Goal: Information Seeking & Learning: Learn about a topic

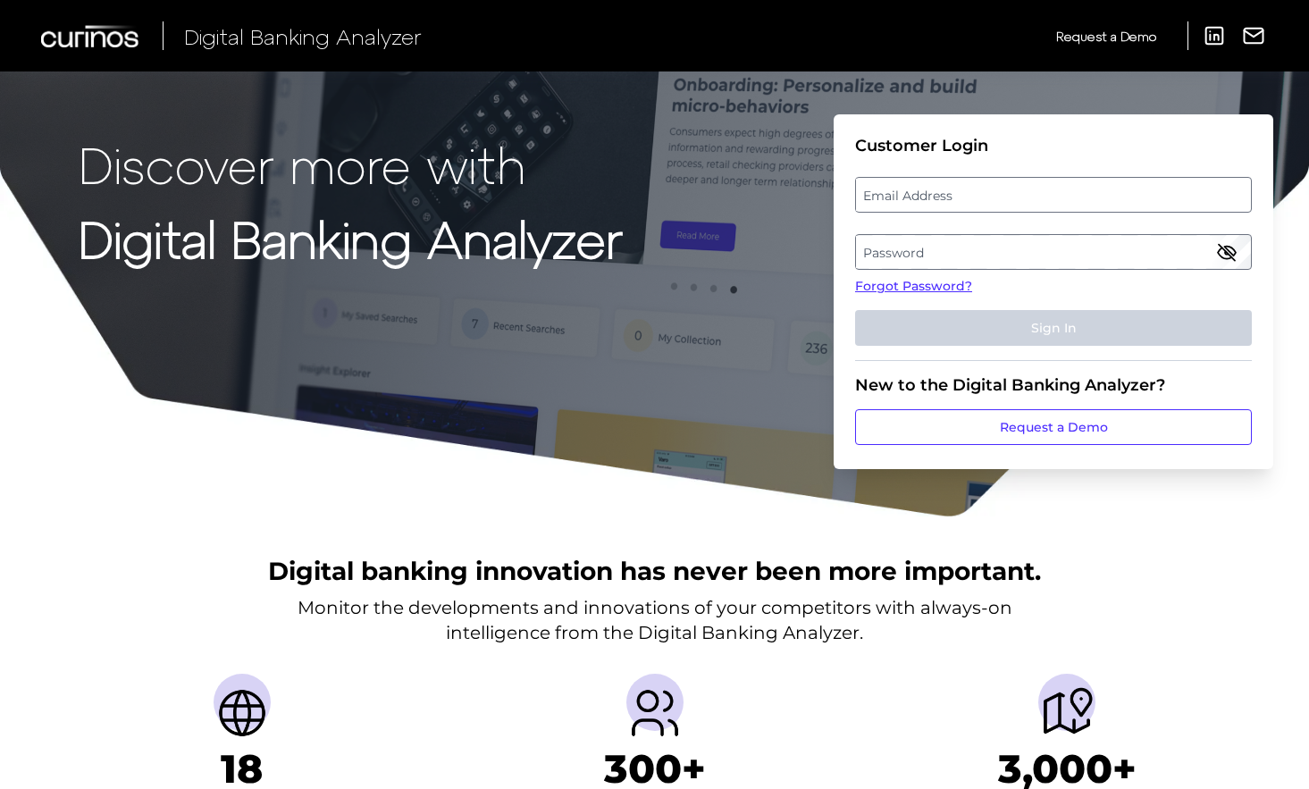
click at [951, 195] on label "Email Address" at bounding box center [1053, 195] width 394 height 32
click at [951, 195] on input "email" at bounding box center [1053, 195] width 397 height 36
type input "[EMAIL_ADDRESS][DOMAIN_NAME]"
click at [978, 248] on label "Password" at bounding box center [1053, 252] width 394 height 32
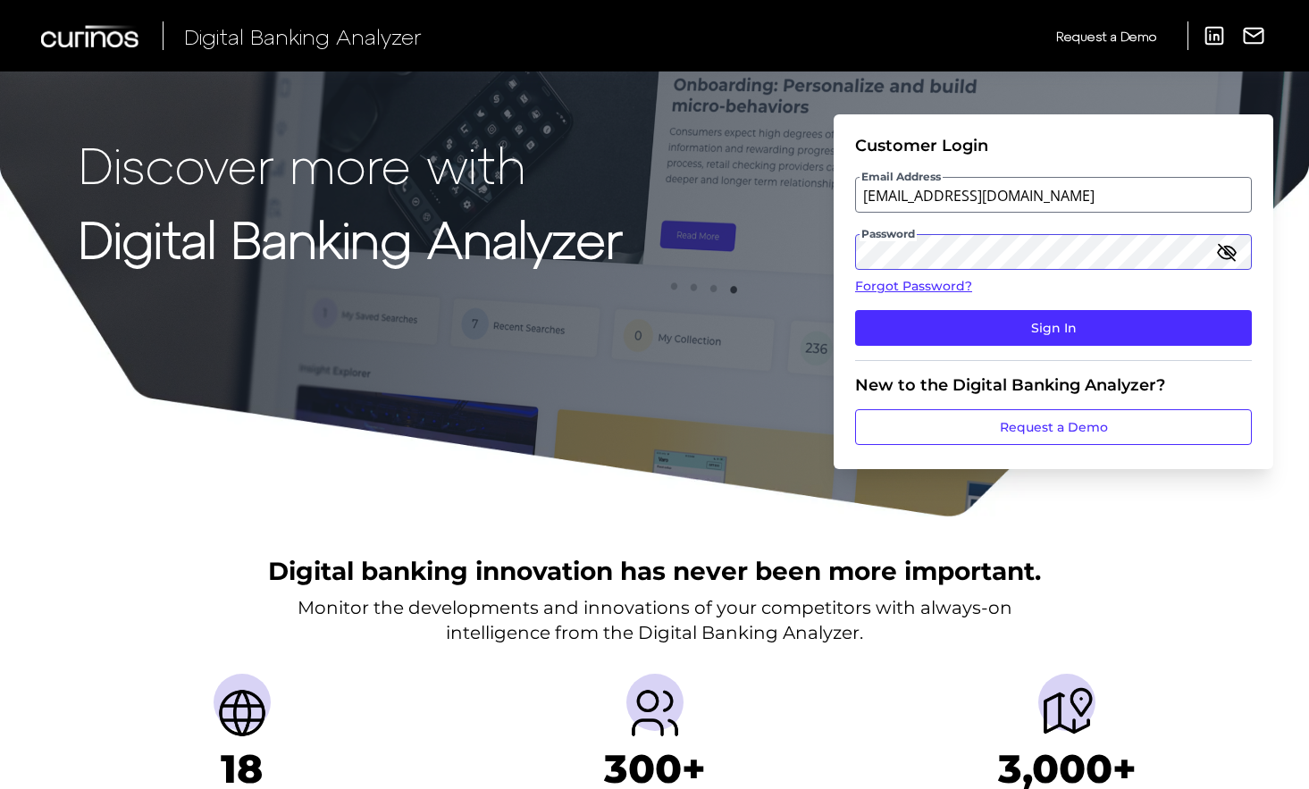
click at [855, 310] on button "Sign In" at bounding box center [1053, 328] width 397 height 36
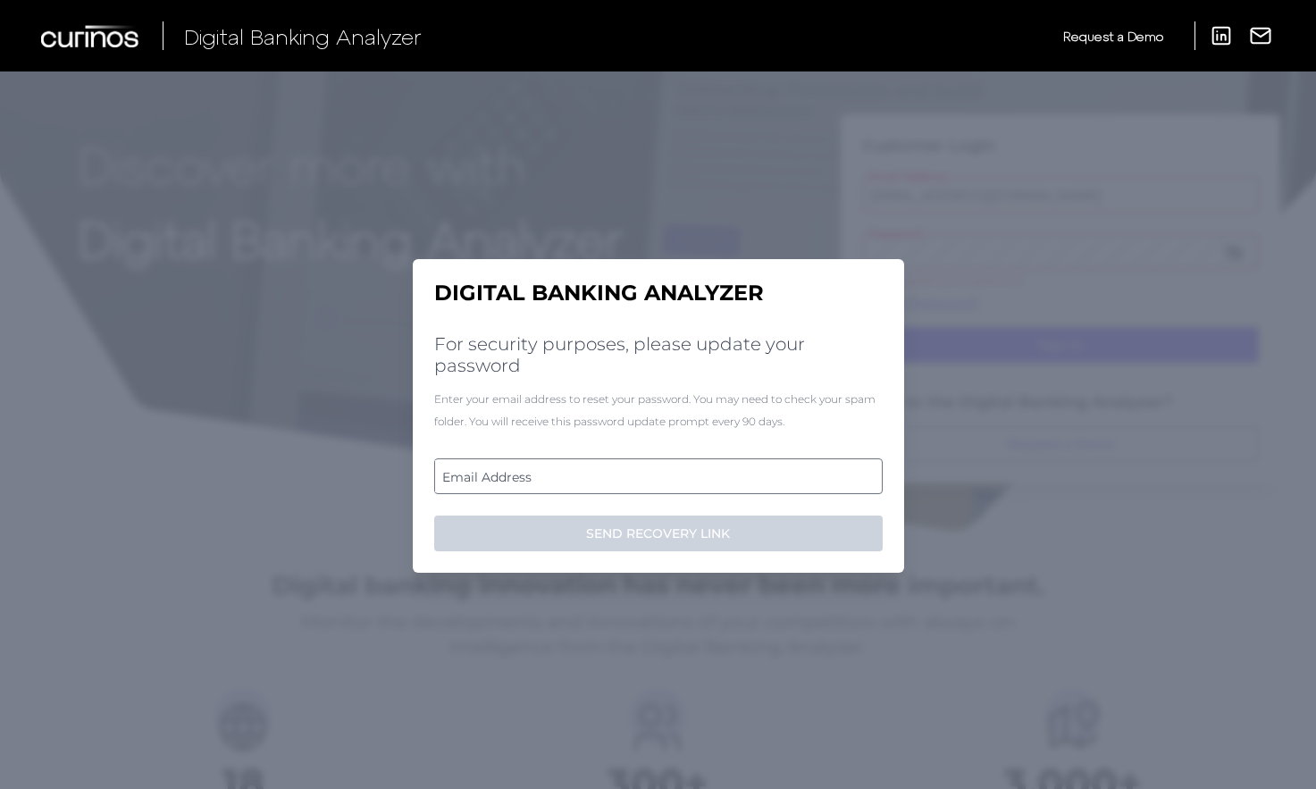
click at [821, 470] on label "Email Address" at bounding box center [658, 476] width 446 height 32
click at [821, 470] on input "email" at bounding box center [658, 476] width 448 height 36
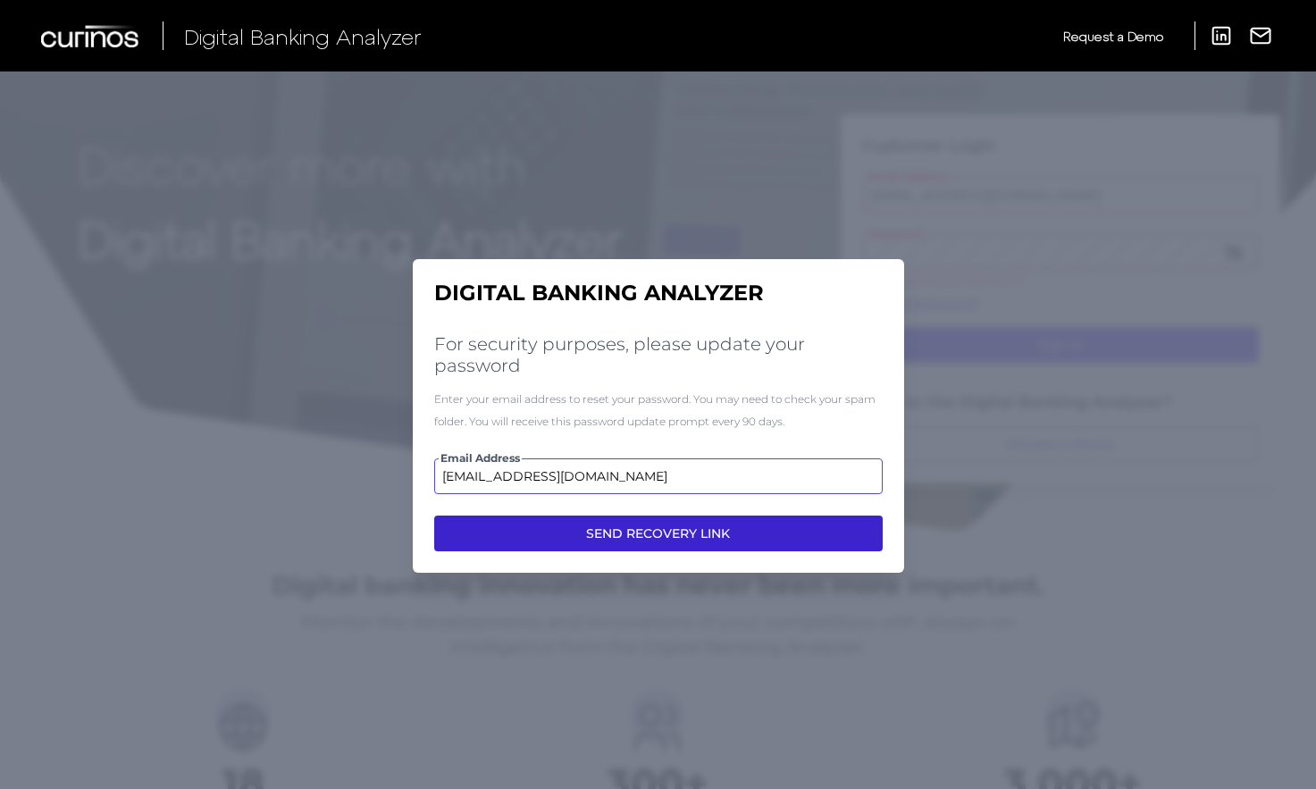
type input "[EMAIL_ADDRESS][DOMAIN_NAME]"
click at [685, 526] on button "SEND RECOVERY LINK" at bounding box center [658, 533] width 448 height 36
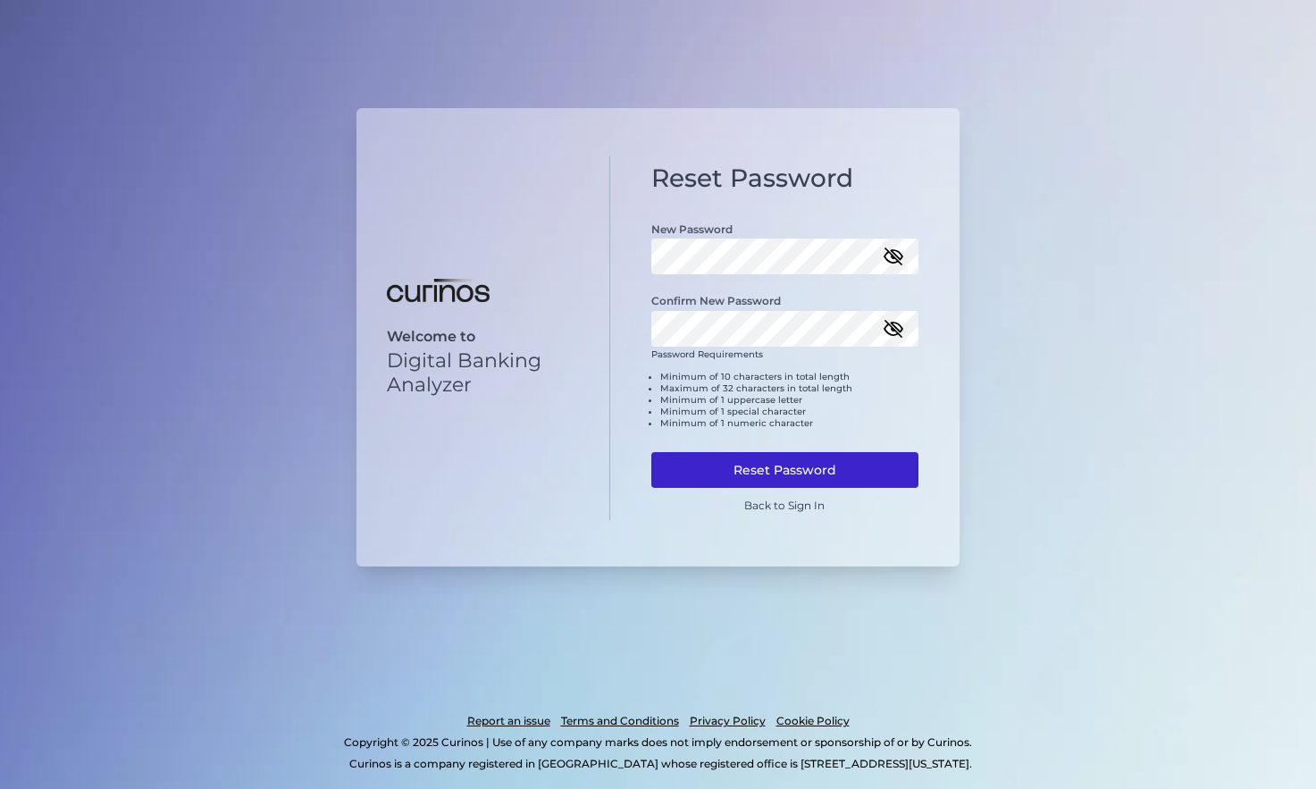
click at [847, 468] on button "Reset Password" at bounding box center [785, 470] width 268 height 36
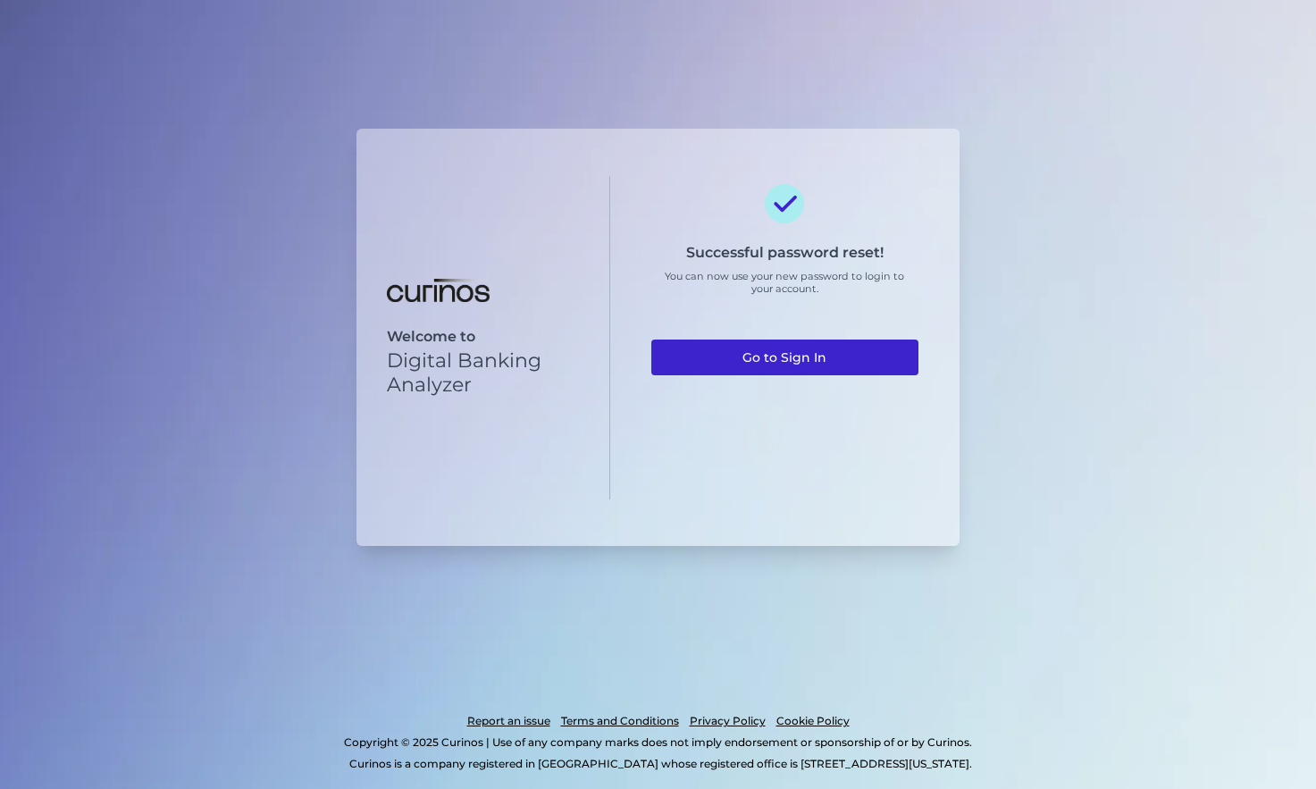
click at [838, 365] on link "Go to Sign In" at bounding box center [785, 357] width 268 height 36
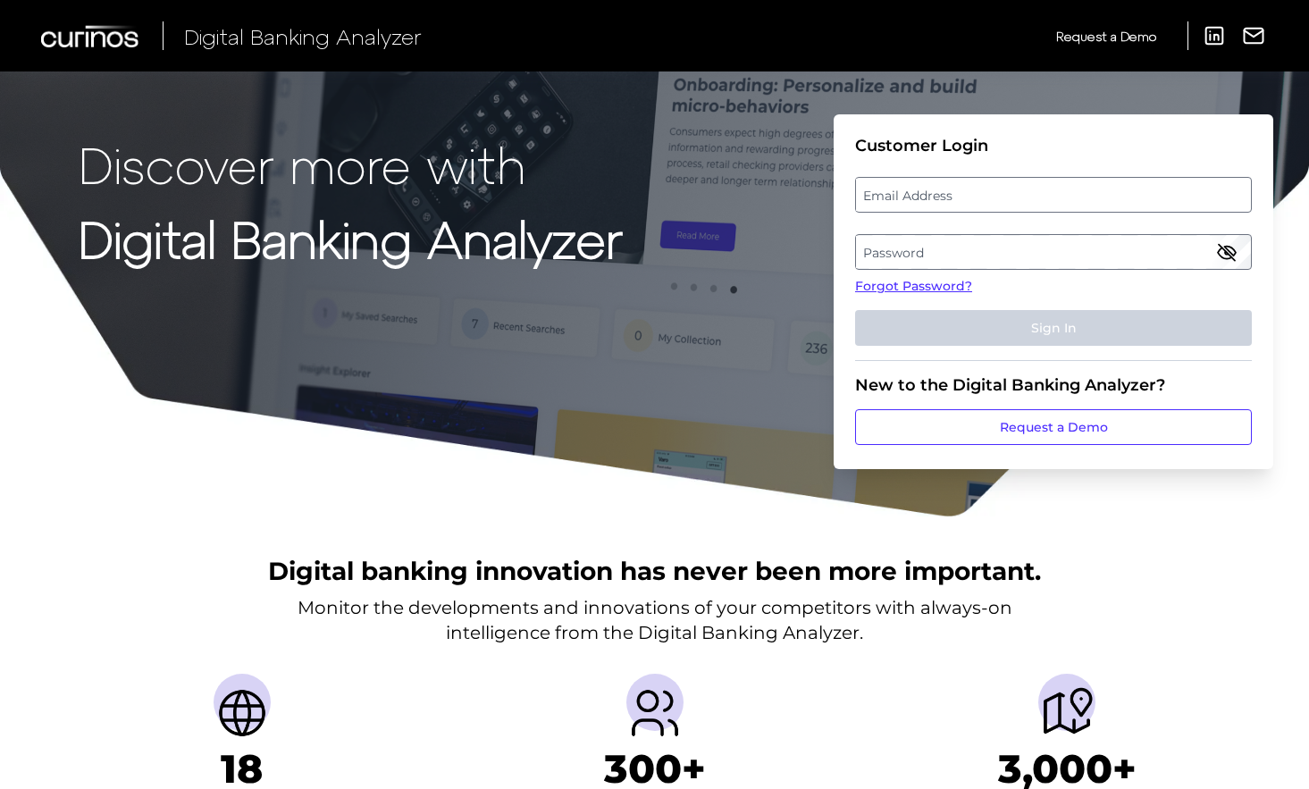
click at [924, 199] on label "Email Address" at bounding box center [1053, 195] width 394 height 32
click at [924, 199] on input "email" at bounding box center [1053, 195] width 397 height 36
type input "[EMAIL_ADDRESS][DOMAIN_NAME]"
click at [980, 258] on label "Password" at bounding box center [1053, 252] width 394 height 32
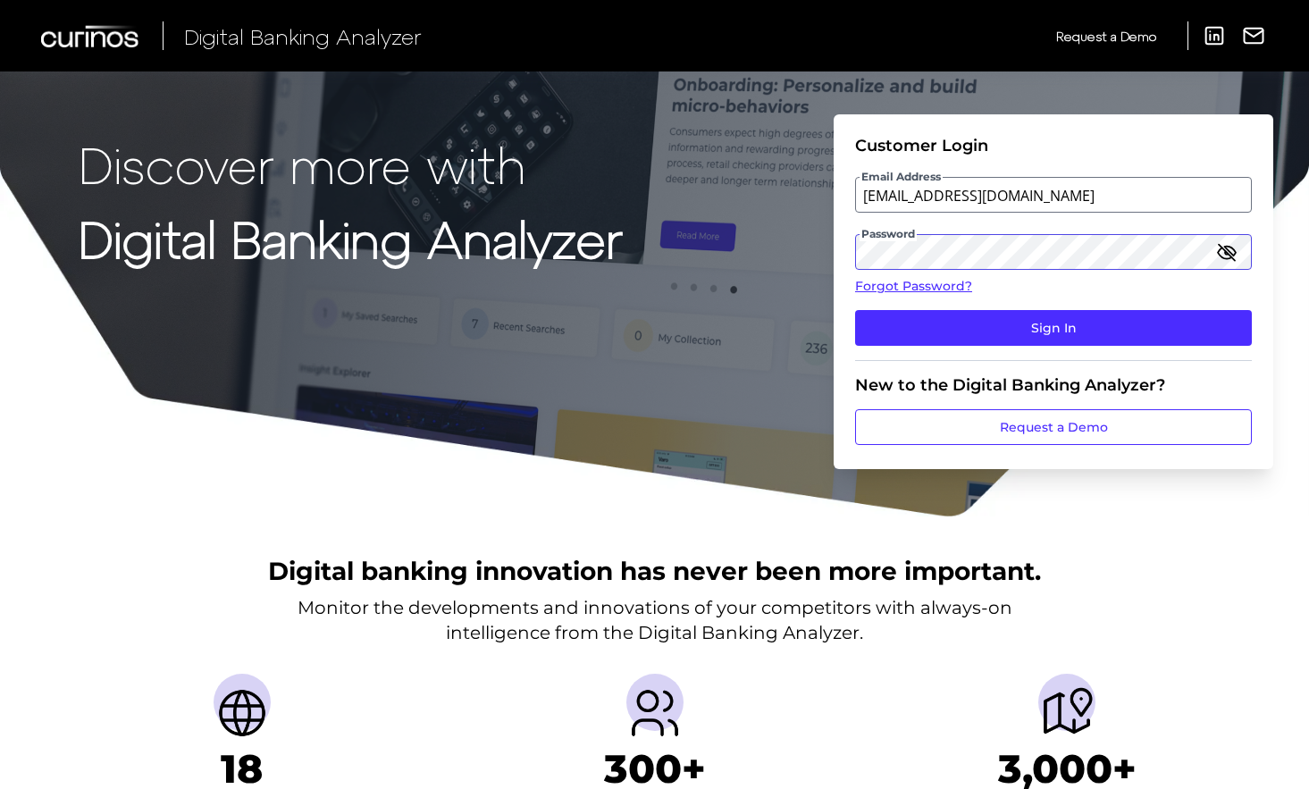
click at [855, 310] on button "Sign In" at bounding box center [1053, 328] width 397 height 36
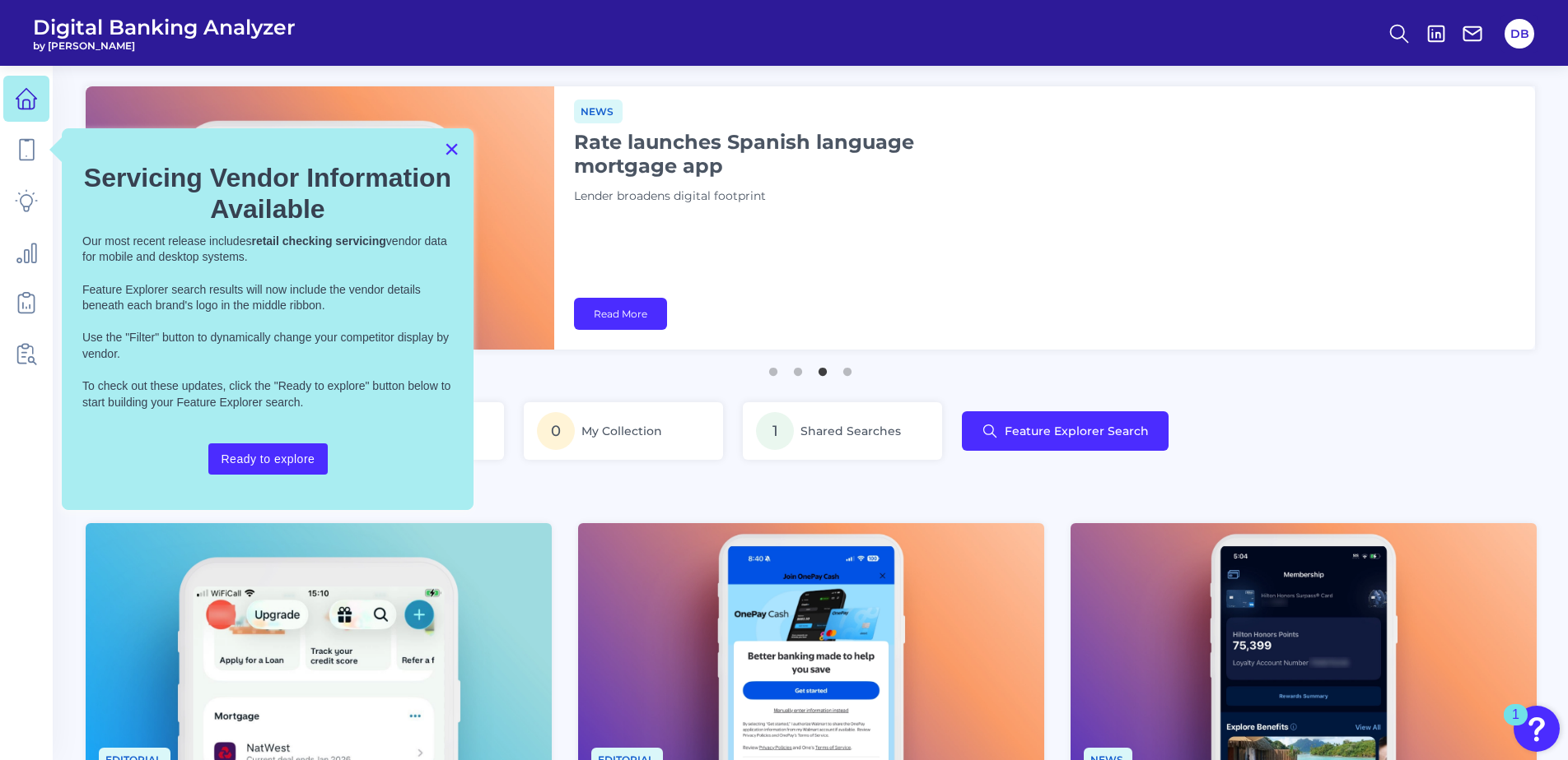
click at [451, 150] on button "×" at bounding box center [452, 148] width 16 height 27
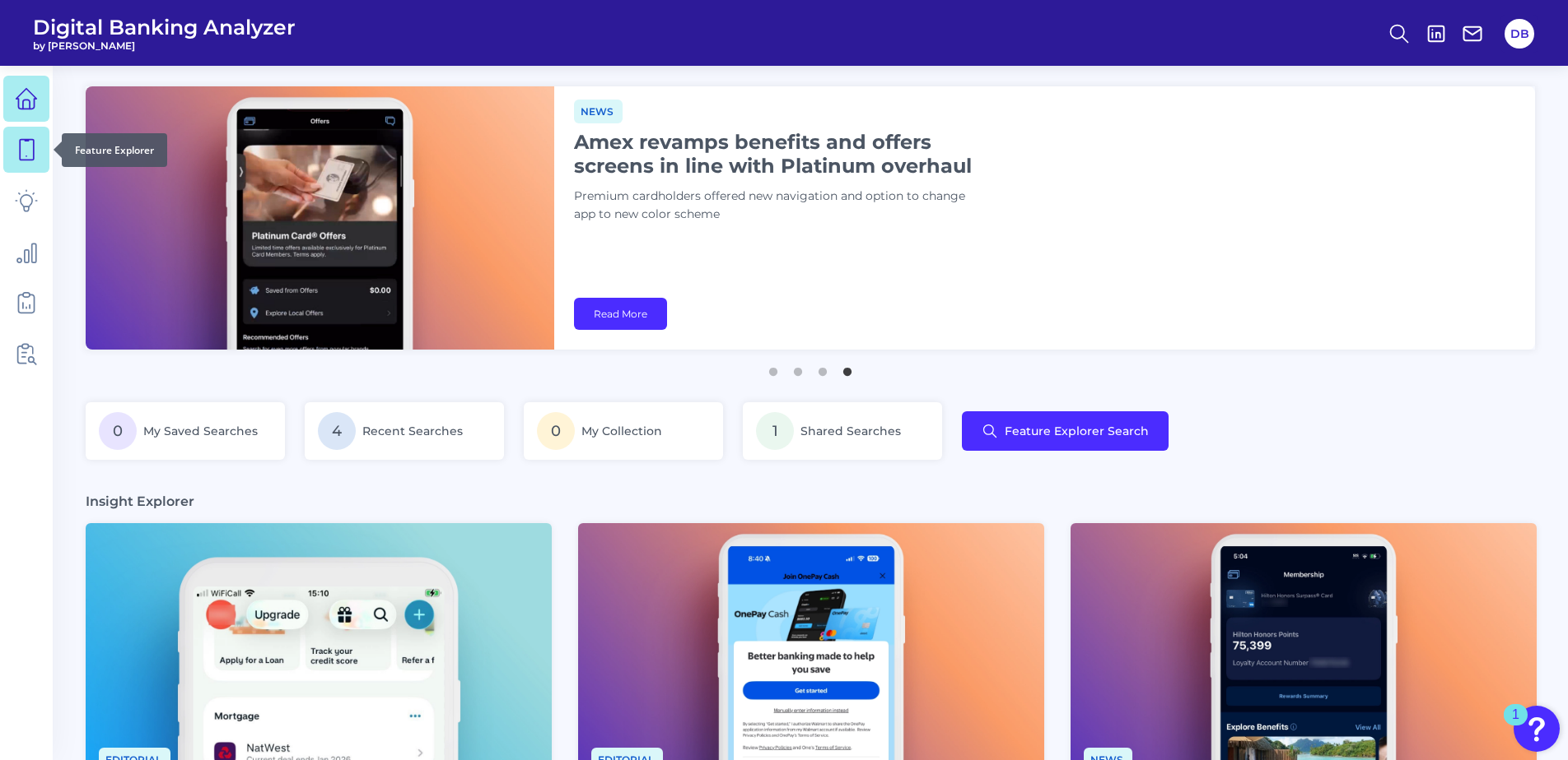
click at [30, 148] on icon at bounding box center [26, 149] width 23 height 23
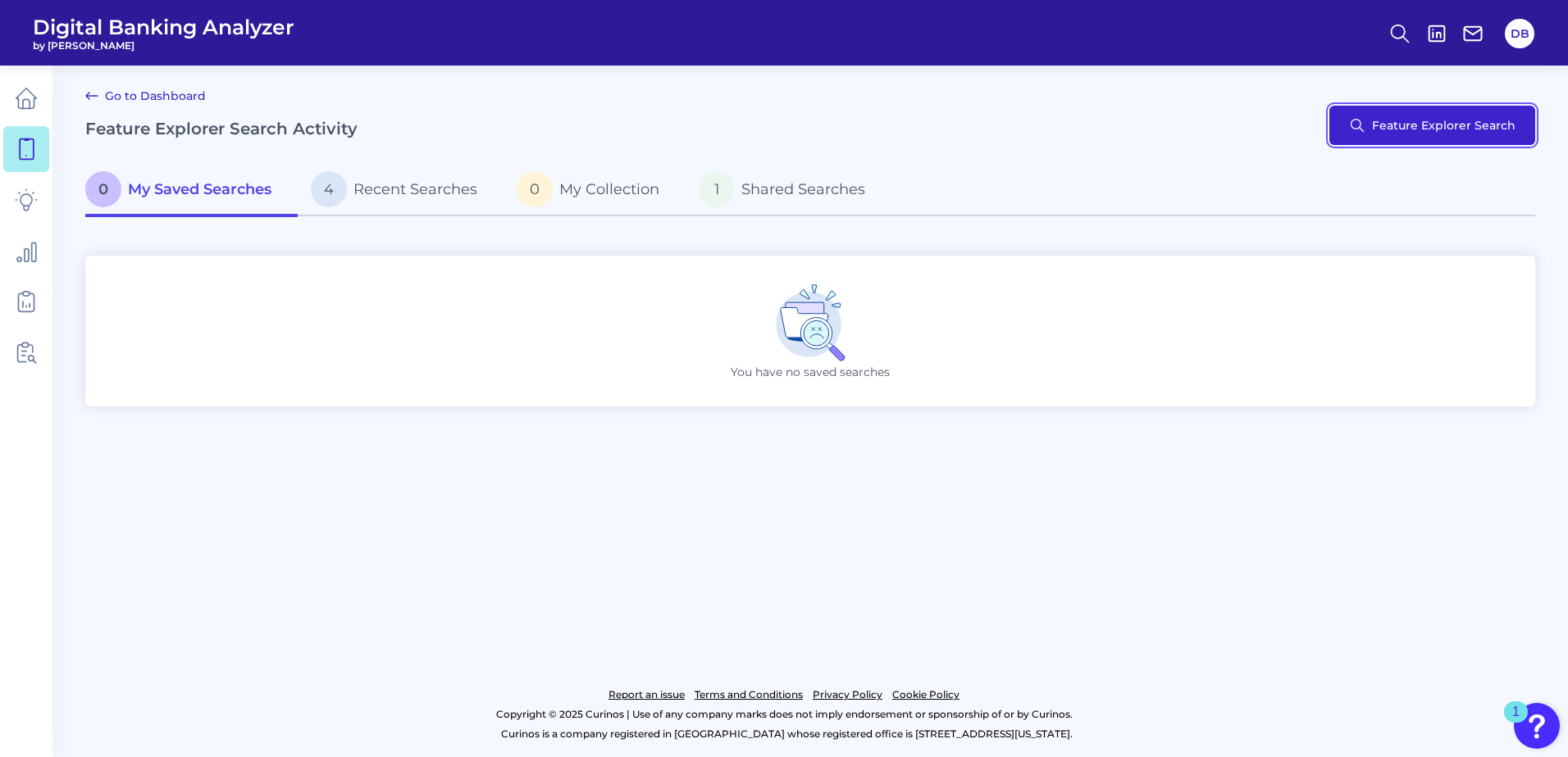
click at [1207, 127] on button "Feature Explorer Search" at bounding box center [1432, 125] width 206 height 39
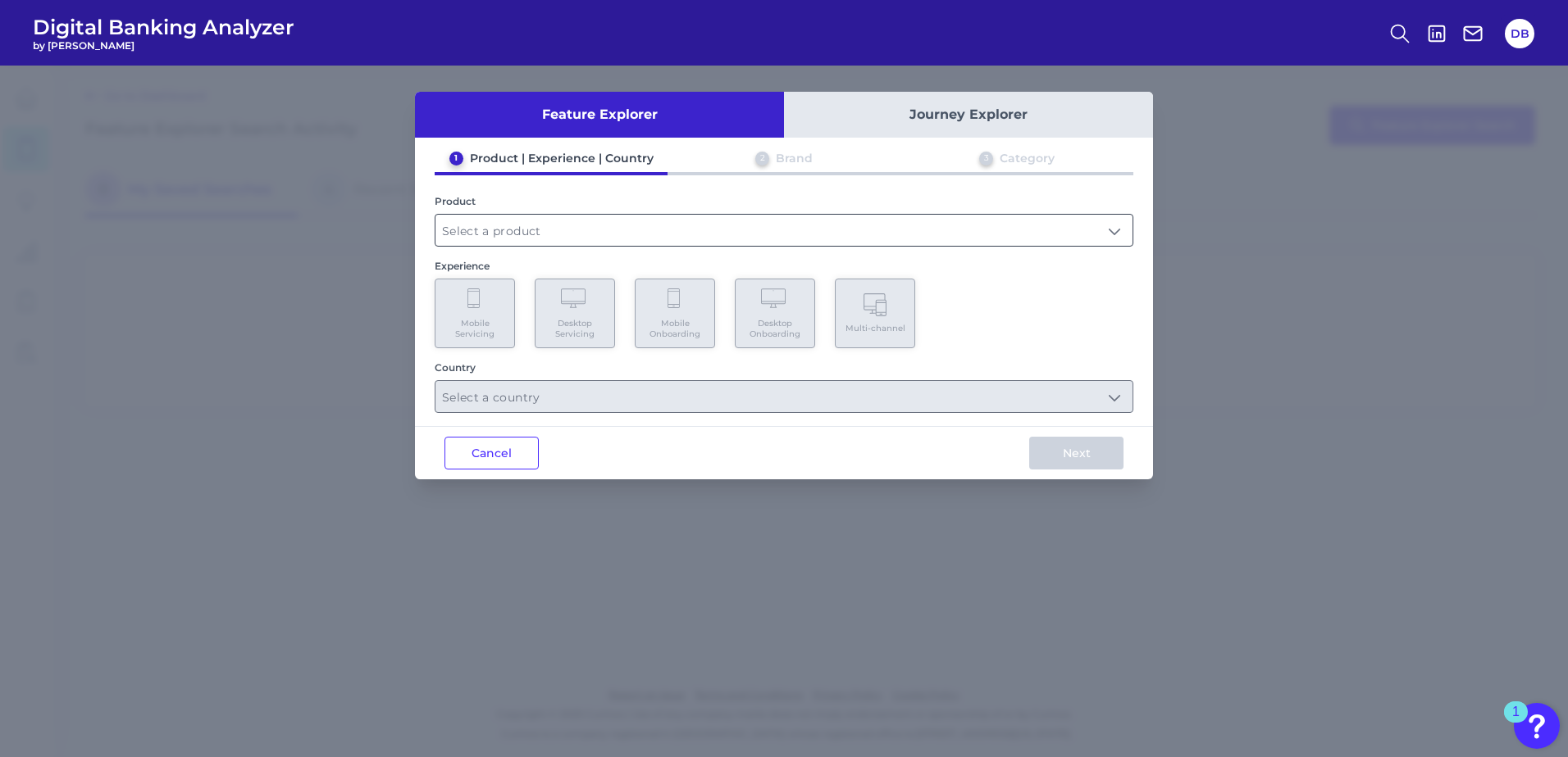
click at [539, 224] on input "text" at bounding box center [783, 230] width 697 height 31
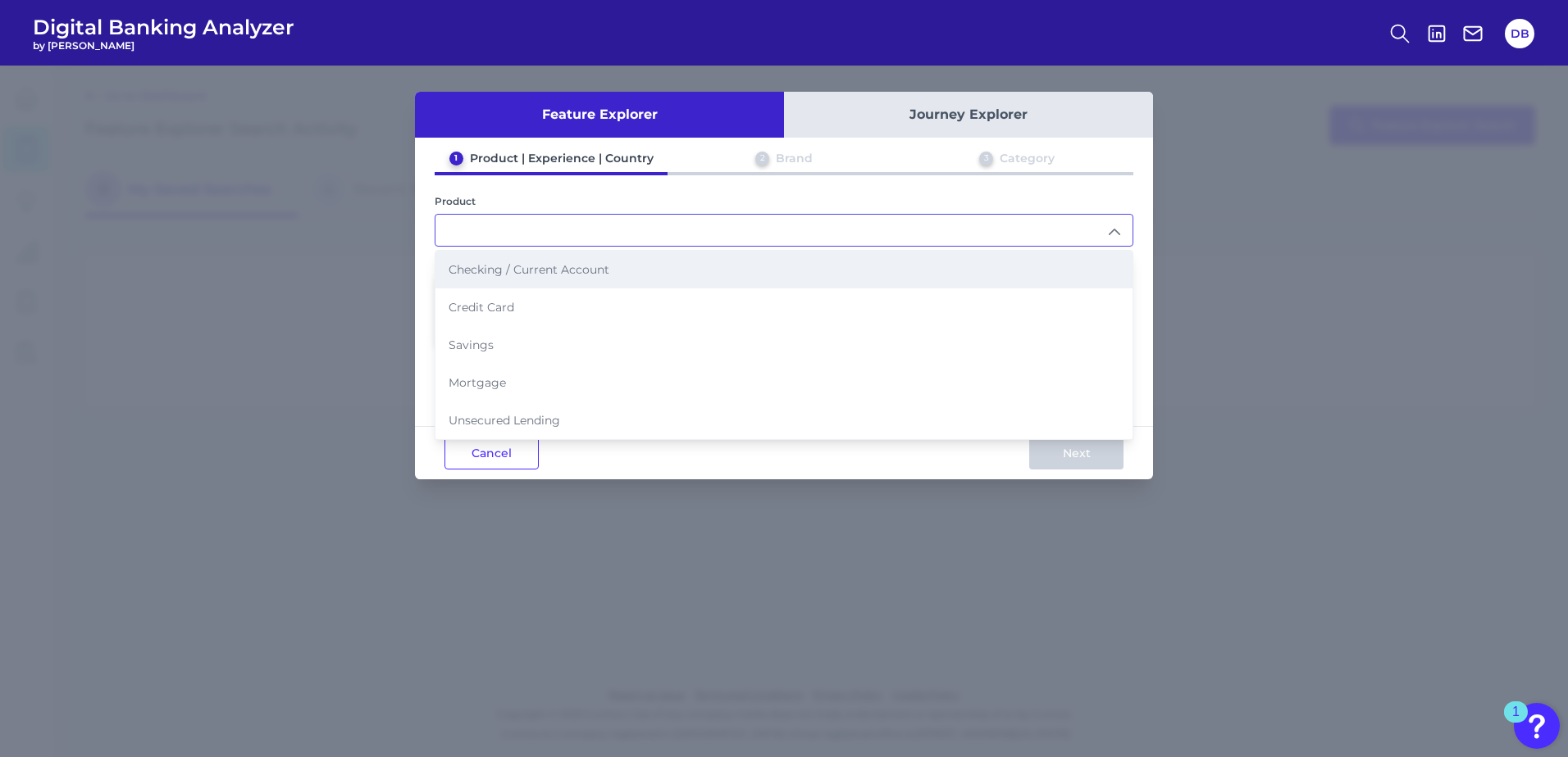
click at [574, 264] on span "Checking / Current Account" at bounding box center [529, 270] width 161 height 15
type input "Checking / Current Account"
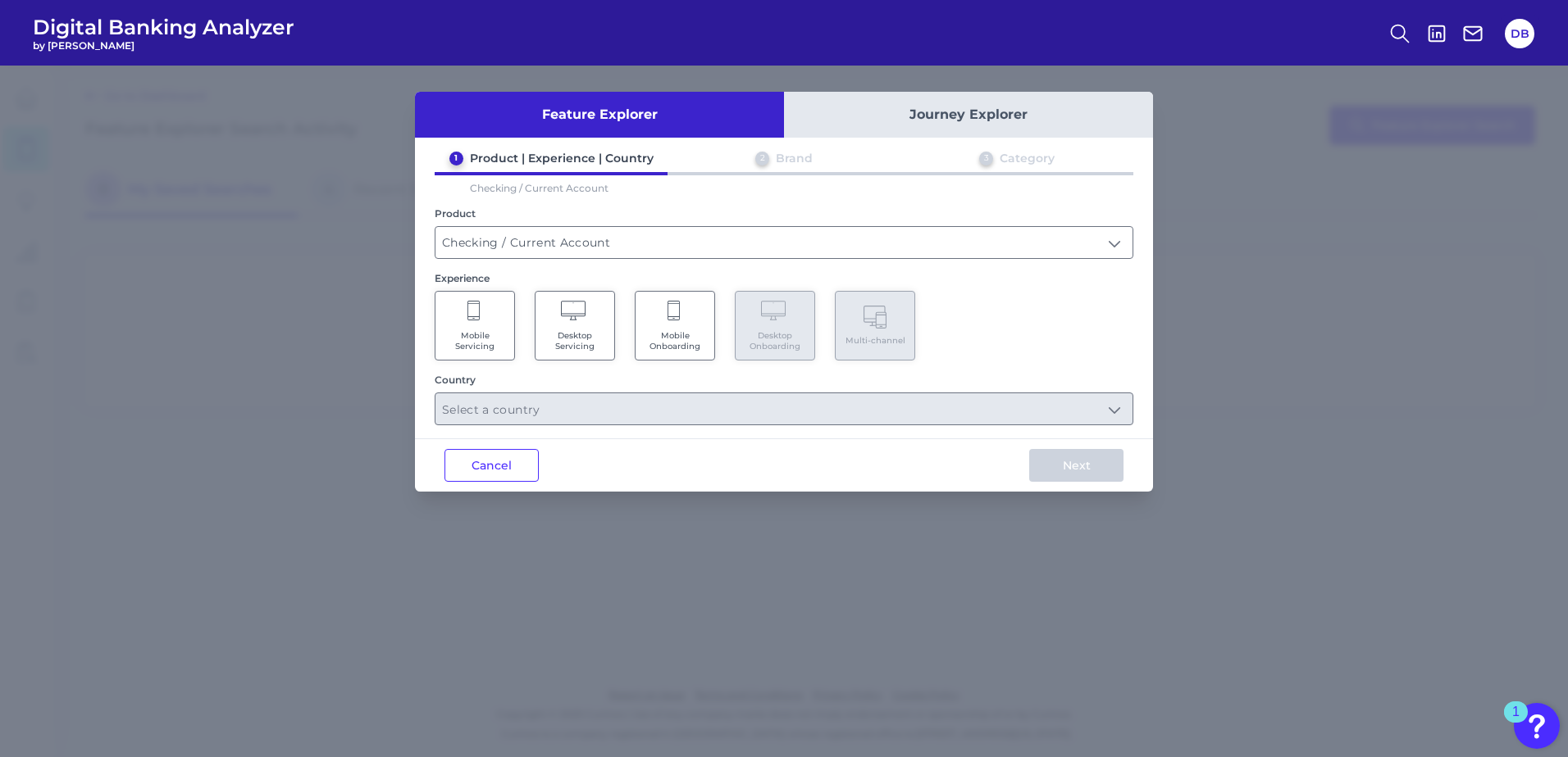
click at [566, 317] on icon at bounding box center [575, 312] width 28 height 23
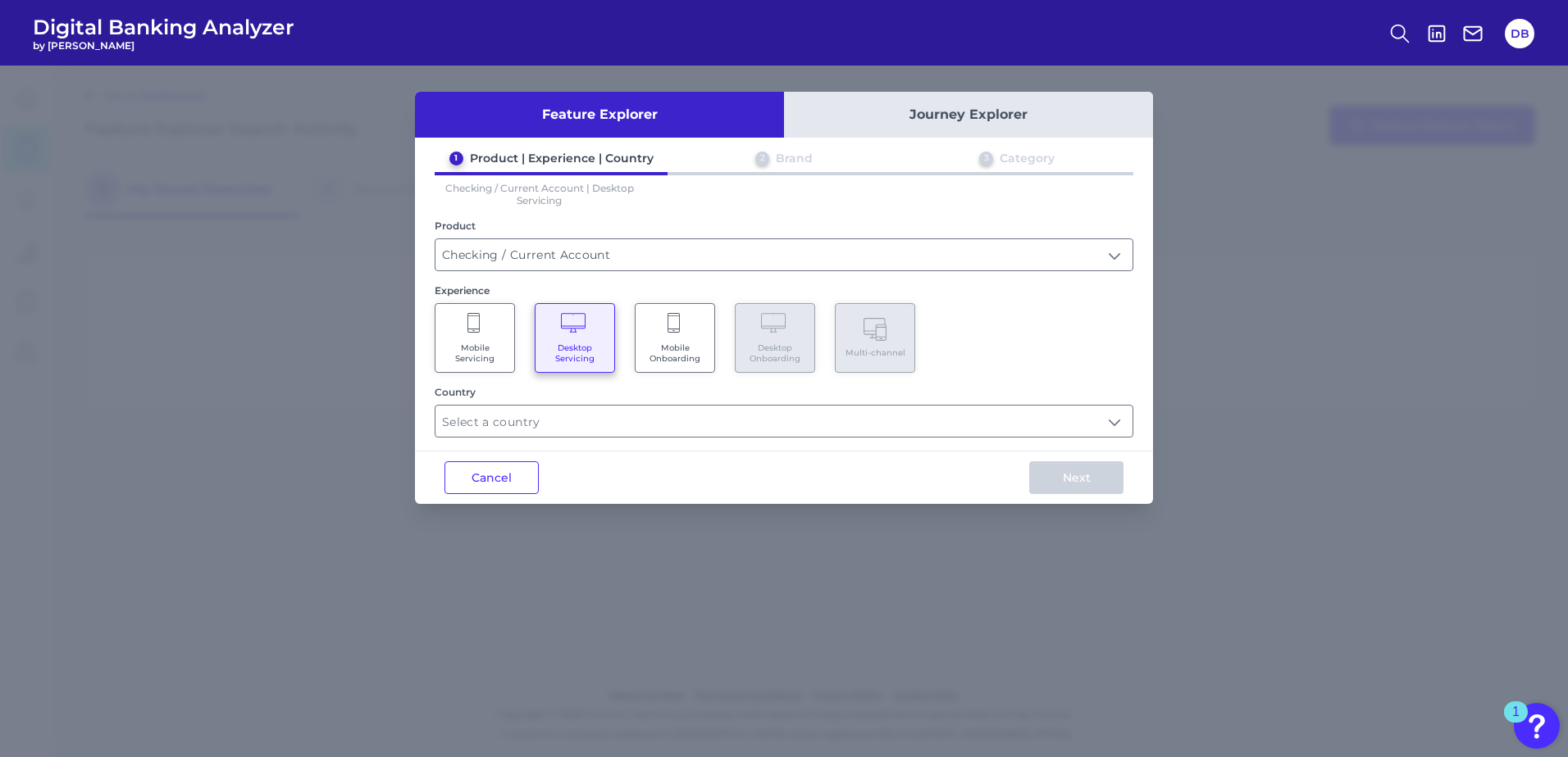
click at [570, 321] on icon at bounding box center [575, 324] width 28 height 23
click at [582, 328] on icon at bounding box center [575, 324] width 28 height 23
click at [676, 327] on icon at bounding box center [675, 324] width 15 height 23
click at [747, 409] on input "text" at bounding box center [783, 421] width 697 height 31
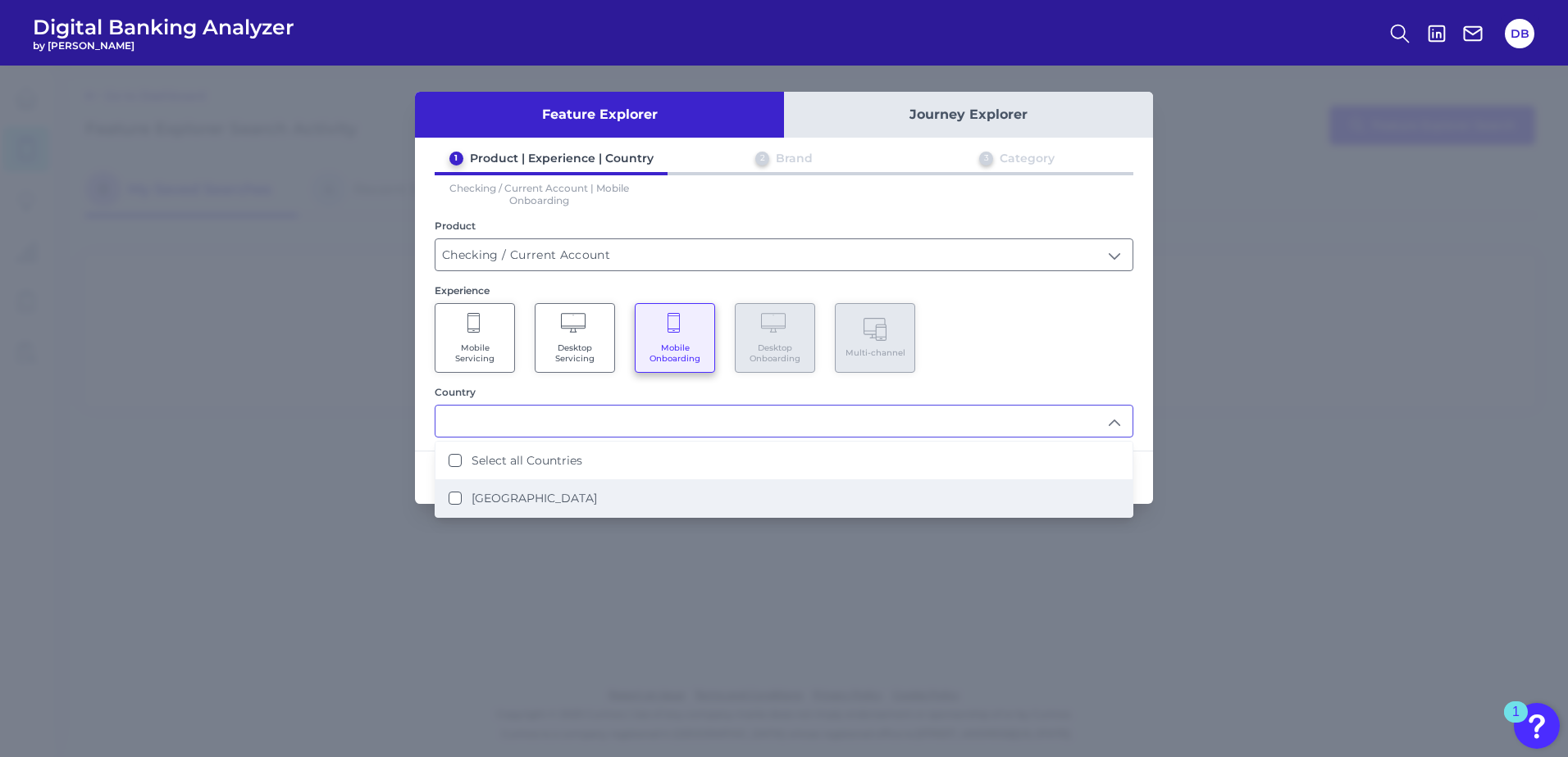
click at [541, 496] on label "[GEOGRAPHIC_DATA]" at bounding box center [534, 498] width 126 height 15
type input "Select all Countries"
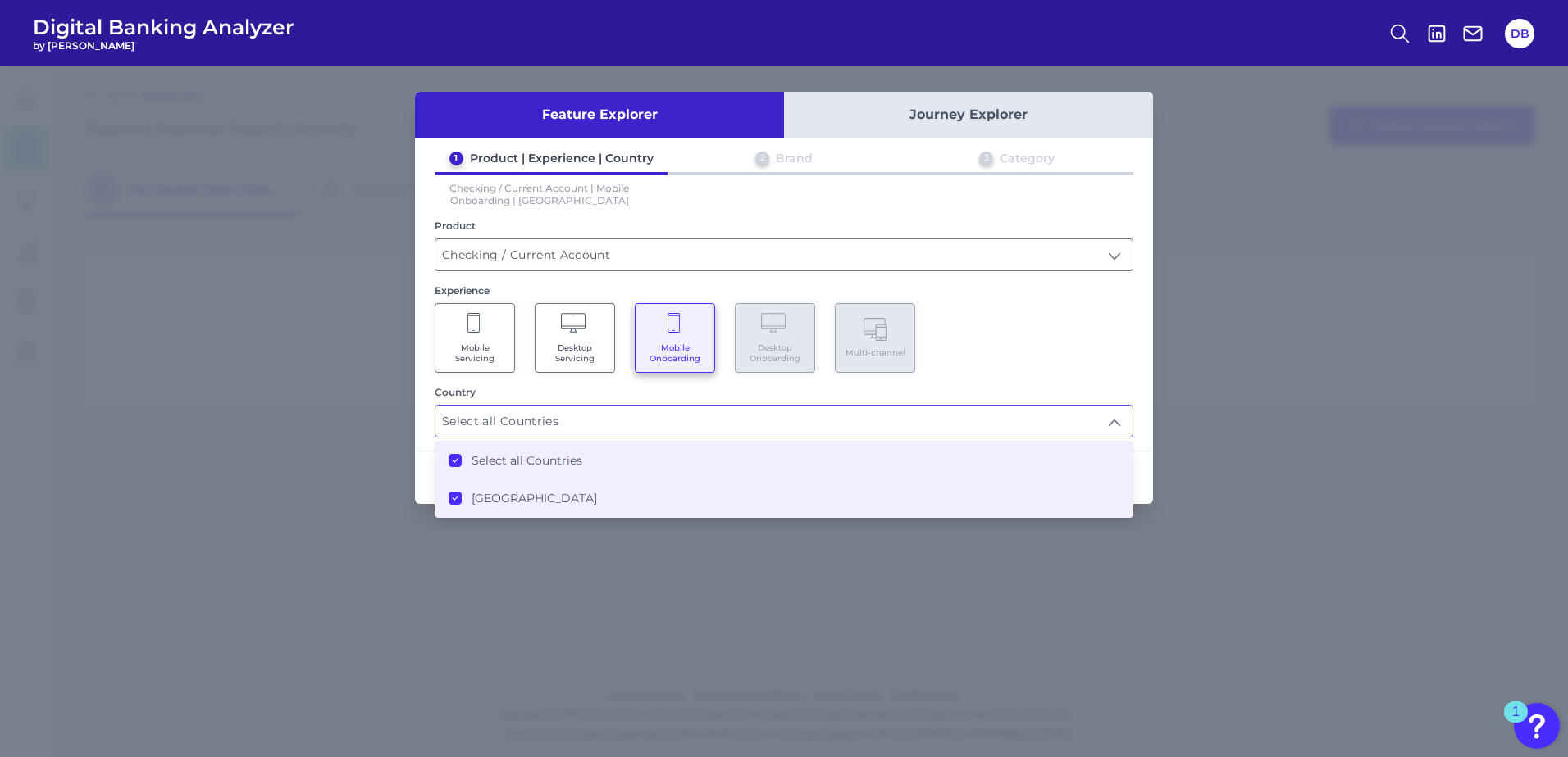
click at [1065, 350] on div "Mobile Servicing Desktop Servicing Mobile Onboarding Desktop Onboarding Multi-c…" at bounding box center [783, 339] width 699 height 70
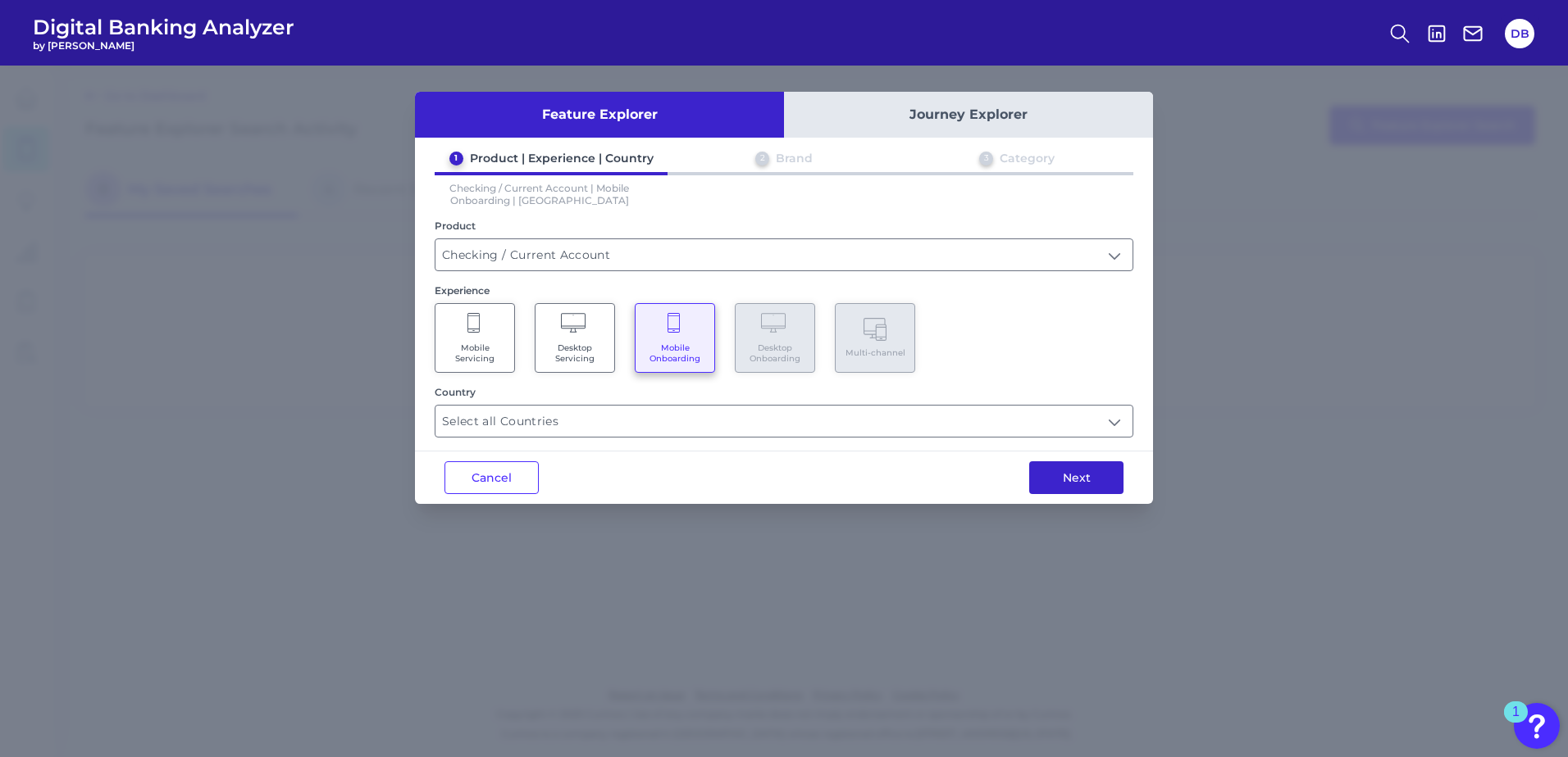
click at [1081, 479] on button "Next" at bounding box center [1076, 478] width 95 height 33
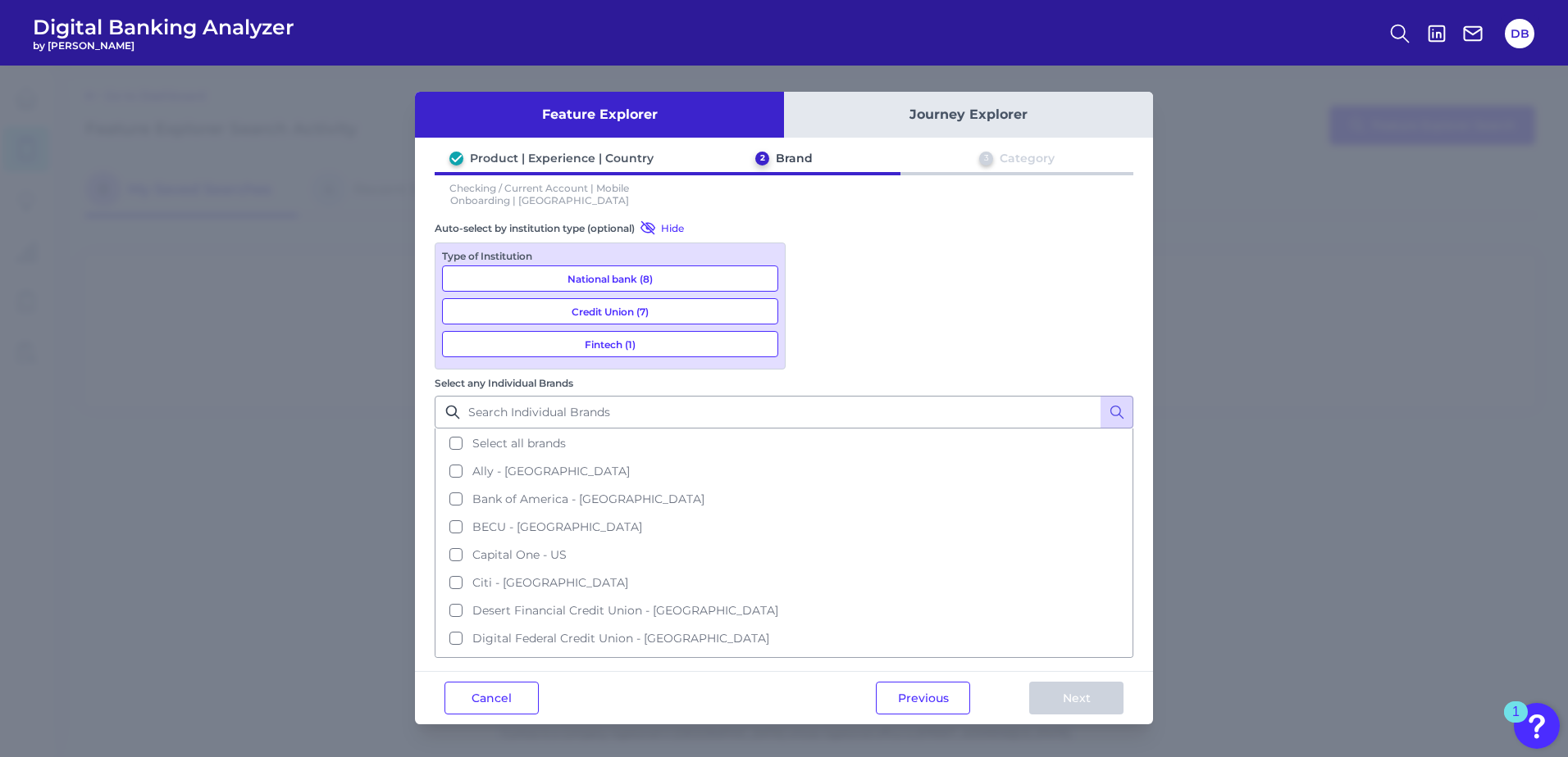
click at [607, 279] on button "National bank (8)" at bounding box center [610, 278] width 336 height 27
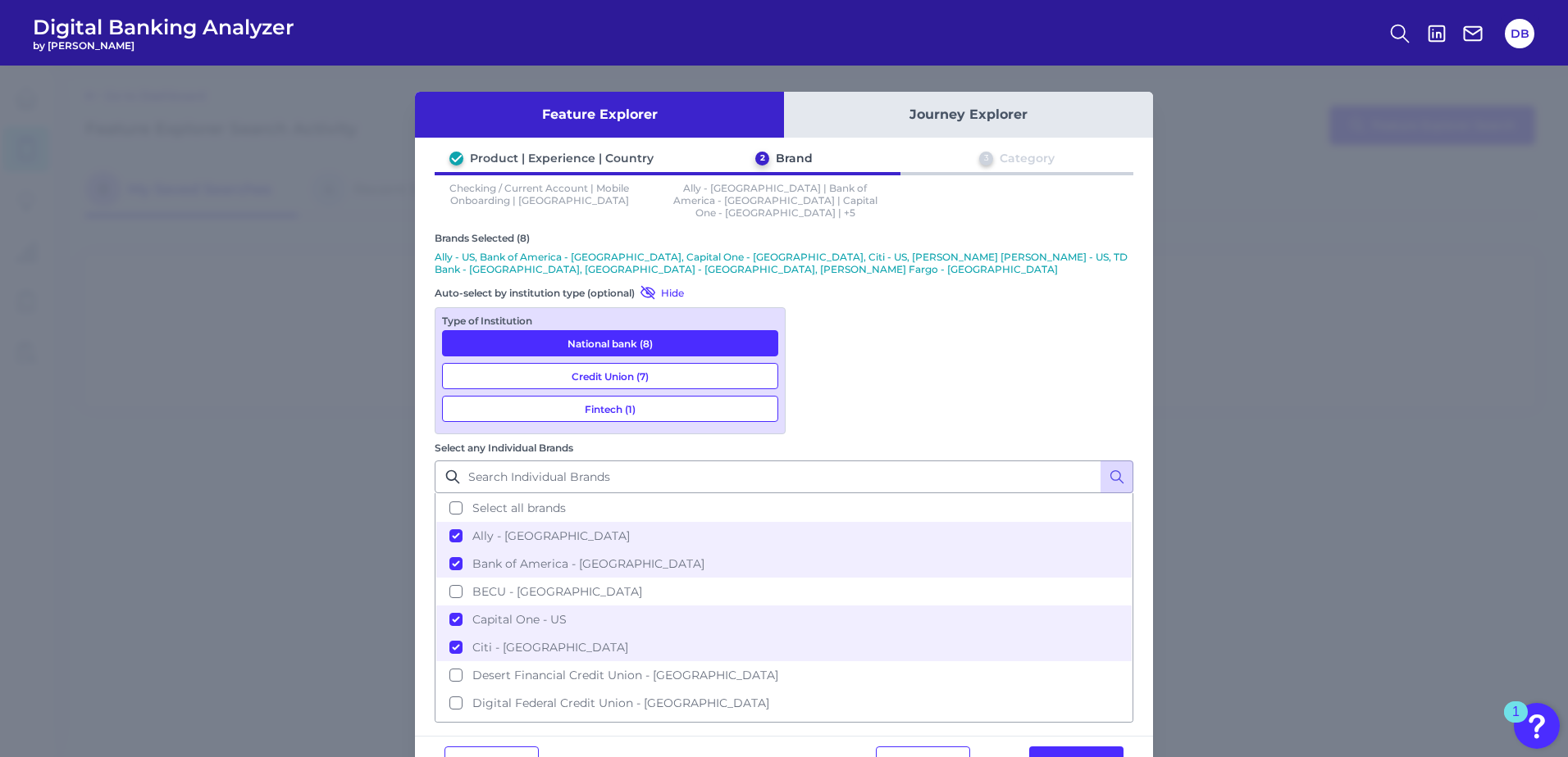
click at [610, 363] on button "Credit Union (7)" at bounding box center [610, 376] width 336 height 27
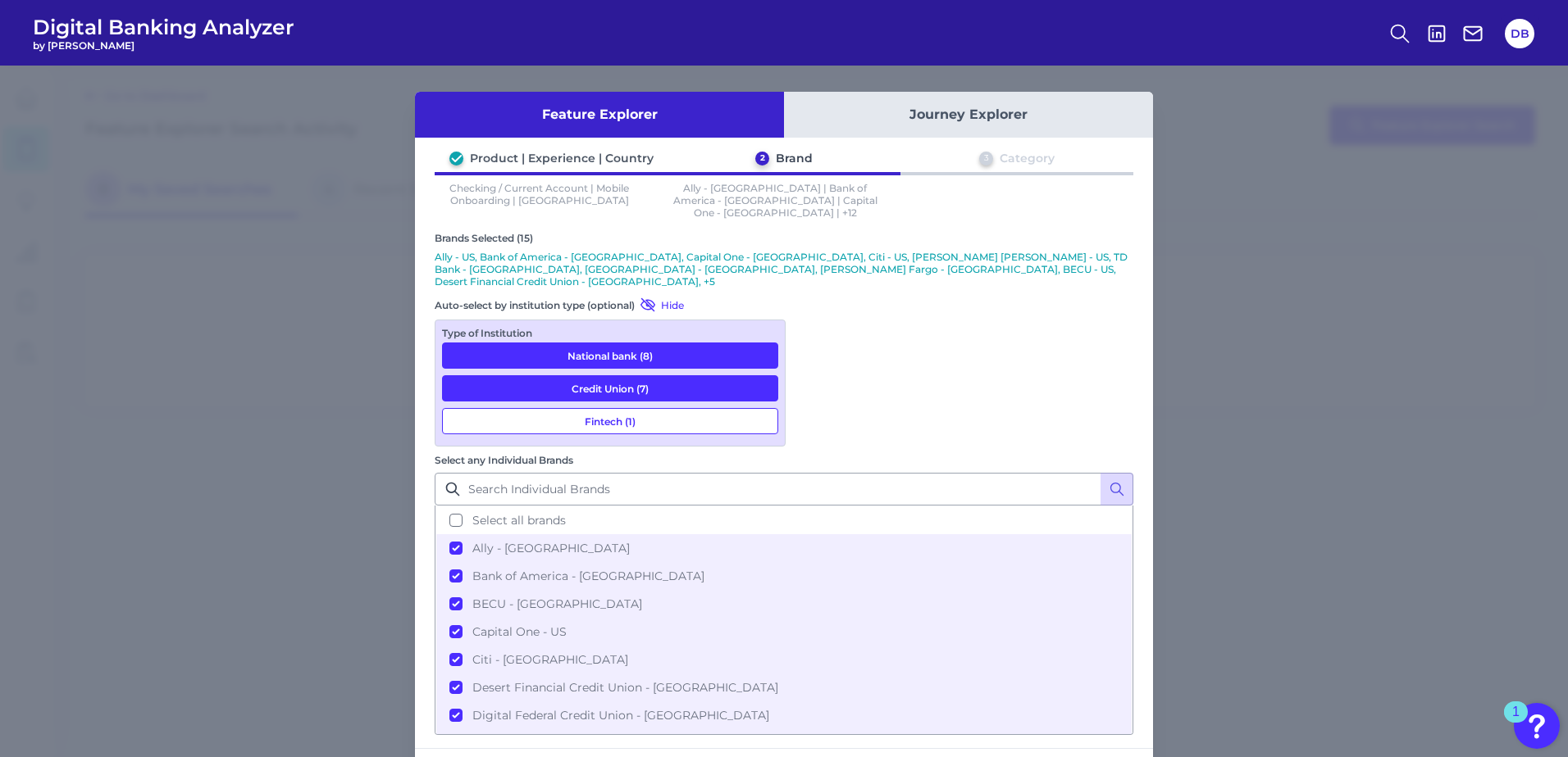
click at [619, 408] on button "Fintech (1)" at bounding box center [610, 421] width 336 height 27
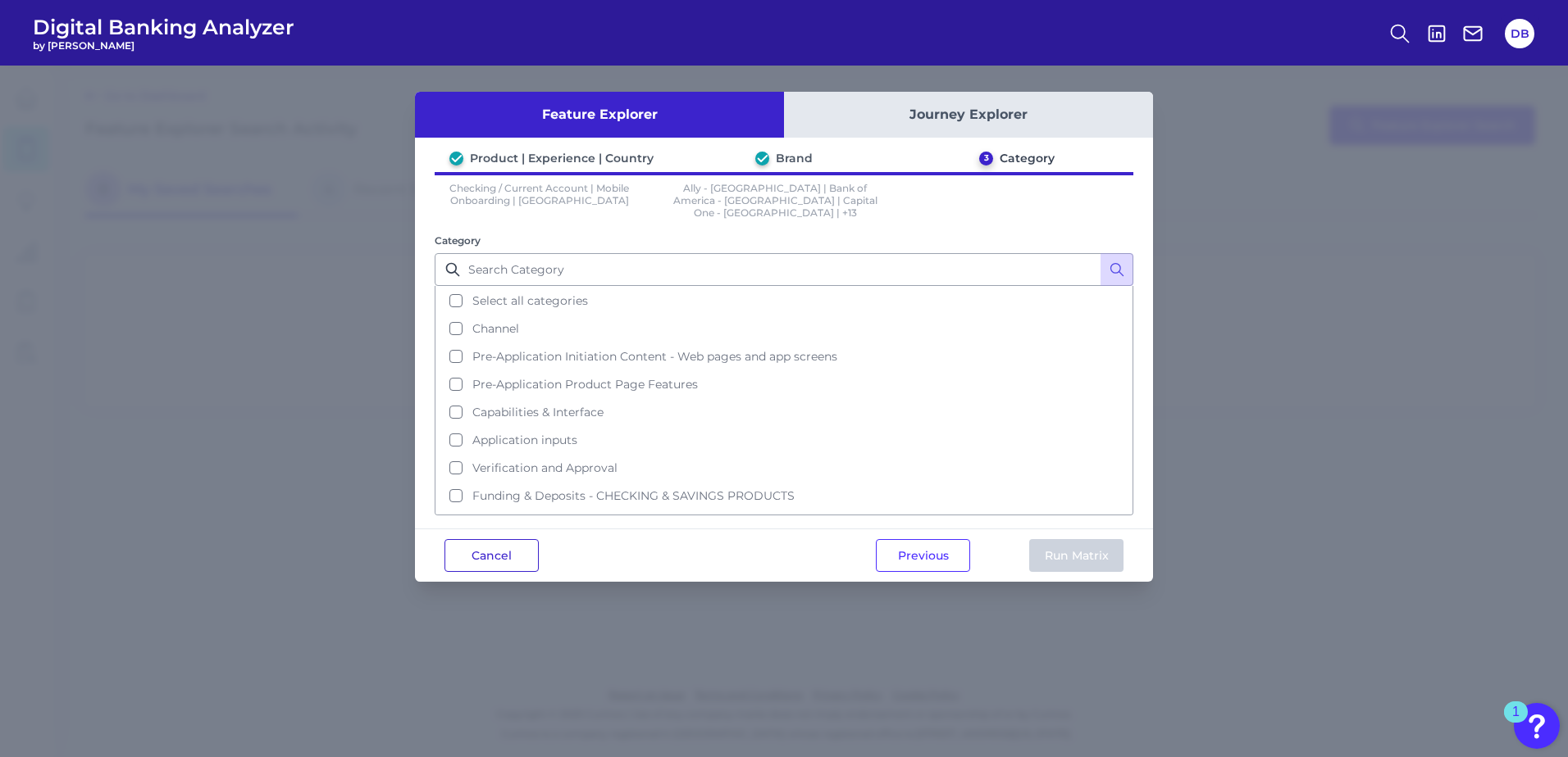
click at [517, 548] on button "Cancel" at bounding box center [491, 556] width 95 height 33
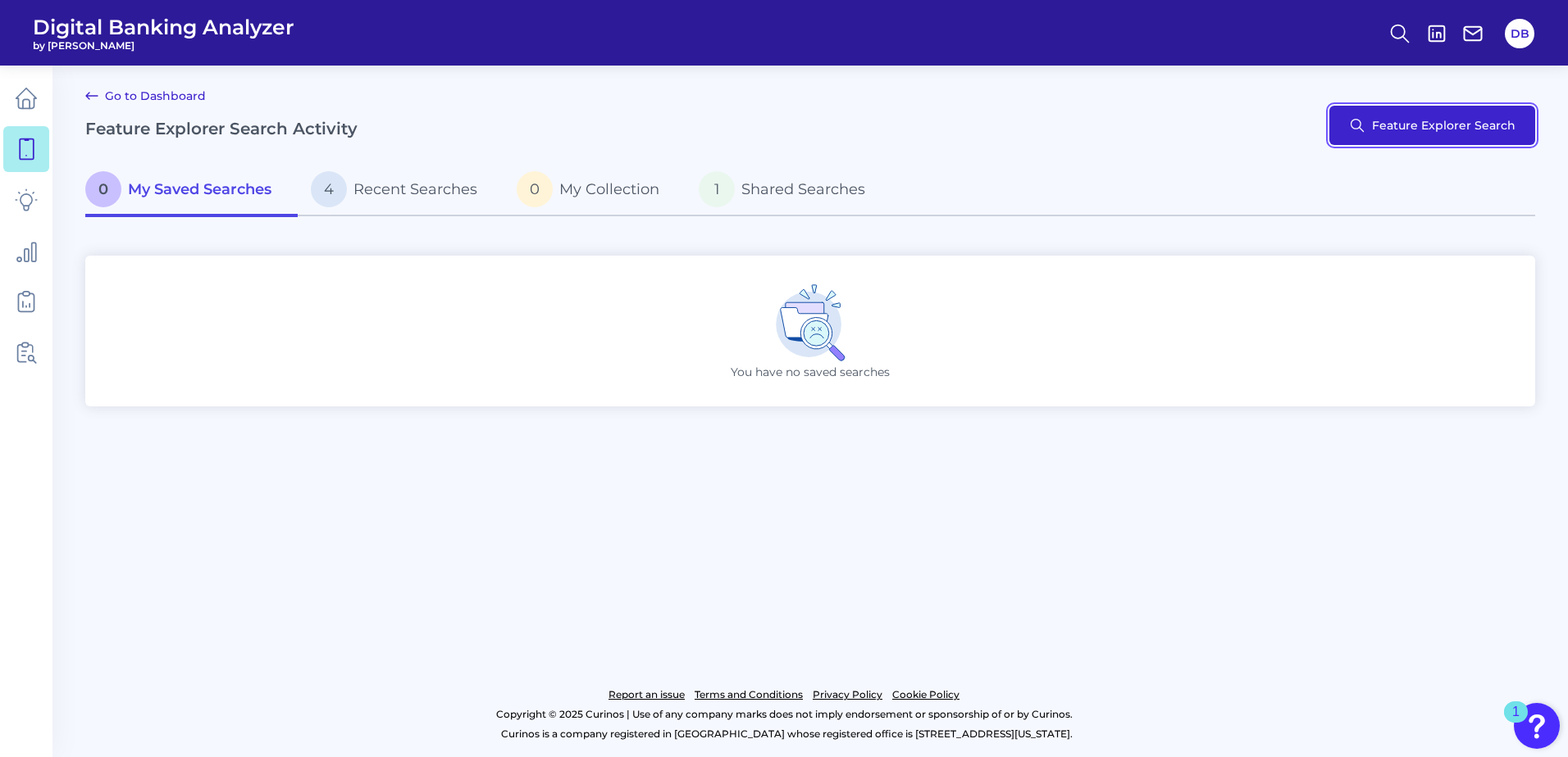
click at [1207, 131] on button "Feature Explorer Search" at bounding box center [1432, 125] width 206 height 39
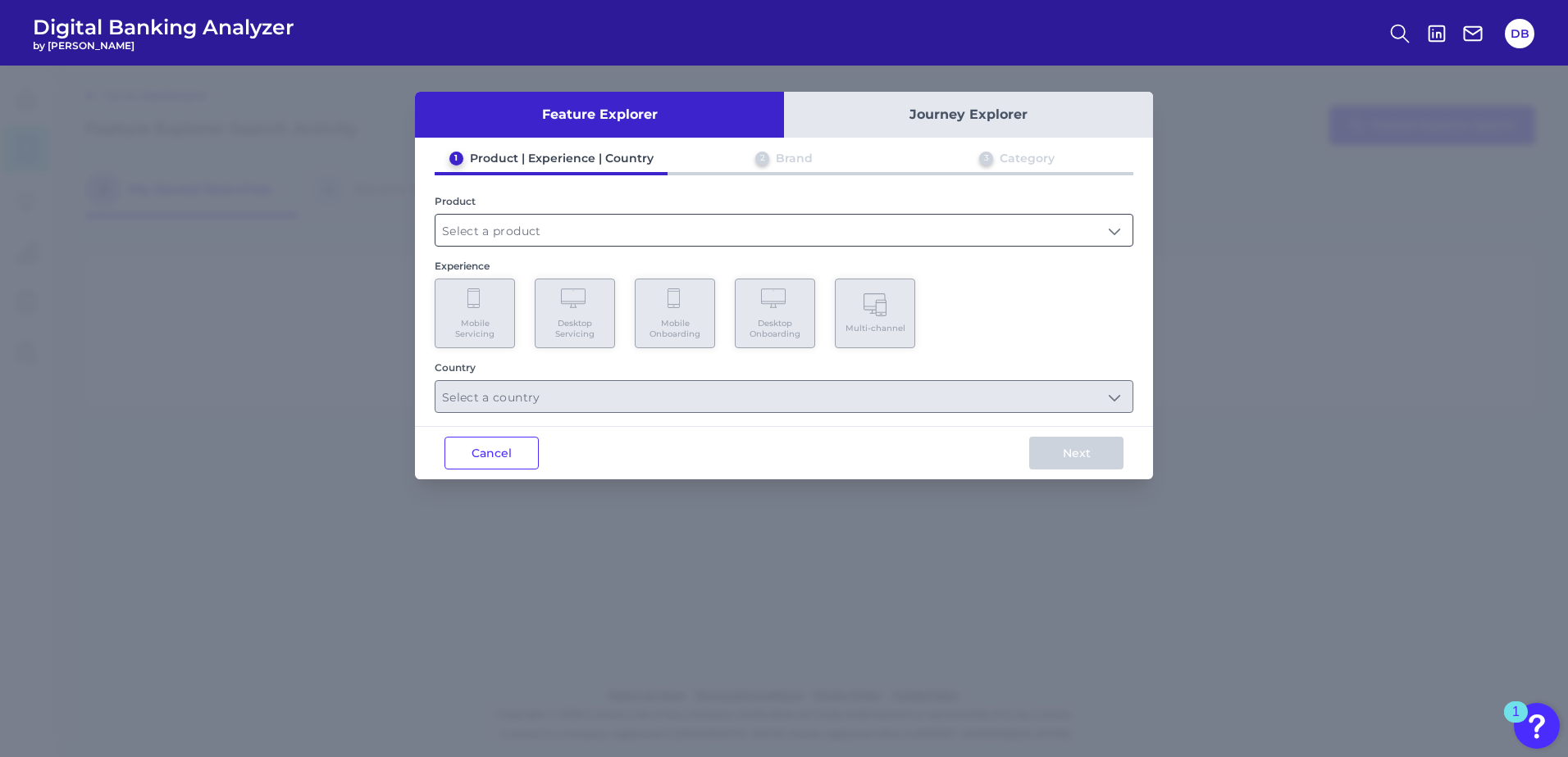
click at [617, 226] on input "text" at bounding box center [783, 230] width 697 height 31
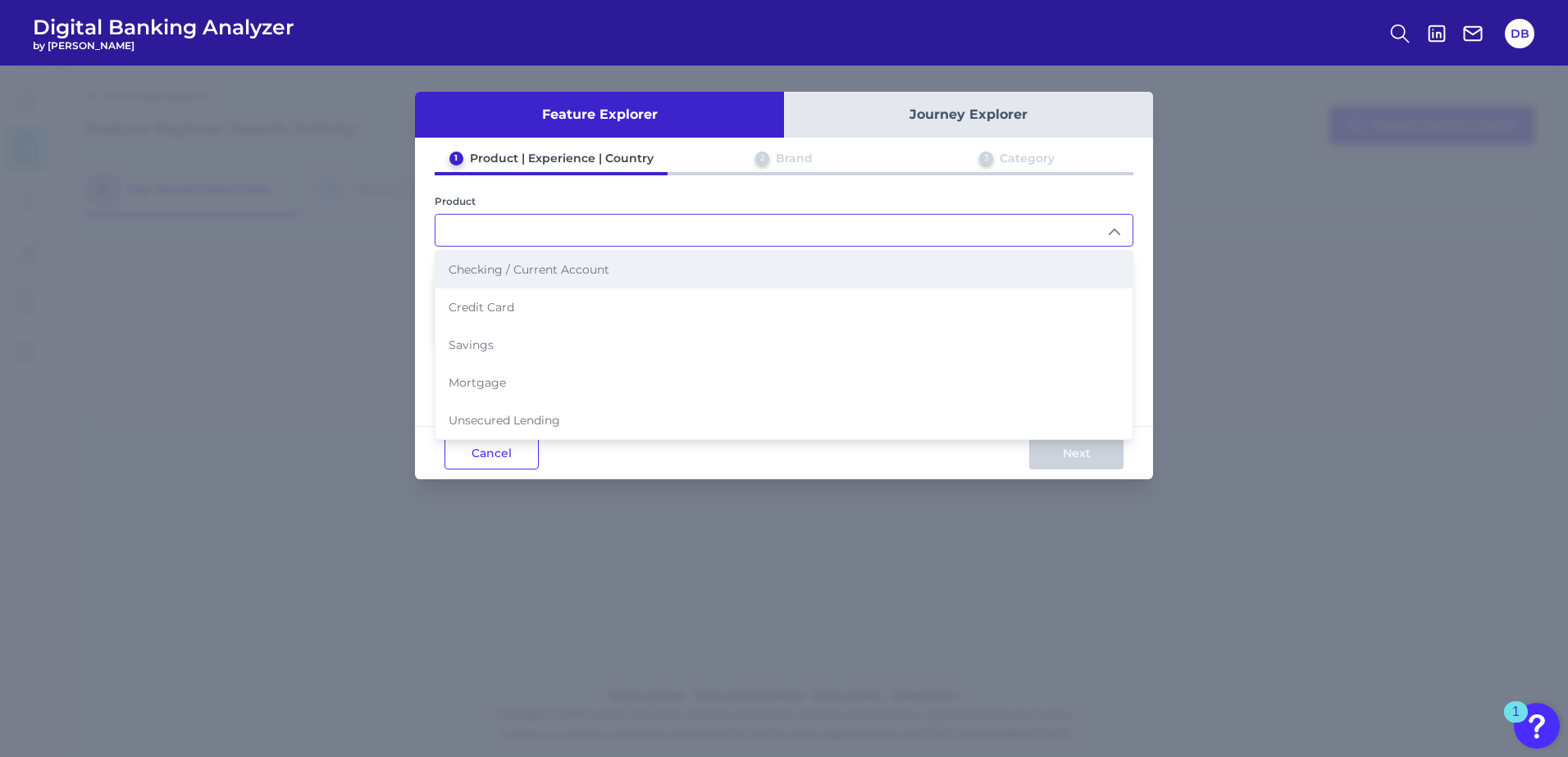
click at [640, 271] on li "Checking / Current Account" at bounding box center [783, 269] width 697 height 38
type input "Checking / Current Account"
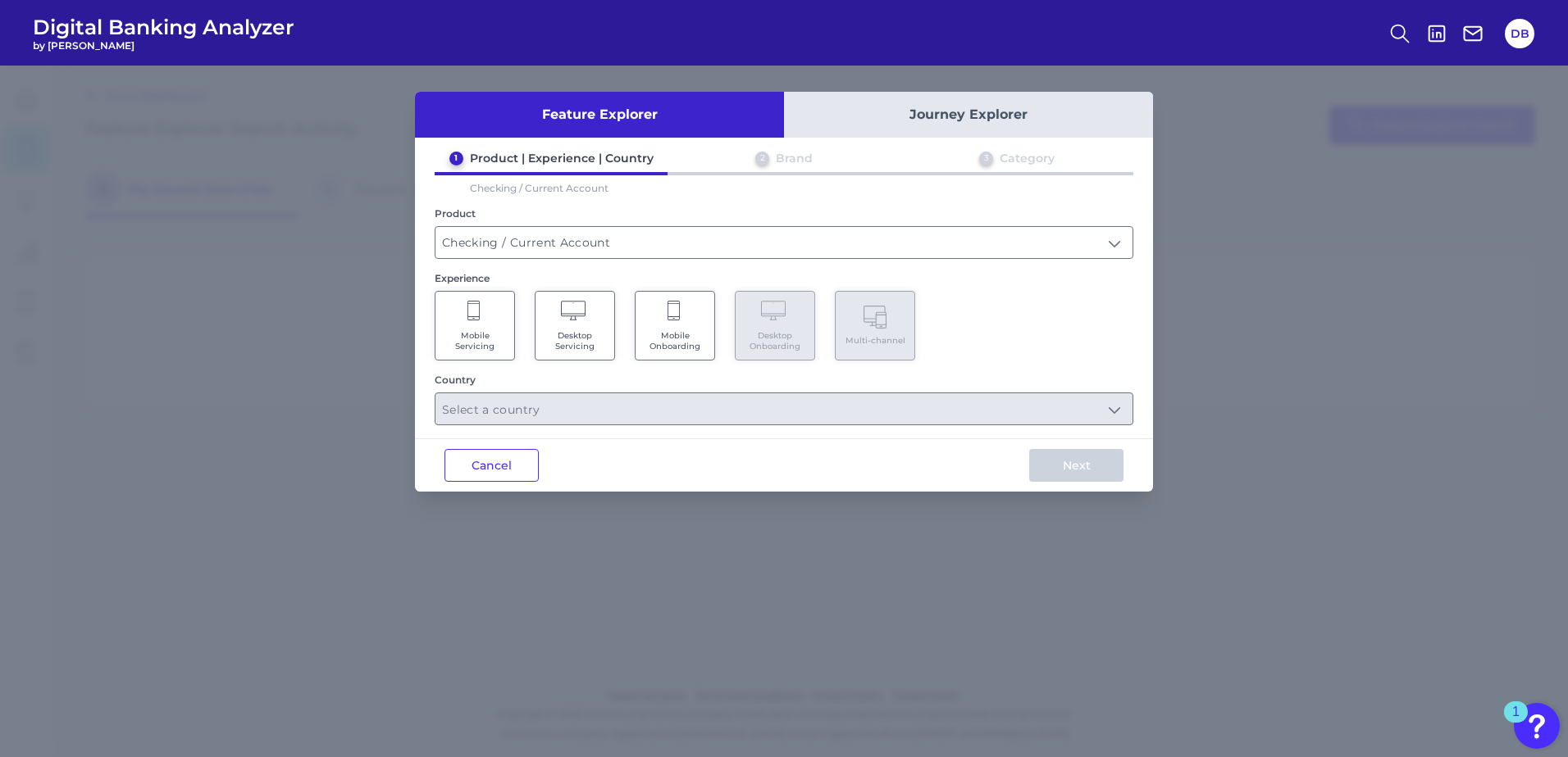
click at [561, 320] on icon at bounding box center [575, 312] width 28 height 23
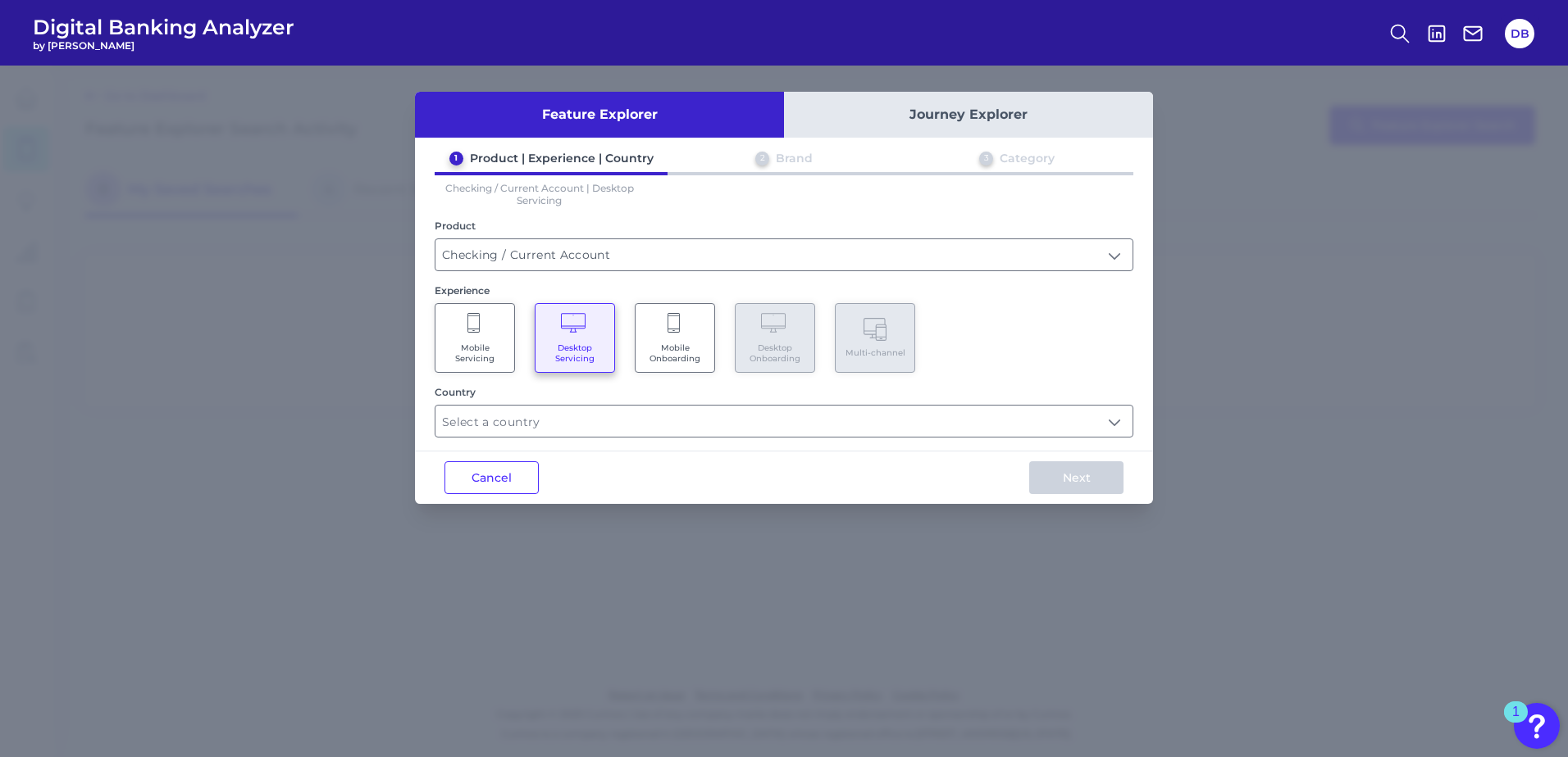
click at [478, 327] on icon at bounding box center [475, 324] width 15 height 23
click at [554, 333] on Servicing "Desktop Servicing" at bounding box center [575, 339] width 81 height 70
click at [564, 420] on input "text" at bounding box center [783, 421] width 697 height 31
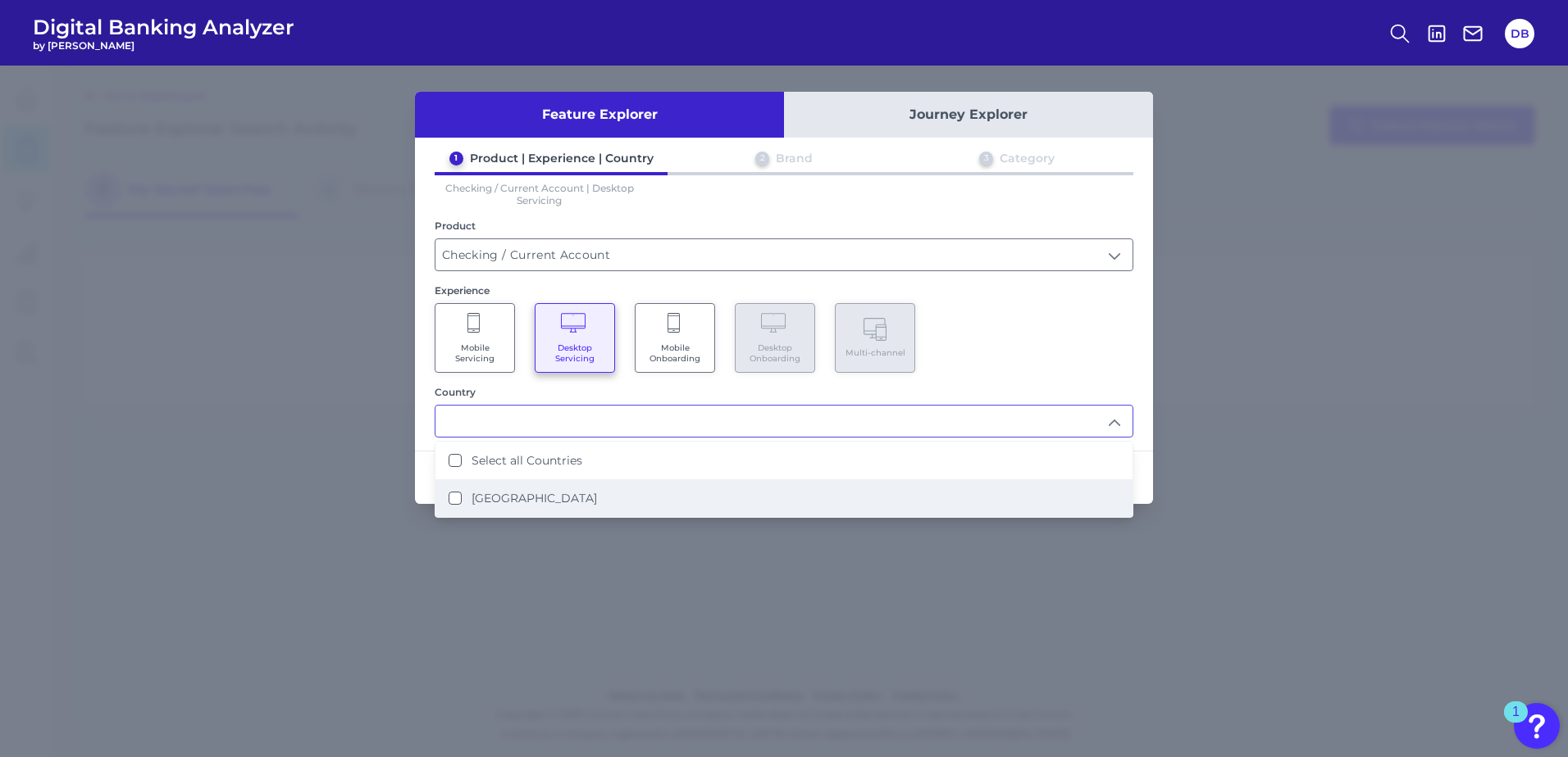
click at [524, 495] on label "[GEOGRAPHIC_DATA]" at bounding box center [534, 498] width 126 height 15
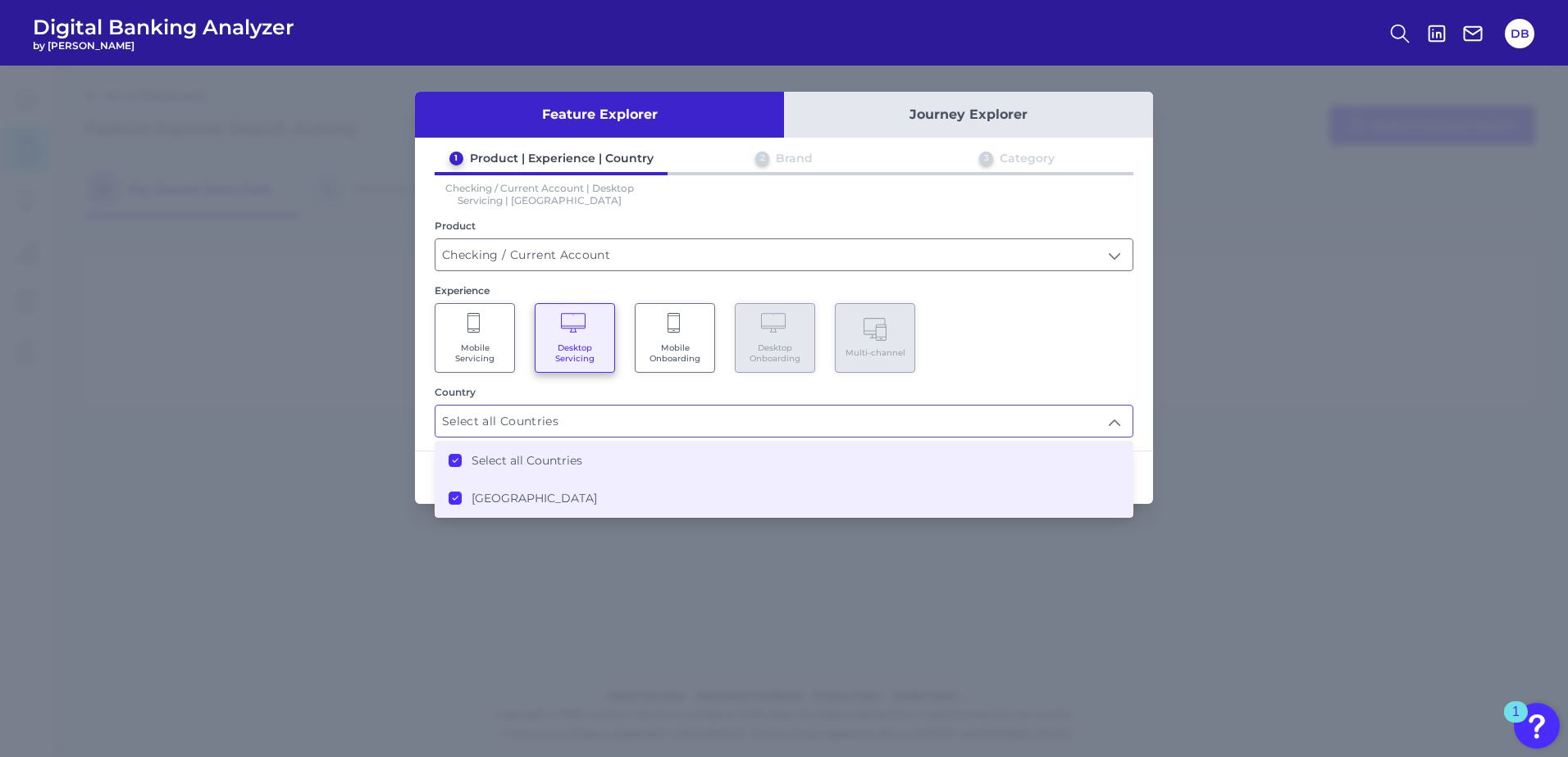
type input "Select all Countries"
click at [1207, 551] on div "Feature Explorer Journey Explorer 1 Product | Experience | Country 2 Brand 3 Ca…" at bounding box center [784, 411] width 1568 height 692
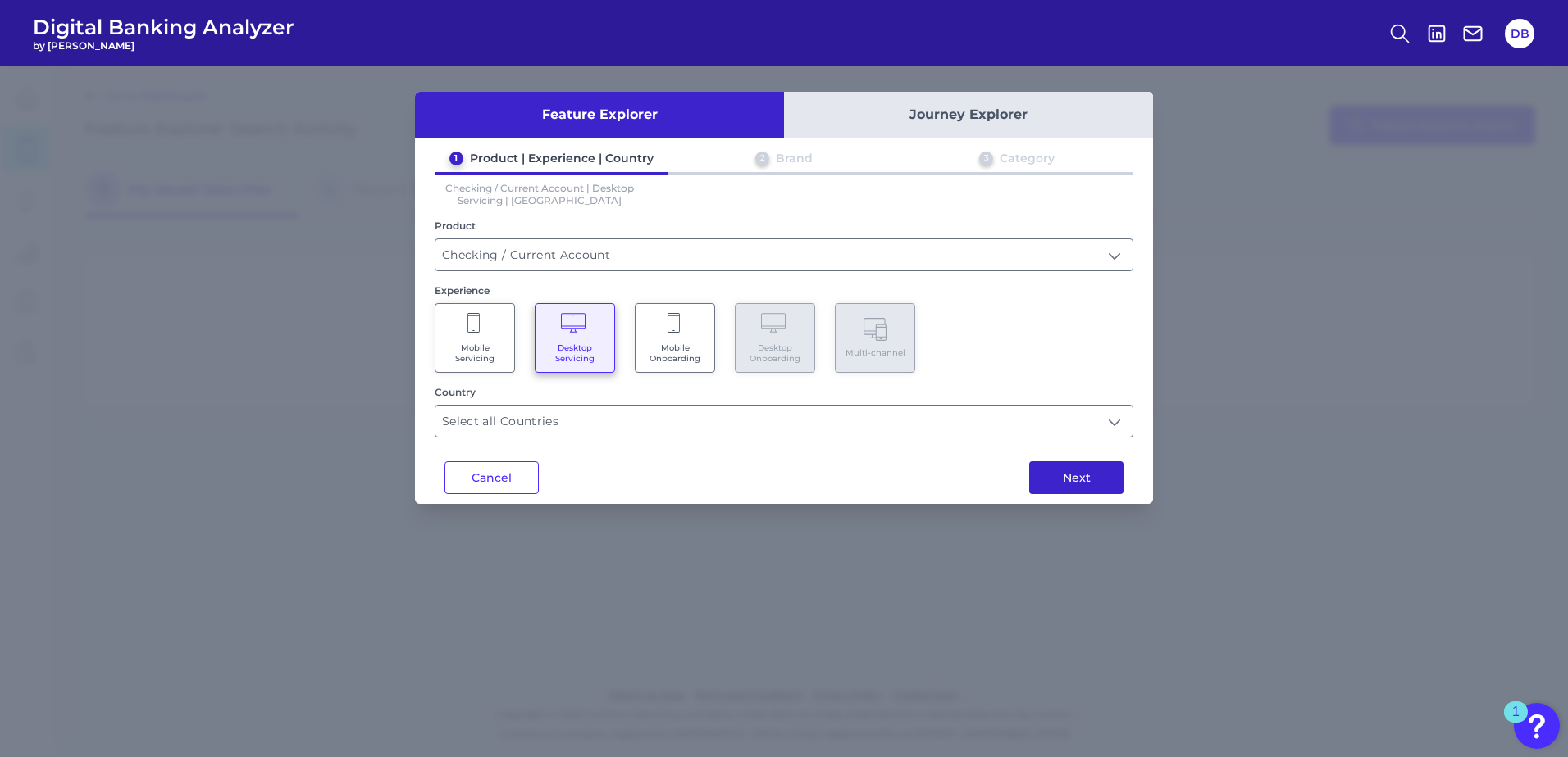
click at [1093, 478] on button "Next" at bounding box center [1076, 478] width 95 height 33
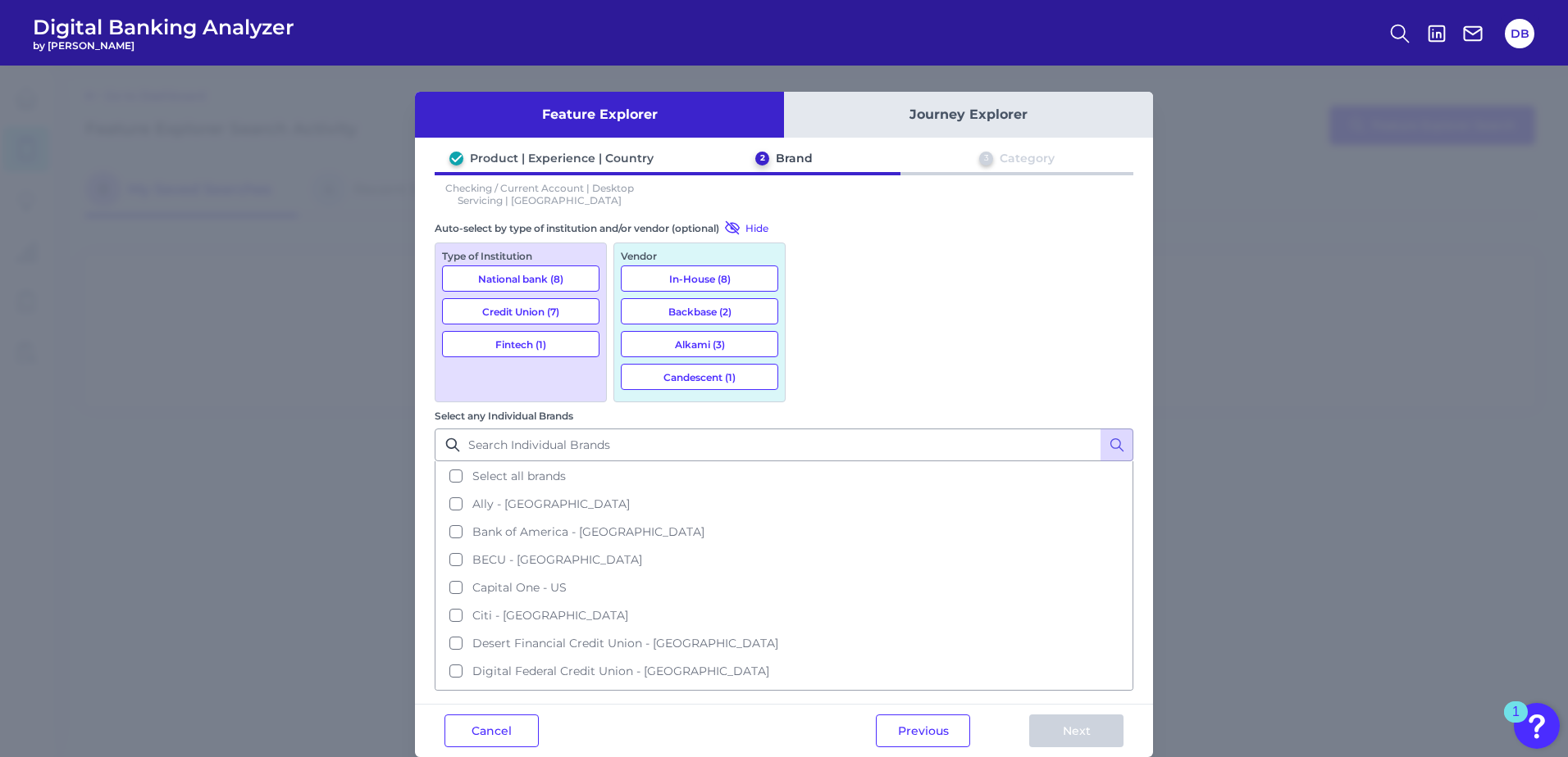
click at [532, 283] on button "National bank (8)" at bounding box center [521, 278] width 158 height 27
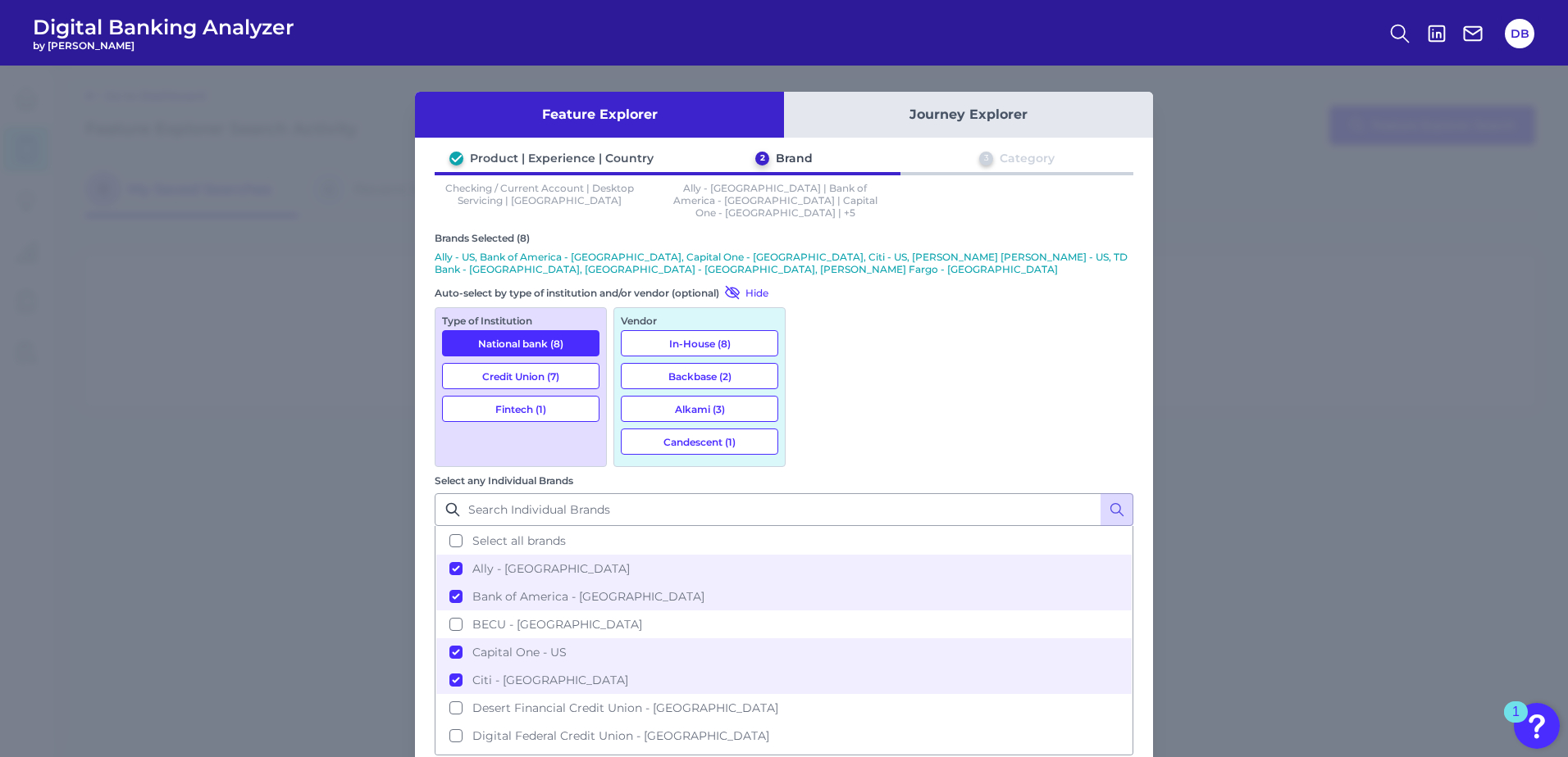
click at [538, 363] on button "Credit Union (7)" at bounding box center [521, 376] width 158 height 27
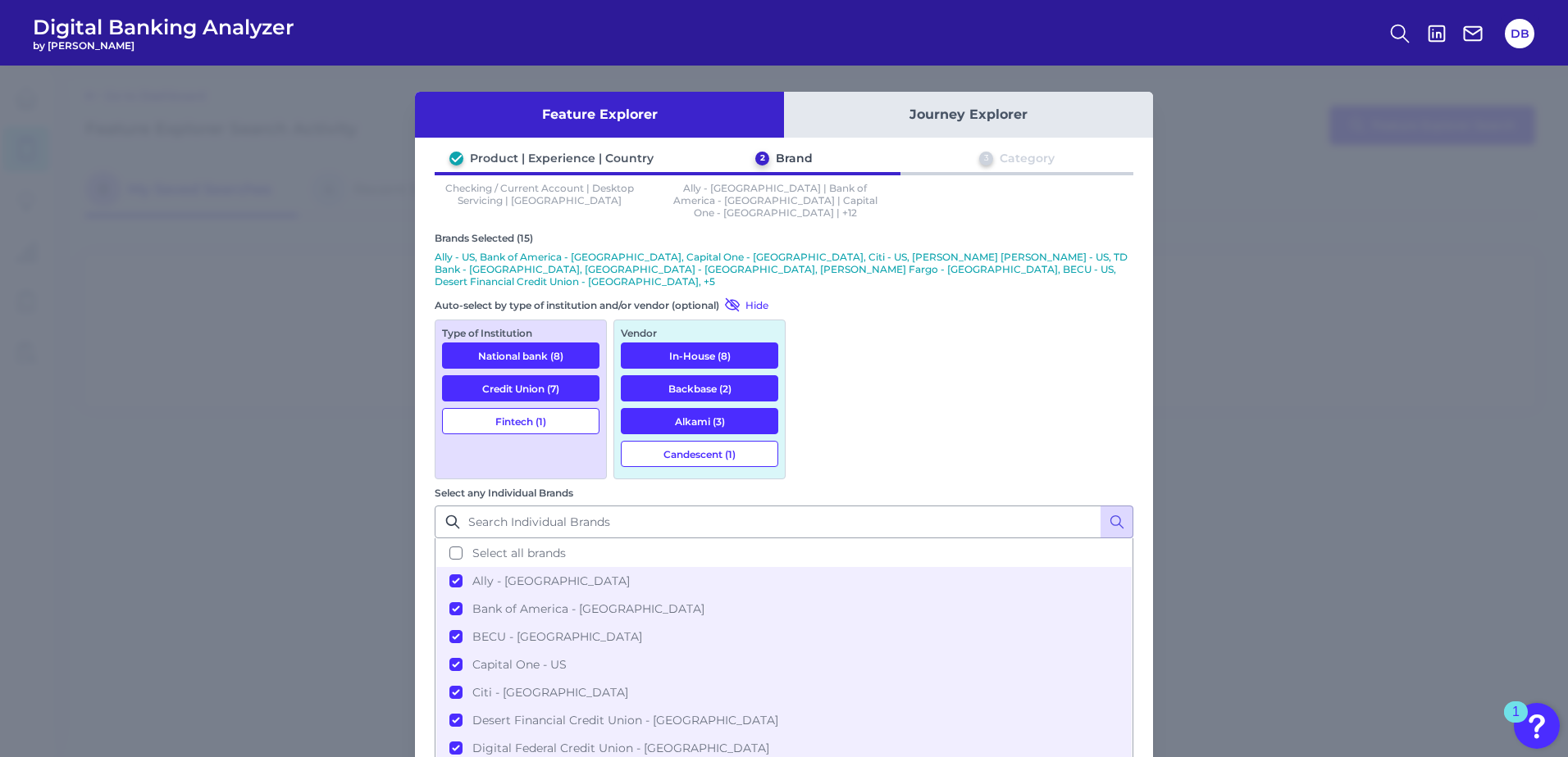
click at [545, 408] on button "Fintech (1)" at bounding box center [521, 421] width 158 height 27
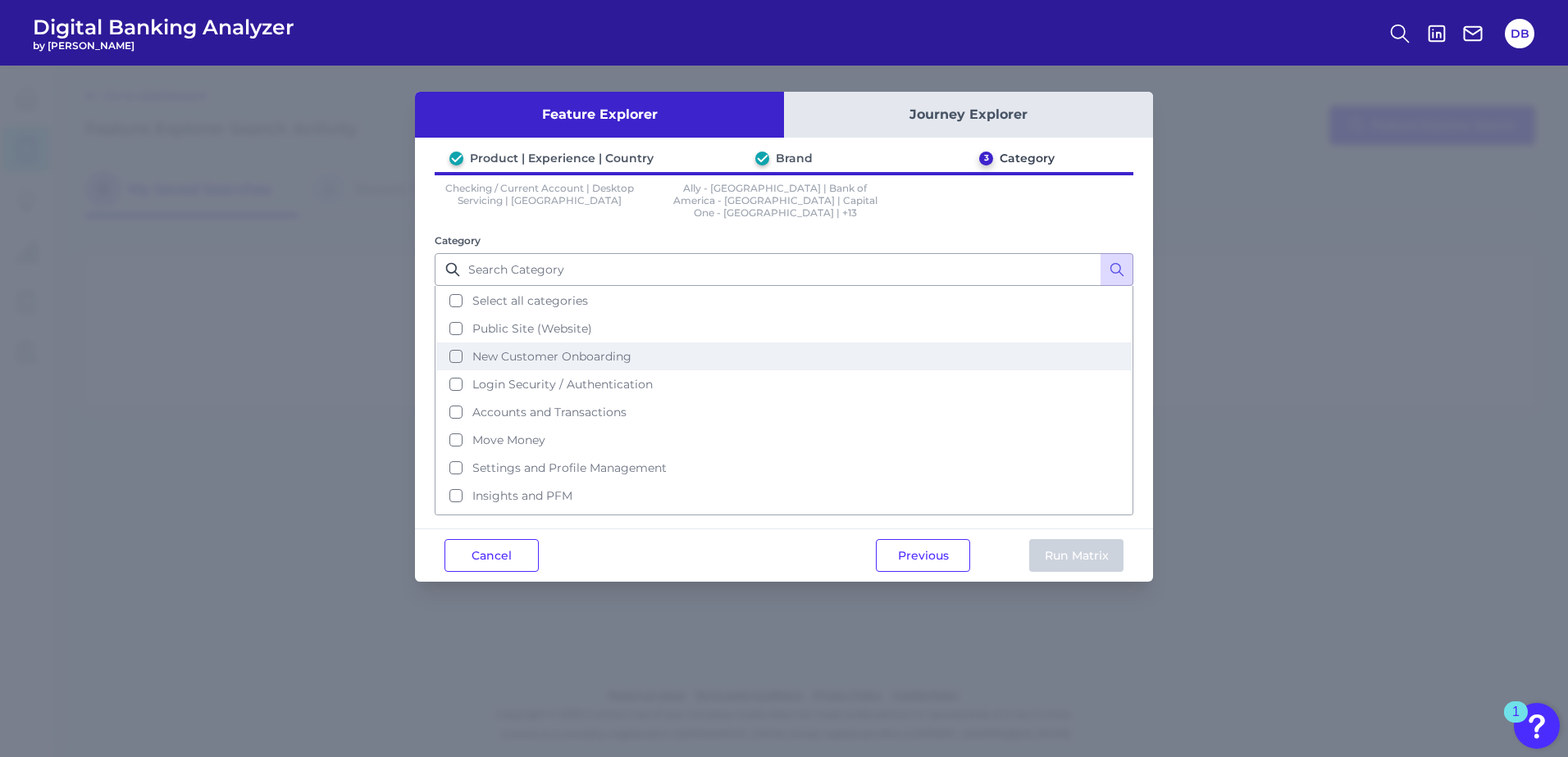
click at [459, 344] on button "New Customer Onboarding" at bounding box center [784, 356] width 696 height 28
click at [1092, 549] on button "Run Matrix" at bounding box center [1076, 556] width 95 height 33
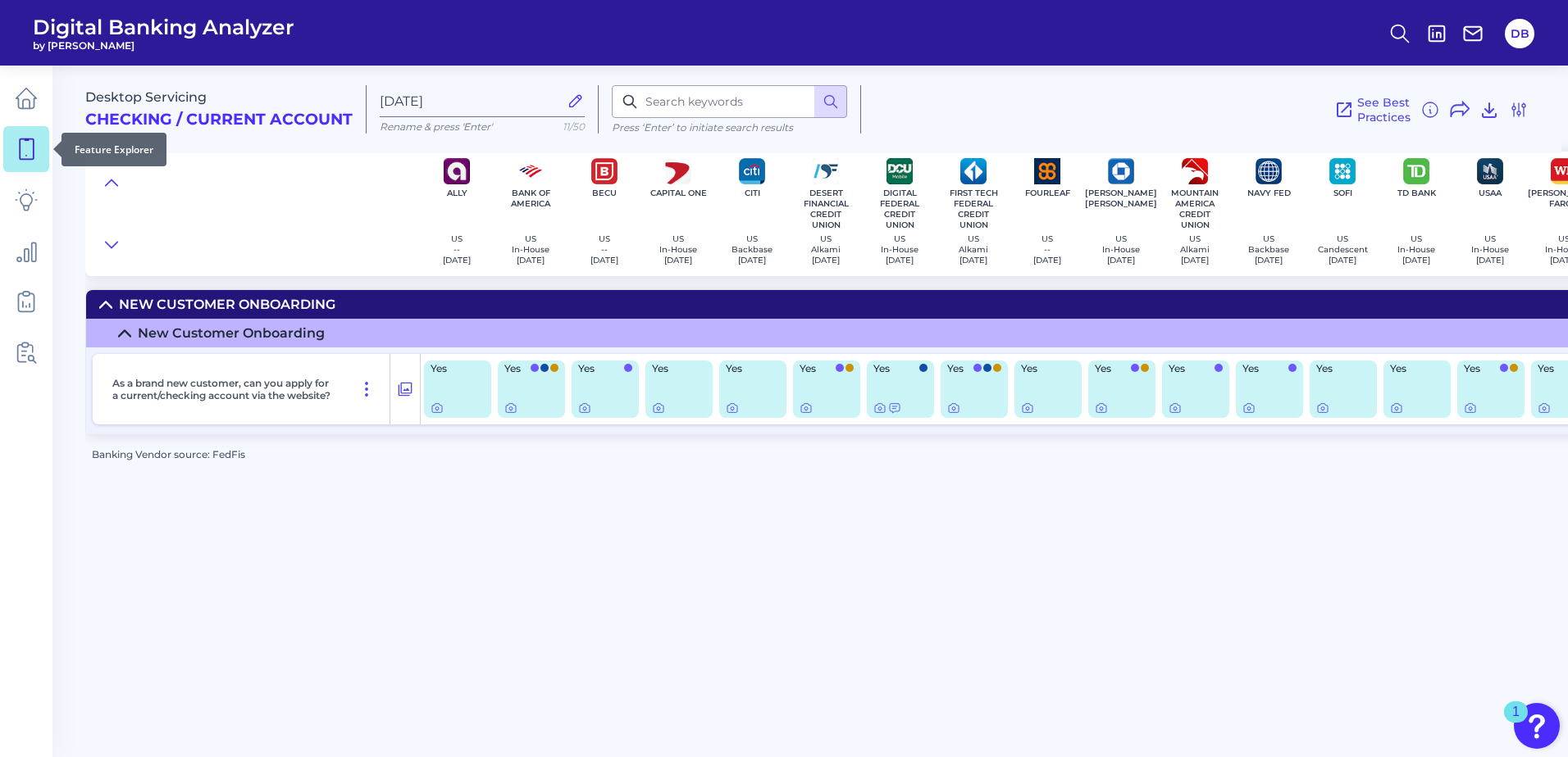
click at [34, 143] on icon at bounding box center [26, 150] width 14 height 20
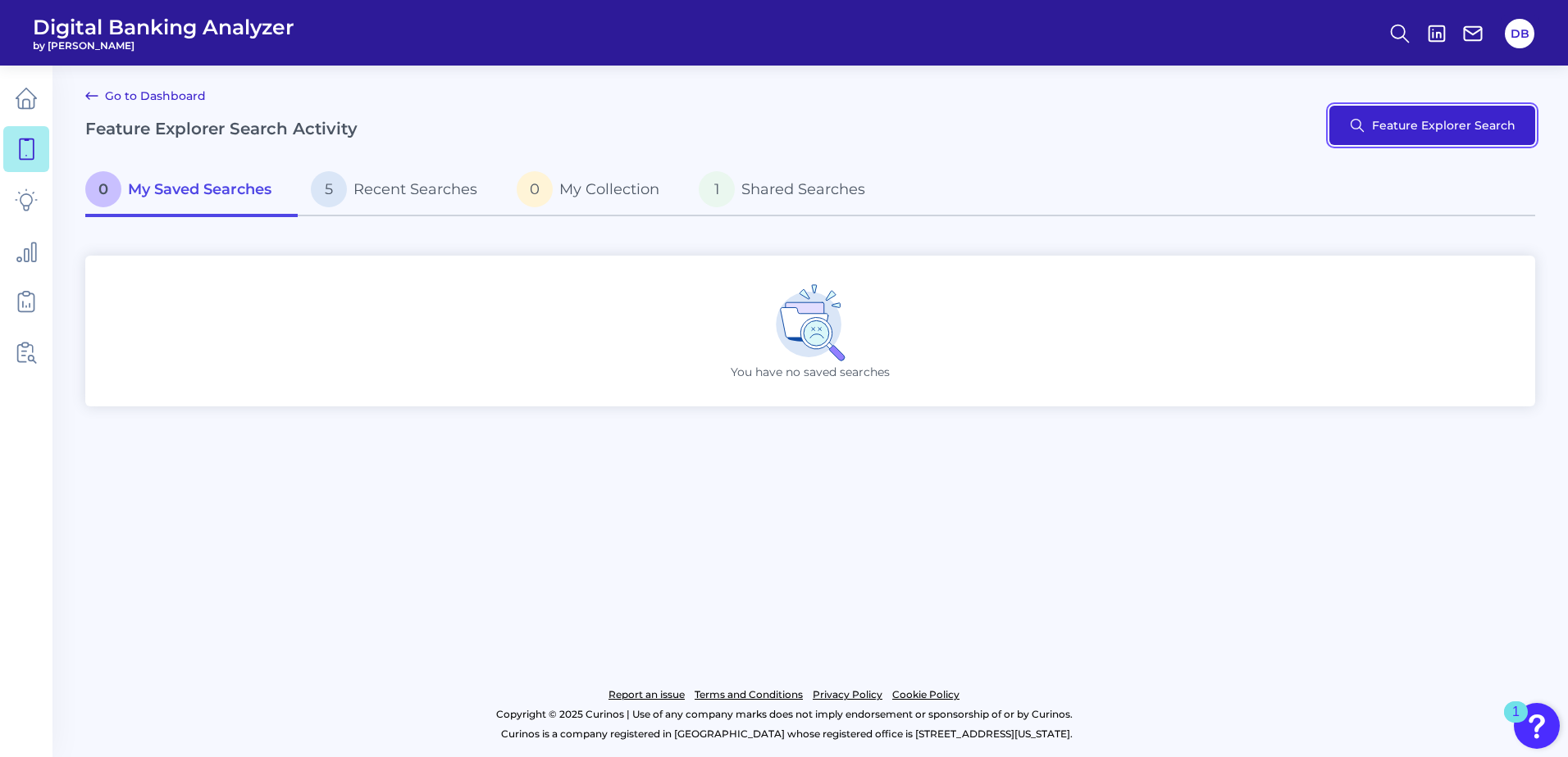
click at [1207, 130] on button "Feature Explorer Search" at bounding box center [1432, 125] width 206 height 39
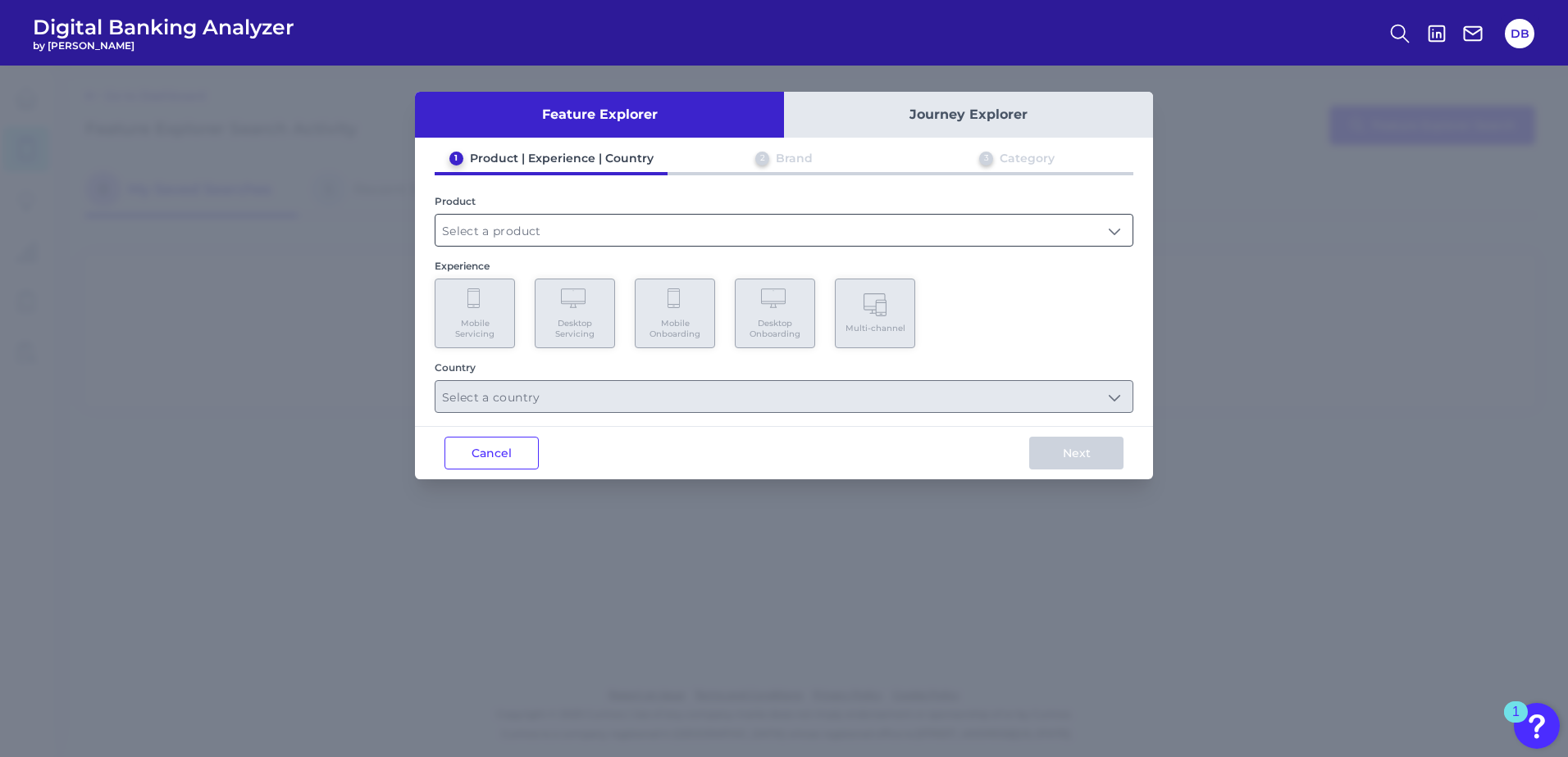
click at [610, 240] on input "text" at bounding box center [783, 230] width 697 height 31
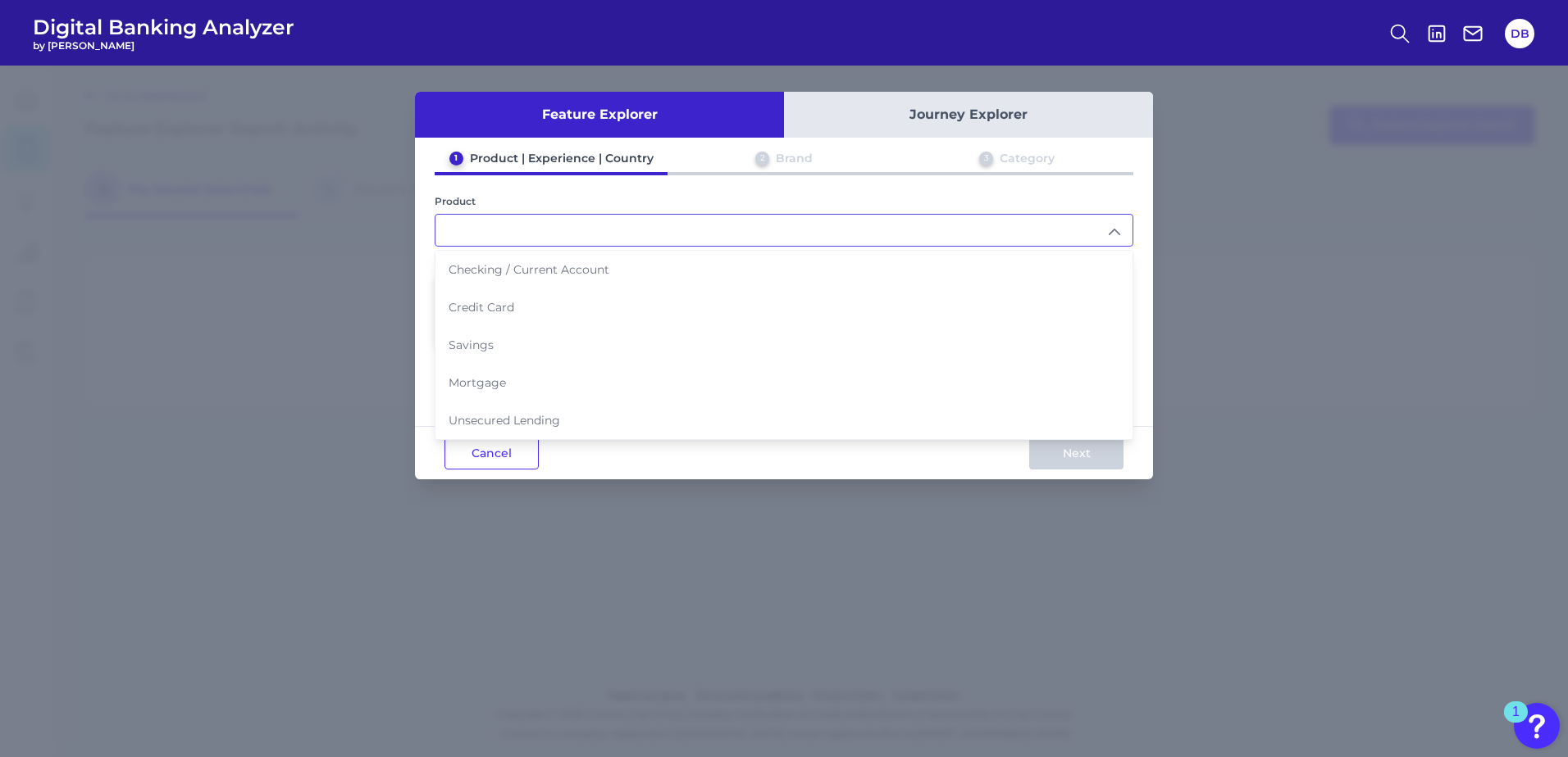
click at [595, 273] on span "Checking / Current Account" at bounding box center [529, 270] width 161 height 15
type input "Checking / Current Account"
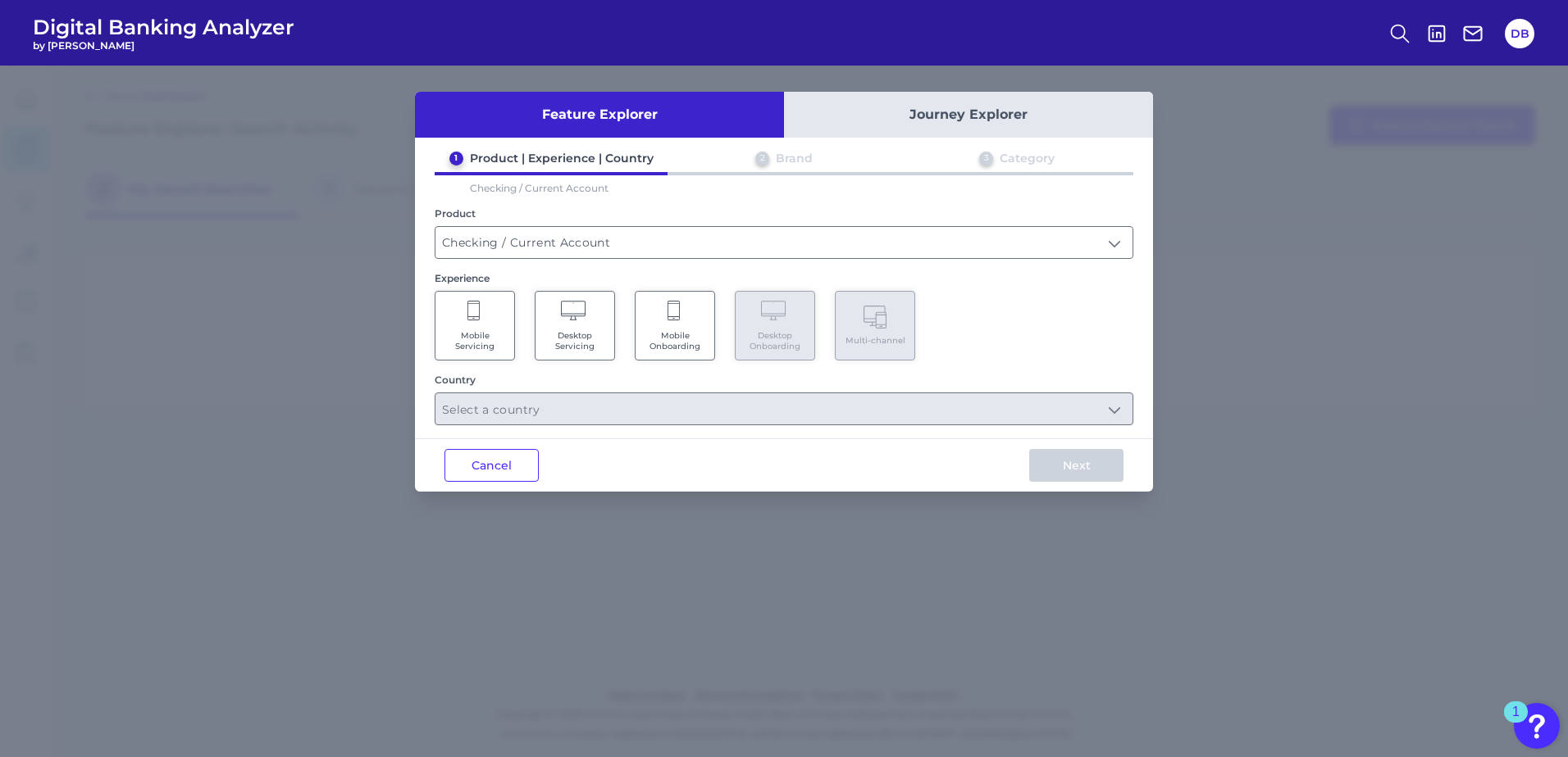
click at [569, 315] on icon at bounding box center [575, 312] width 28 height 23
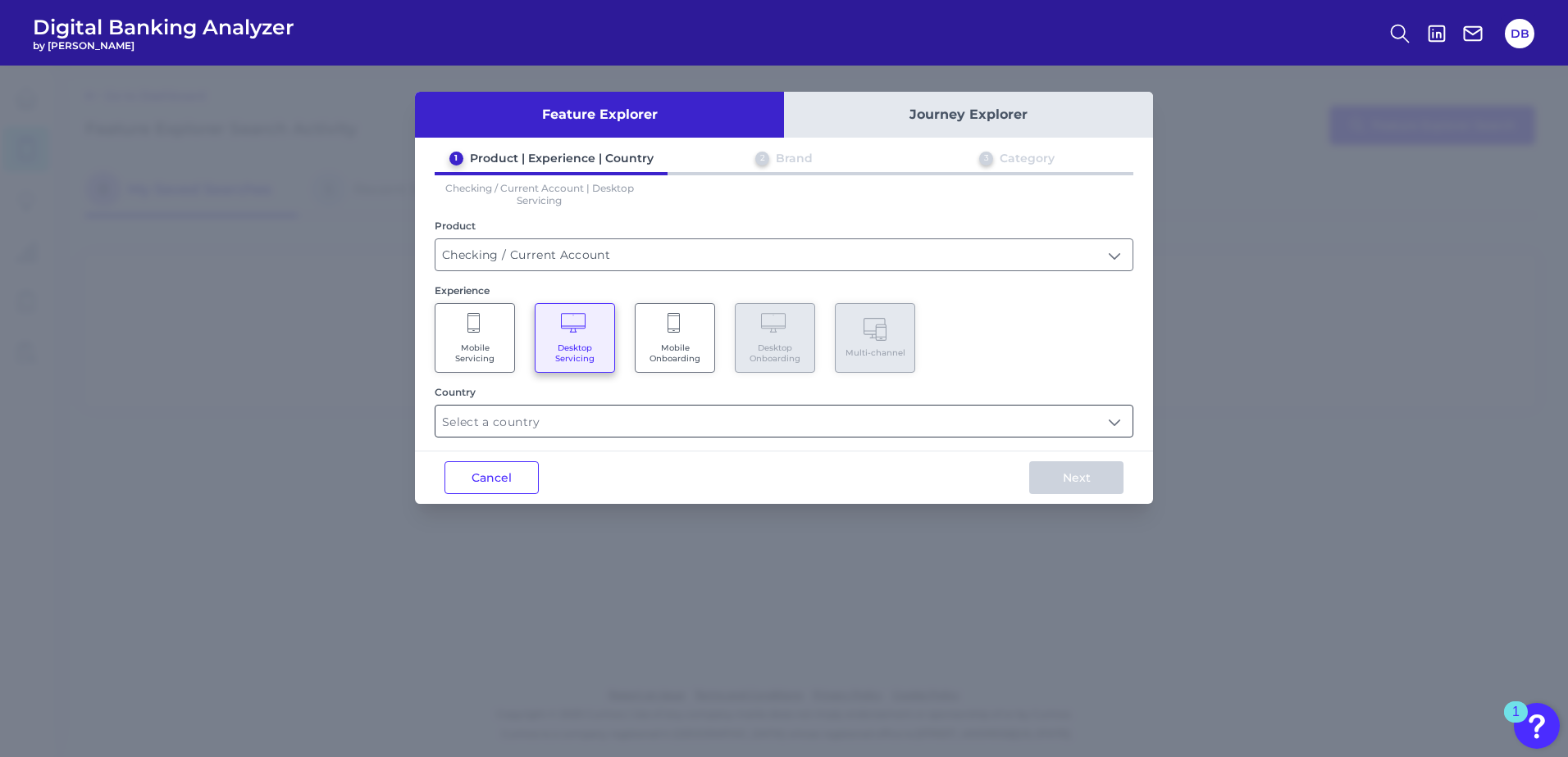
click at [609, 422] on input "text" at bounding box center [783, 421] width 697 height 31
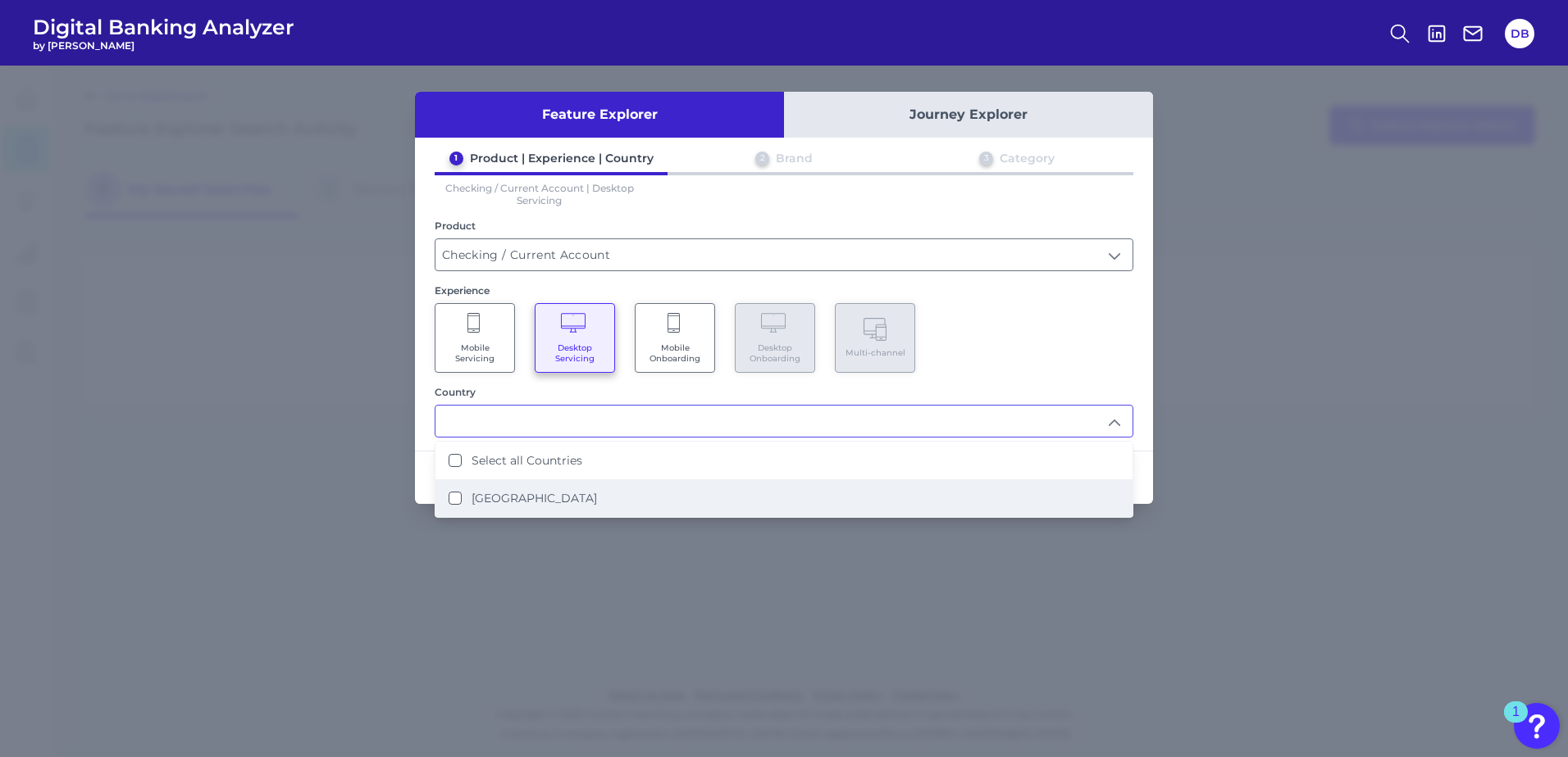
drag, startPoint x: 589, startPoint y: 492, endPoint x: 651, endPoint y: 502, distance: 62.8
click at [590, 492] on li "[GEOGRAPHIC_DATA]" at bounding box center [783, 498] width 697 height 38
type input "Select all Countries"
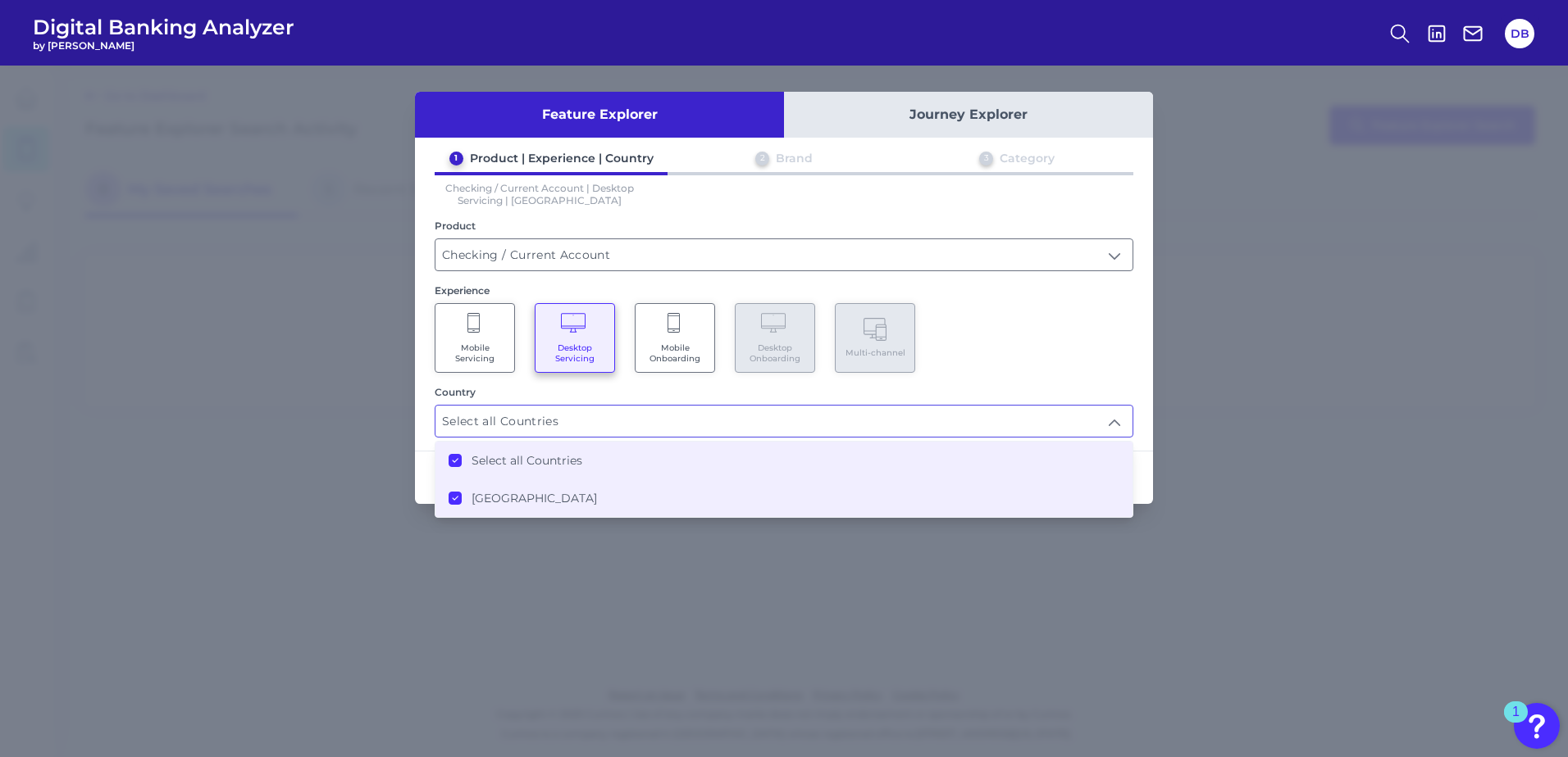
click at [1143, 490] on div "Next" at bounding box center [1076, 477] width 153 height 52
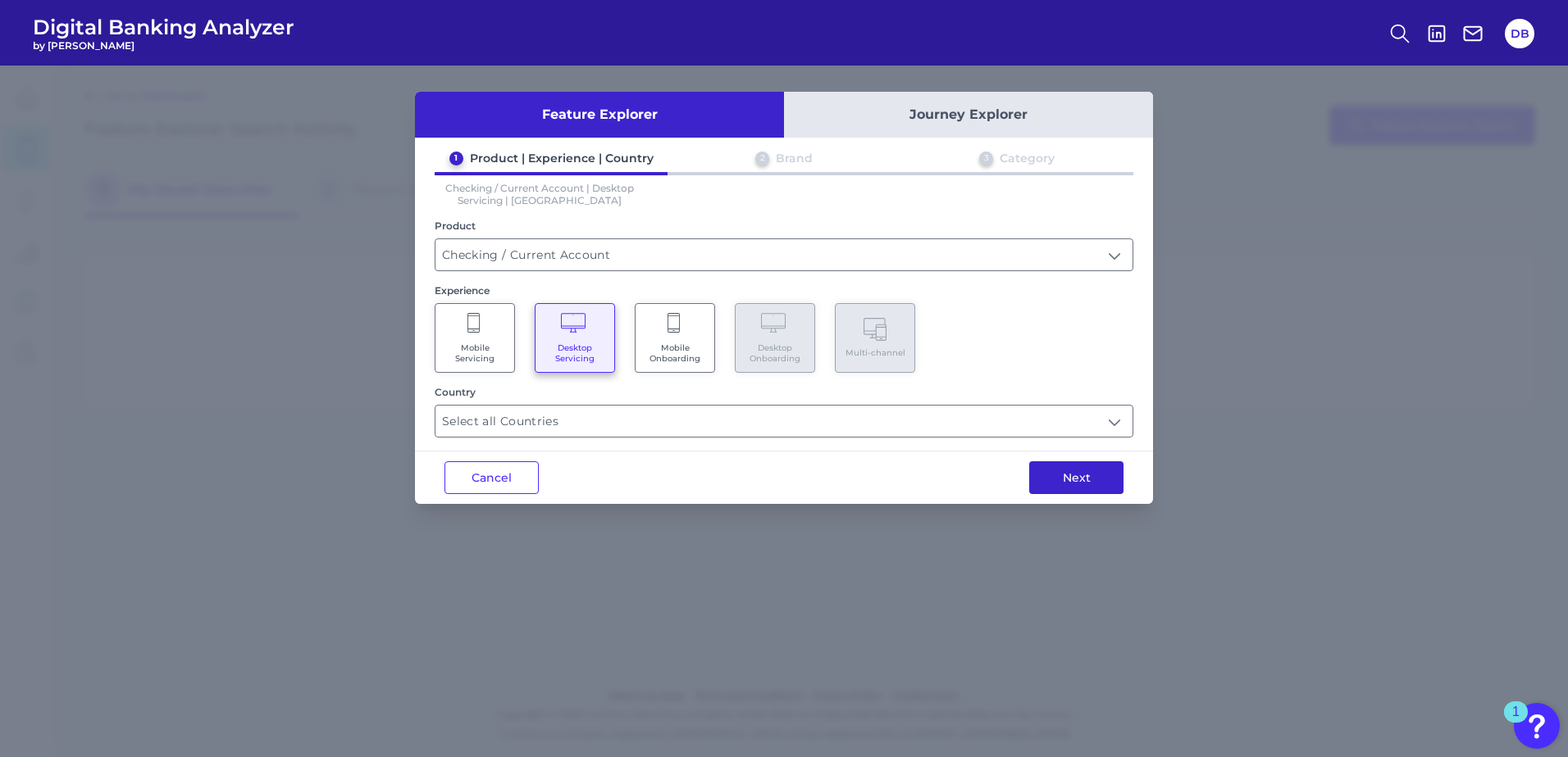
click at [1091, 480] on button "Next" at bounding box center [1076, 478] width 95 height 33
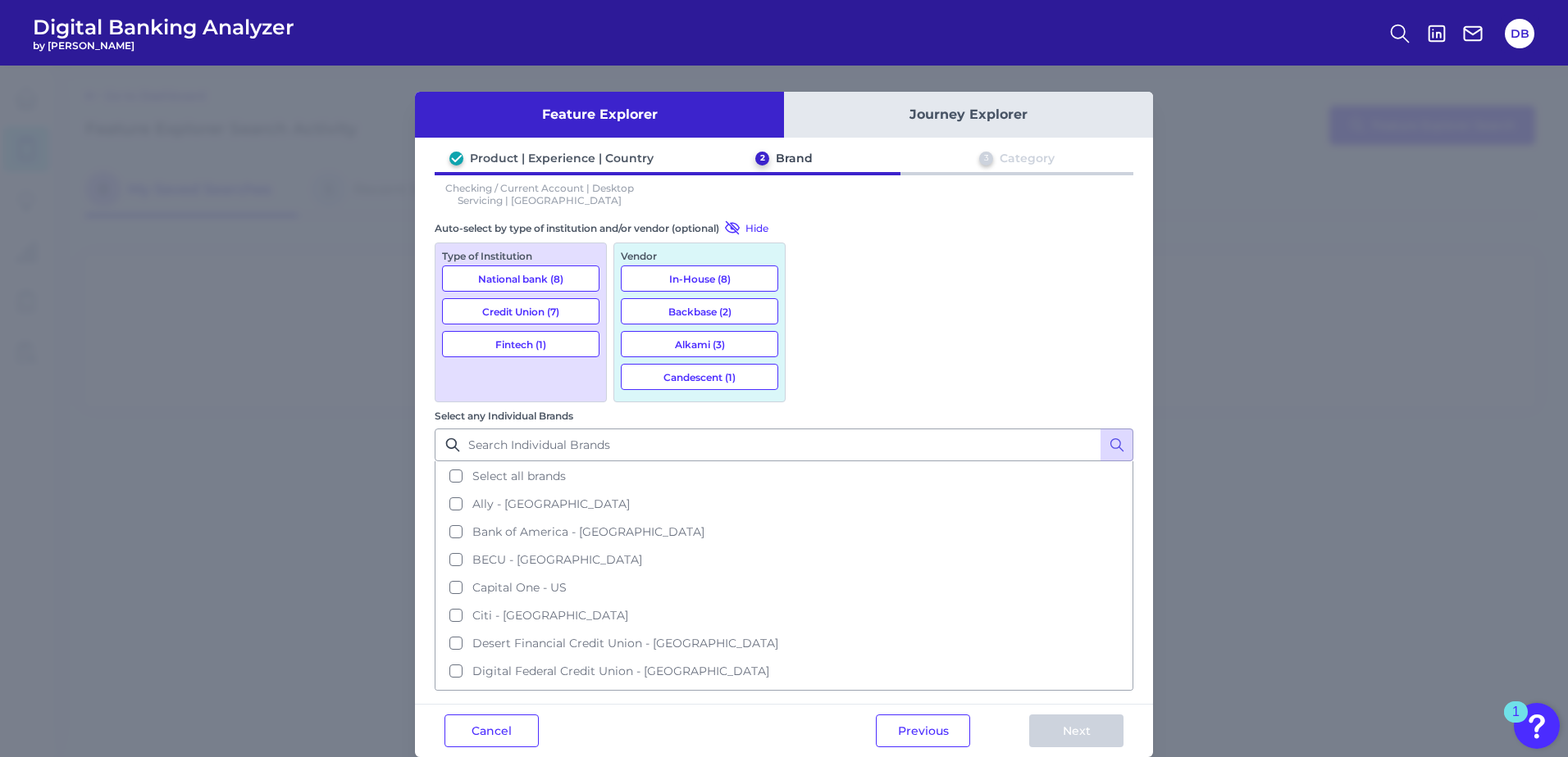
click at [812, 462] on button "Select all brands" at bounding box center [784, 476] width 696 height 28
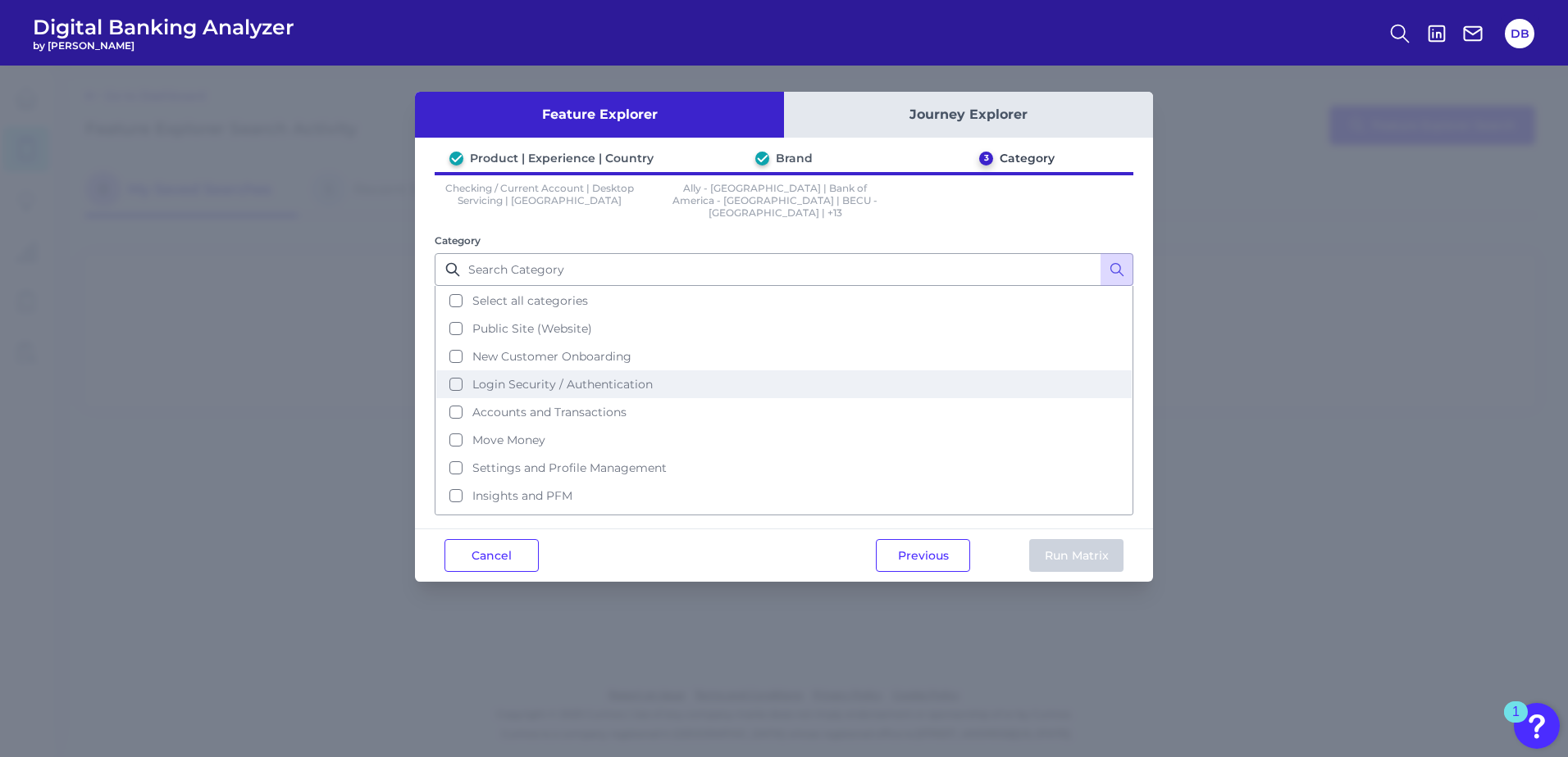
click at [454, 373] on button "Login Security / Authentication" at bounding box center [784, 384] width 696 height 28
click at [1061, 543] on button "Run Matrix" at bounding box center [1076, 556] width 95 height 33
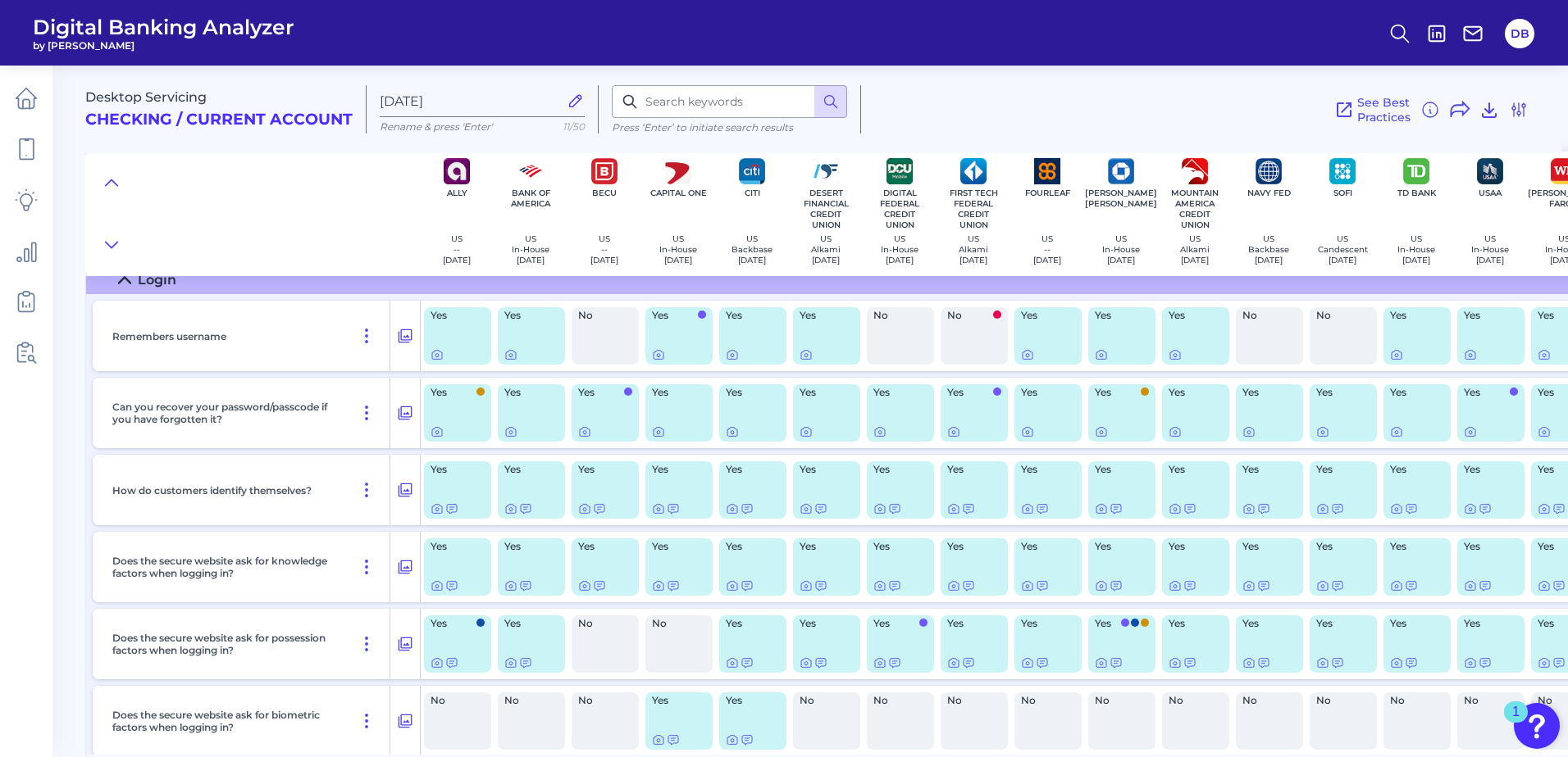
scroll to position [82, 0]
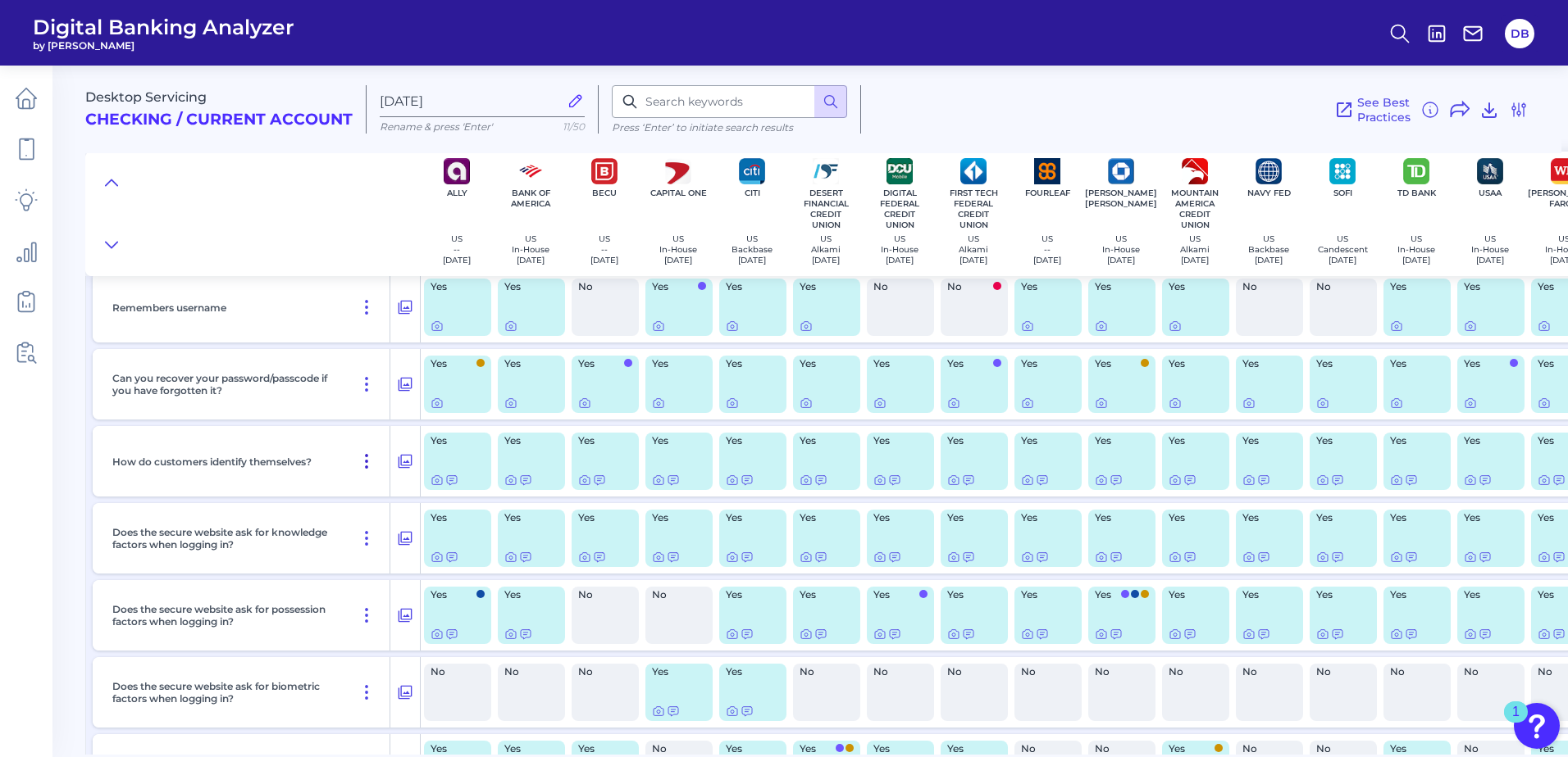
click at [365, 462] on icon at bounding box center [366, 462] width 2 height 13
click at [331, 450] on div "How do customers identify themselves?" at bounding box center [248, 462] width 285 height 71
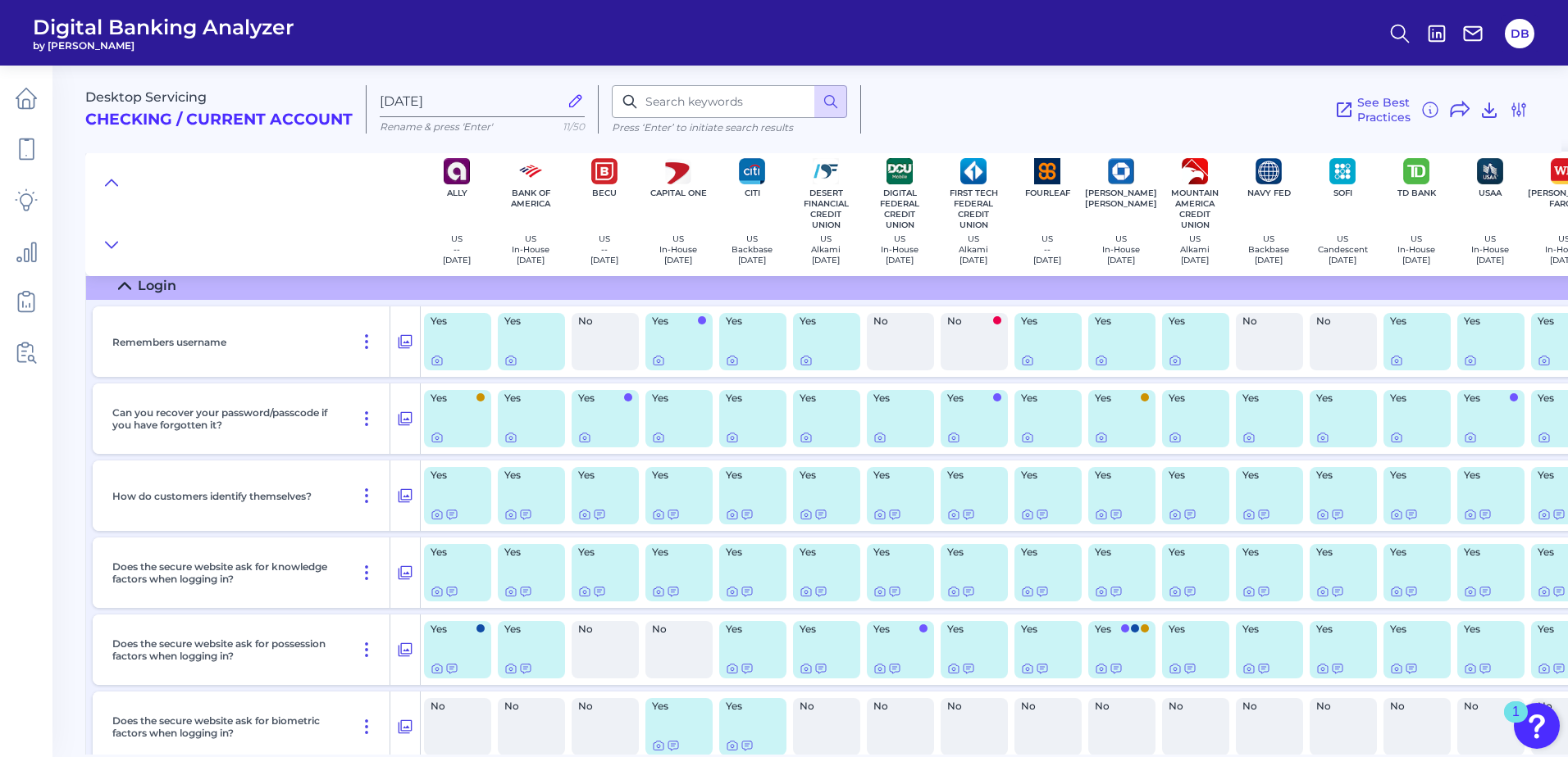
scroll to position [19, 0]
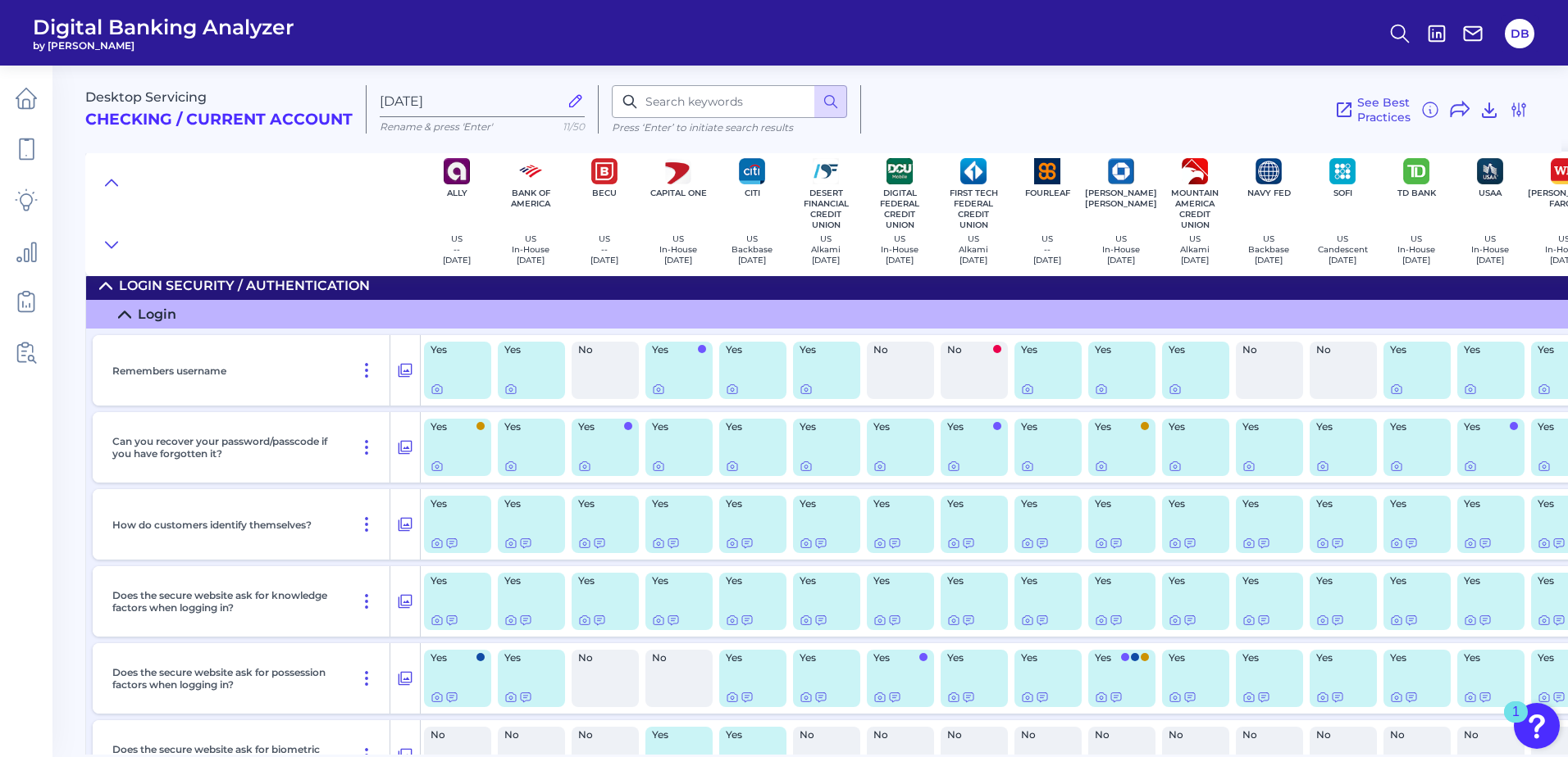
click at [466, 522] on div "Yes" at bounding box center [457, 524] width 67 height 58
click at [452, 541] on icon at bounding box center [452, 543] width 13 height 13
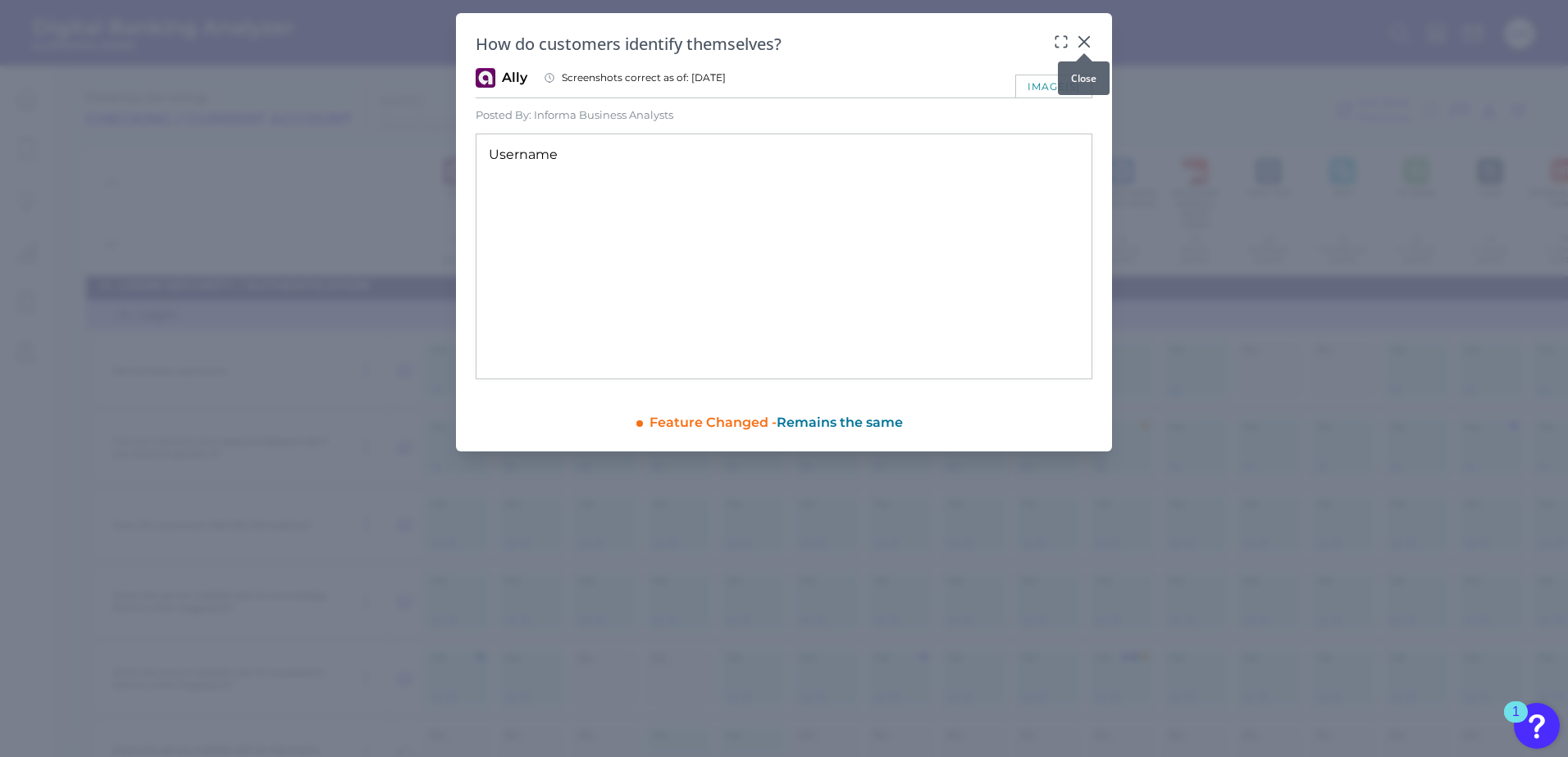
click at [1086, 40] on icon at bounding box center [1084, 41] width 10 height 10
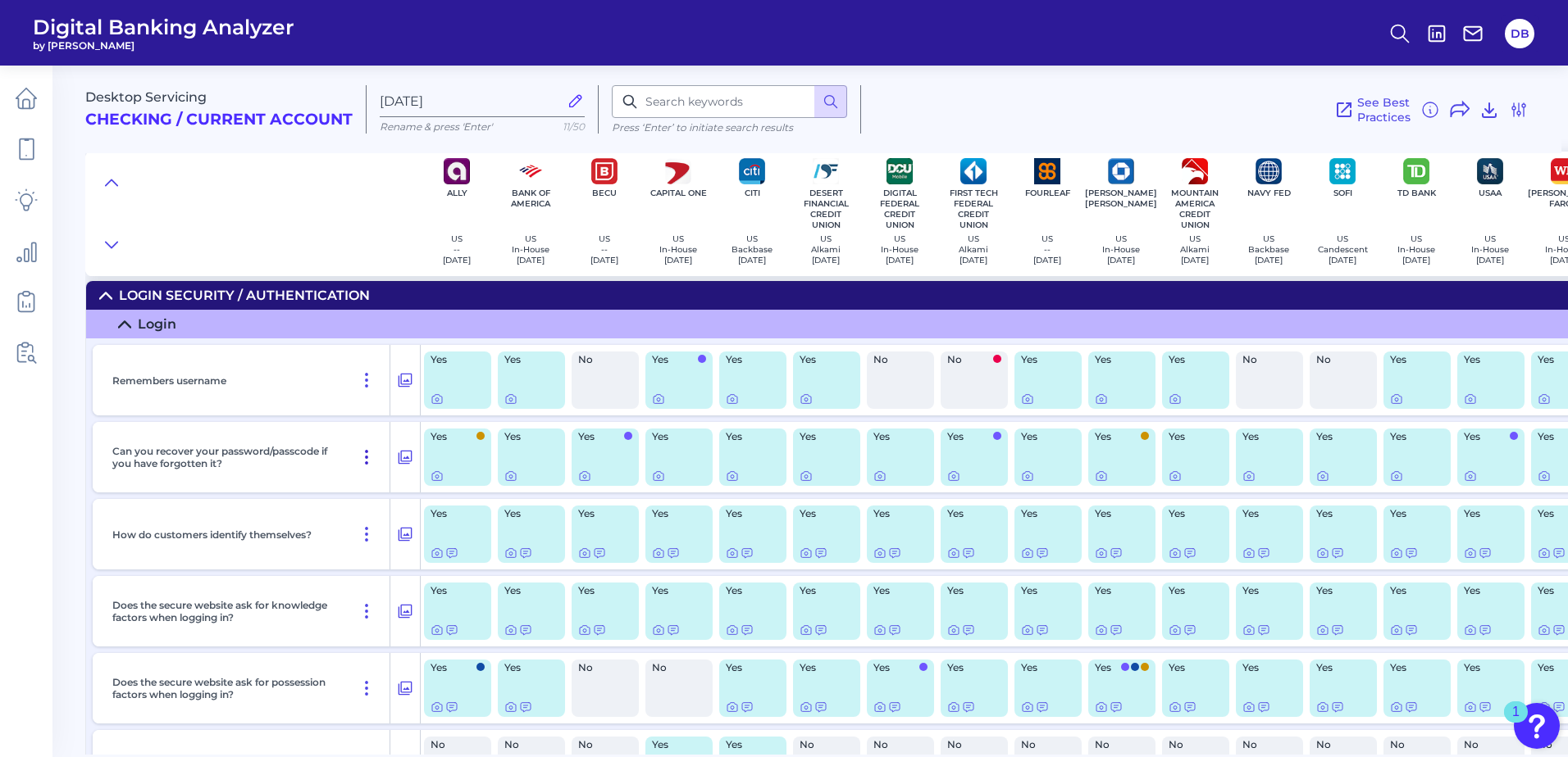
scroll to position [0, 0]
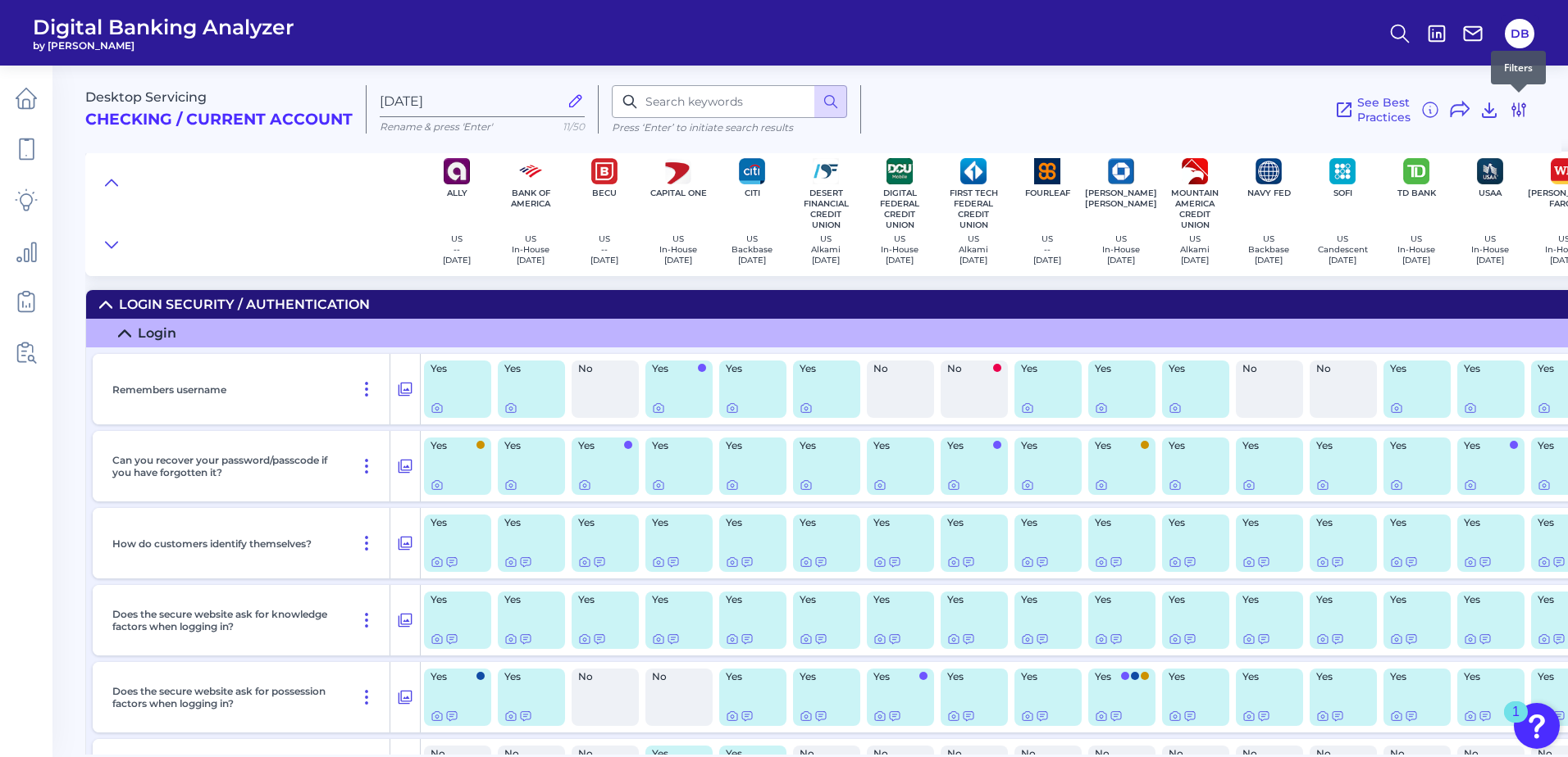
click at [1207, 106] on icon at bounding box center [1518, 109] width 19 height 19
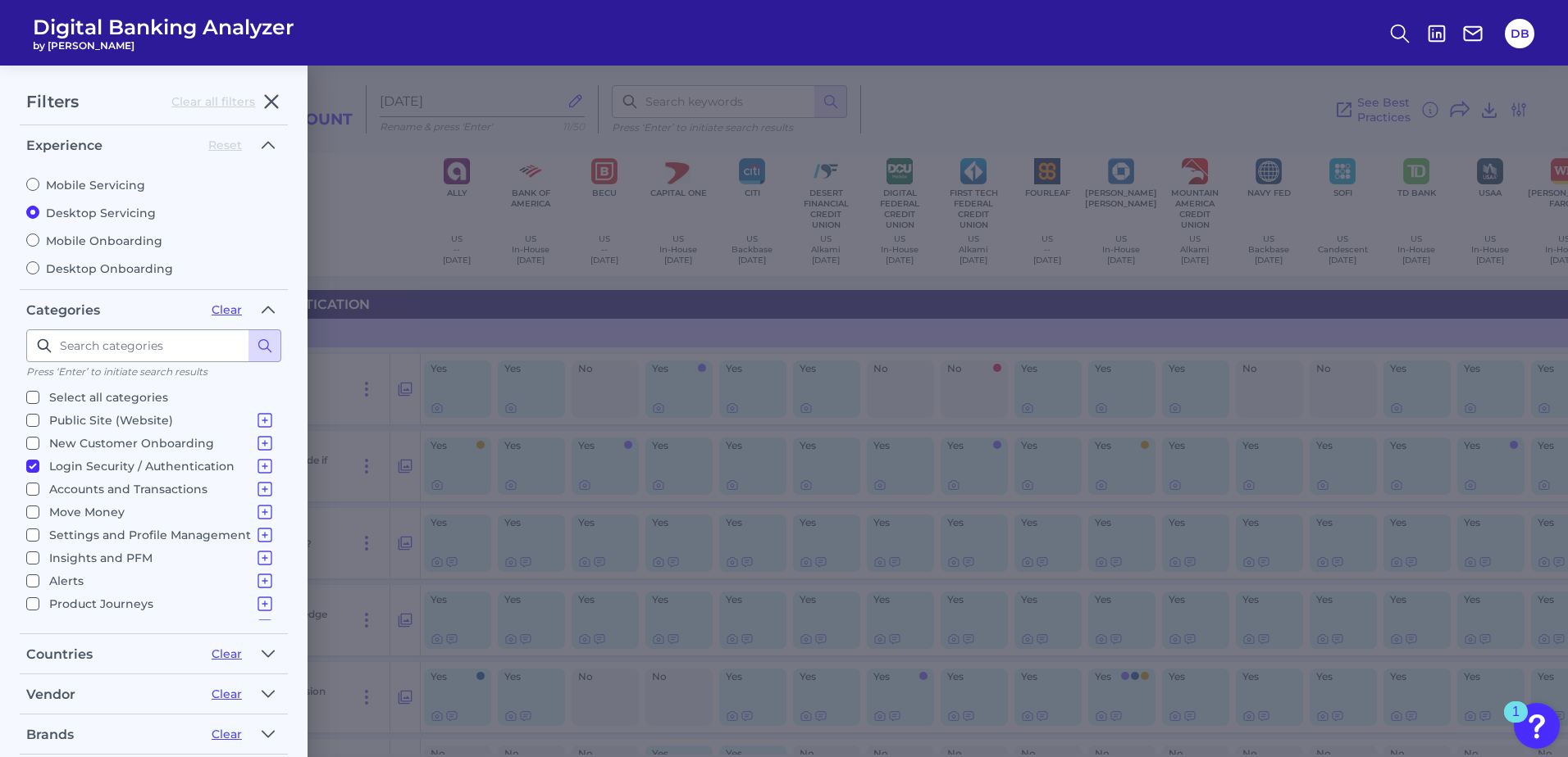
scroll to position [17, 0]
click at [263, 449] on icon at bounding box center [264, 450] width 19 height 19
click at [54, 473] on input "Login" at bounding box center [56, 473] width 13 height 13
checkbox input "false"
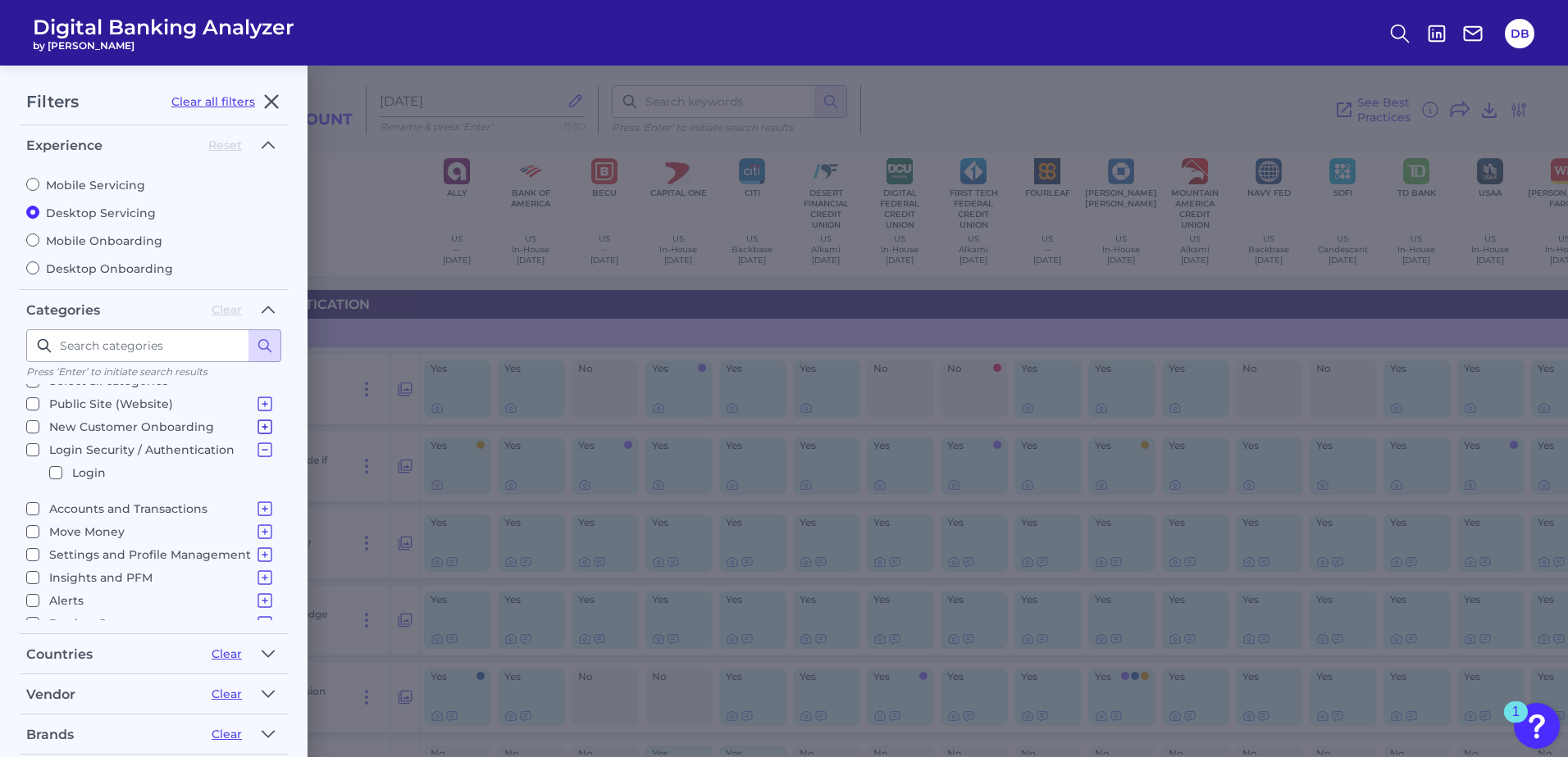
click at [263, 427] on icon at bounding box center [264, 427] width 19 height 19
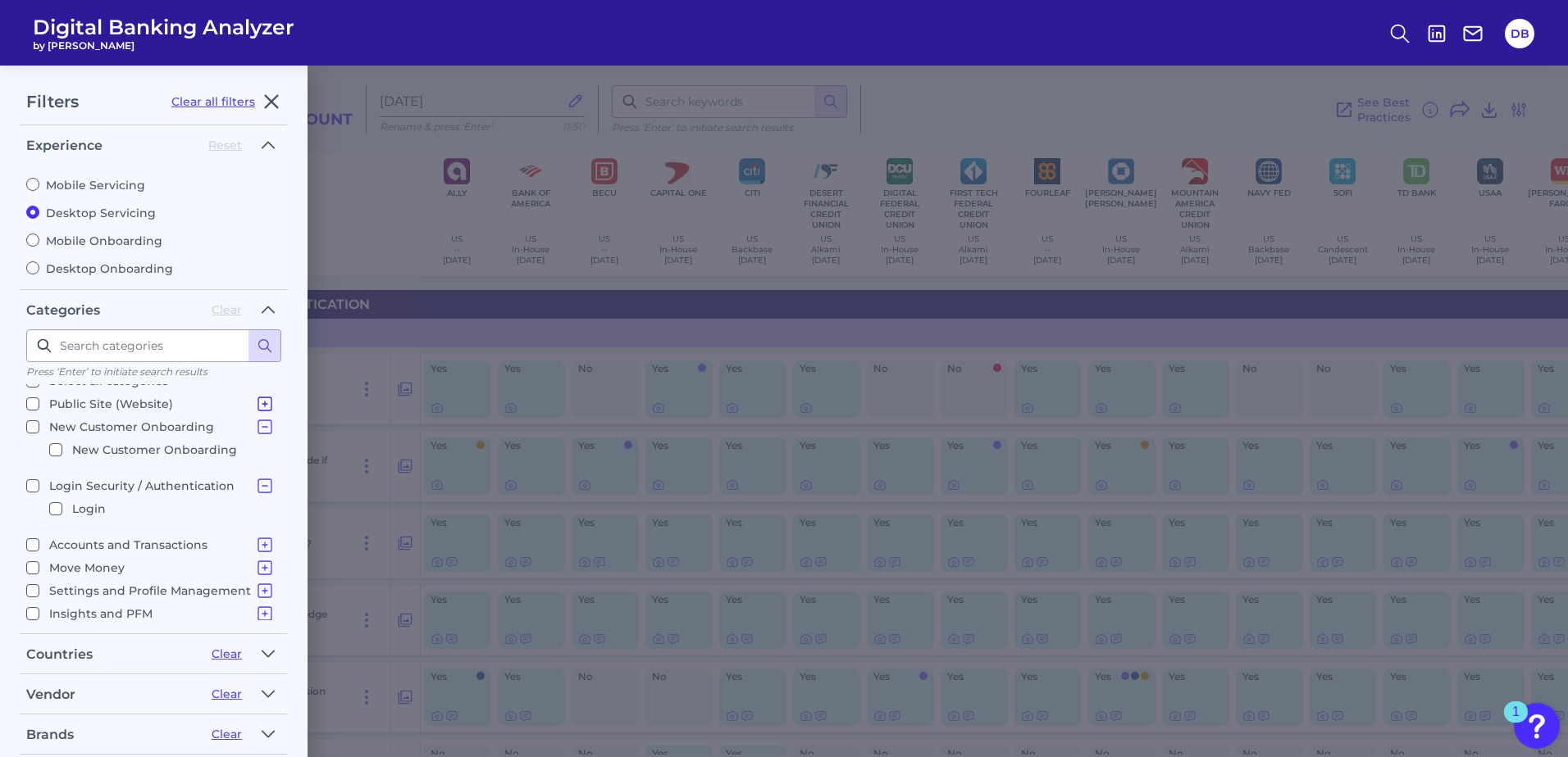
click at [258, 398] on icon at bounding box center [264, 404] width 19 height 19
click at [50, 427] on input "Online Banking Registration" at bounding box center [56, 427] width 13 height 13
checkbox input "true"
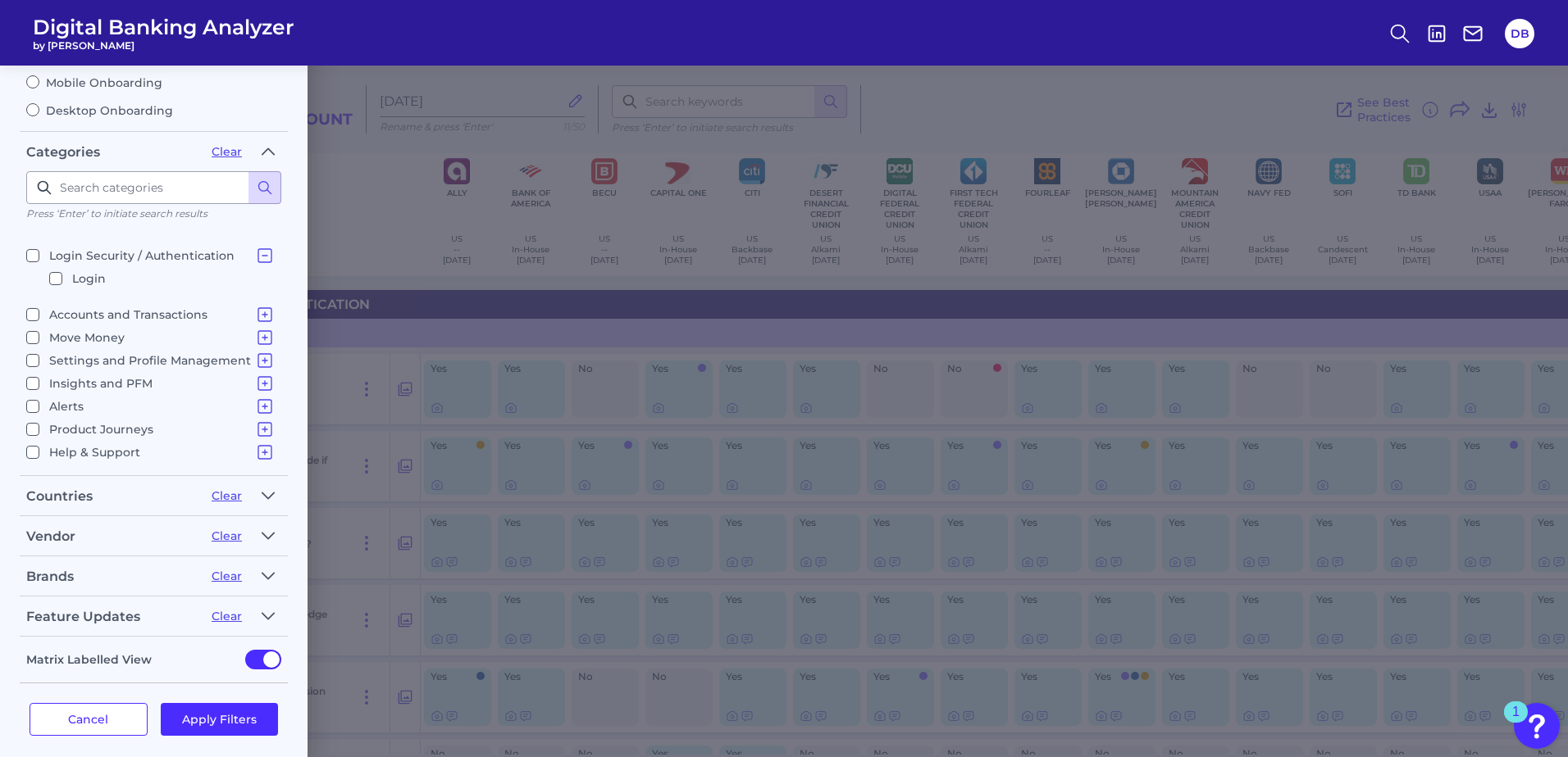
scroll to position [170, 0]
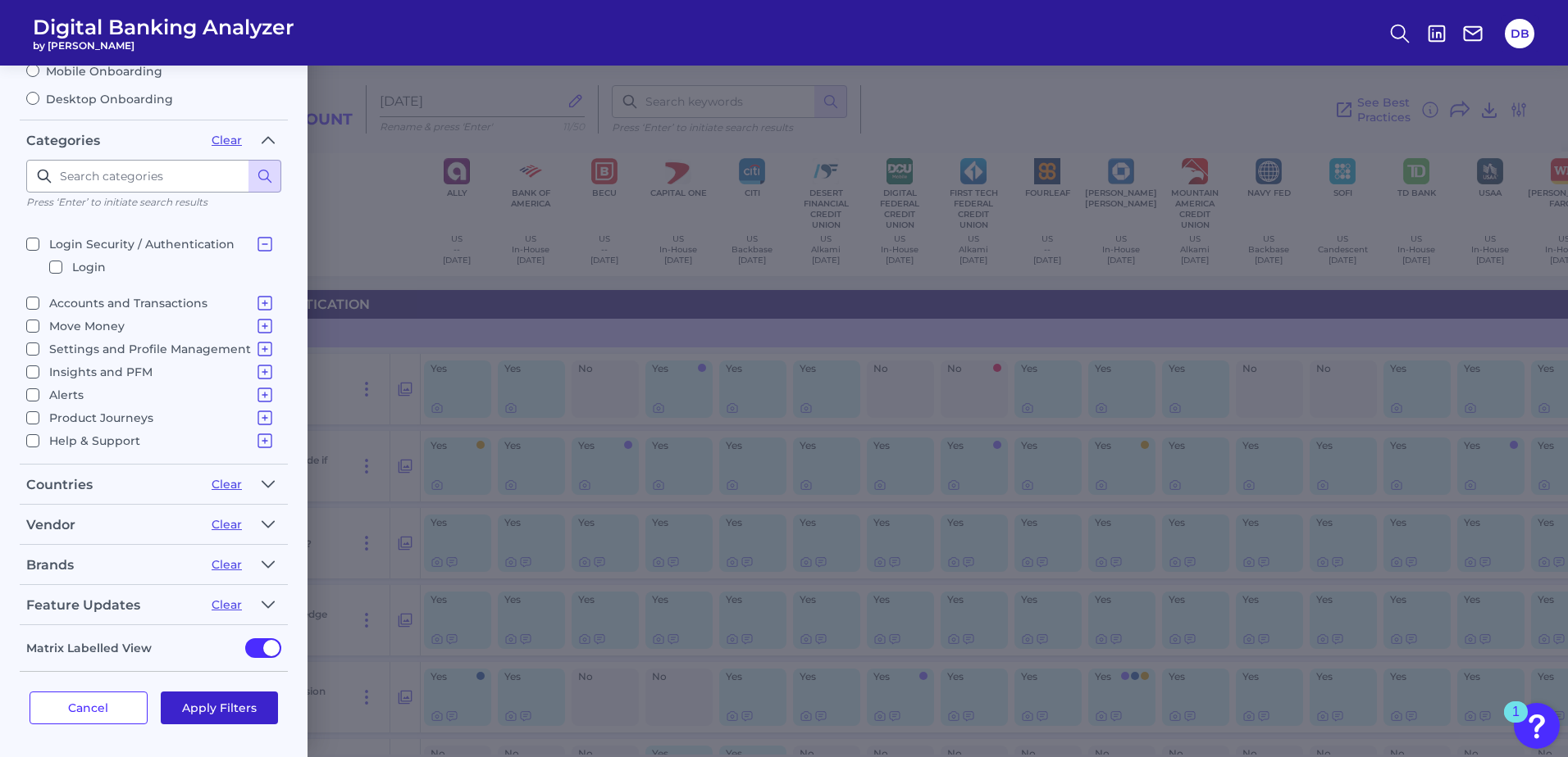
click at [225, 707] on button "Apply Filters" at bounding box center [219, 708] width 118 height 33
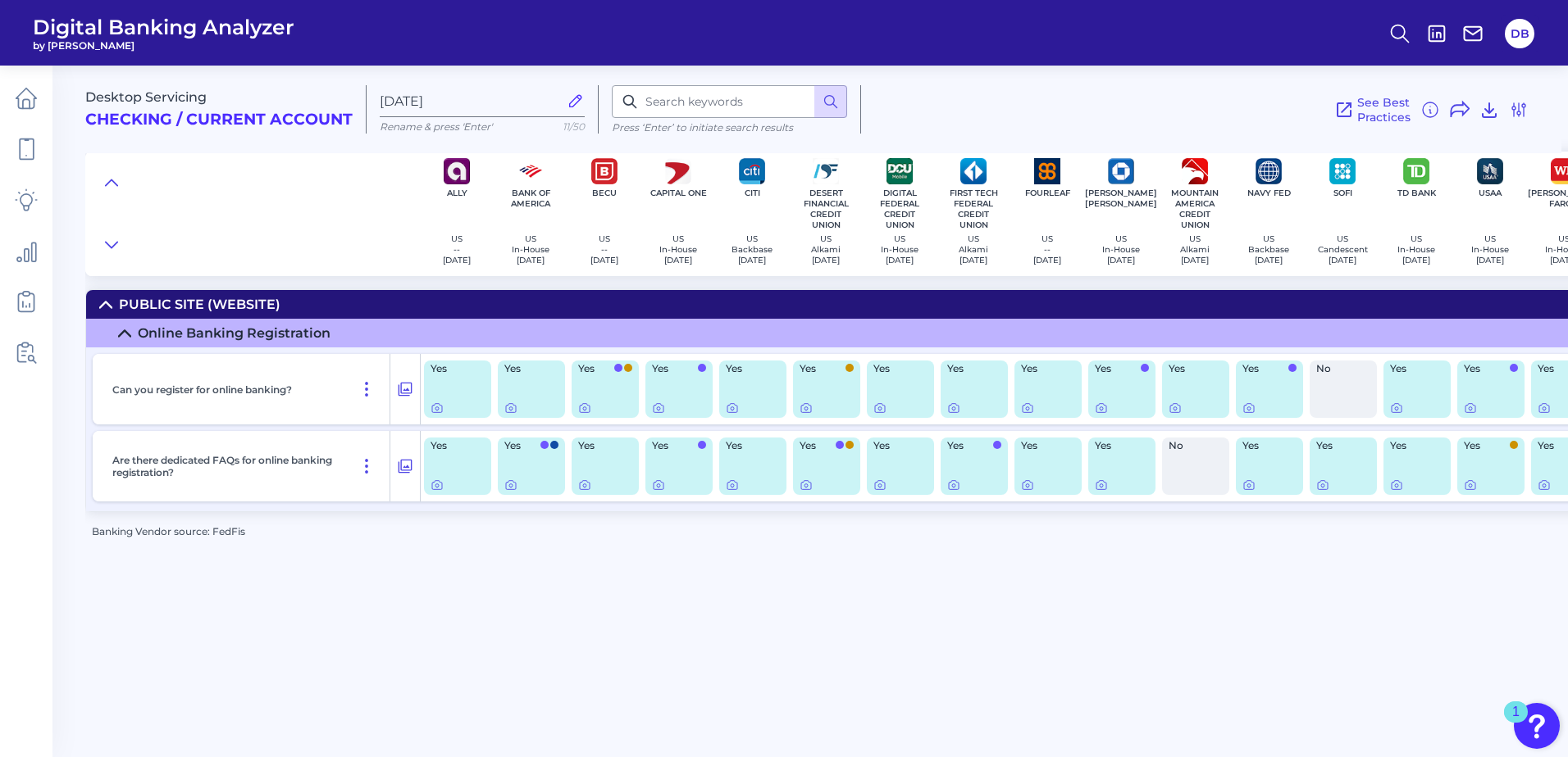
scroll to position [0, 0]
click at [440, 406] on icon at bounding box center [437, 408] width 13 height 13
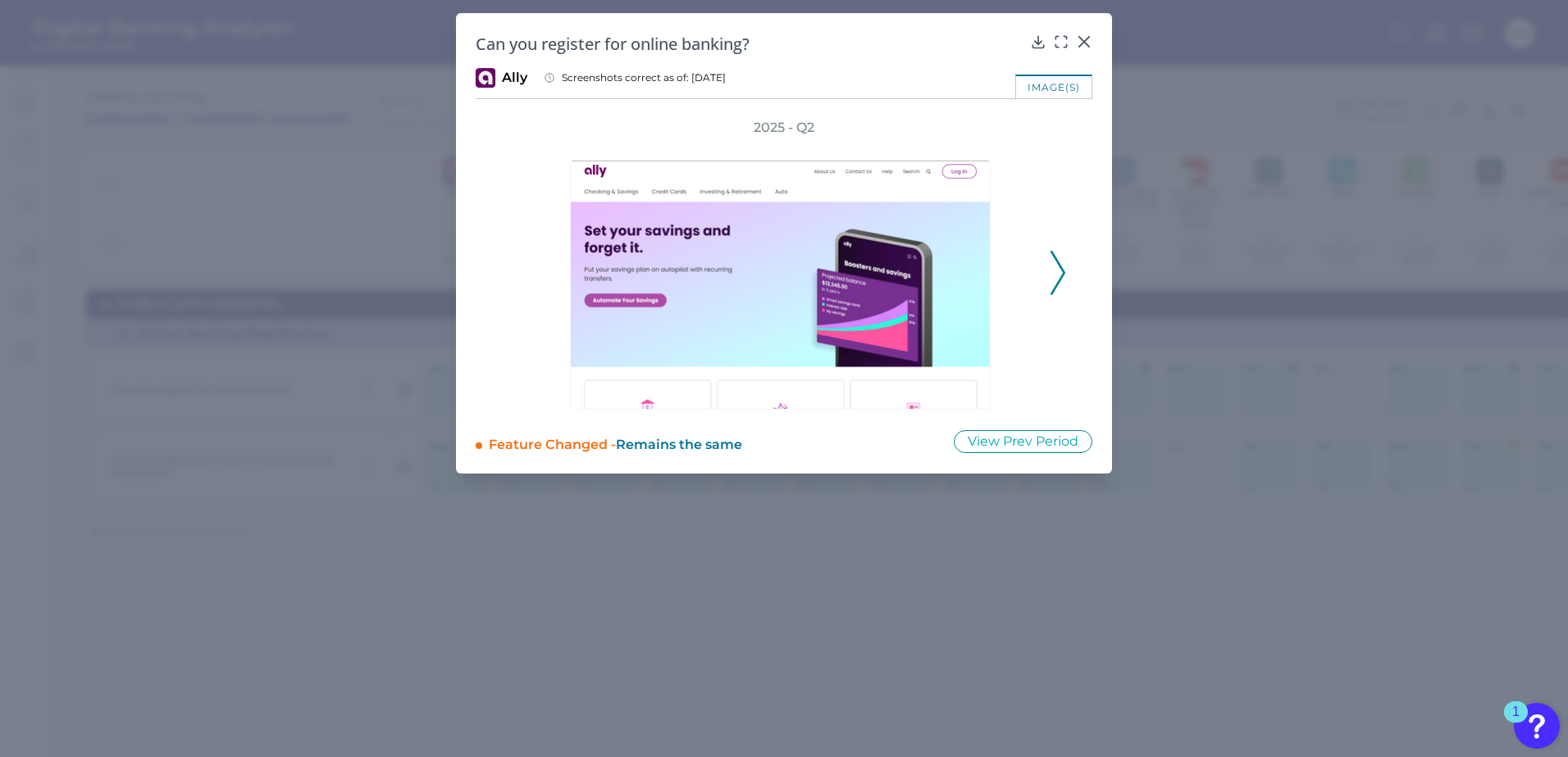
click at [1065, 282] on button at bounding box center [1058, 273] width 17 height 44
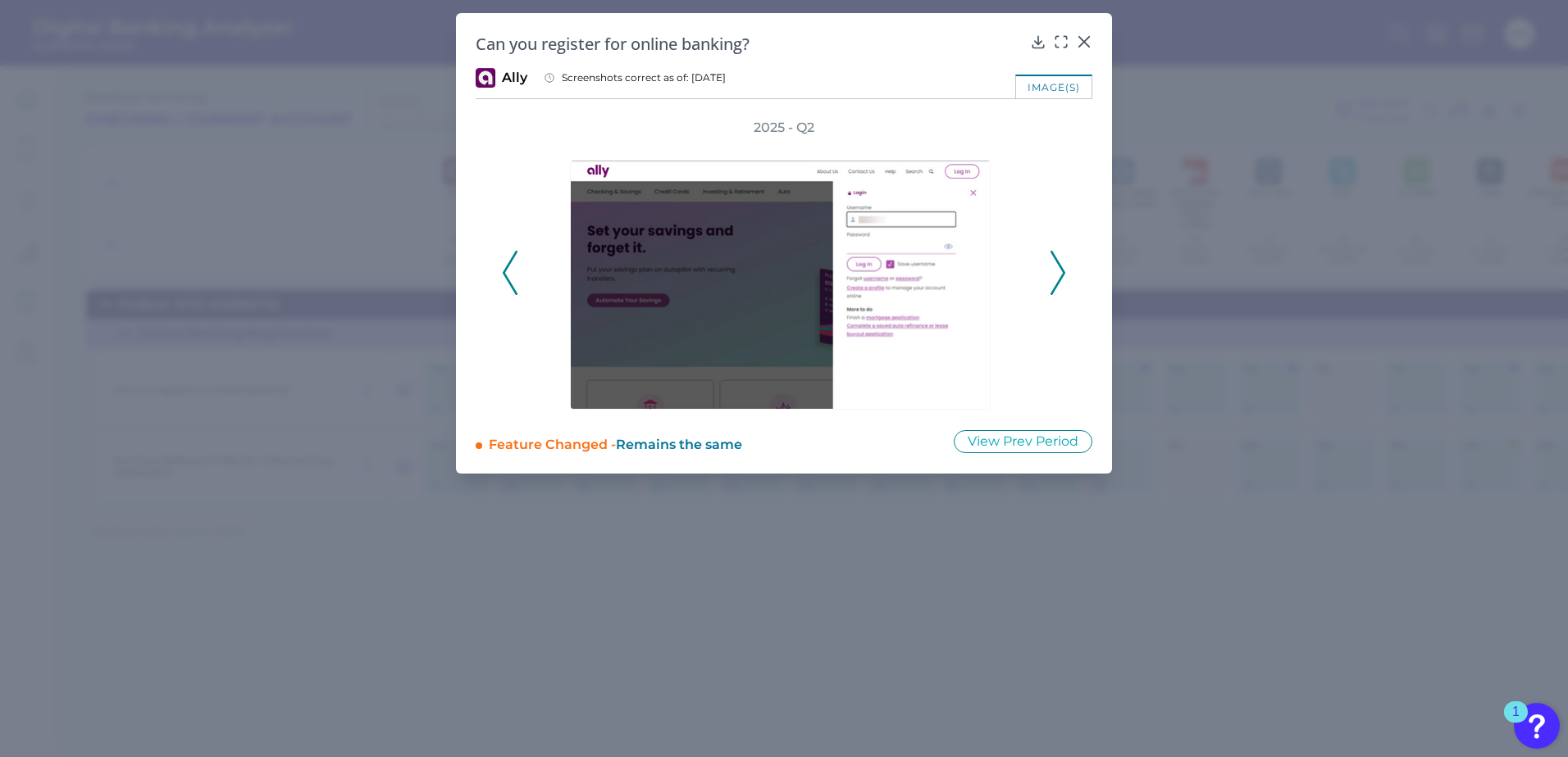
click at [1065, 282] on button at bounding box center [1058, 273] width 17 height 44
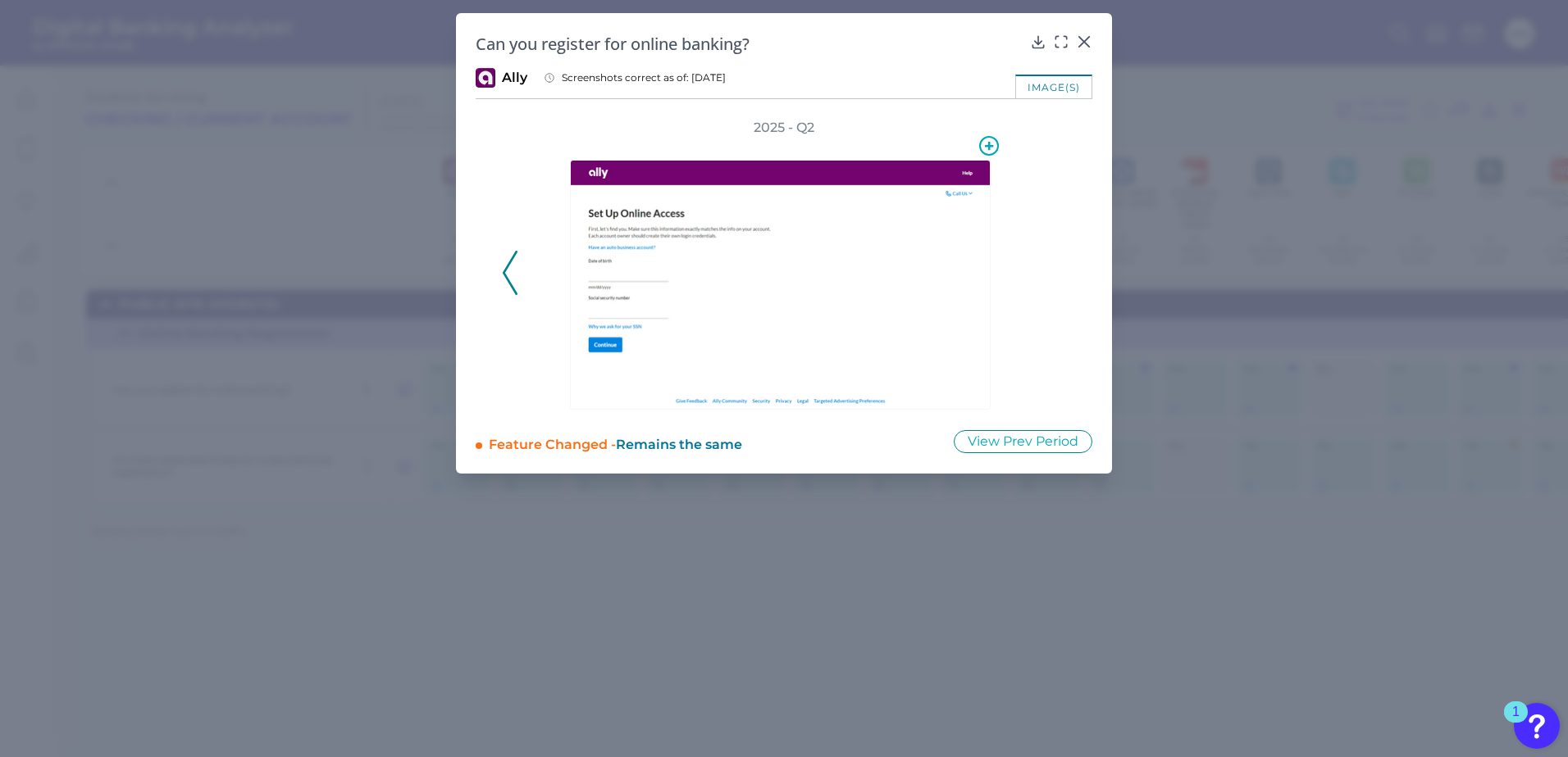
click at [719, 307] on img at bounding box center [780, 284] width 420 height 250
click at [1060, 41] on icon at bounding box center [1061, 42] width 17 height 17
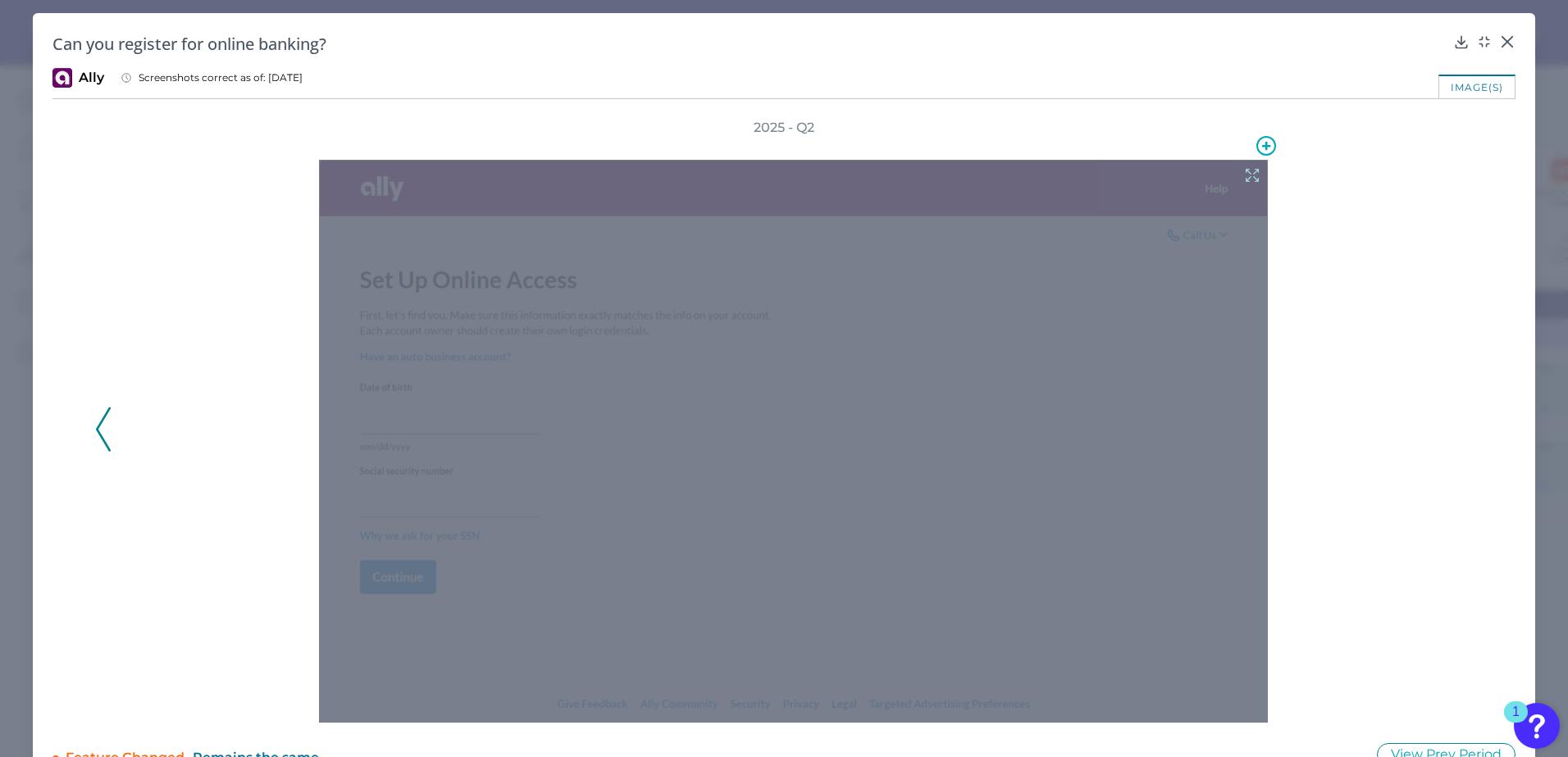
click at [1002, 389] on div at bounding box center [794, 441] width 949 height 563
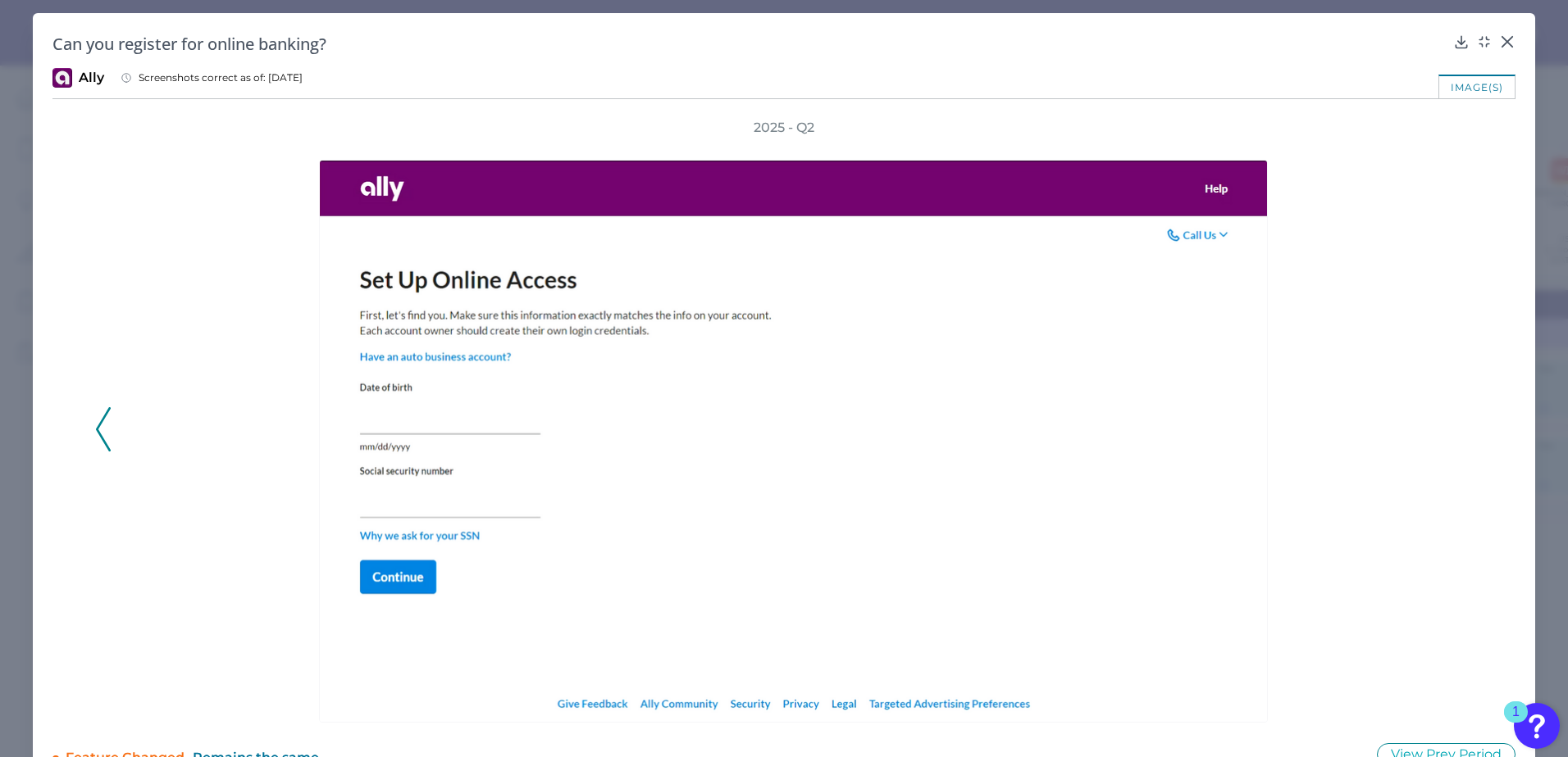
click at [1207, 386] on div at bounding box center [797, 429] width 1322 height 586
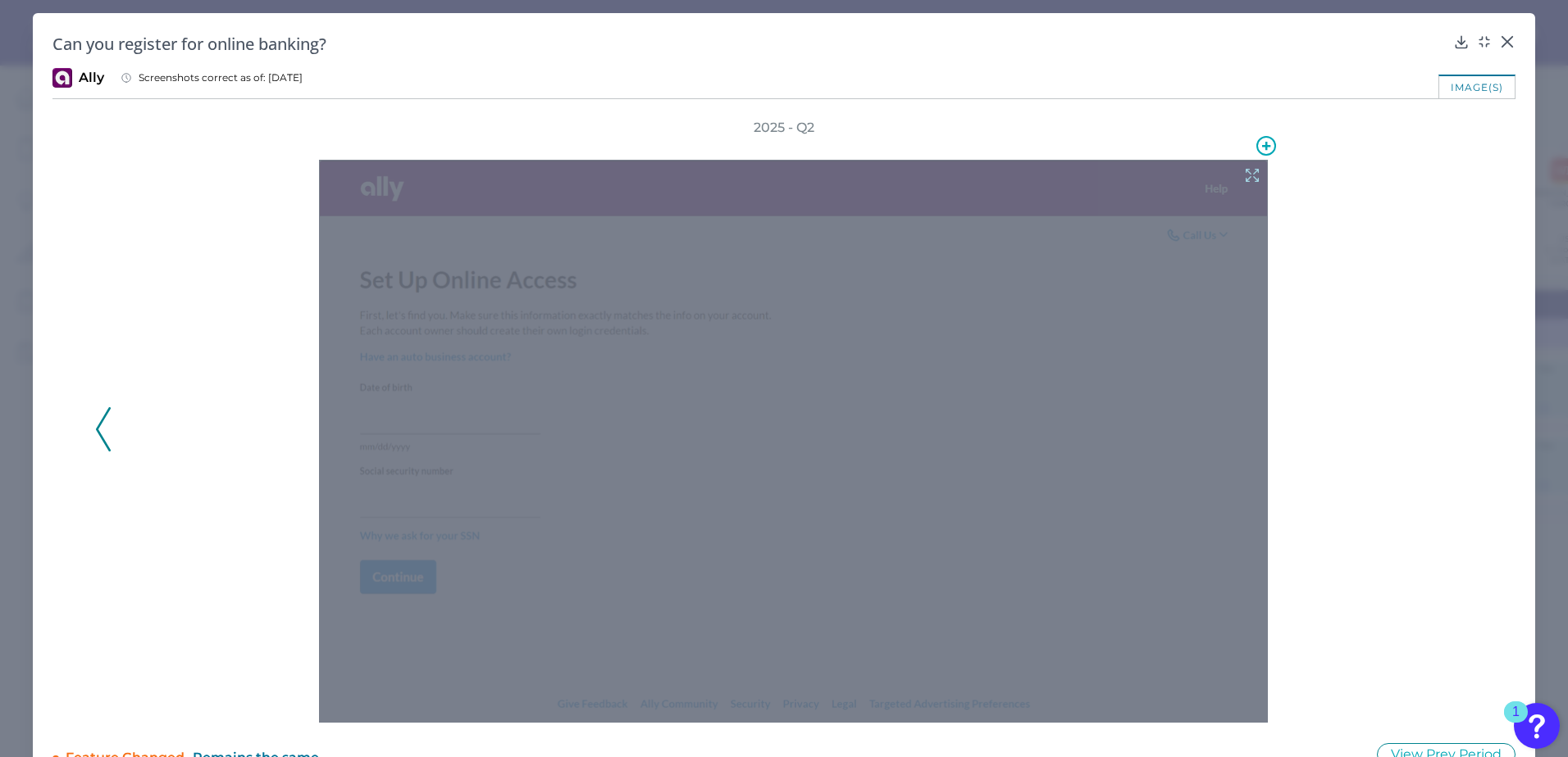
click at [1191, 456] on div at bounding box center [794, 441] width 949 height 563
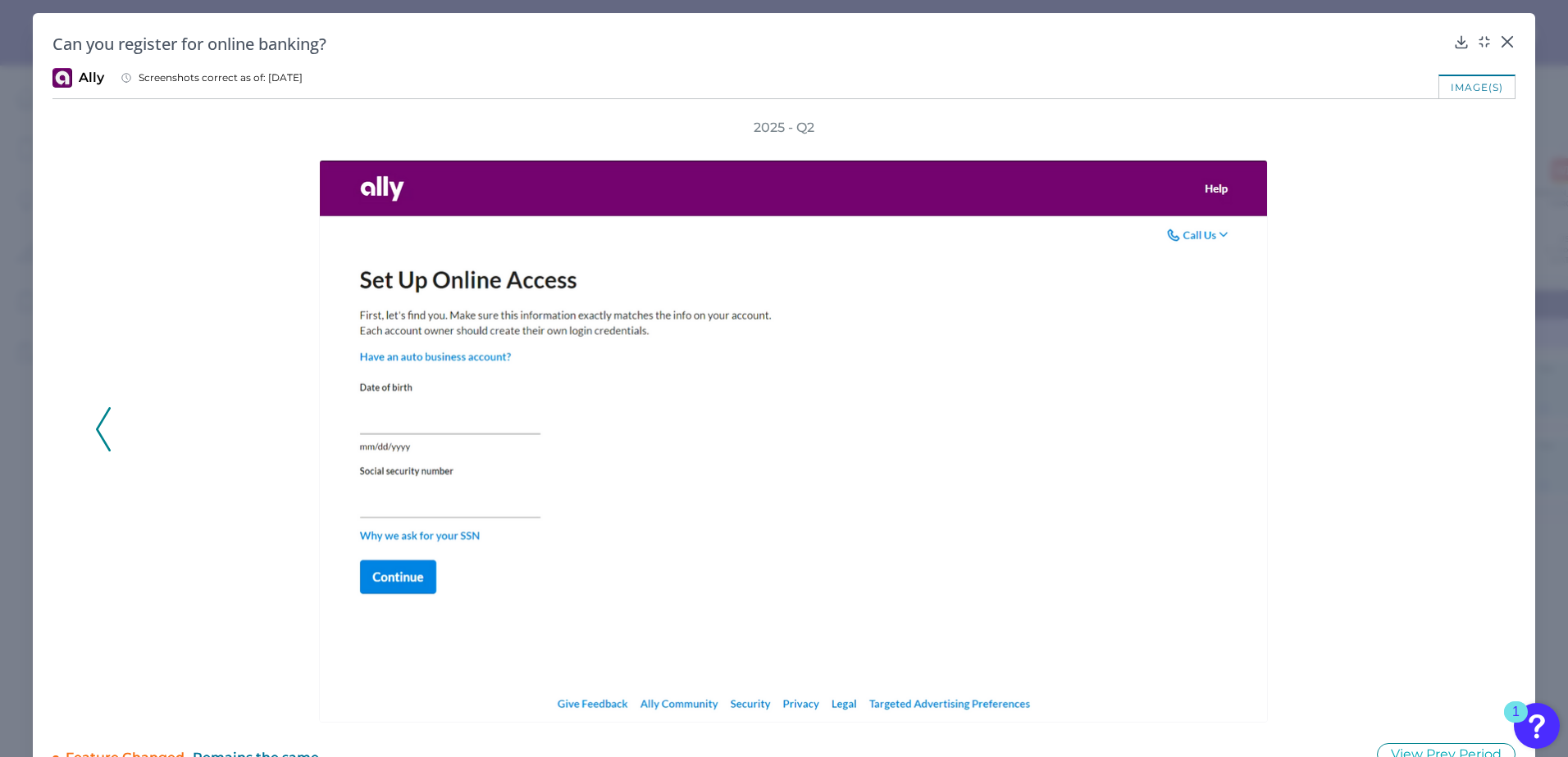
click at [1207, 456] on div at bounding box center [797, 429] width 1322 height 586
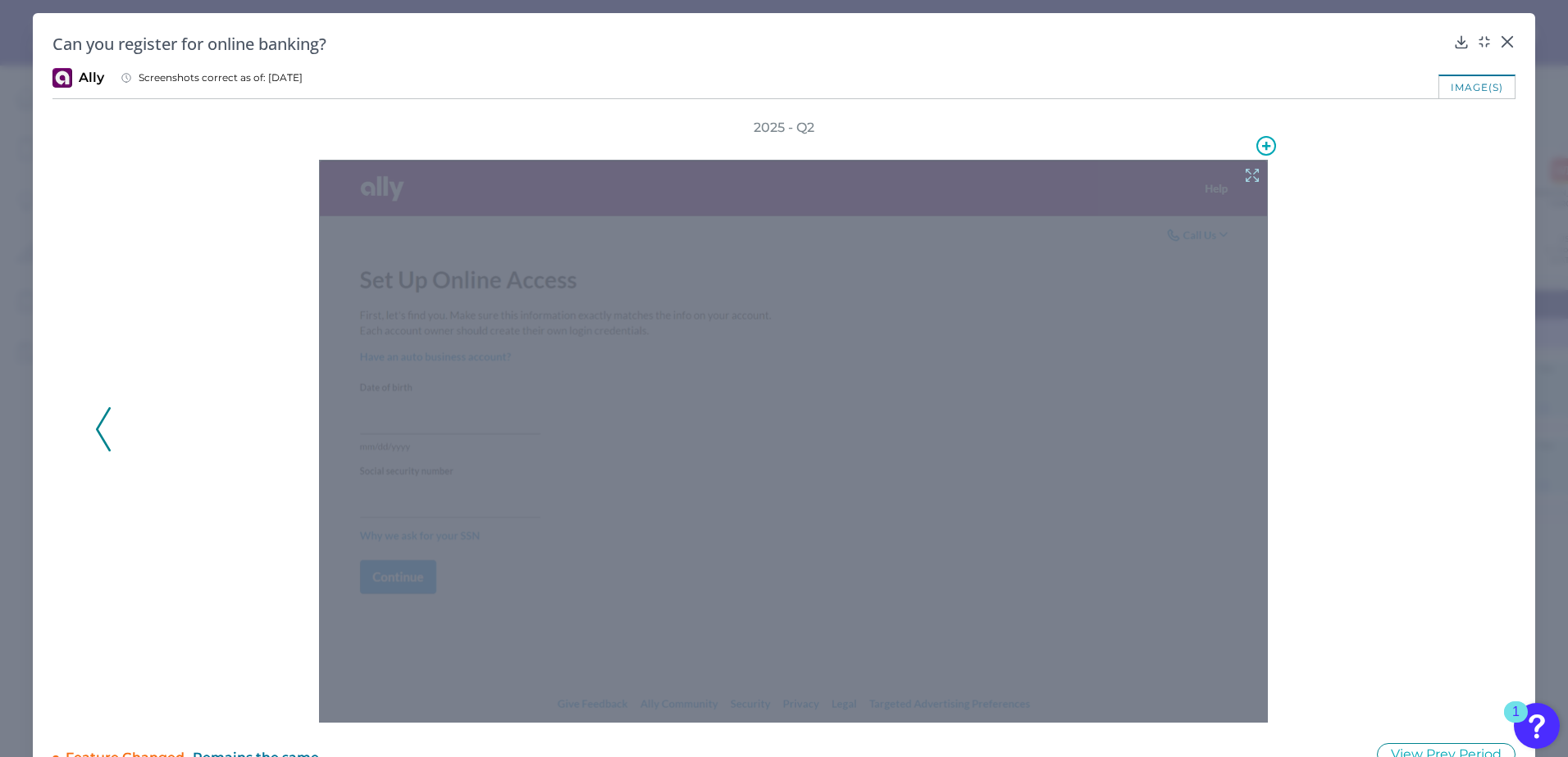
click at [1081, 546] on div at bounding box center [794, 441] width 949 height 563
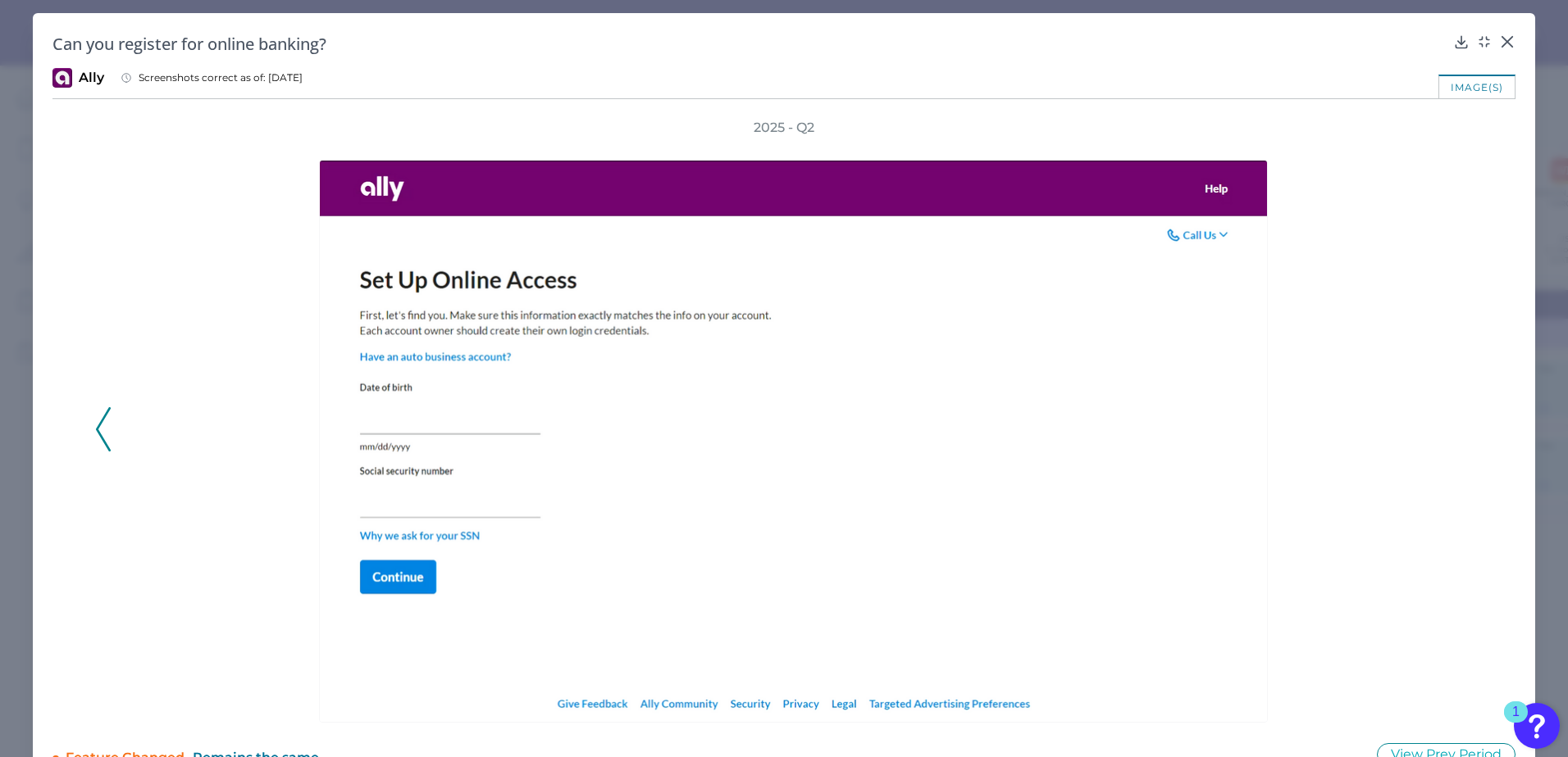
click at [96, 442] on icon at bounding box center [104, 429] width 15 height 44
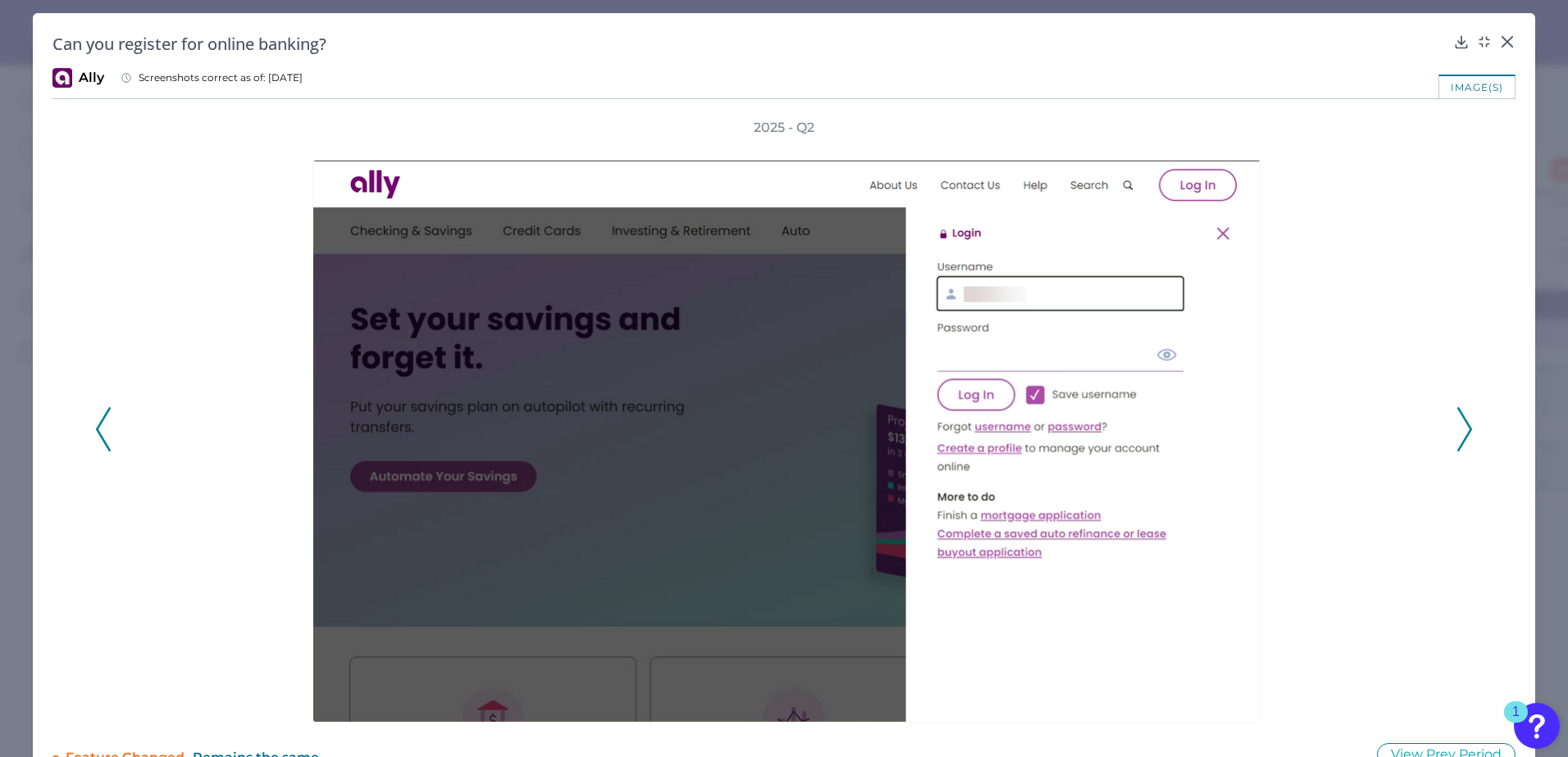
click at [1207, 430] on icon at bounding box center [1464, 429] width 15 height 44
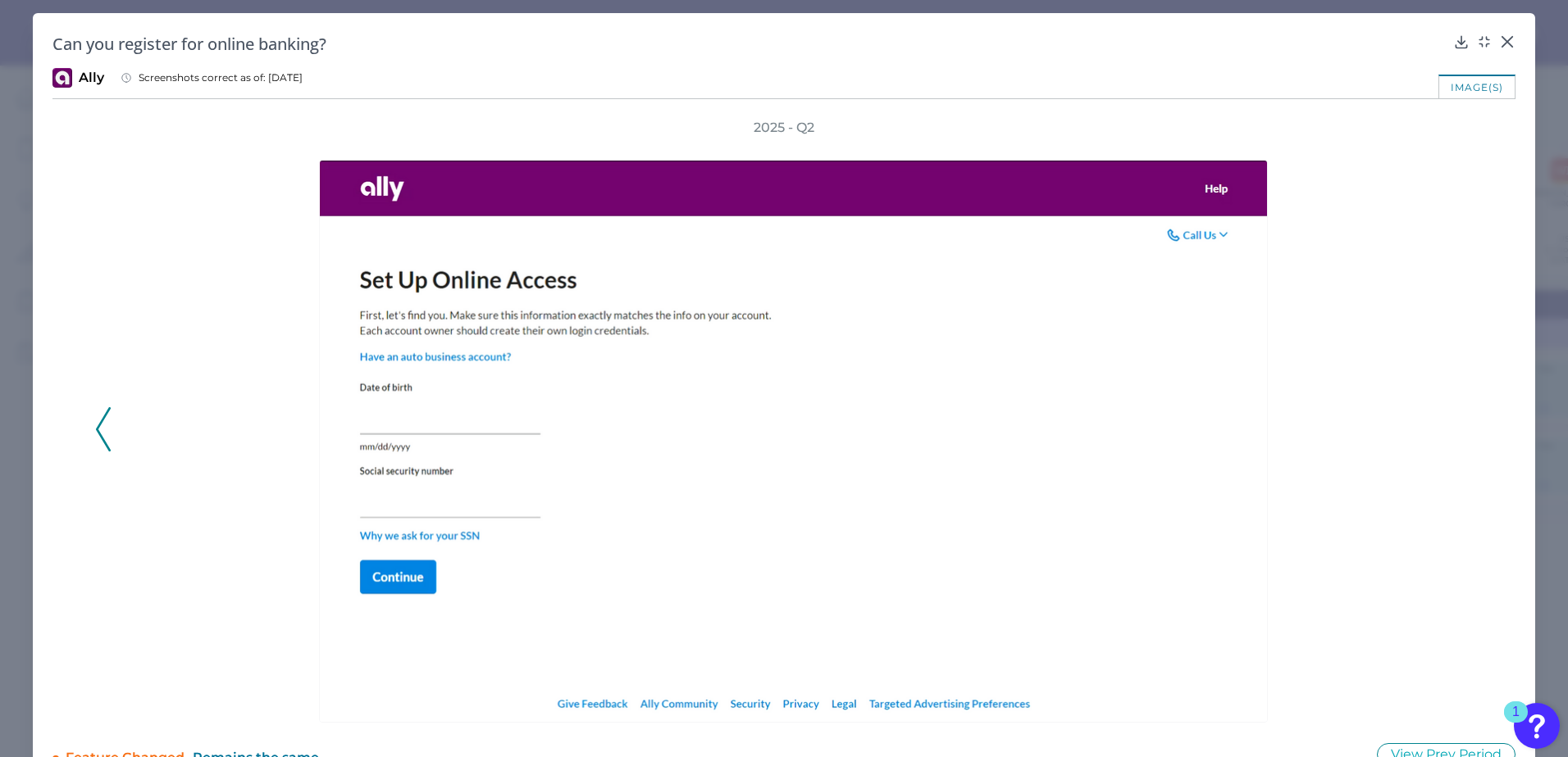
click at [1207, 434] on div "2025 - Q2" at bounding box center [784, 421] width 1378 height 604
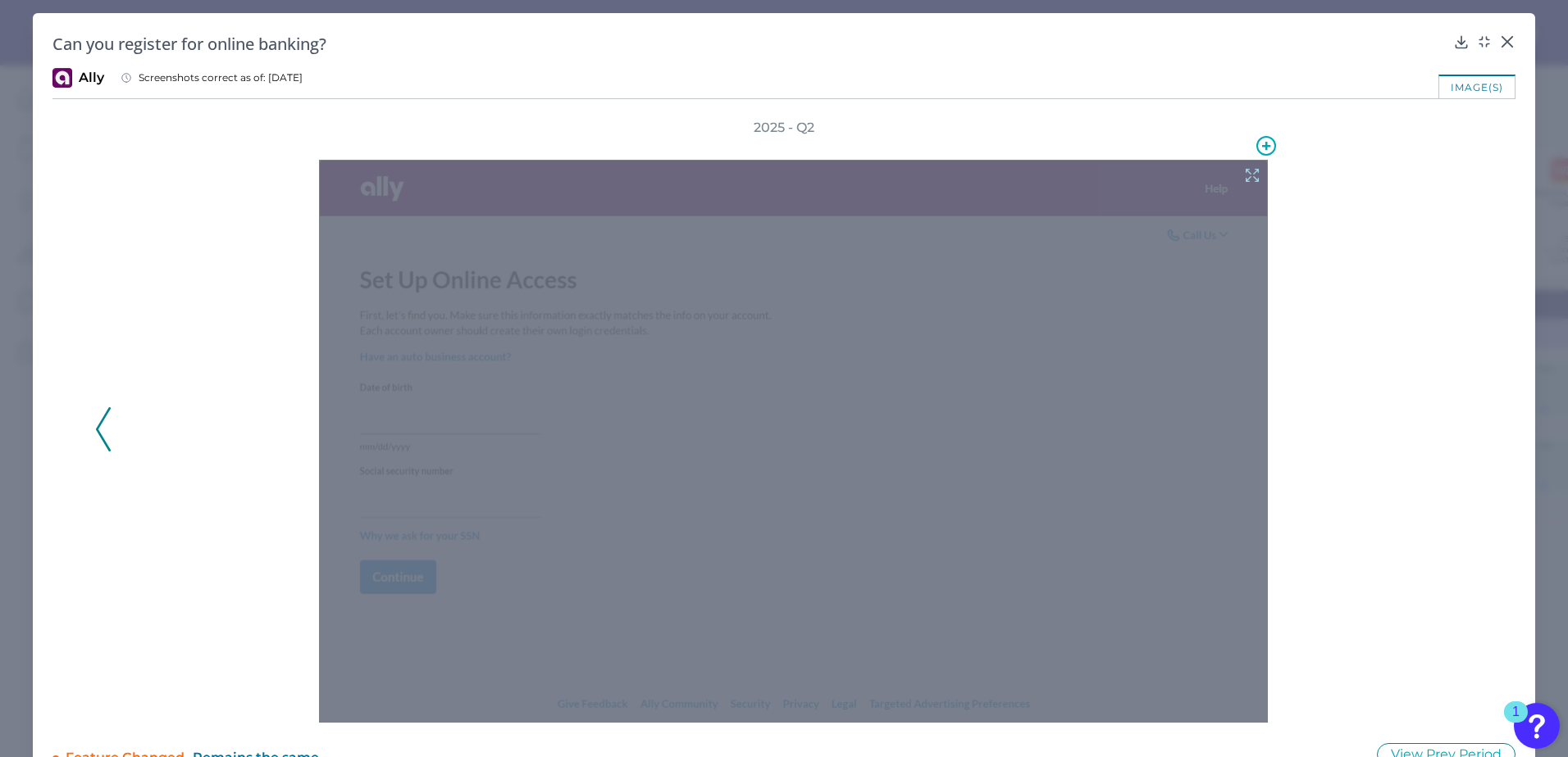
click at [1109, 495] on div at bounding box center [794, 441] width 949 height 563
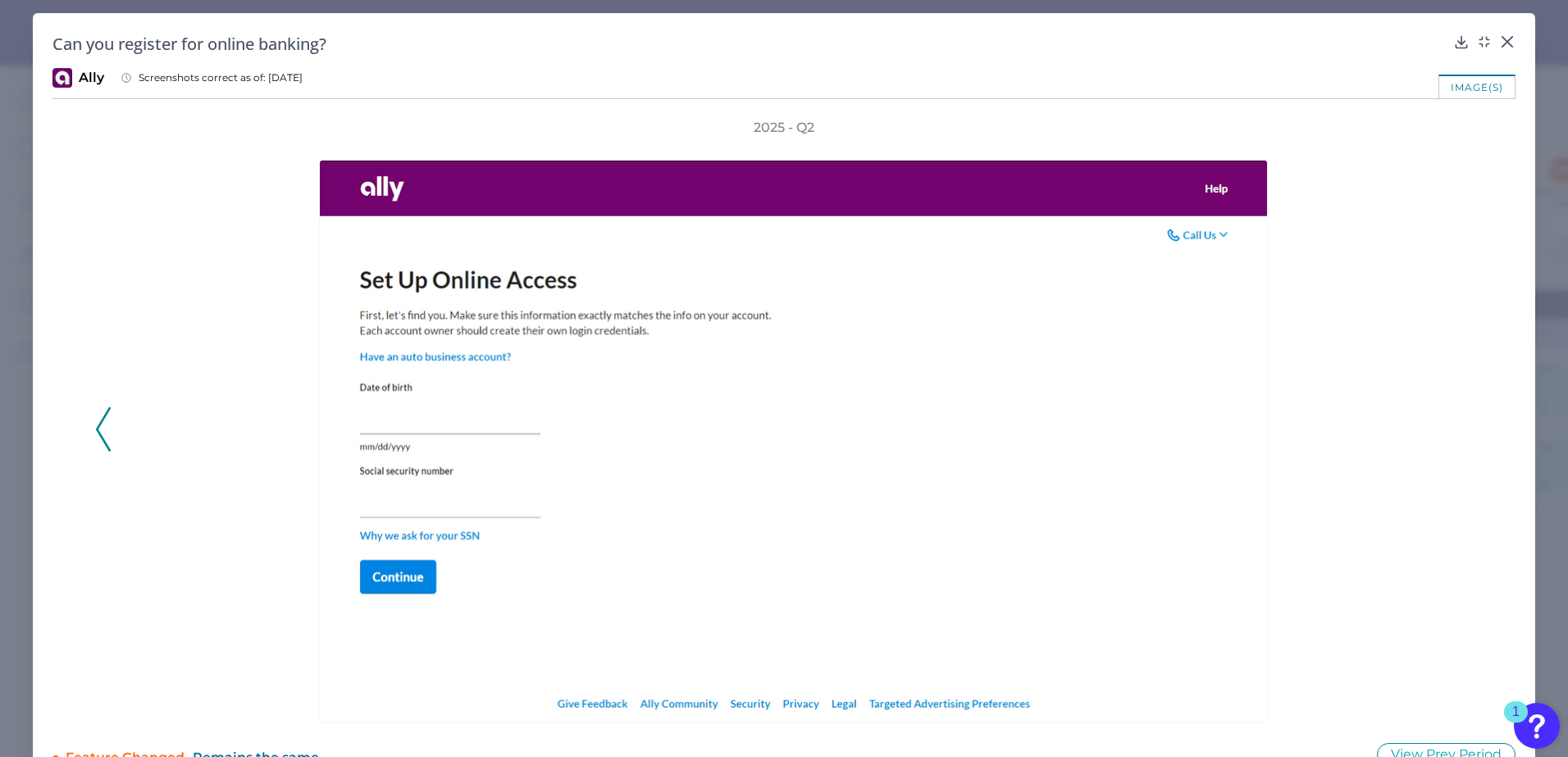
click at [1207, 365] on div at bounding box center [797, 429] width 1322 height 586
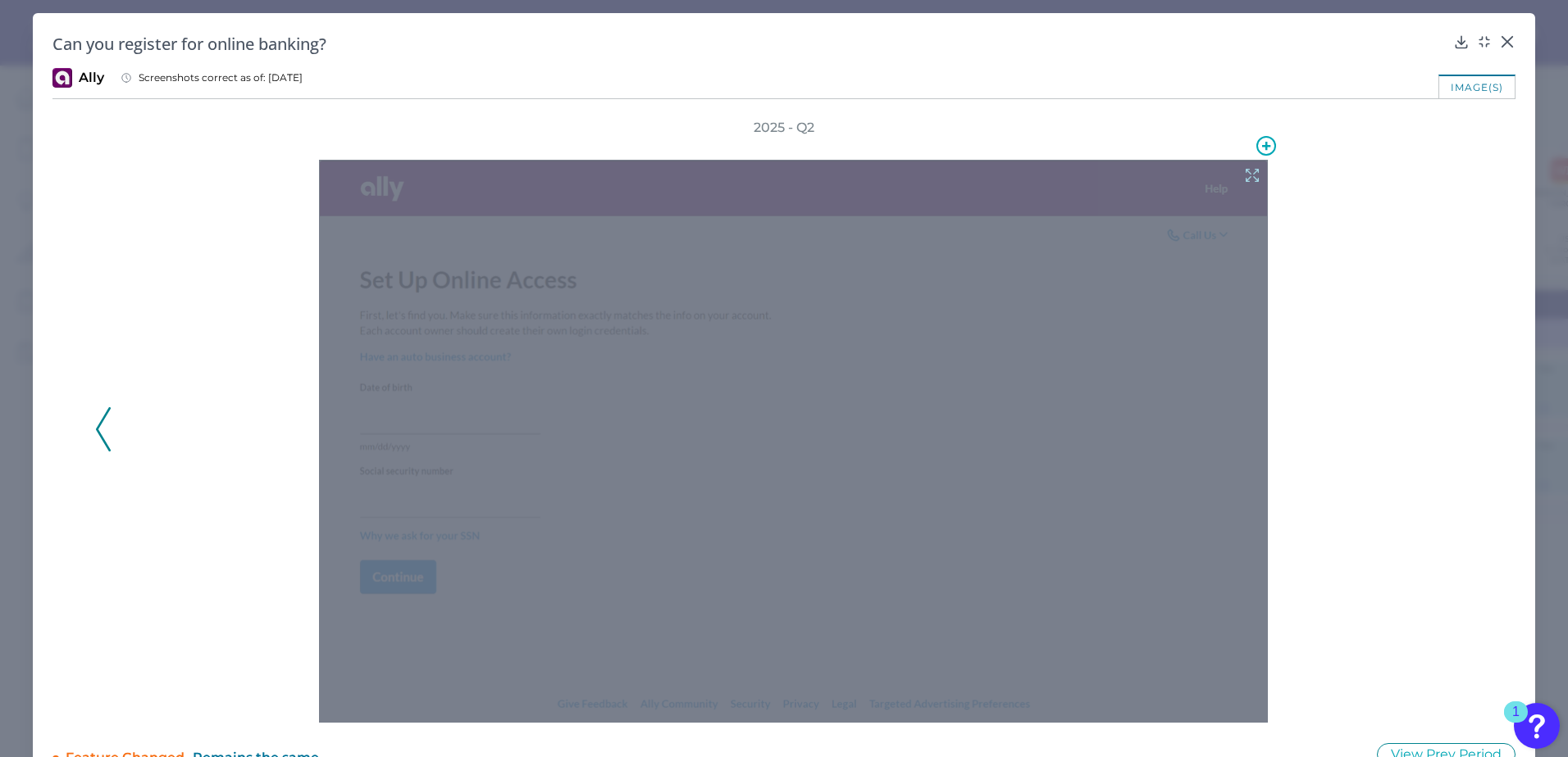
click at [1195, 442] on div at bounding box center [794, 441] width 949 height 563
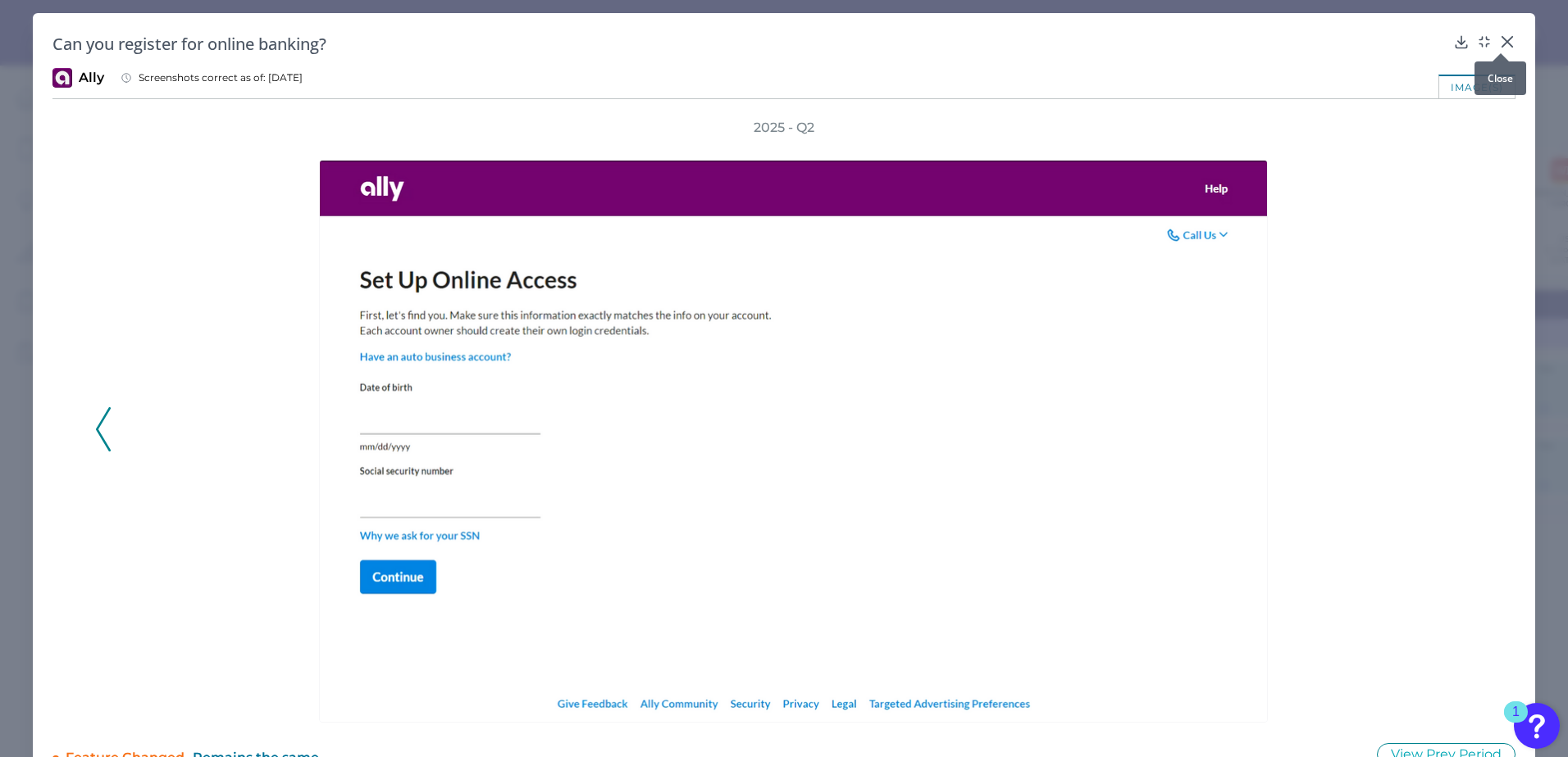
click at [1207, 42] on icon at bounding box center [1507, 42] width 17 height 17
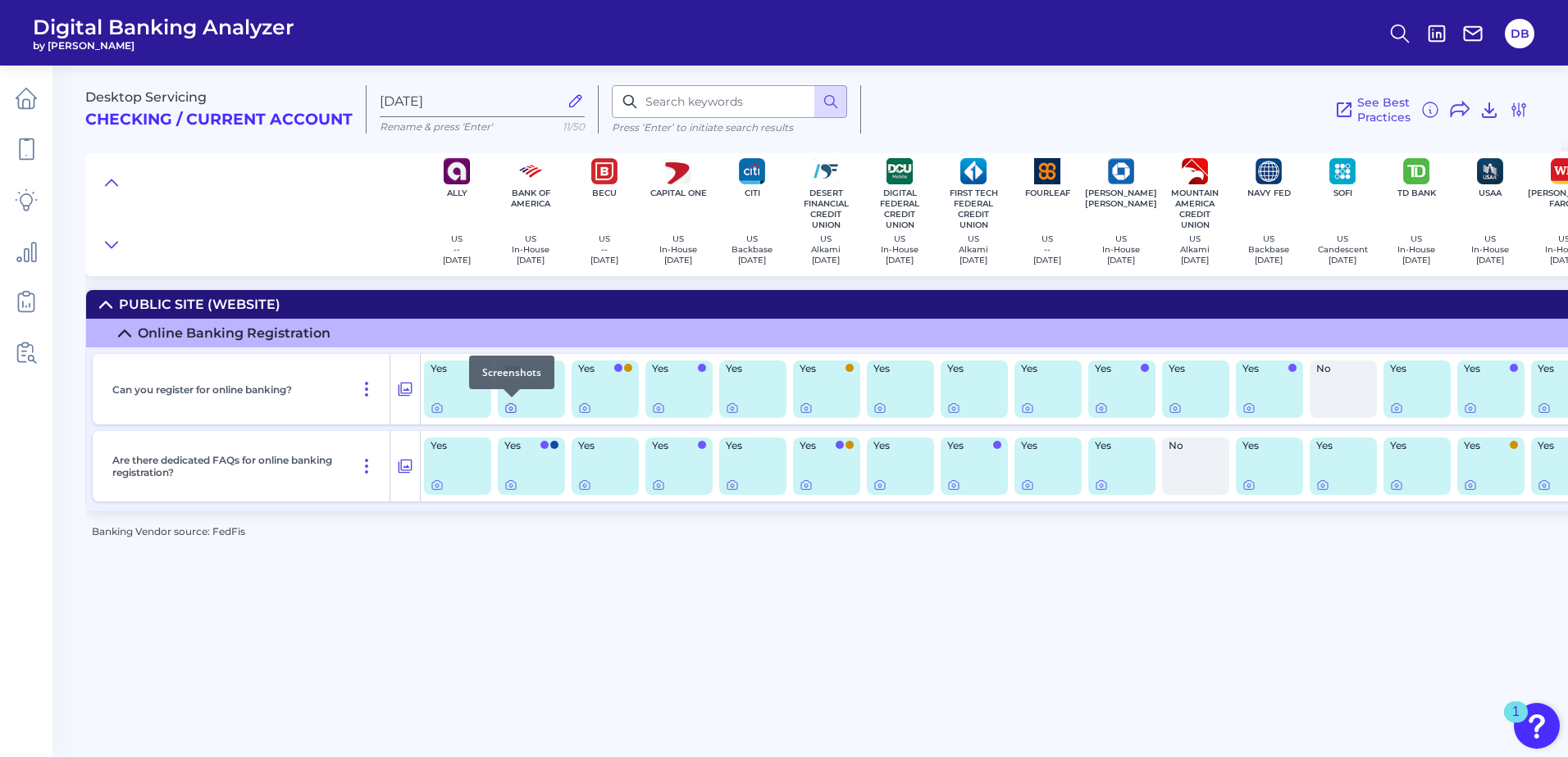
click at [511, 408] on icon at bounding box center [510, 408] width 13 height 13
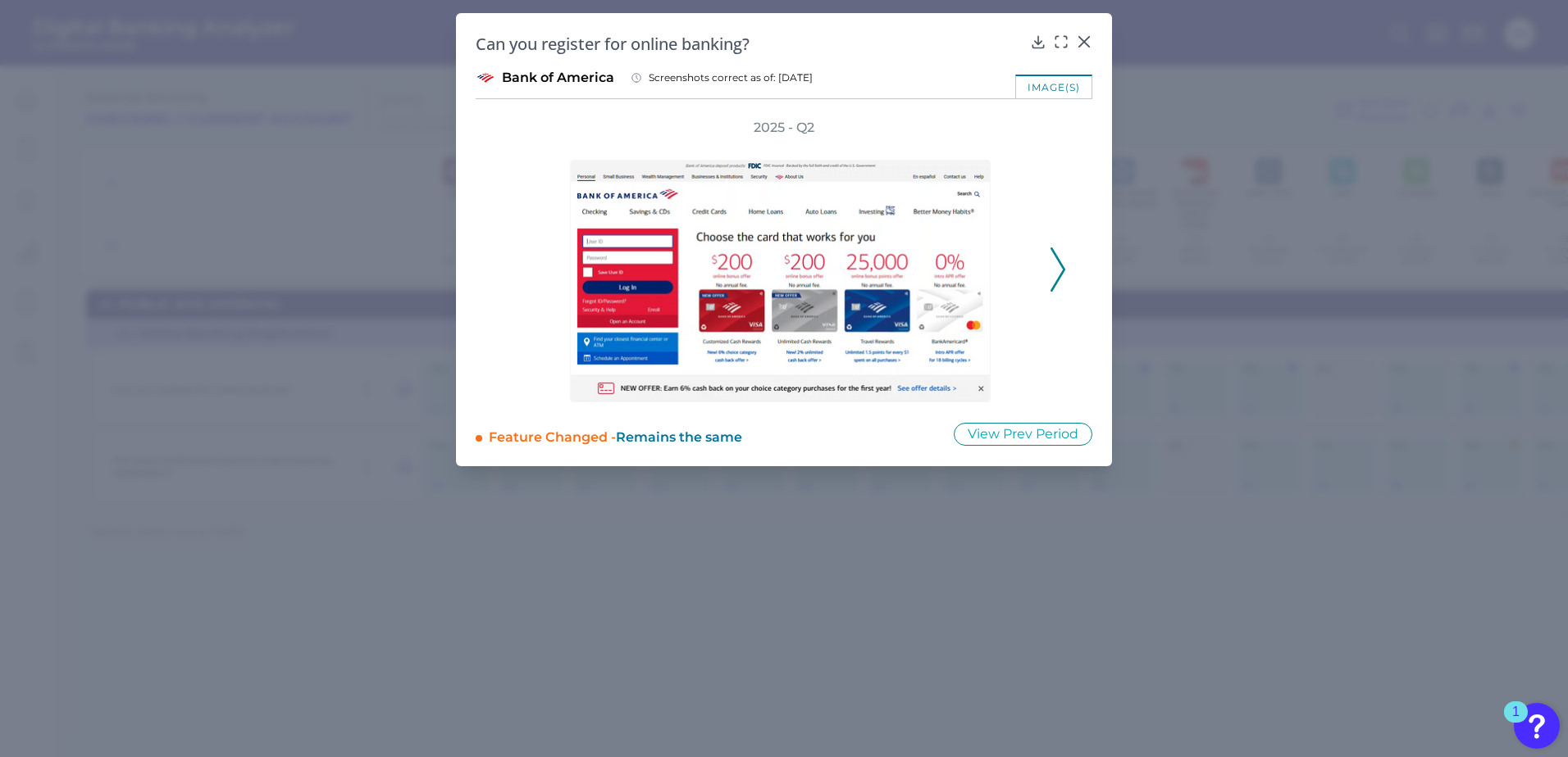
click at [1057, 271] on icon at bounding box center [1058, 270] width 15 height 44
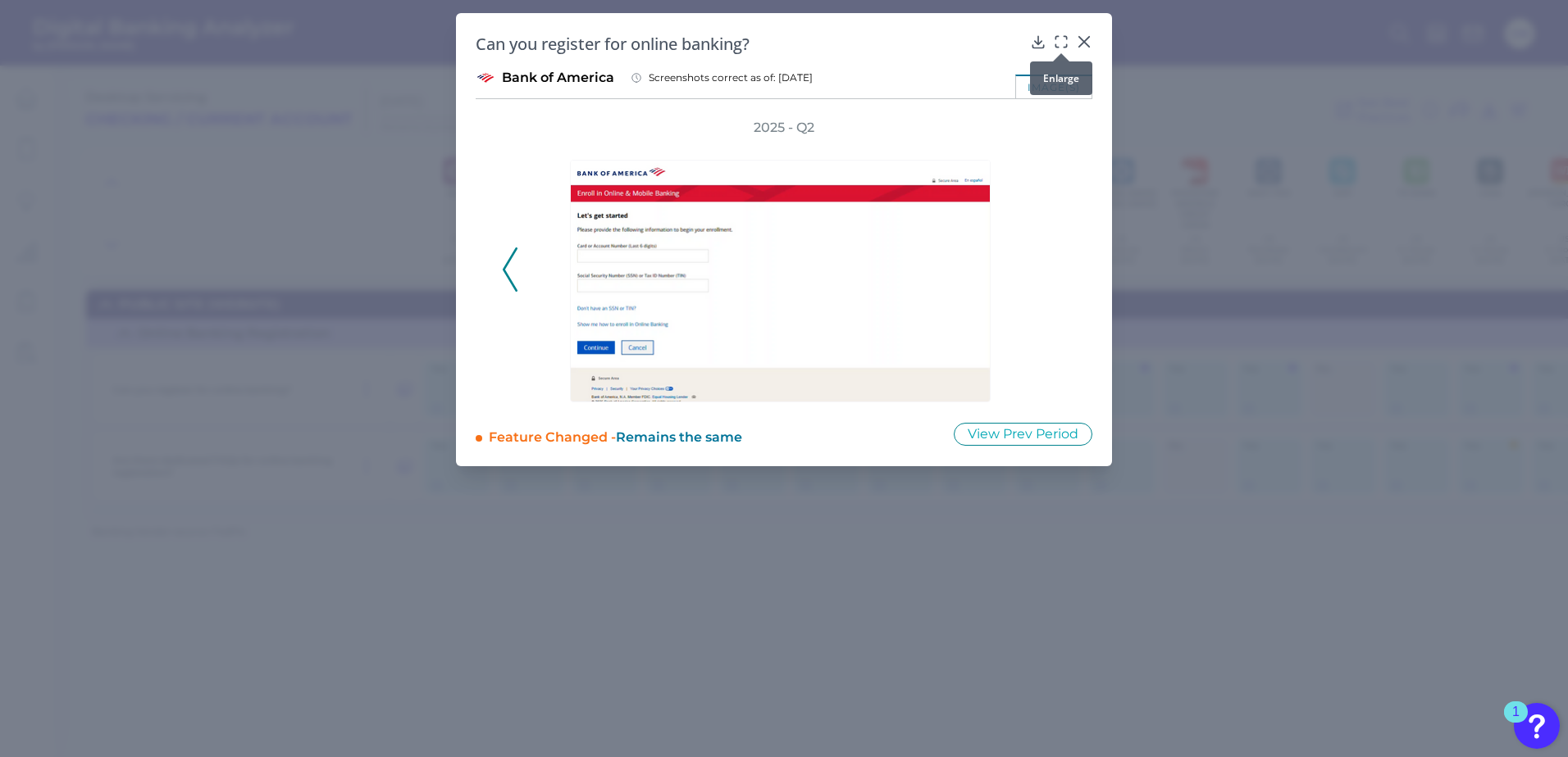
click at [1063, 43] on icon at bounding box center [1061, 42] width 17 height 17
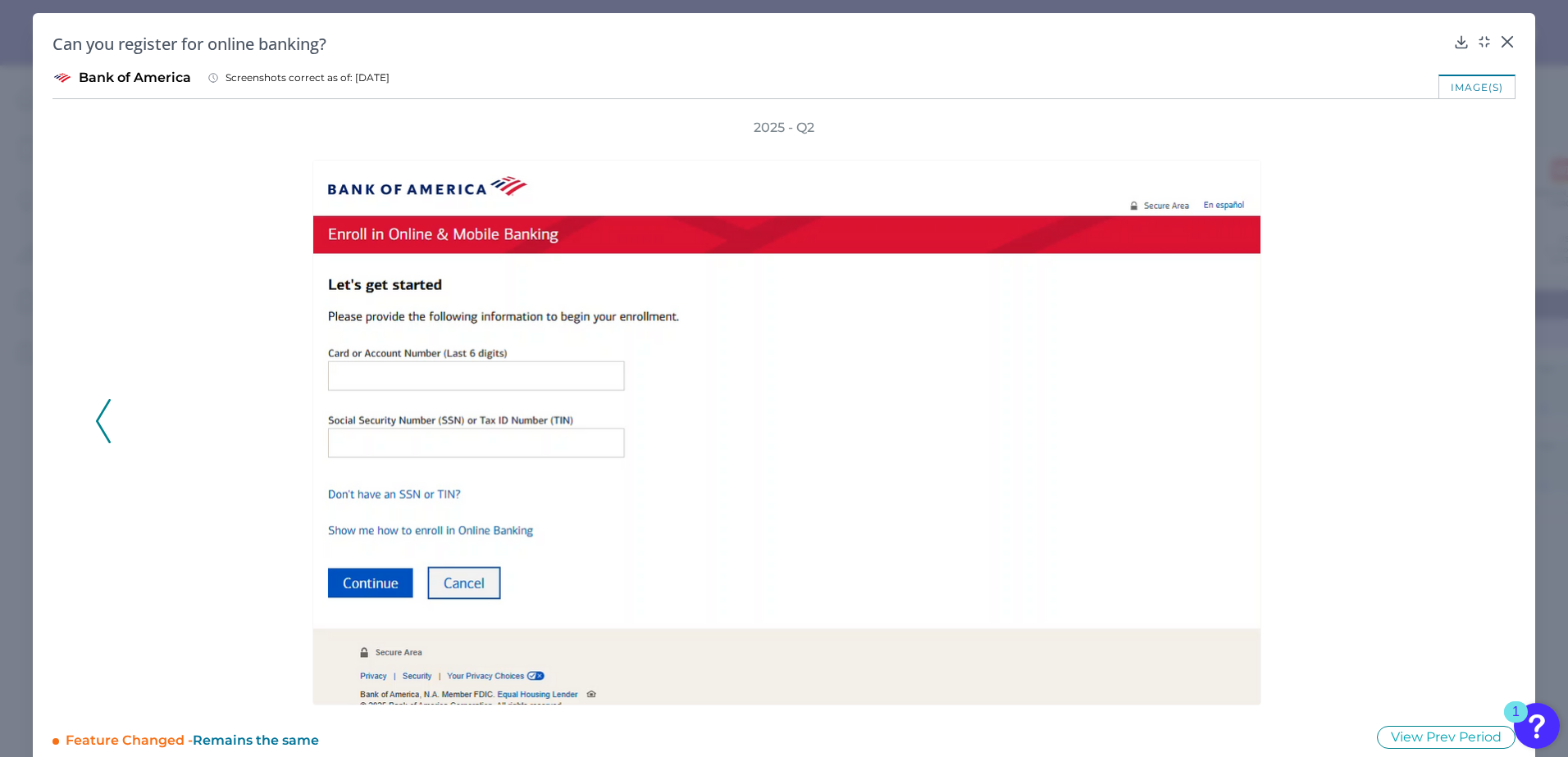
click at [1207, 422] on div at bounding box center [790, 421] width 1322 height 569
click at [1207, 42] on icon at bounding box center [1507, 42] width 17 height 17
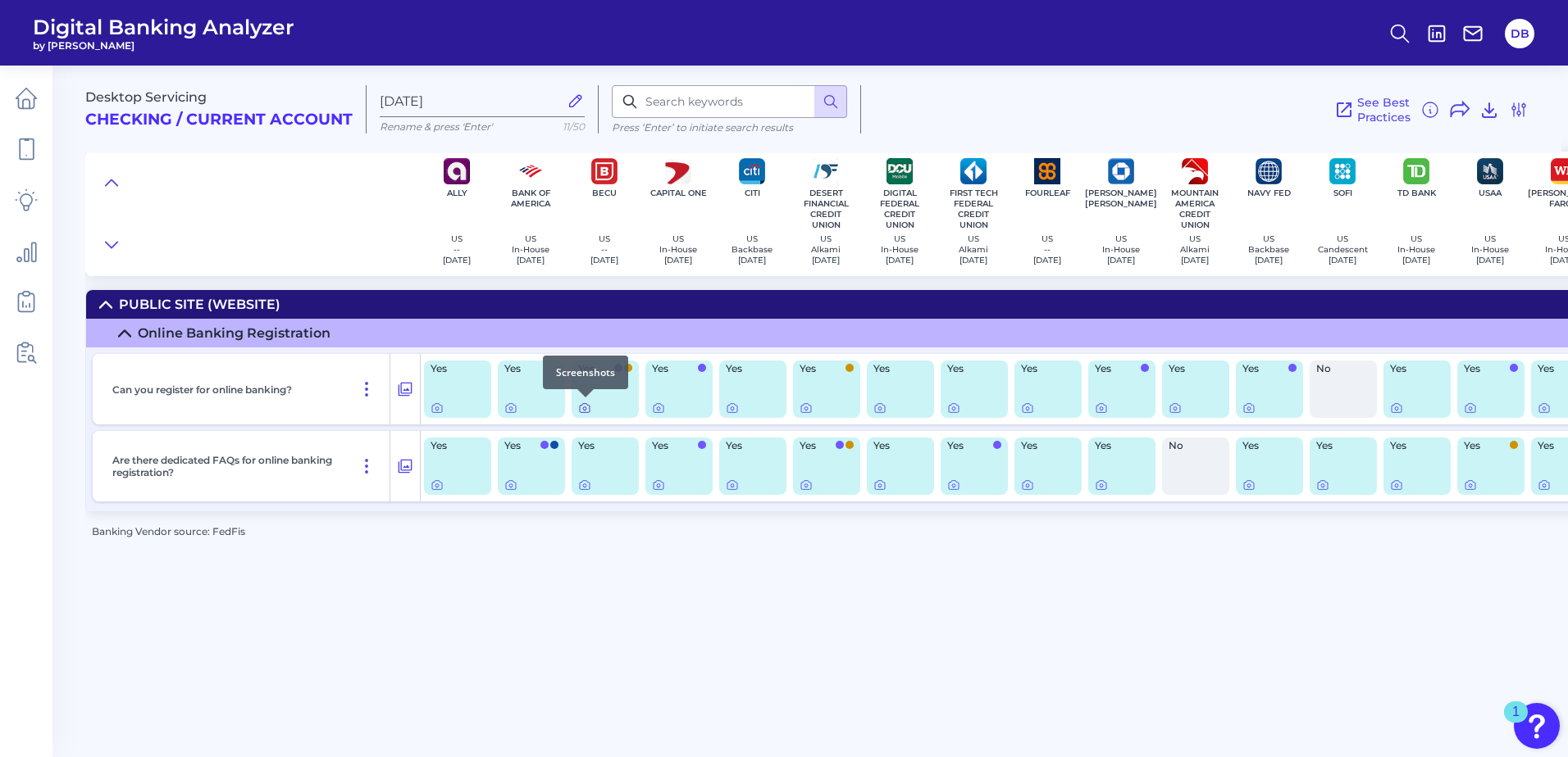
click at [583, 406] on icon at bounding box center [585, 408] width 13 height 13
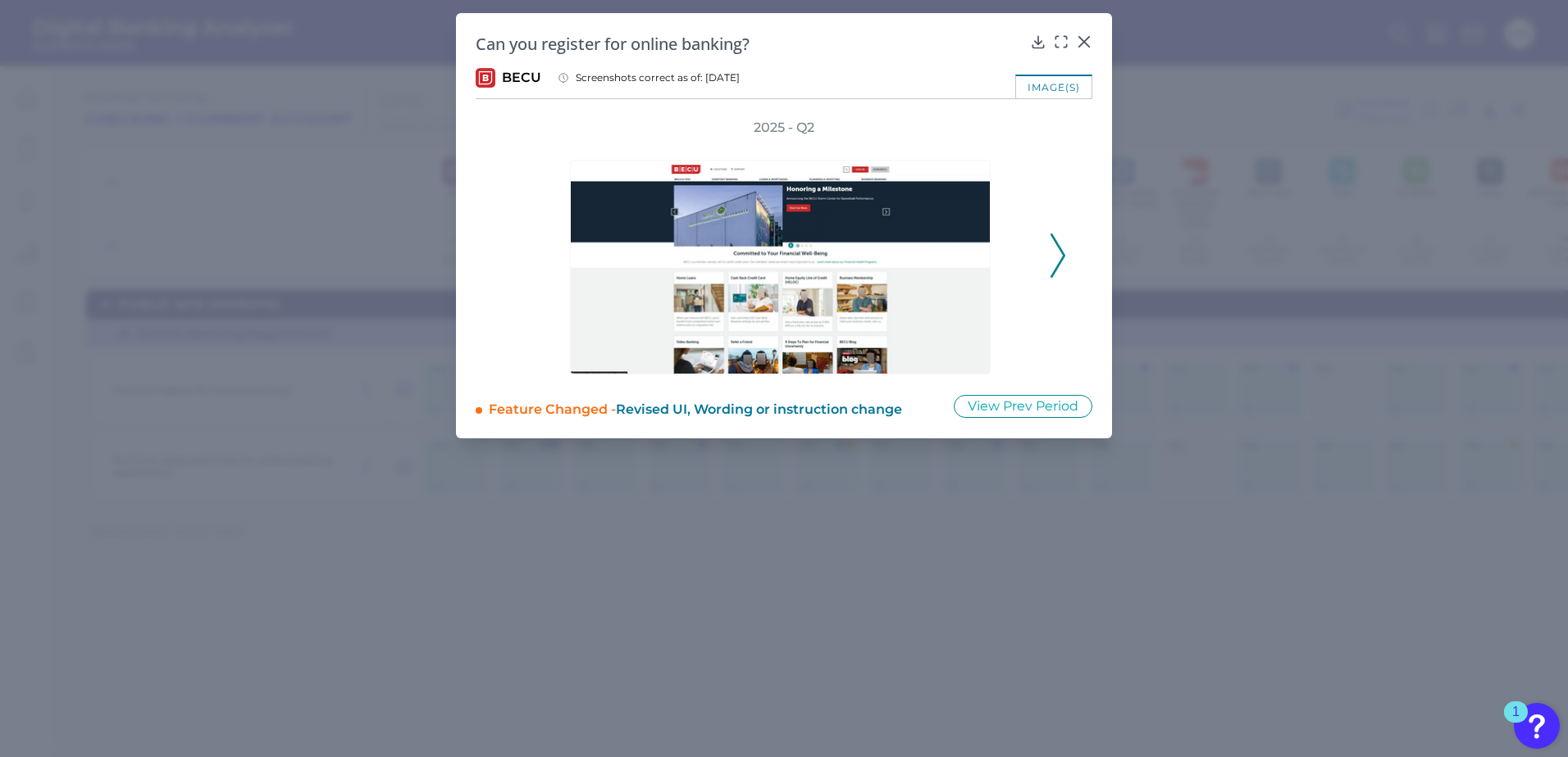
click at [1056, 246] on icon at bounding box center [1058, 256] width 15 height 44
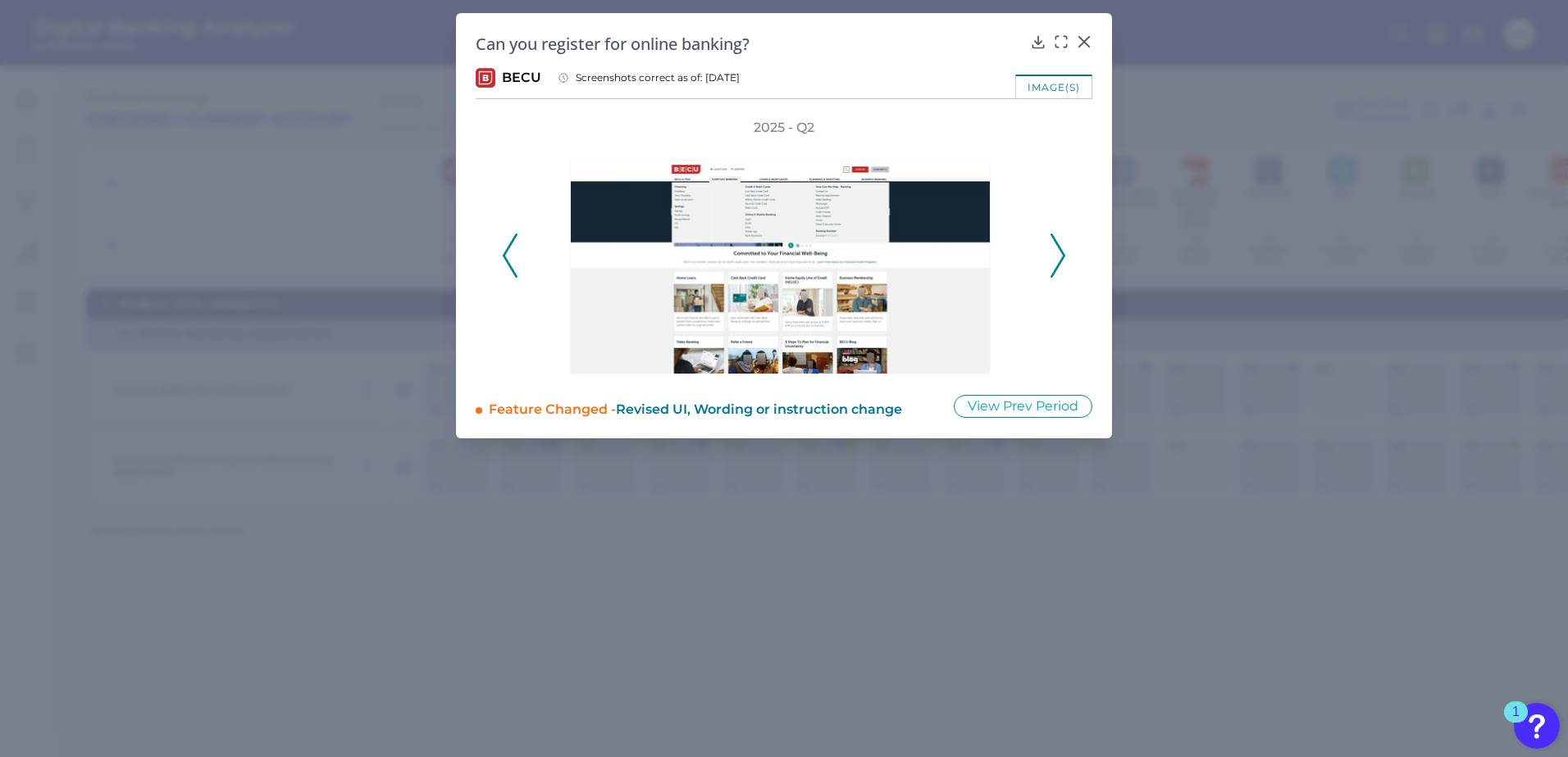
click at [1056, 246] on icon at bounding box center [1058, 256] width 15 height 44
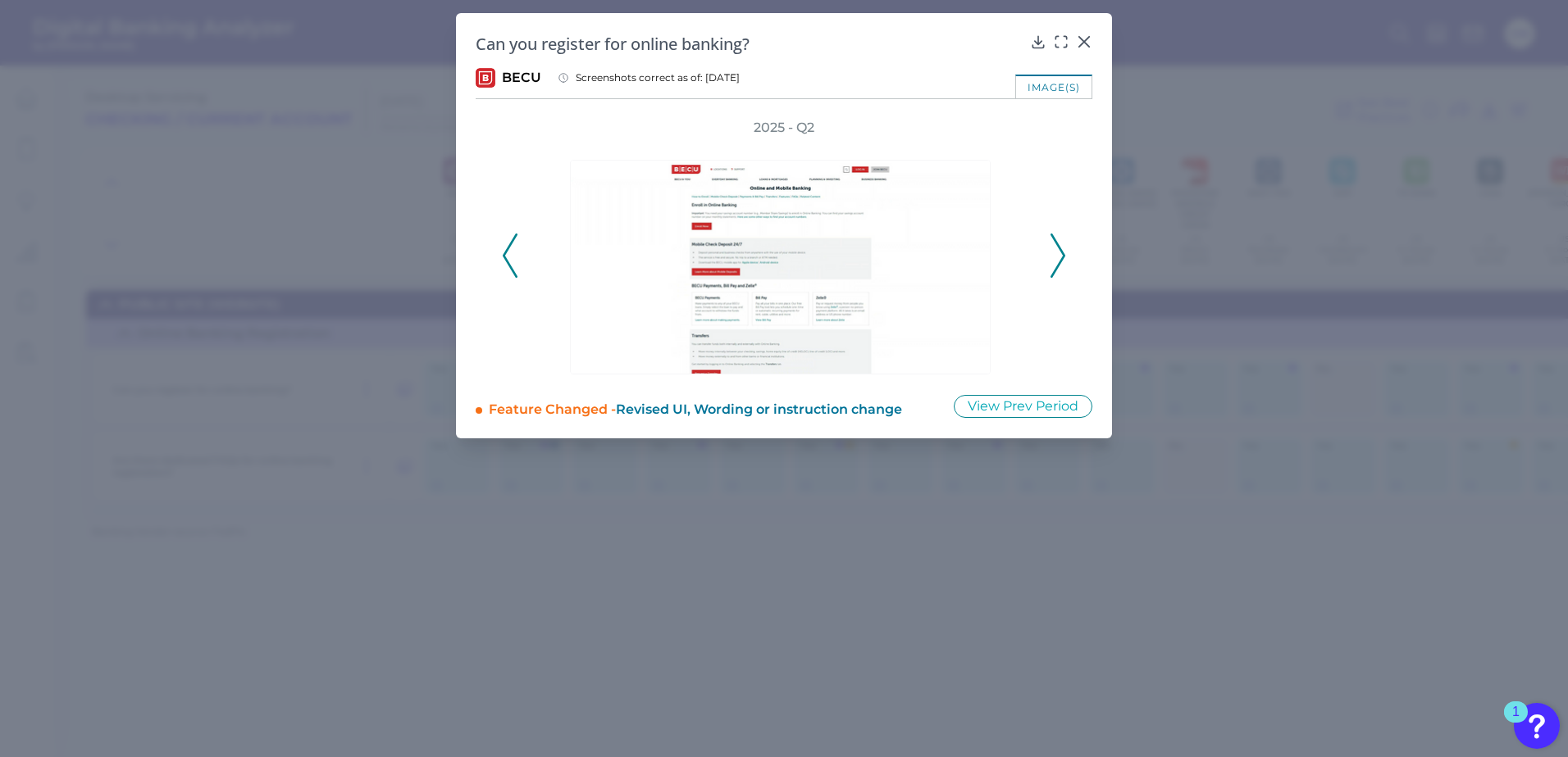
click at [1056, 246] on icon at bounding box center [1058, 256] width 15 height 44
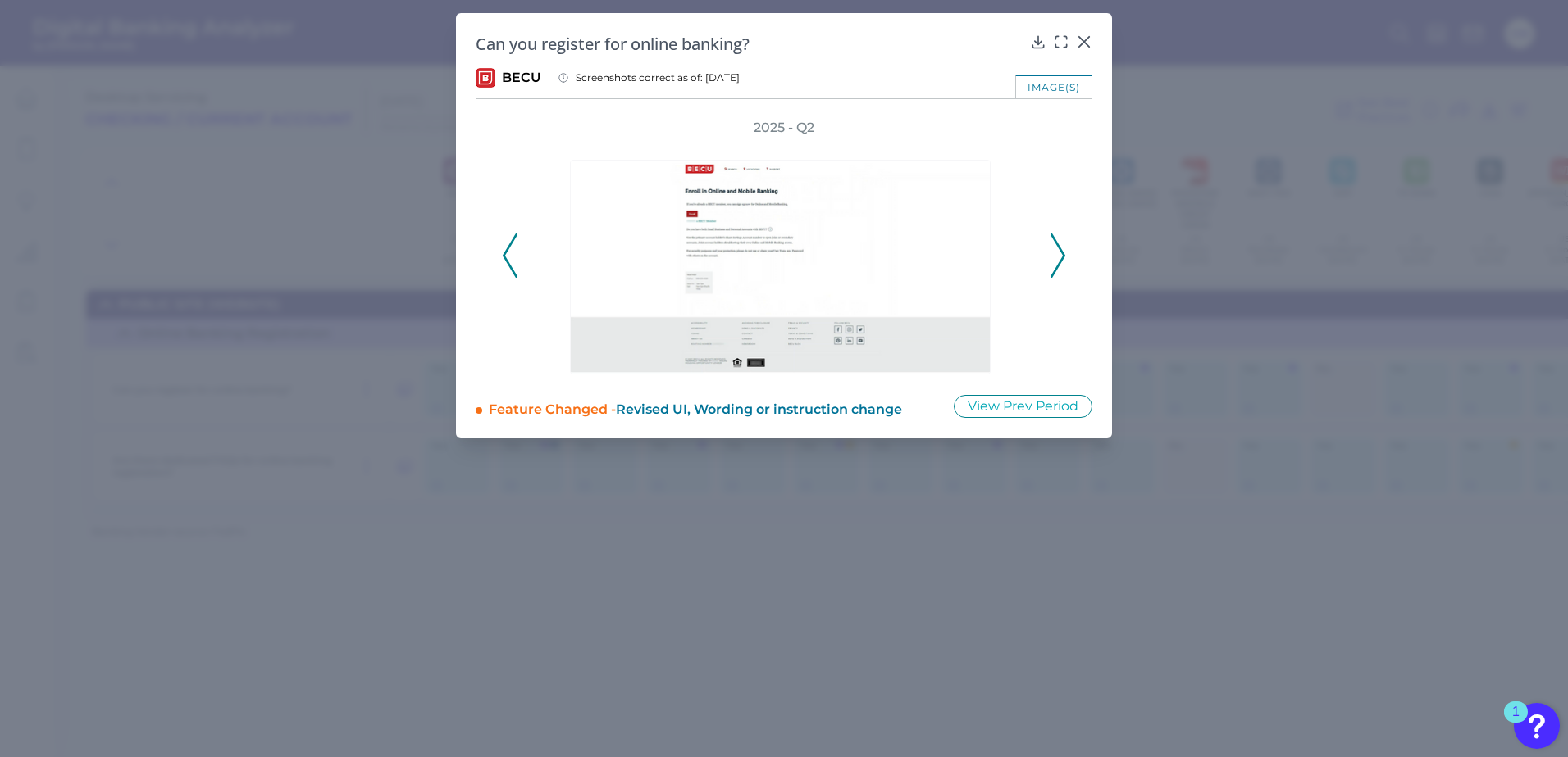
click at [502, 255] on button at bounding box center [510, 256] width 17 height 44
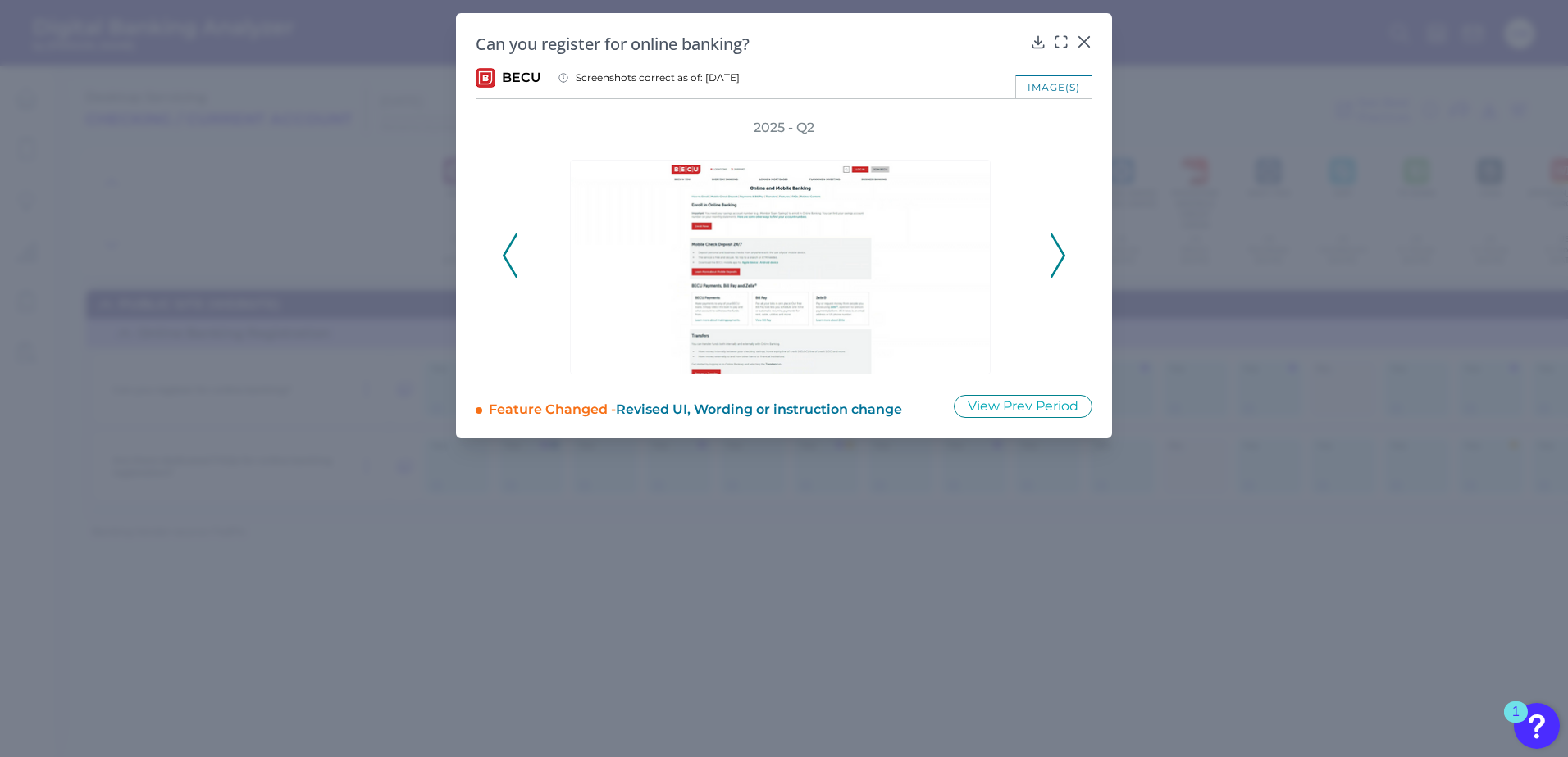
click at [502, 255] on button at bounding box center [510, 256] width 17 height 44
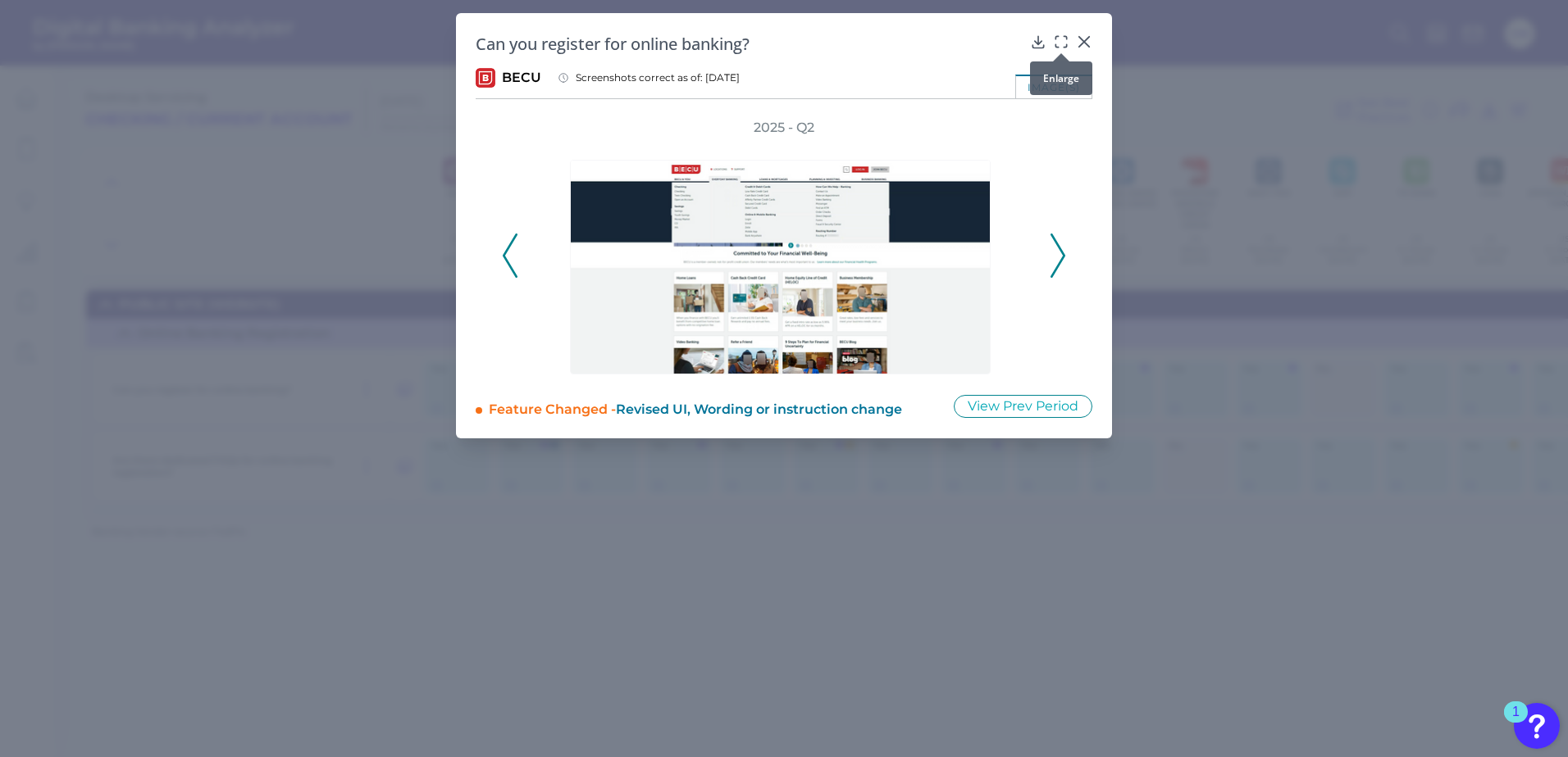
click at [1062, 40] on icon at bounding box center [1061, 42] width 17 height 17
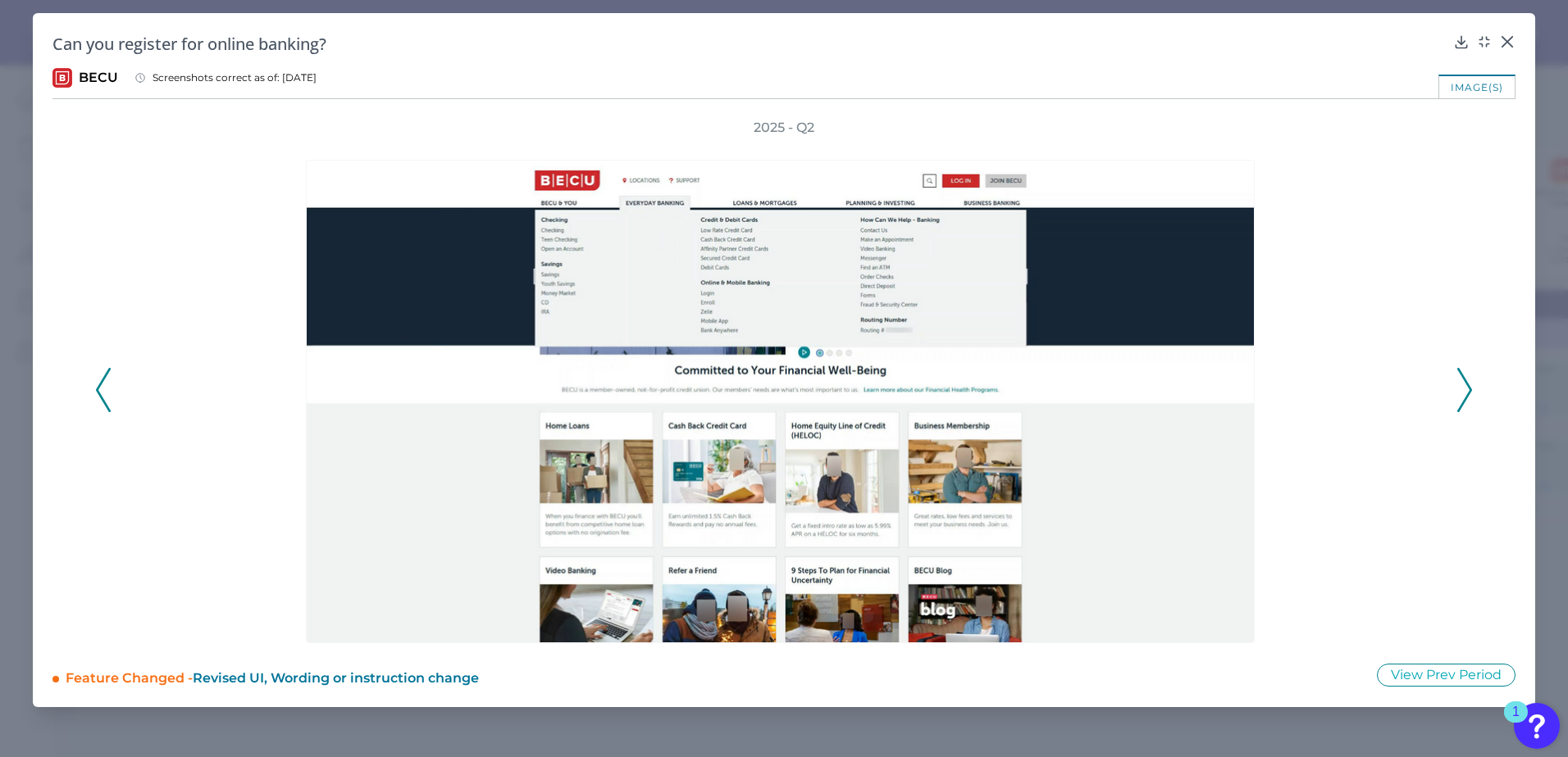
click at [1207, 392] on icon at bounding box center [1464, 390] width 15 height 44
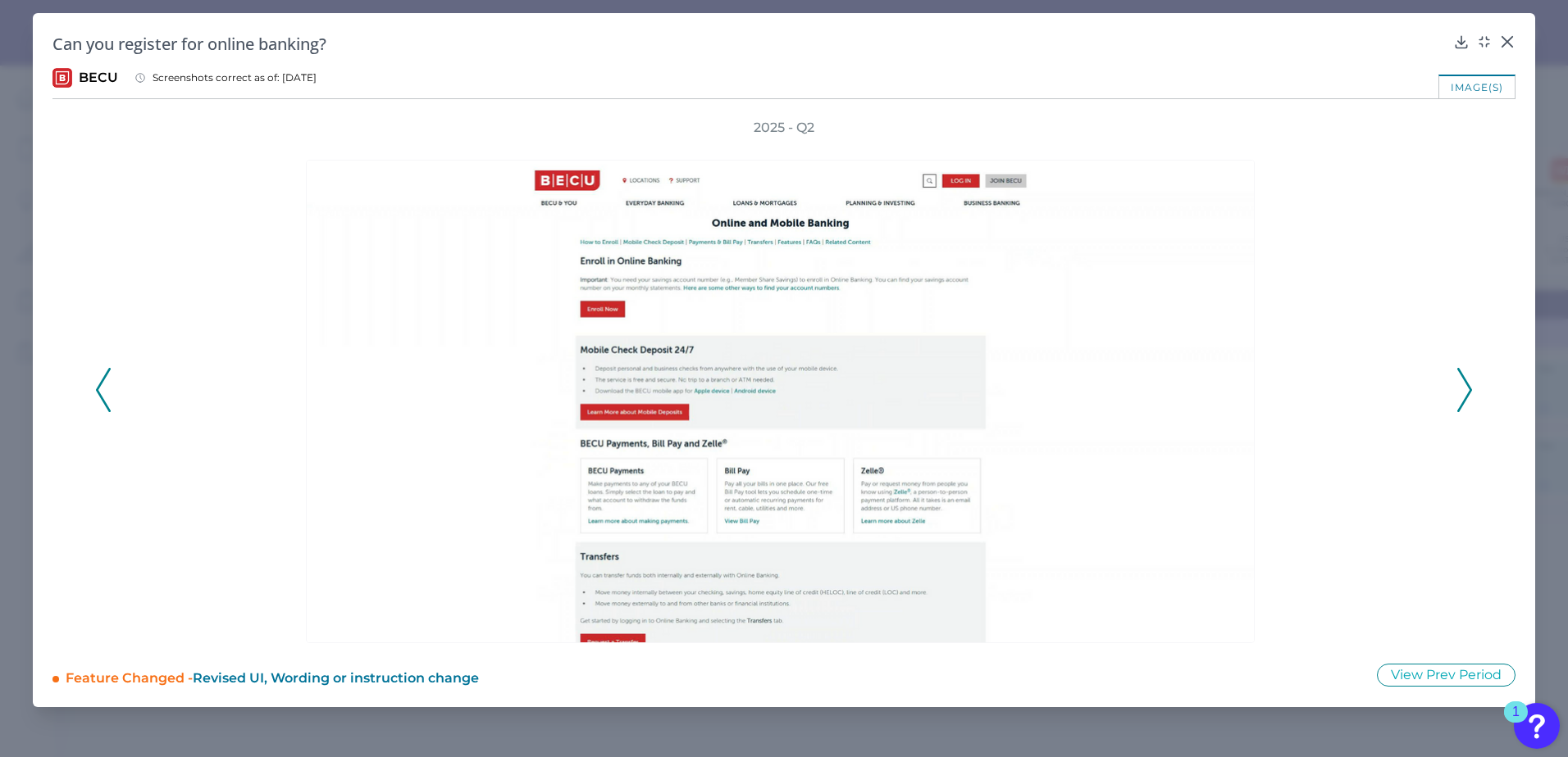
click at [1207, 392] on icon at bounding box center [1464, 390] width 15 height 44
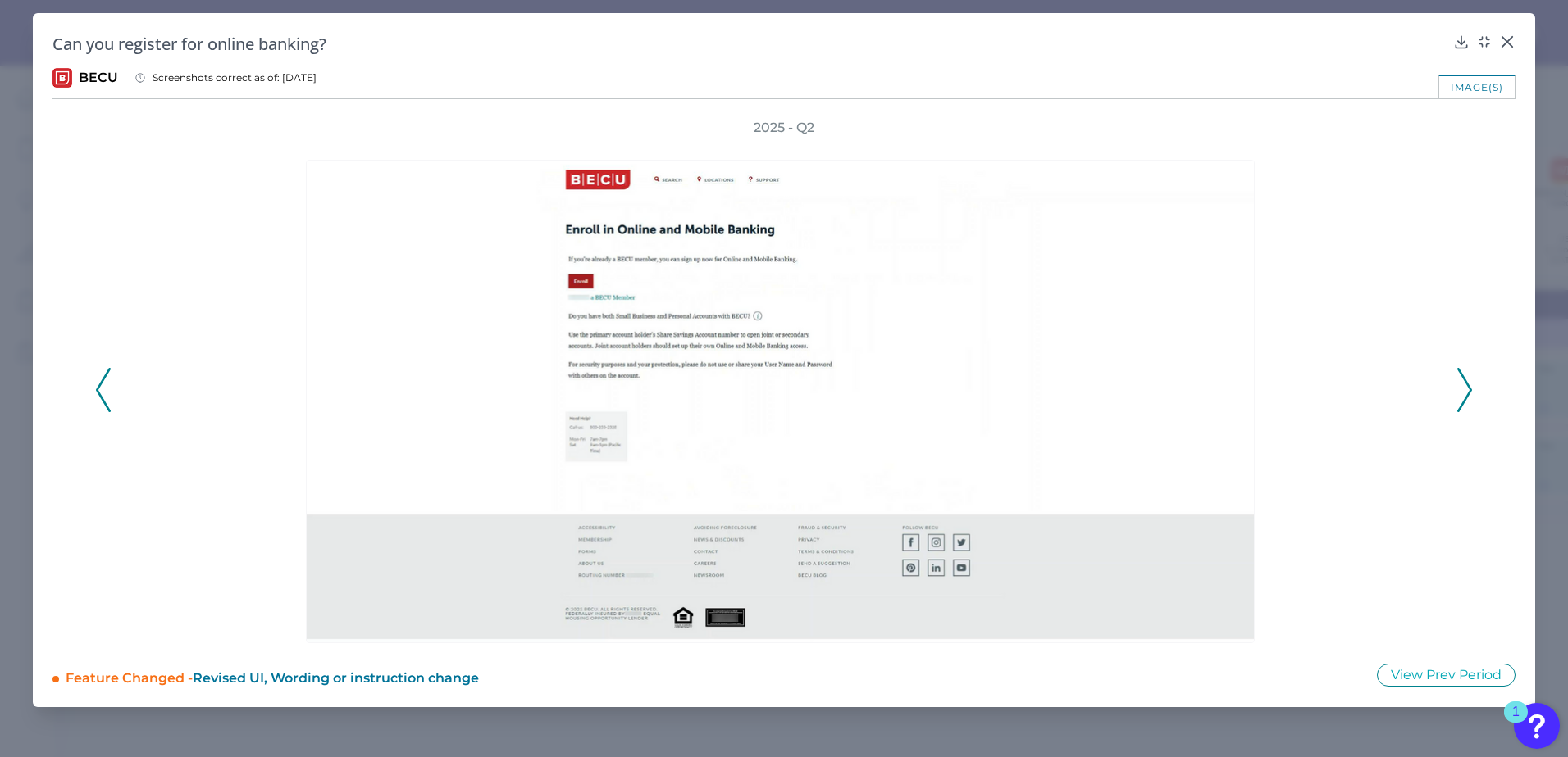
click at [1207, 392] on icon at bounding box center [1464, 390] width 15 height 44
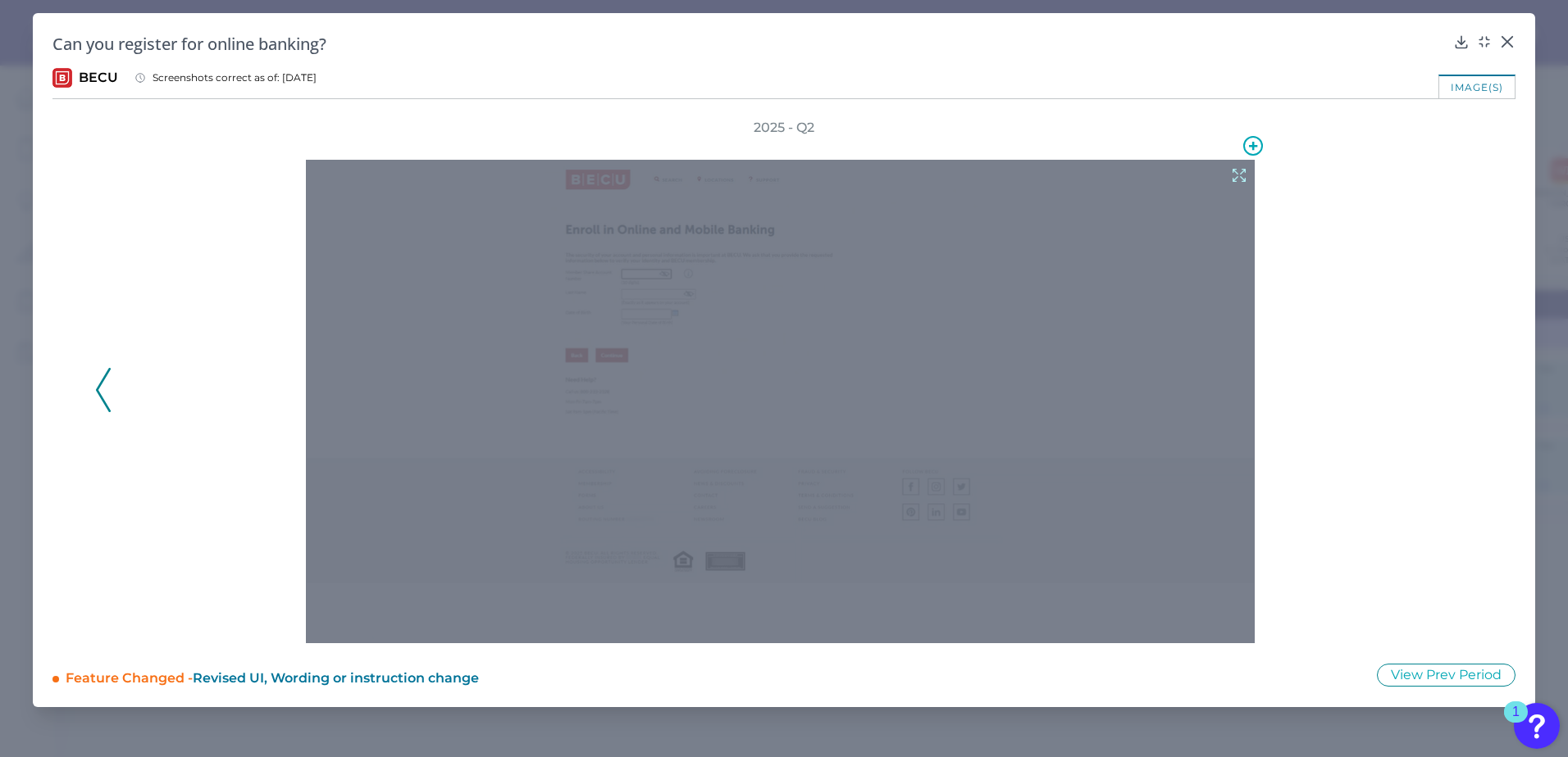
click at [648, 305] on div at bounding box center [780, 401] width 949 height 484
click at [1207, 173] on icon at bounding box center [1239, 175] width 18 height 18
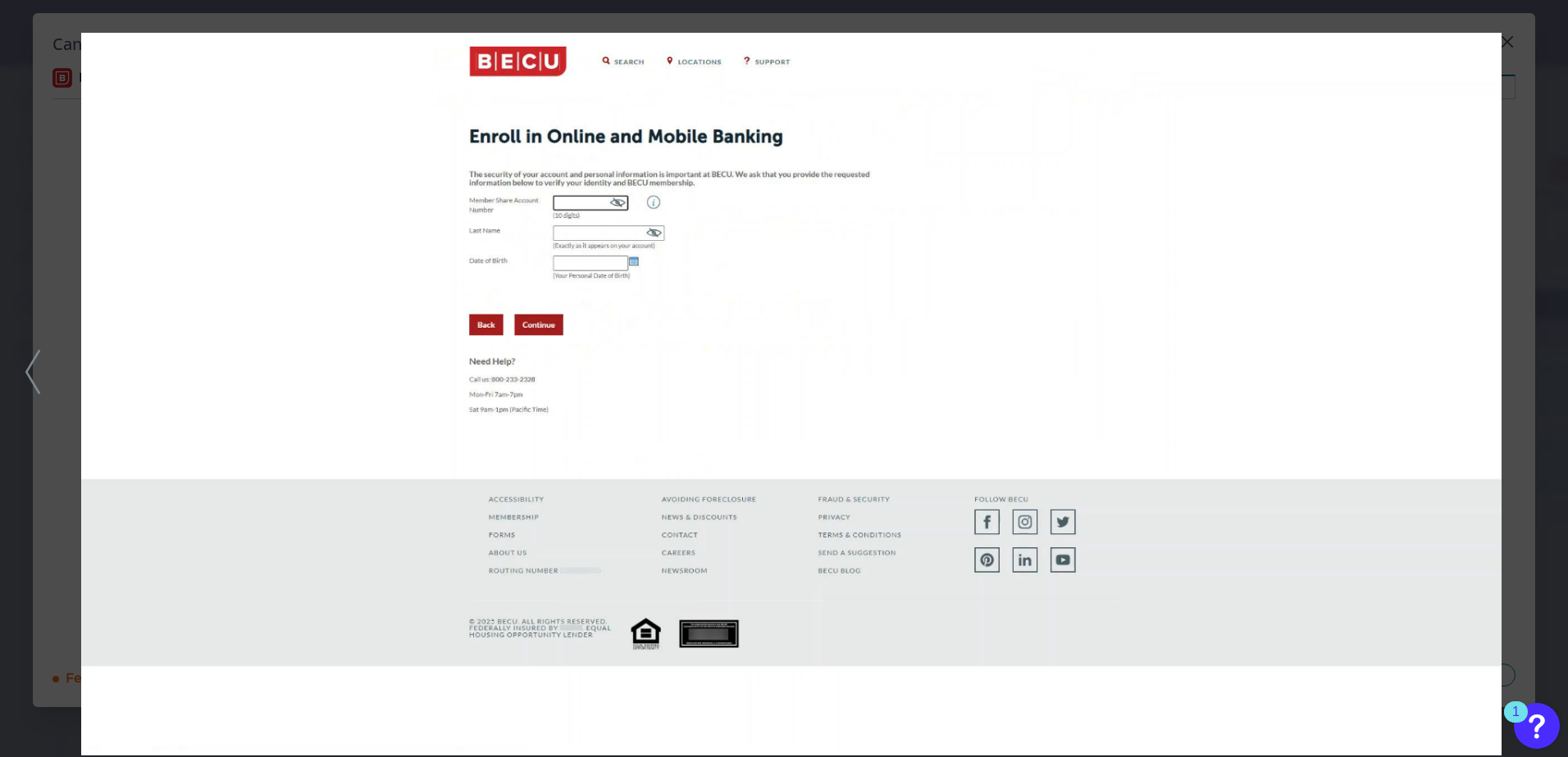
click at [1207, 161] on div at bounding box center [784, 378] width 1568 height 757
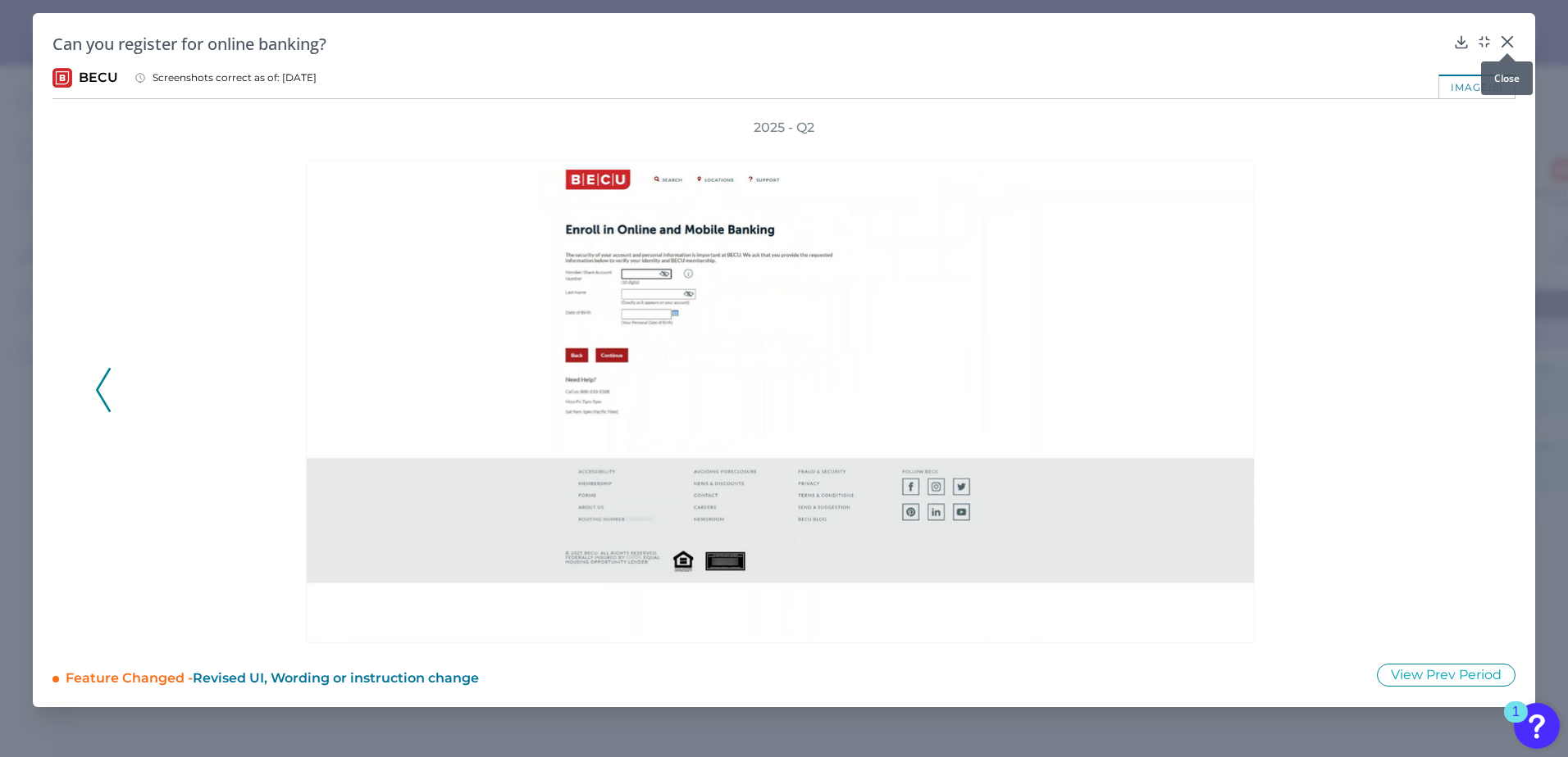
click at [1207, 44] on icon at bounding box center [1507, 42] width 17 height 17
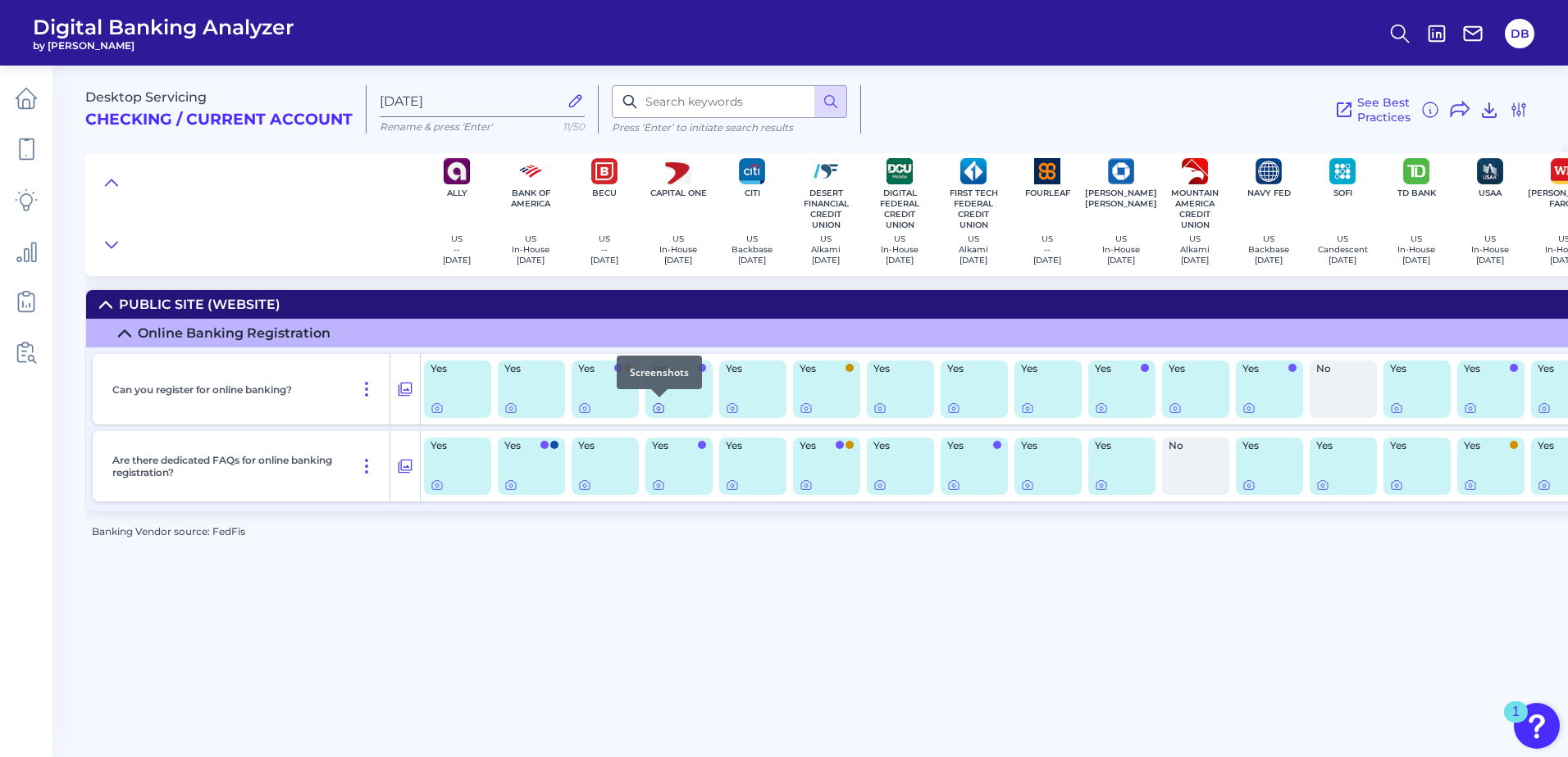
click at [659, 410] on icon at bounding box center [659, 409] width 4 height 4
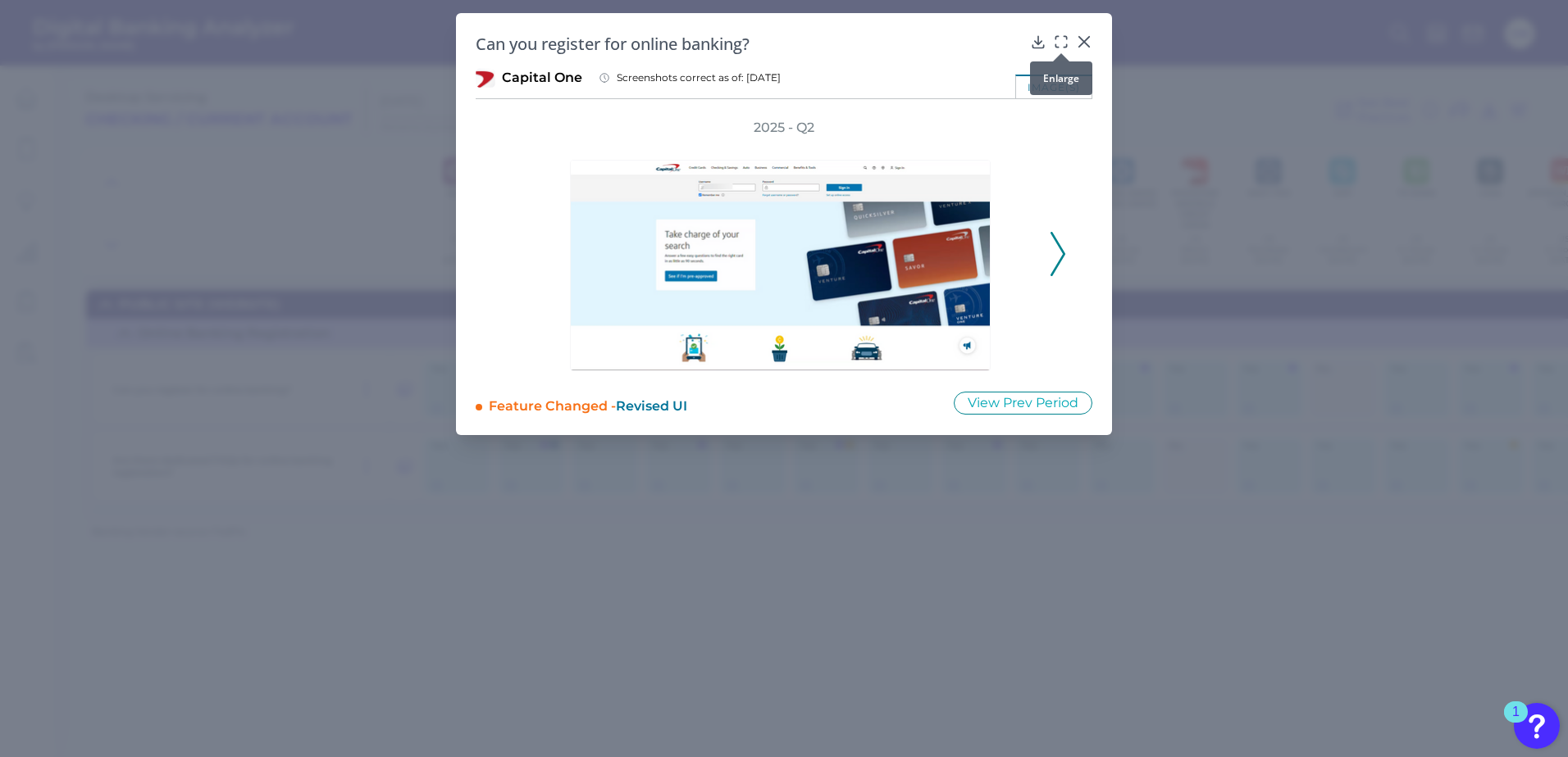
click at [1062, 43] on icon at bounding box center [1061, 42] width 17 height 17
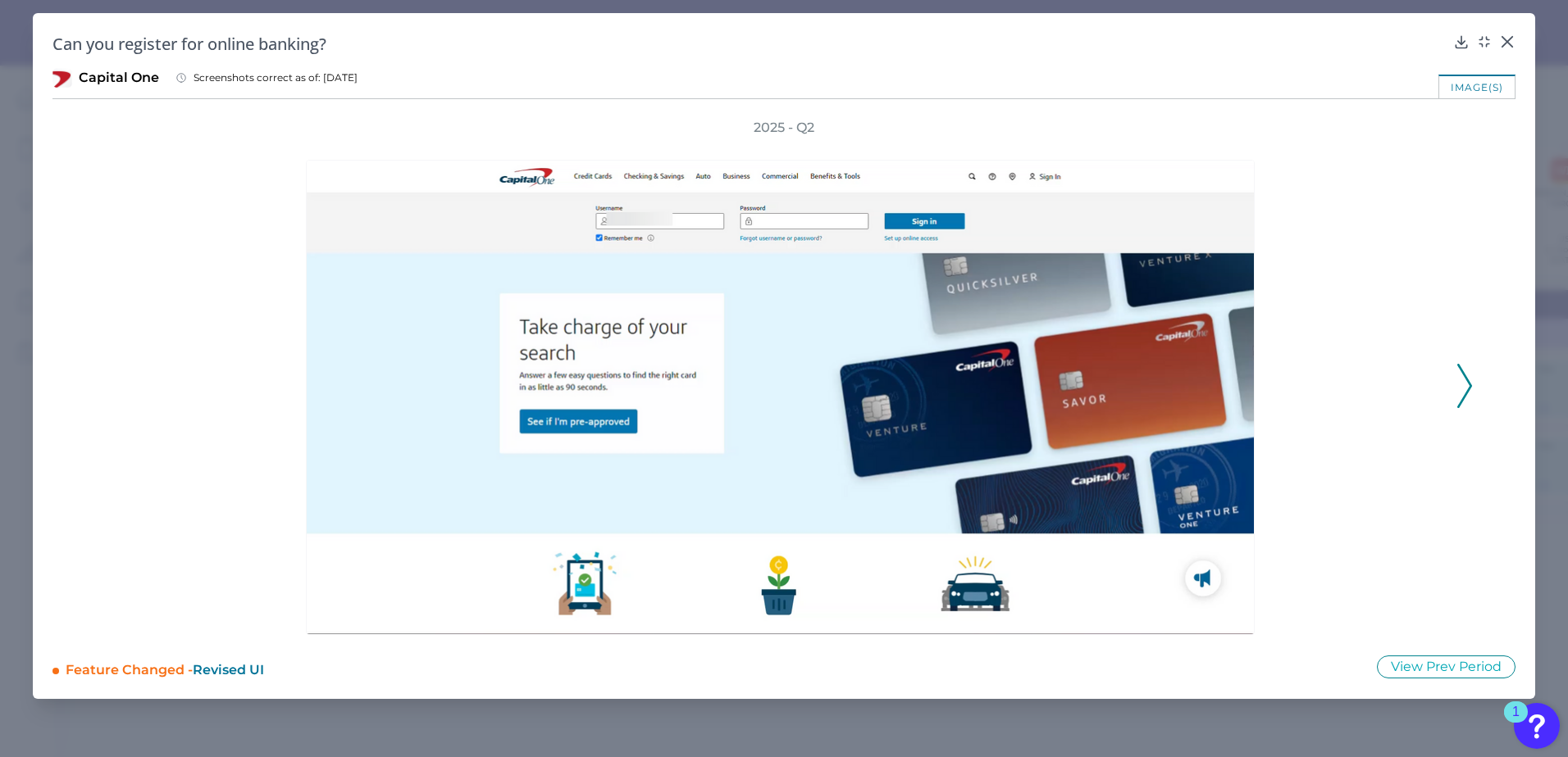
click at [1207, 380] on icon at bounding box center [1464, 386] width 15 height 44
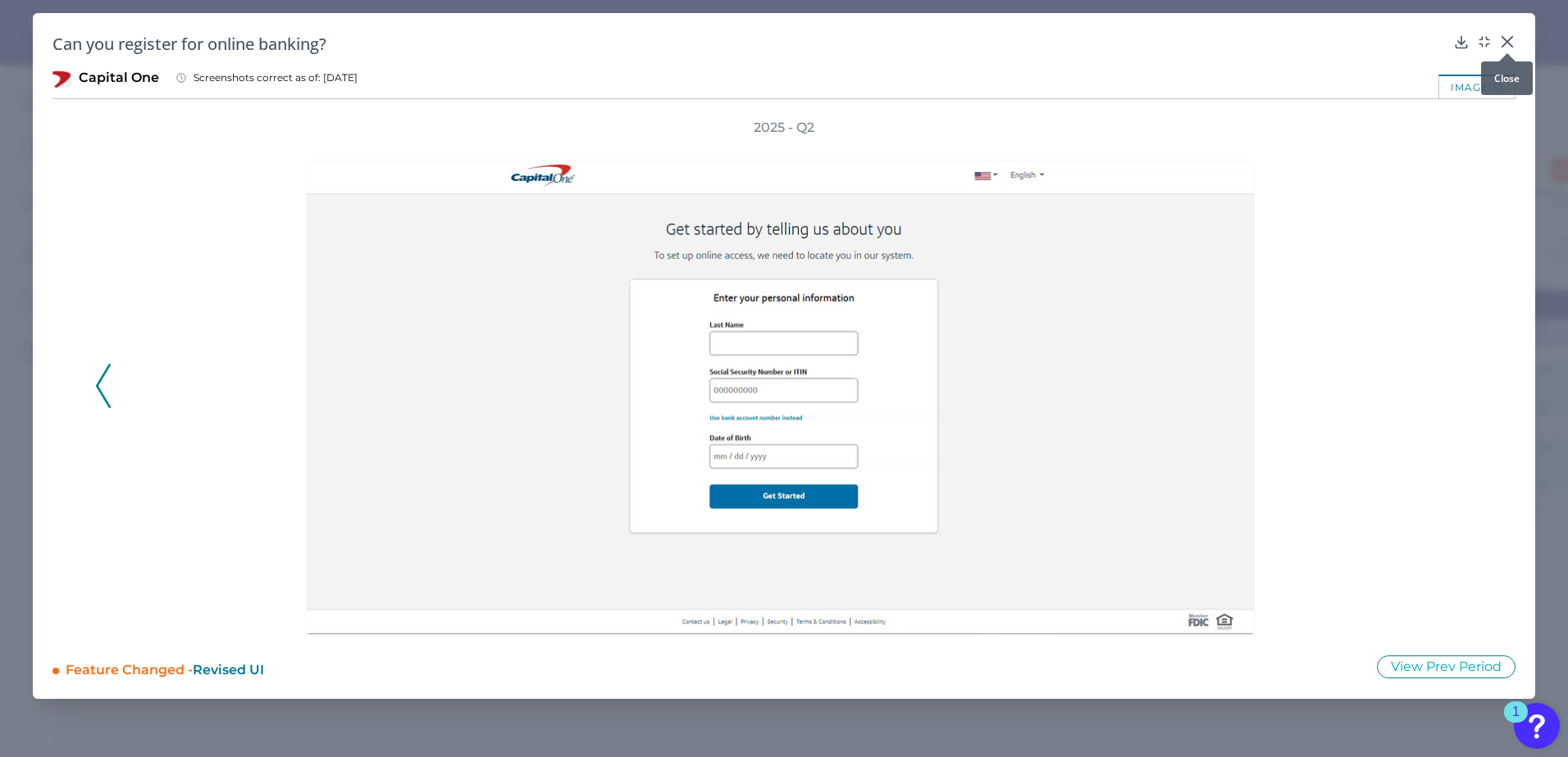
drag, startPoint x: 1503, startPoint y: 49, endPoint x: 1493, endPoint y: 54, distance: 11.2
click at [1207, 46] on div at bounding box center [1507, 53] width 17 height 17
click at [1207, 35] on icon at bounding box center [1507, 42] width 17 height 17
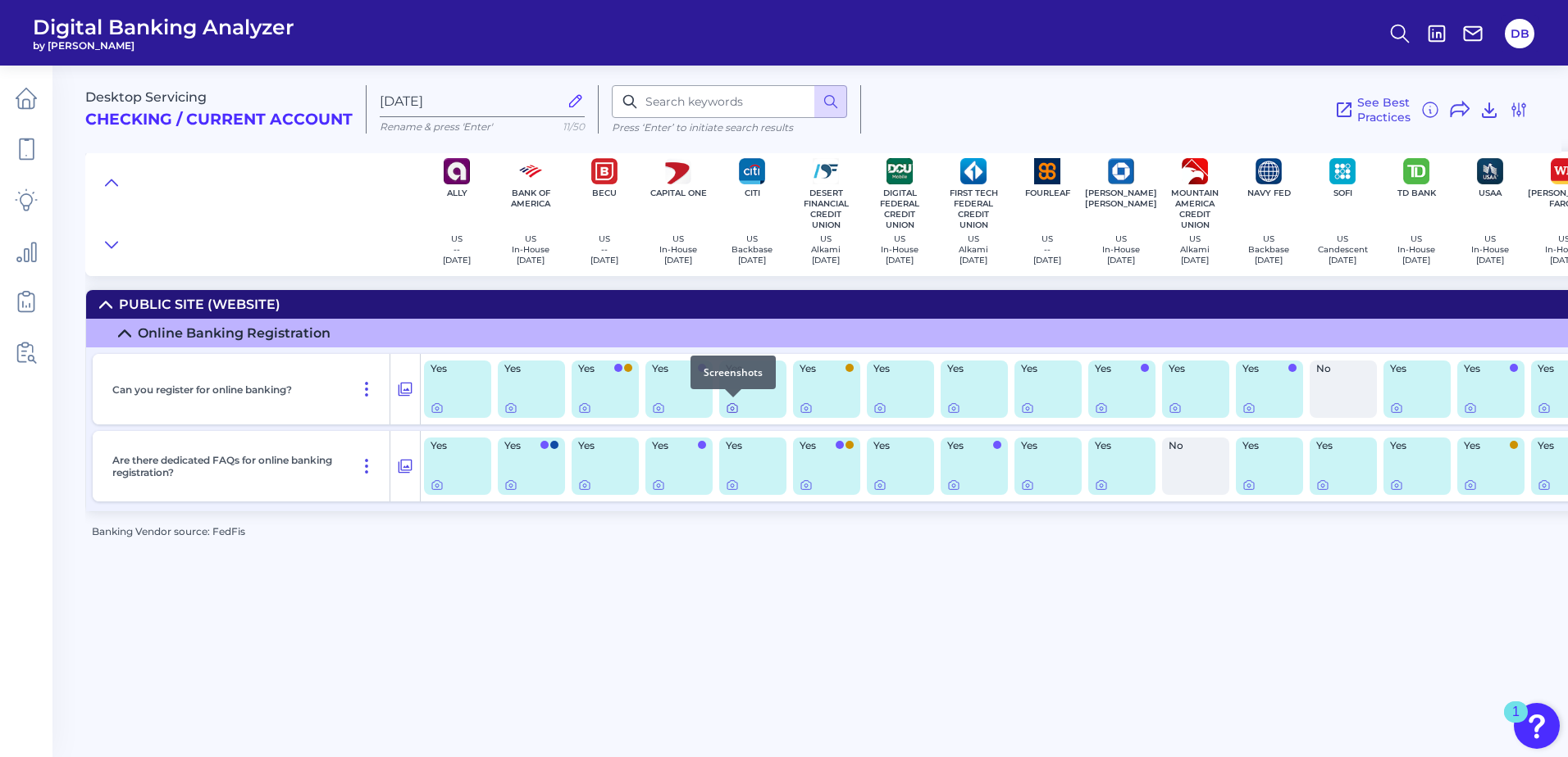
click at [733, 413] on icon at bounding box center [733, 408] width 13 height 13
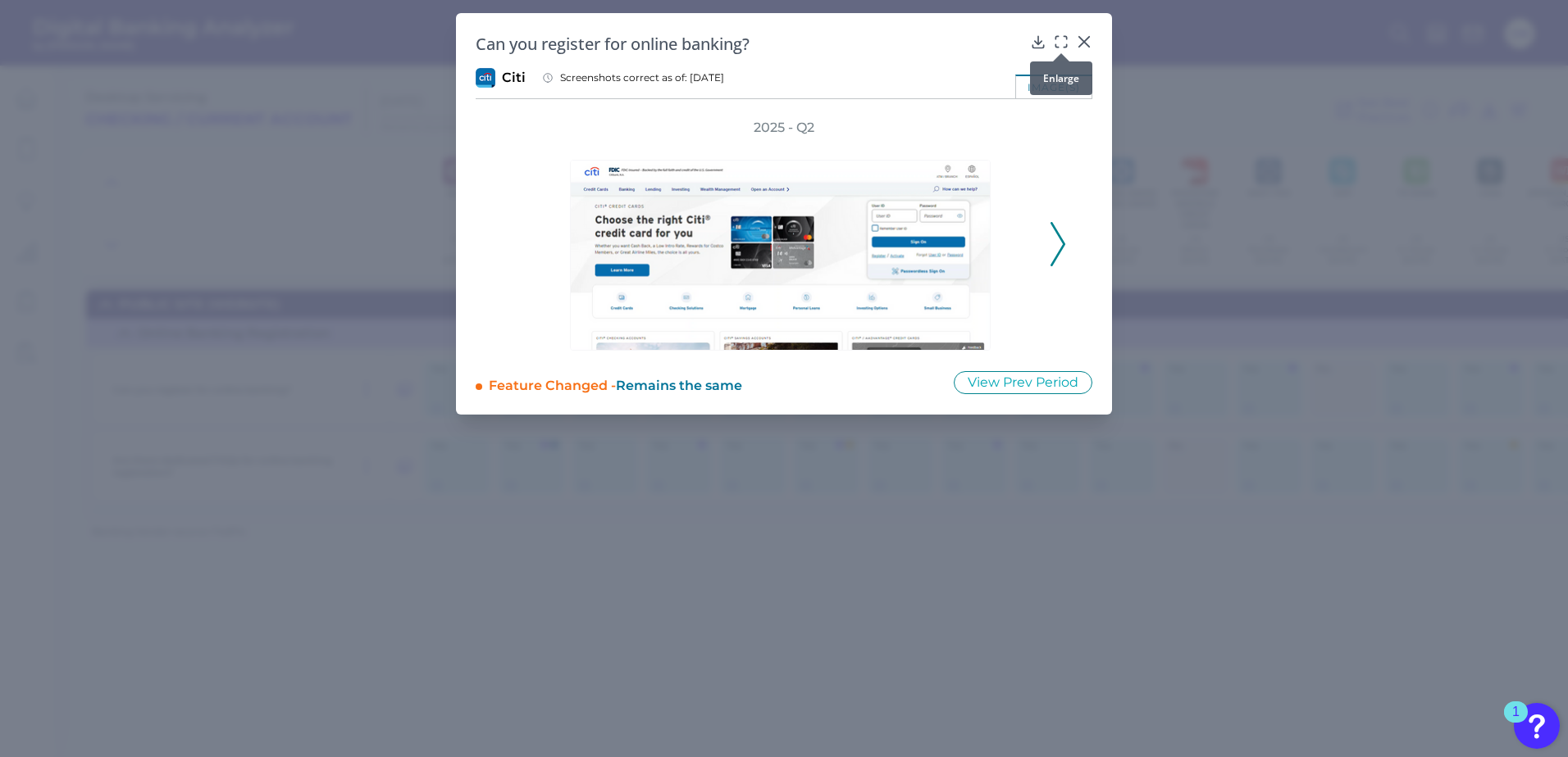
click at [1057, 39] on icon at bounding box center [1057, 37] width 3 height 3
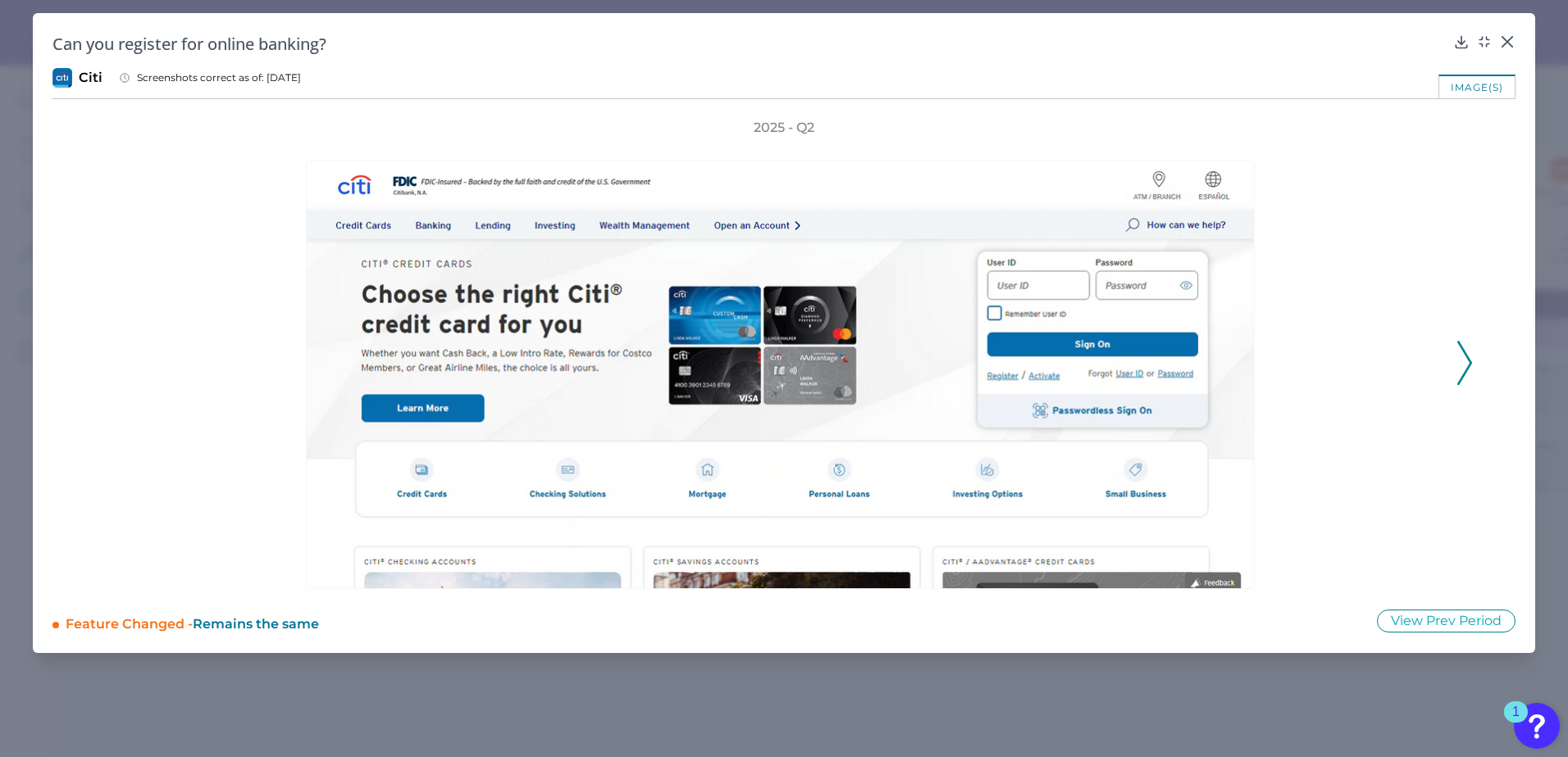
click at [1207, 371] on polyline at bounding box center [1463, 363] width 12 height 42
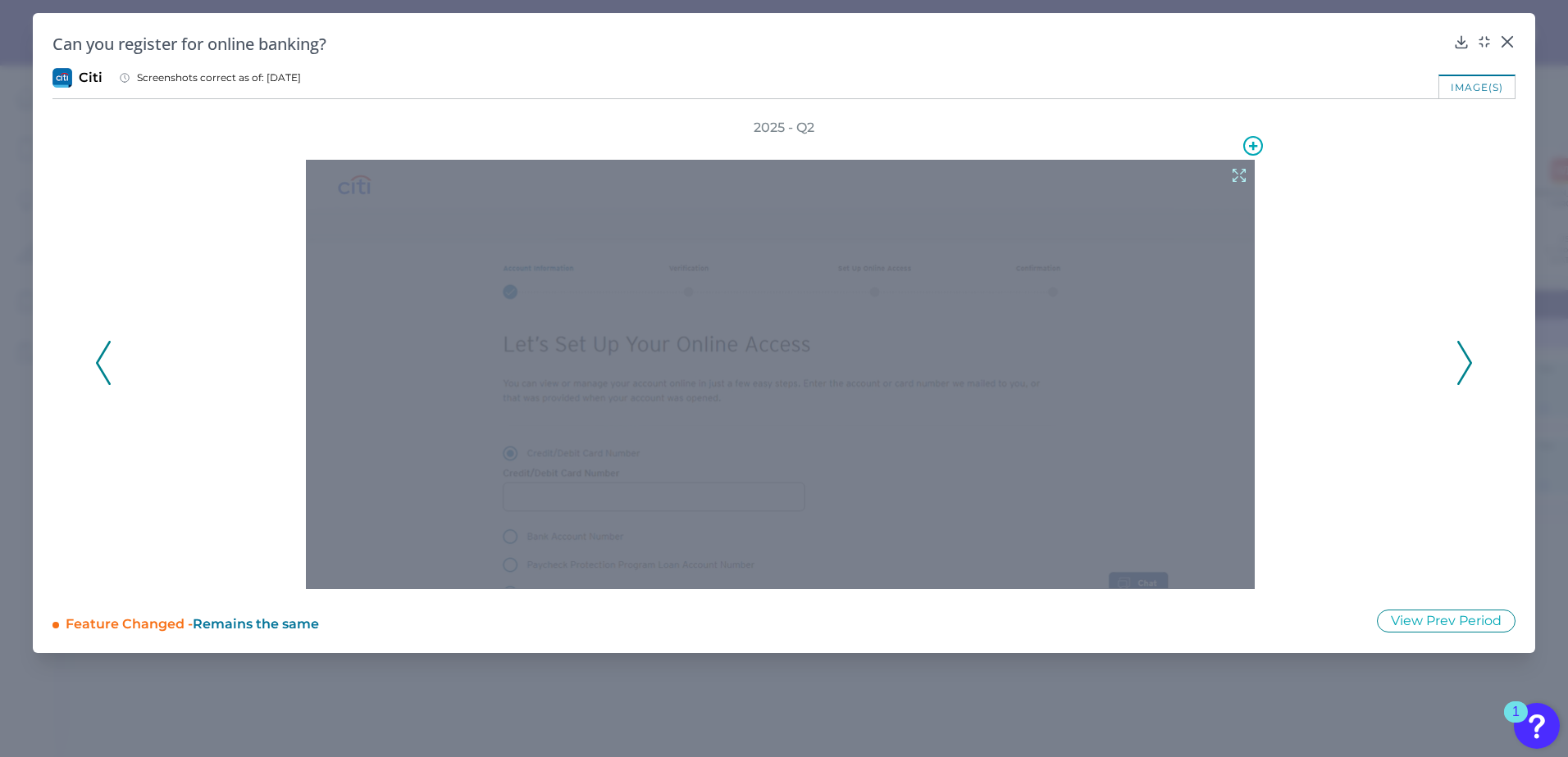
click at [1207, 173] on icon at bounding box center [1239, 175] width 18 height 18
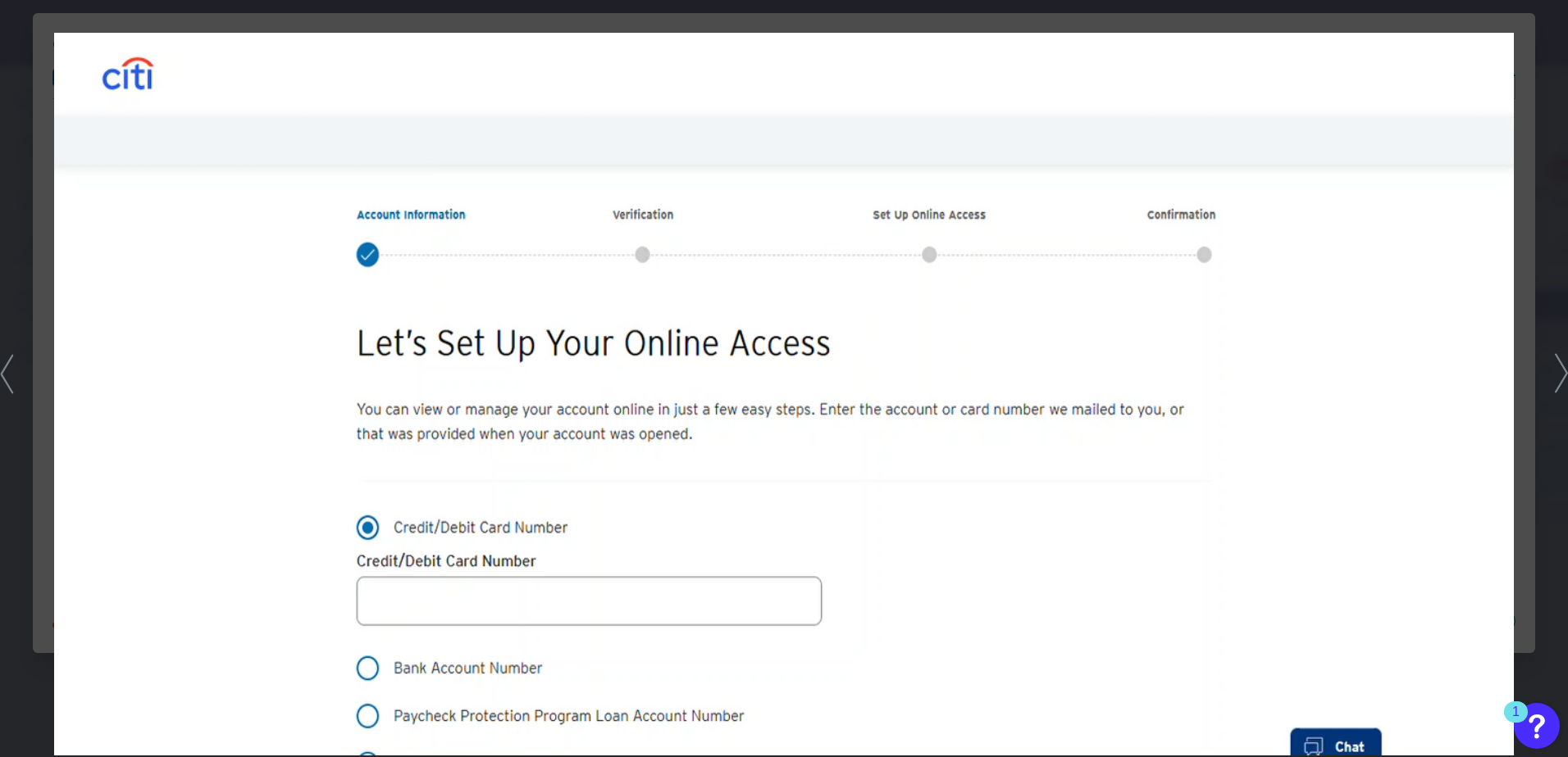
click at [1207, 371] on img at bounding box center [783, 395] width 1459 height 723
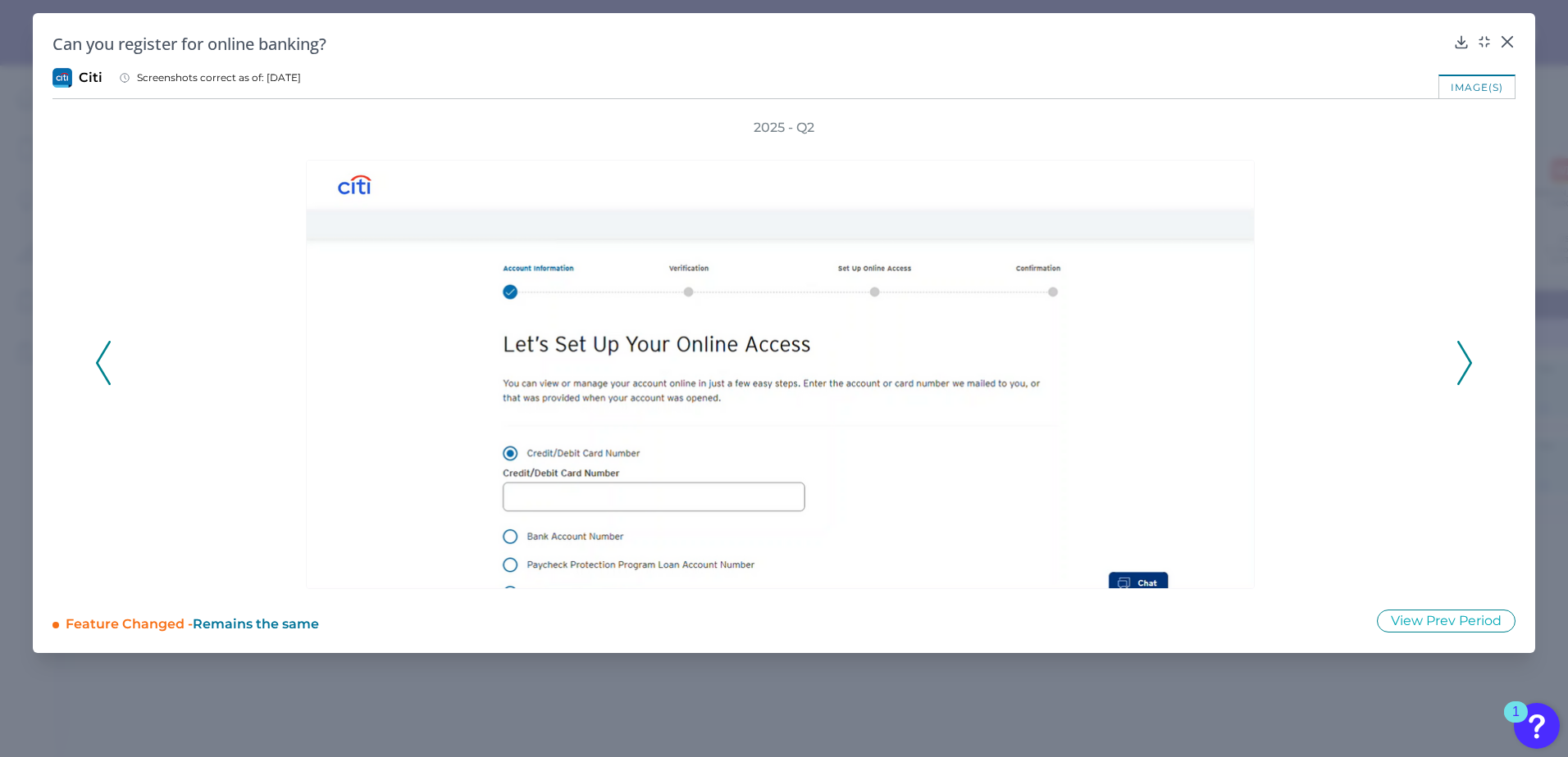
click at [1207, 365] on icon at bounding box center [1464, 363] width 15 height 44
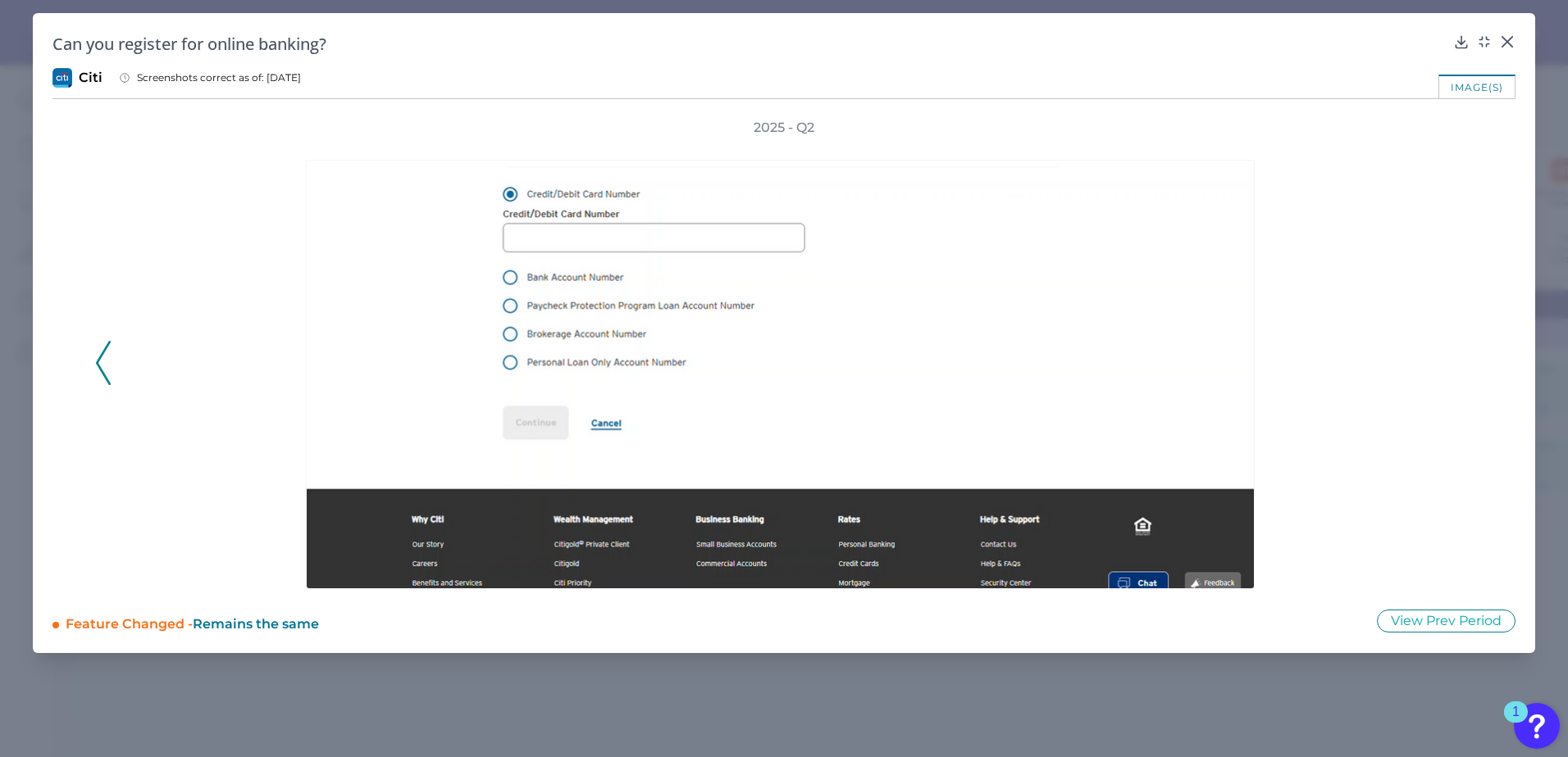
click at [1207, 282] on div at bounding box center [784, 362] width 1322 height 452
click at [1207, 306] on div at bounding box center [784, 362] width 1322 height 452
click at [1207, 42] on icon at bounding box center [1507, 42] width 17 height 17
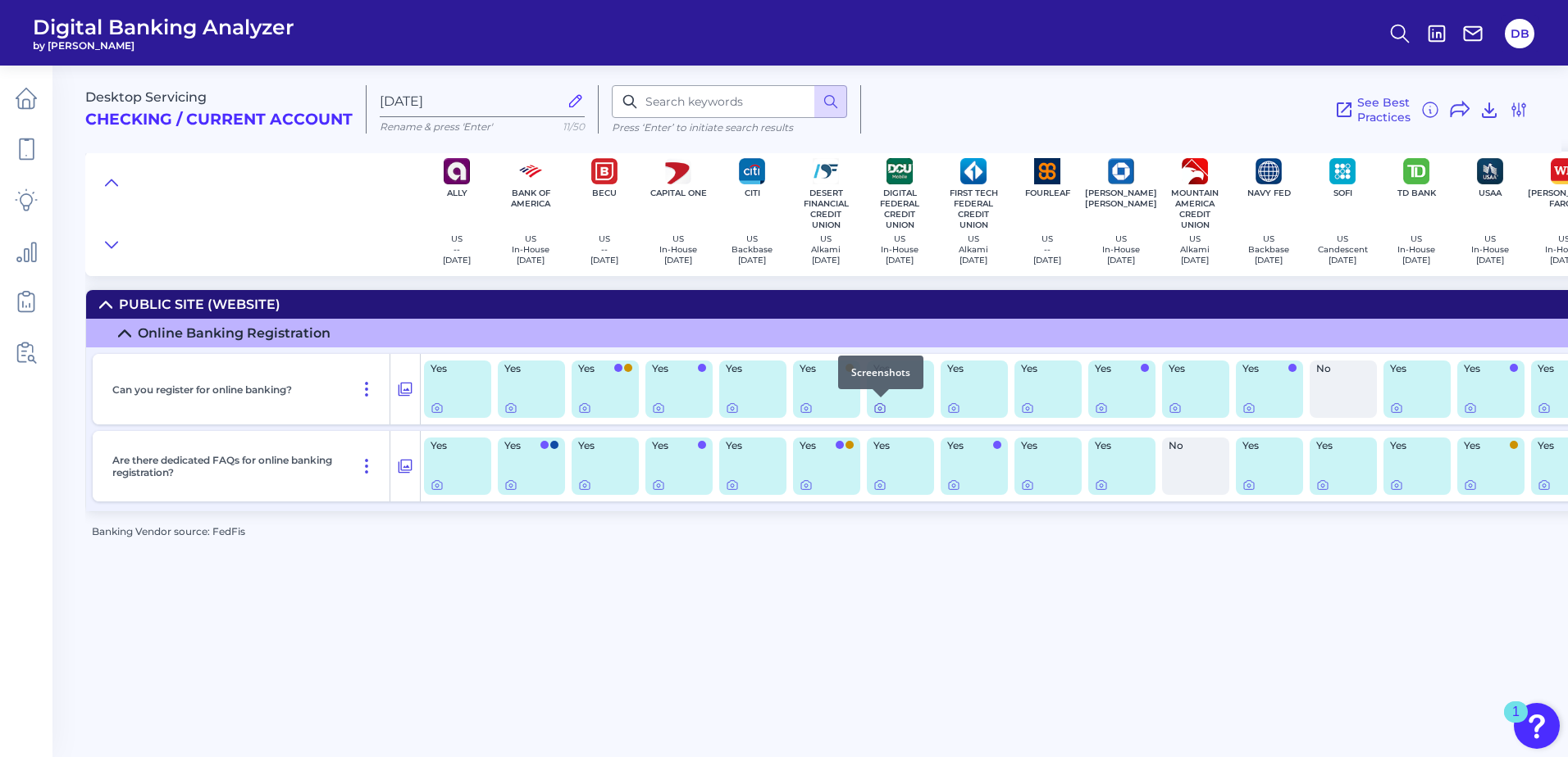
click at [878, 408] on icon at bounding box center [879, 408] width 13 height 13
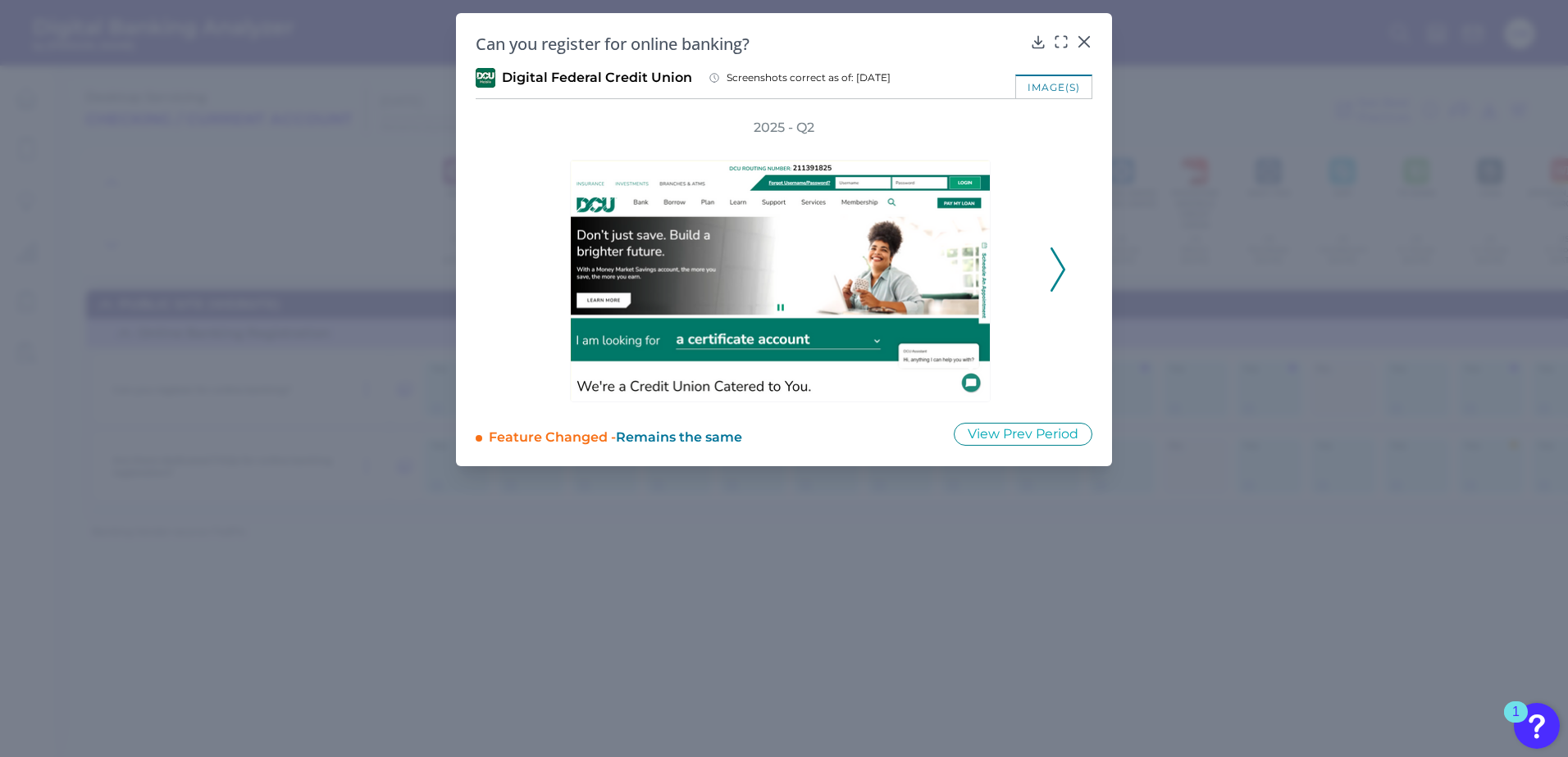
click at [1058, 274] on icon at bounding box center [1058, 270] width 15 height 44
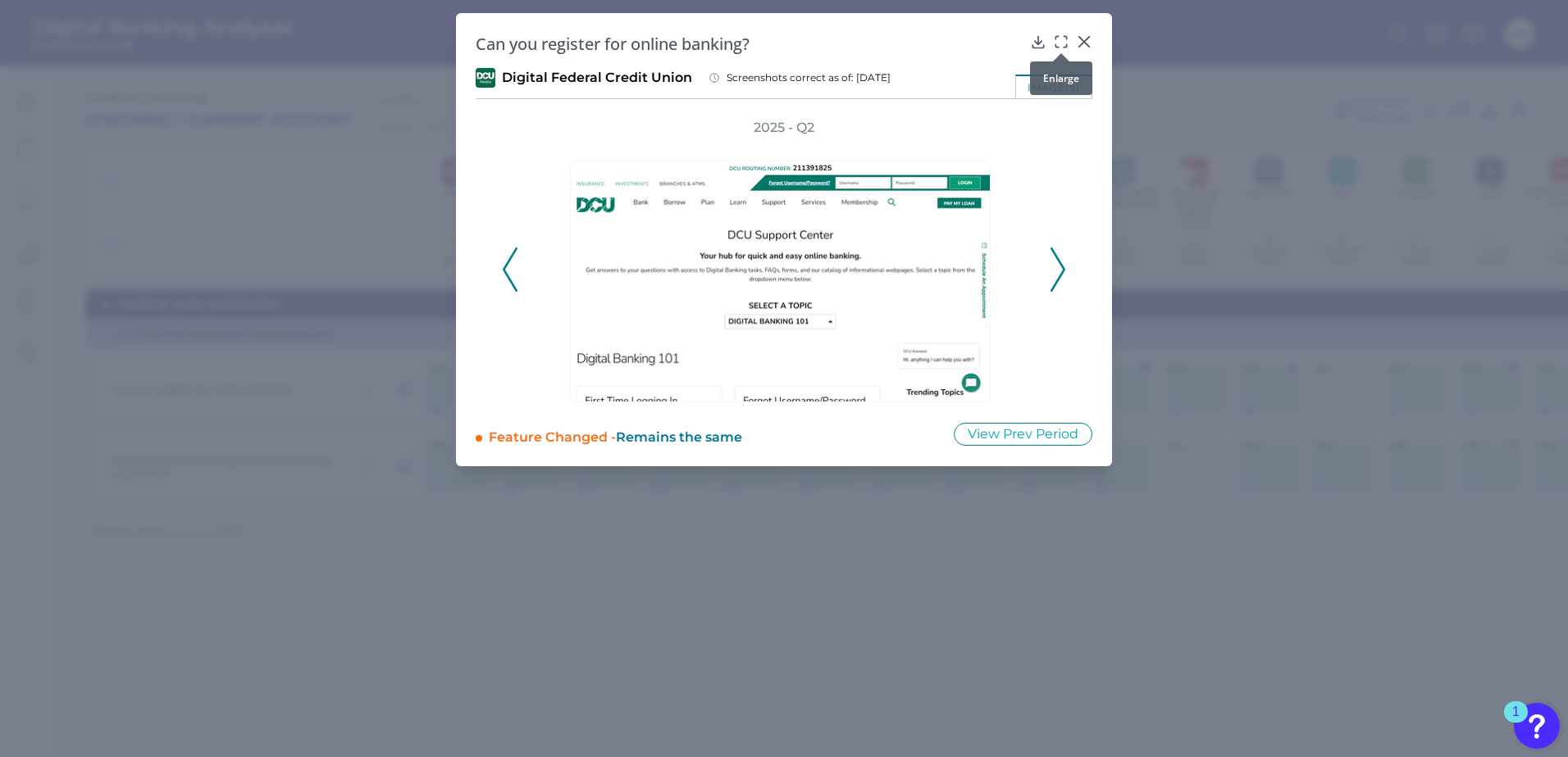
click at [1061, 35] on icon at bounding box center [1061, 42] width 17 height 17
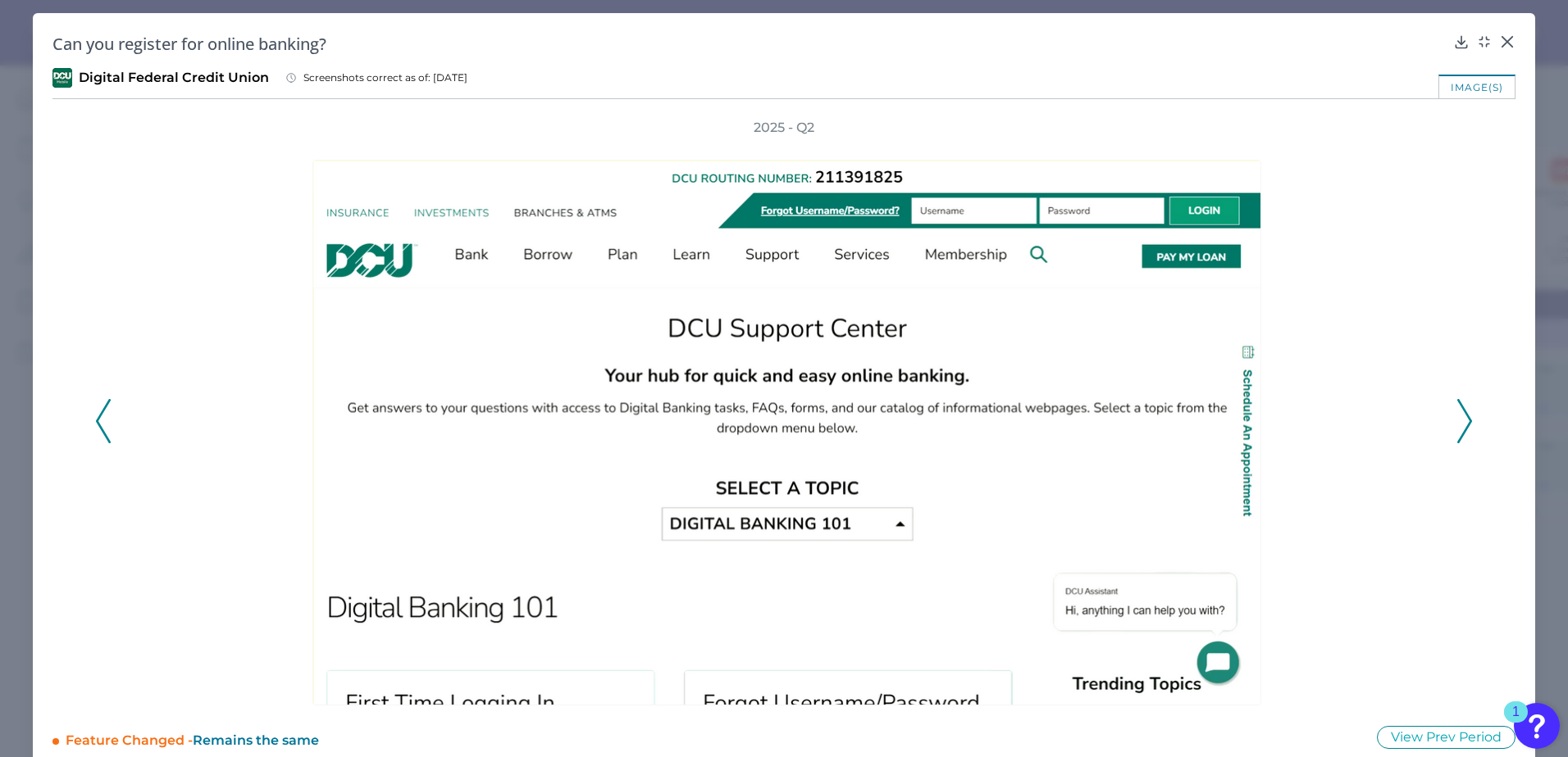
click at [1207, 424] on icon at bounding box center [1464, 421] width 15 height 44
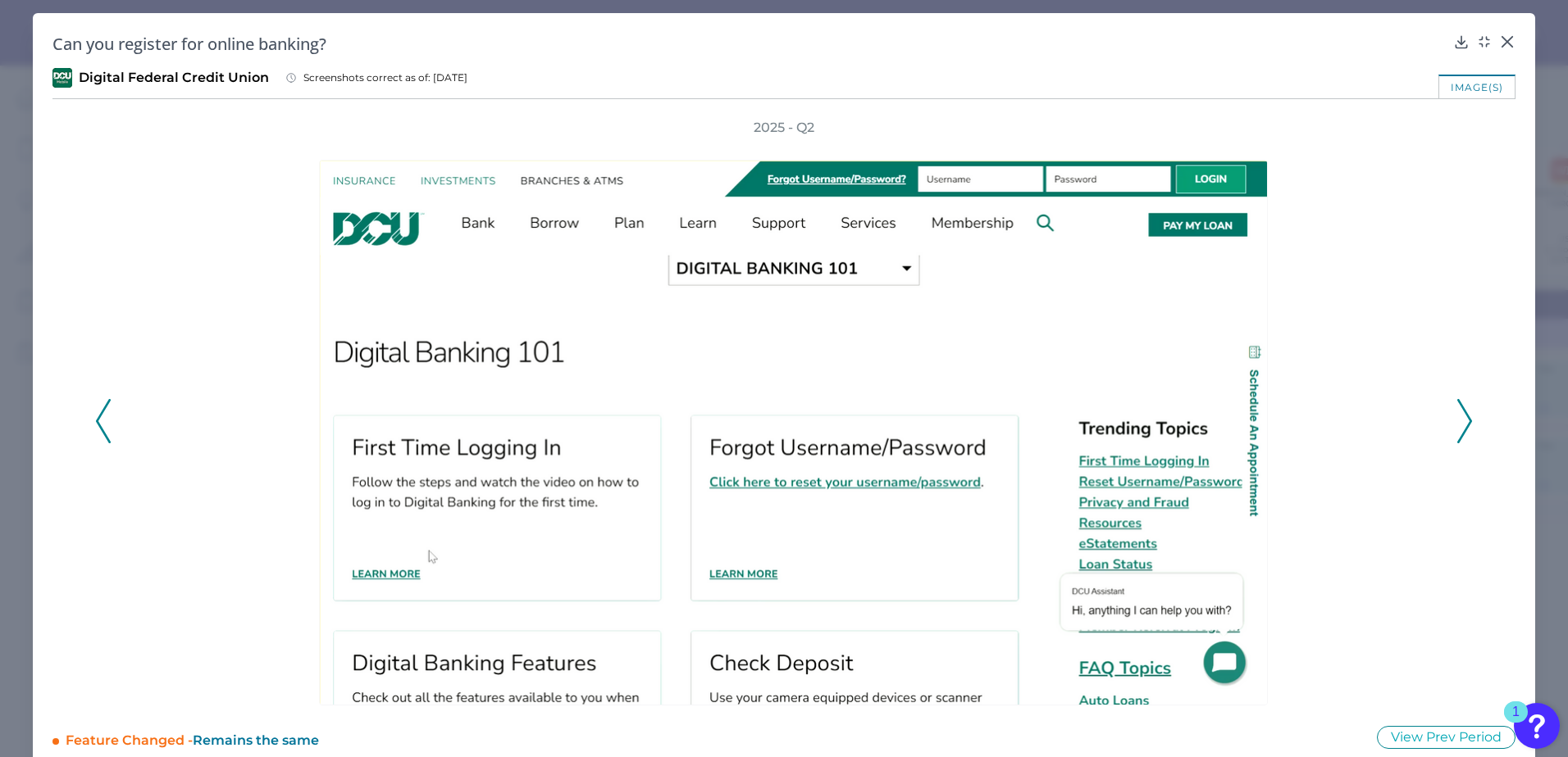
click at [1207, 424] on icon at bounding box center [1464, 421] width 15 height 44
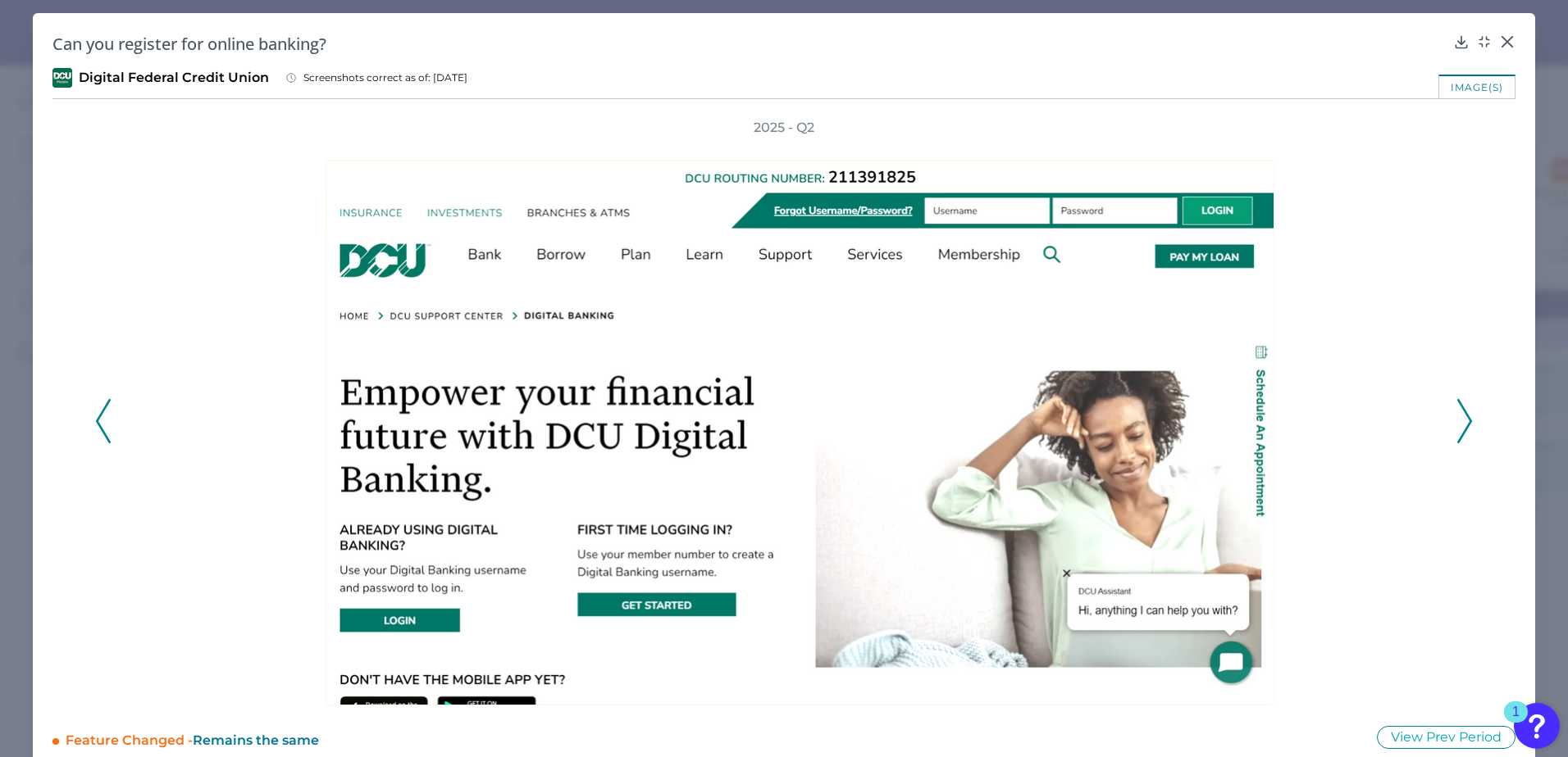
click at [1207, 424] on icon at bounding box center [1464, 421] width 15 height 44
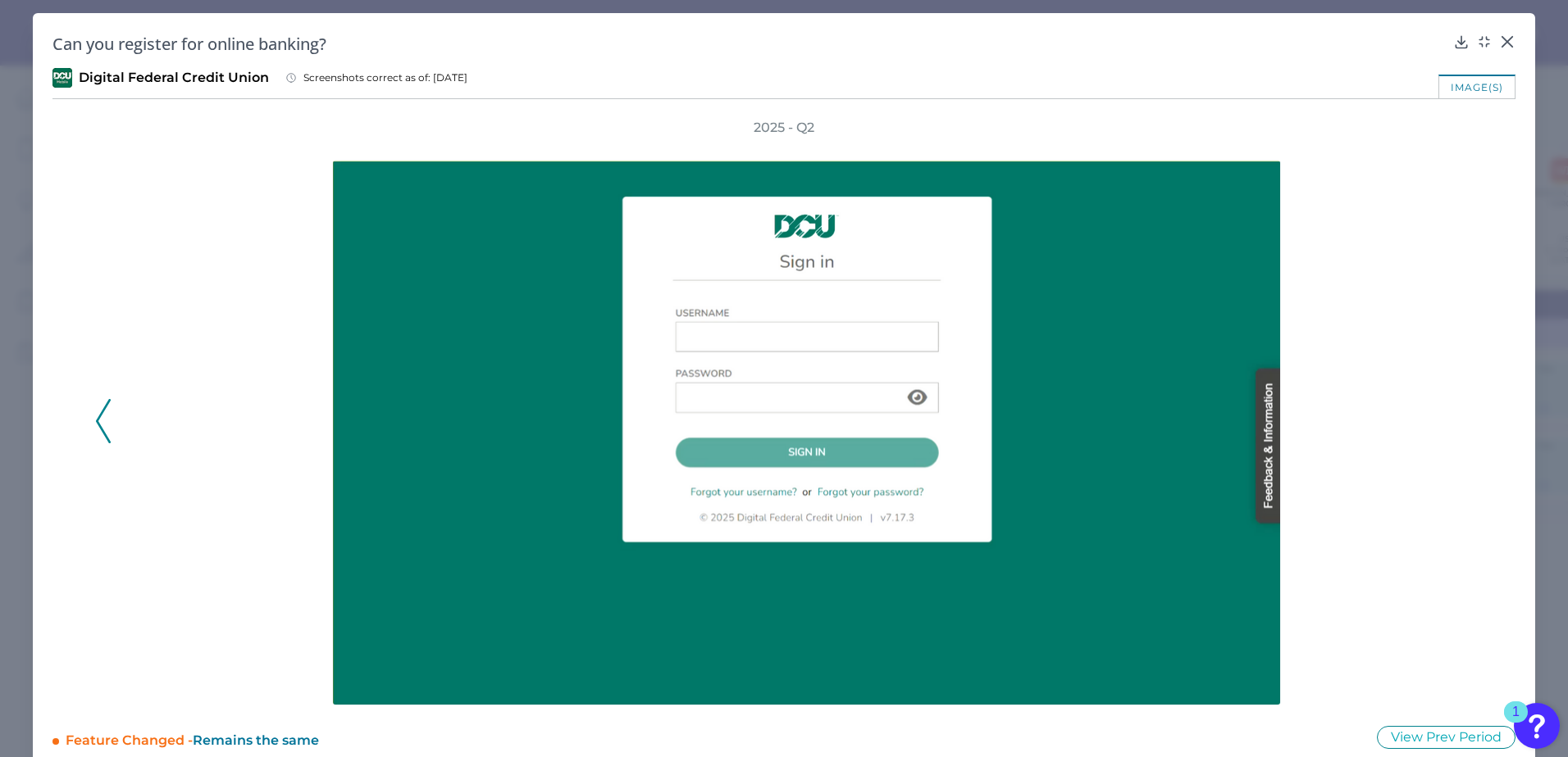
click at [1207, 424] on div "2025 - Q2" at bounding box center [784, 413] width 1378 height 587
click at [1207, 40] on icon at bounding box center [1507, 42] width 17 height 17
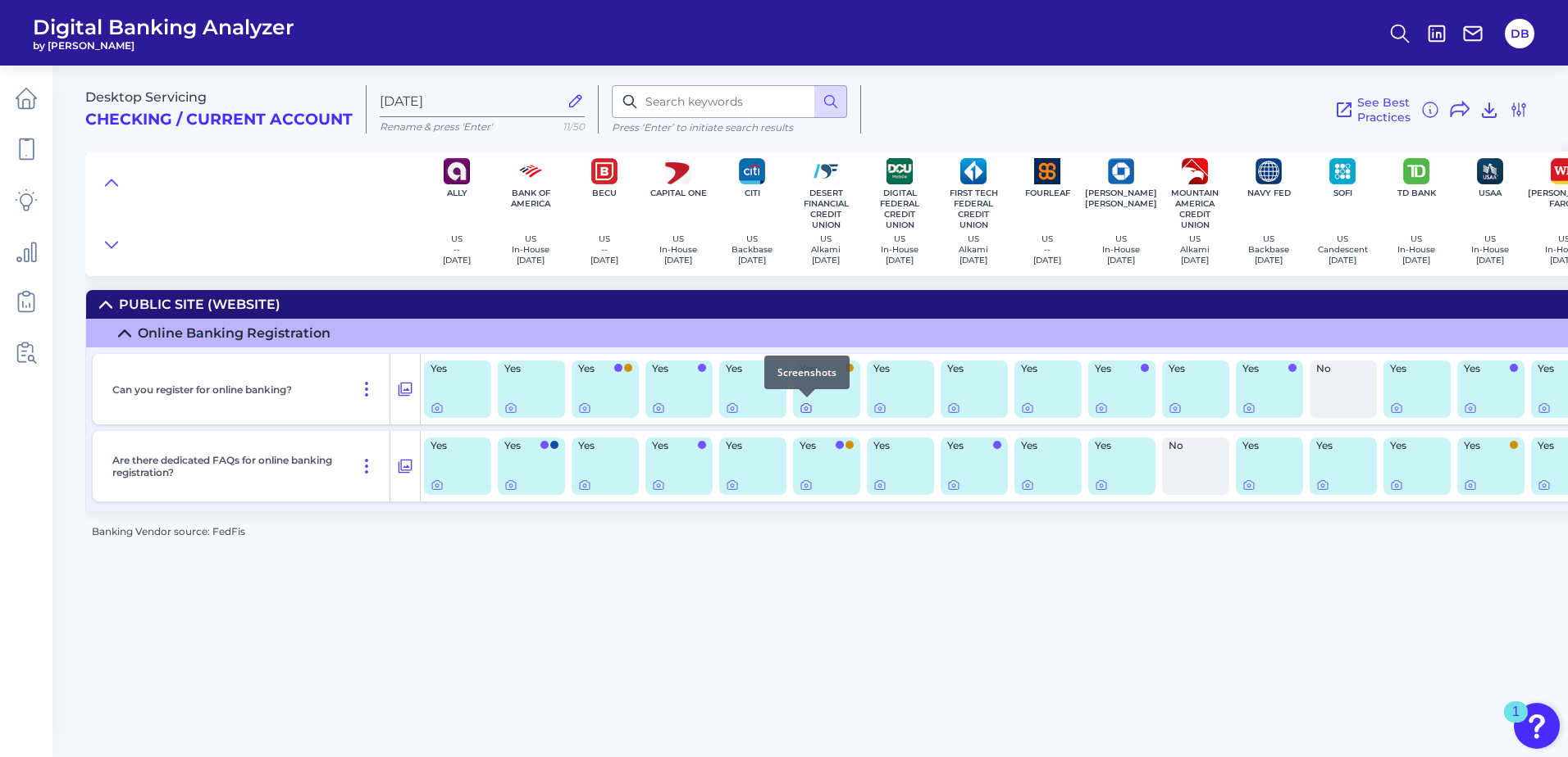
click at [804, 411] on icon at bounding box center [806, 408] width 13 height 13
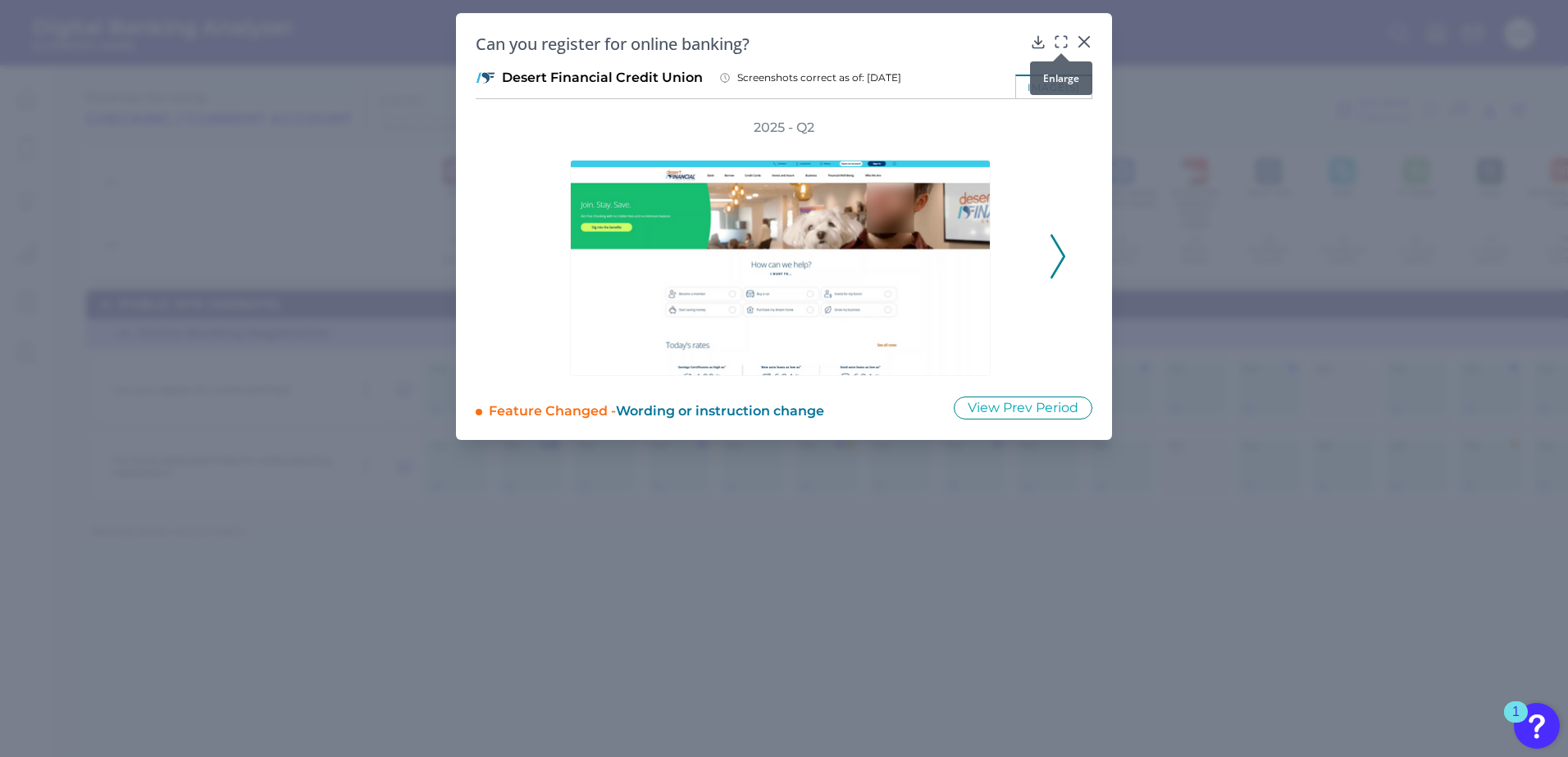
click at [1057, 42] on icon at bounding box center [1061, 42] width 17 height 17
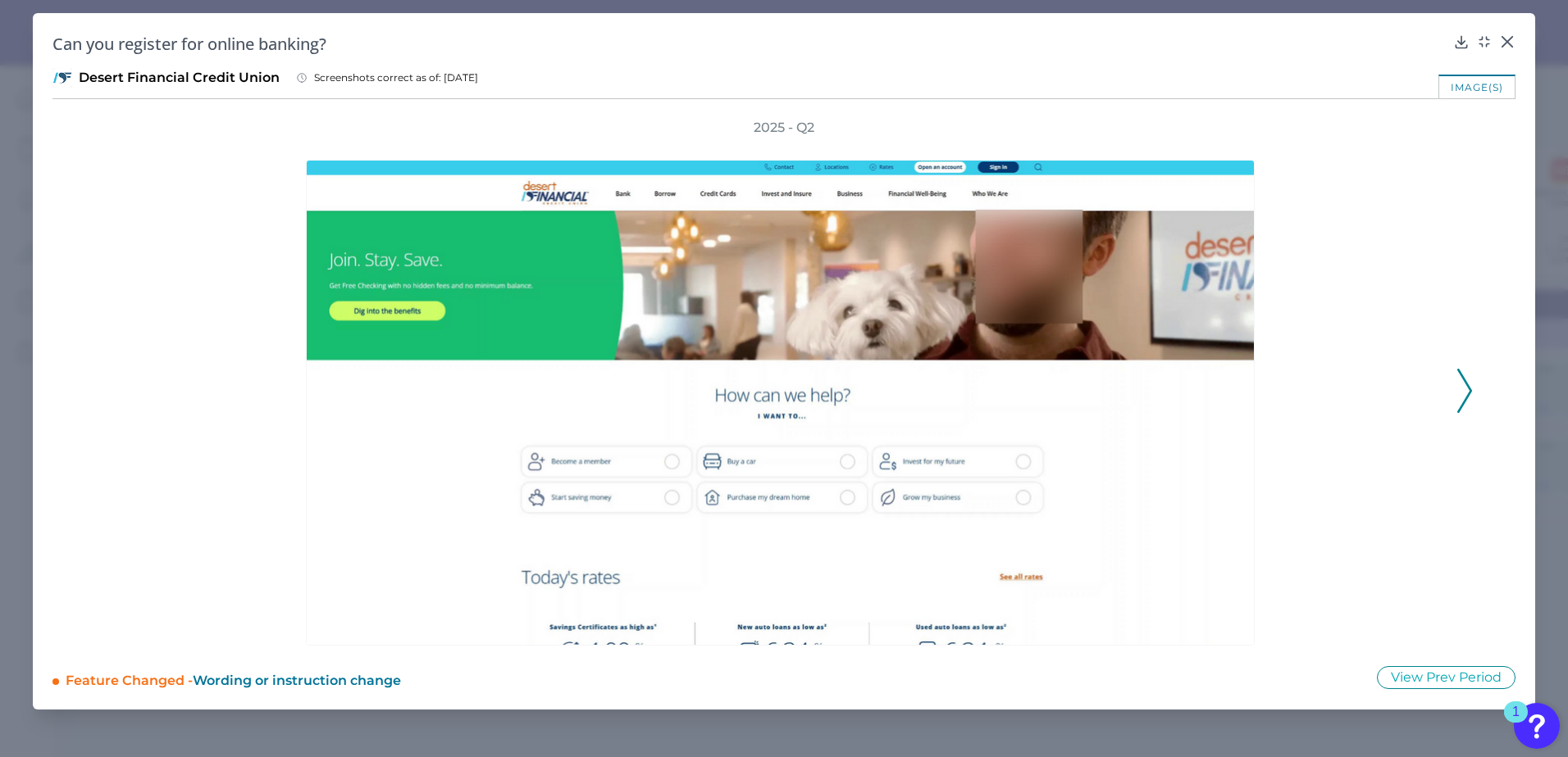
click at [1207, 388] on polyline at bounding box center [1463, 392] width 12 height 42
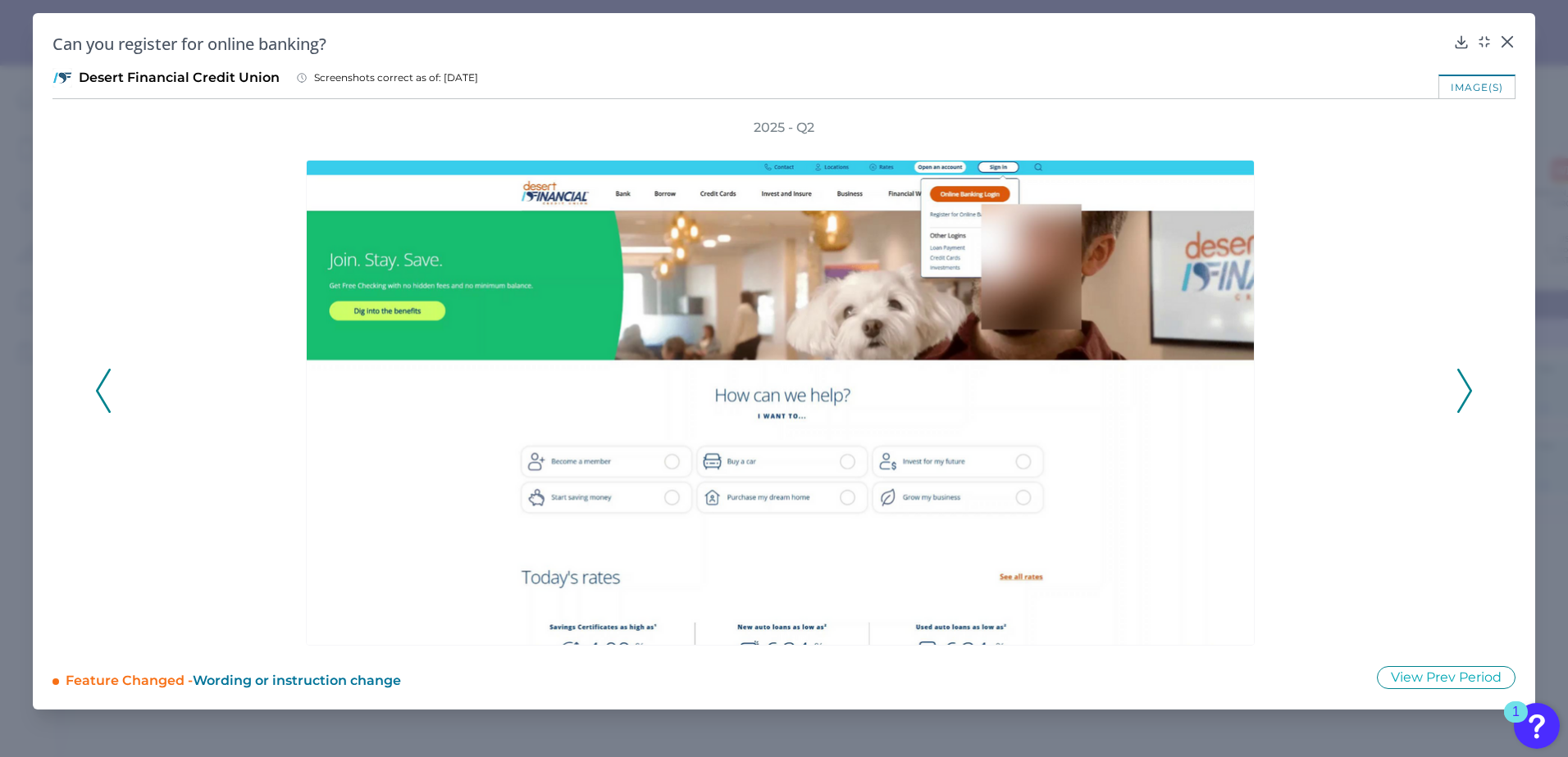
click at [1207, 388] on polyline at bounding box center [1463, 392] width 12 height 42
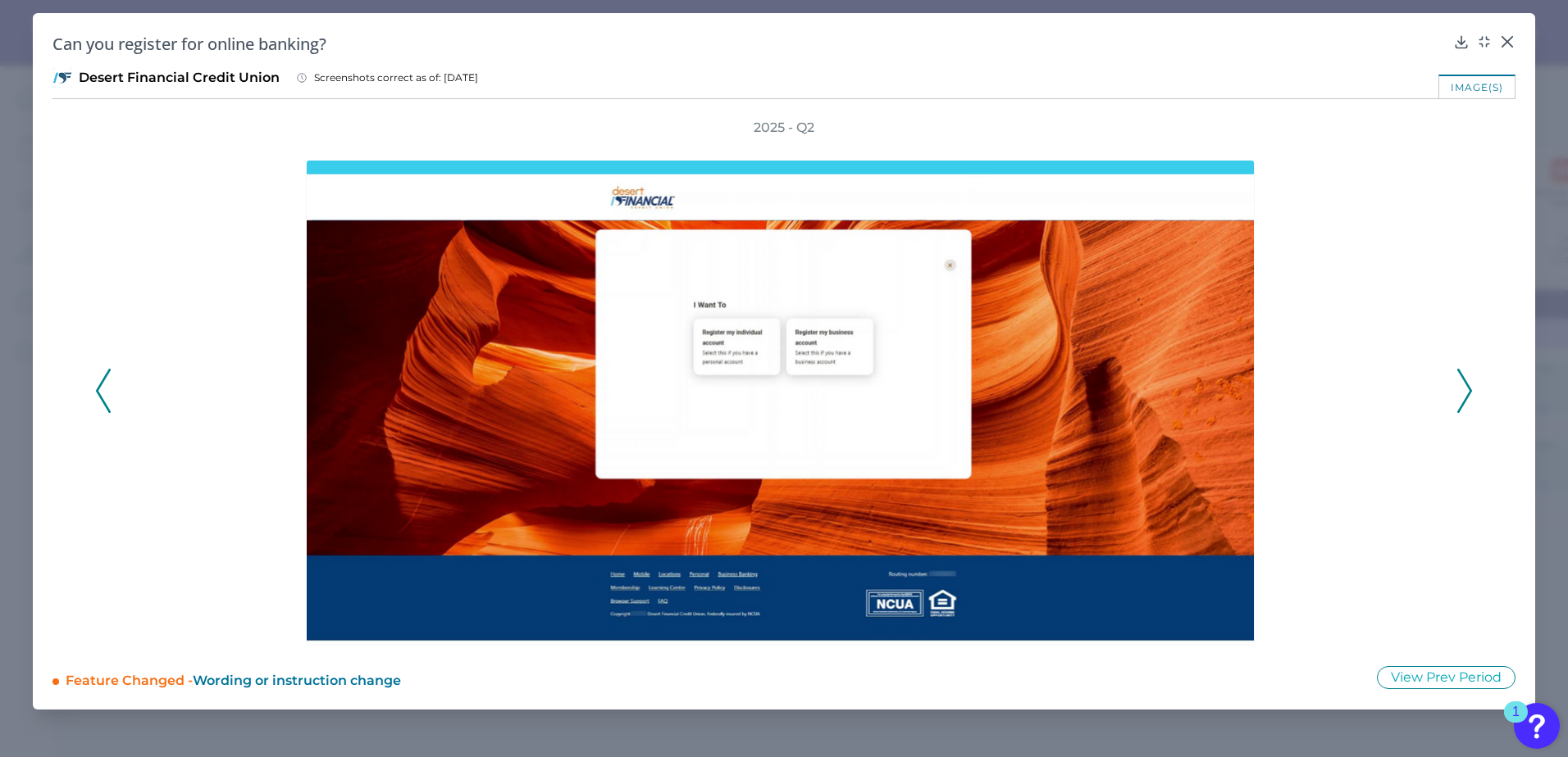
click at [1207, 388] on button at bounding box center [1465, 391] width 17 height 44
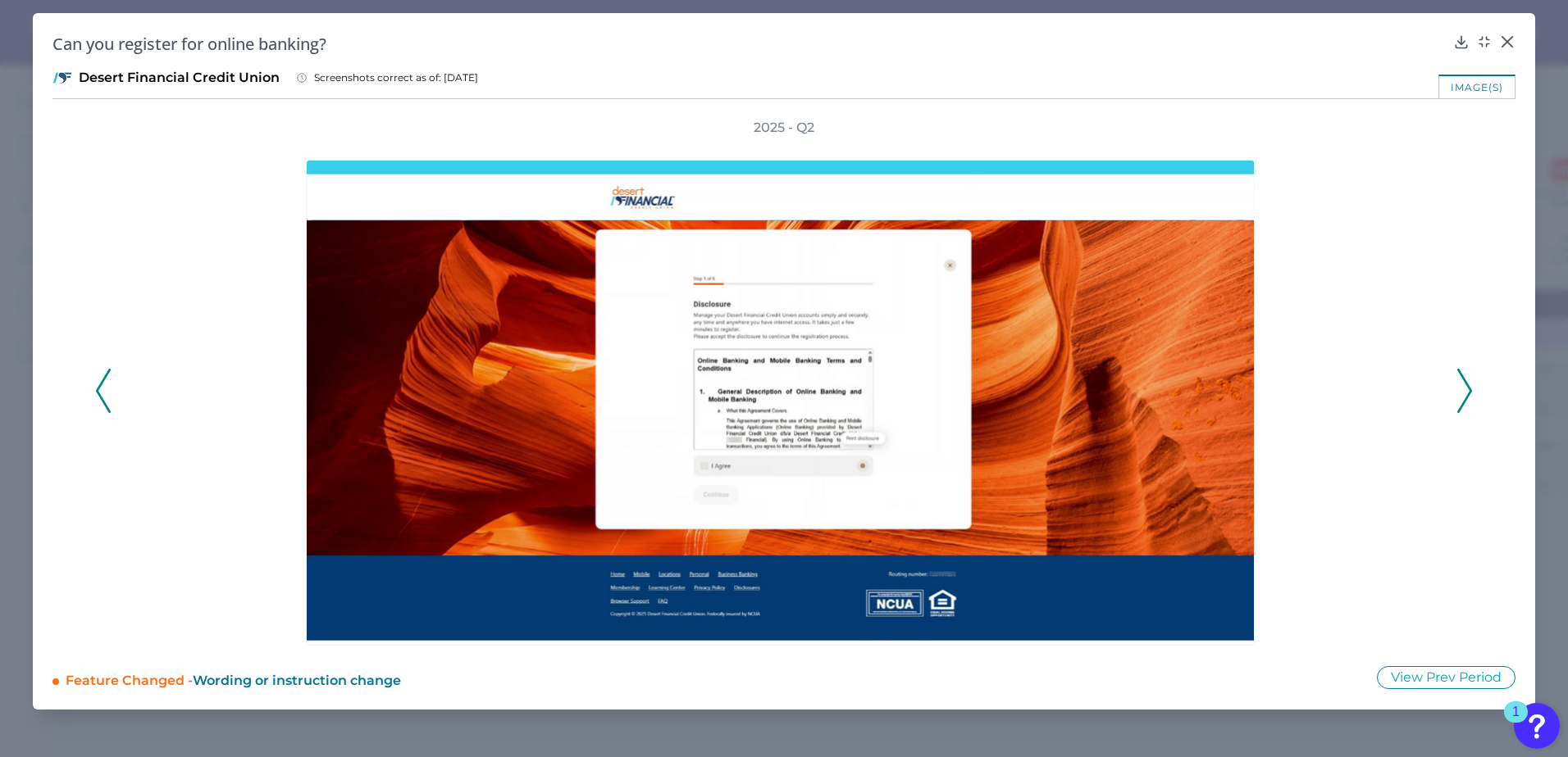
click at [1207, 388] on button at bounding box center [1465, 391] width 17 height 44
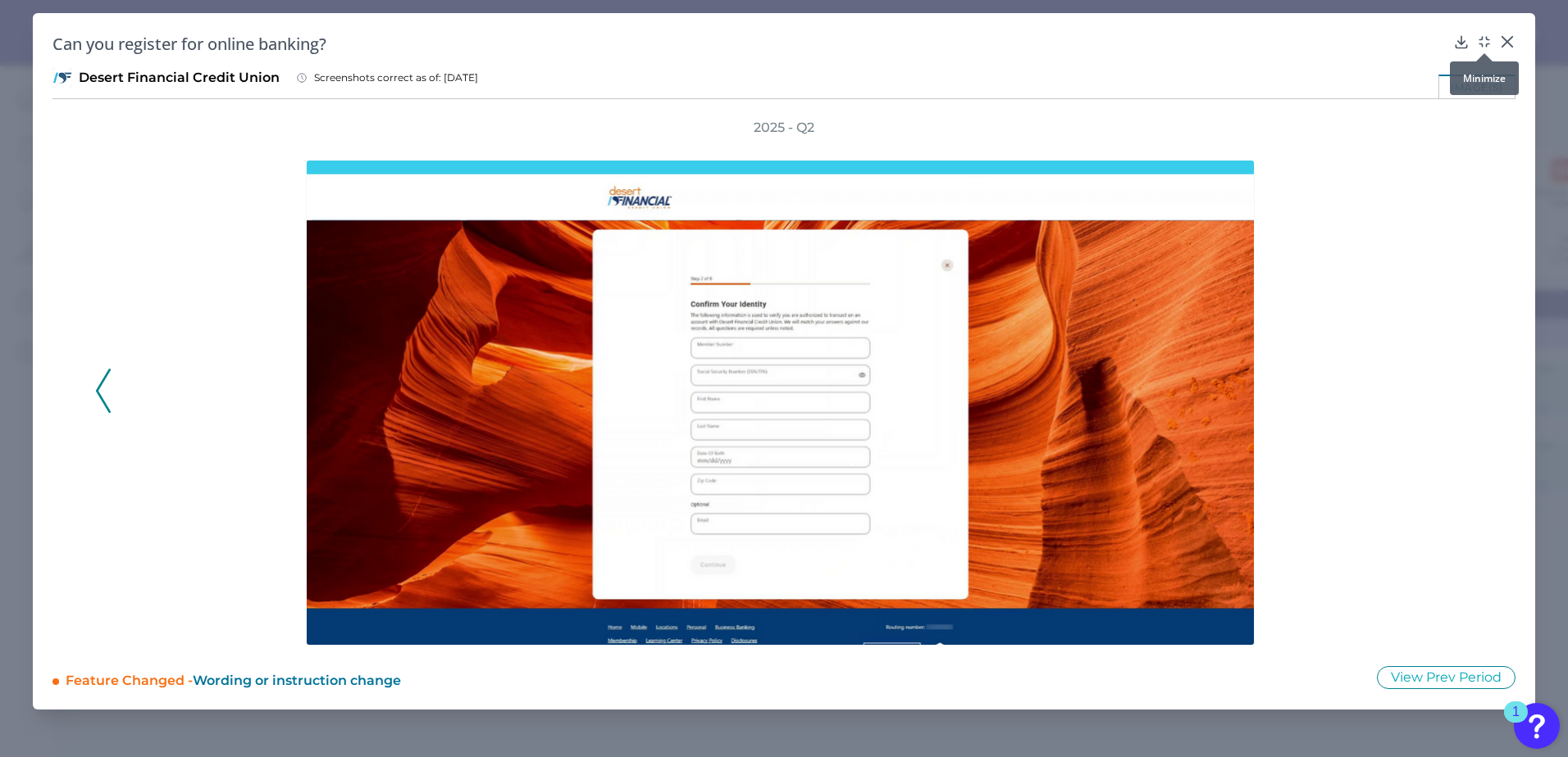
click at [1207, 39] on icon at bounding box center [1488, 38] width 3 height 3
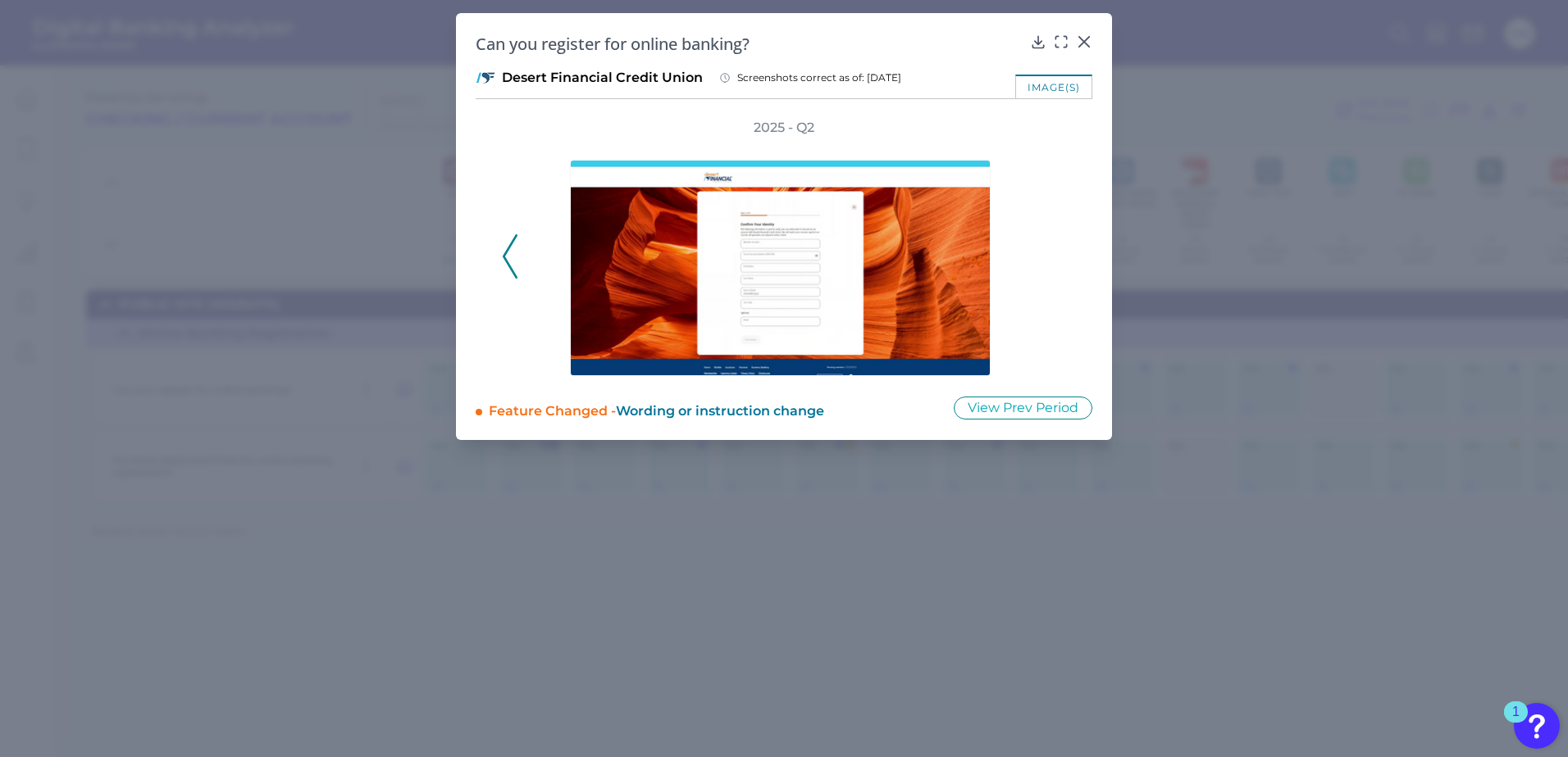
click at [1065, 42] on icon at bounding box center [1061, 42] width 17 height 17
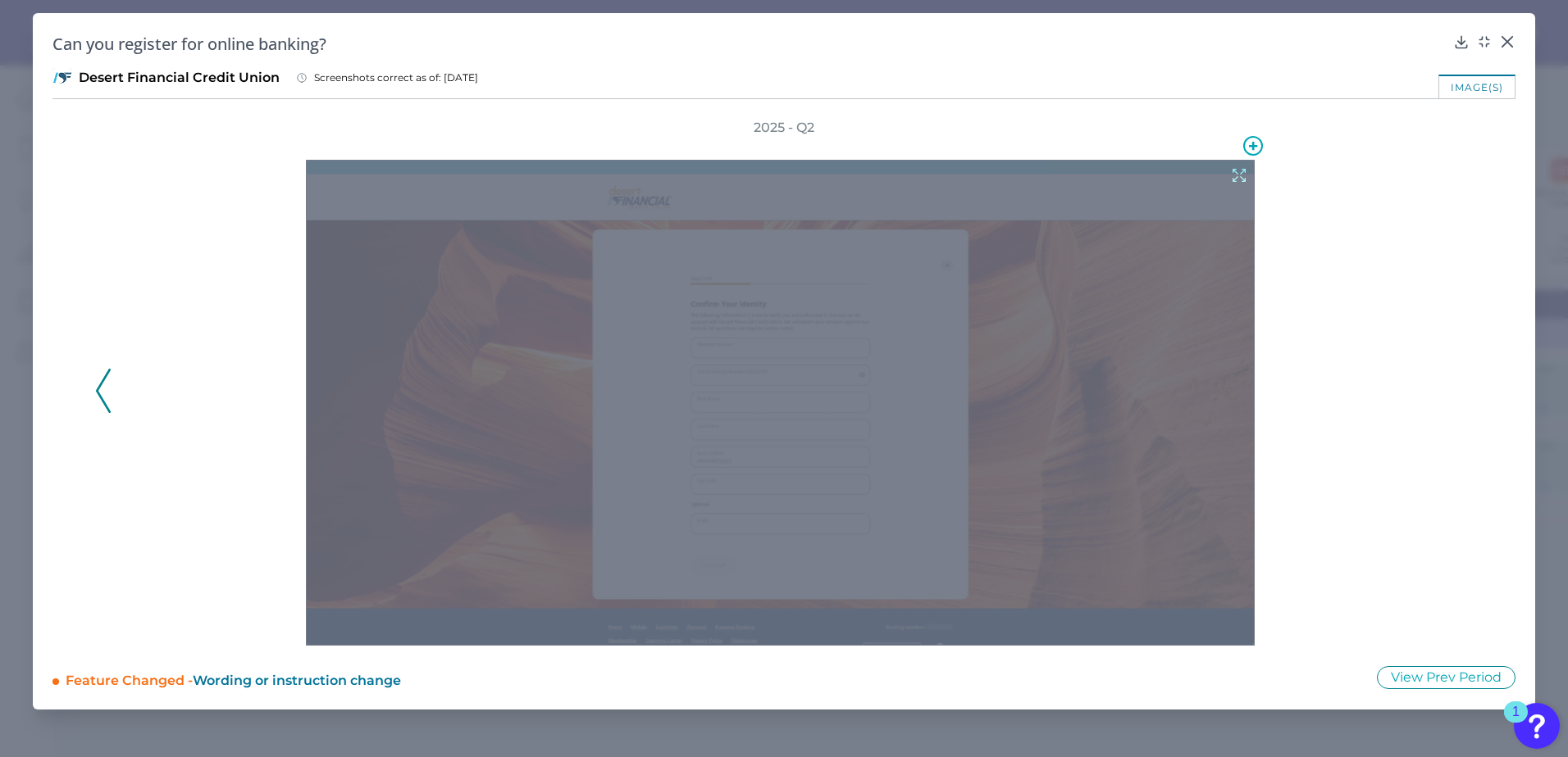
click at [1207, 169] on icon at bounding box center [1239, 175] width 18 height 18
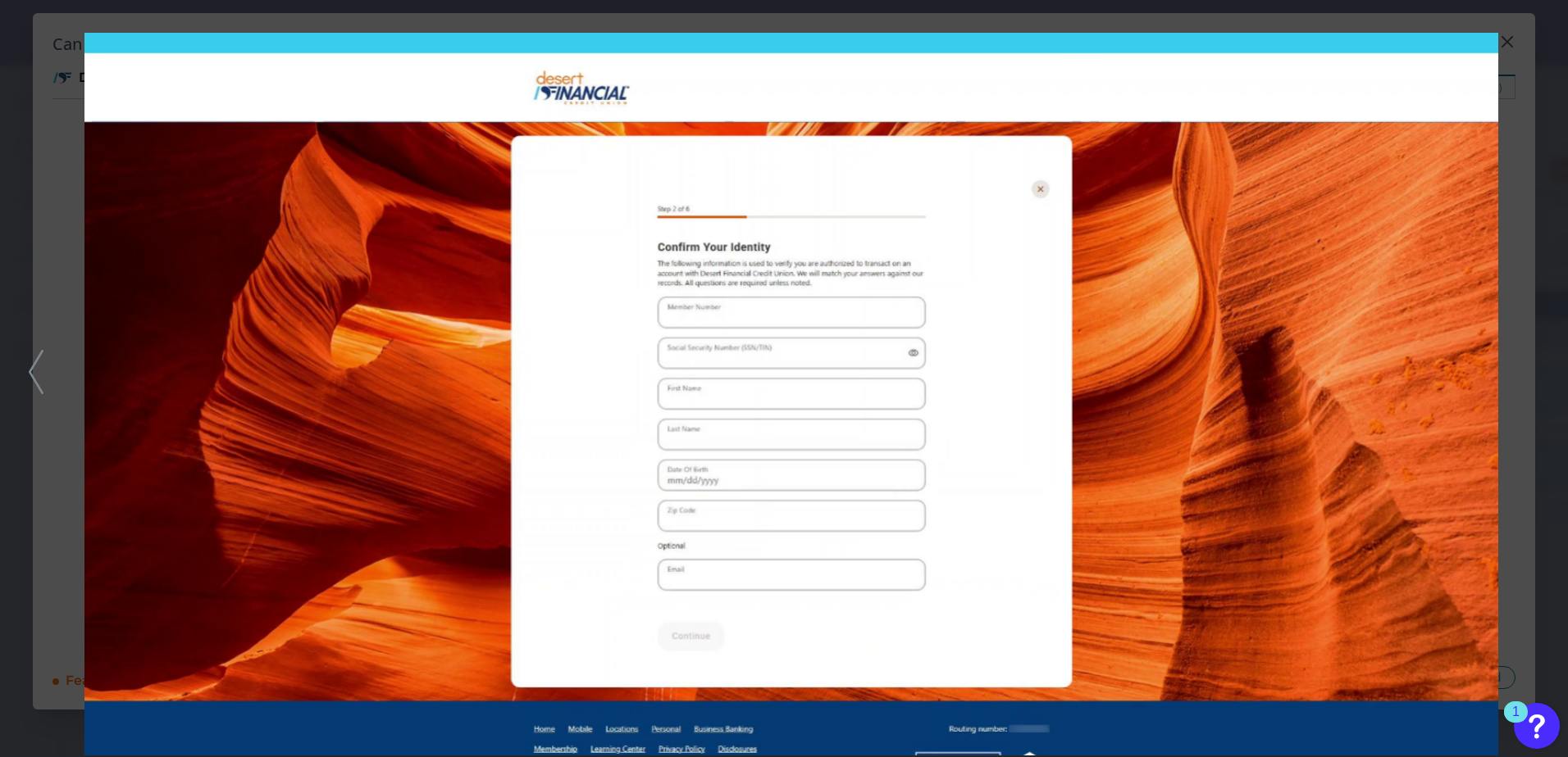
click at [1207, 45] on img at bounding box center [790, 395] width 1413 height 723
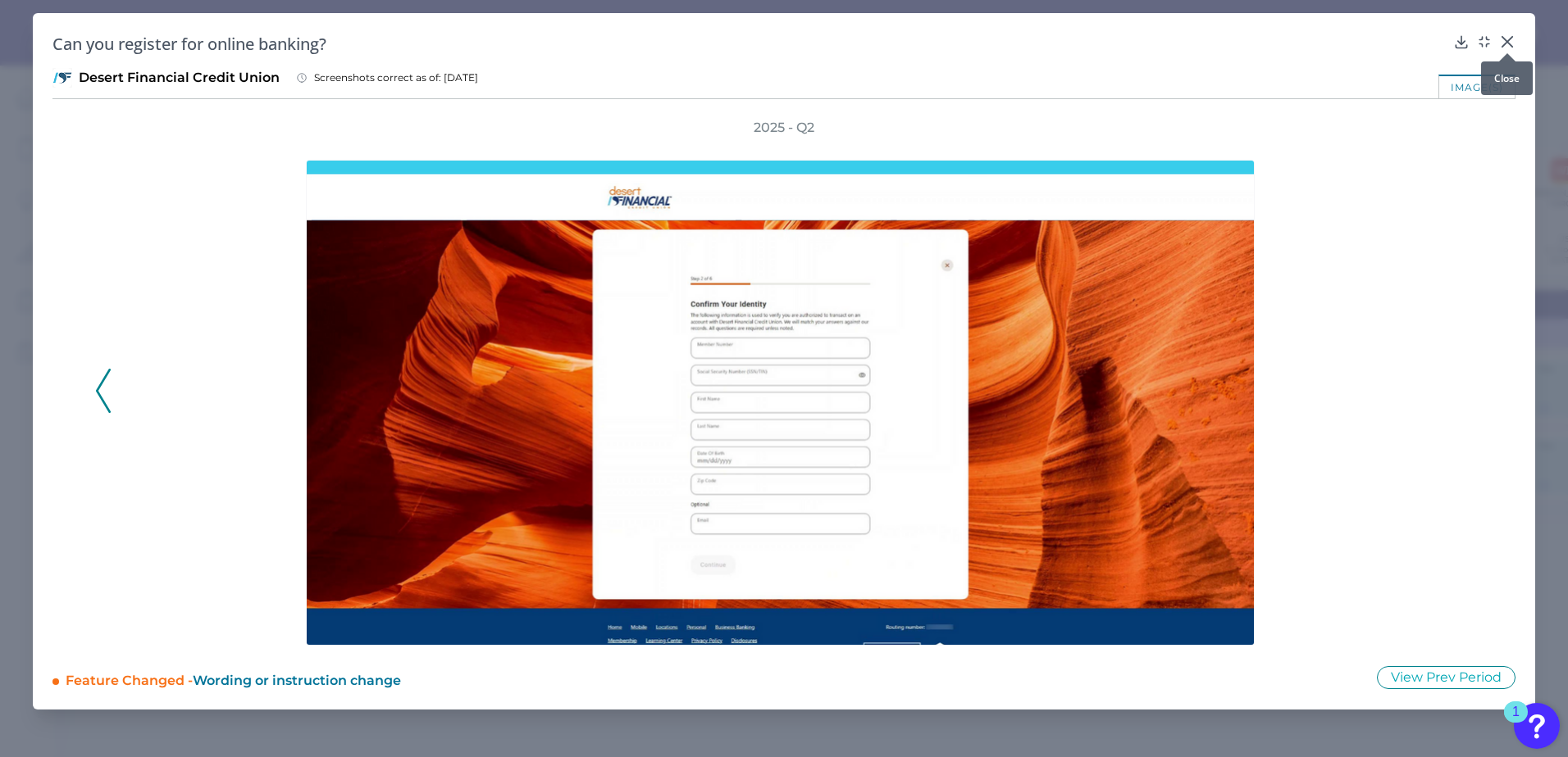
click at [1207, 40] on icon at bounding box center [1507, 42] width 17 height 17
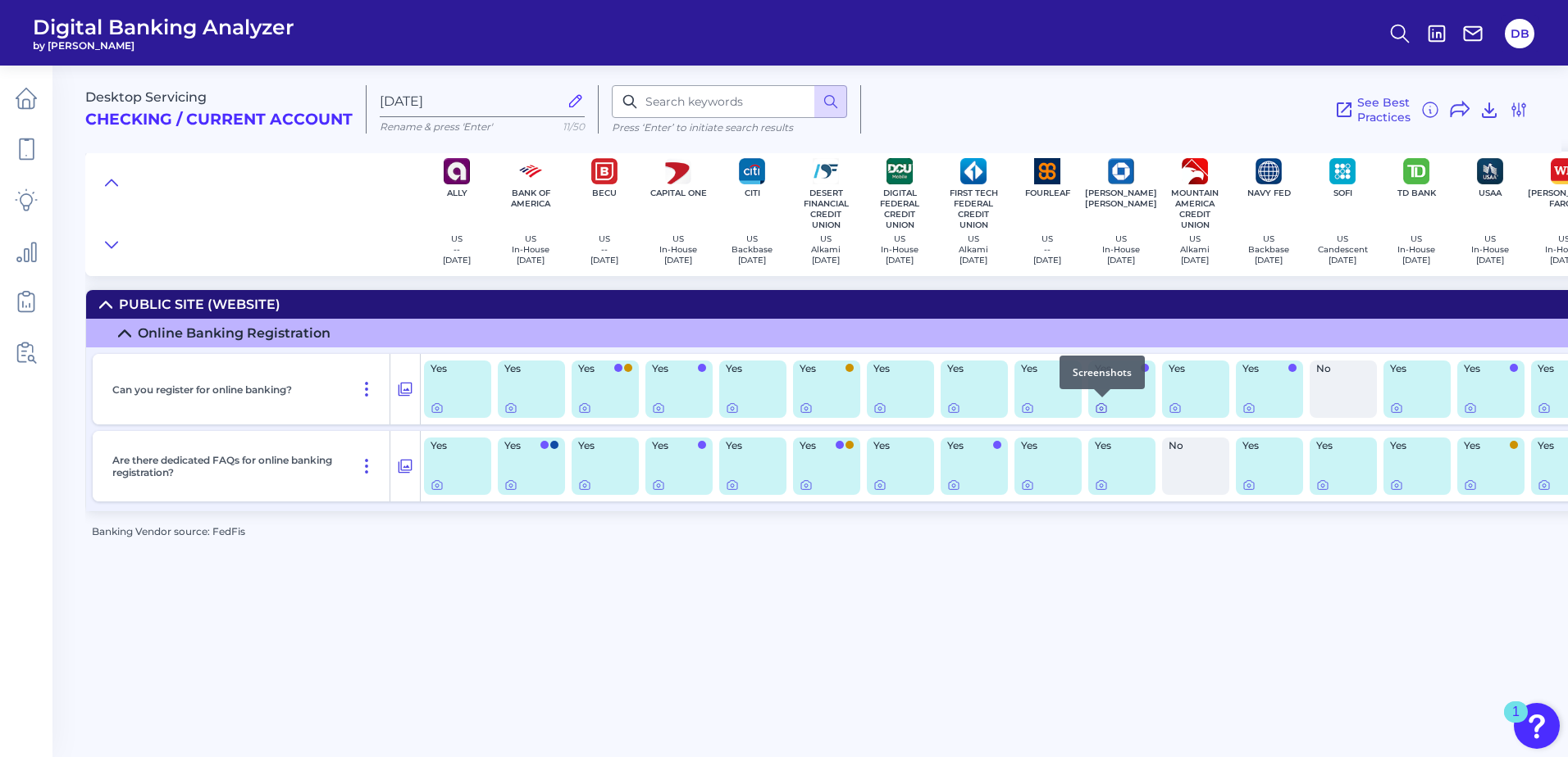
click at [1103, 408] on icon at bounding box center [1102, 408] width 13 height 13
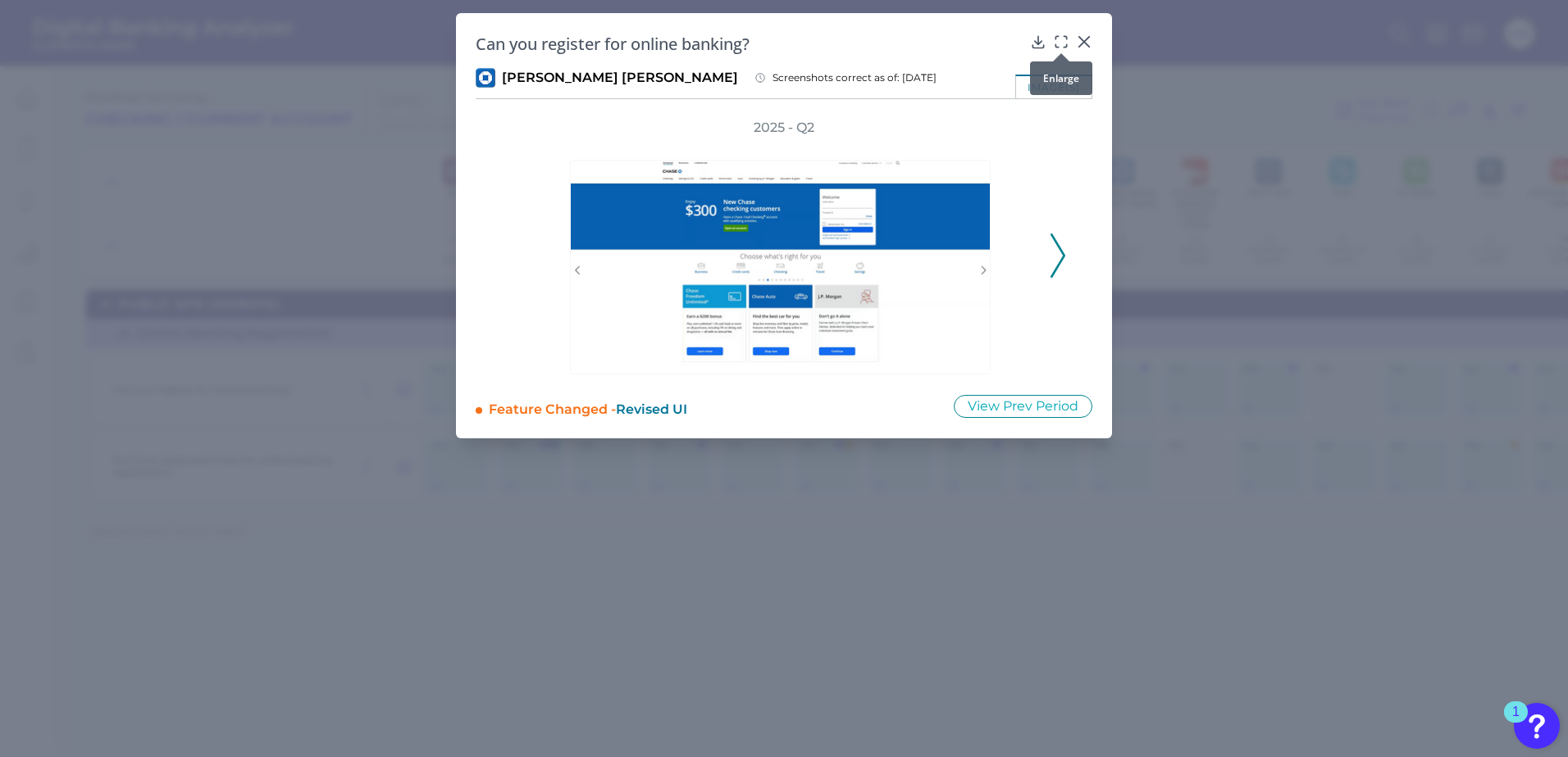
click at [1063, 41] on icon at bounding box center [1061, 42] width 17 height 17
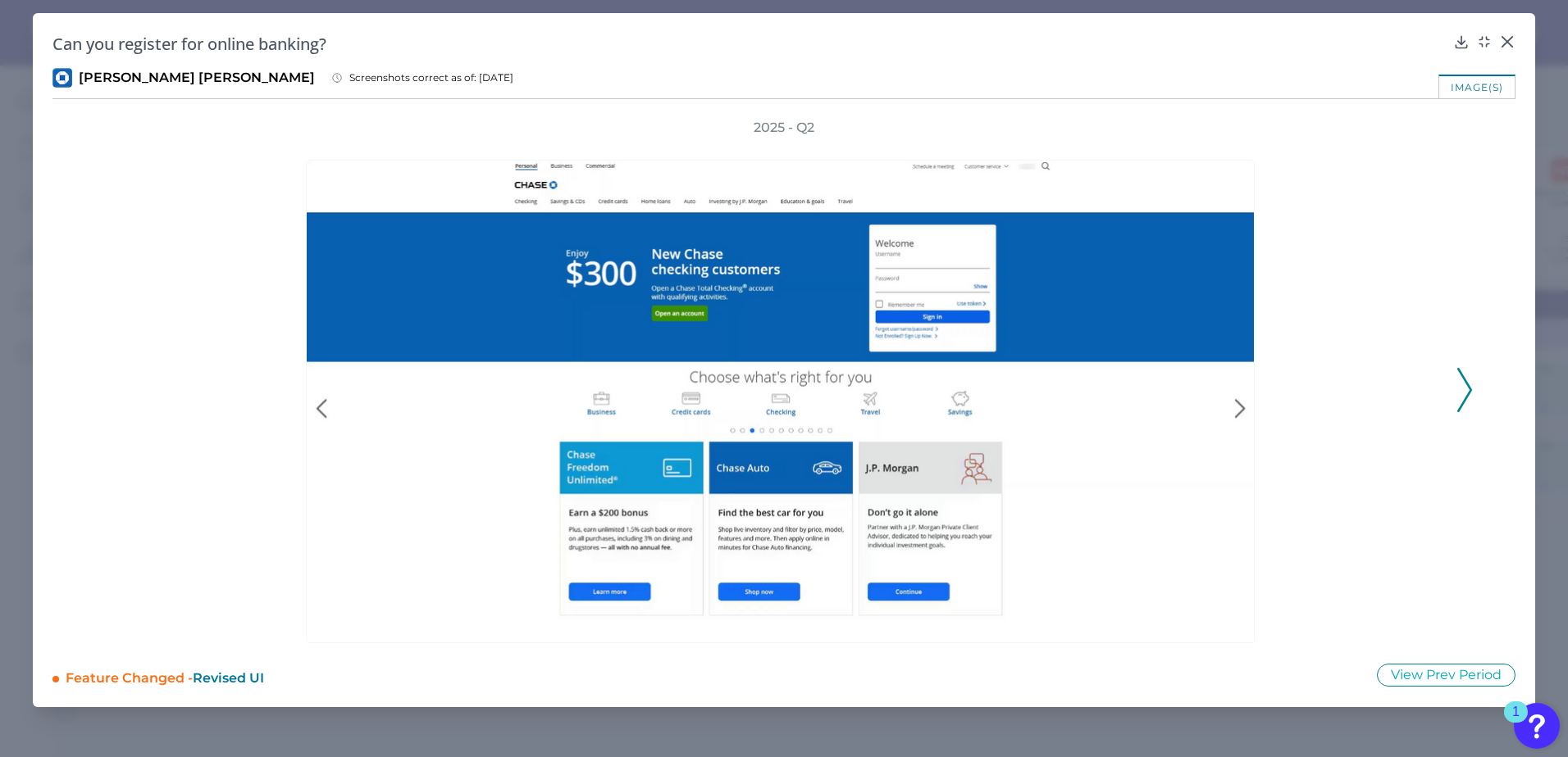
click at [1207, 378] on icon at bounding box center [1464, 390] width 15 height 44
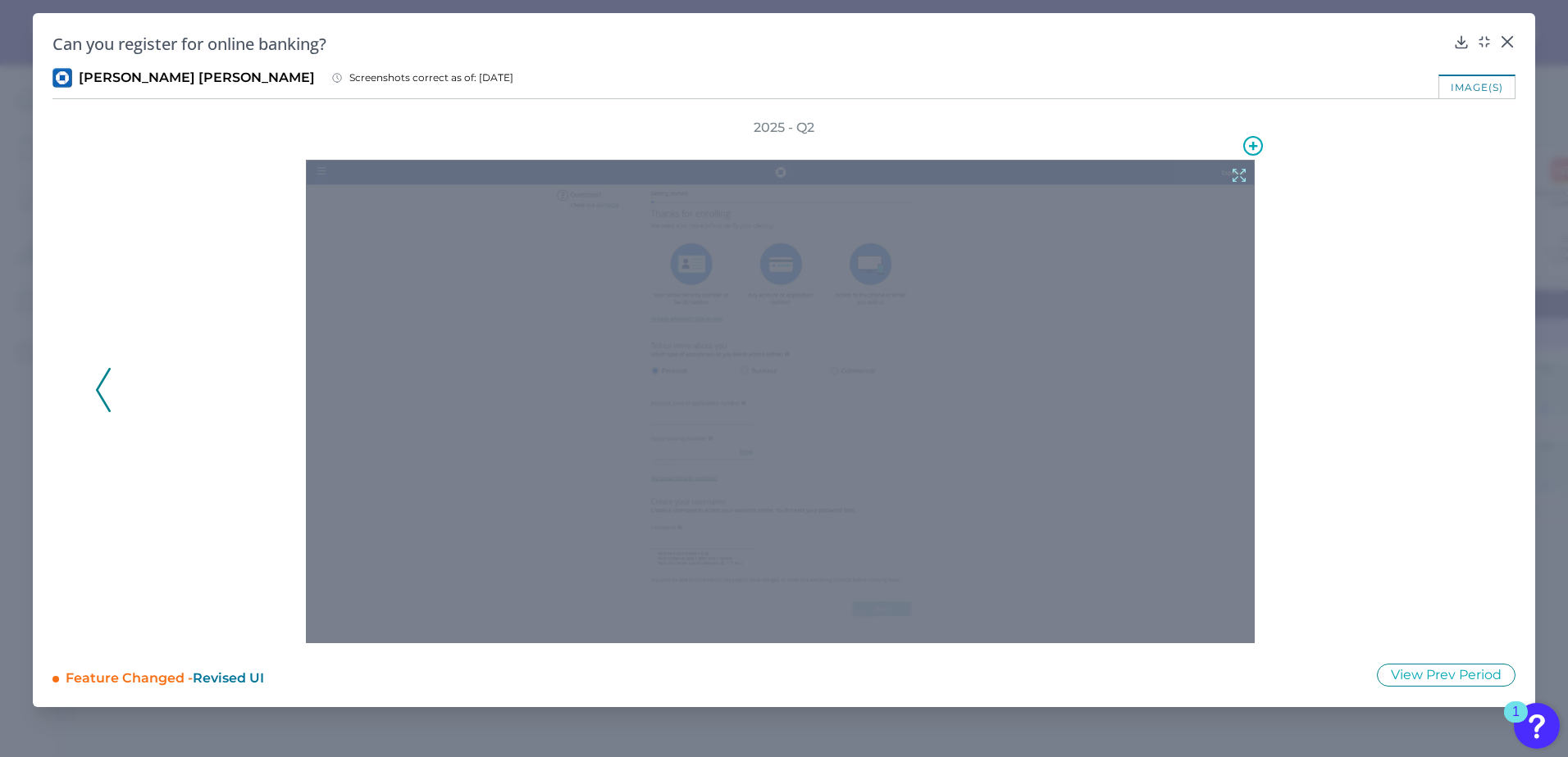
click at [1207, 174] on icon at bounding box center [1239, 175] width 18 height 18
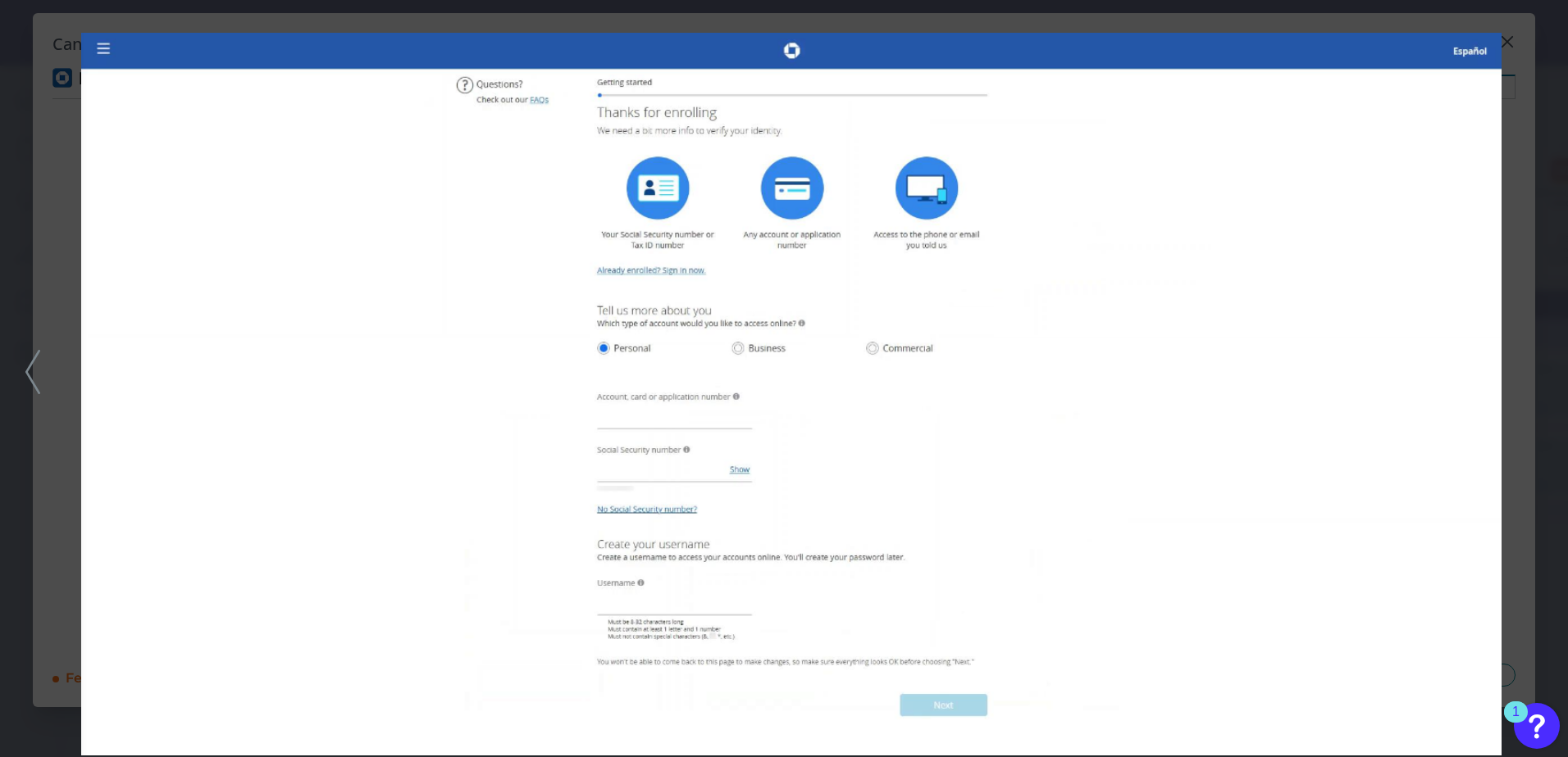
click at [1207, 452] on img at bounding box center [790, 395] width 1420 height 723
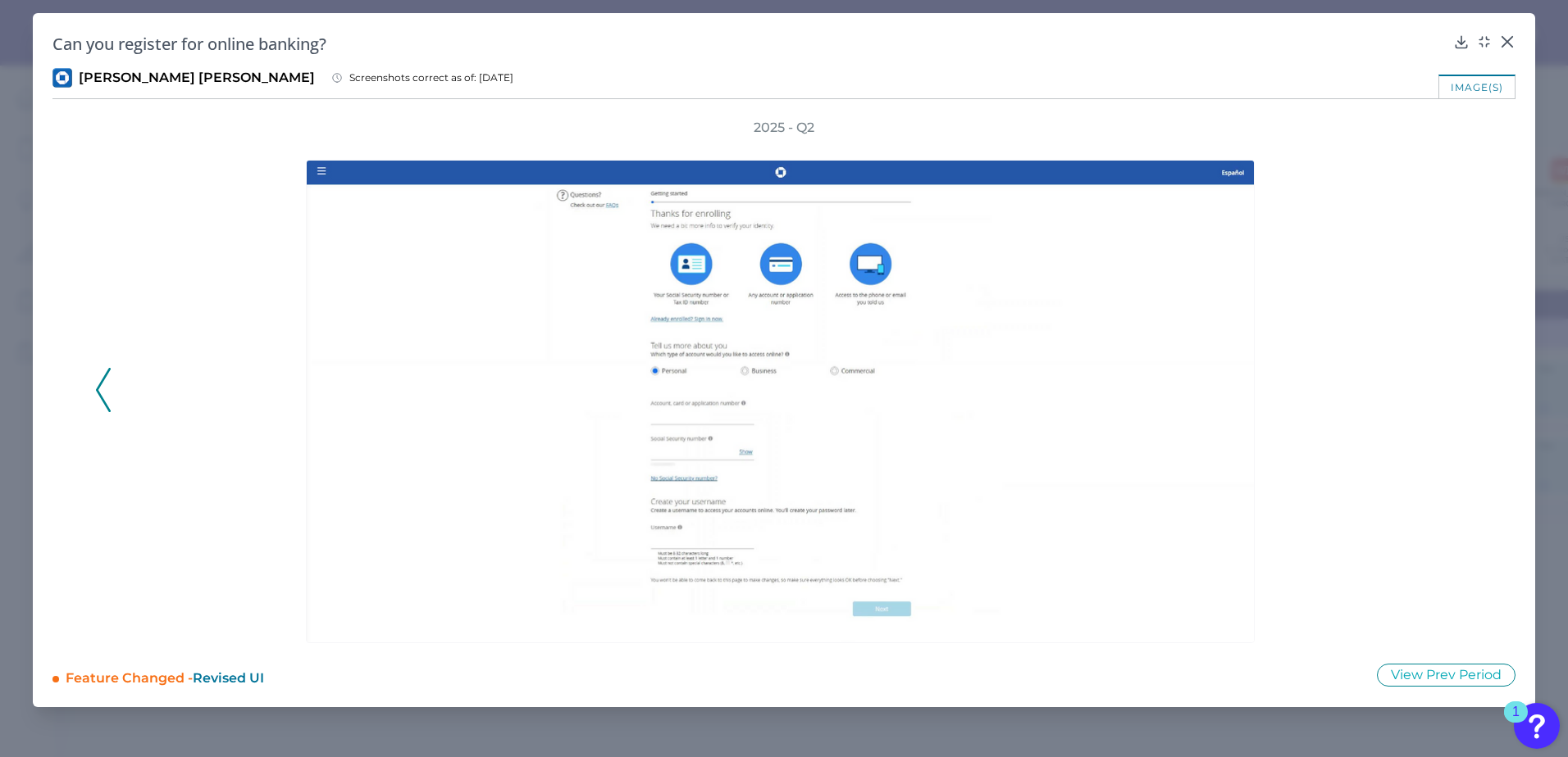
drag, startPoint x: 1401, startPoint y: 239, endPoint x: 1411, endPoint y: 295, distance: 56.9
click at [1207, 250] on div at bounding box center [784, 390] width 1322 height 507
click at [1207, 40] on icon at bounding box center [1507, 42] width 17 height 17
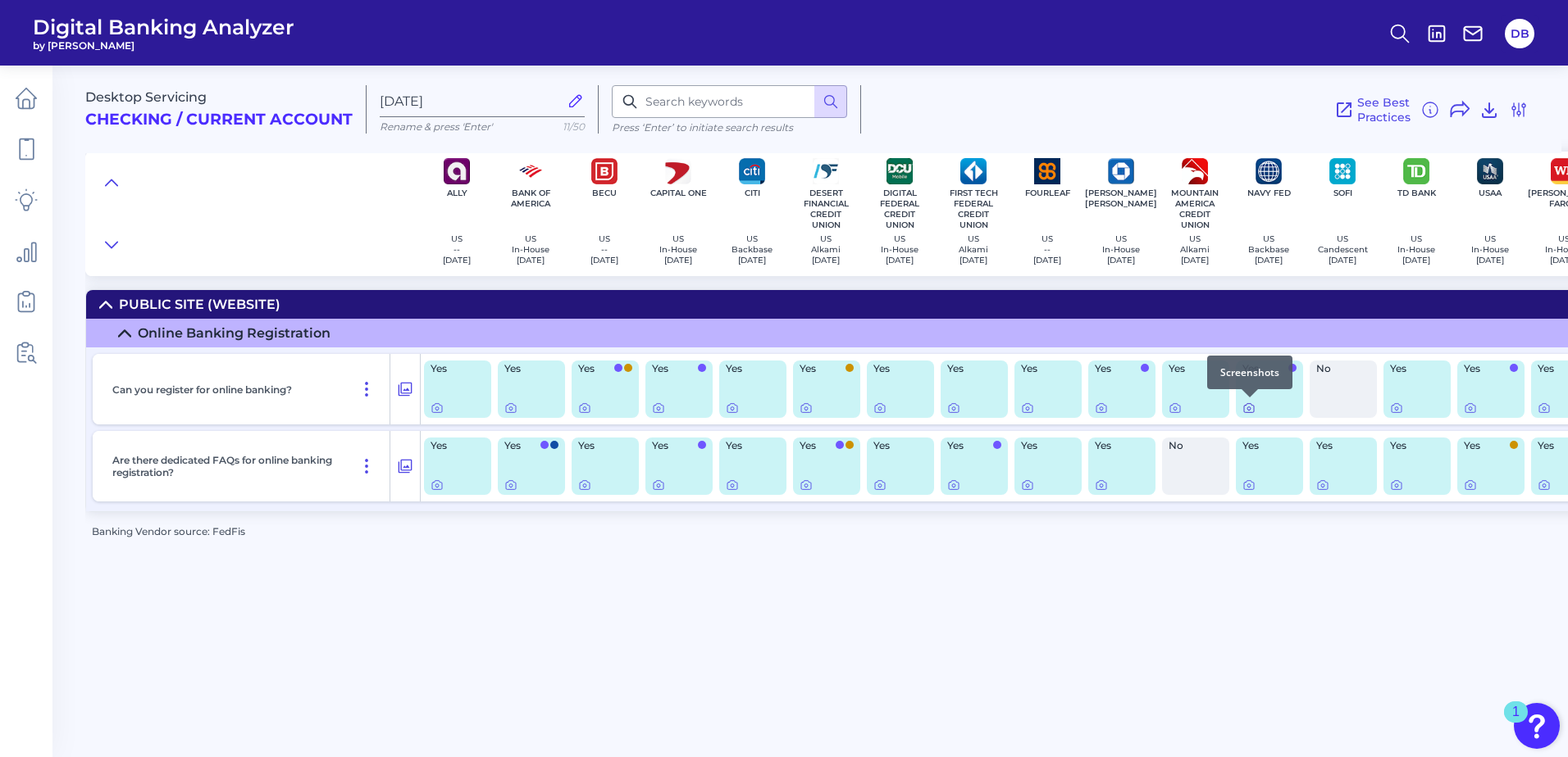
click at [1207, 407] on icon at bounding box center [1249, 409] width 4 height 4
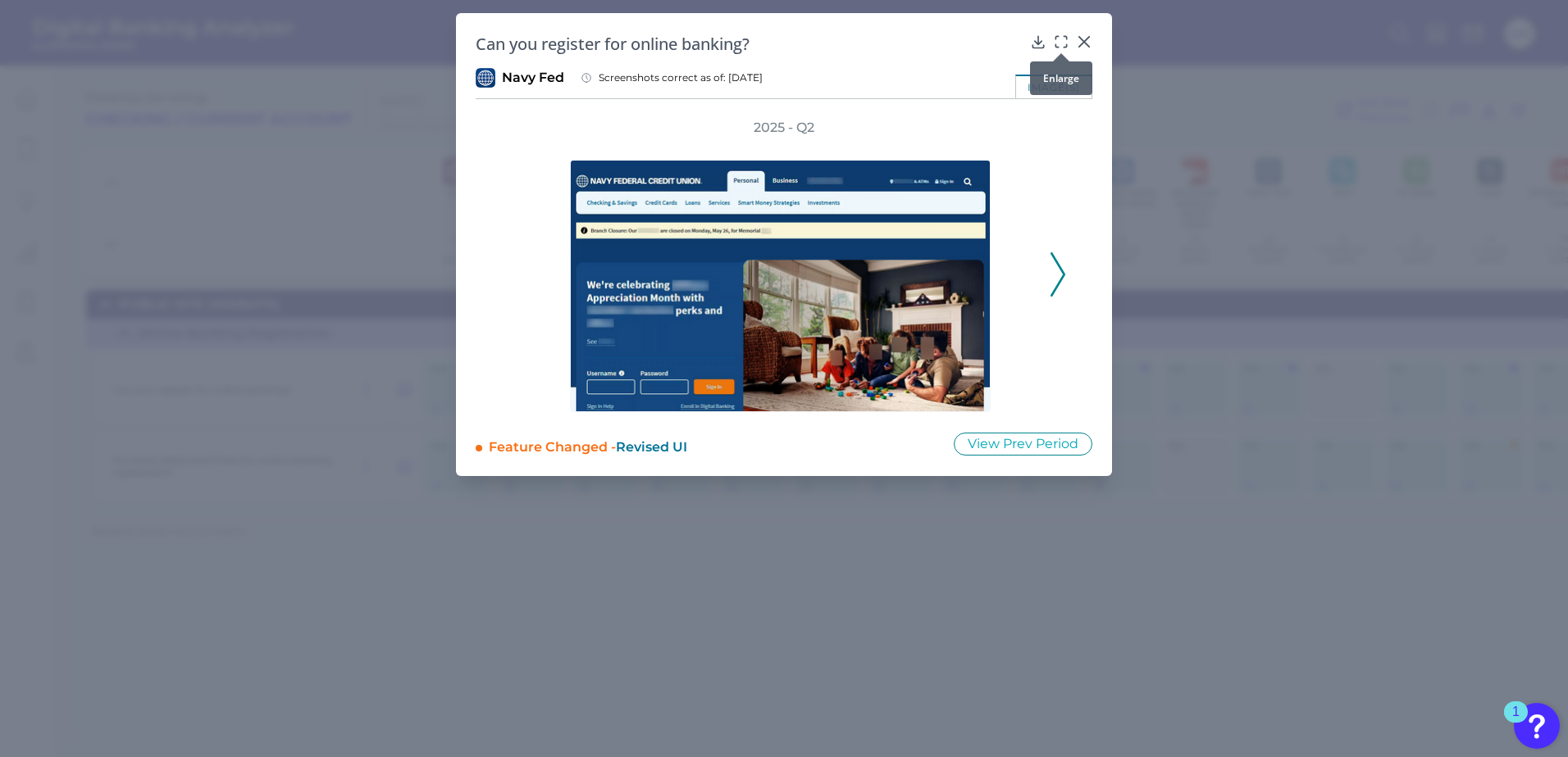
click at [1059, 36] on icon at bounding box center [1061, 42] width 17 height 17
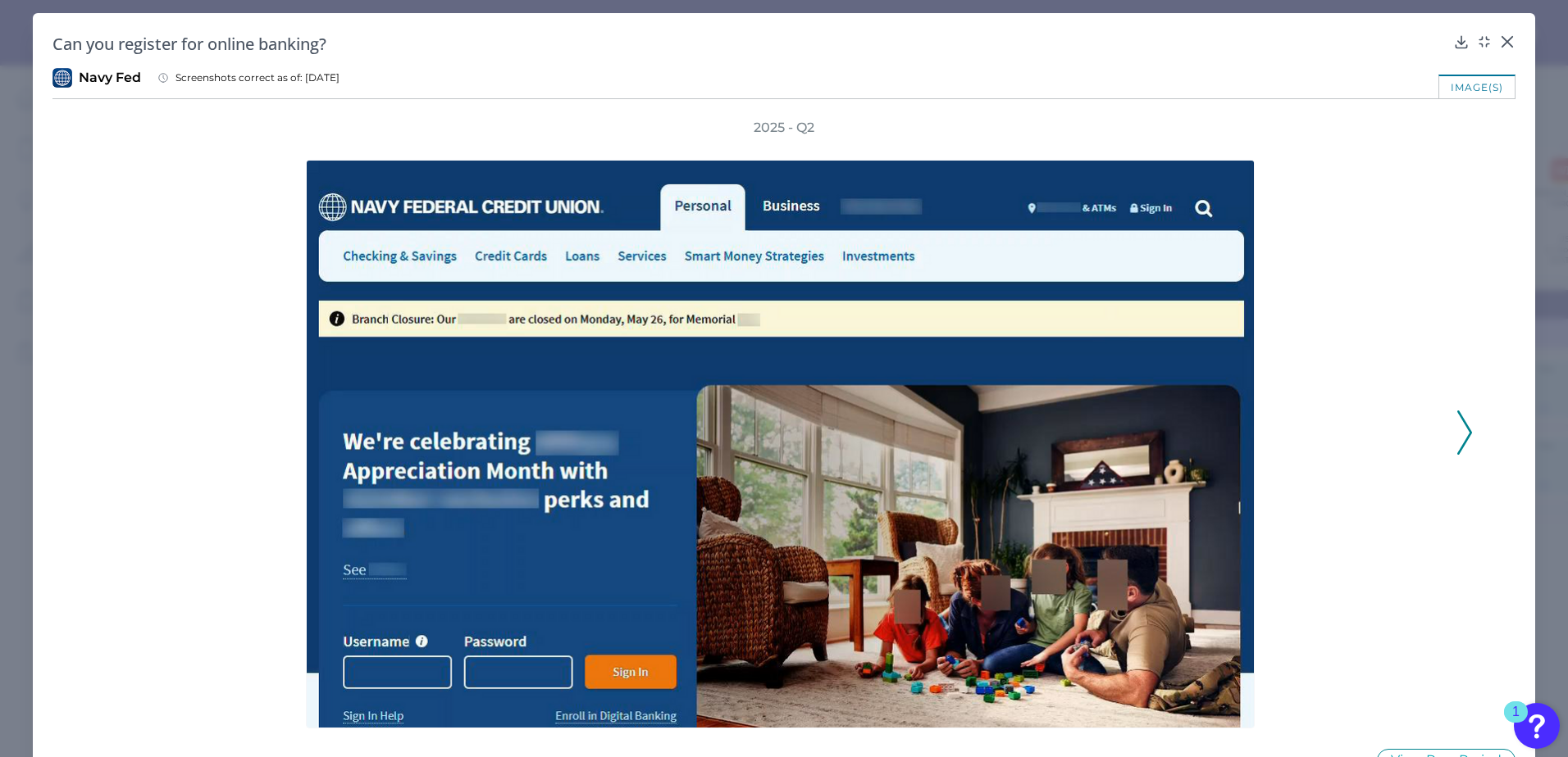
click at [1207, 417] on icon at bounding box center [1464, 433] width 15 height 44
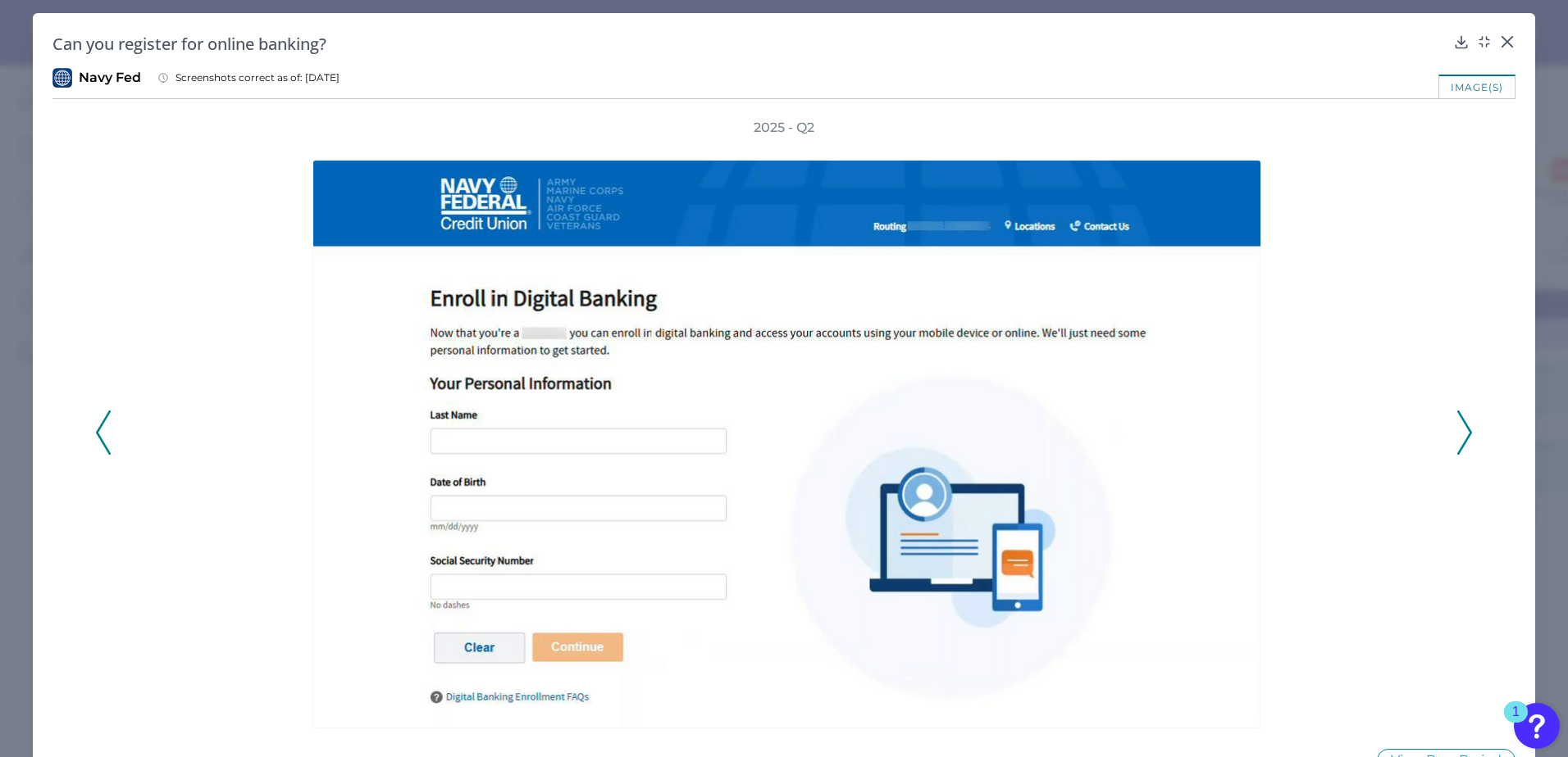
click at [1207, 432] on icon at bounding box center [1464, 433] width 15 height 44
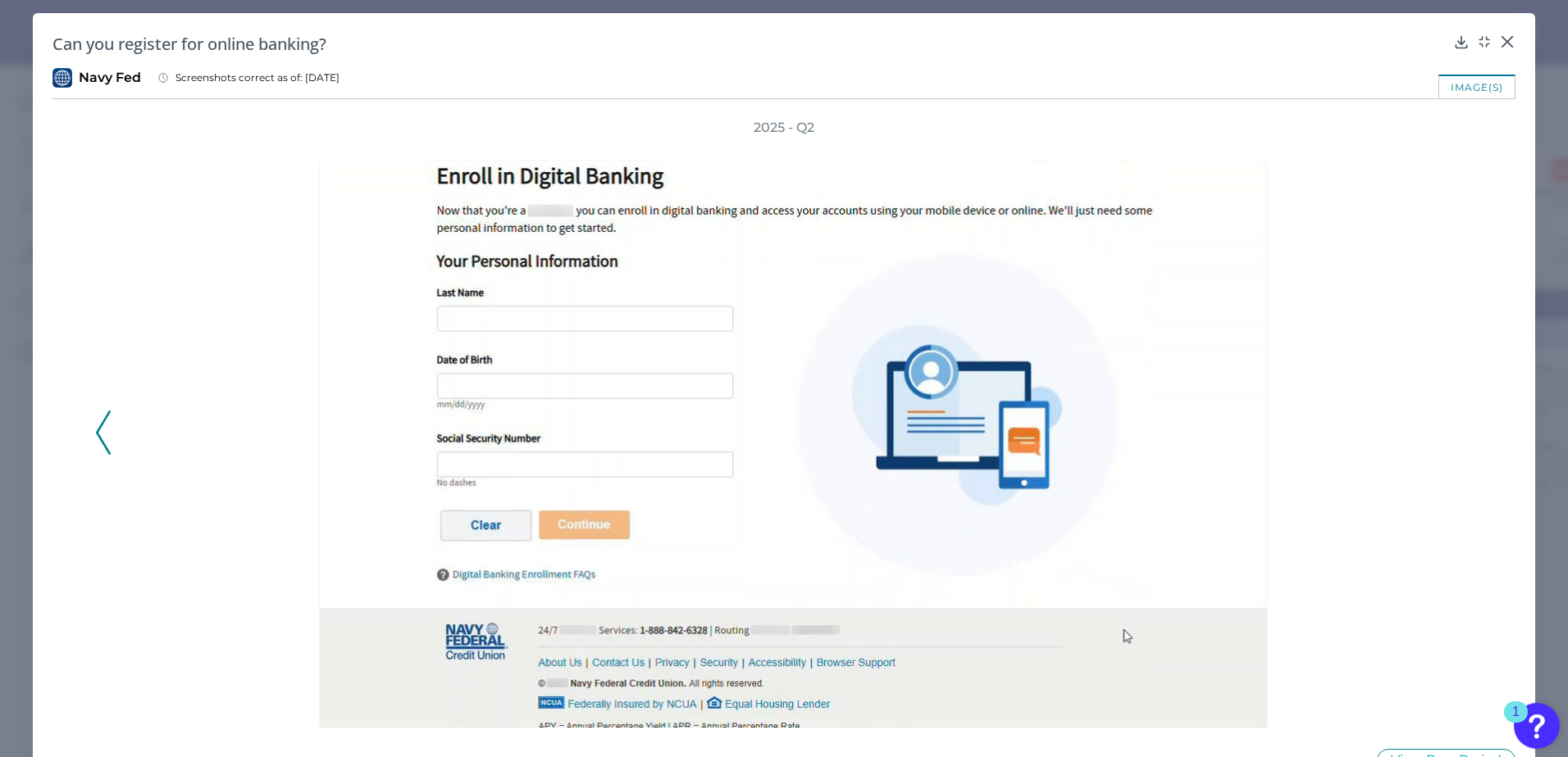
click at [99, 421] on icon at bounding box center [104, 433] width 15 height 44
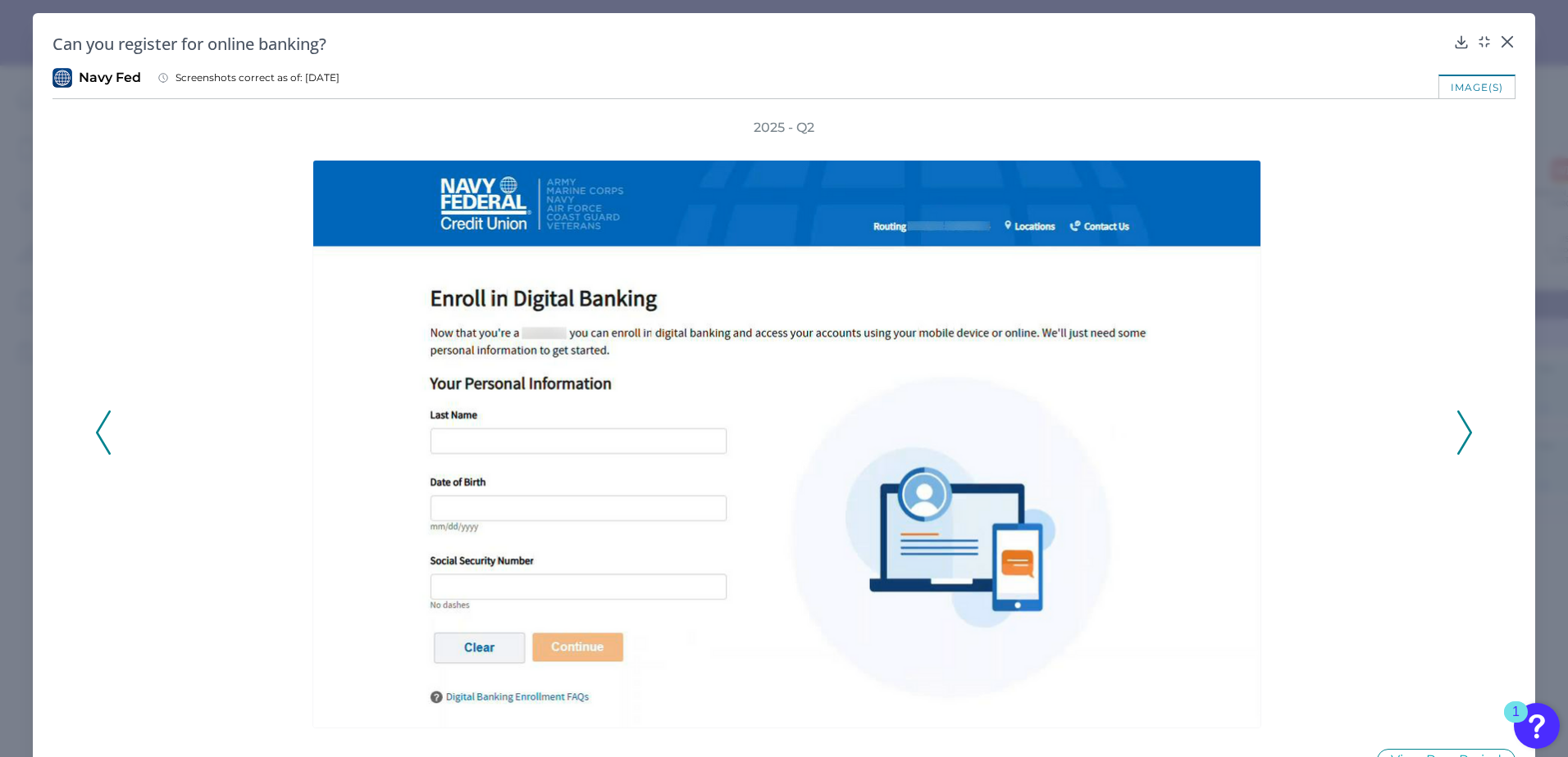
click at [1207, 429] on icon at bounding box center [1464, 433] width 15 height 44
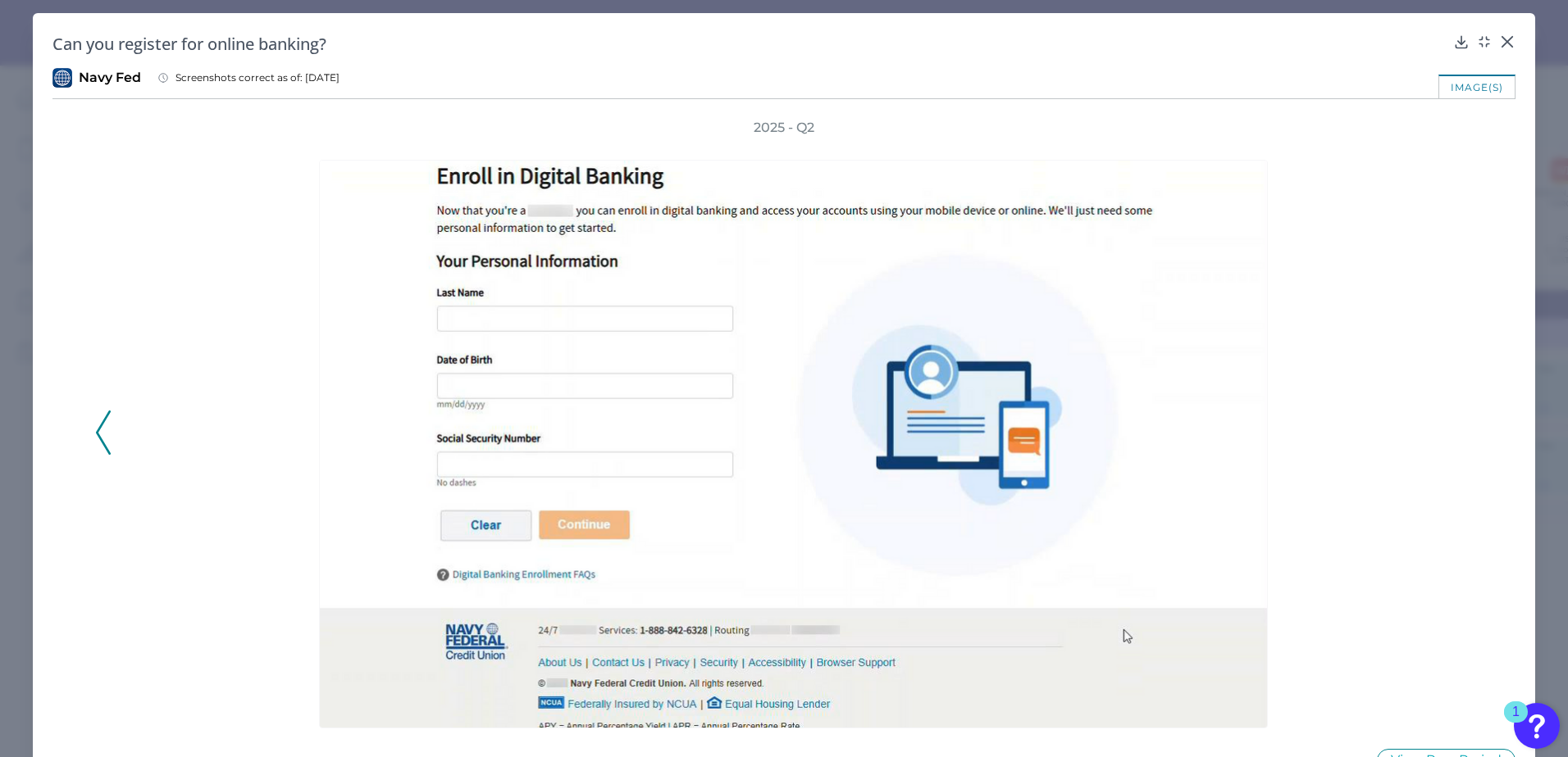
click at [1207, 429] on div "2025 - Q2" at bounding box center [784, 424] width 1378 height 610
click at [1207, 42] on icon at bounding box center [1507, 42] width 17 height 17
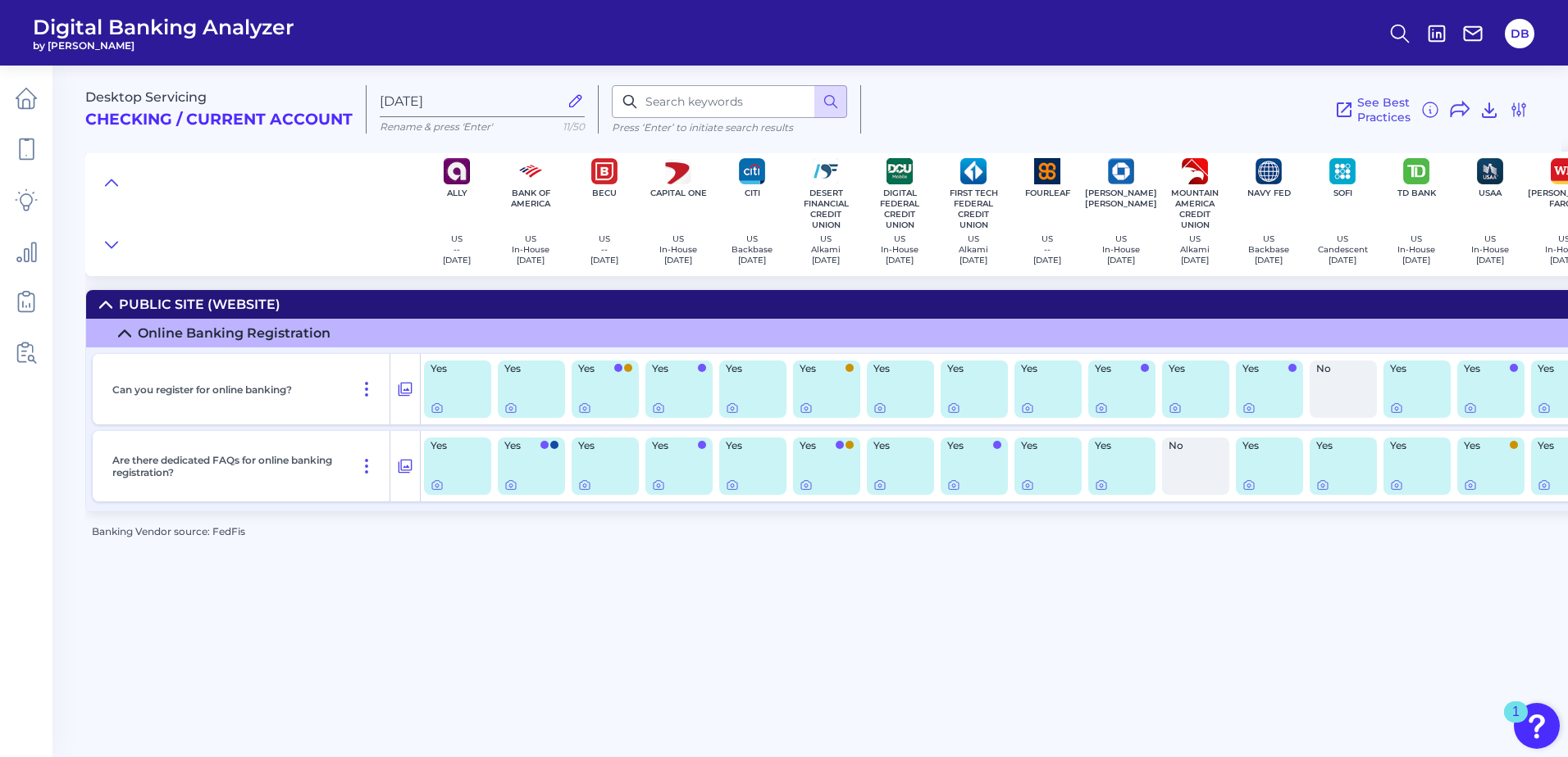
scroll to position [0, 41]
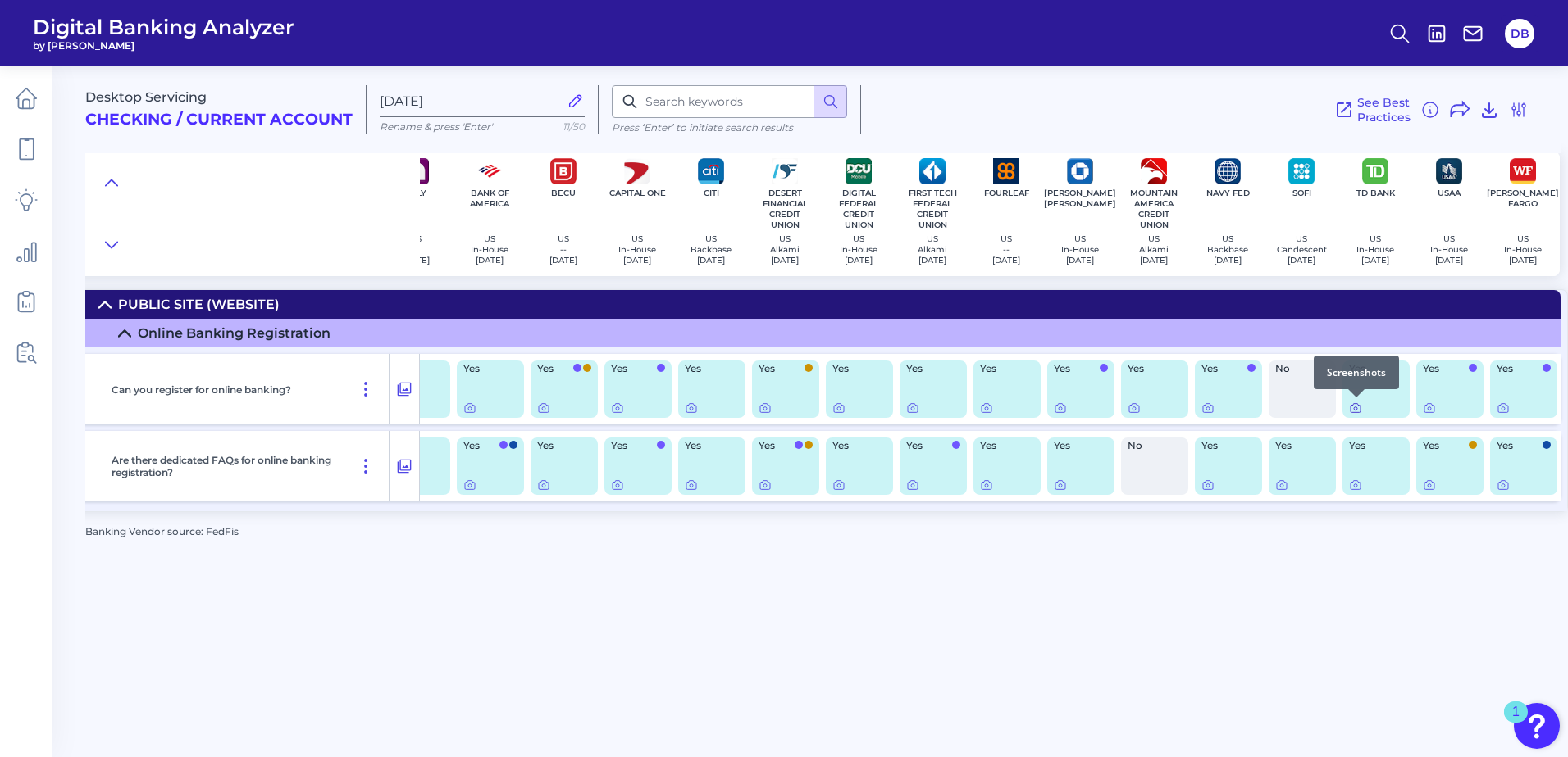
click at [1207, 406] on icon at bounding box center [1356, 408] width 13 height 13
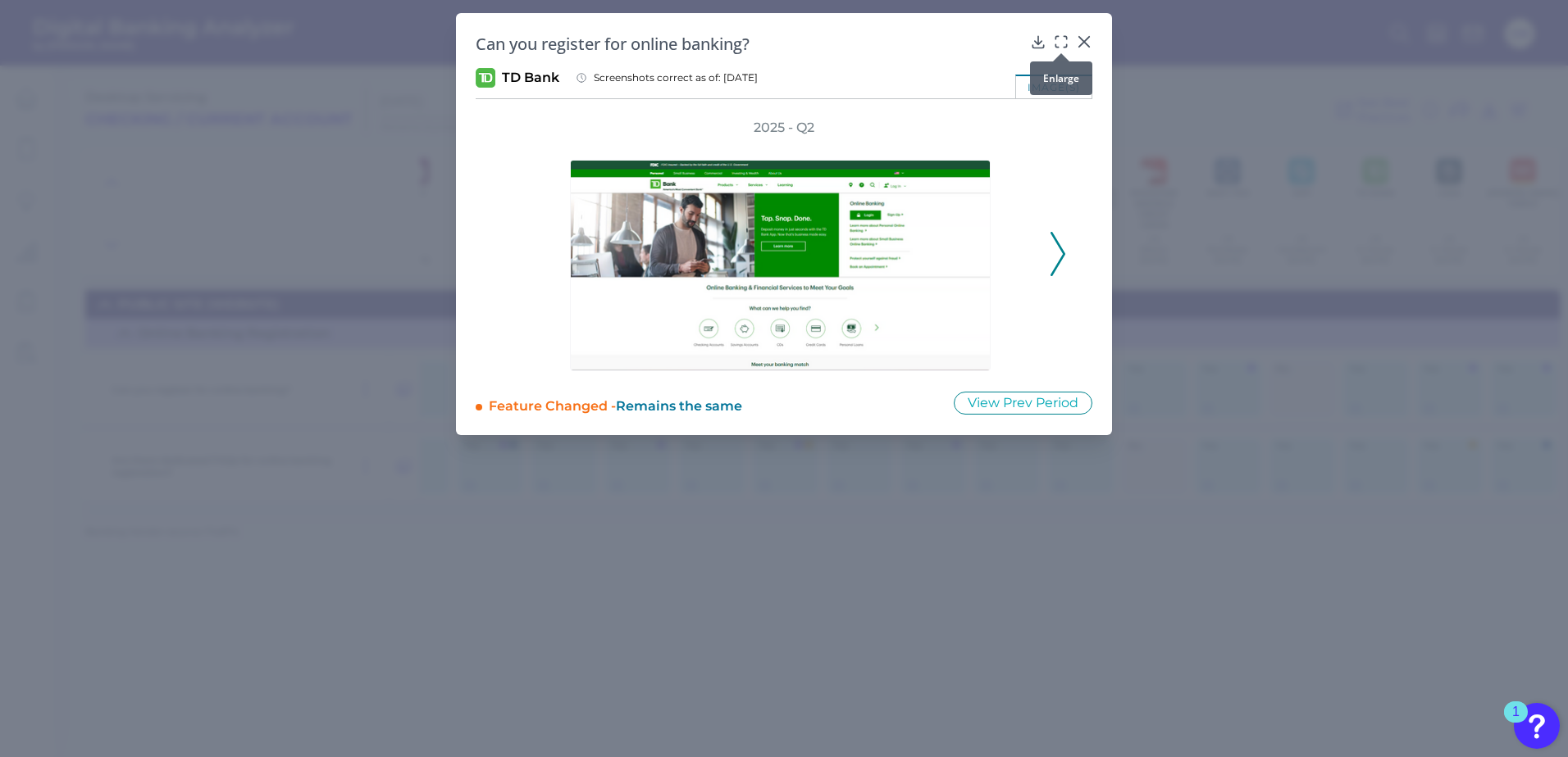
click at [1061, 42] on icon at bounding box center [1061, 42] width 17 height 17
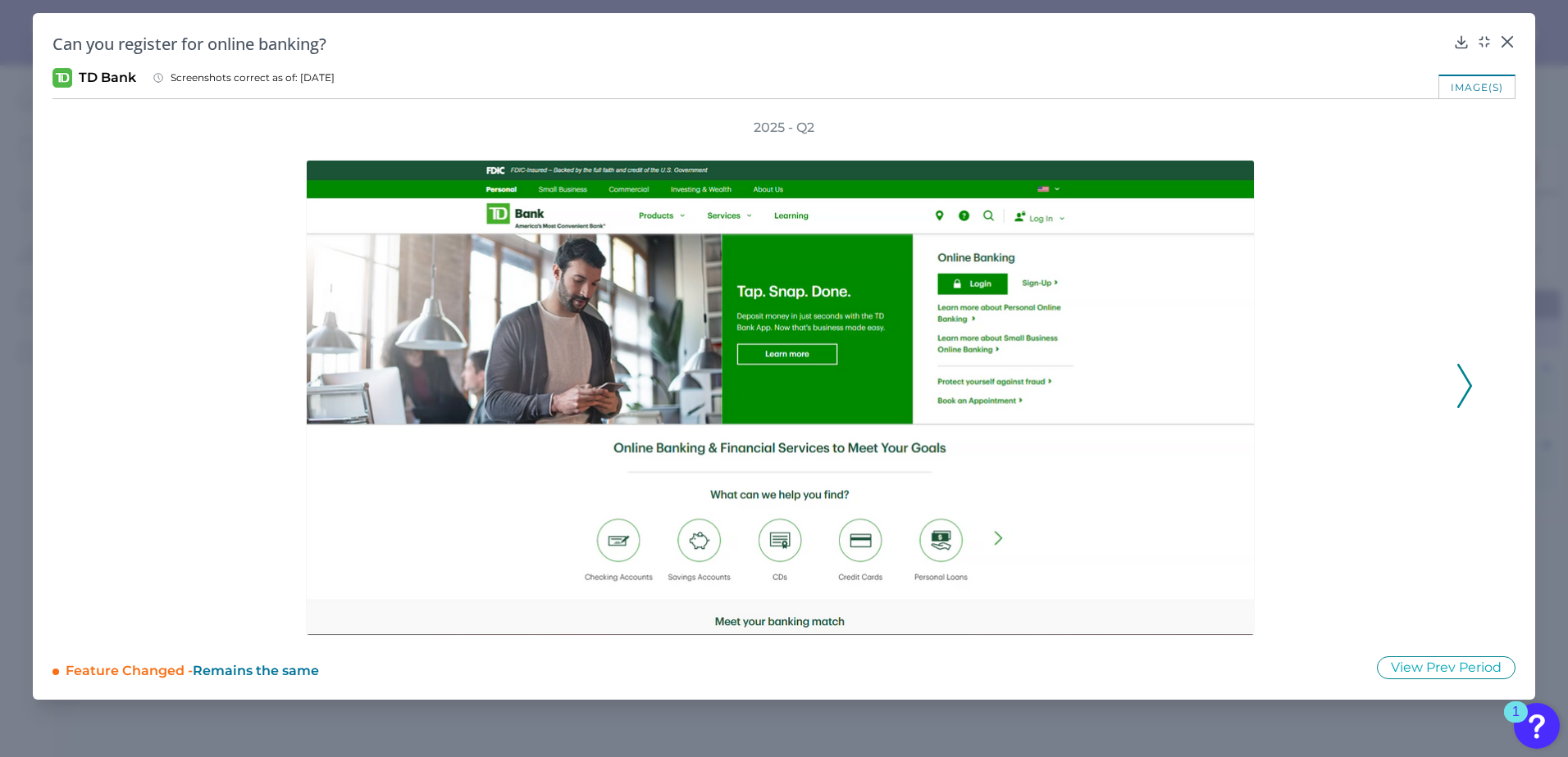
click at [1207, 381] on polyline at bounding box center [1463, 386] width 12 height 42
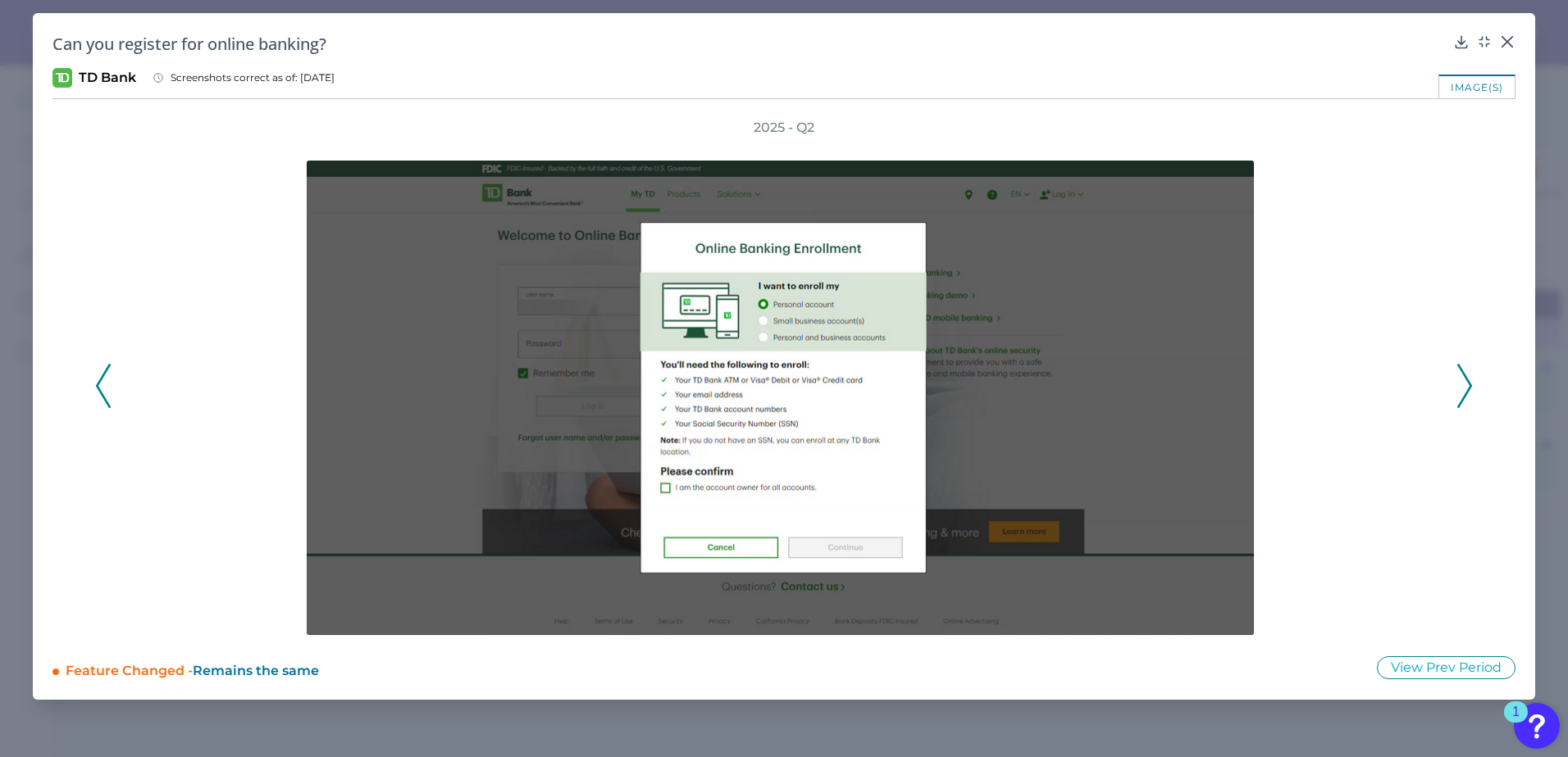
click at [1207, 381] on icon at bounding box center [1464, 386] width 15 height 44
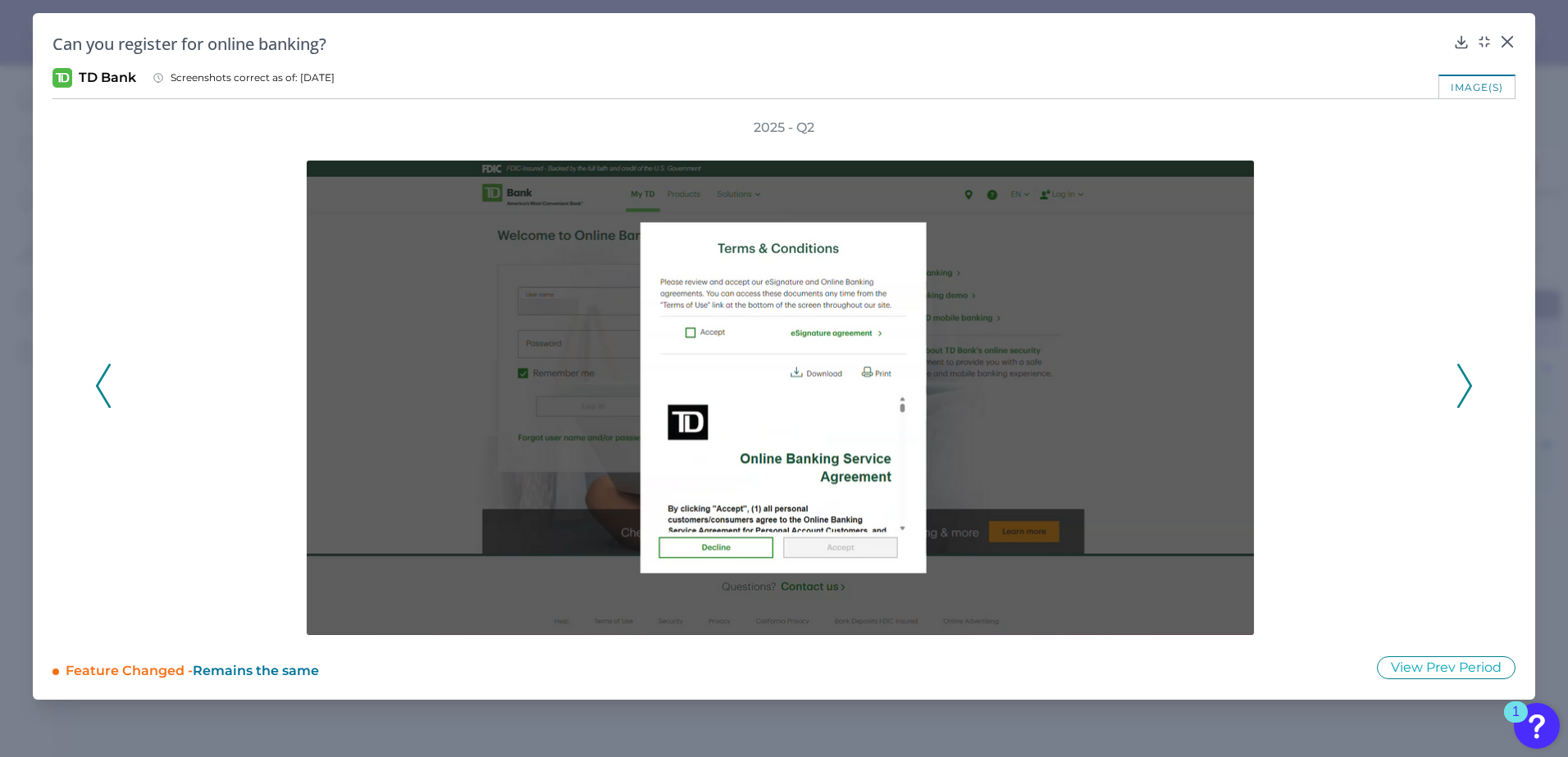
click at [1207, 381] on icon at bounding box center [1464, 386] width 15 height 44
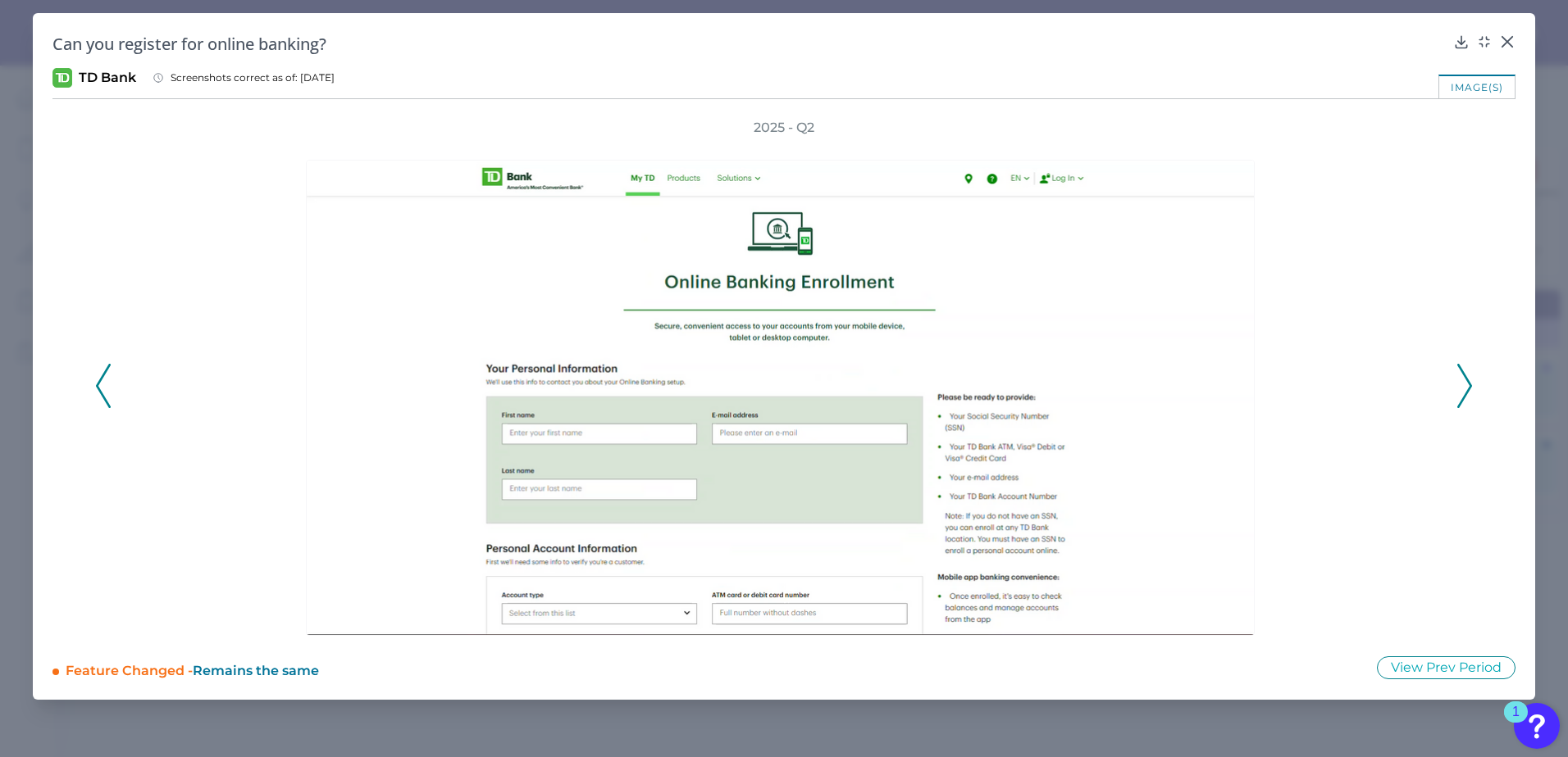
click at [1207, 386] on icon at bounding box center [1464, 386] width 15 height 44
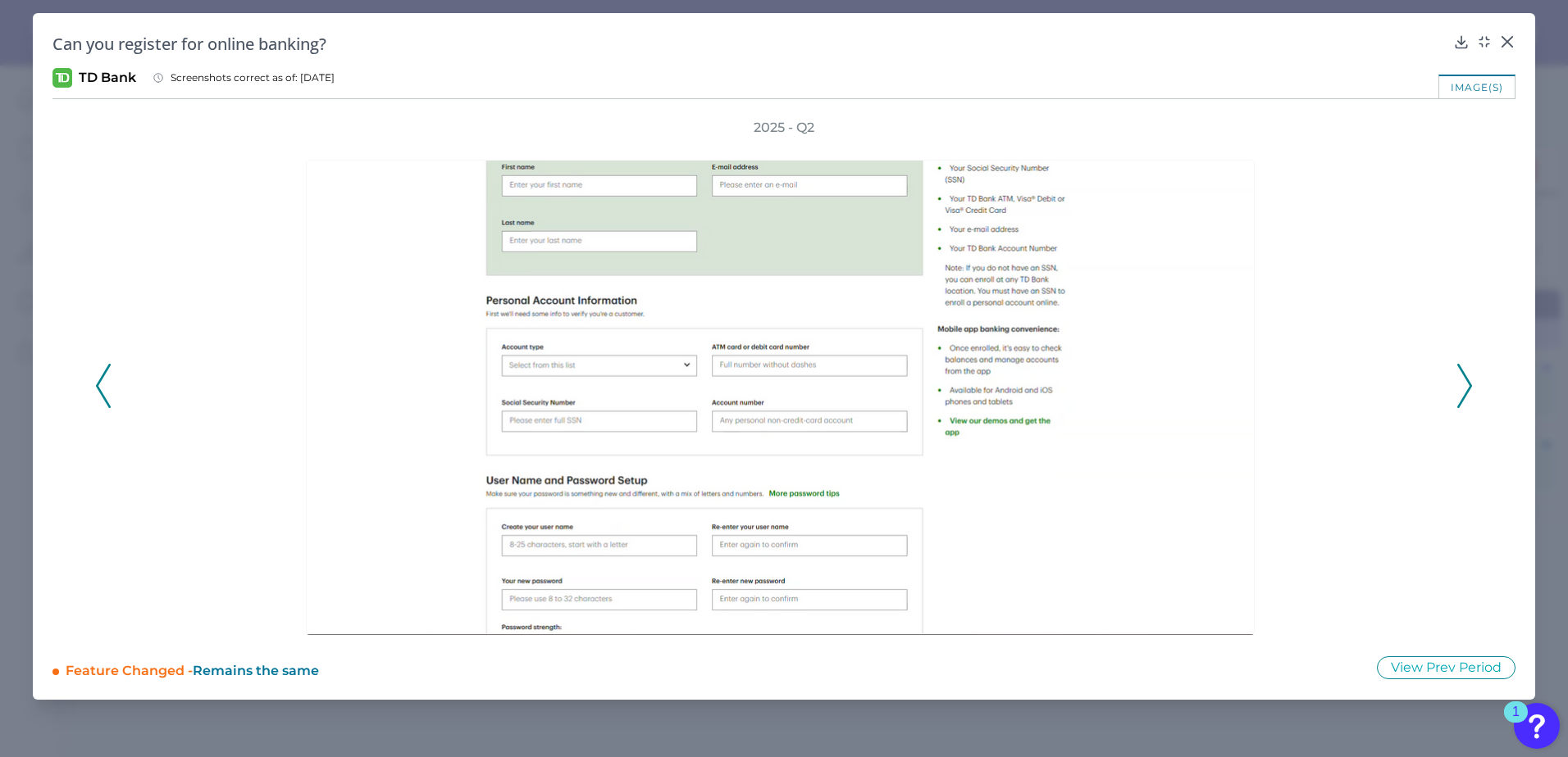
click at [1207, 386] on icon at bounding box center [1464, 386] width 15 height 44
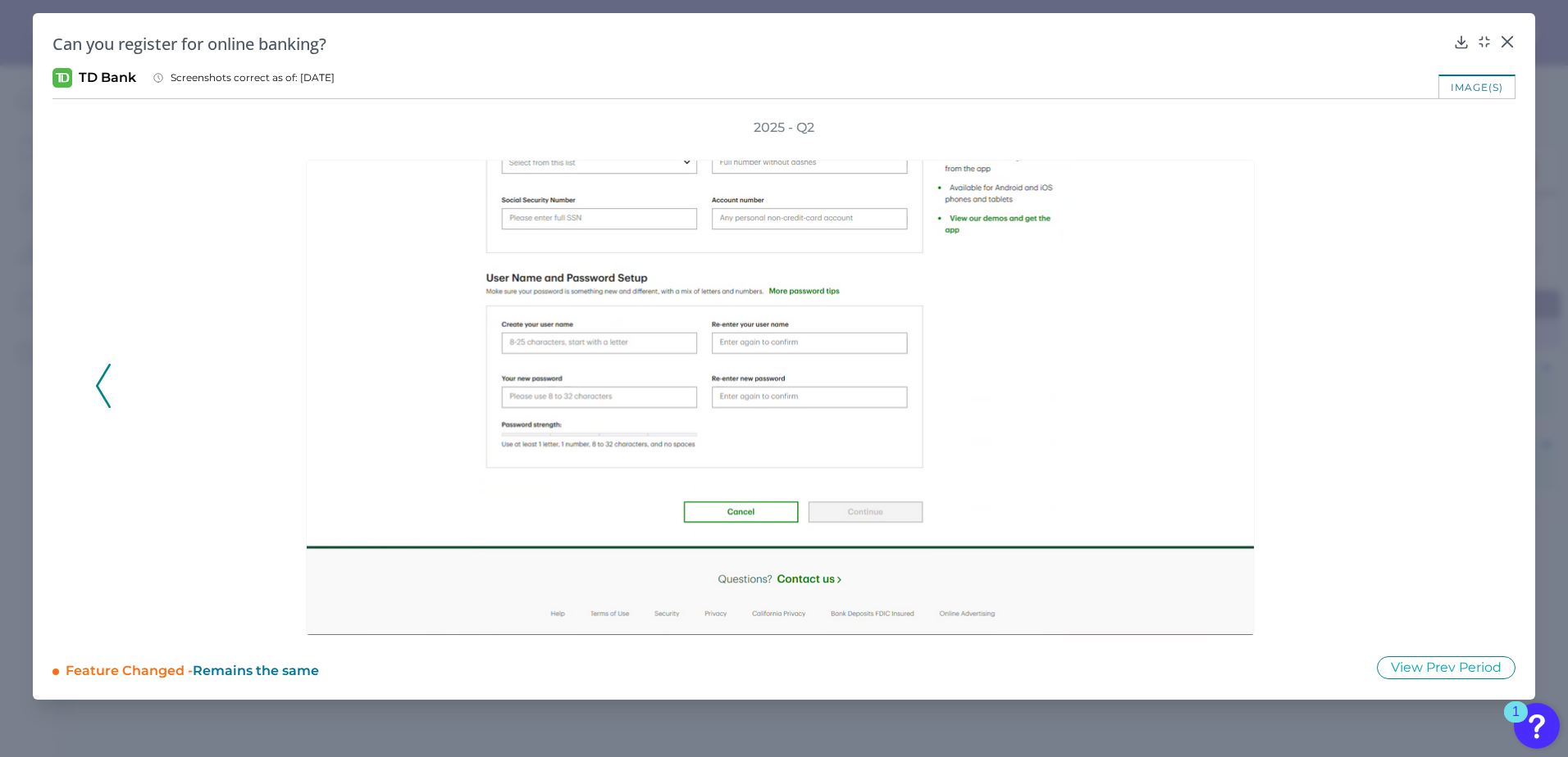
click at [1207, 386] on div "2025 - Q2" at bounding box center [784, 378] width 1378 height 518
click at [1207, 35] on icon at bounding box center [1507, 42] width 17 height 17
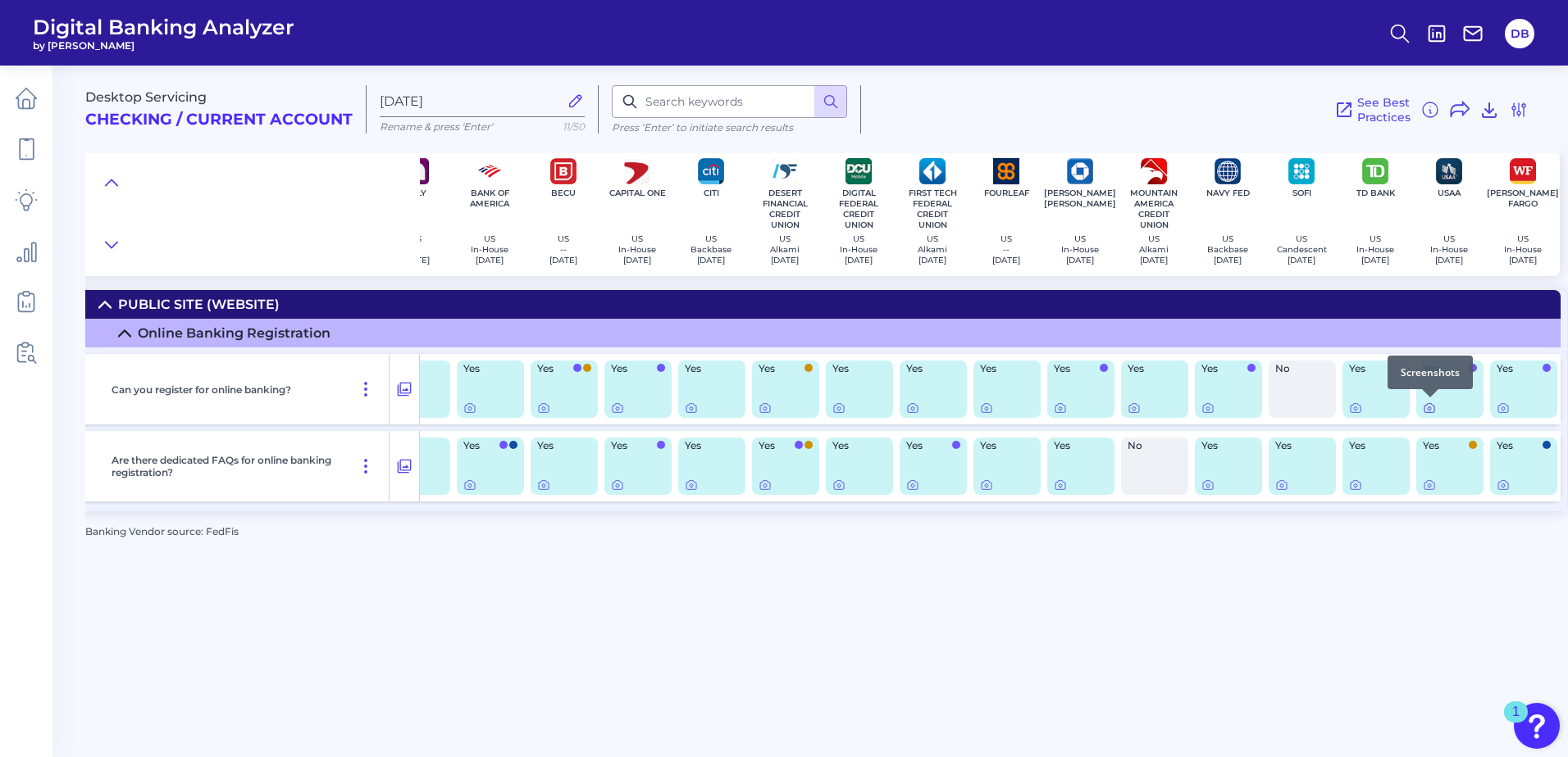
click at [1207, 405] on div at bounding box center [1430, 397] width 17 height 17
click at [1207, 411] on icon at bounding box center [1429, 408] width 13 height 13
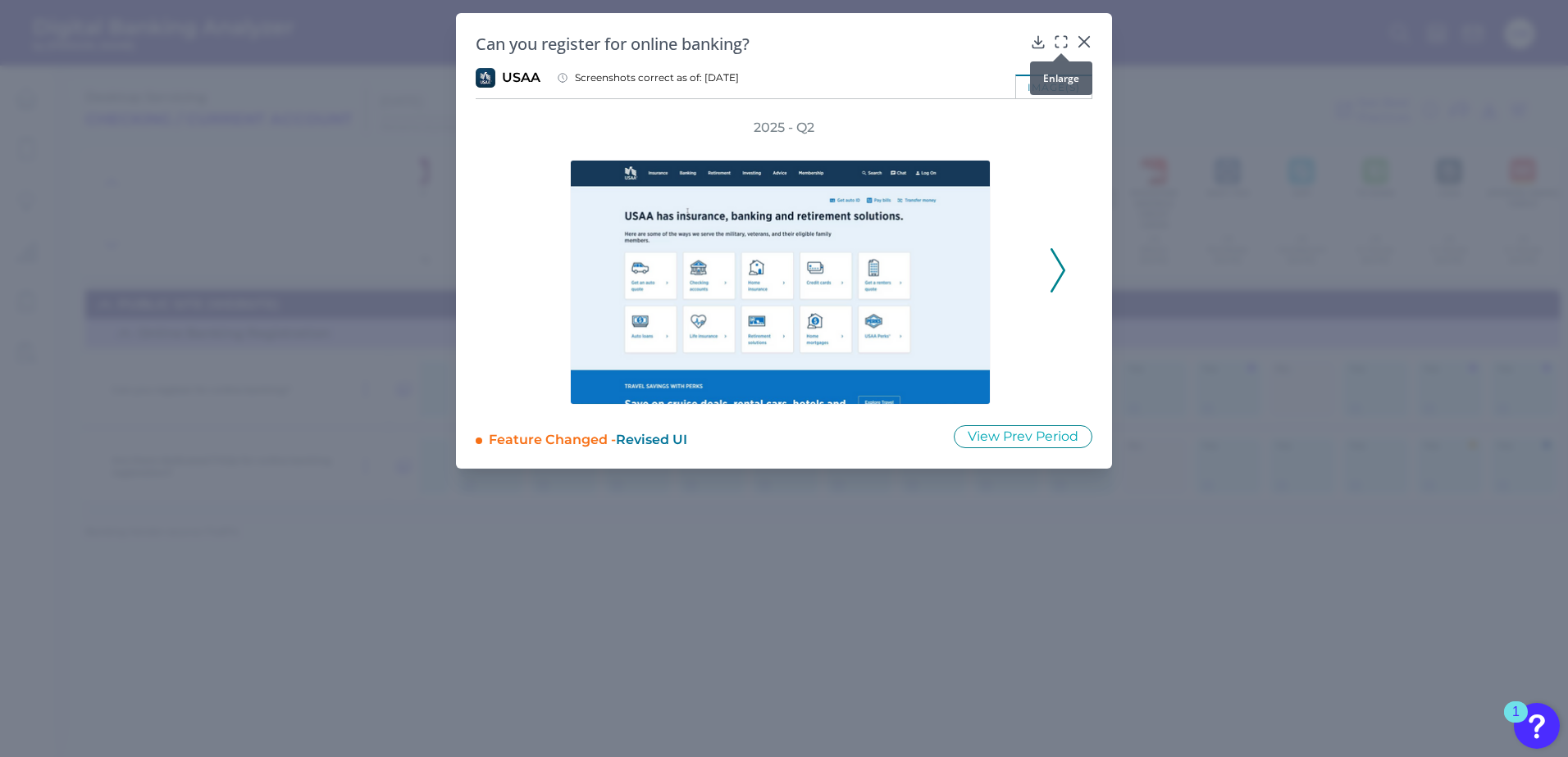
click at [1062, 39] on icon at bounding box center [1061, 42] width 17 height 17
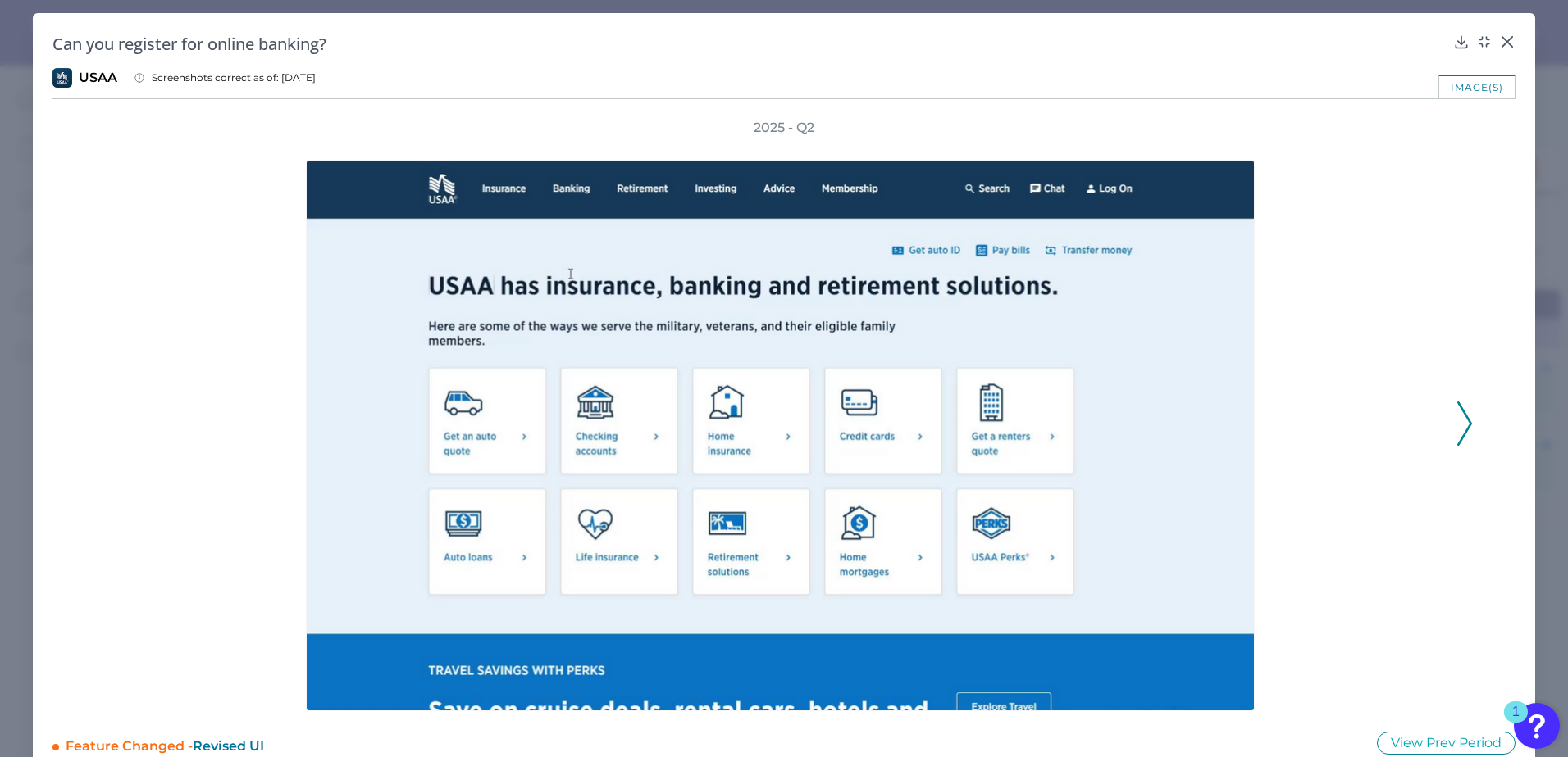
click at [1207, 417] on polyline at bounding box center [1463, 425] width 12 height 42
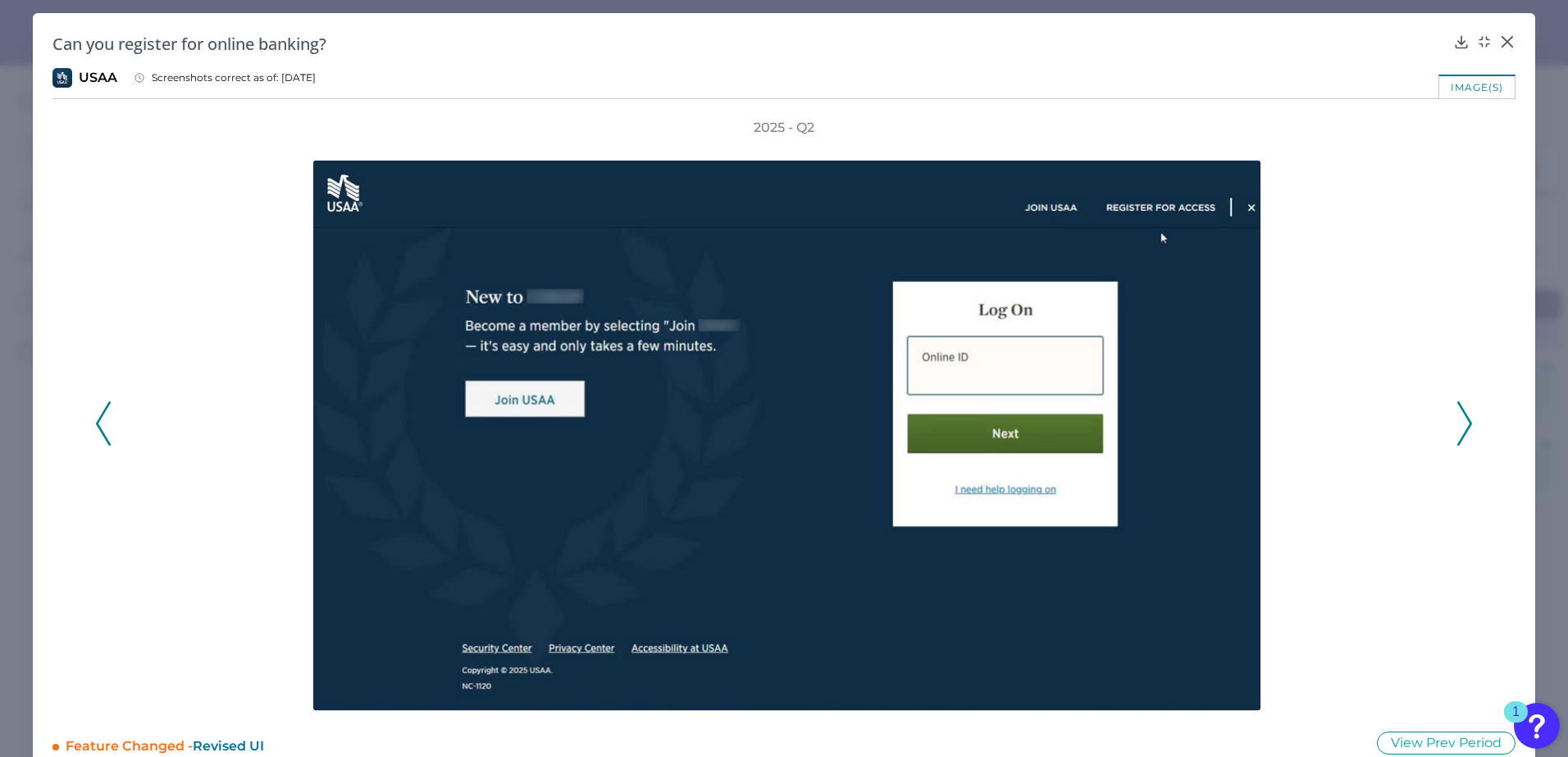
click at [1207, 417] on polyline at bounding box center [1463, 425] width 12 height 42
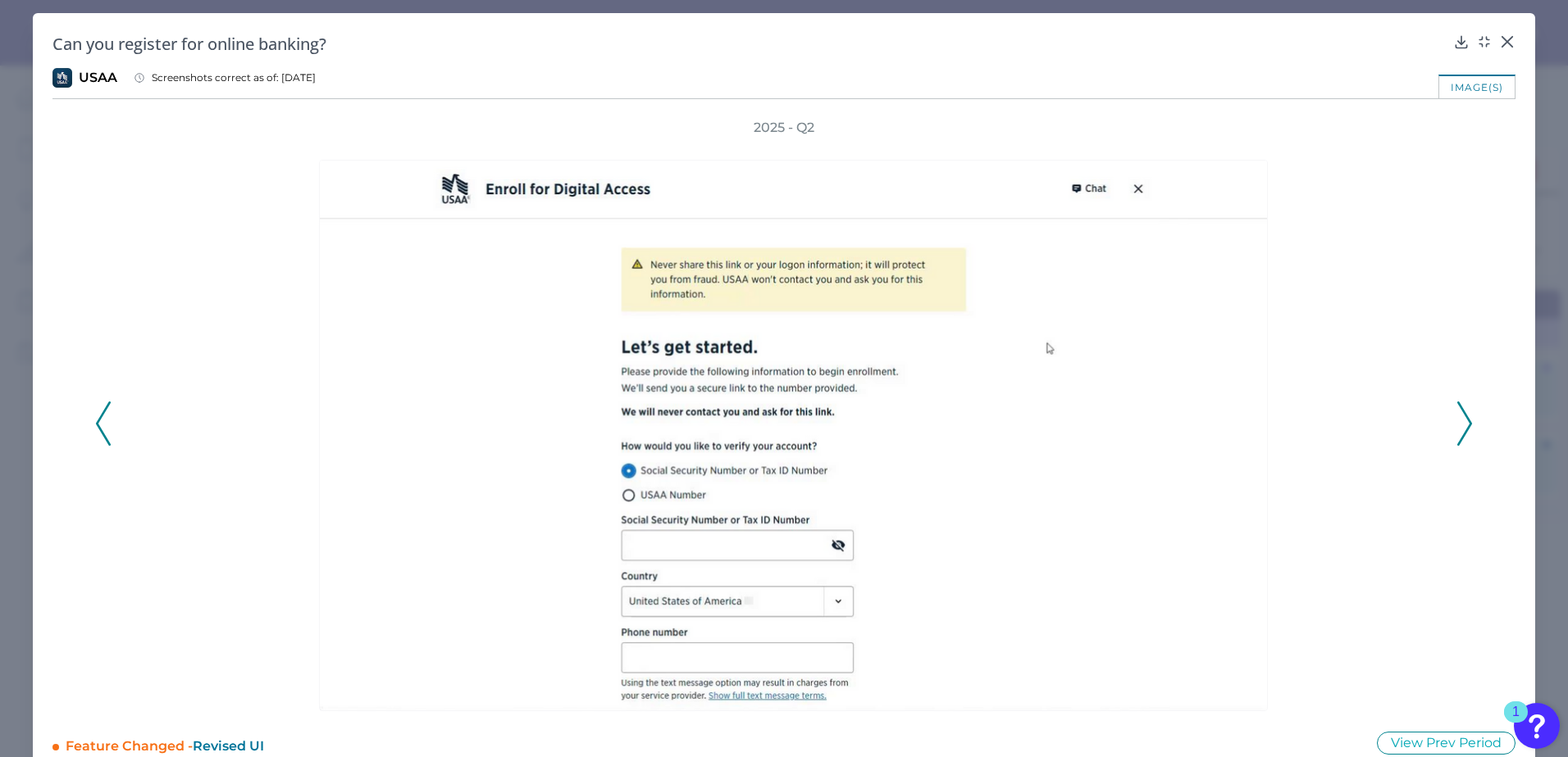
click at [1207, 423] on icon at bounding box center [1464, 424] width 15 height 44
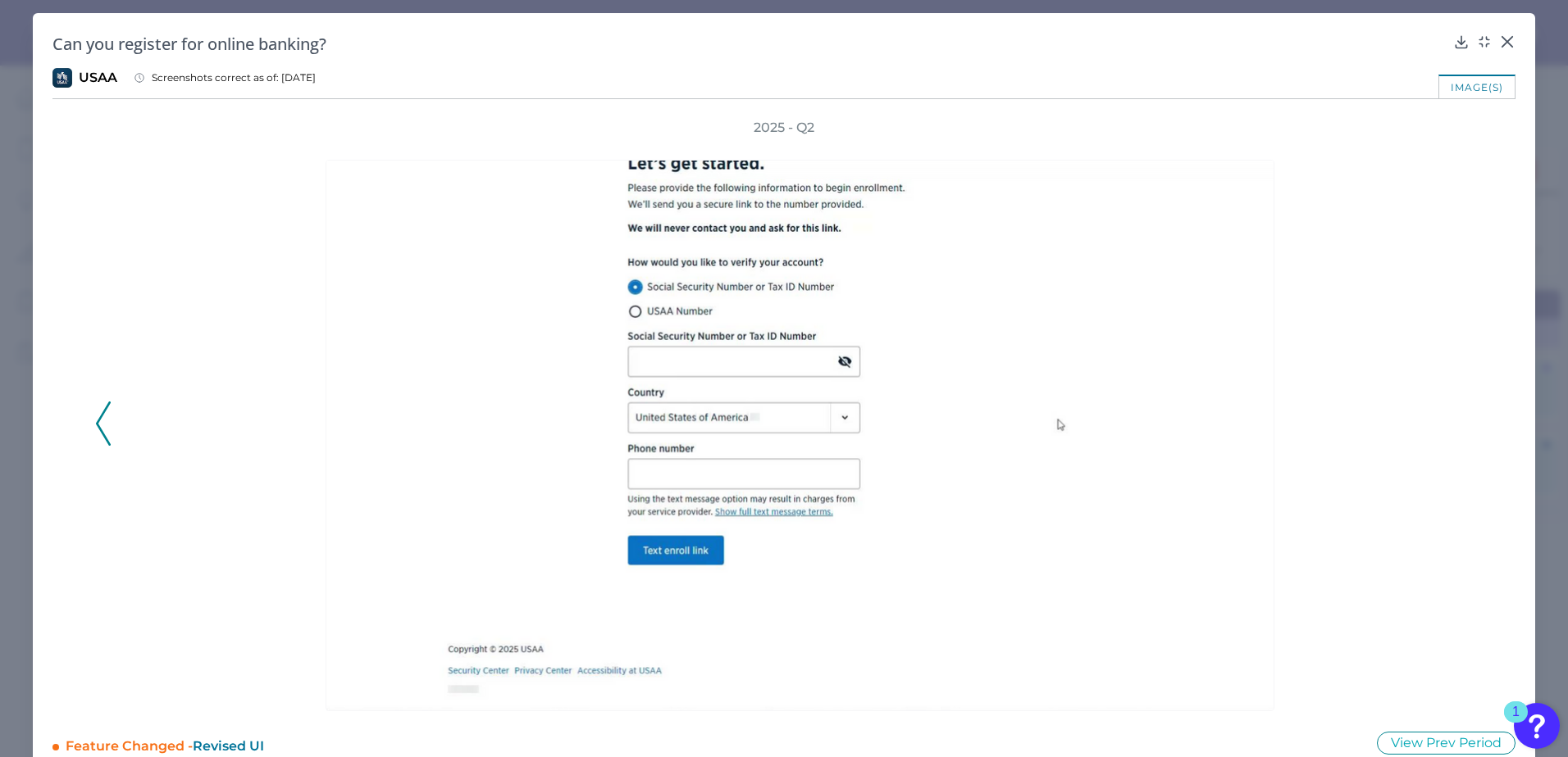
click at [1207, 398] on div at bounding box center [803, 424] width 1322 height 574
click at [1207, 451] on div at bounding box center [803, 424] width 1322 height 574
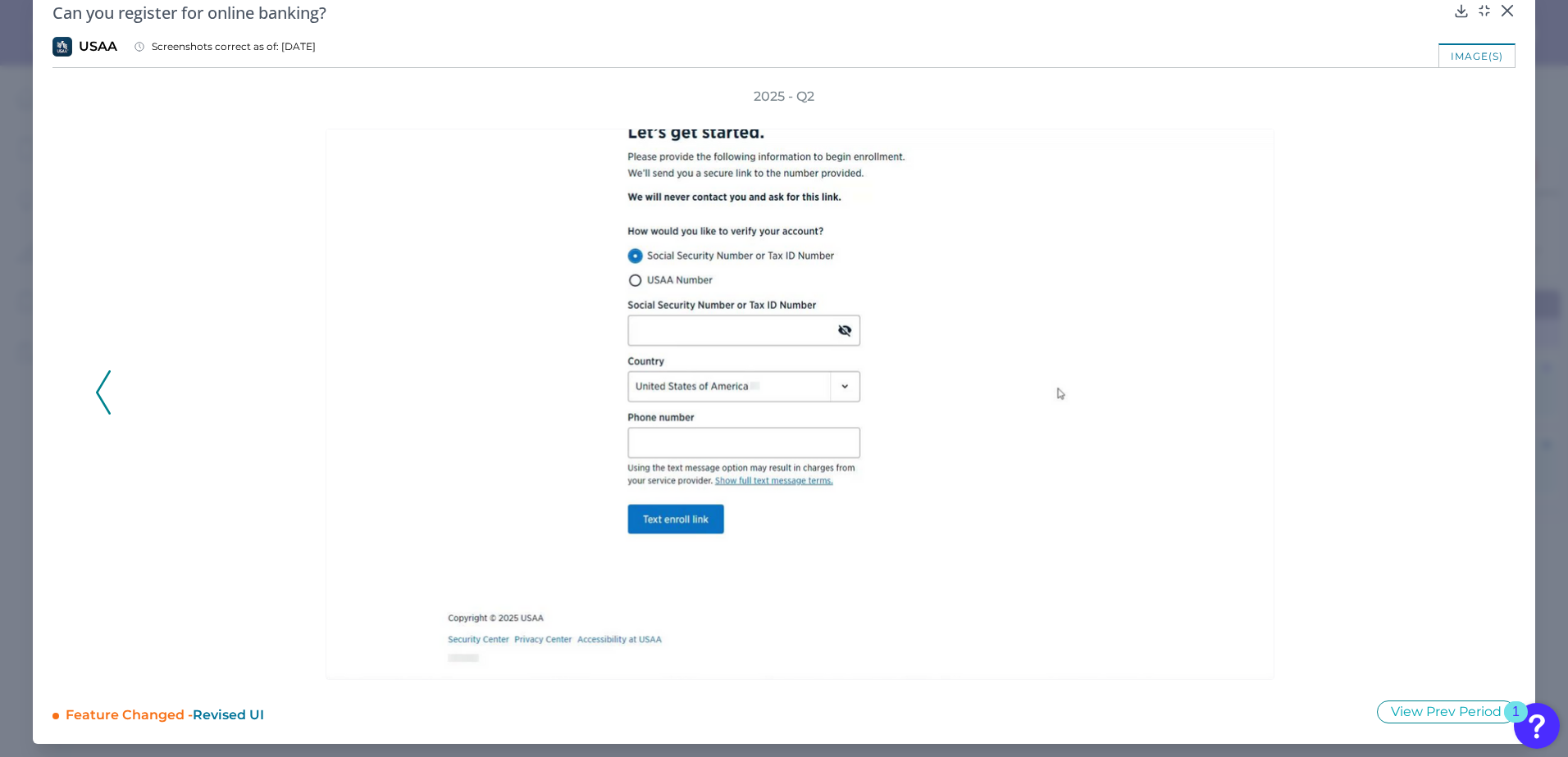
scroll to position [0, 0]
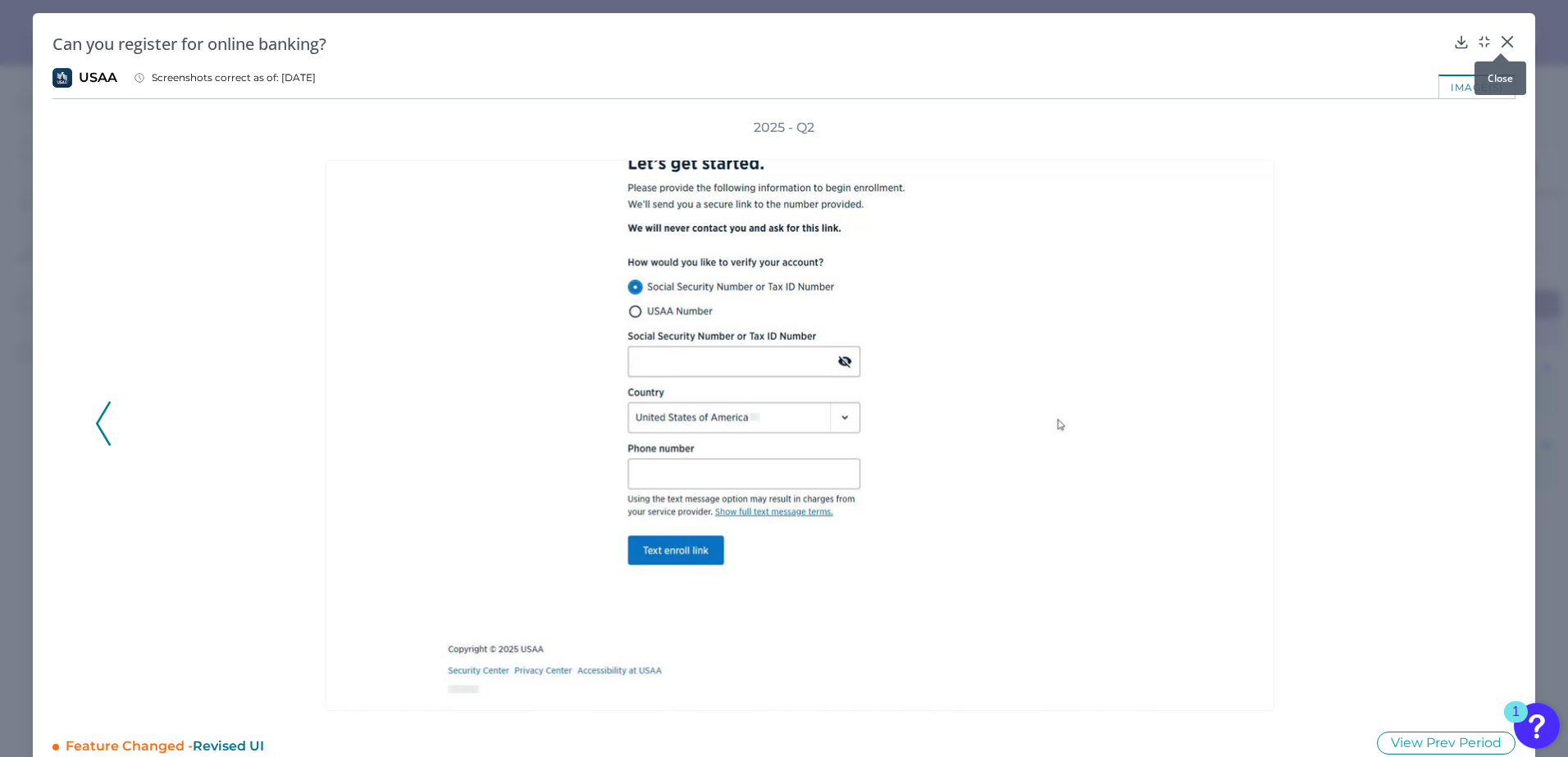
click at [1207, 46] on div at bounding box center [1501, 53] width 17 height 17
click at [1207, 37] on icon at bounding box center [1507, 42] width 17 height 17
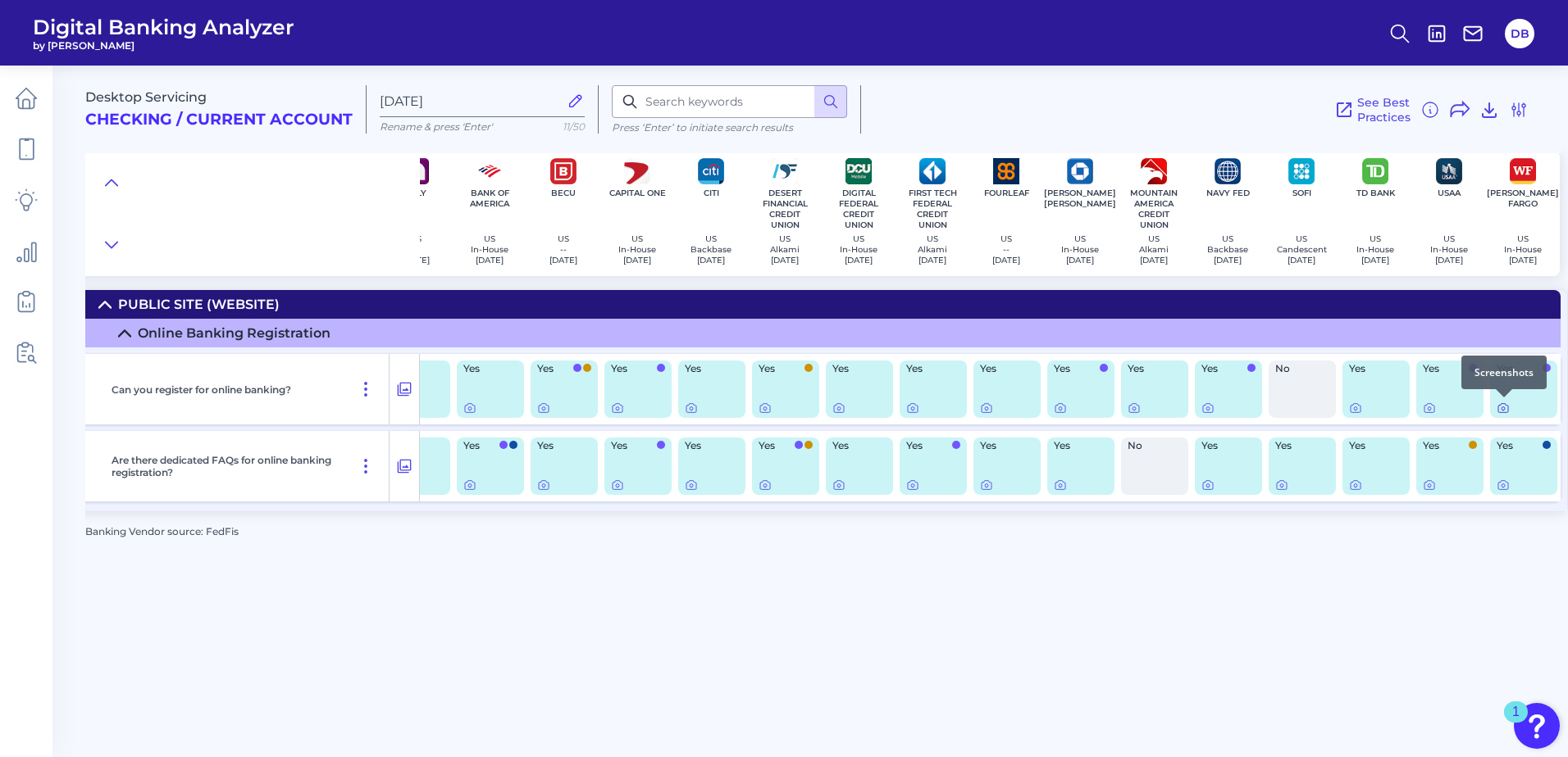
click at [1207, 409] on icon at bounding box center [1503, 408] width 13 height 13
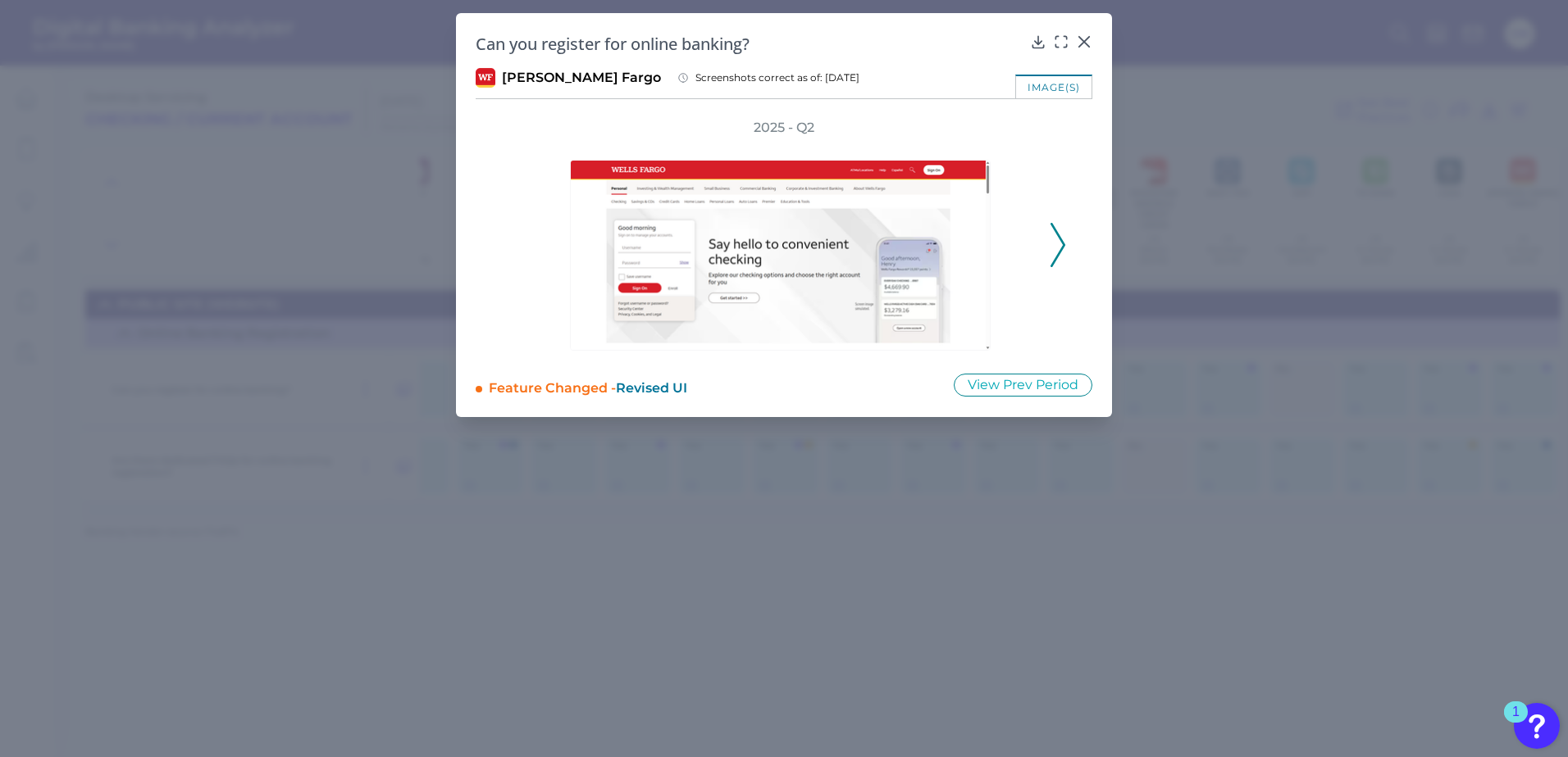
click at [1060, 39] on icon at bounding box center [1061, 42] width 17 height 17
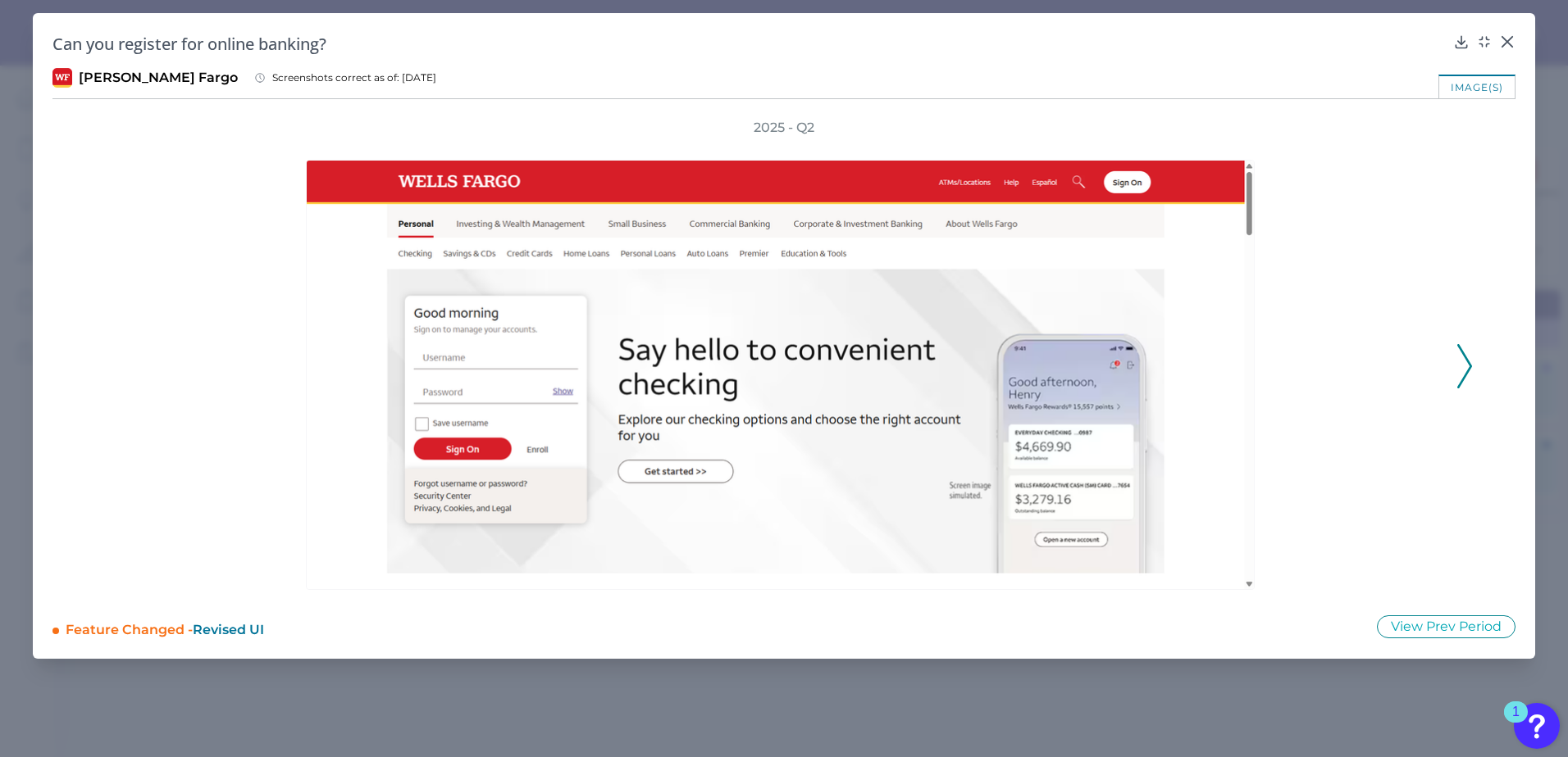
click at [1207, 370] on icon at bounding box center [1464, 366] width 15 height 44
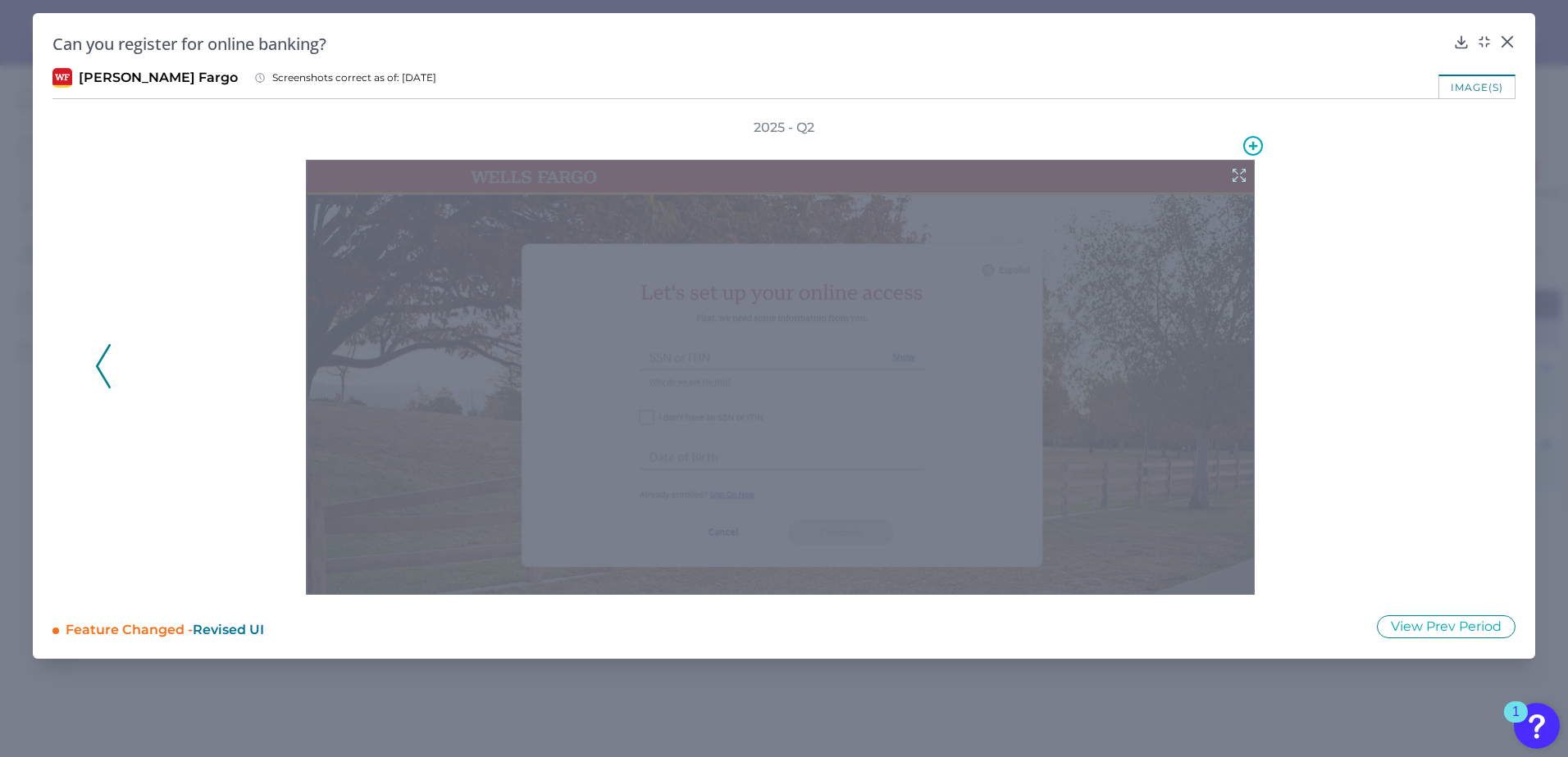
drag, startPoint x: 1259, startPoint y: 416, endPoint x: 1238, endPoint y: 415, distance: 21.0
click at [1207, 416] on div at bounding box center [780, 377] width 949 height 435
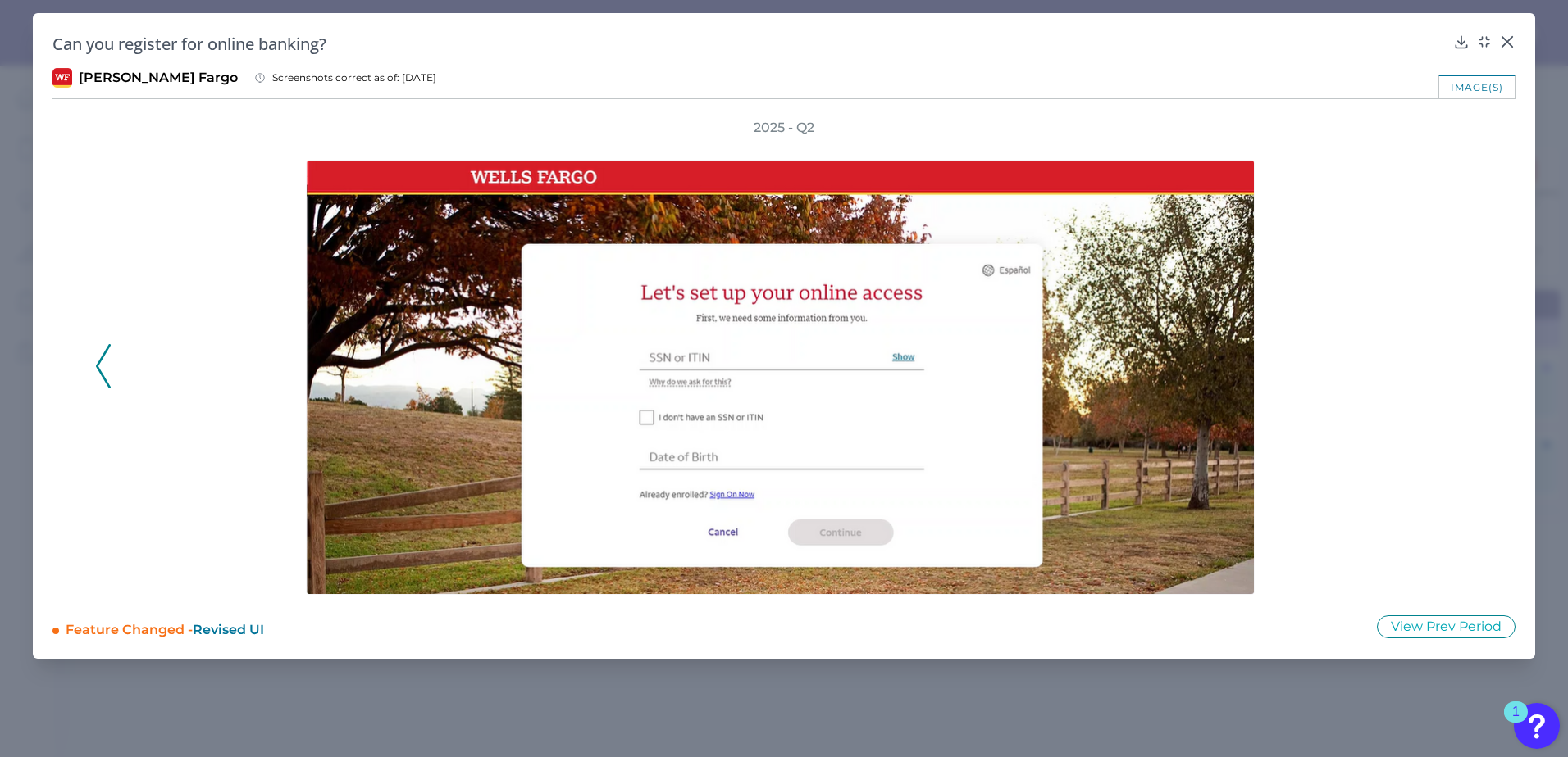
click at [1207, 402] on div at bounding box center [784, 365] width 1322 height 458
click at [1207, 39] on icon at bounding box center [1507, 41] width 10 height 10
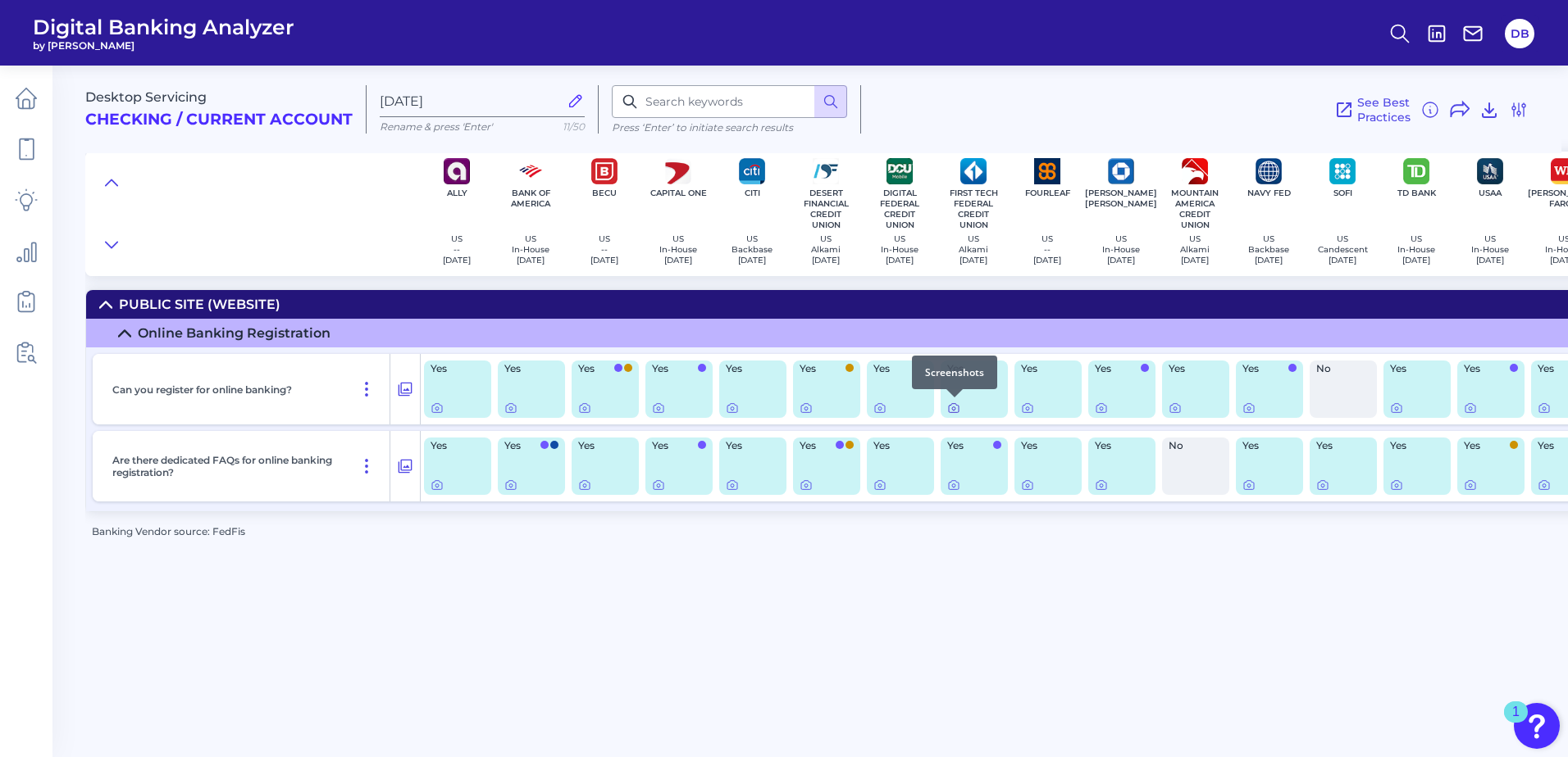
click at [952, 409] on icon at bounding box center [954, 409] width 4 height 4
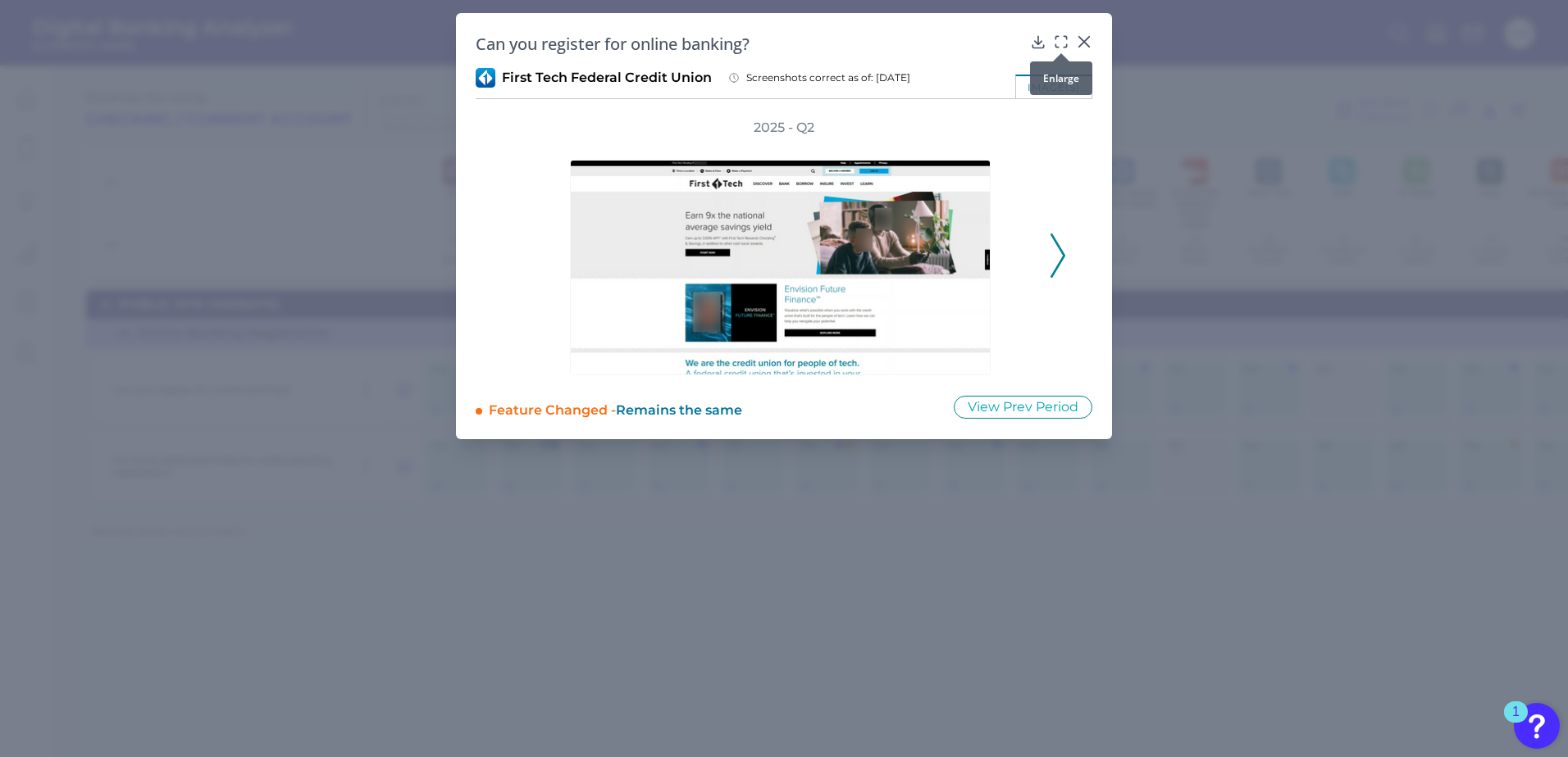
click at [1059, 49] on div at bounding box center [1061, 53] width 17 height 17
click at [1065, 42] on icon at bounding box center [1061, 42] width 17 height 17
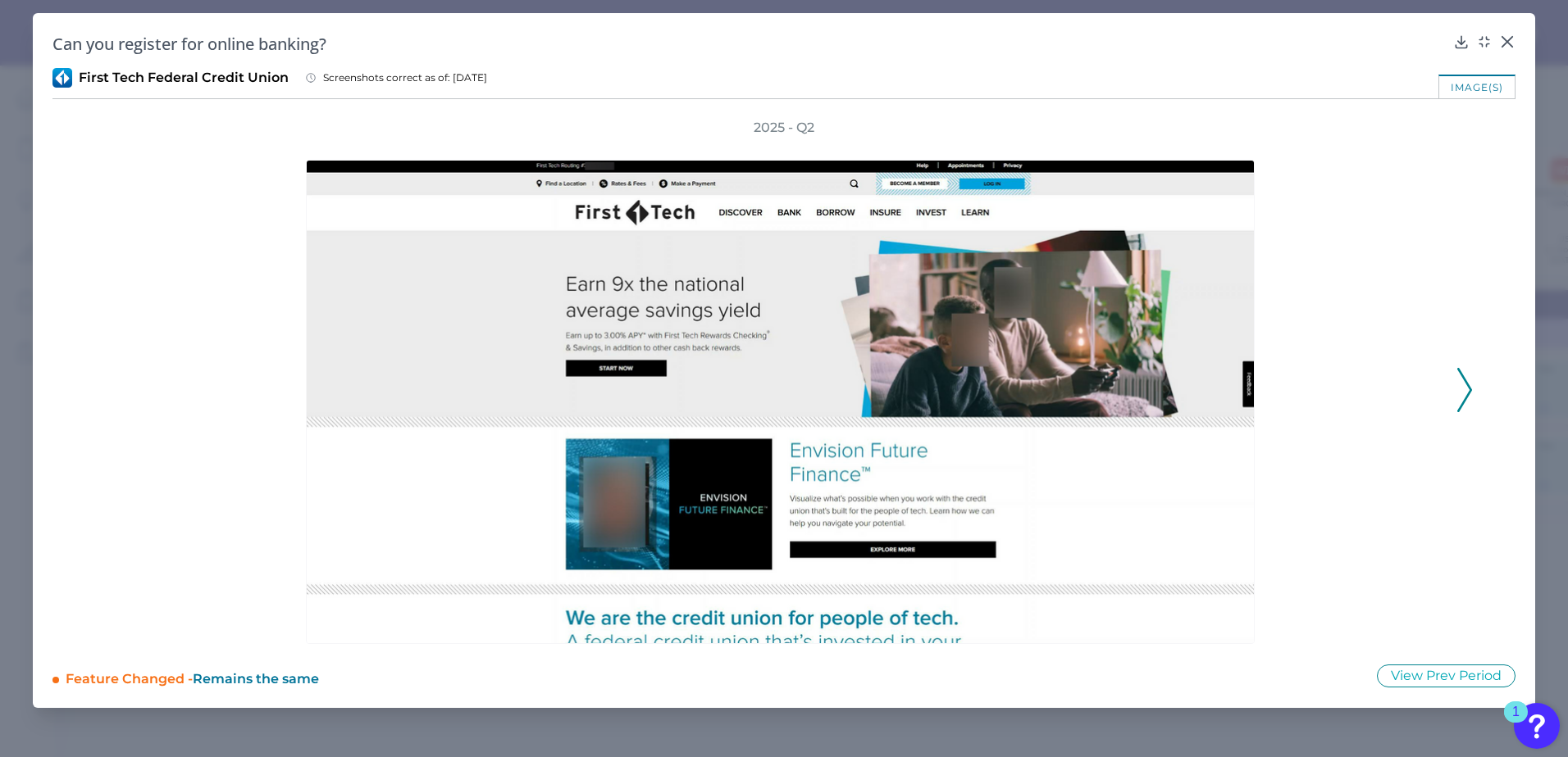
click at [1207, 390] on icon at bounding box center [1464, 390] width 15 height 44
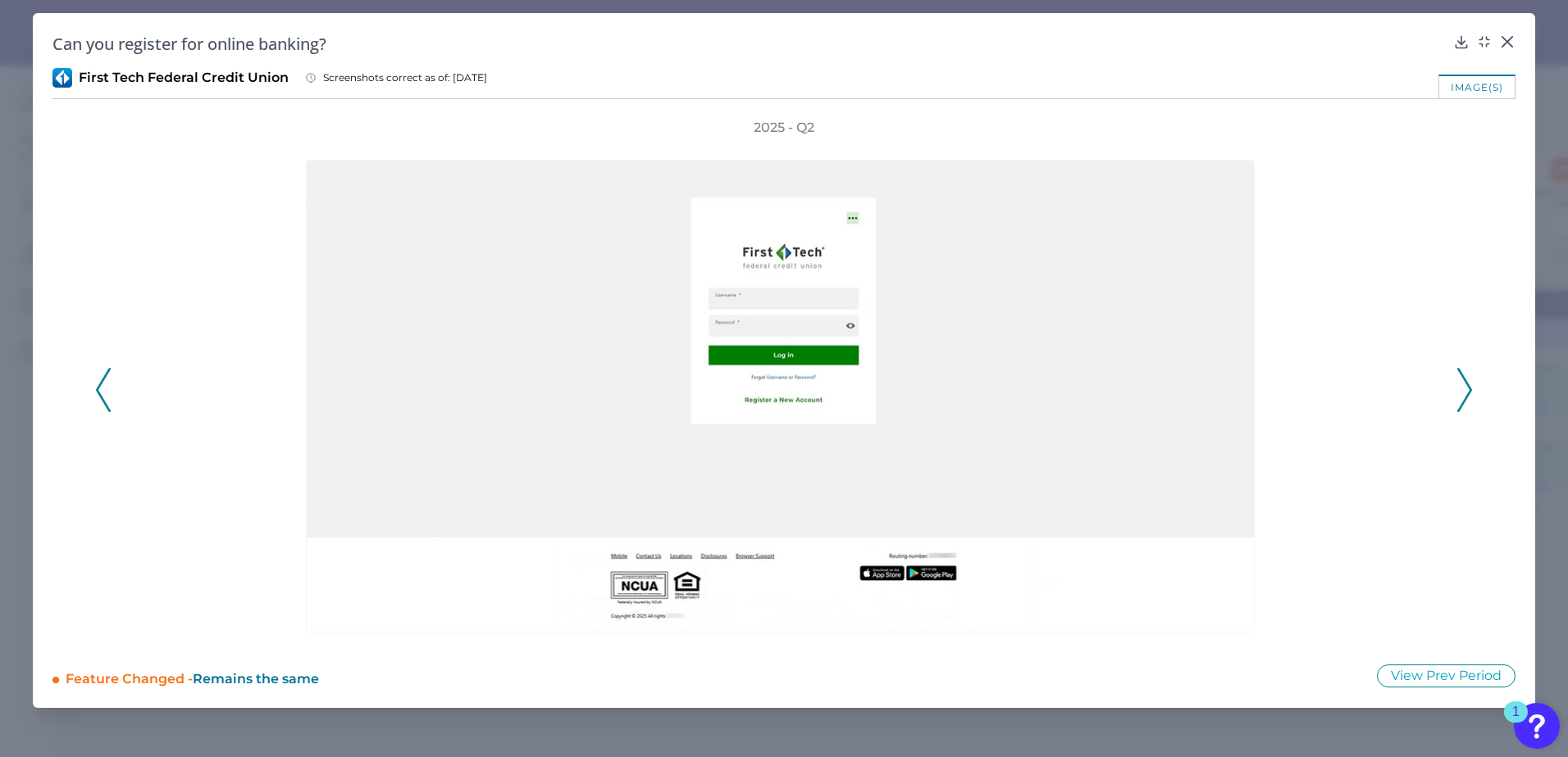
click at [1207, 390] on icon at bounding box center [1464, 390] width 15 height 44
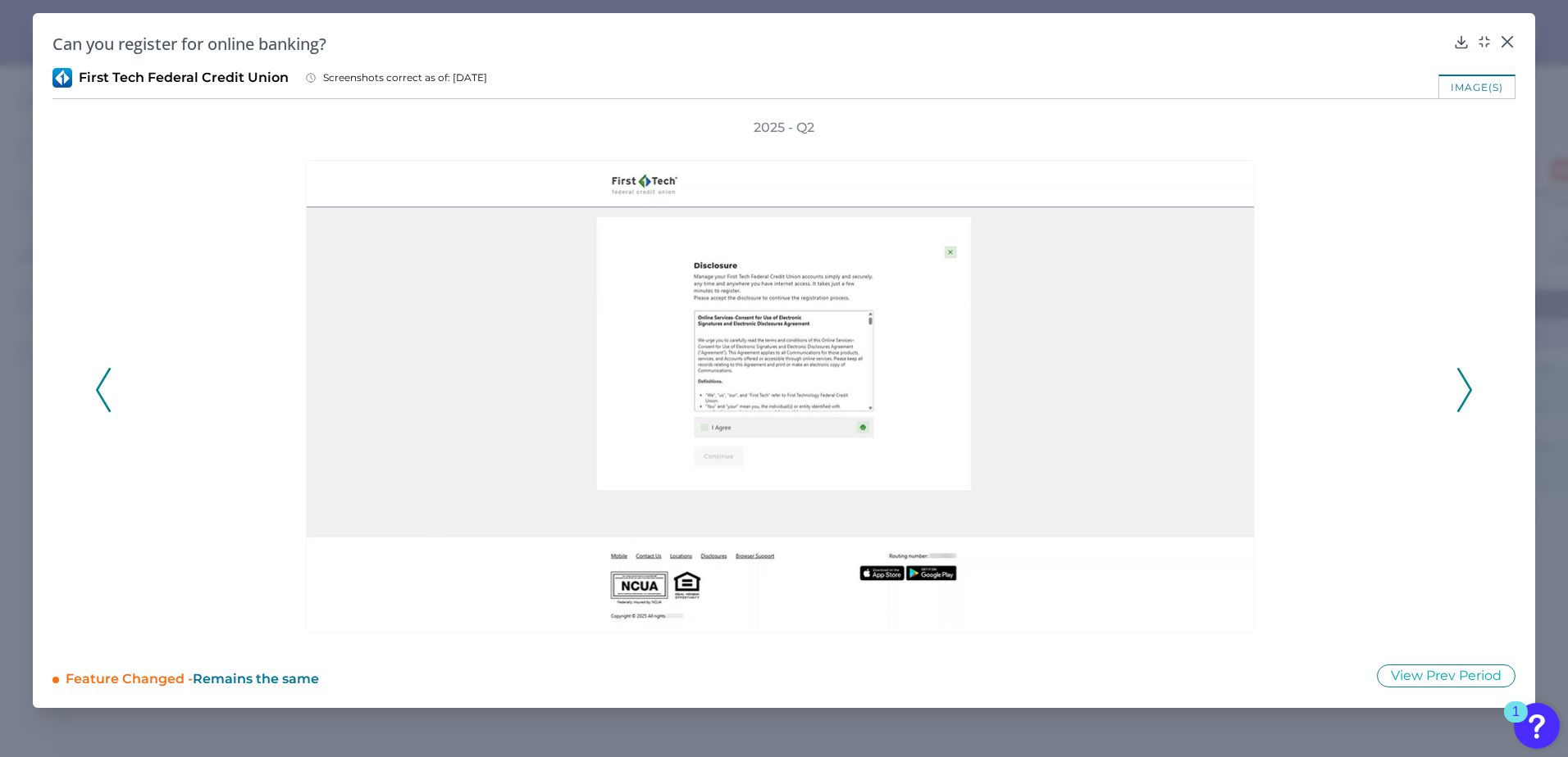
click at [1207, 390] on icon at bounding box center [1464, 390] width 15 height 44
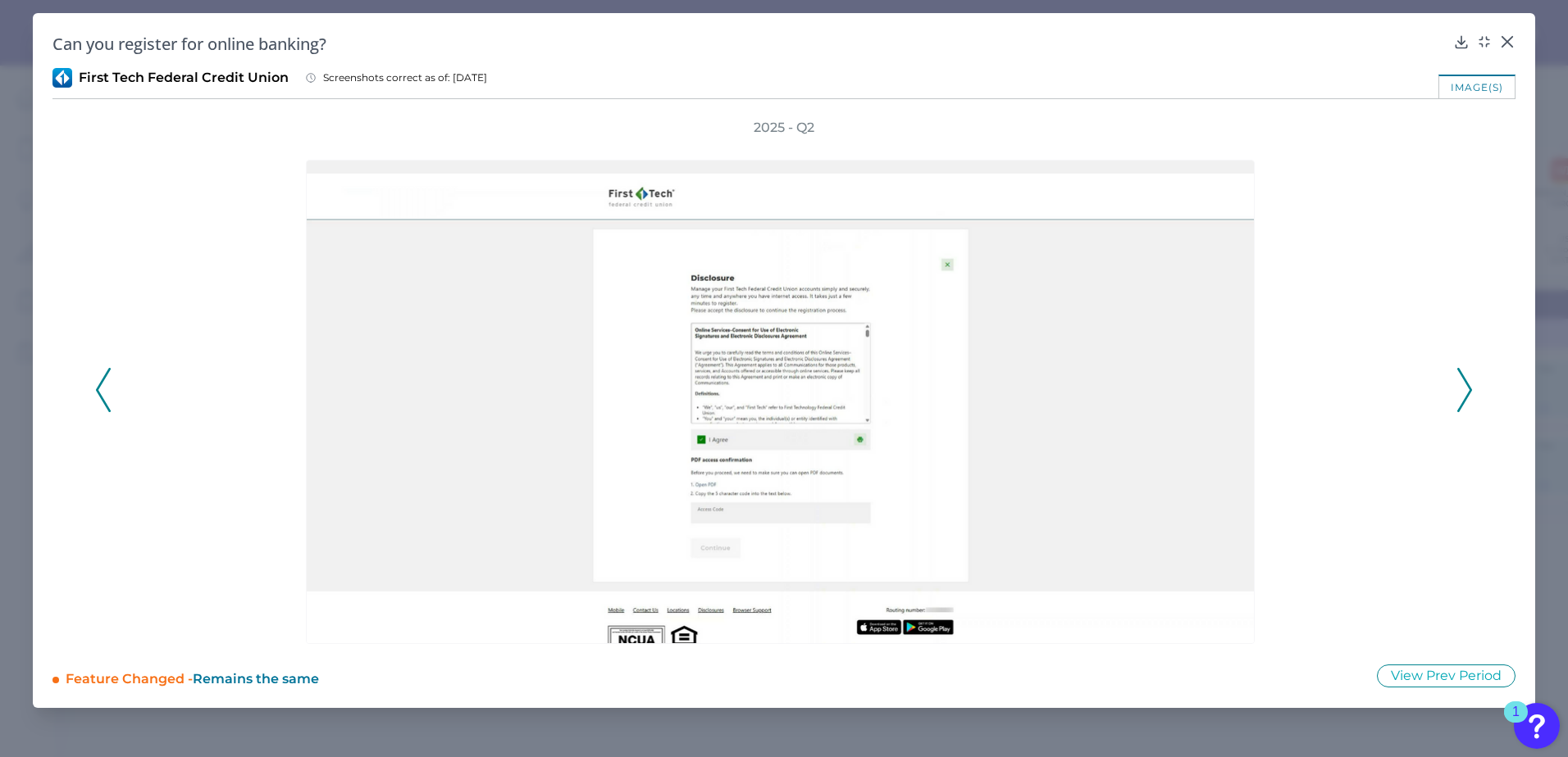
click at [1207, 390] on icon at bounding box center [1464, 390] width 15 height 44
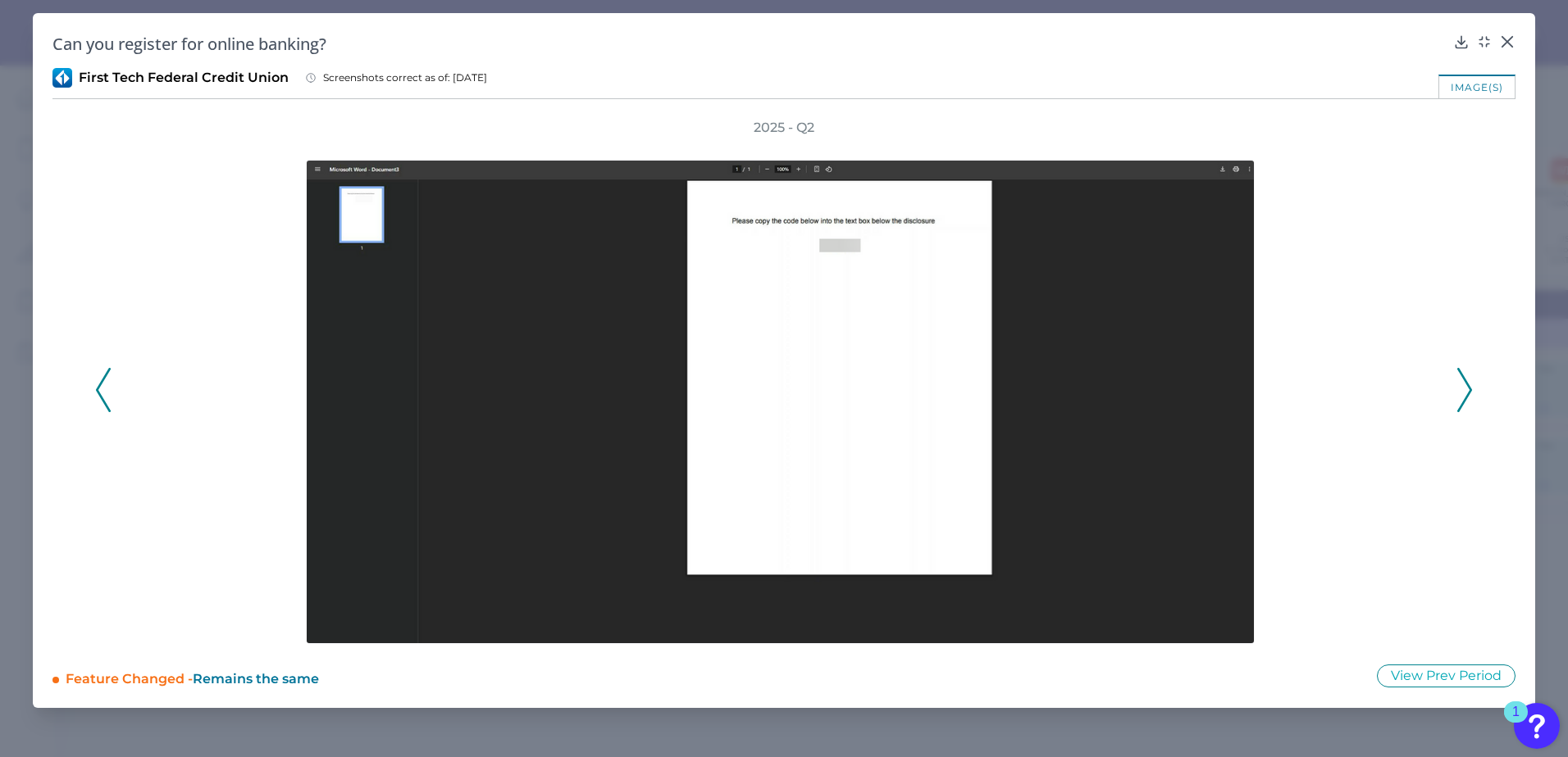
click at [1207, 390] on icon at bounding box center [1464, 390] width 15 height 44
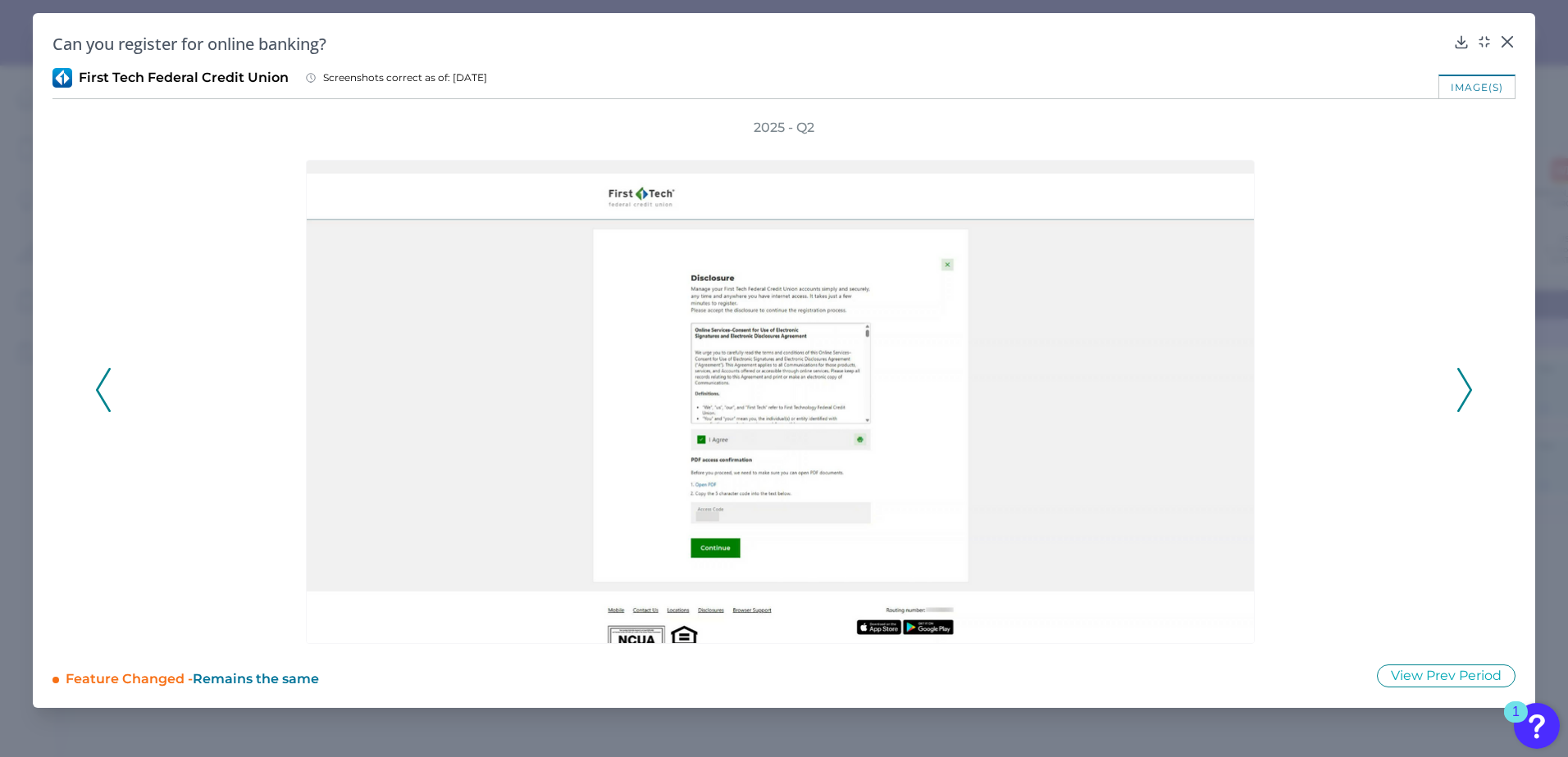
click at [1207, 390] on icon at bounding box center [1464, 390] width 15 height 44
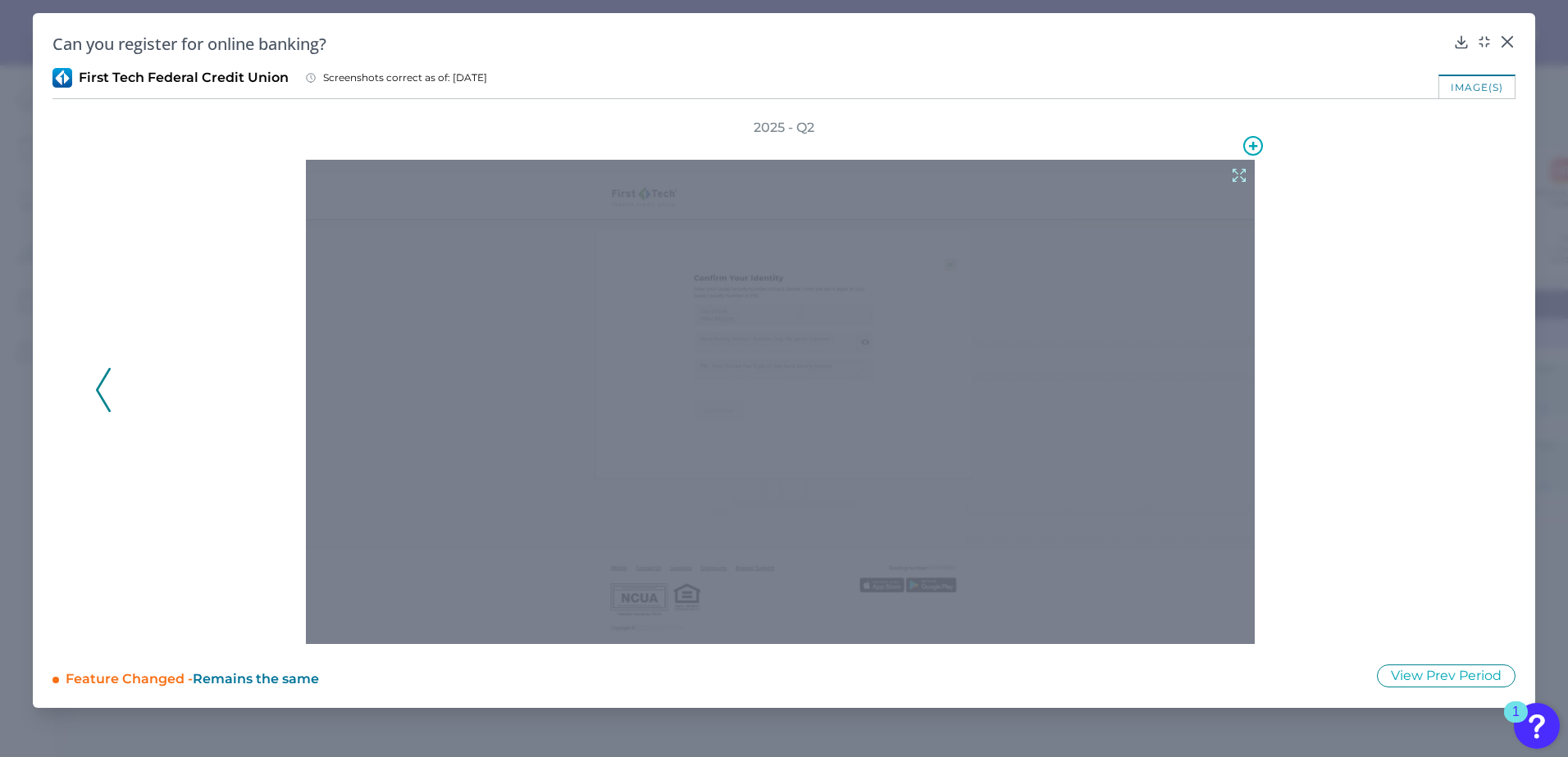
click at [1207, 173] on icon at bounding box center [1239, 175] width 18 height 18
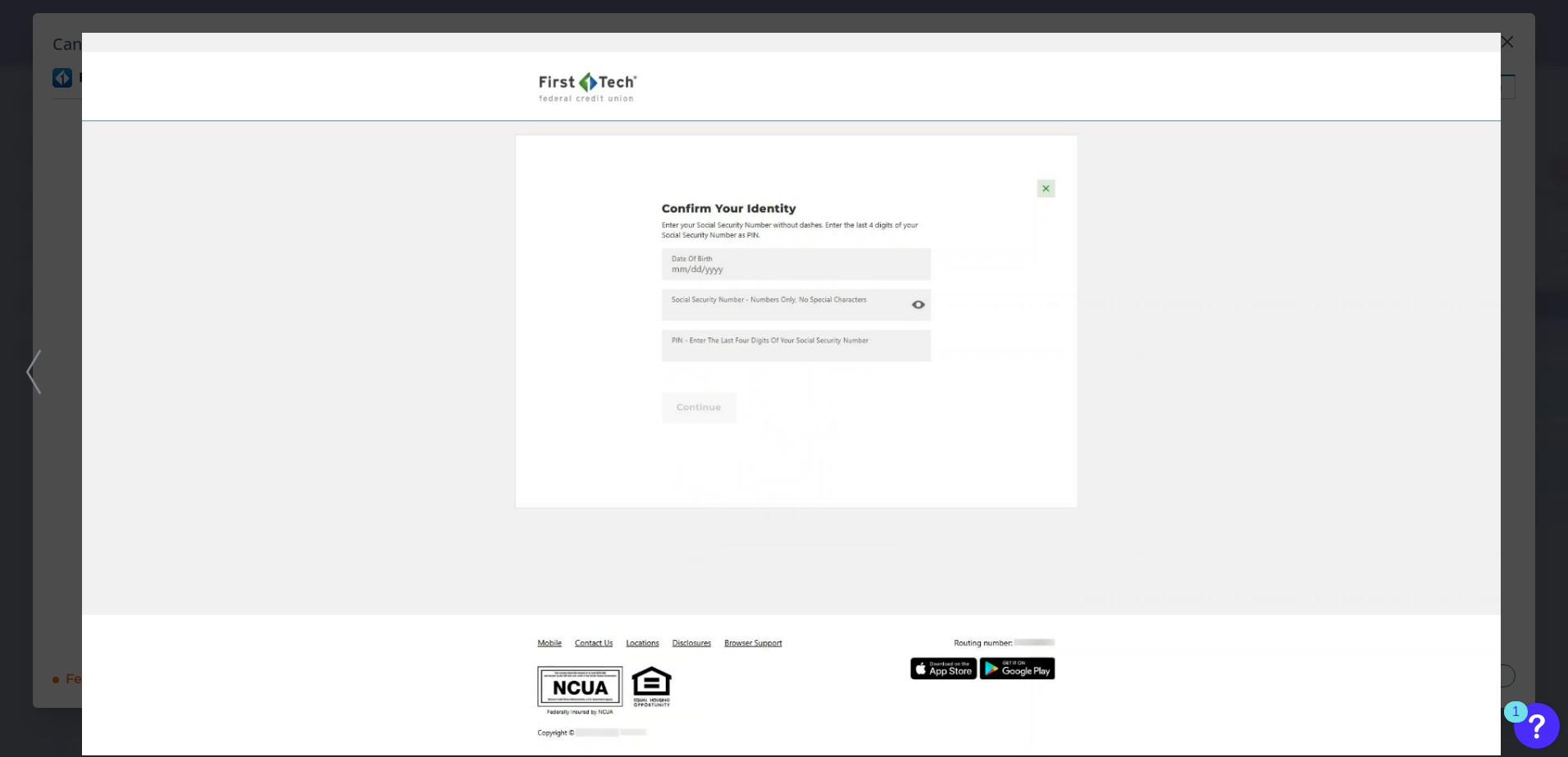
click at [1179, 368] on img at bounding box center [790, 395] width 1418 height 723
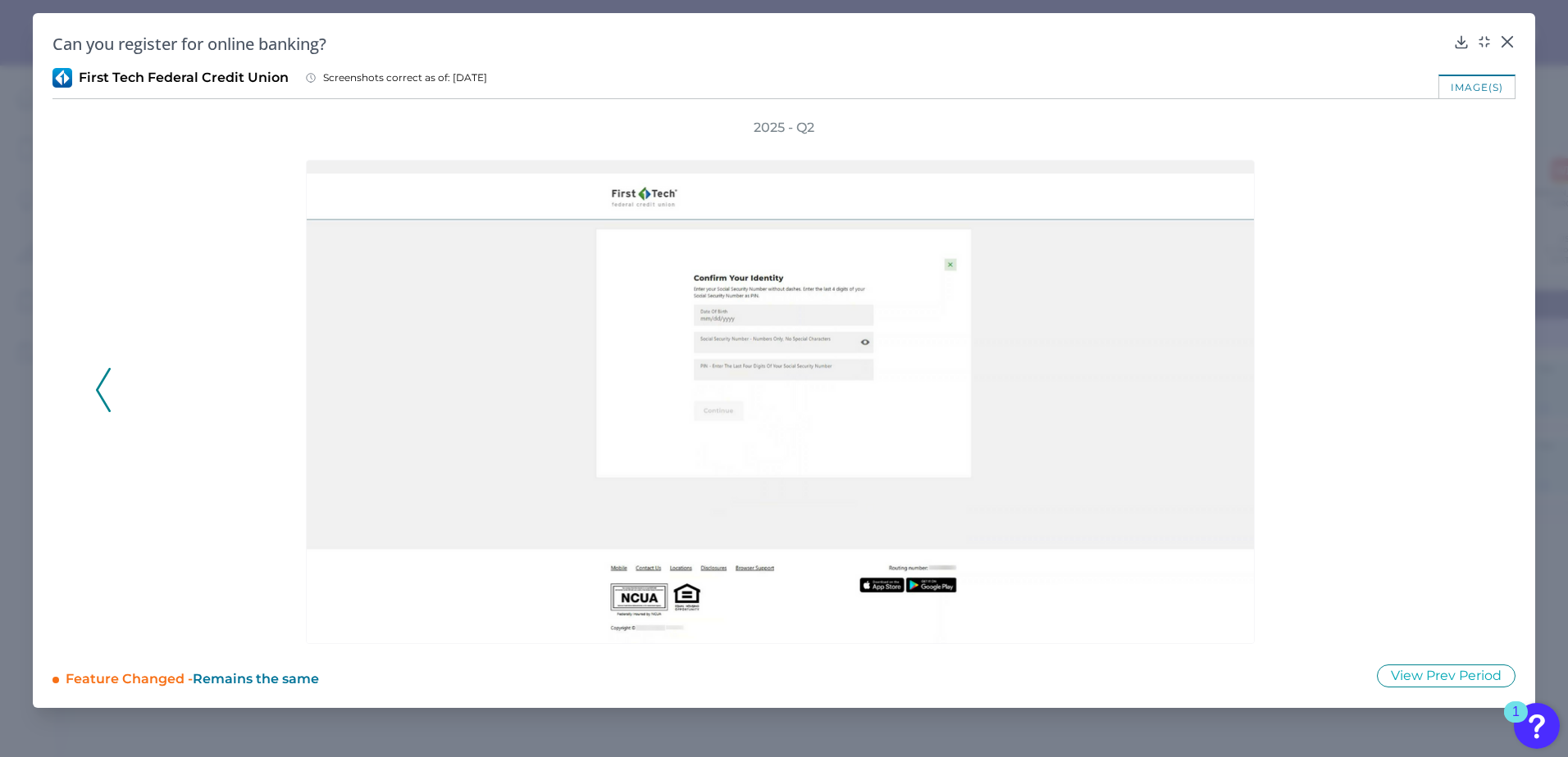
click at [1207, 344] on div at bounding box center [784, 390] width 1322 height 507
click at [1207, 42] on icon at bounding box center [1507, 41] width 10 height 10
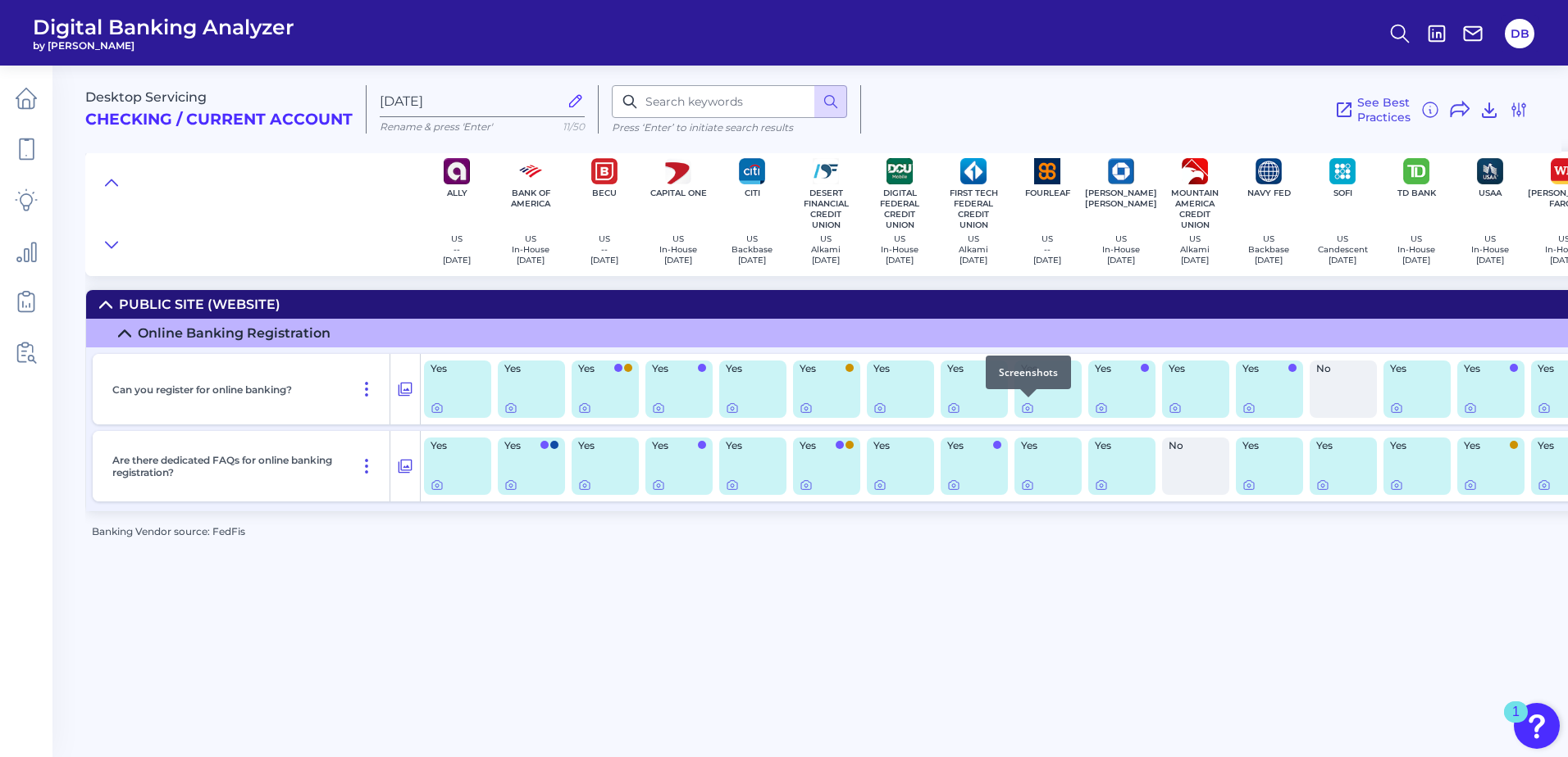
click at [1030, 404] on div at bounding box center [1028, 397] width 17 height 17
click at [1029, 410] on icon at bounding box center [1028, 409] width 4 height 4
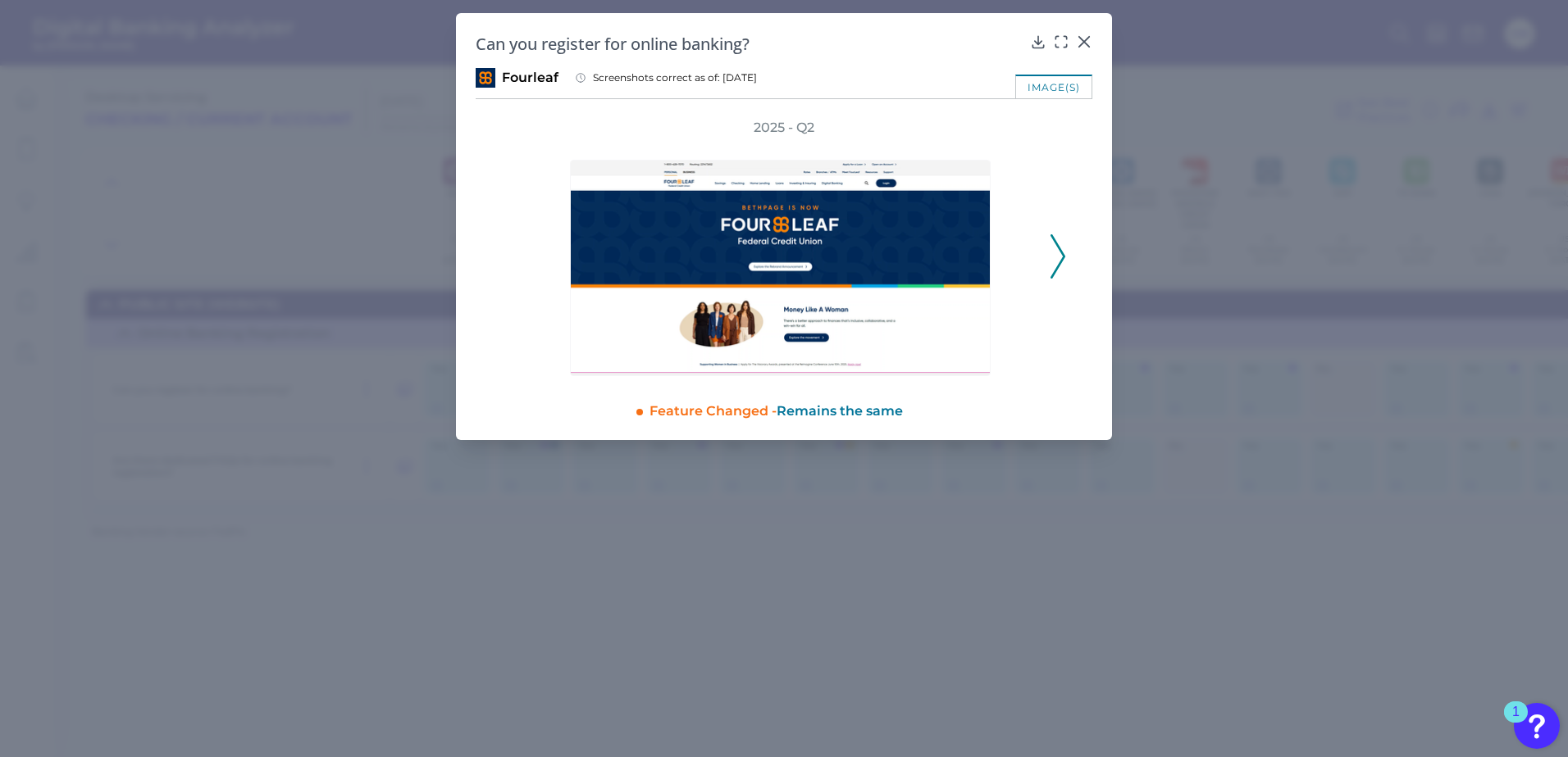
click at [1058, 272] on icon at bounding box center [1058, 256] width 15 height 44
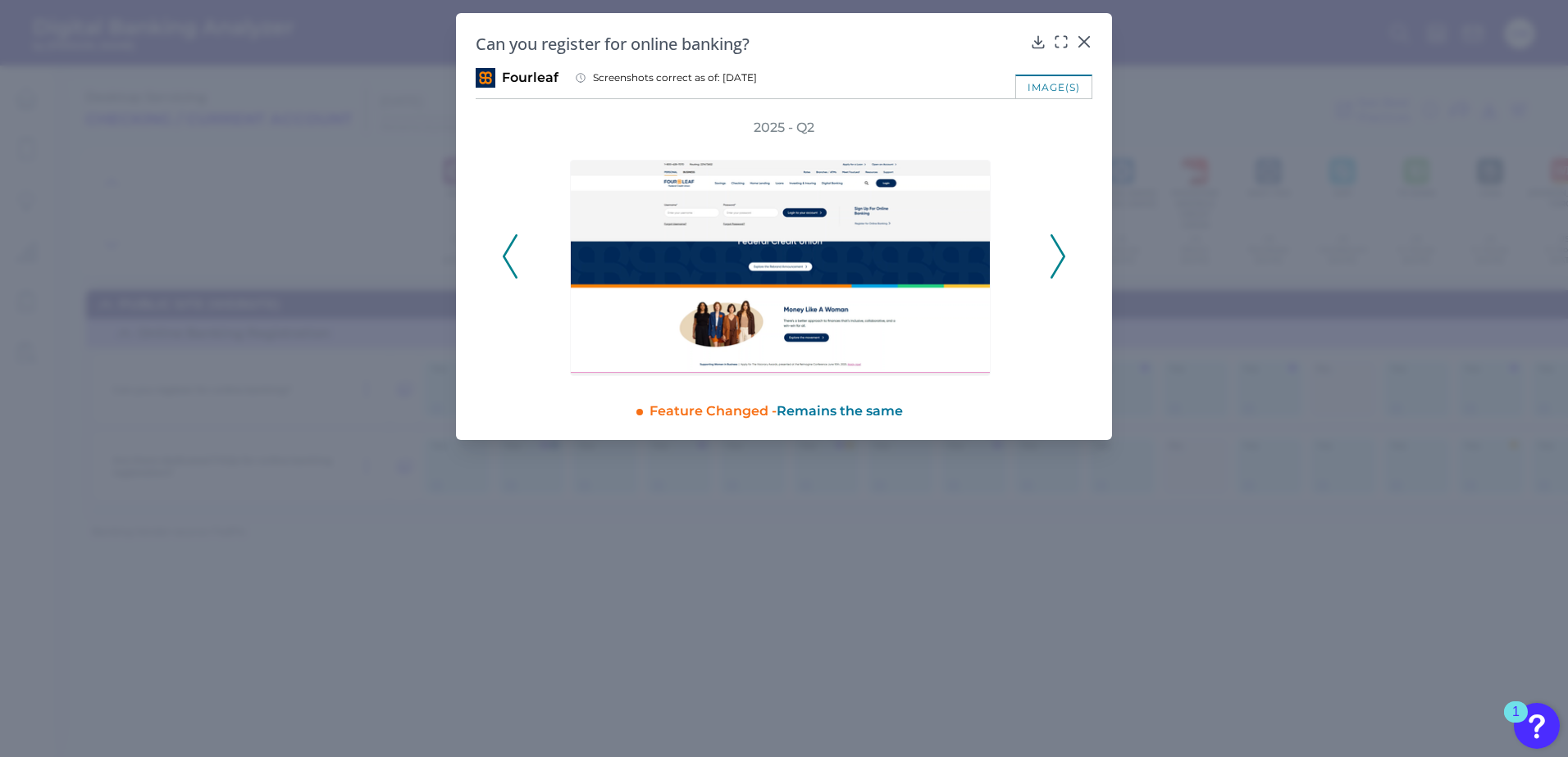
click at [1058, 267] on polyline at bounding box center [1057, 256] width 12 height 42
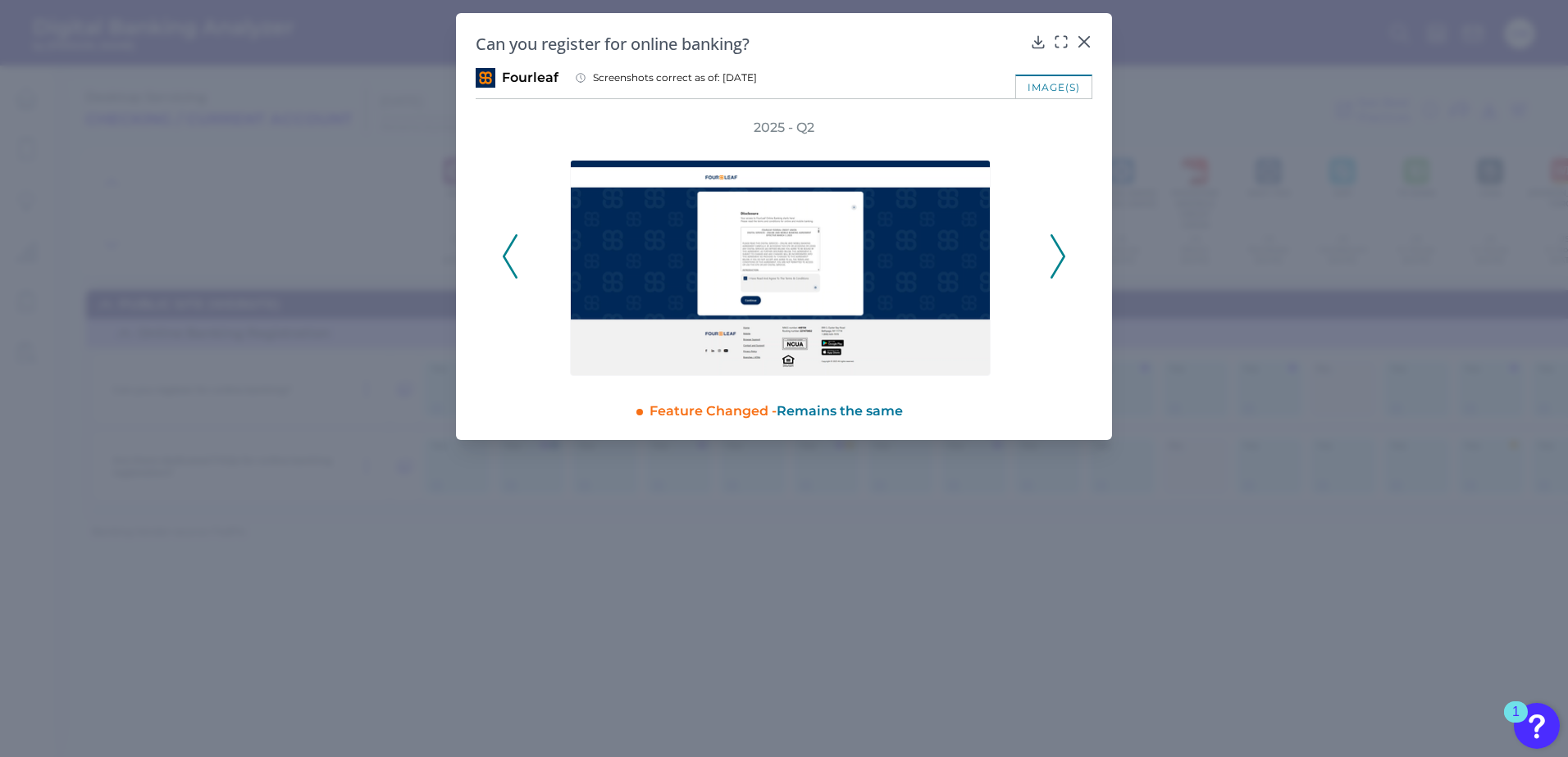
click at [1058, 267] on polyline at bounding box center [1057, 256] width 12 height 42
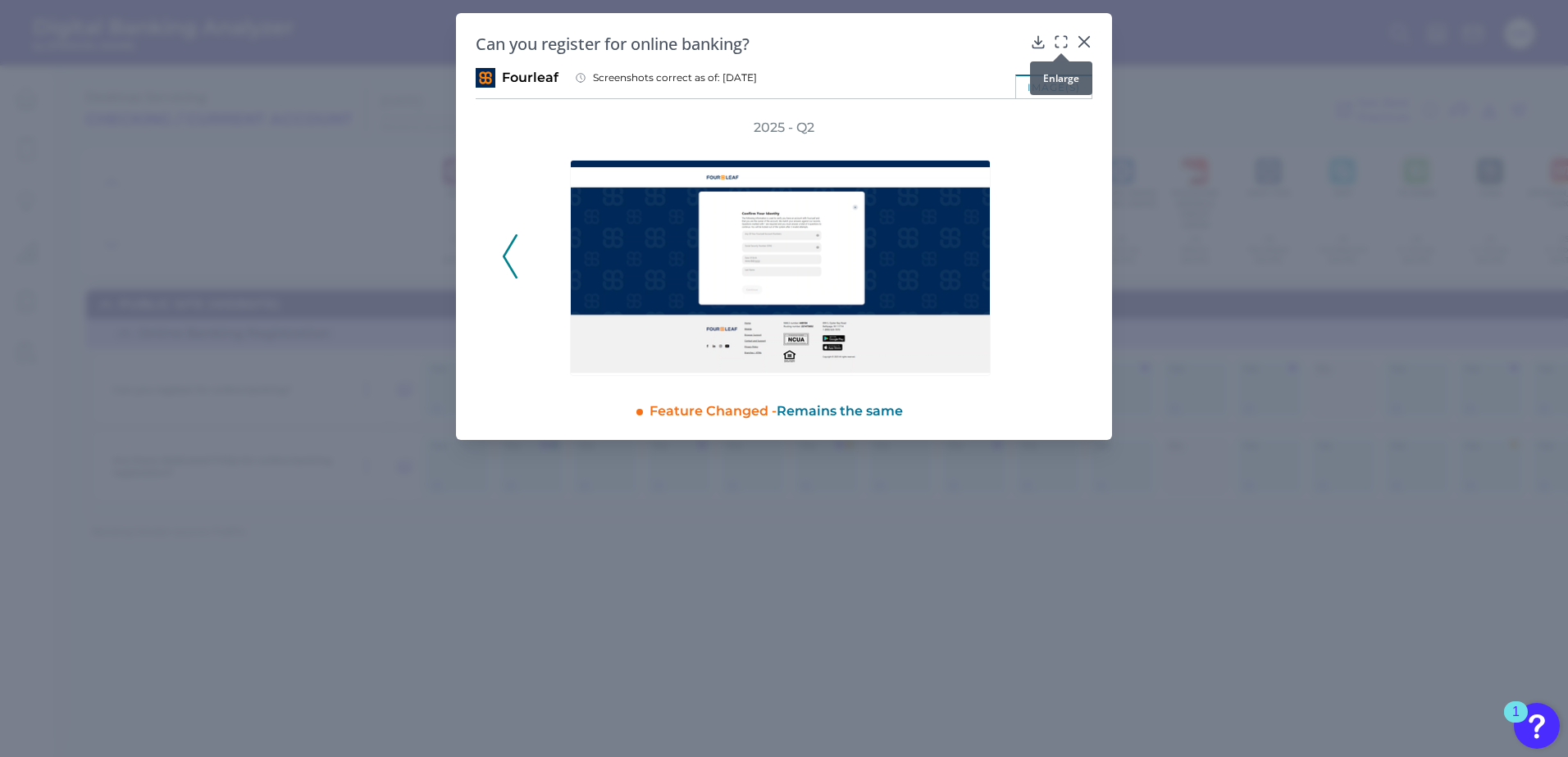
click at [1062, 43] on icon at bounding box center [1061, 42] width 17 height 17
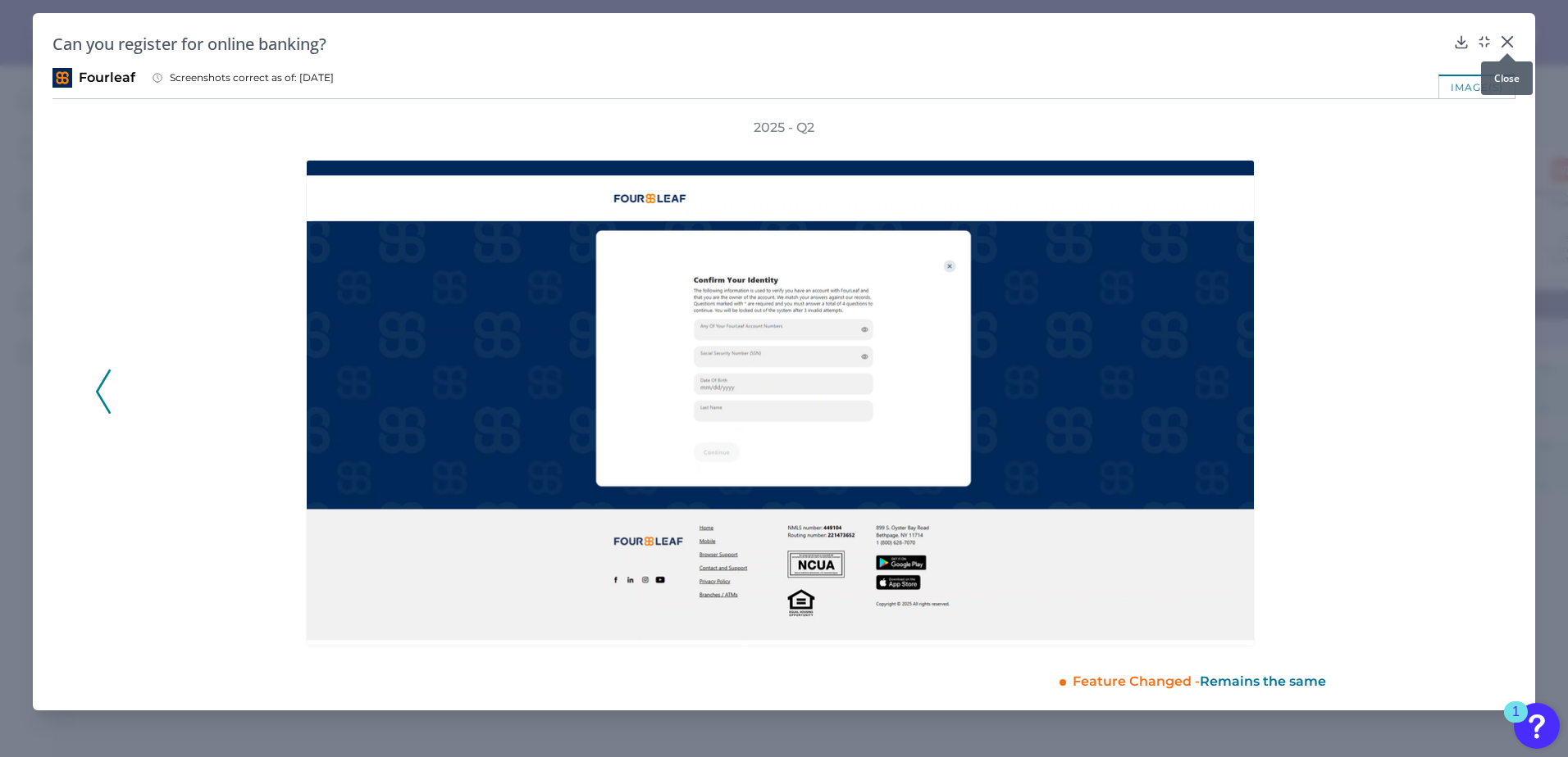
click at [1207, 42] on icon at bounding box center [1507, 42] width 17 height 17
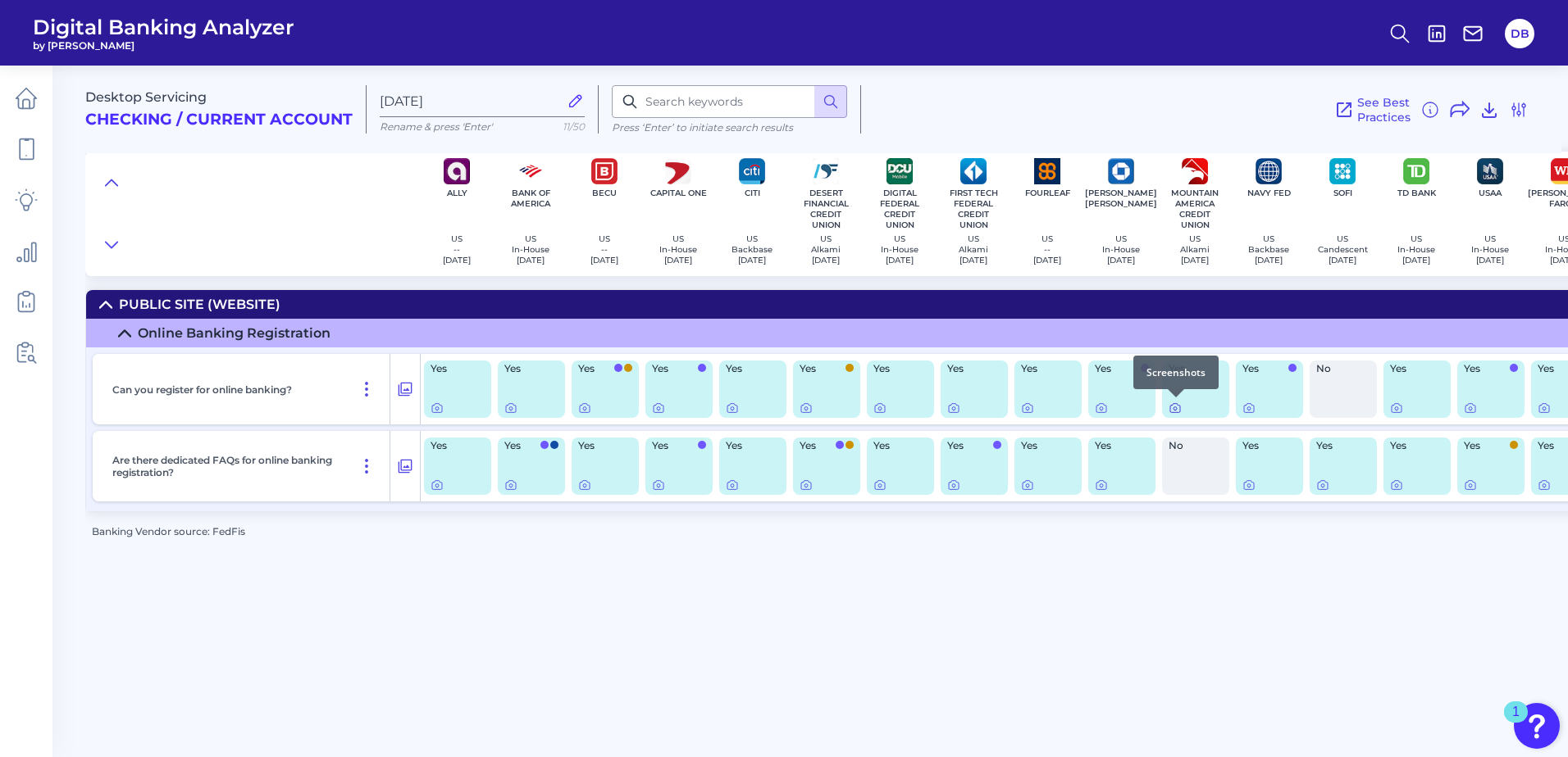
click at [1179, 406] on icon at bounding box center [1175, 408] width 13 height 13
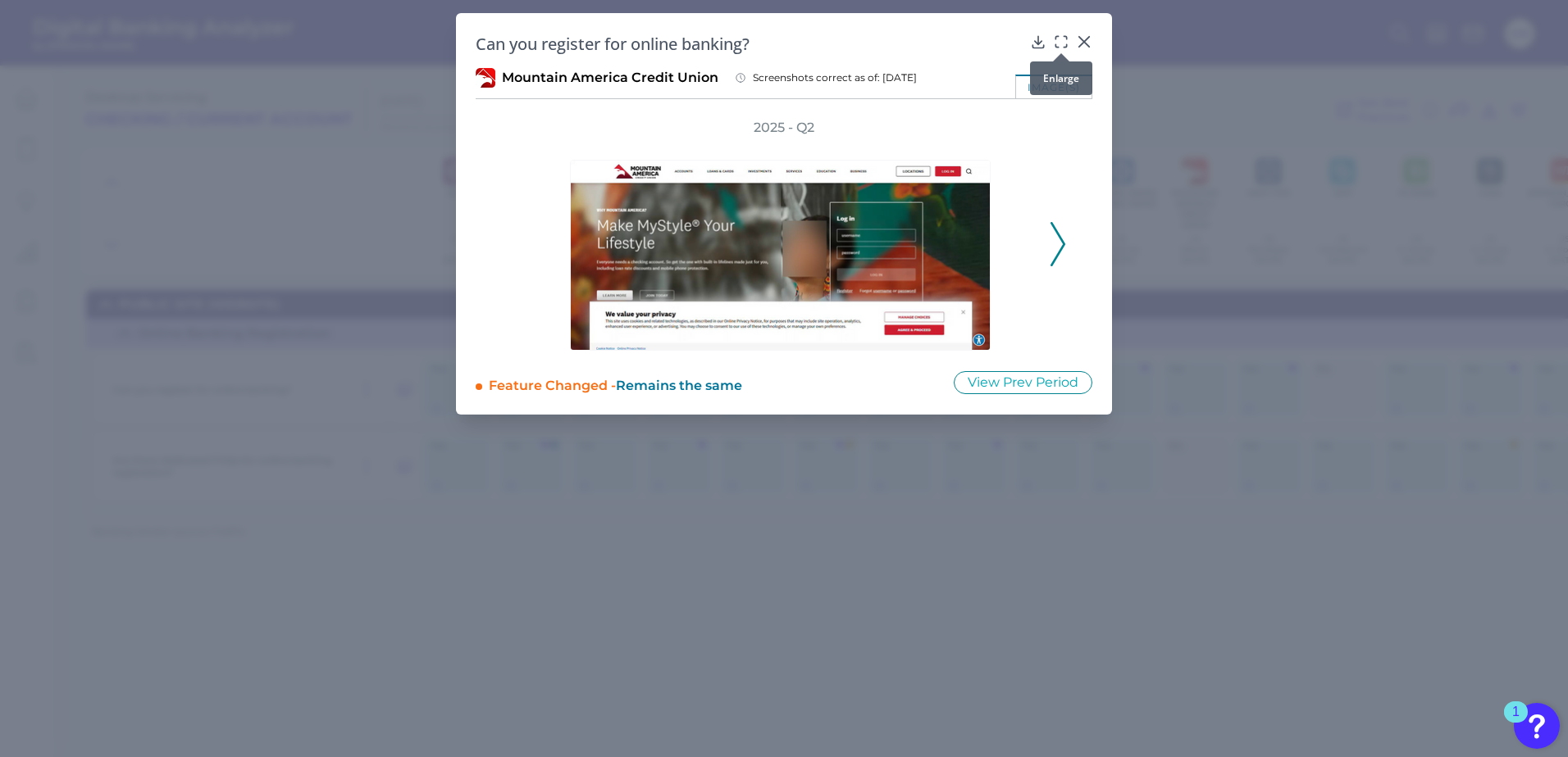
click at [1068, 39] on icon at bounding box center [1061, 42] width 17 height 17
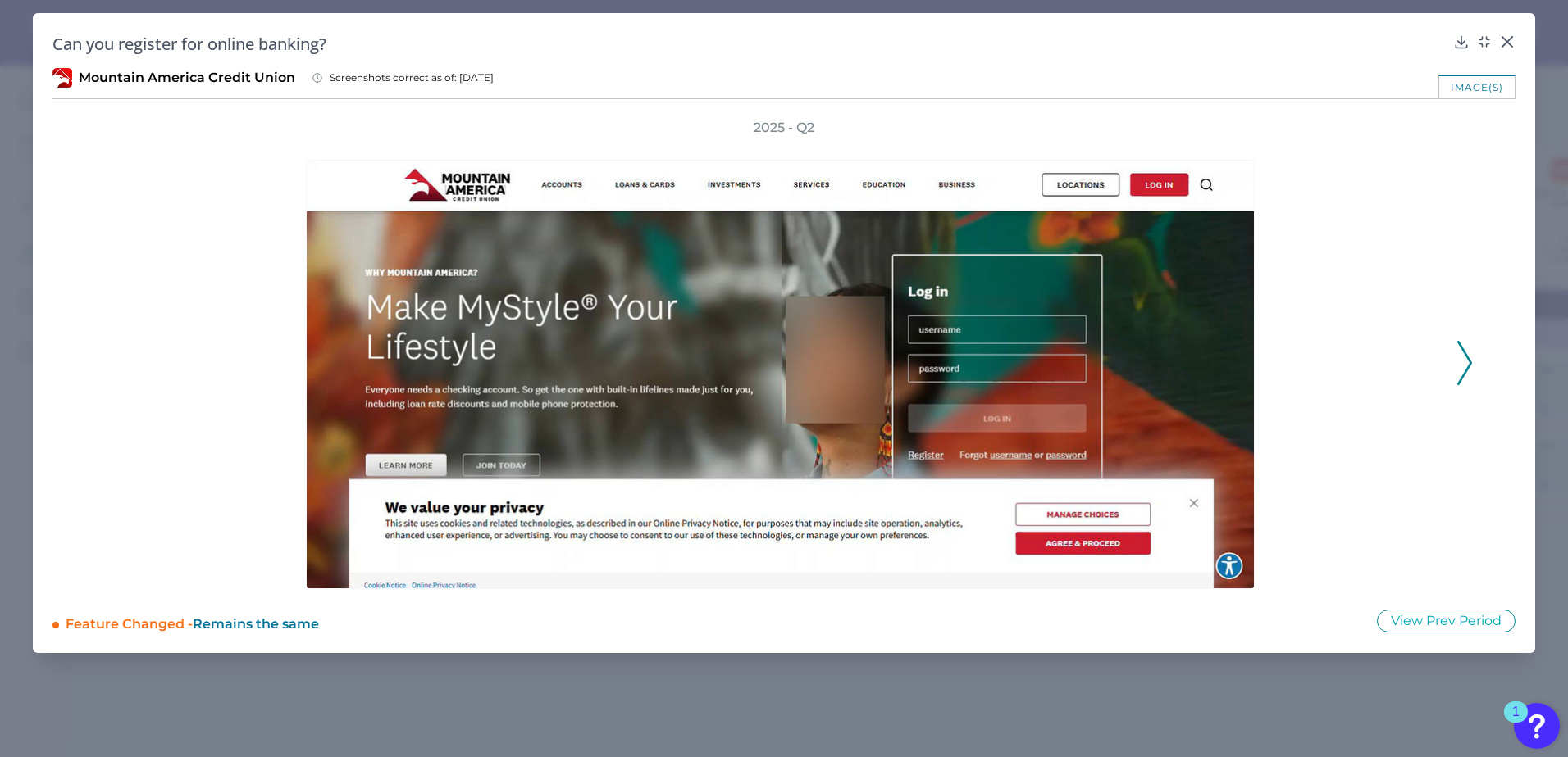
click at [1207, 368] on polyline at bounding box center [1463, 363] width 12 height 42
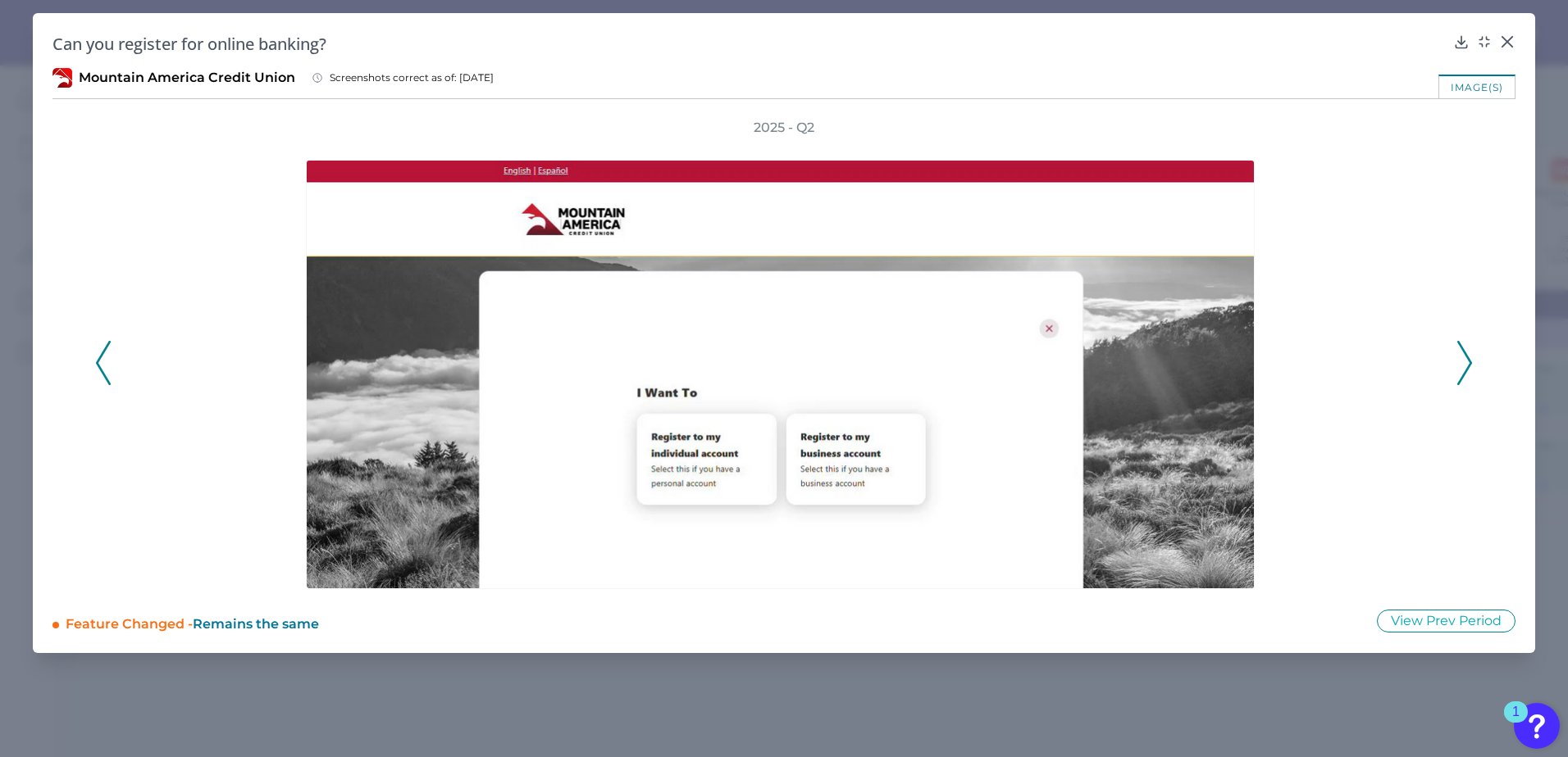
click at [1207, 368] on polyline at bounding box center [1463, 363] width 12 height 42
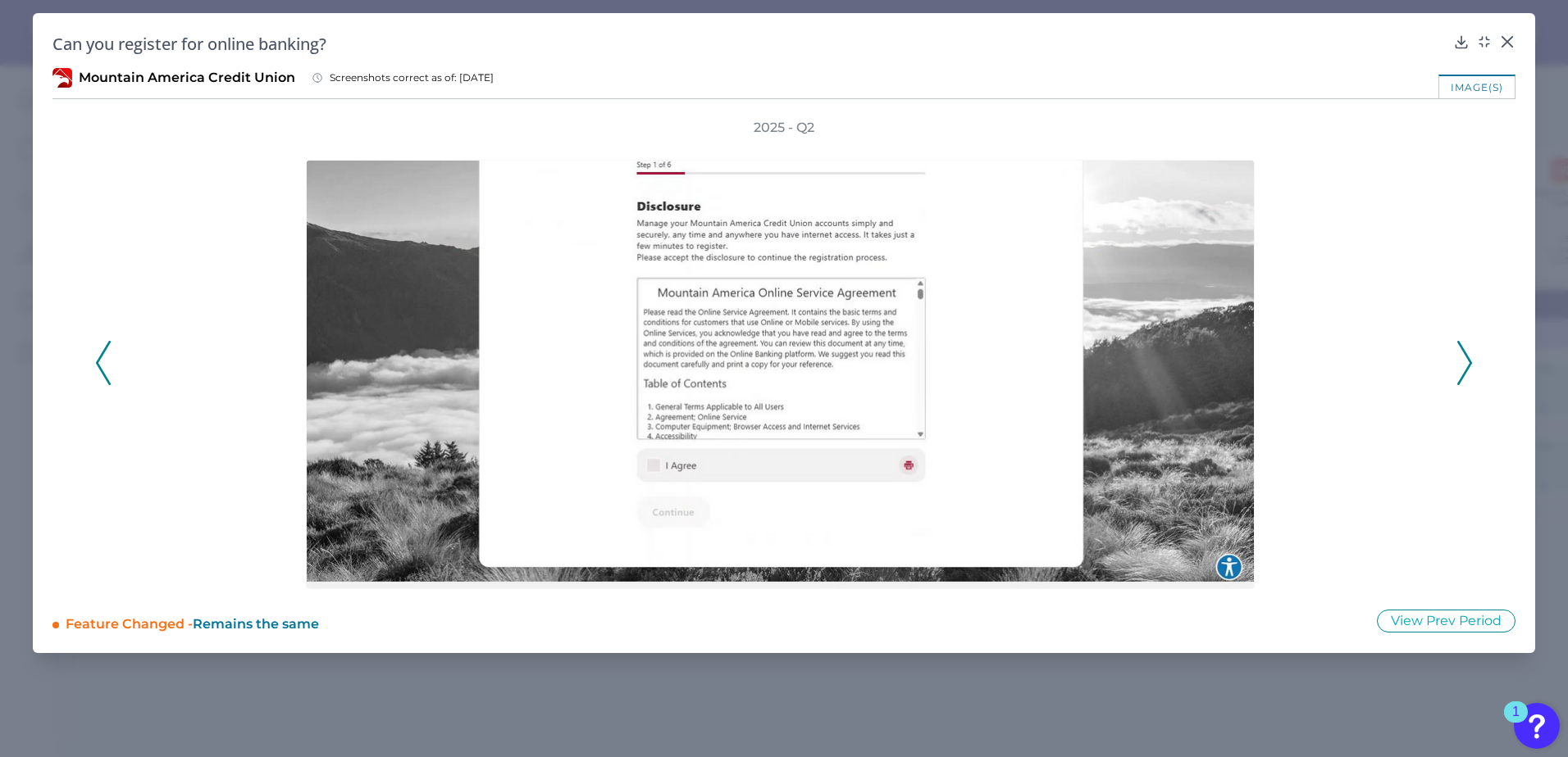
click at [1207, 368] on polyline at bounding box center [1463, 363] width 12 height 42
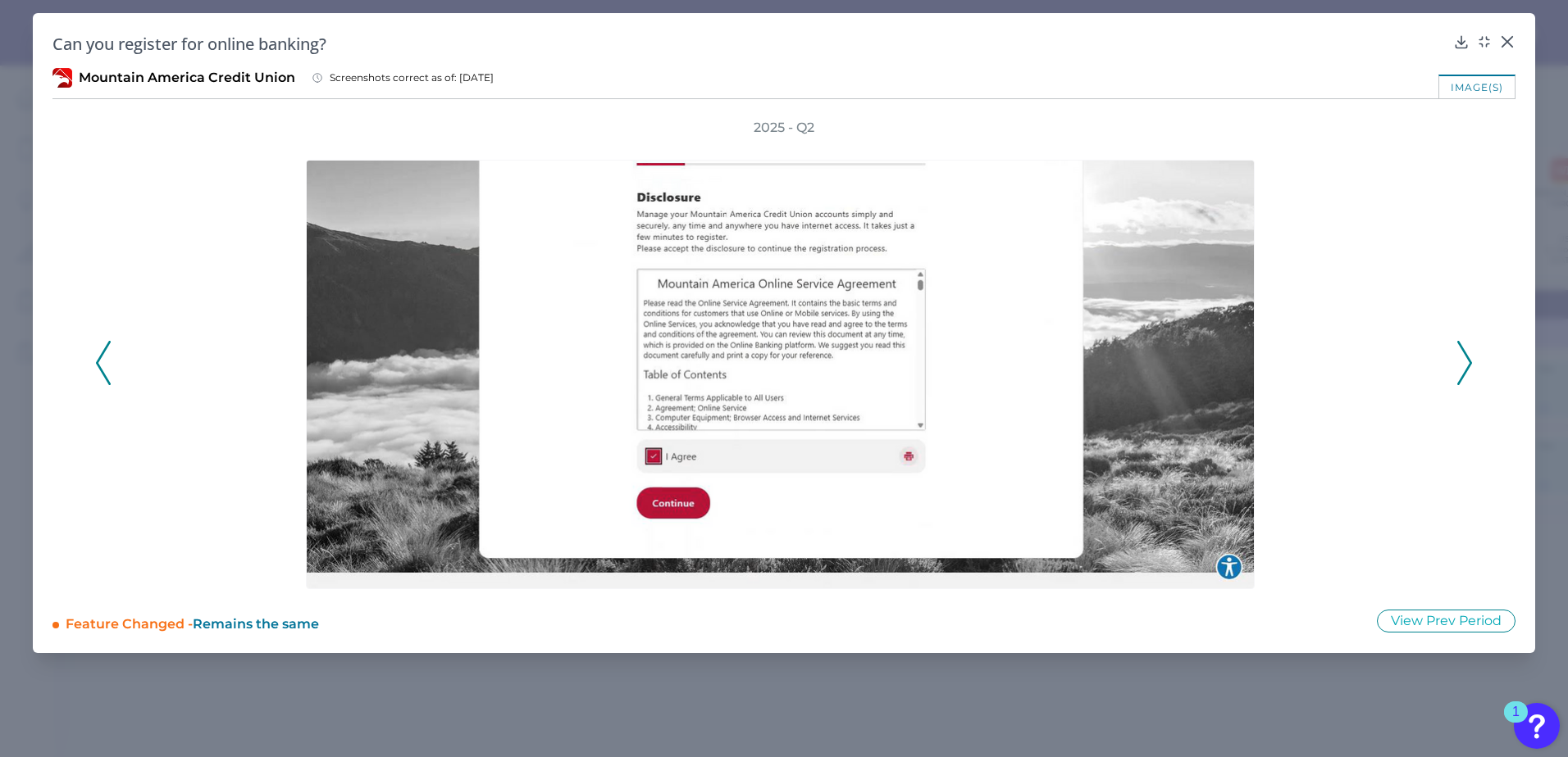
click at [1207, 368] on polyline at bounding box center [1463, 363] width 12 height 42
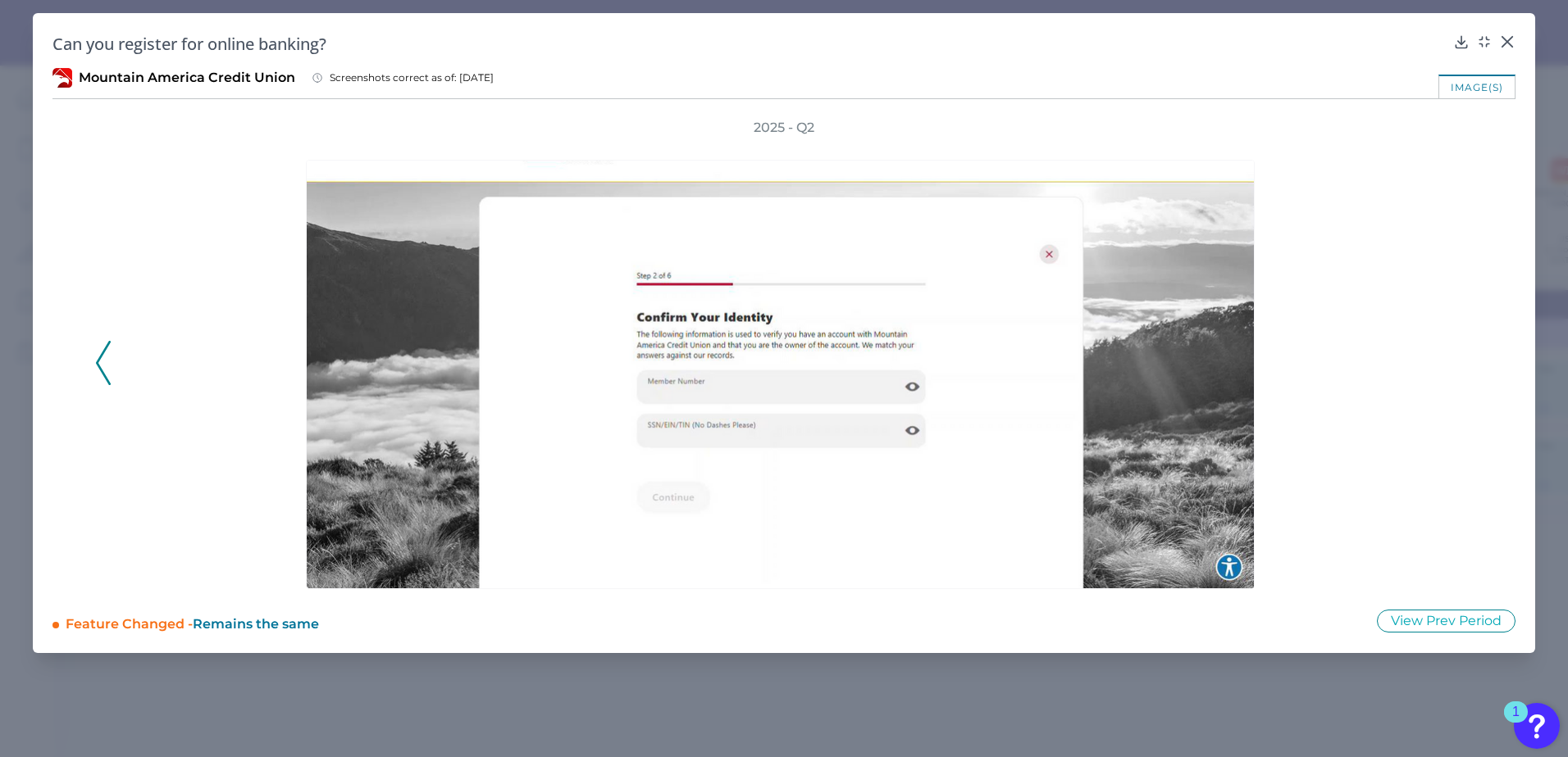
drag, startPoint x: 1333, startPoint y: 383, endPoint x: 1394, endPoint y: 256, distance: 140.9
click at [1207, 383] on div at bounding box center [784, 362] width 1322 height 452
click at [1207, 42] on icon at bounding box center [1507, 41] width 10 height 10
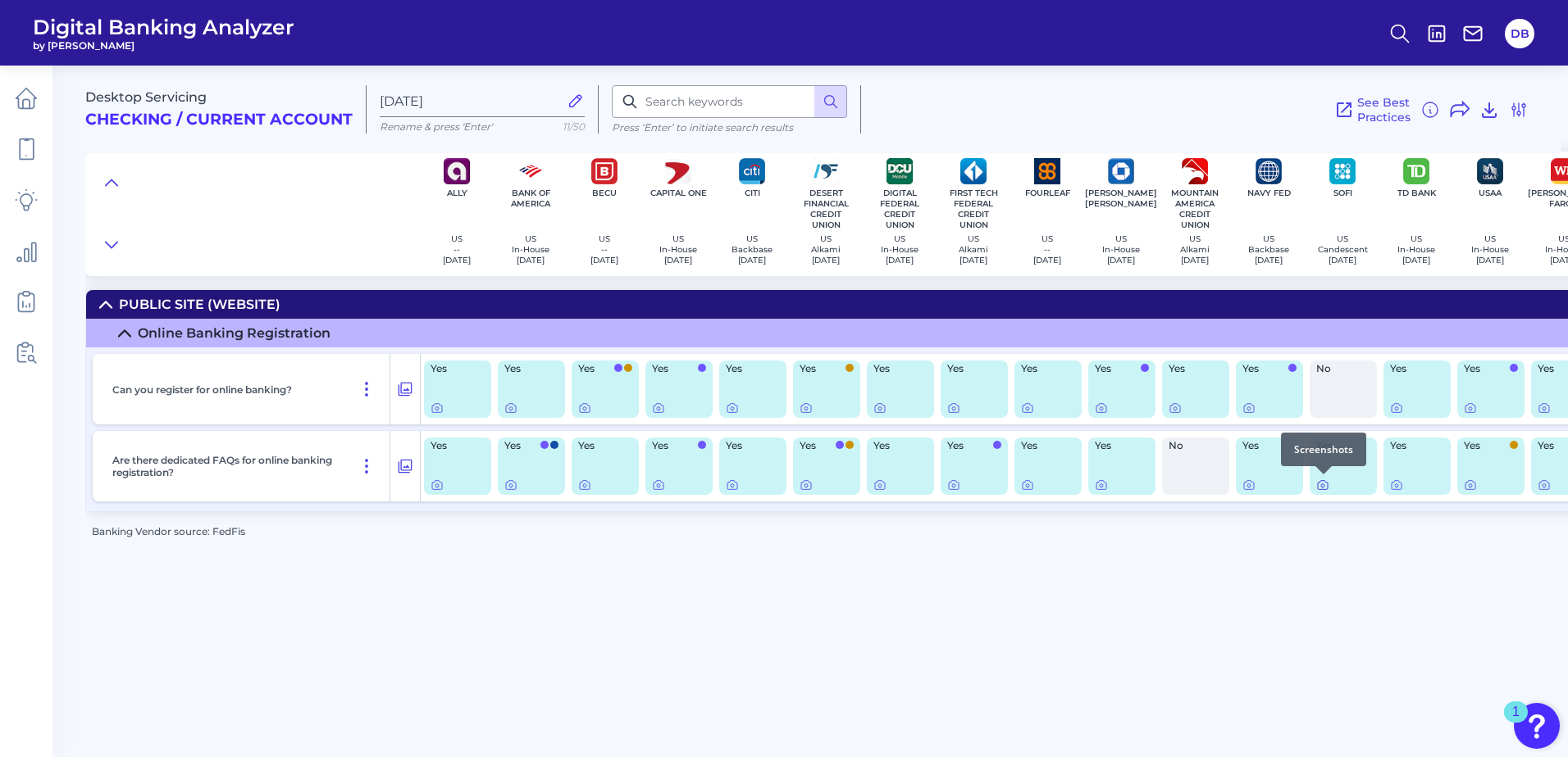
click at [1207, 484] on icon at bounding box center [1323, 485] width 13 height 13
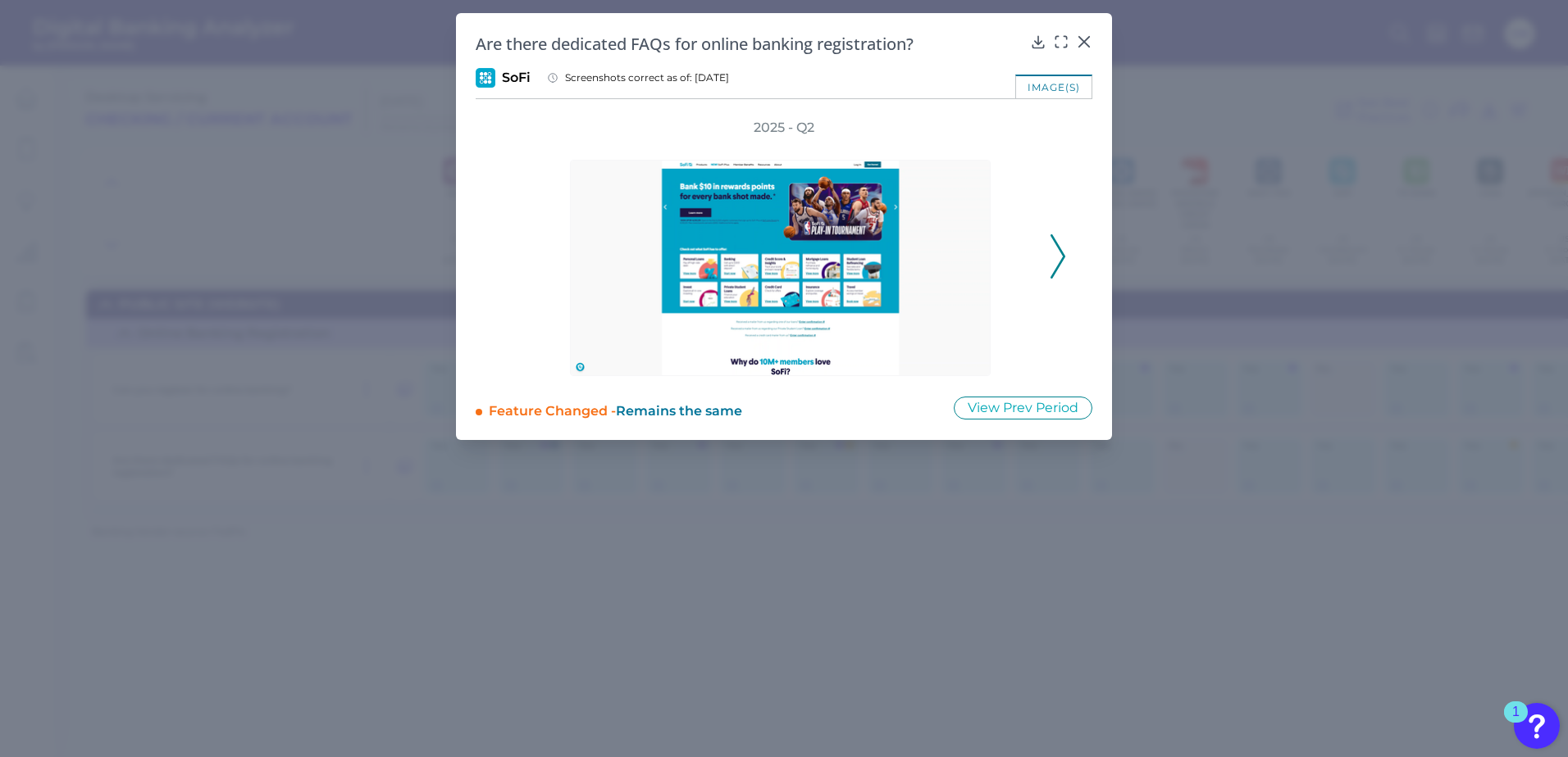
click at [1055, 257] on icon at bounding box center [1058, 256] width 15 height 44
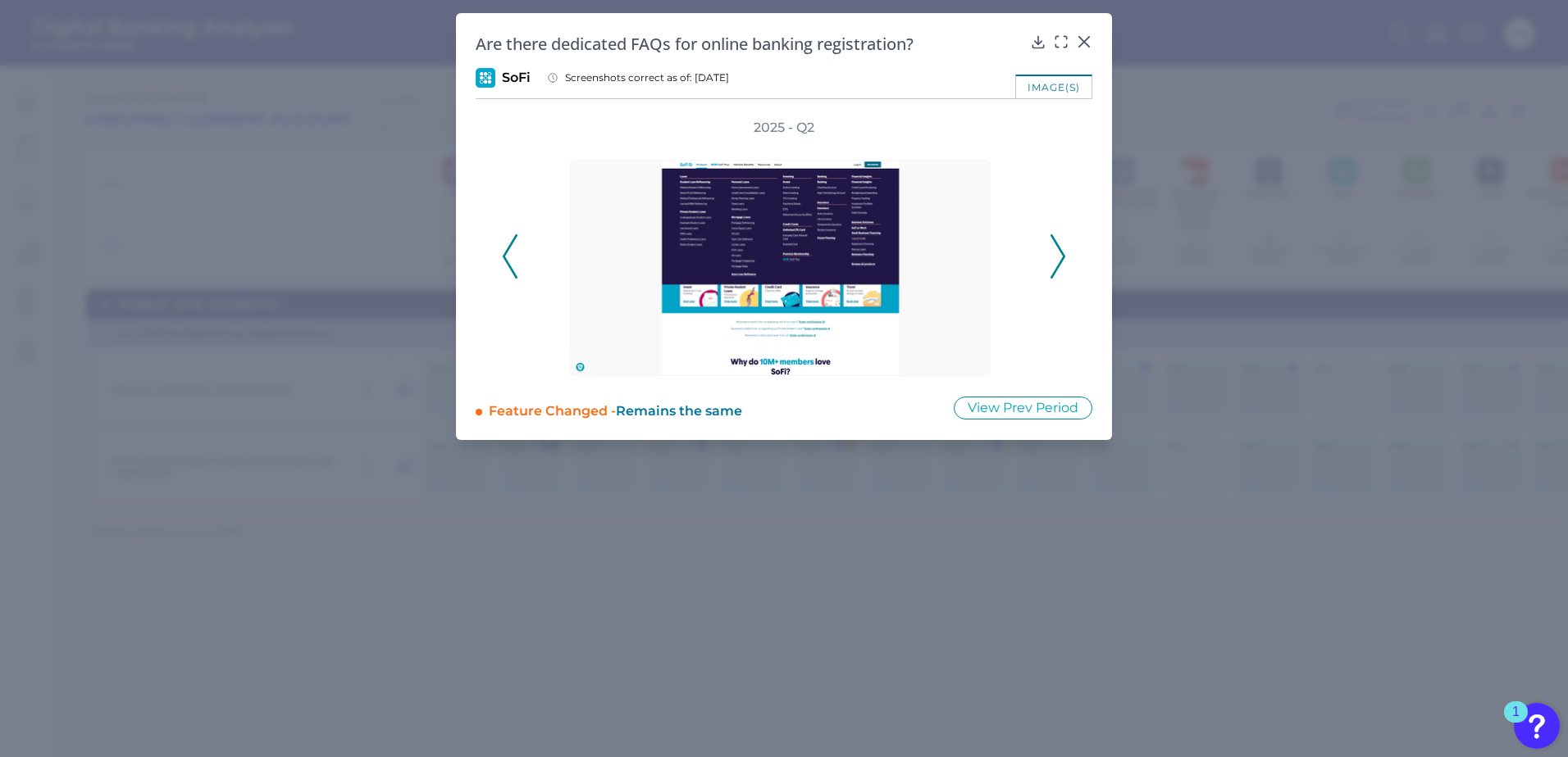
click at [1055, 257] on icon at bounding box center [1058, 256] width 15 height 44
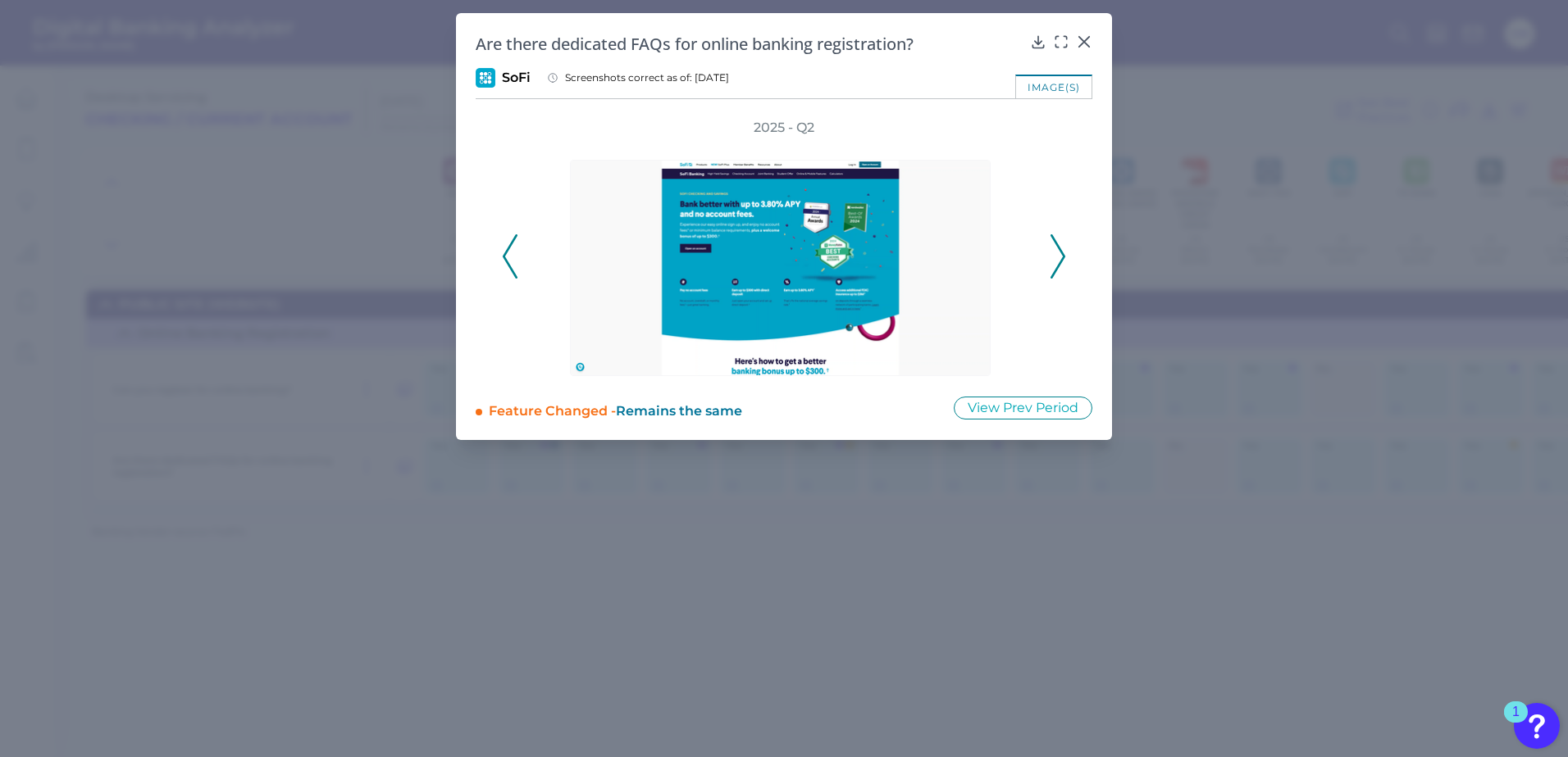
click at [1055, 257] on icon at bounding box center [1058, 256] width 15 height 44
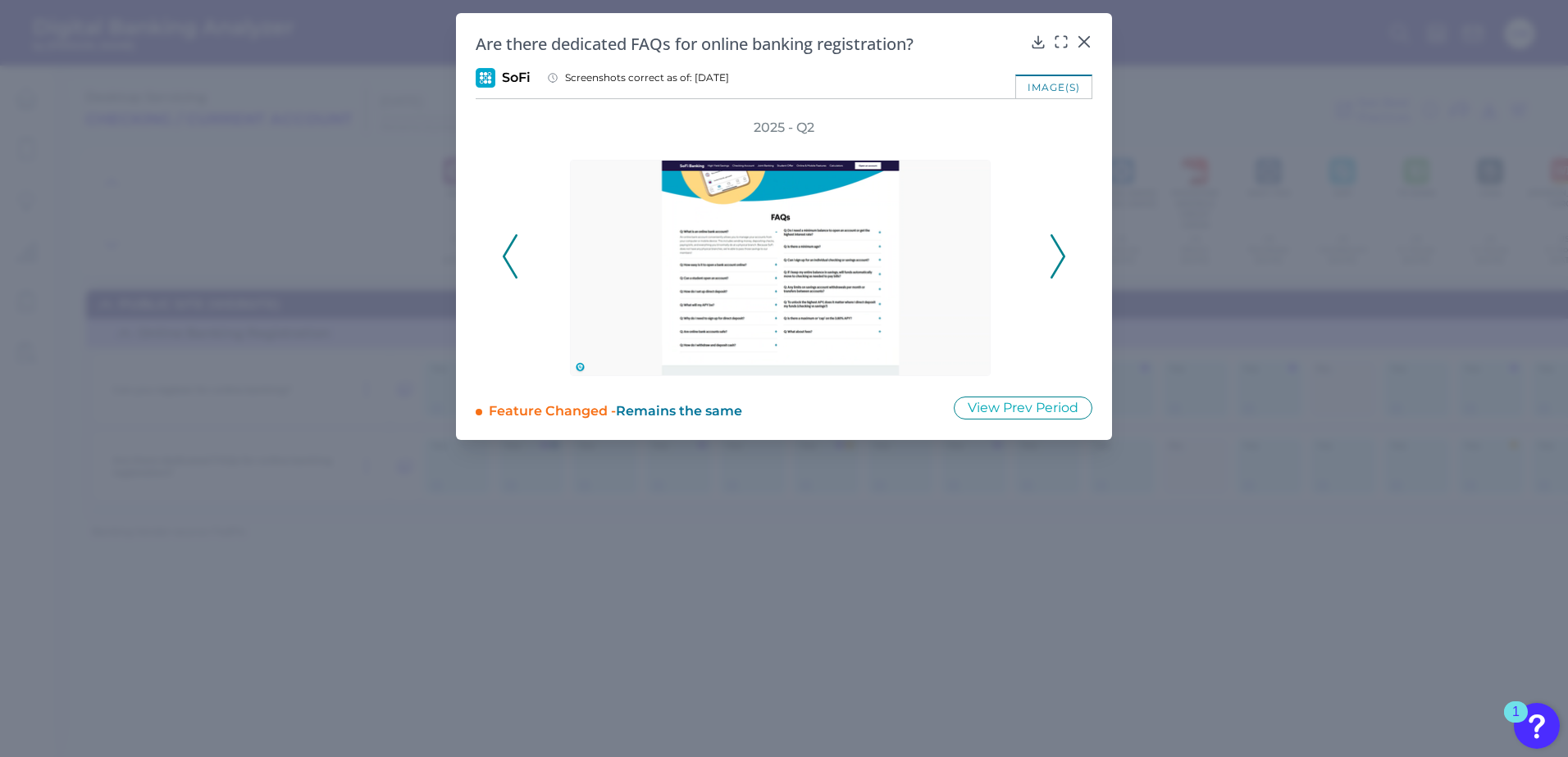
click at [1055, 257] on icon at bounding box center [1058, 256] width 15 height 44
click at [1055, 257] on div "2025 - Q2" at bounding box center [784, 248] width 565 height 258
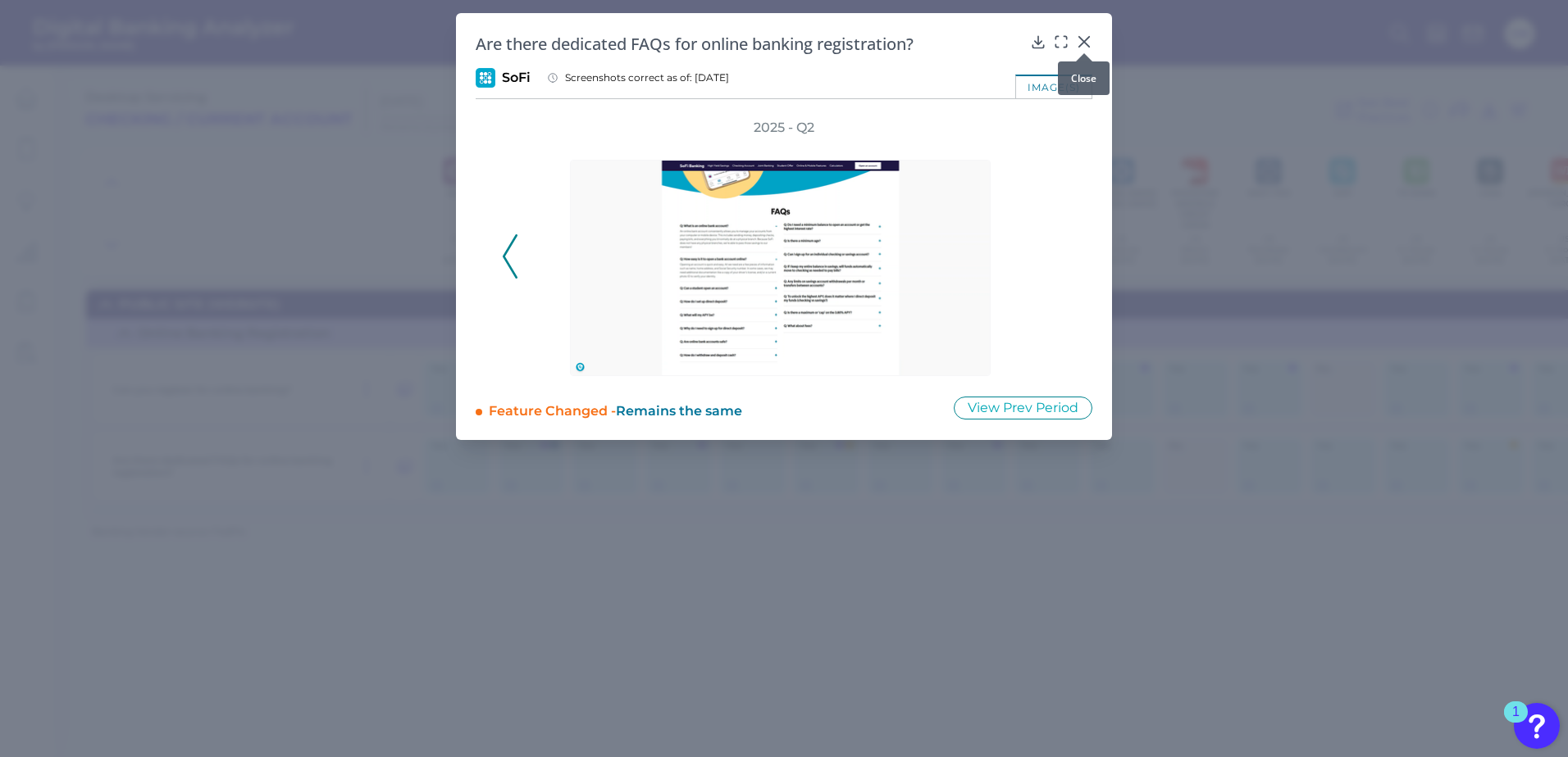
click at [1088, 39] on icon at bounding box center [1084, 42] width 17 height 17
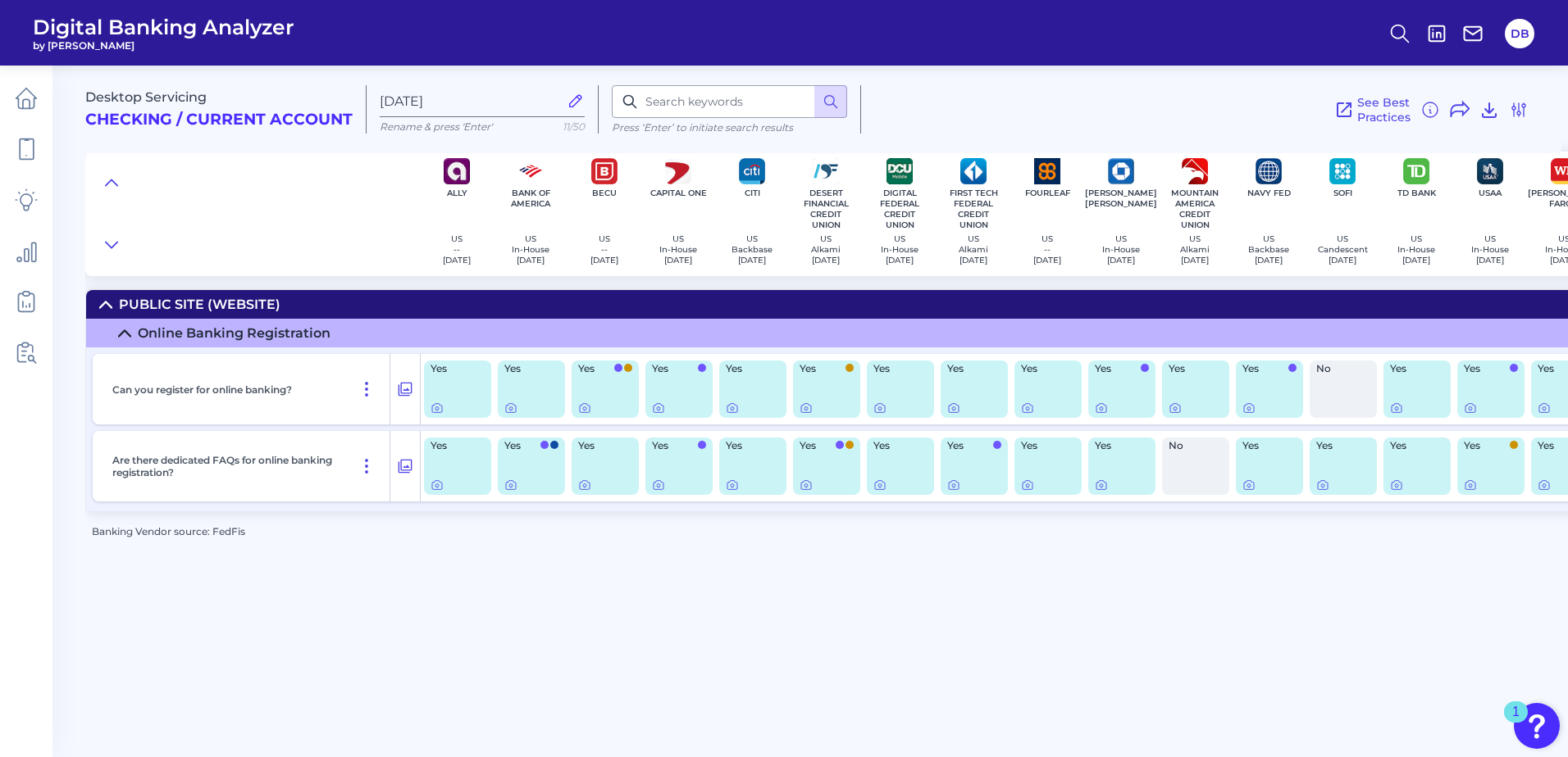
click at [935, 586] on div "Desktop Servicing Checking / Current Account [DATE] Rename & press 'Enter' 11/5…" at bounding box center [826, 404] width 1483 height 702
click at [1026, 409] on icon at bounding box center [1027, 408] width 13 height 13
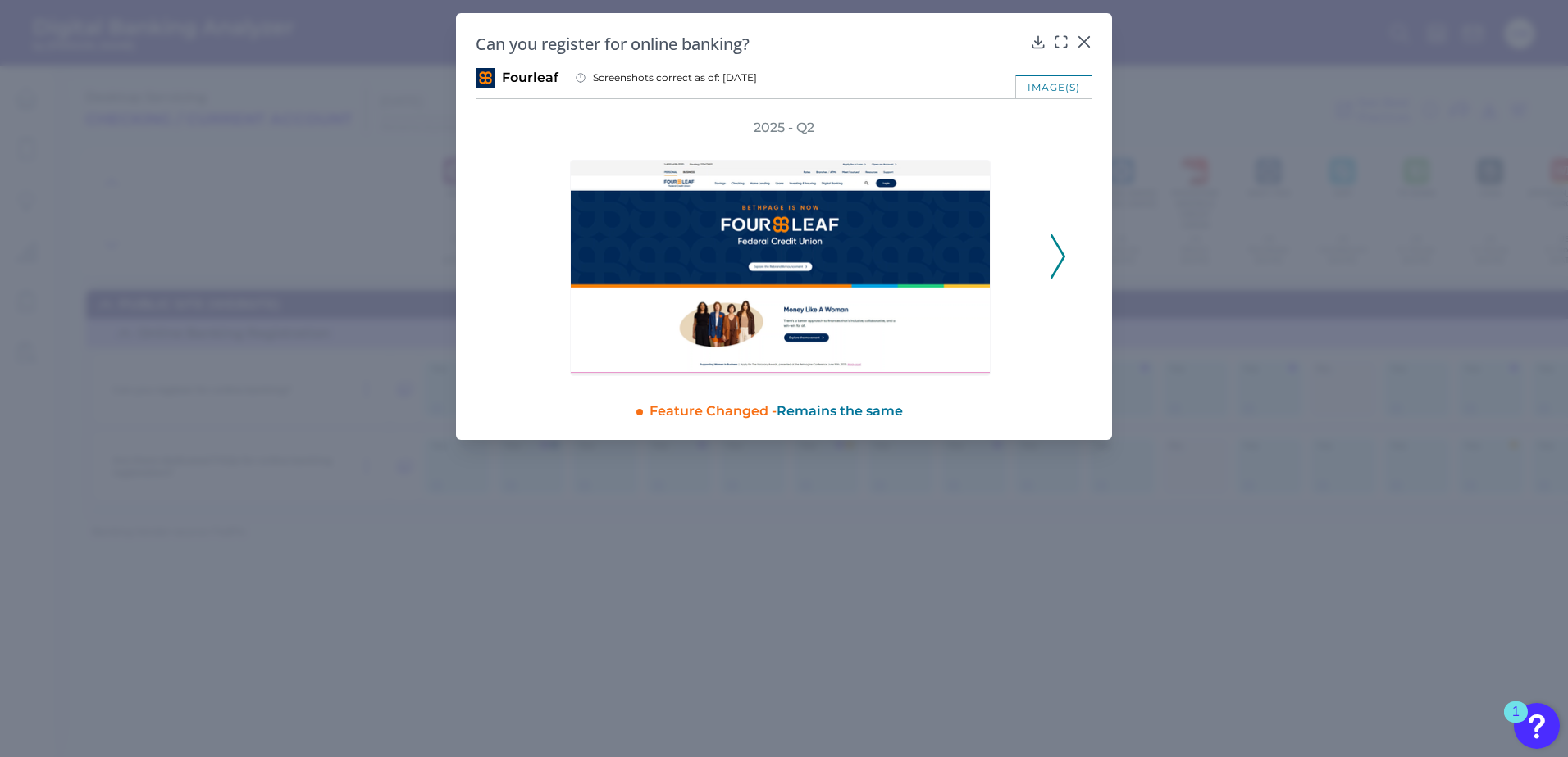
click at [1048, 260] on div "2025 - Q2" at bounding box center [784, 248] width 565 height 258
click at [1063, 39] on icon at bounding box center [1061, 42] width 17 height 17
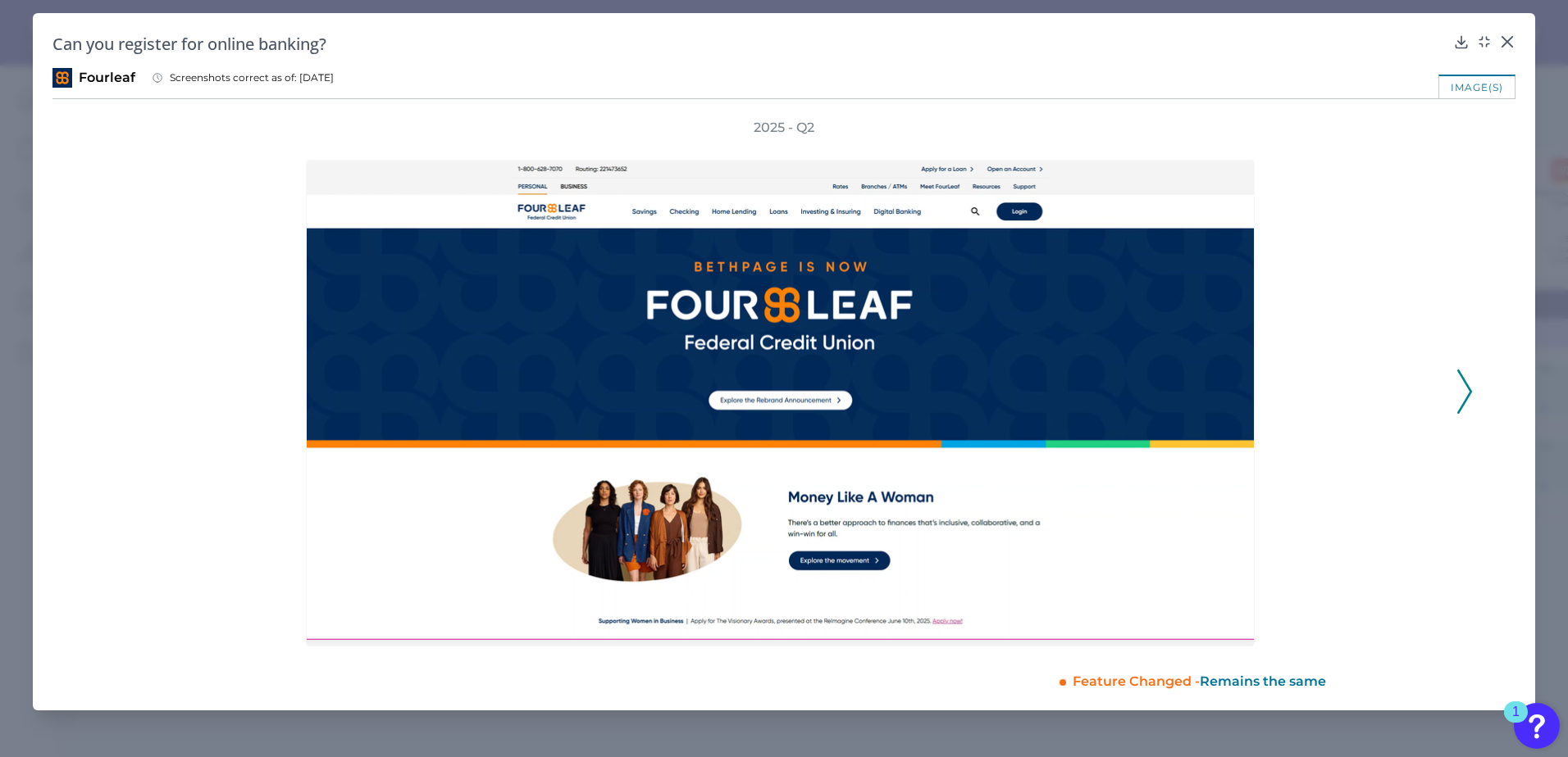
click at [1207, 392] on polyline at bounding box center [1463, 392] width 12 height 42
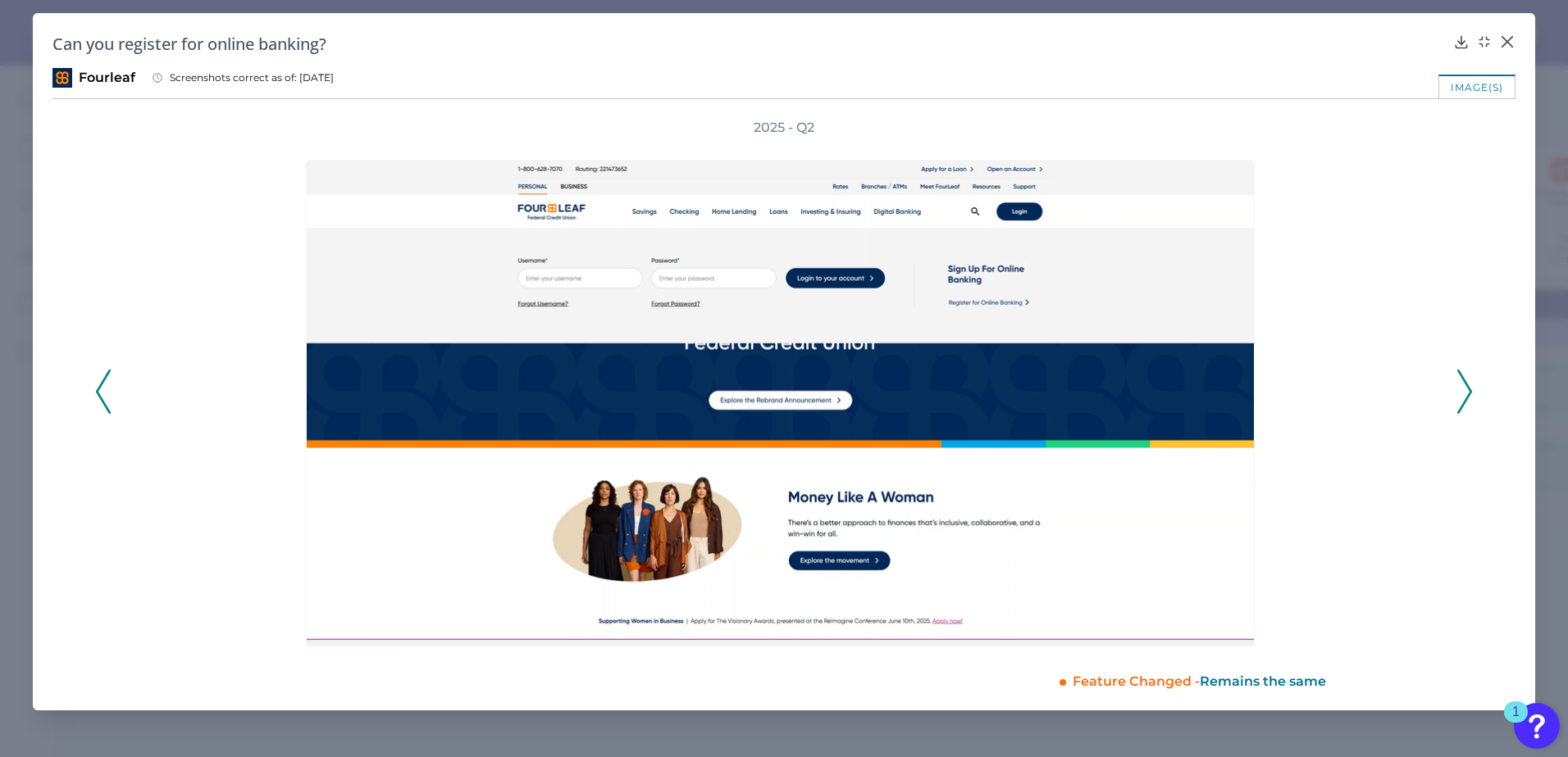
click at [1207, 392] on icon at bounding box center [1464, 392] width 15 height 44
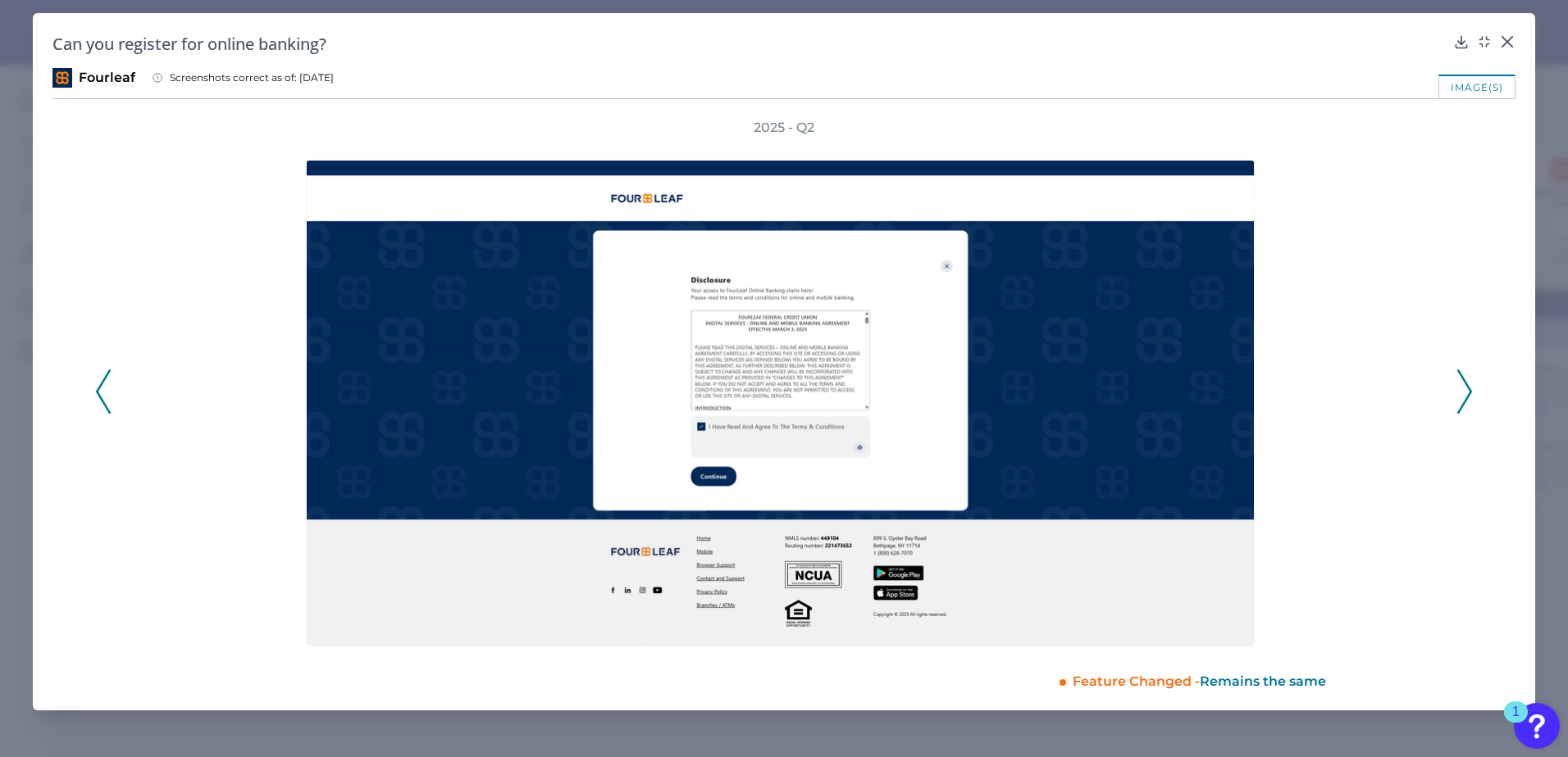
click at [1207, 392] on icon at bounding box center [1464, 392] width 15 height 44
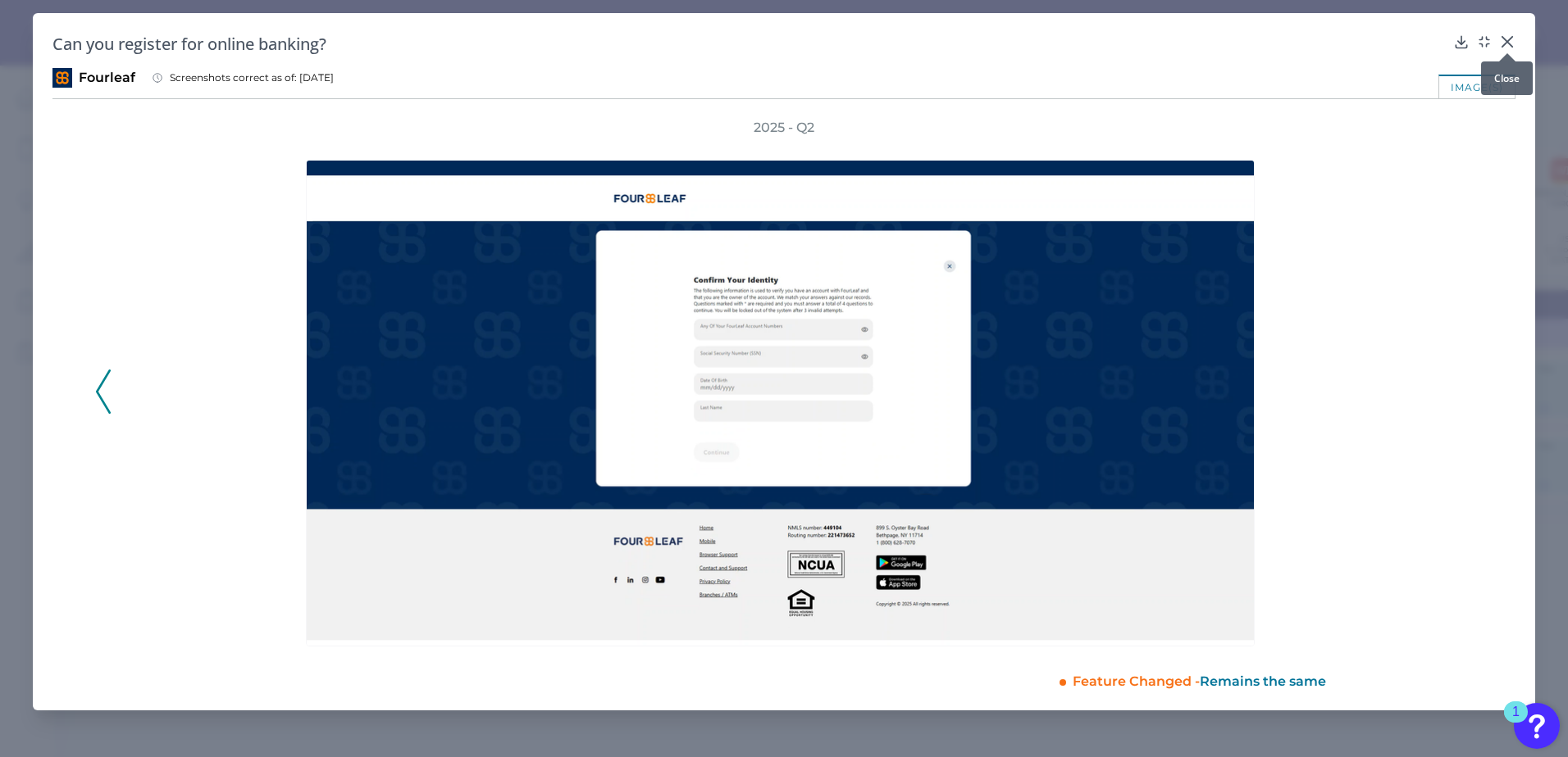
click at [1207, 37] on icon at bounding box center [1507, 42] width 17 height 17
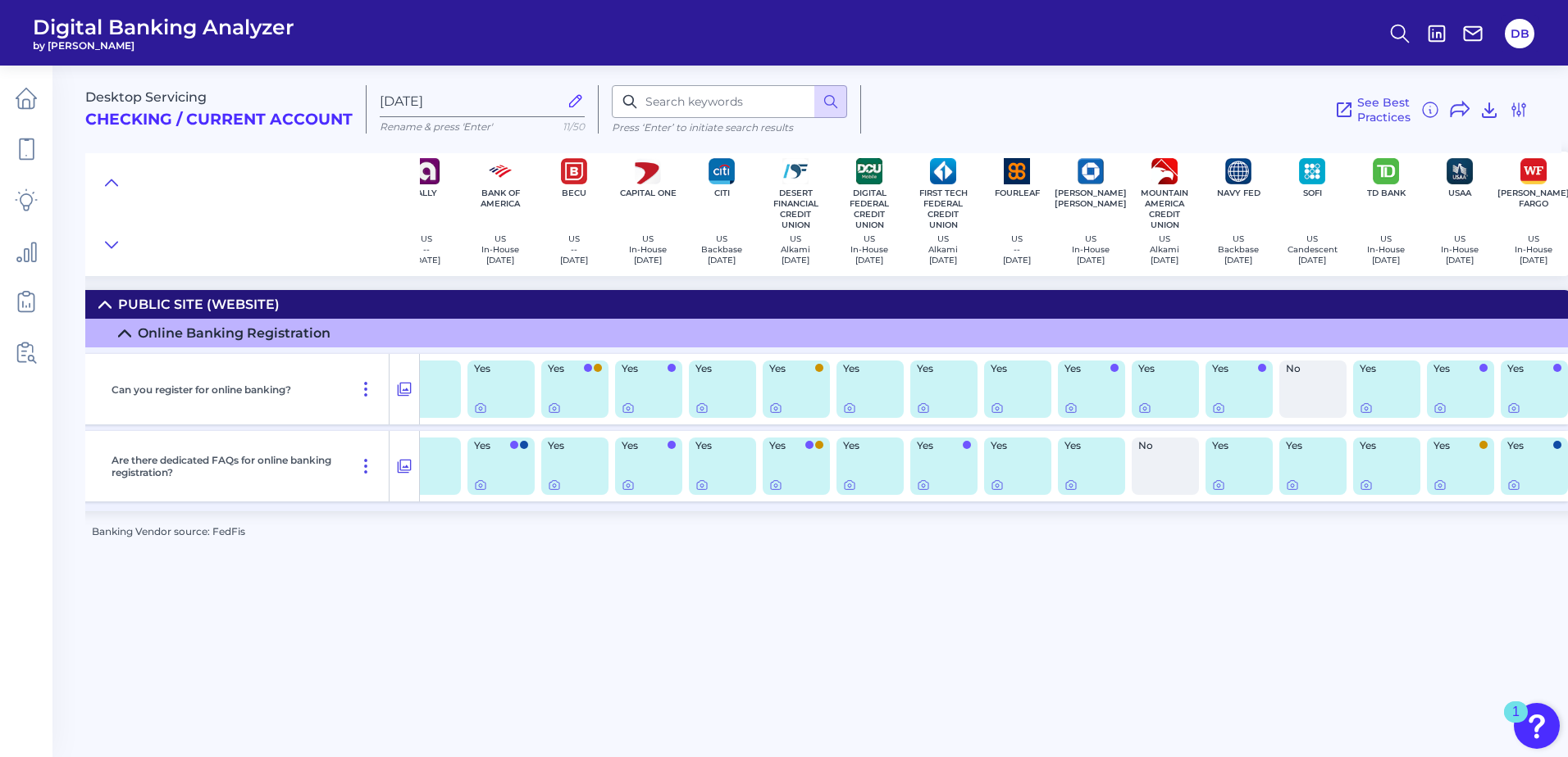
scroll to position [0, 38]
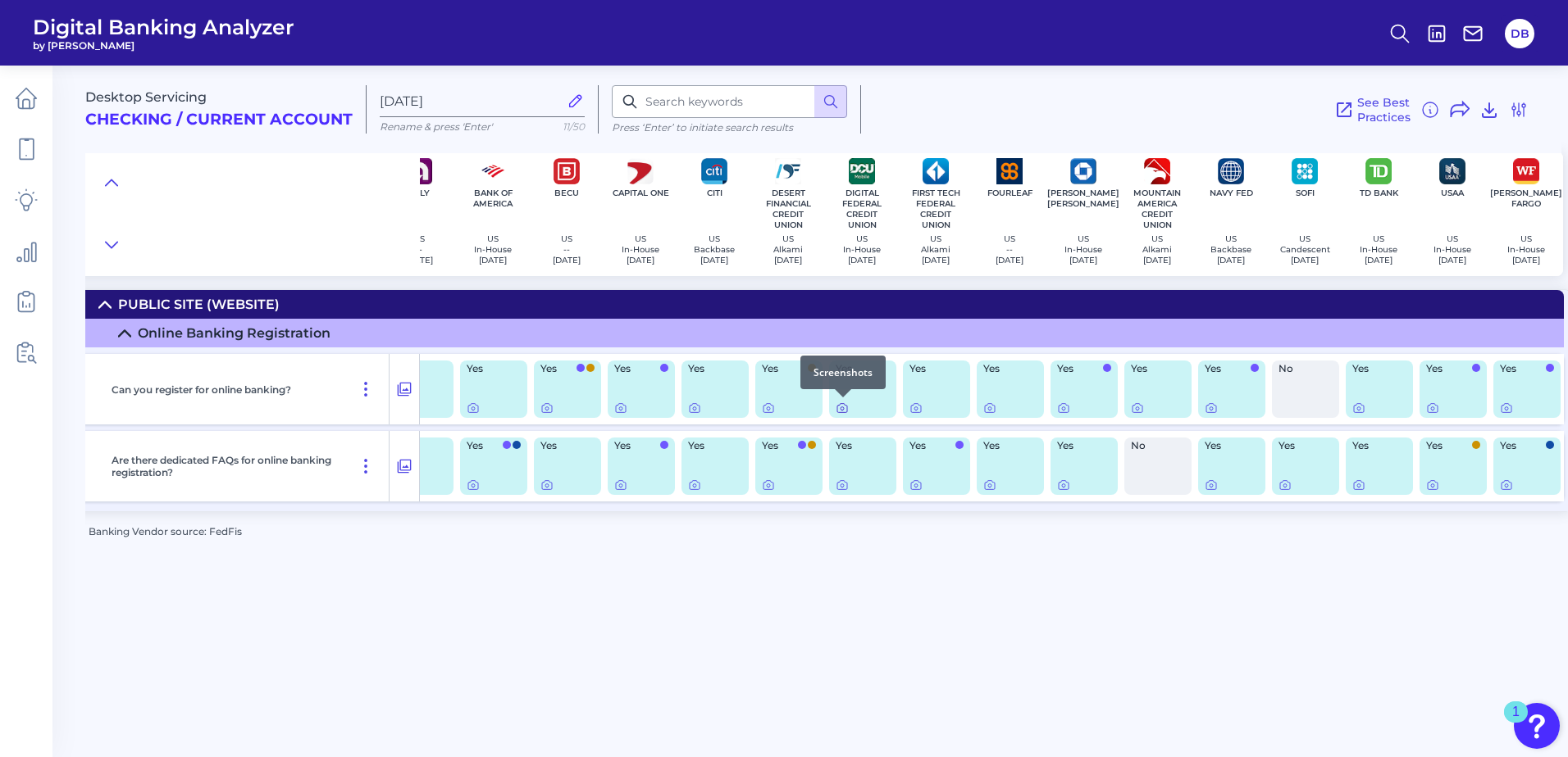
click at [838, 408] on icon at bounding box center [842, 408] width 13 height 13
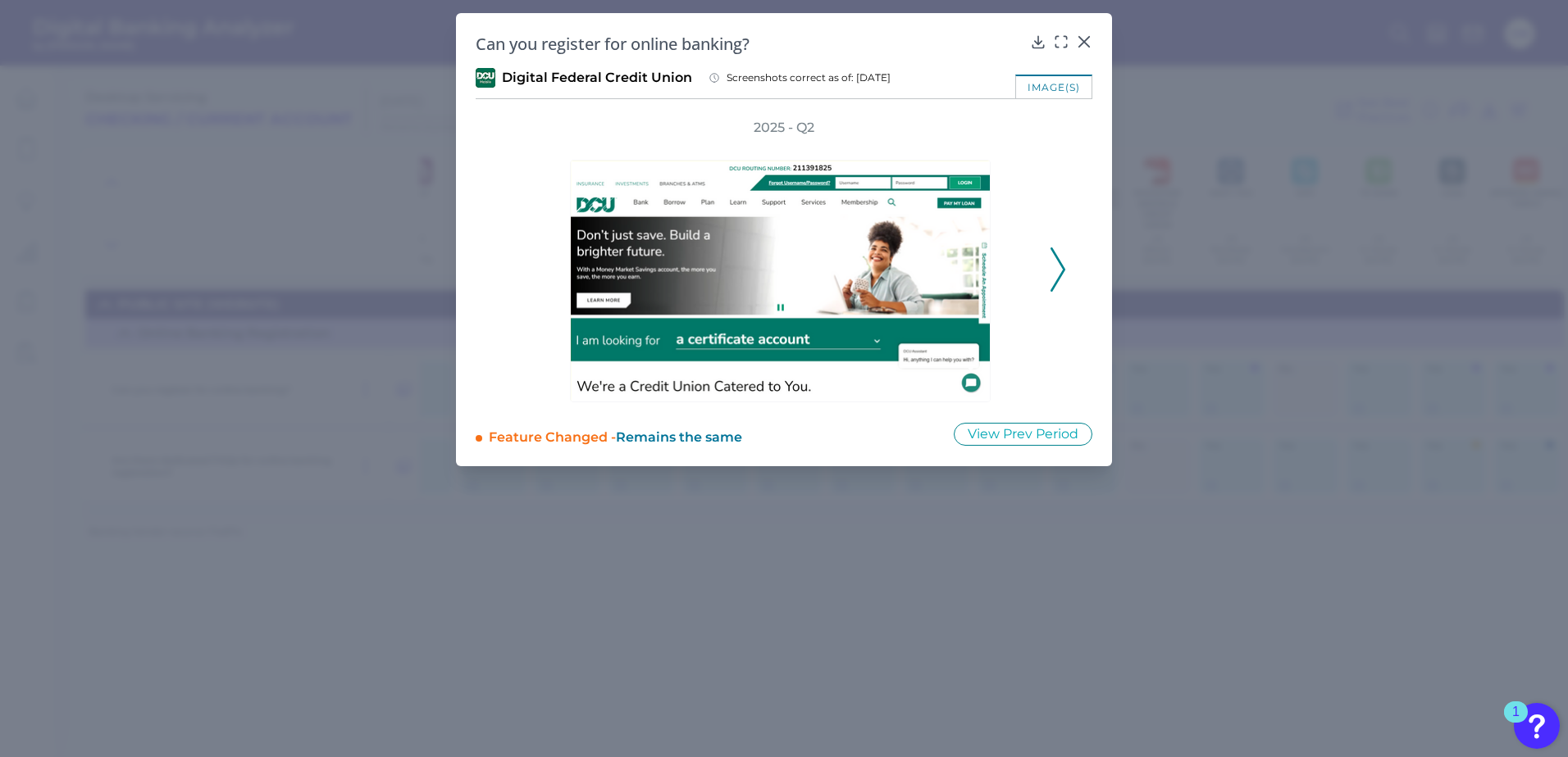
click at [1058, 273] on icon at bounding box center [1058, 270] width 15 height 44
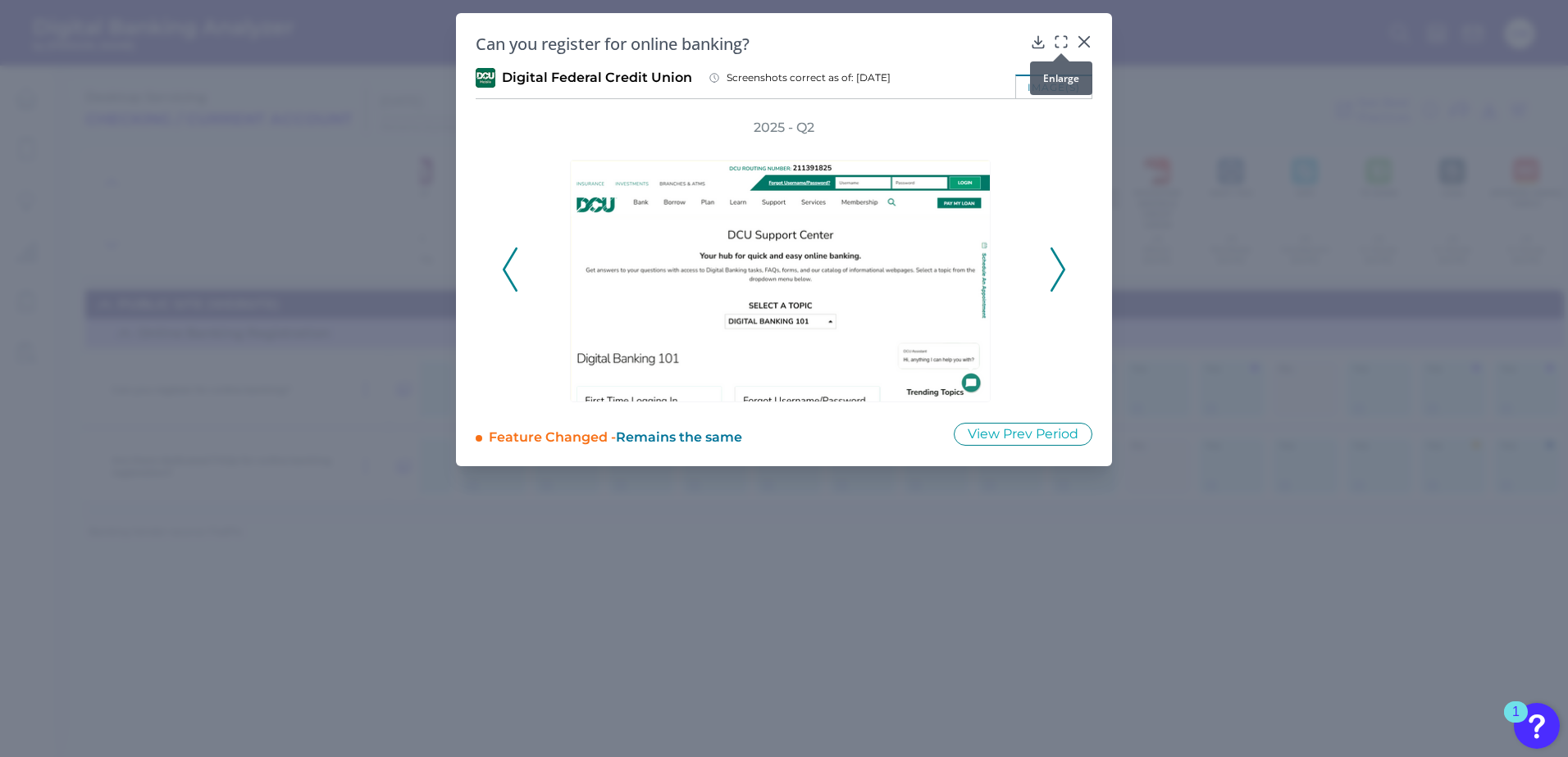
click at [1063, 42] on icon at bounding box center [1061, 42] width 17 height 17
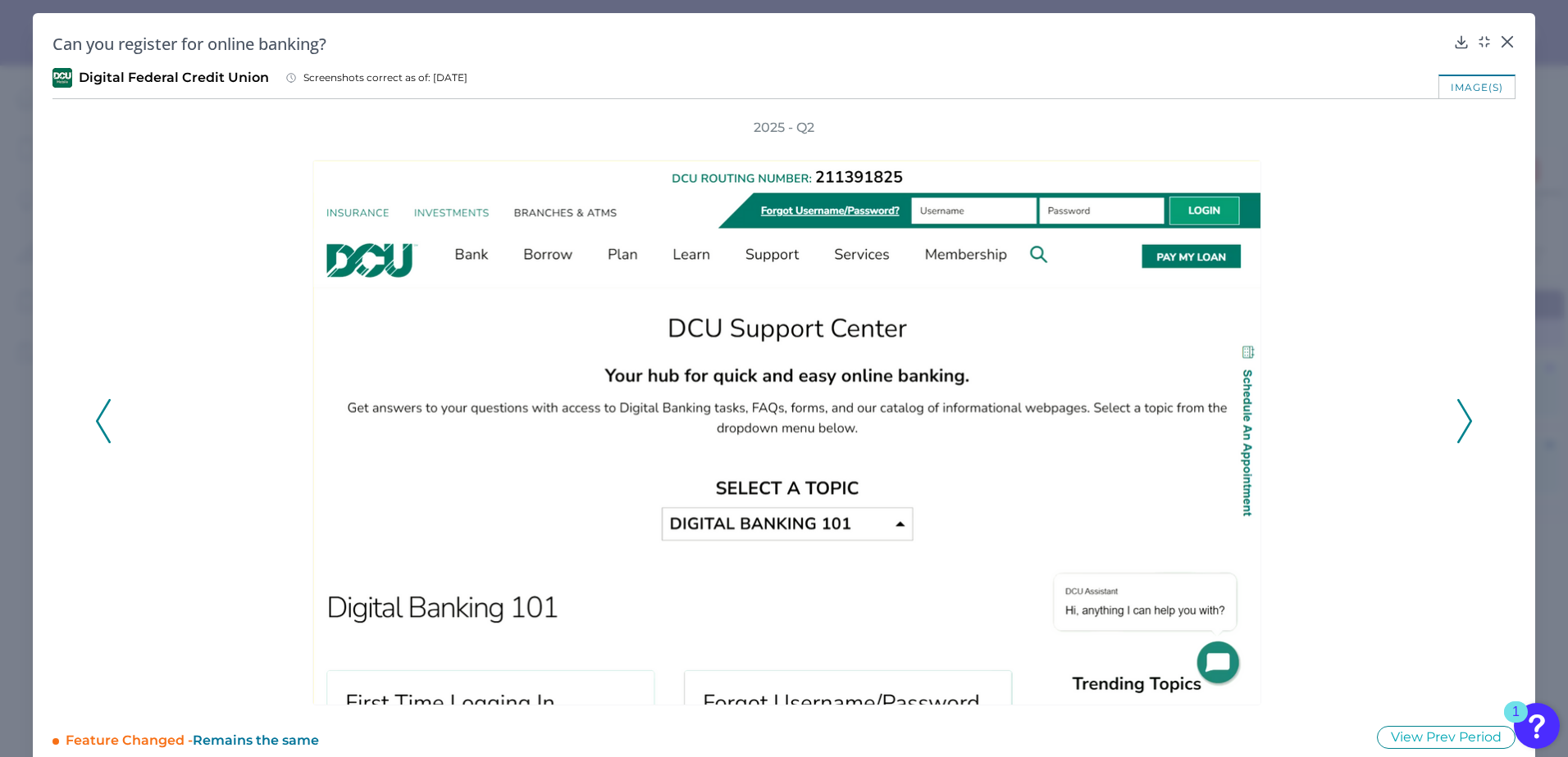
click at [1207, 419] on polyline at bounding box center [1463, 421] width 12 height 42
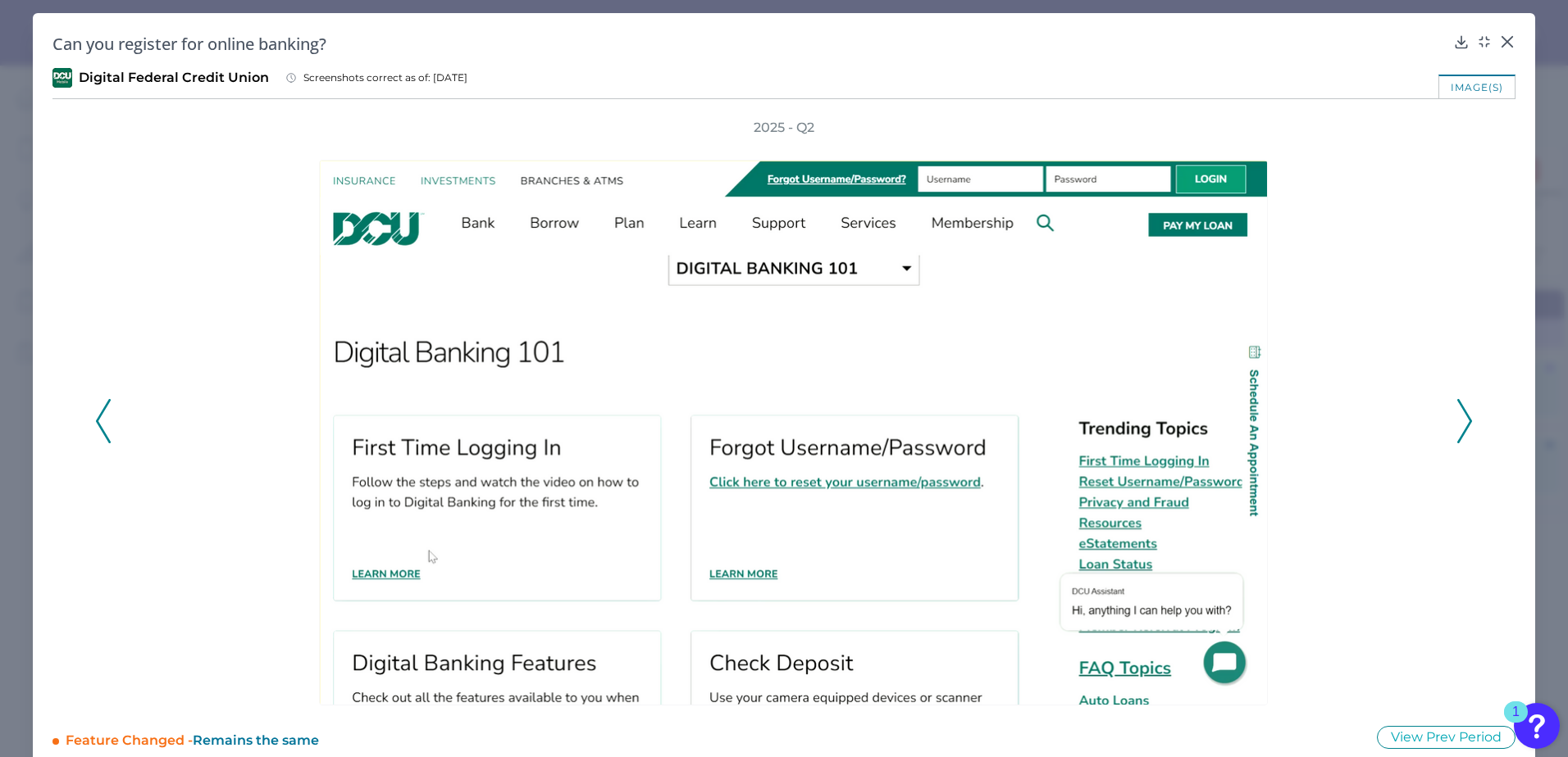
click at [1207, 419] on polyline at bounding box center [1463, 421] width 12 height 42
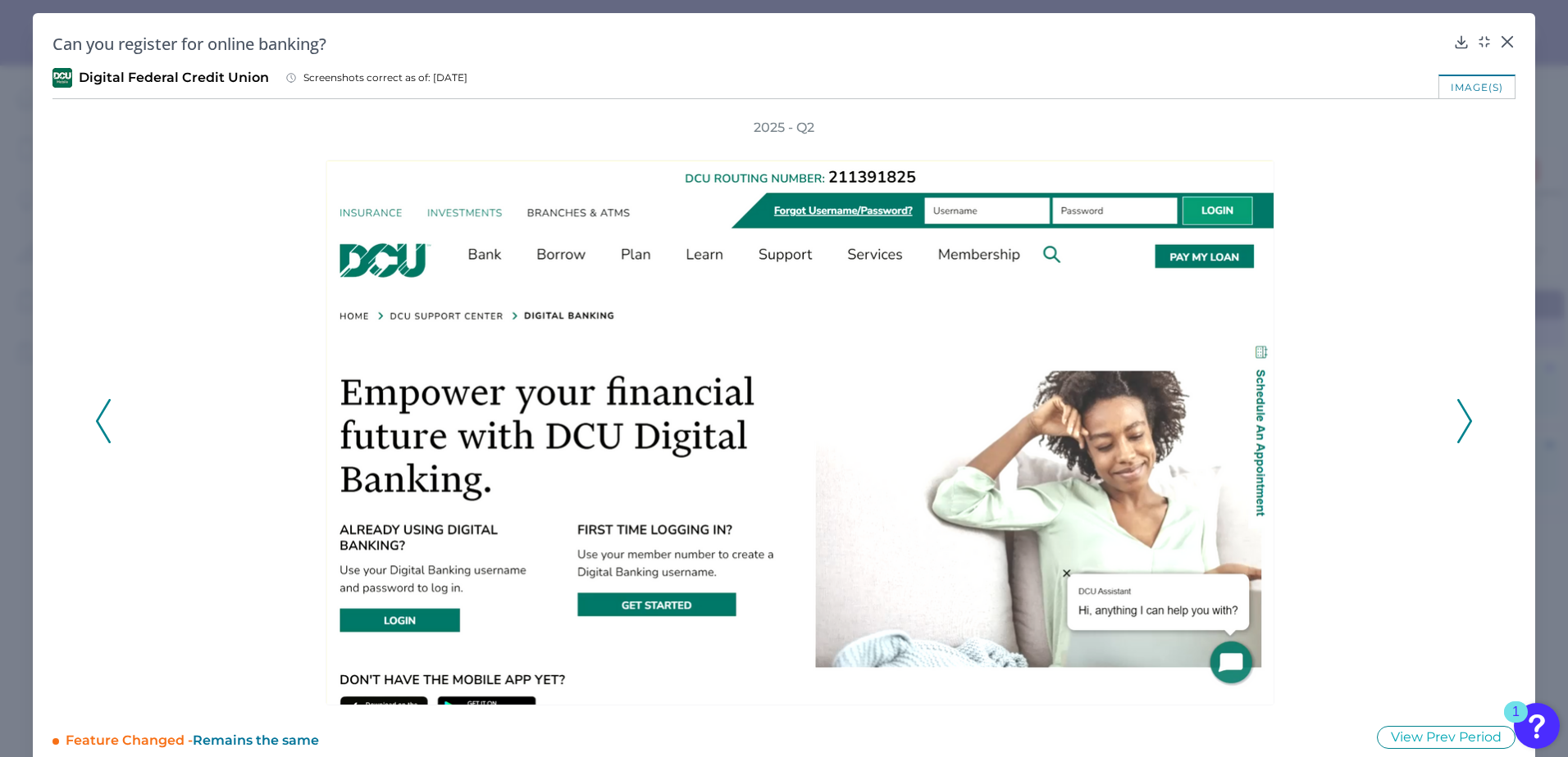
click at [1207, 419] on polyline at bounding box center [1463, 421] width 12 height 42
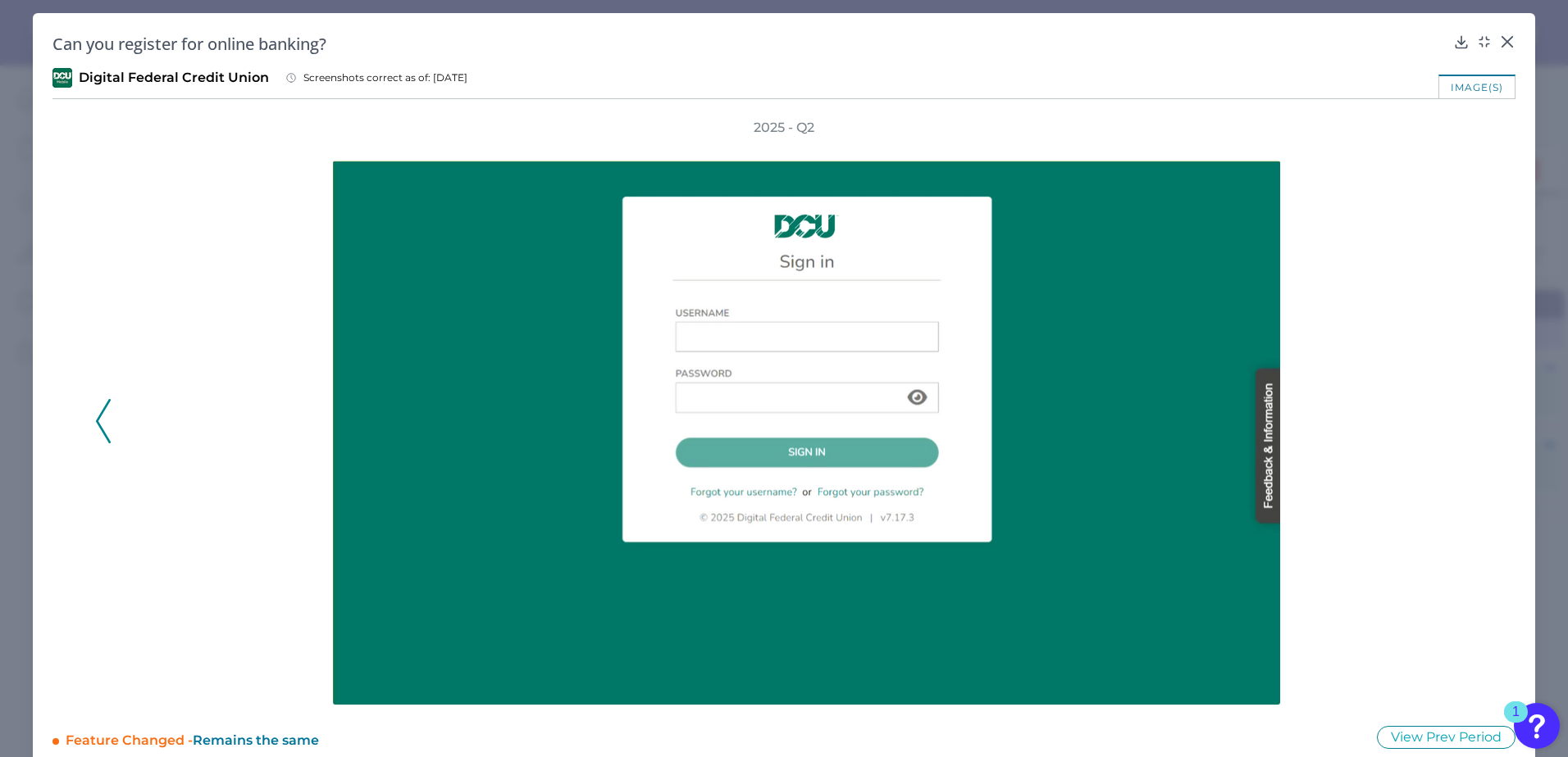
click at [1207, 419] on div "2025 - Q2" at bounding box center [784, 413] width 1378 height 587
click at [1207, 453] on div at bounding box center [811, 421] width 1322 height 569
click at [1207, 39] on icon at bounding box center [1507, 42] width 17 height 17
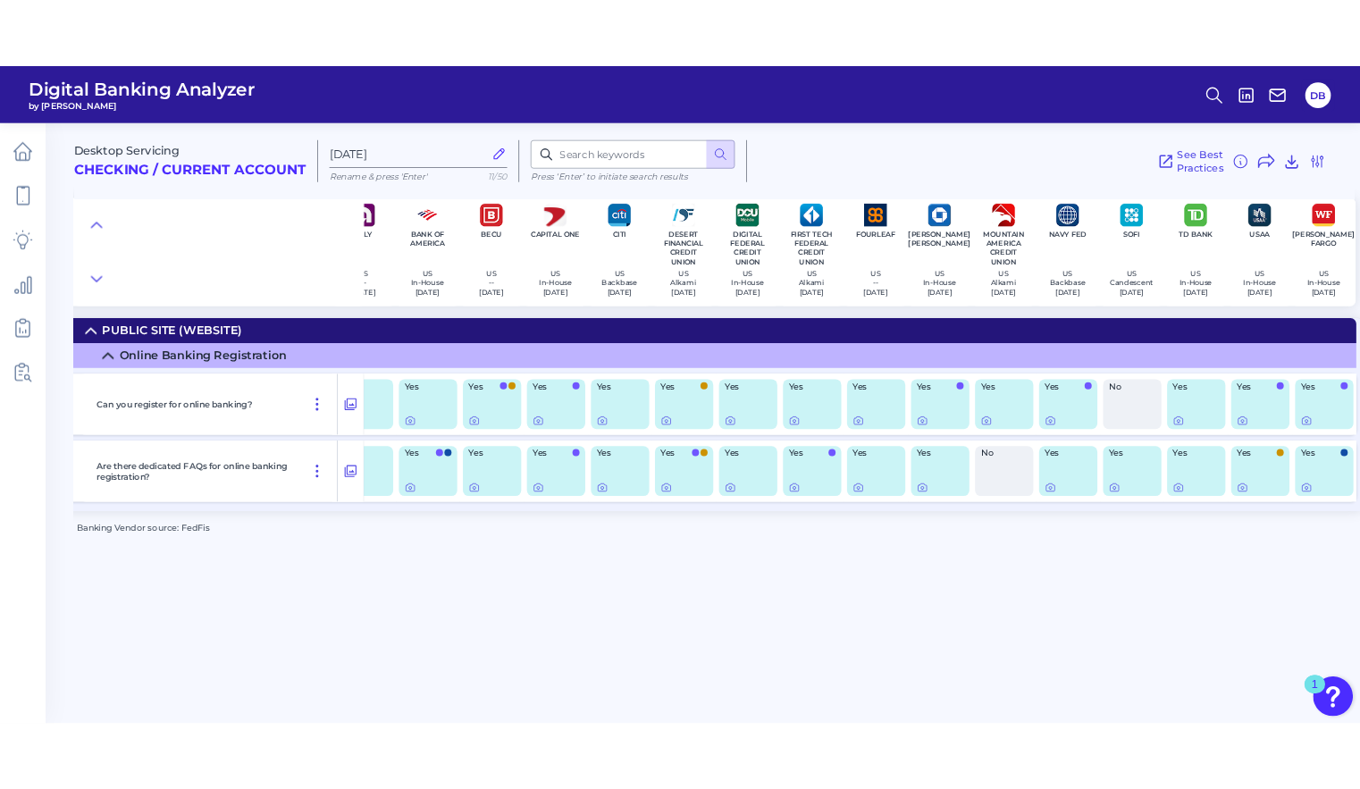
scroll to position [0, 0]
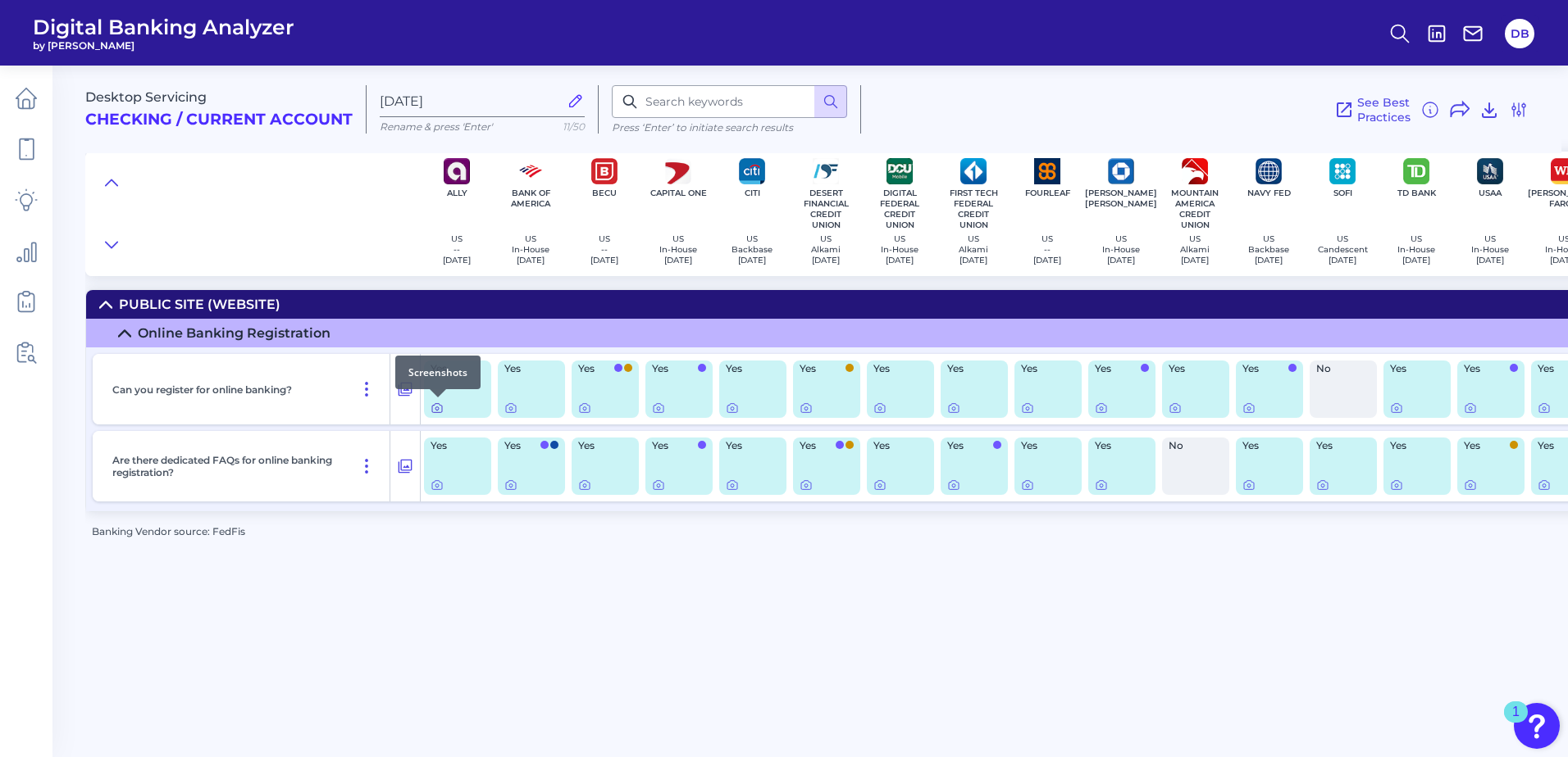
click at [436, 407] on icon at bounding box center [437, 409] width 4 height 4
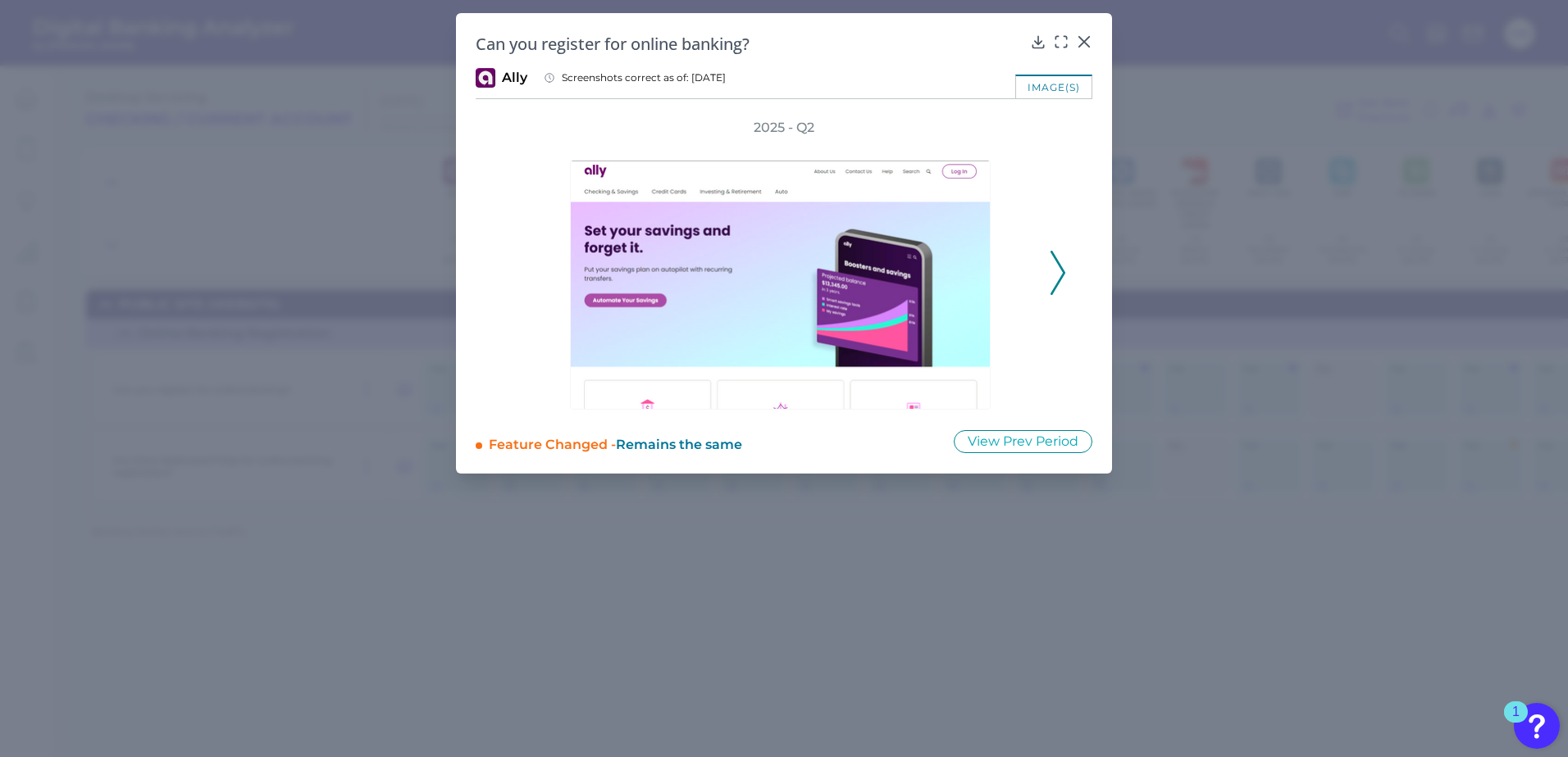
click at [1062, 278] on polyline at bounding box center [1057, 273] width 12 height 42
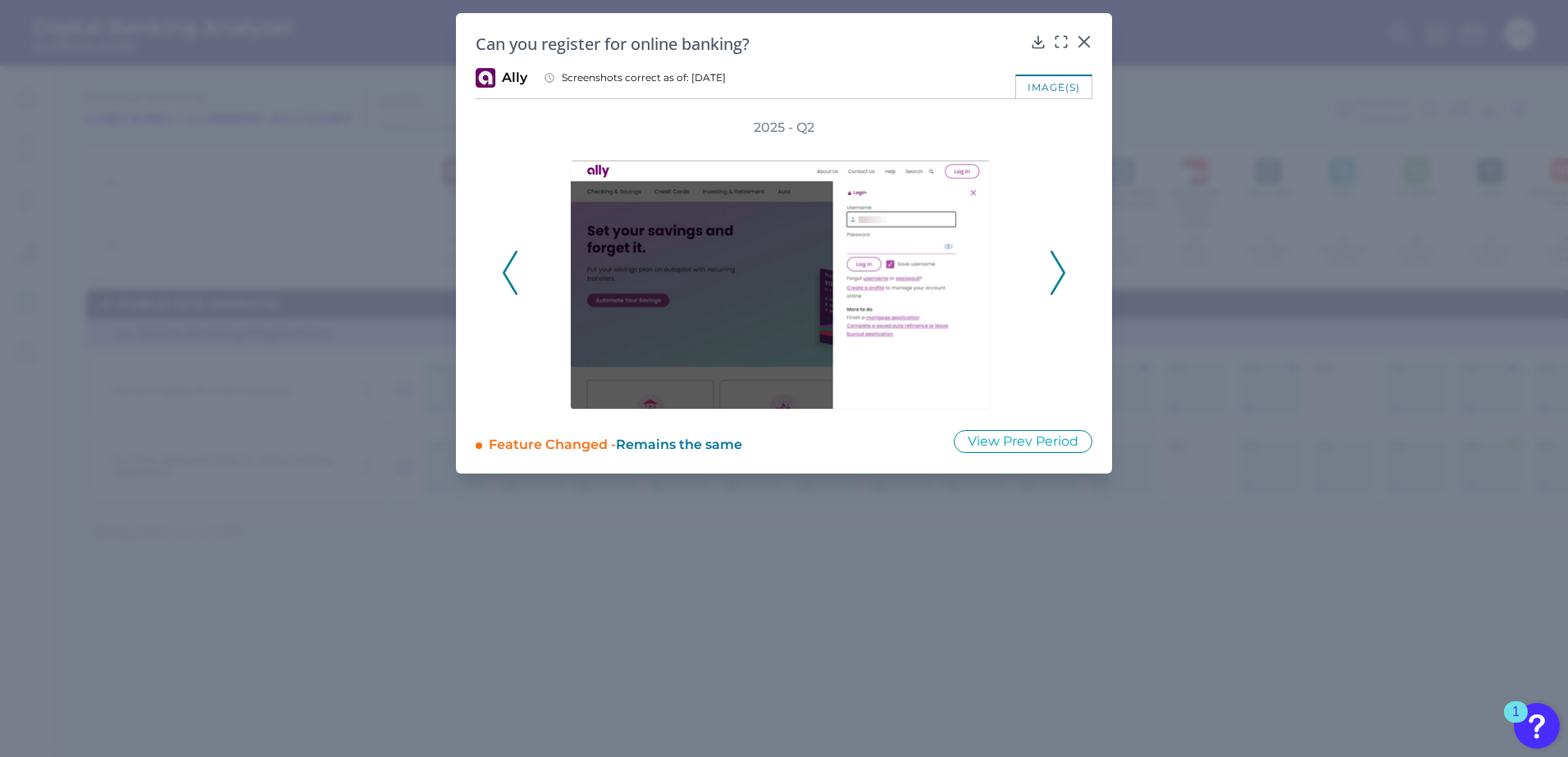
click at [1060, 278] on polyline at bounding box center [1057, 273] width 12 height 42
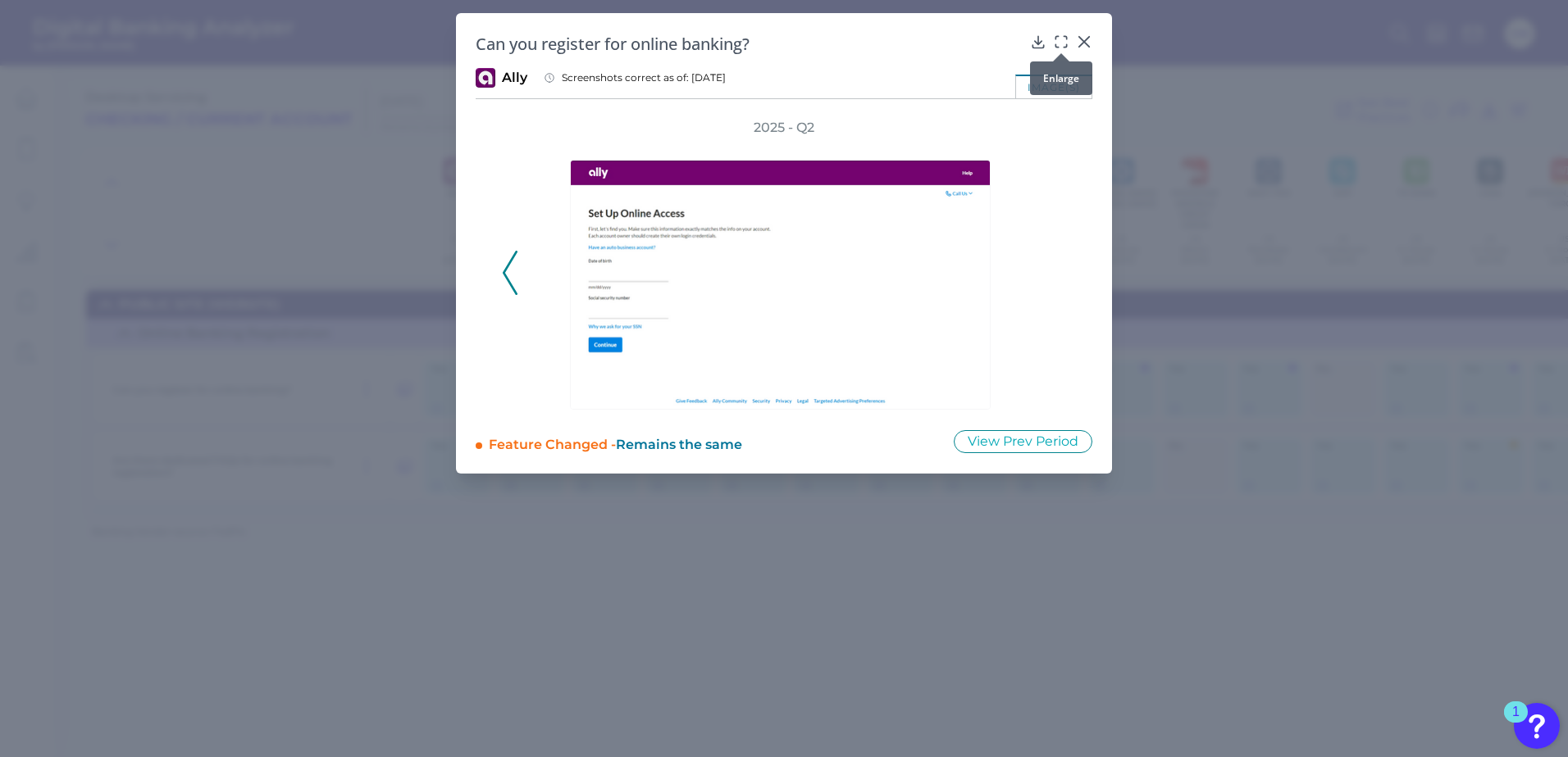
click at [1060, 39] on icon at bounding box center [1061, 42] width 17 height 17
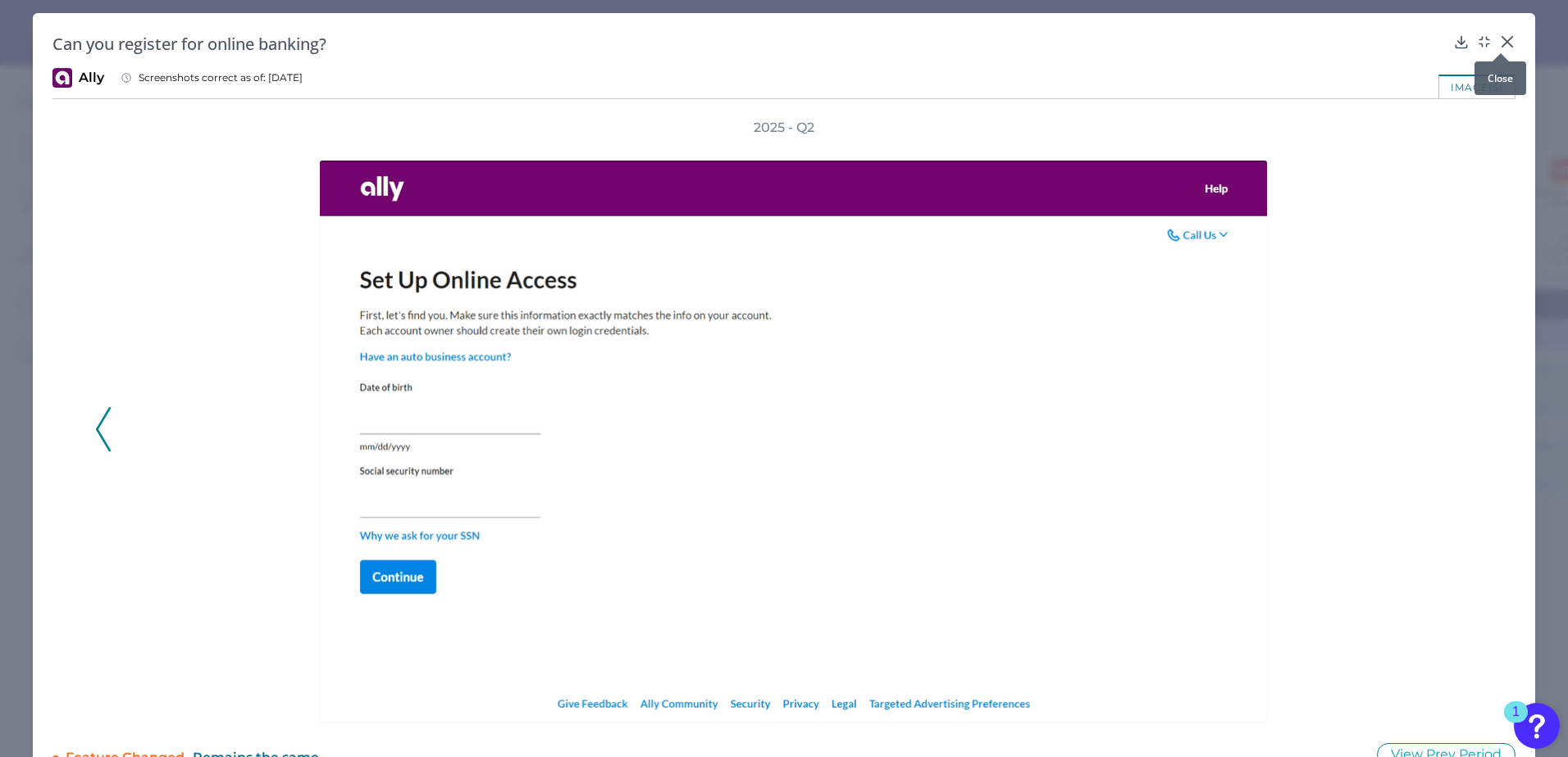
click at [1207, 42] on icon at bounding box center [1507, 42] width 17 height 17
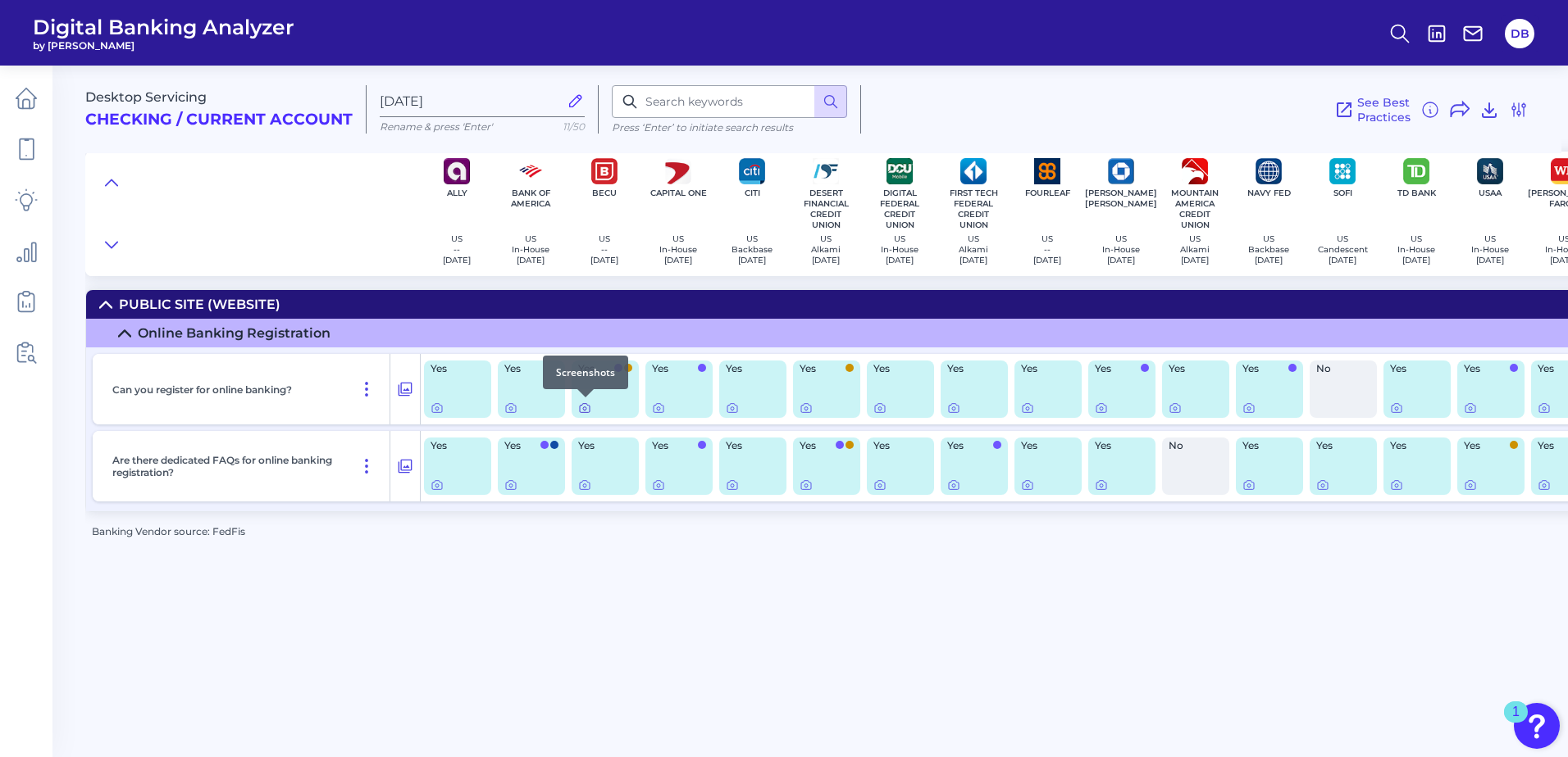
click at [586, 406] on icon at bounding box center [585, 408] width 13 height 13
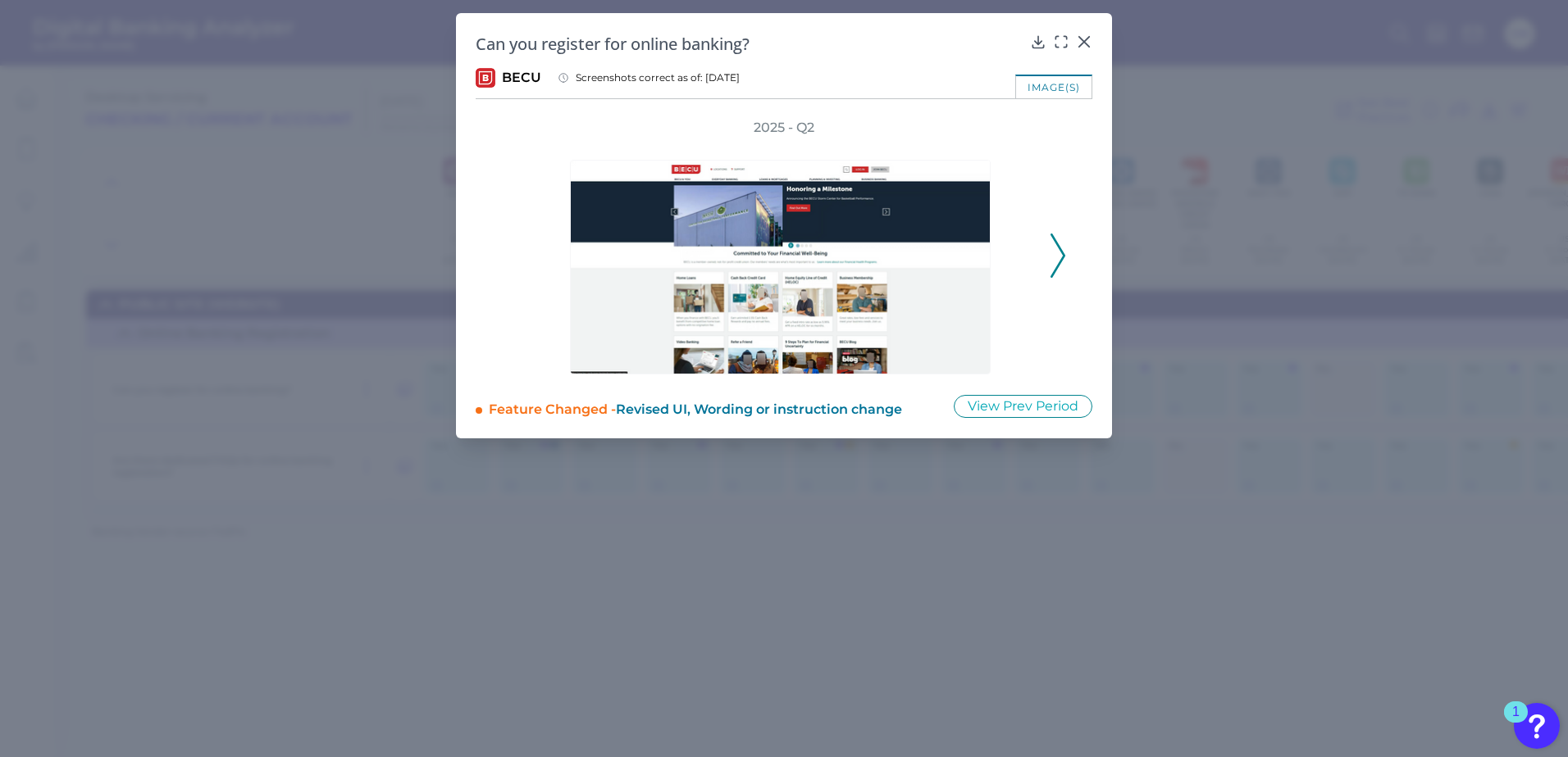
click at [1063, 254] on polyline at bounding box center [1057, 255] width 12 height 42
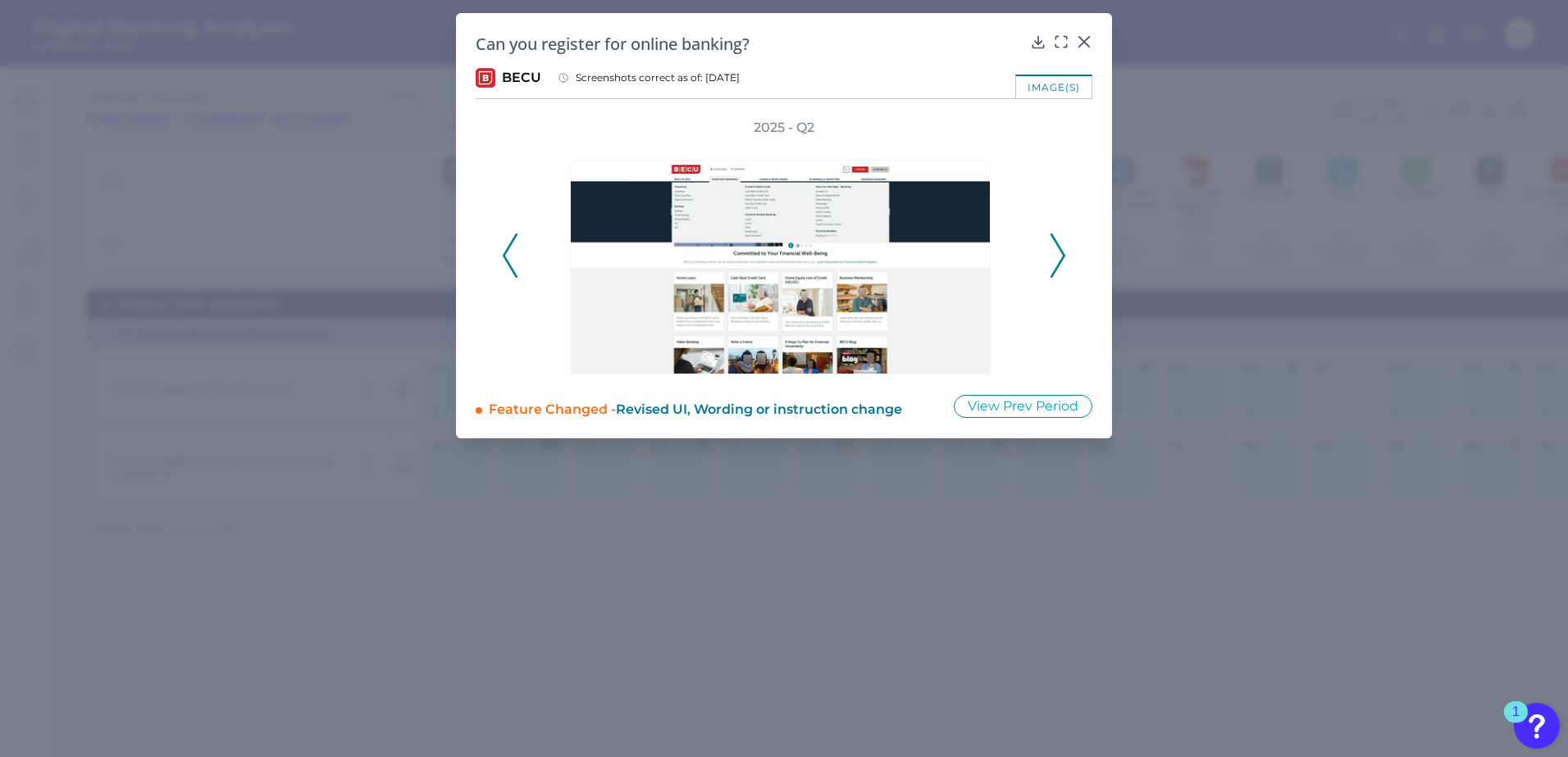
click at [1062, 255] on icon at bounding box center [1058, 256] width 15 height 44
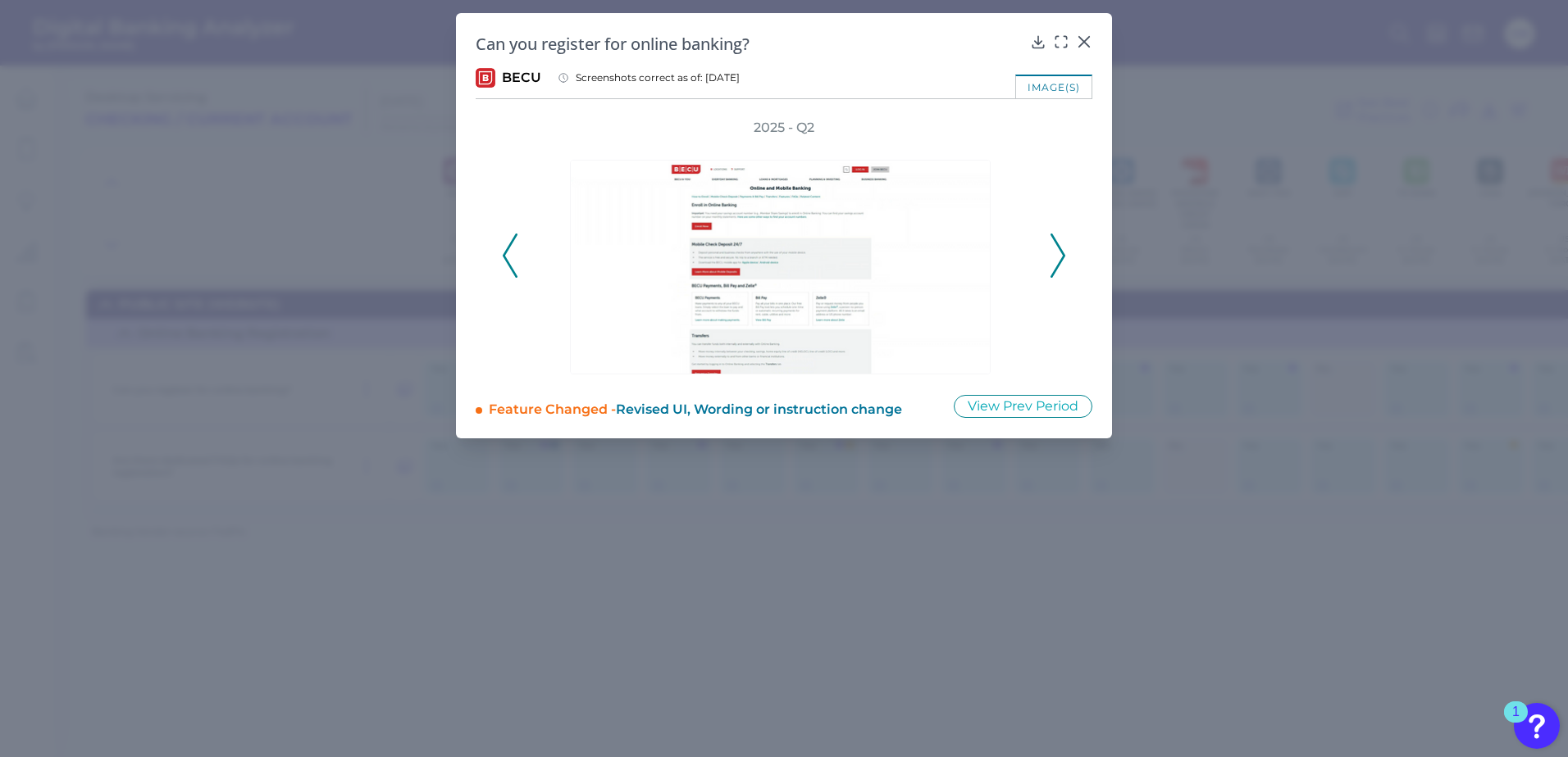
click at [1059, 255] on icon at bounding box center [1058, 256] width 15 height 44
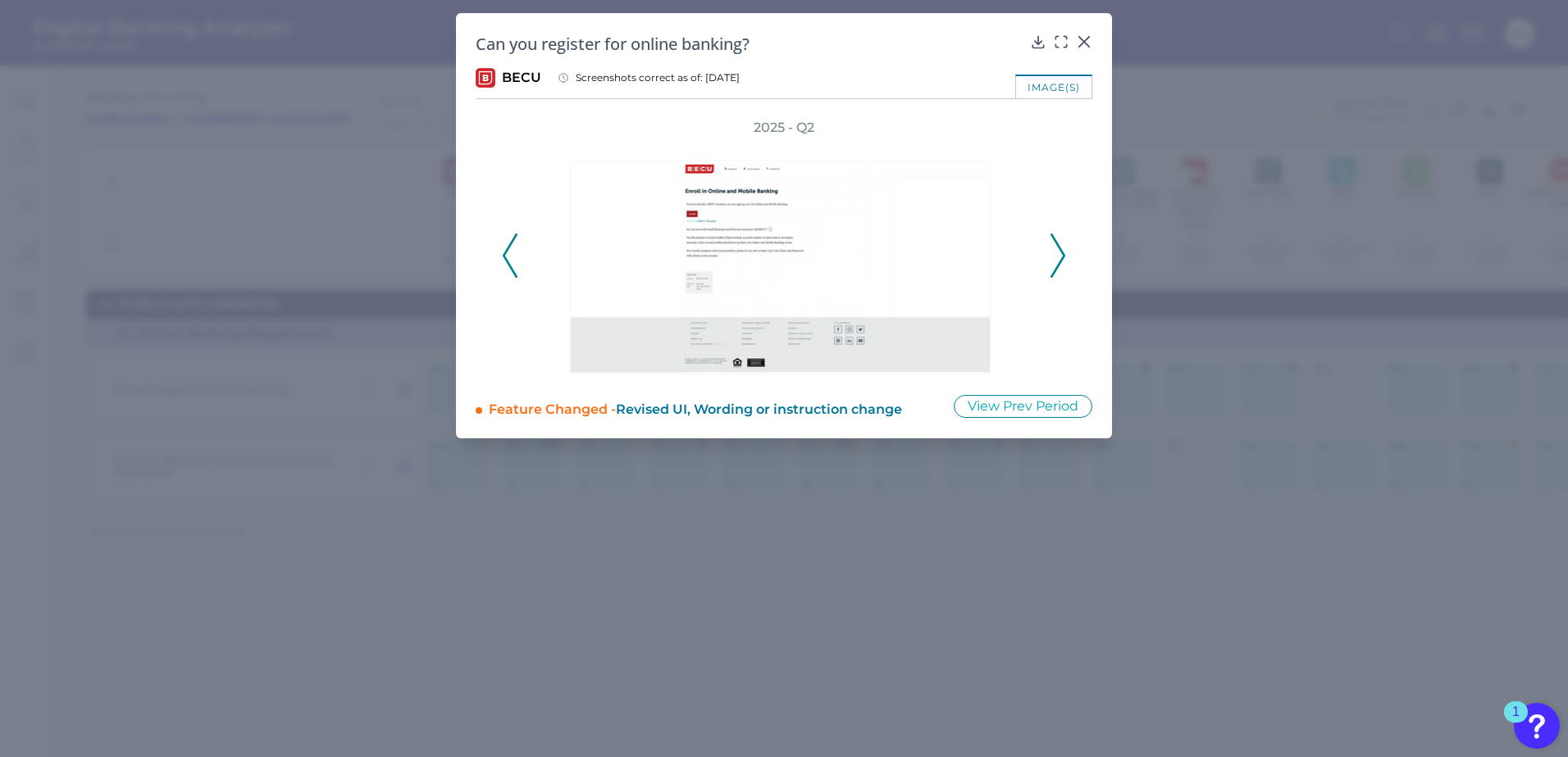
click at [1058, 256] on icon at bounding box center [1058, 256] width 15 height 44
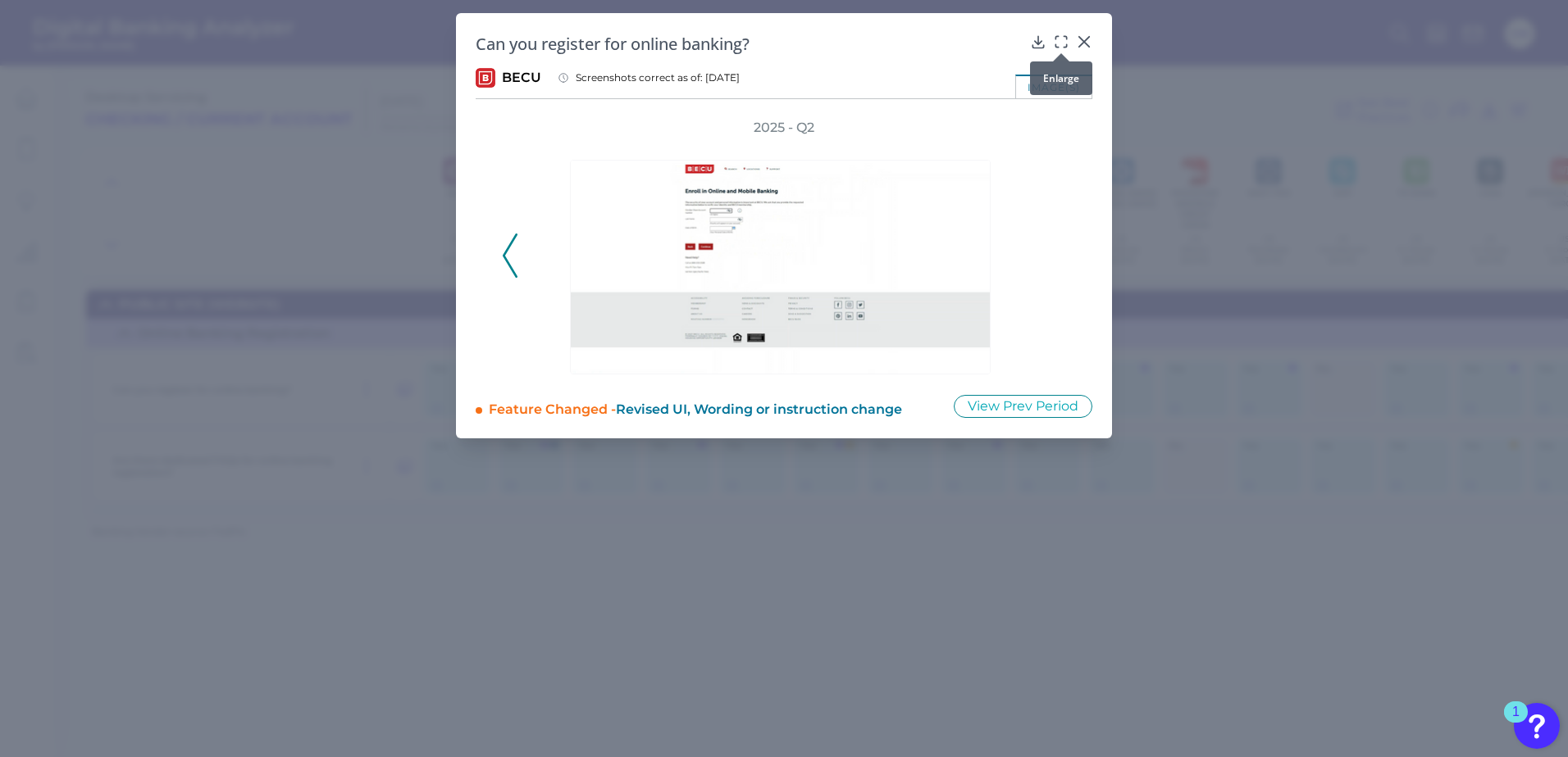
click at [1058, 45] on div at bounding box center [1061, 53] width 17 height 17
click at [1060, 42] on icon at bounding box center [1061, 42] width 17 height 17
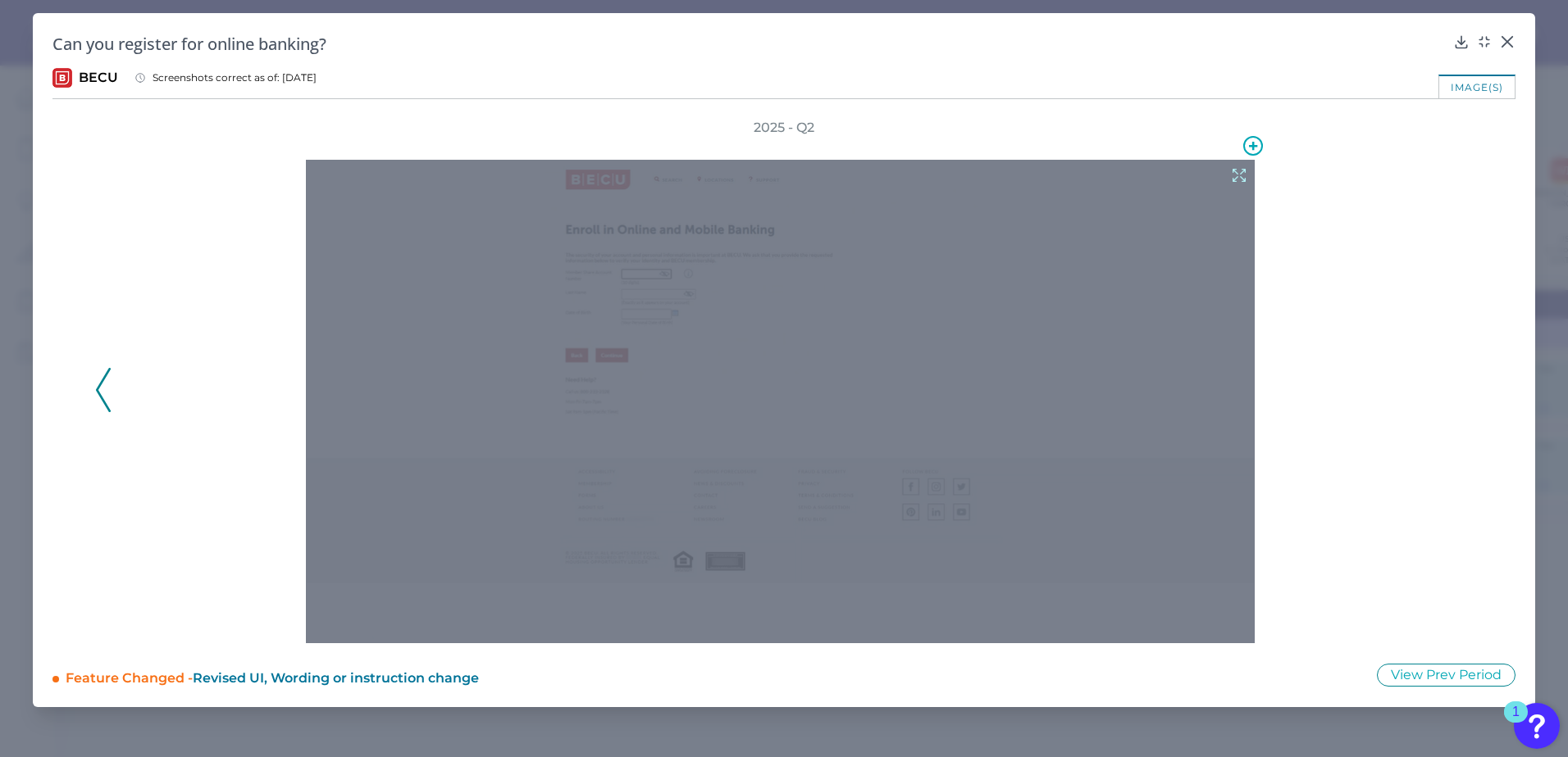
click at [1207, 175] on icon at bounding box center [1239, 175] width 18 height 18
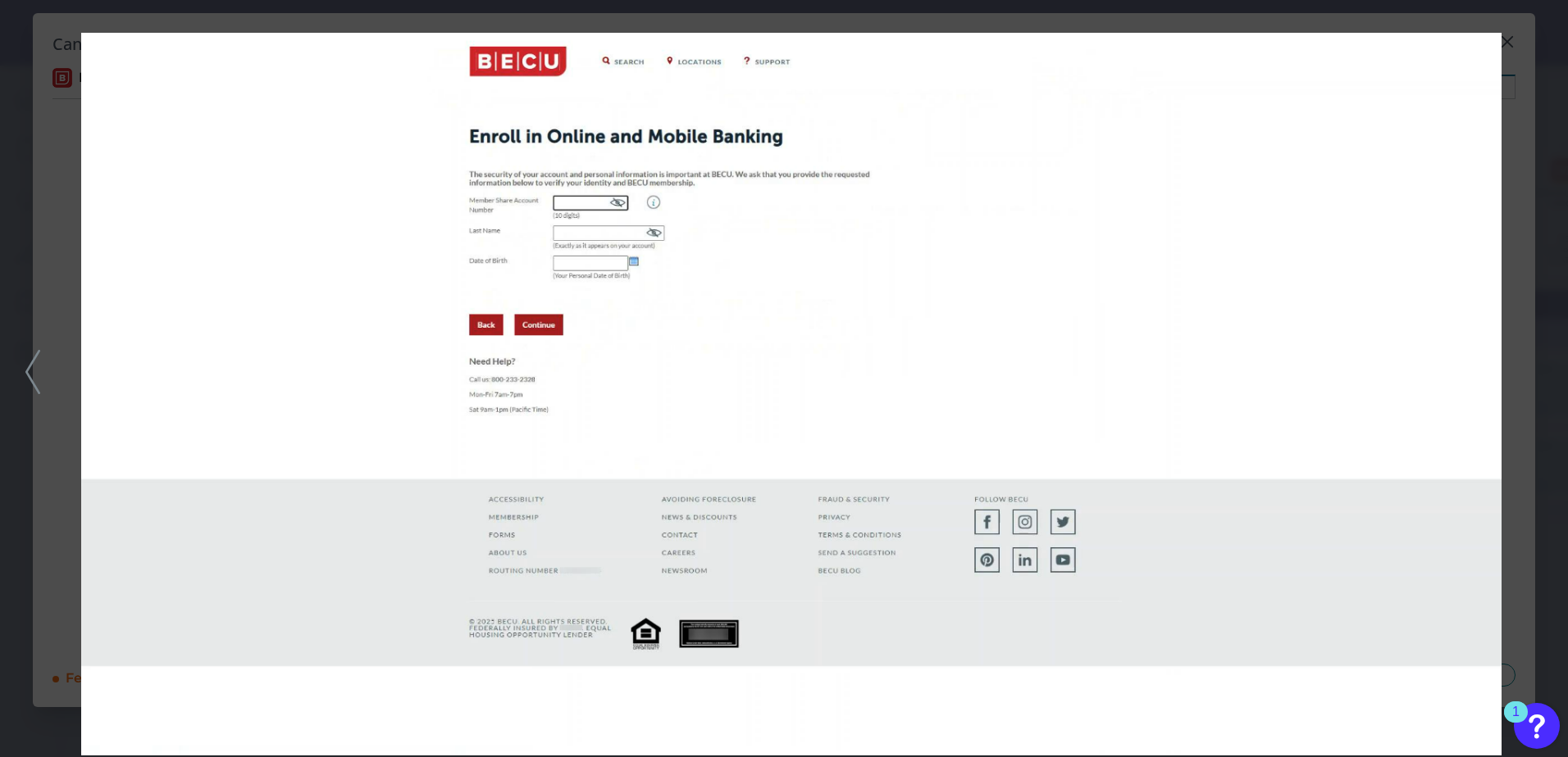
click at [1207, 280] on div at bounding box center [784, 378] width 1568 height 757
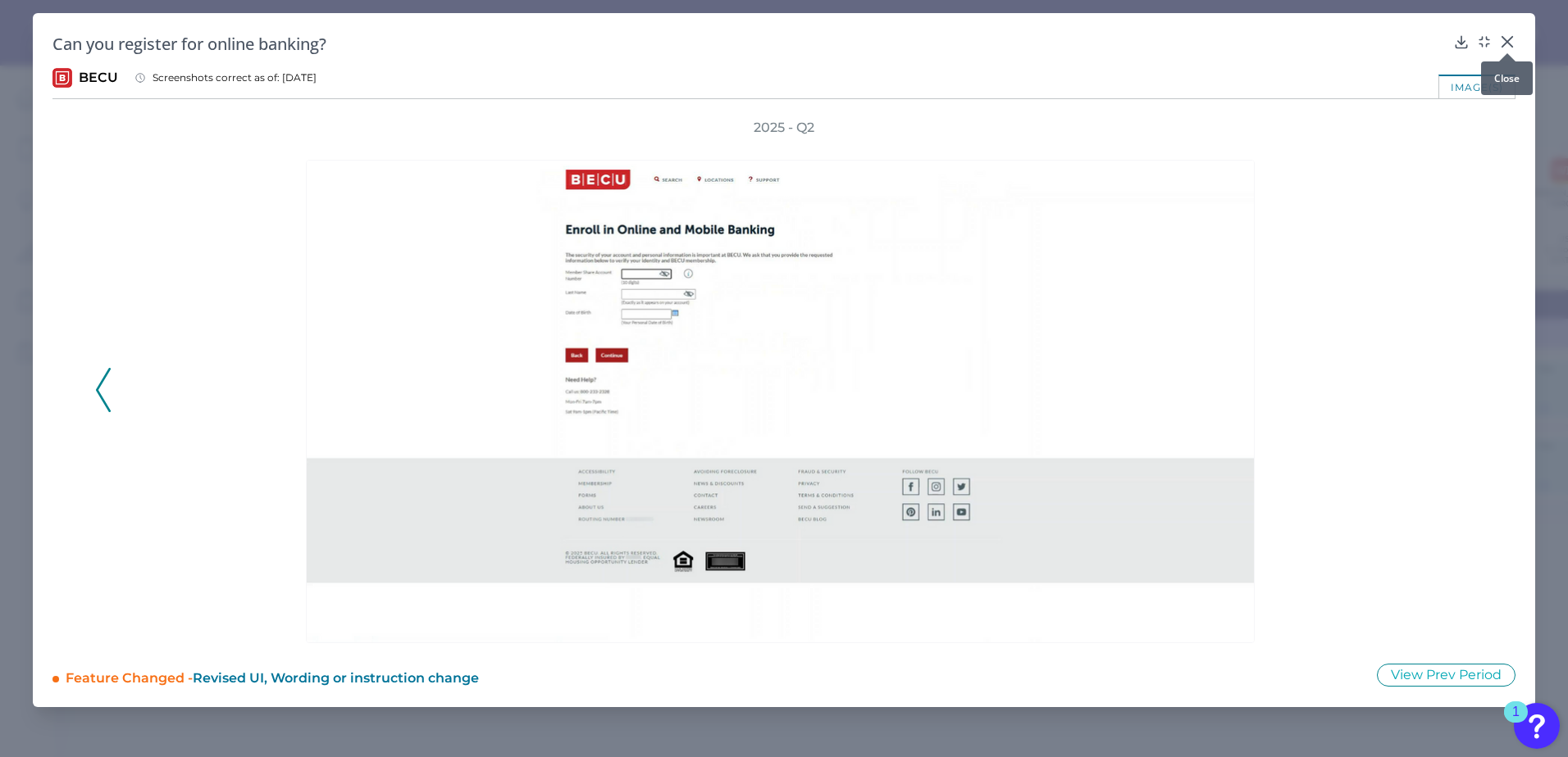
click at [1207, 42] on icon at bounding box center [1507, 42] width 17 height 17
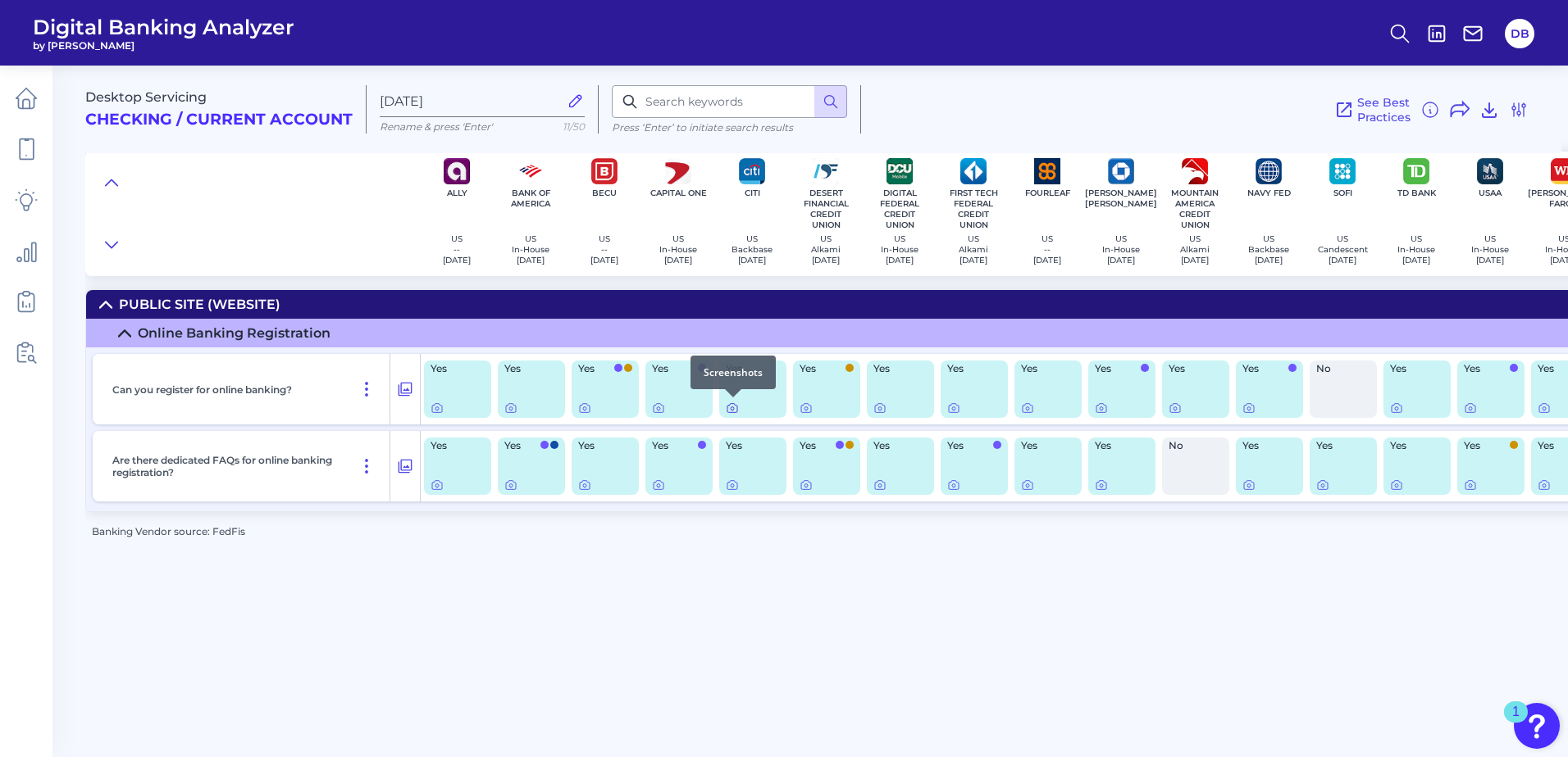
click at [734, 408] on icon at bounding box center [733, 408] width 13 height 13
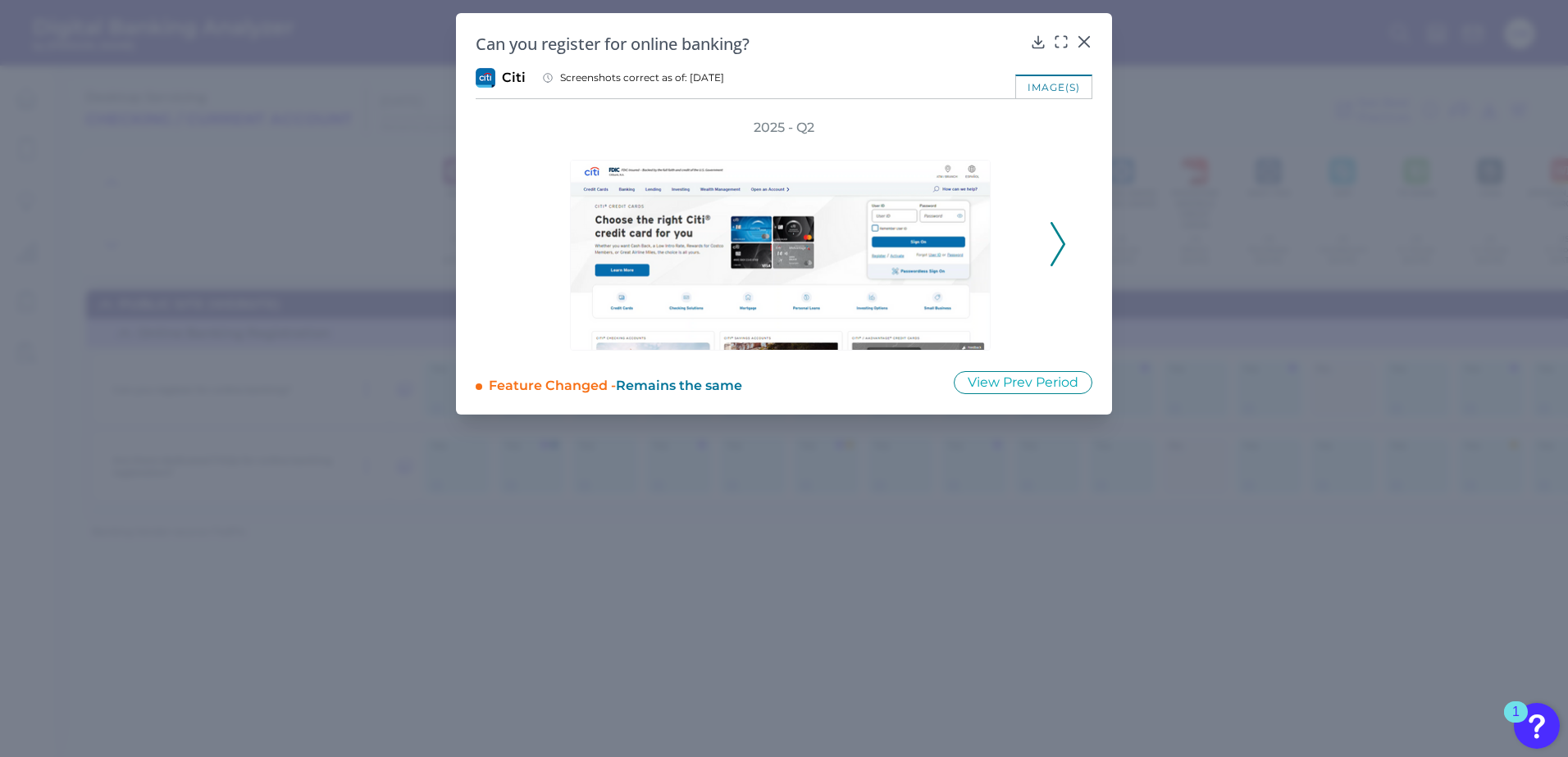
click at [1057, 245] on icon at bounding box center [1058, 244] width 15 height 44
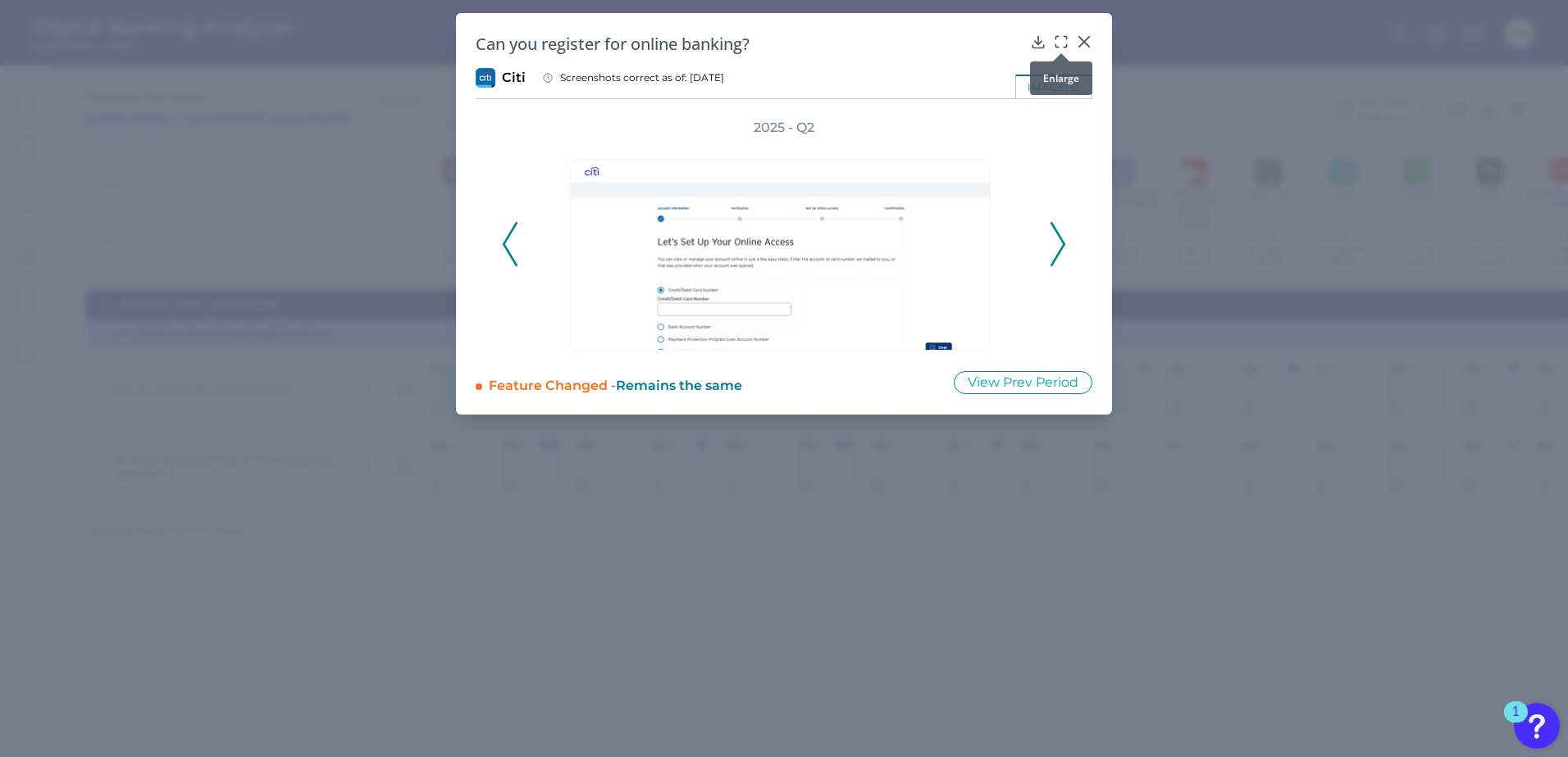
click at [1065, 42] on icon at bounding box center [1061, 42] width 17 height 17
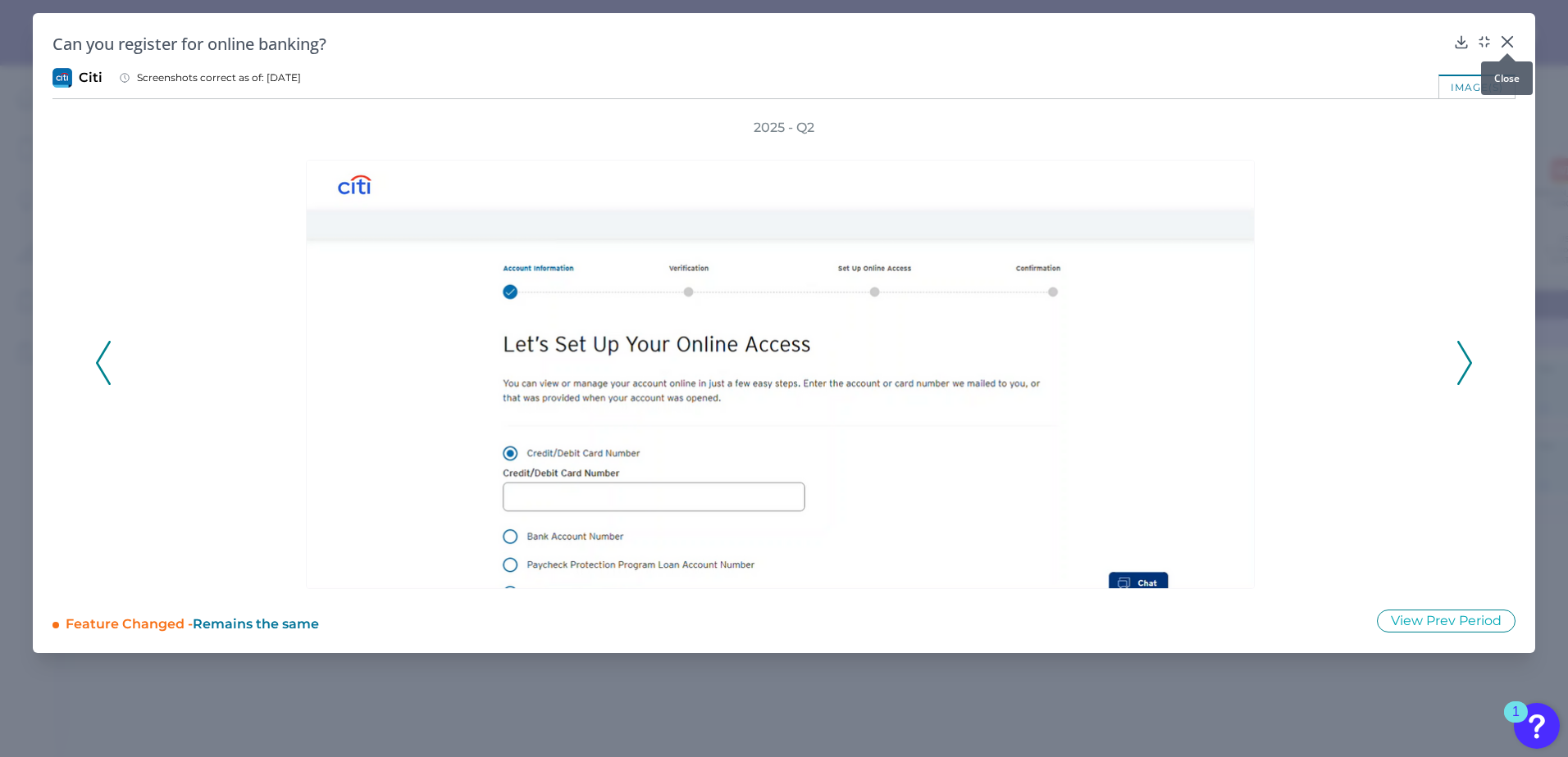
click at [1207, 43] on icon at bounding box center [1507, 42] width 17 height 17
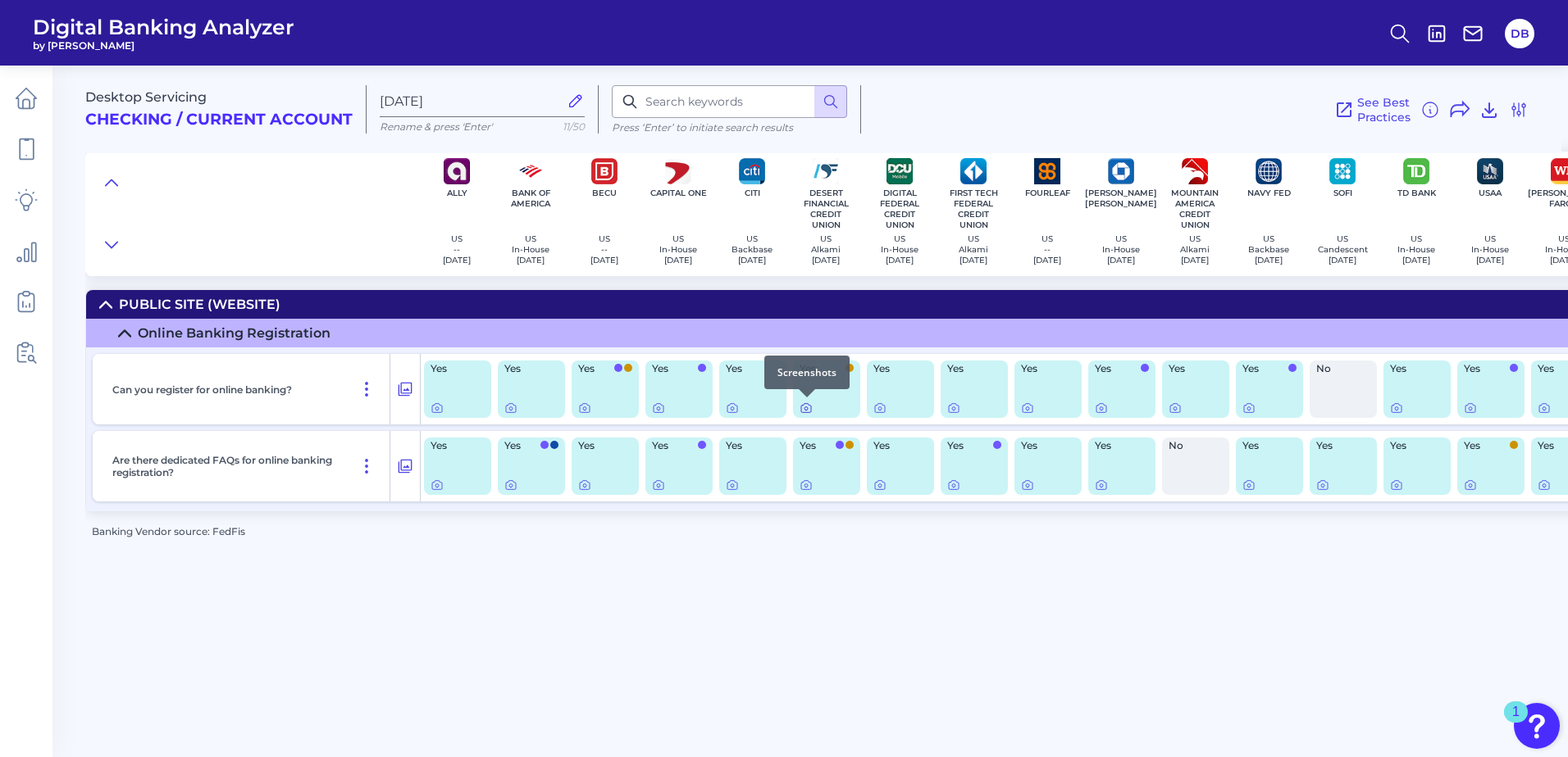
click at [809, 410] on icon at bounding box center [806, 408] width 13 height 13
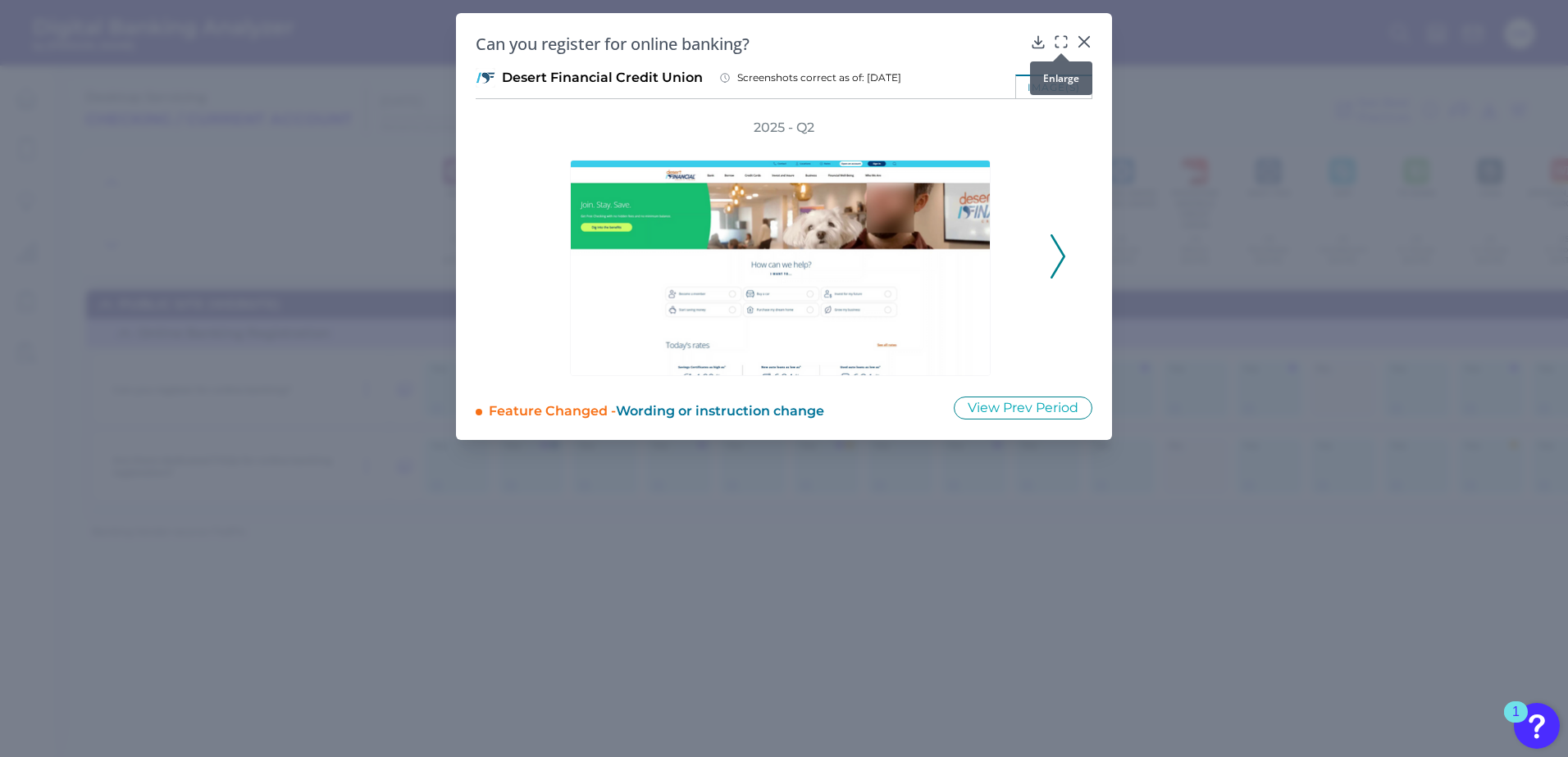
click at [1058, 42] on icon at bounding box center [1061, 42] width 17 height 17
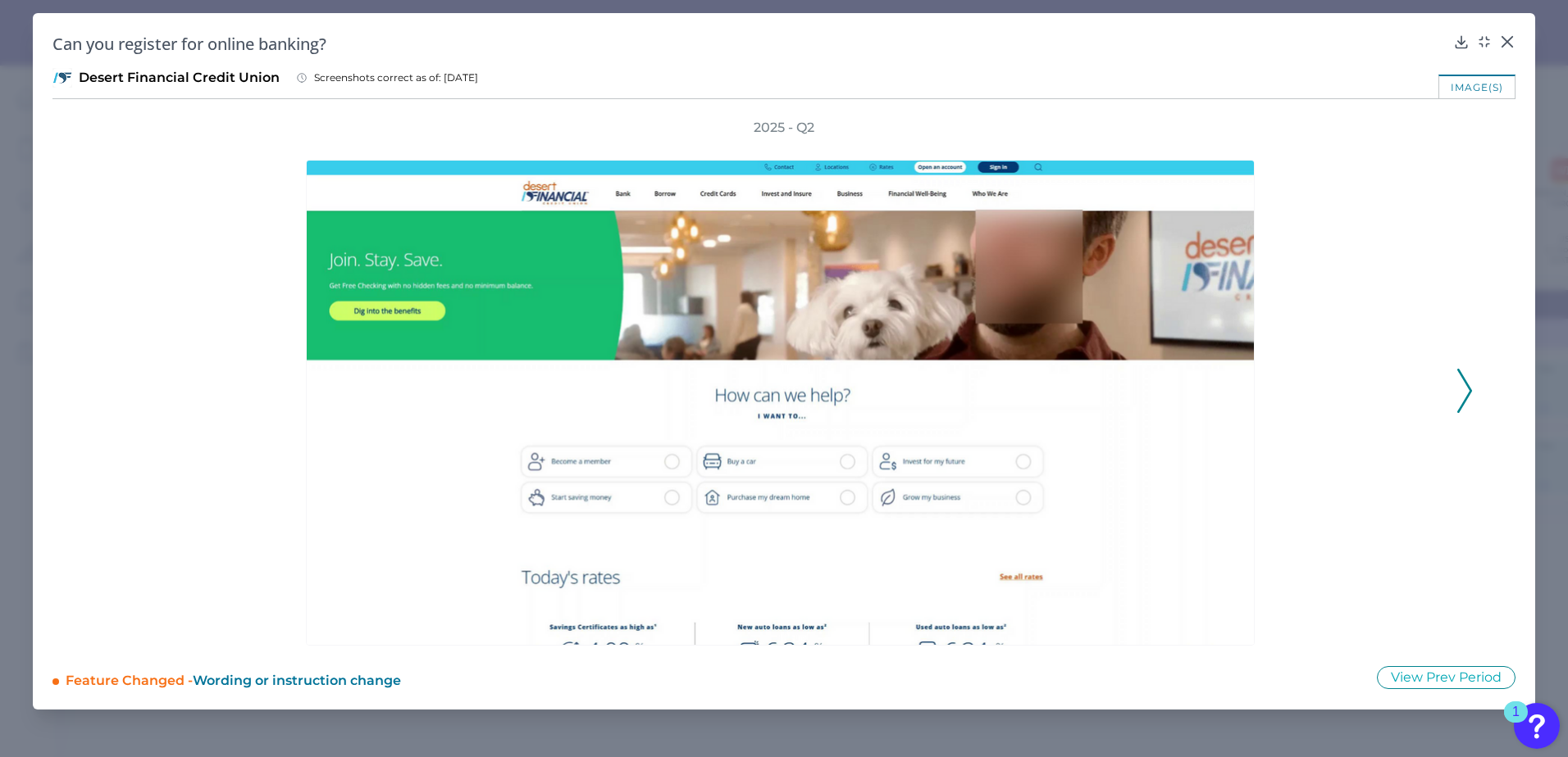
click at [1207, 392] on icon at bounding box center [1464, 391] width 15 height 44
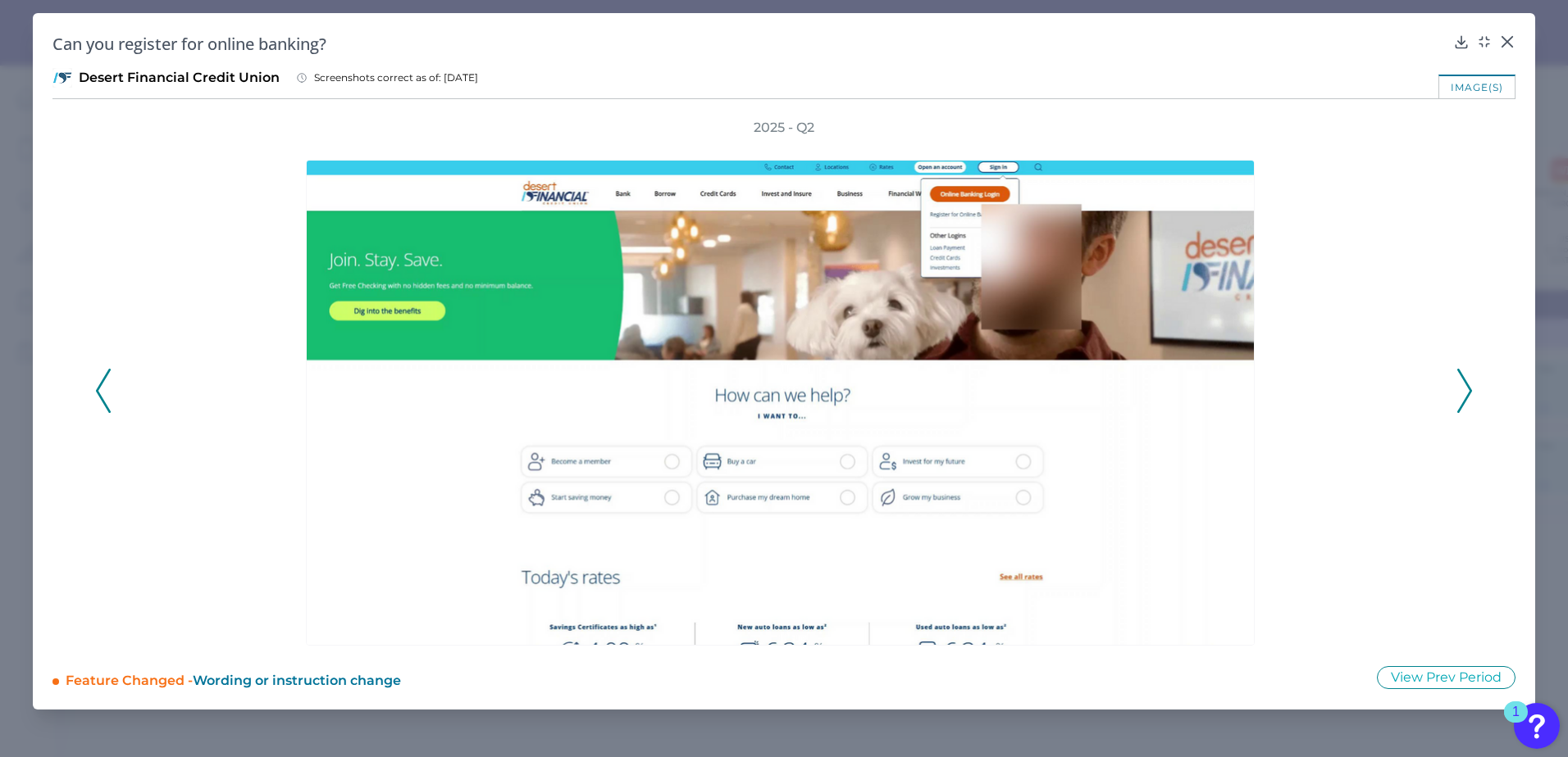
click at [1207, 392] on icon at bounding box center [1464, 391] width 15 height 44
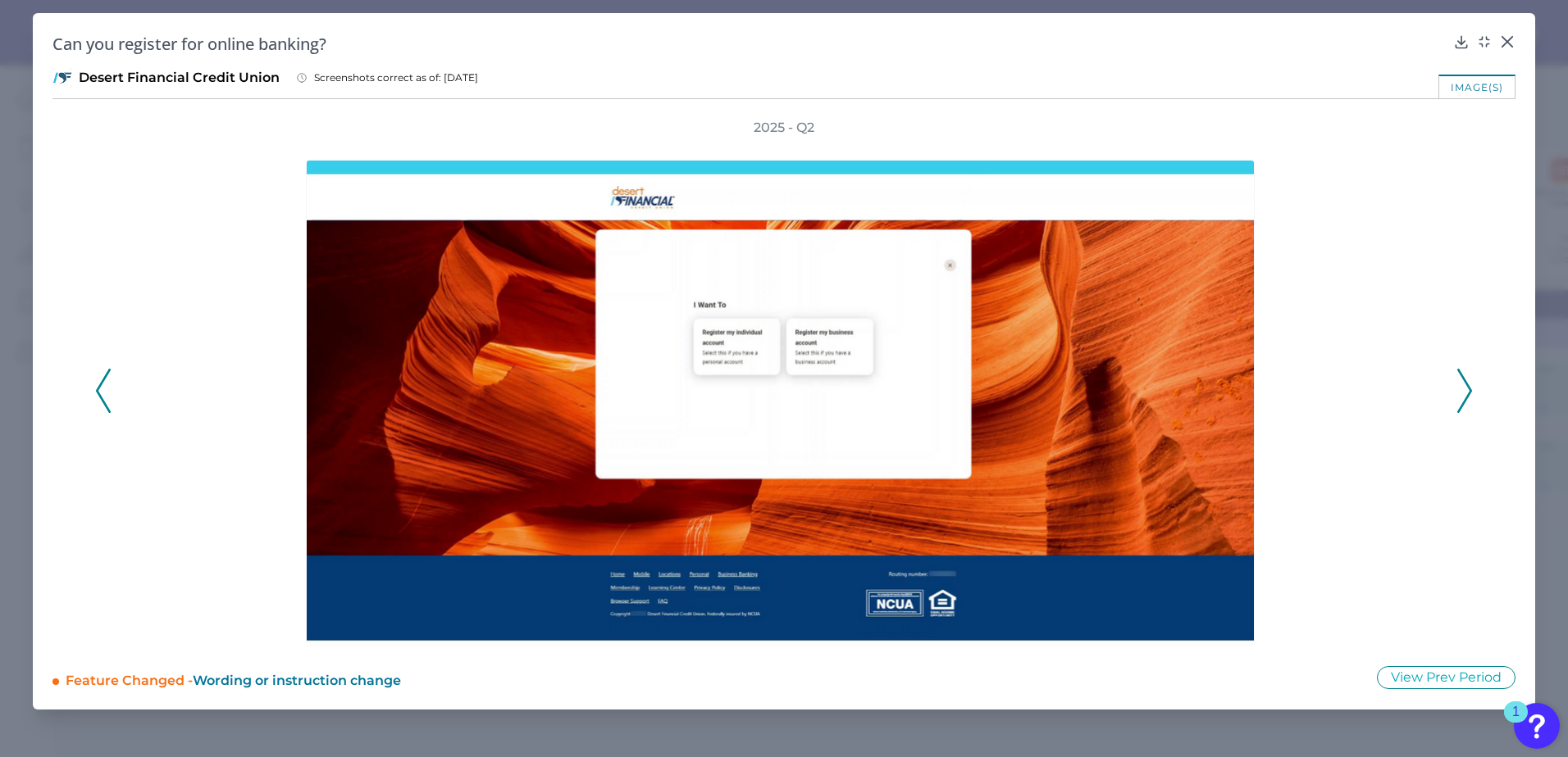
click at [1207, 392] on icon at bounding box center [1464, 391] width 15 height 44
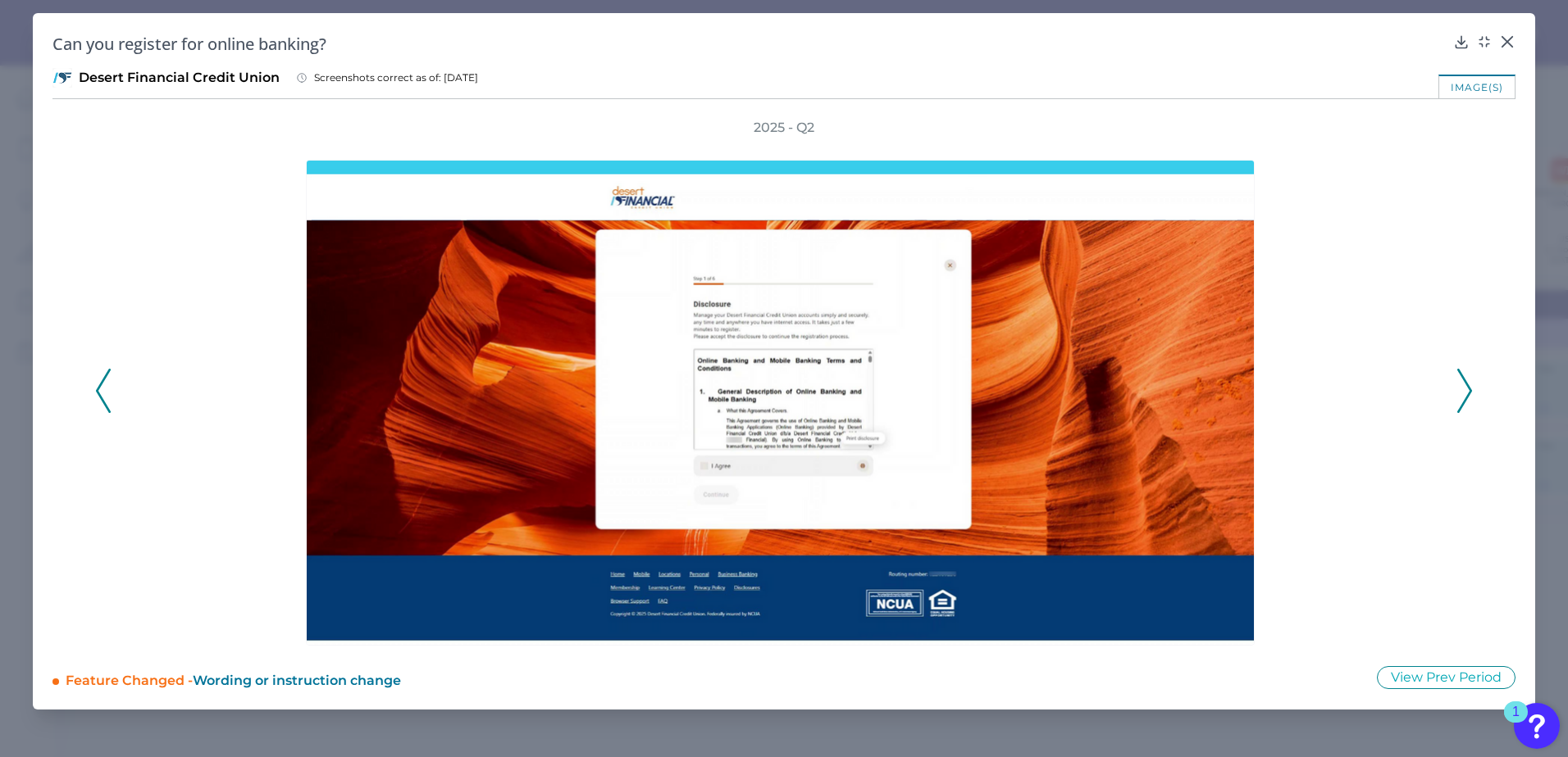
click at [1207, 392] on icon at bounding box center [1464, 391] width 15 height 44
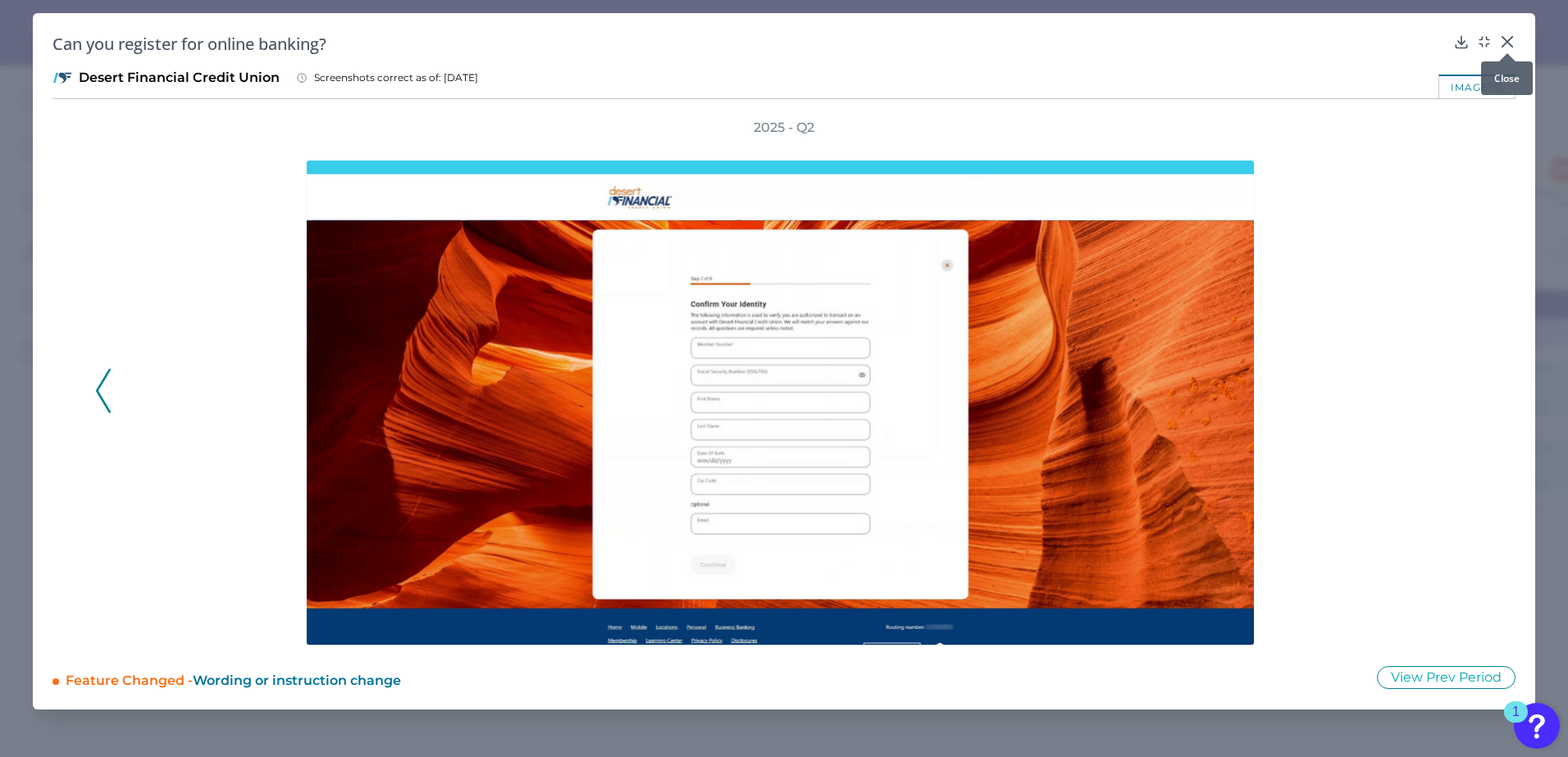
click at [1207, 38] on icon at bounding box center [1507, 42] width 17 height 17
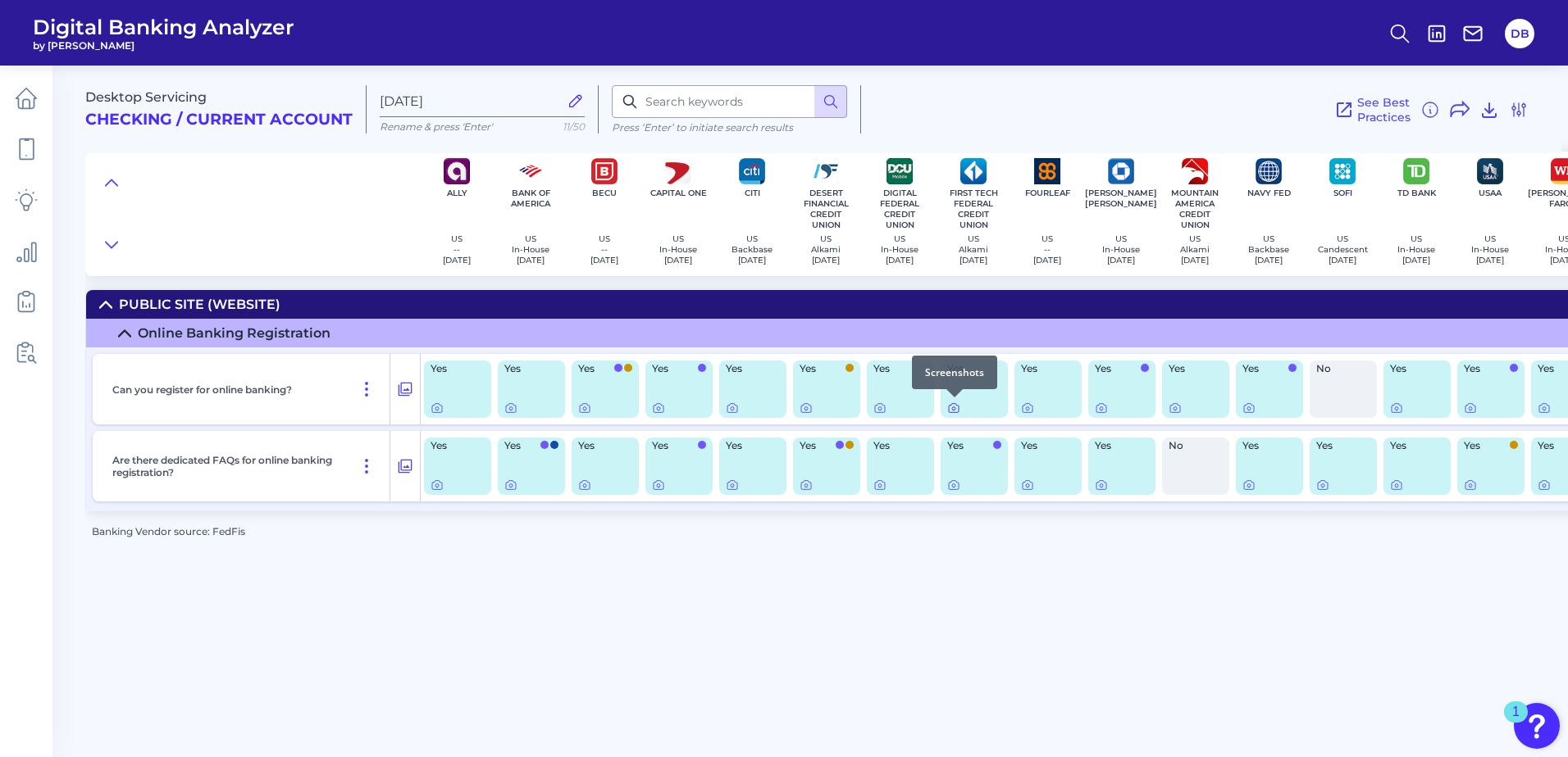
click at [950, 406] on icon at bounding box center [954, 408] width 10 height 9
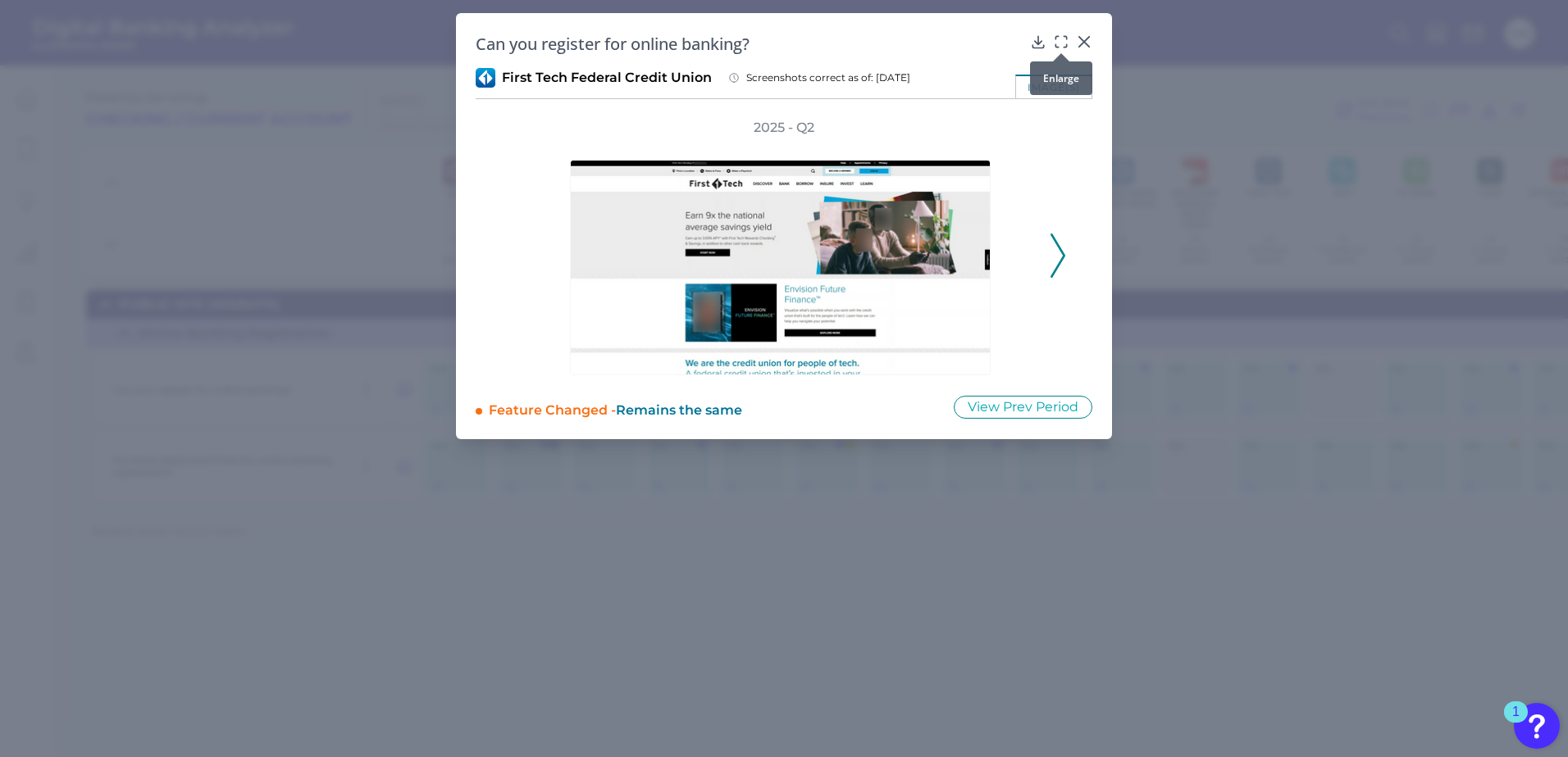
click at [1056, 40] on icon at bounding box center [1061, 42] width 17 height 17
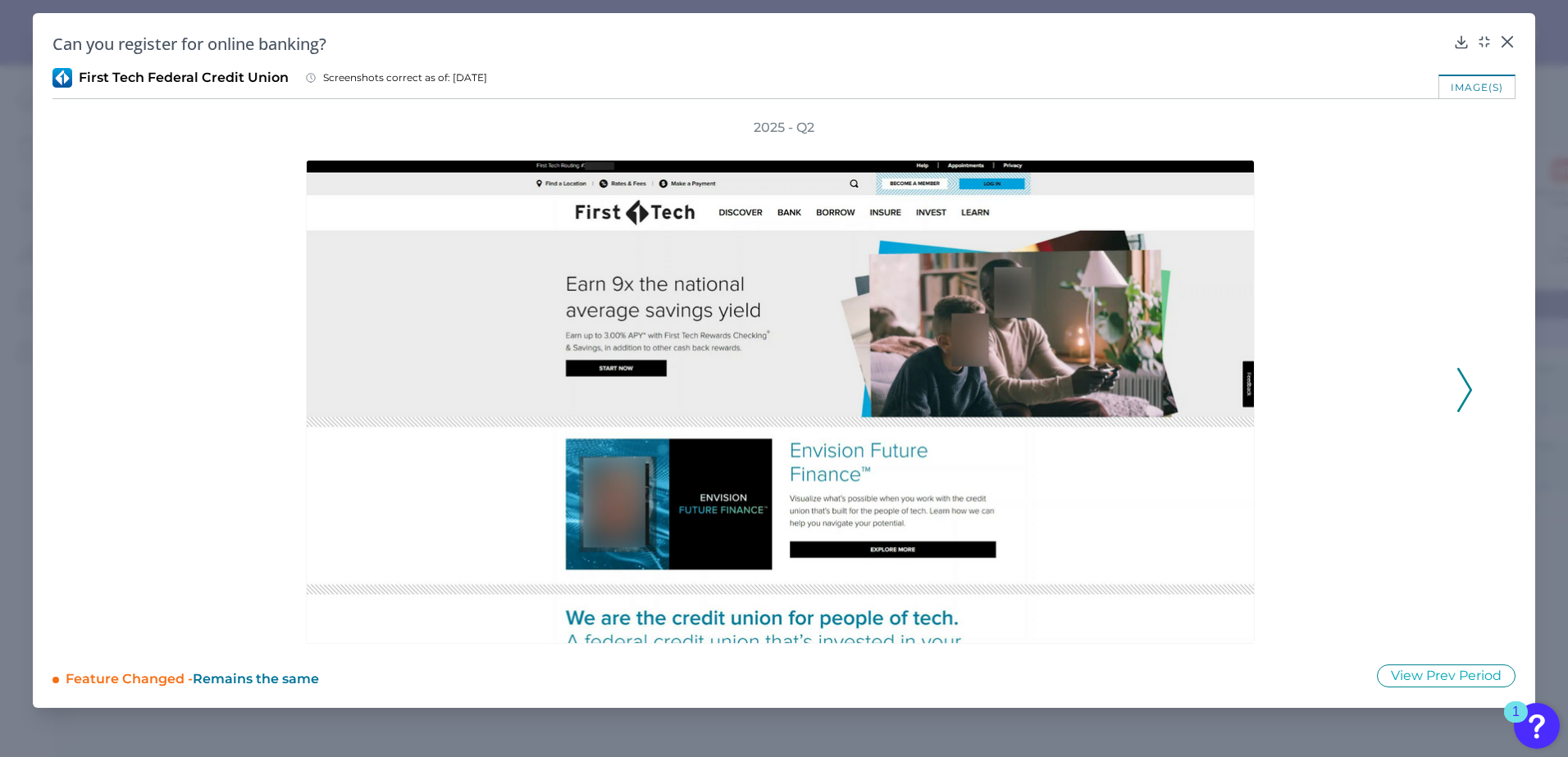
click at [1207, 384] on icon at bounding box center [1464, 390] width 15 height 44
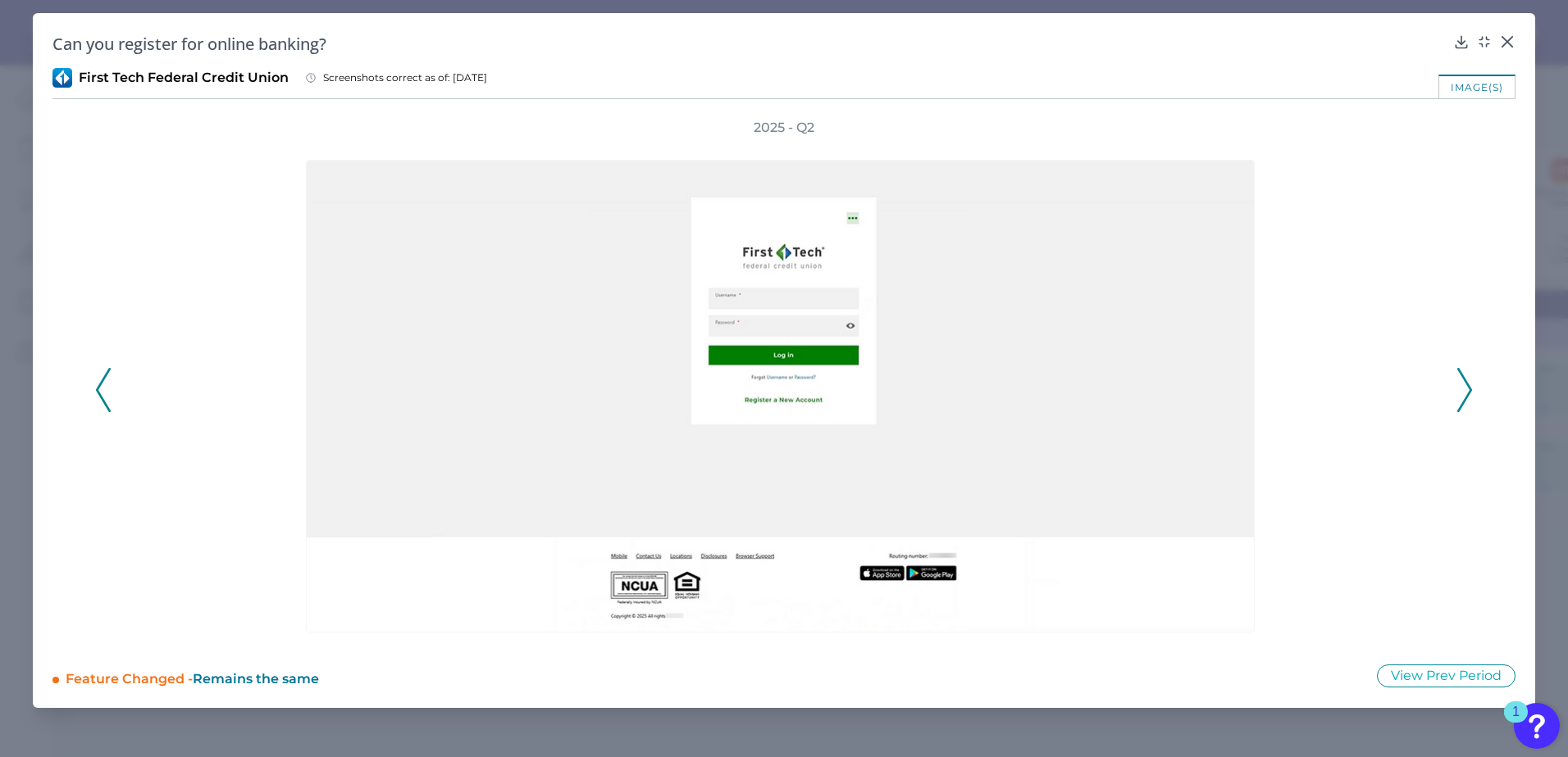
click at [1207, 384] on icon at bounding box center [1464, 390] width 15 height 44
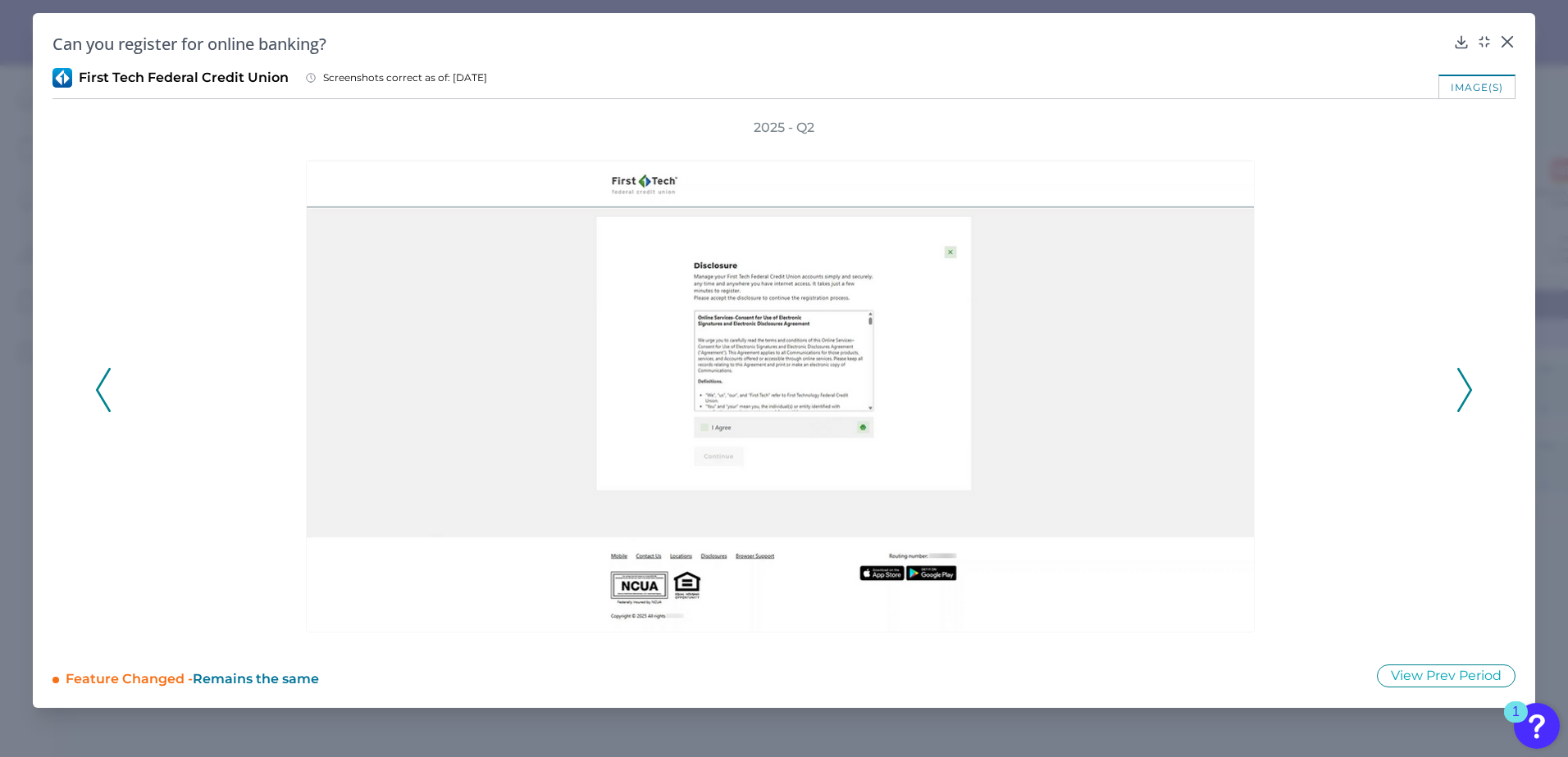
click at [1207, 384] on icon at bounding box center [1464, 390] width 15 height 44
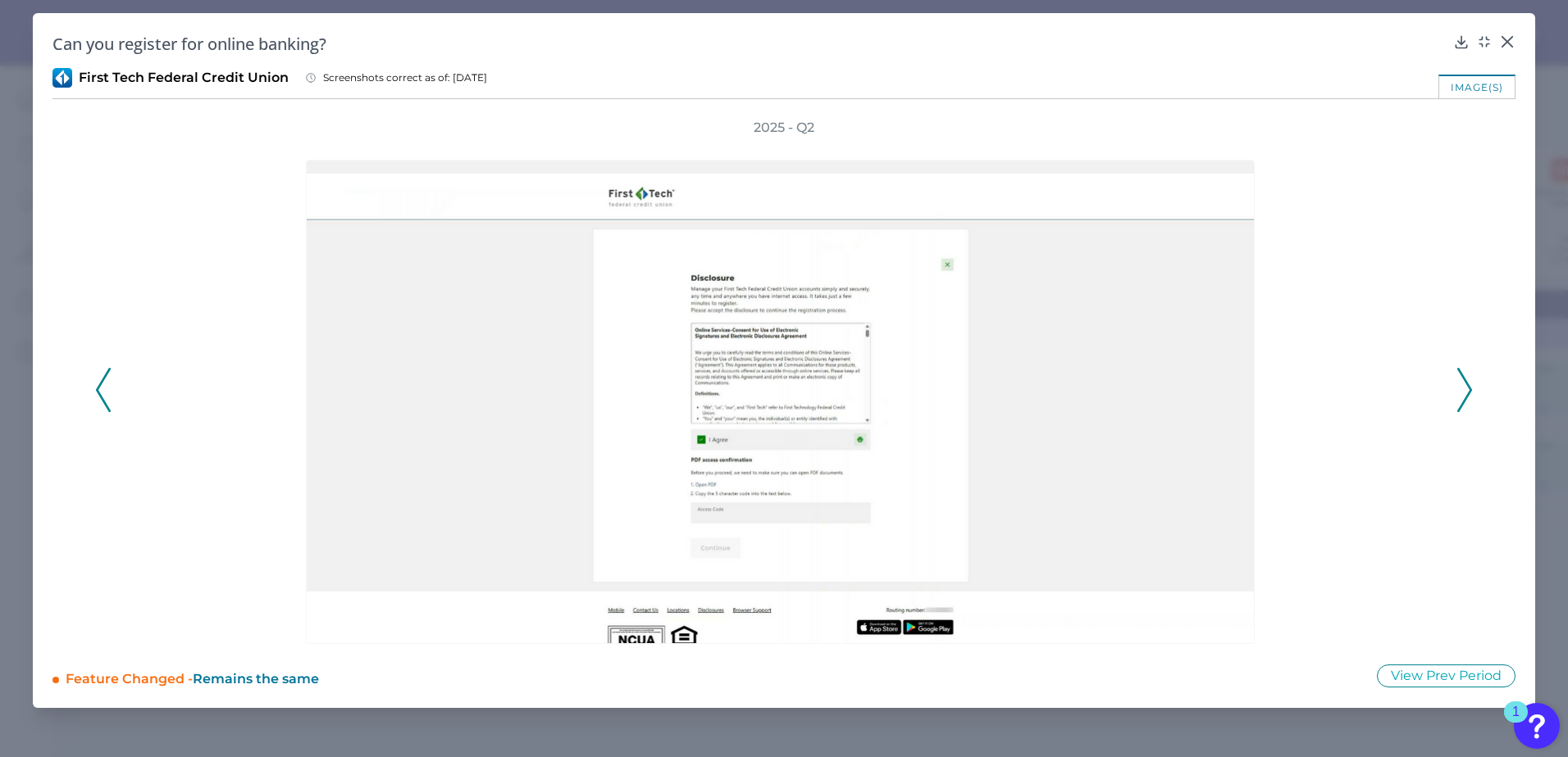
click at [1207, 384] on icon at bounding box center [1464, 390] width 15 height 44
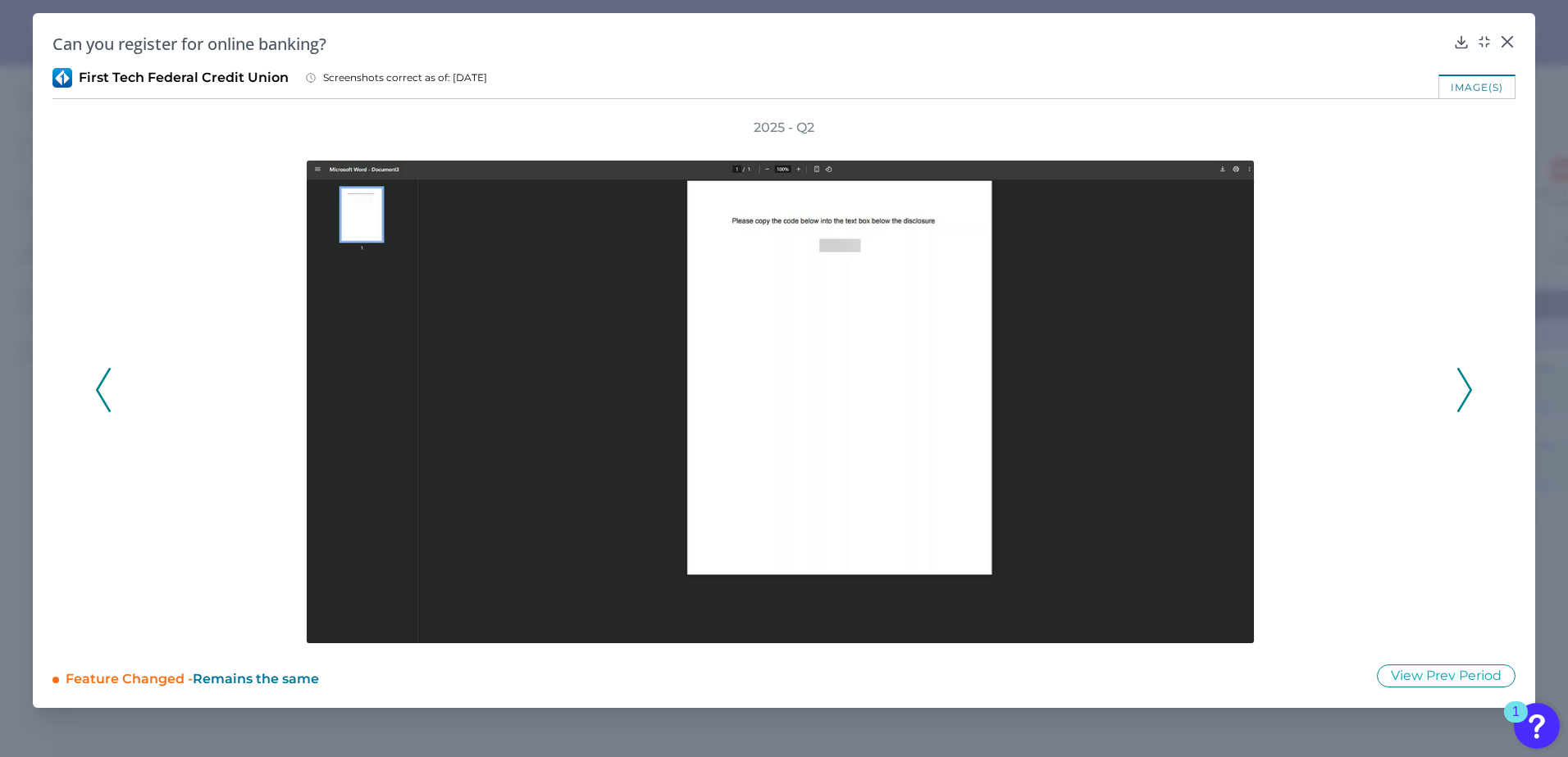
click at [1207, 384] on icon at bounding box center [1464, 390] width 15 height 44
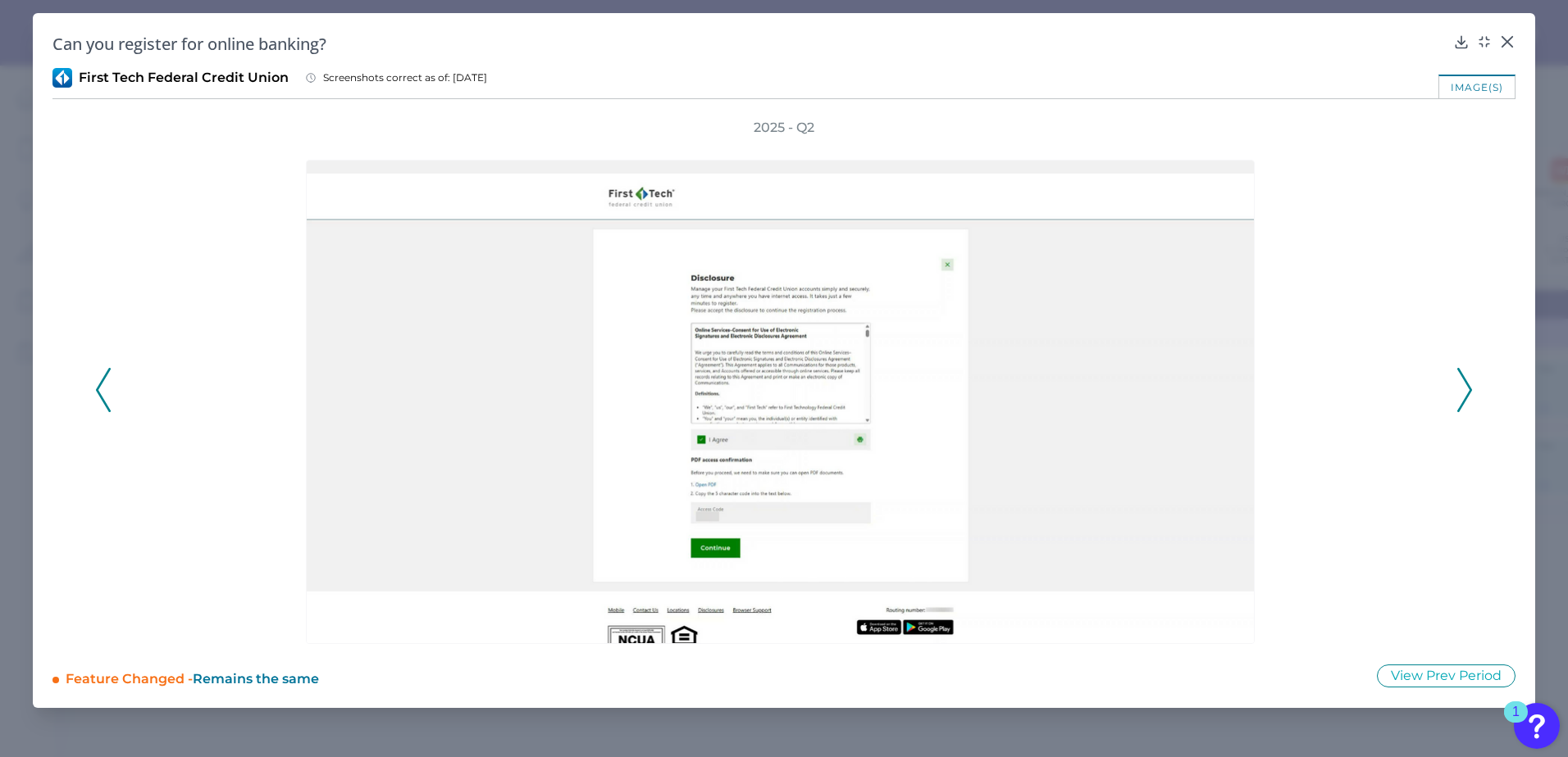
click at [1207, 384] on icon at bounding box center [1464, 390] width 15 height 44
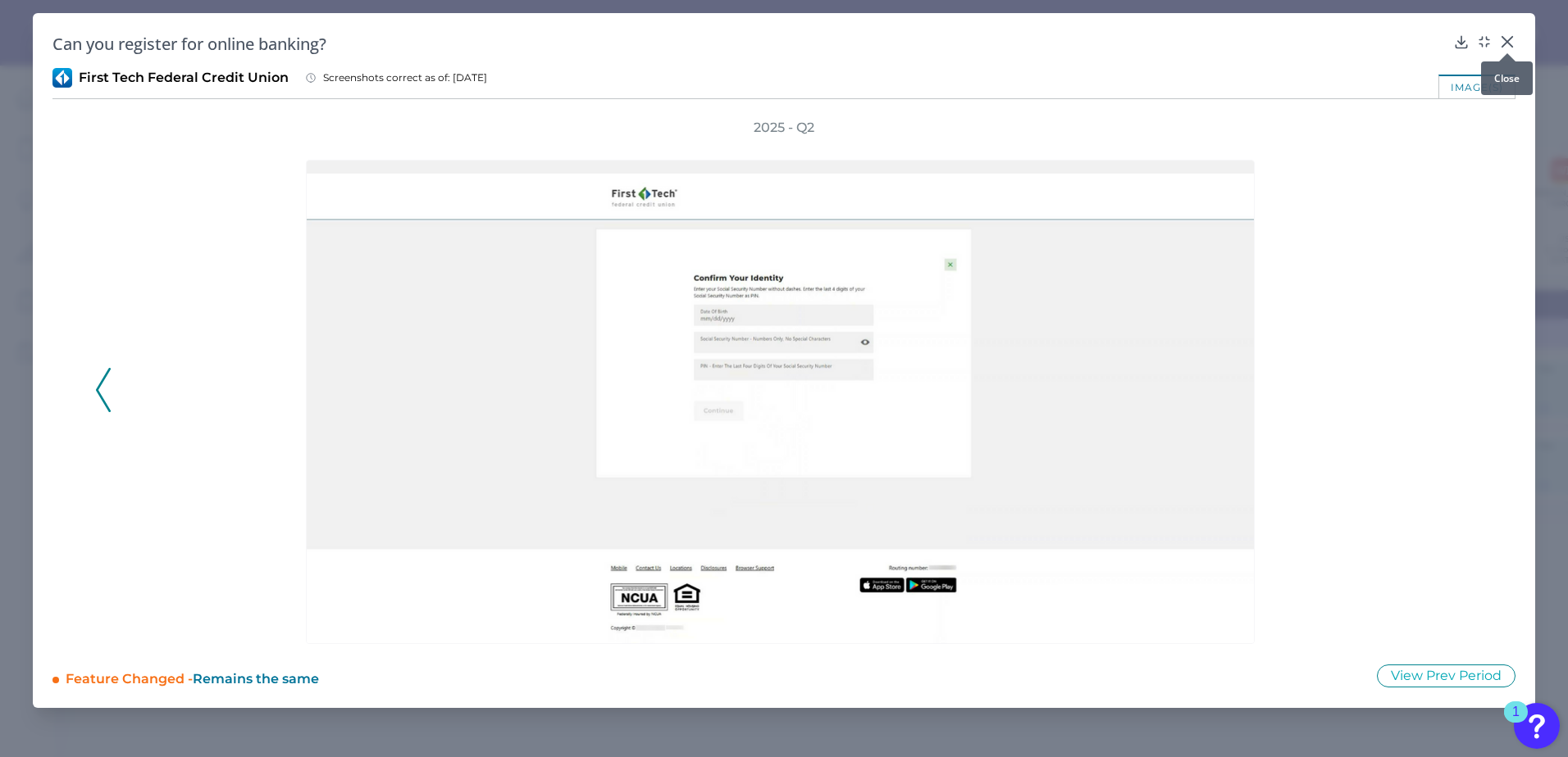
click at [1207, 44] on icon at bounding box center [1507, 42] width 17 height 17
